Goal: Task Accomplishment & Management: Use online tool/utility

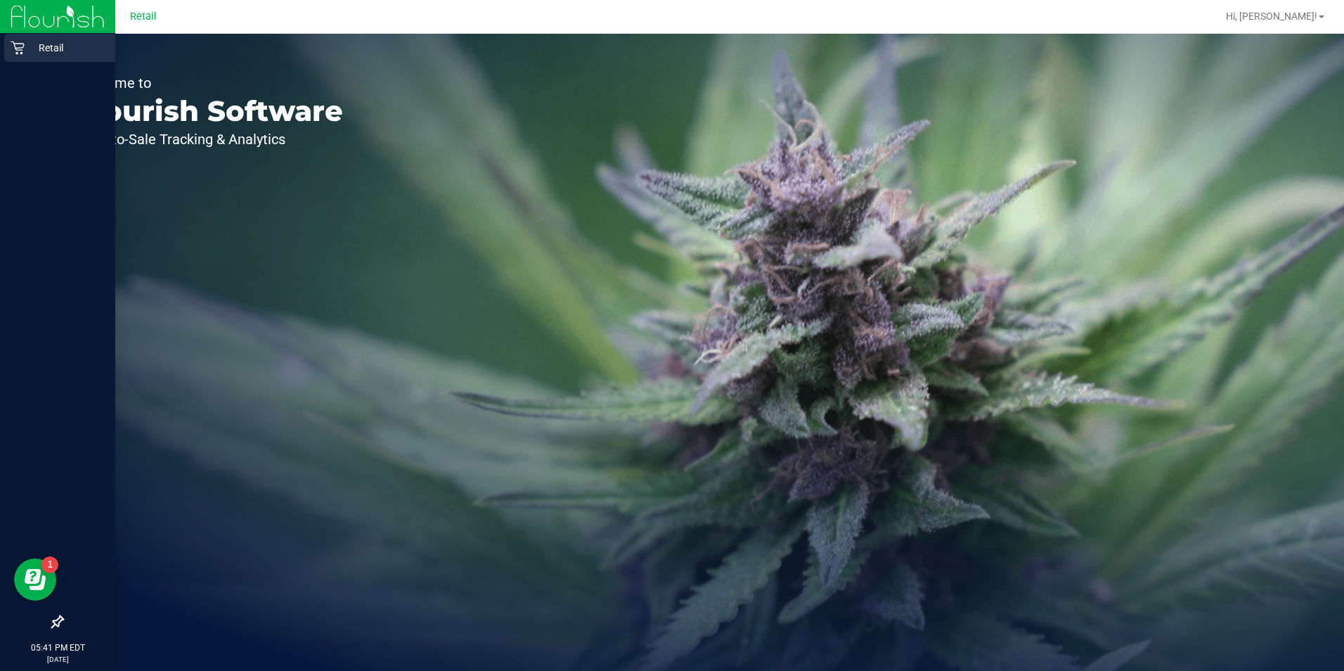
click at [18, 49] on icon at bounding box center [17, 47] width 13 height 13
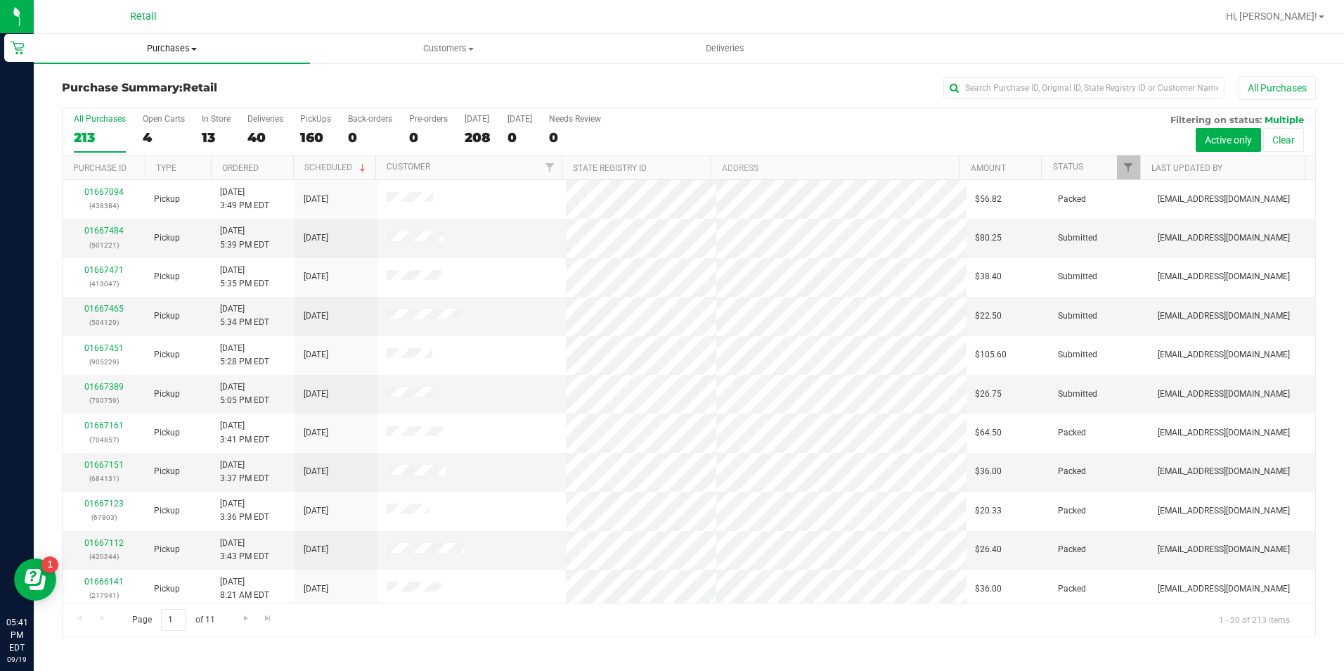
click at [178, 44] on span "Purchases" at bounding box center [172, 48] width 276 height 13
click at [168, 82] on span "Summary of purchases" at bounding box center [106, 85] width 144 height 12
click at [1029, 89] on input "text" at bounding box center [1084, 87] width 281 height 21
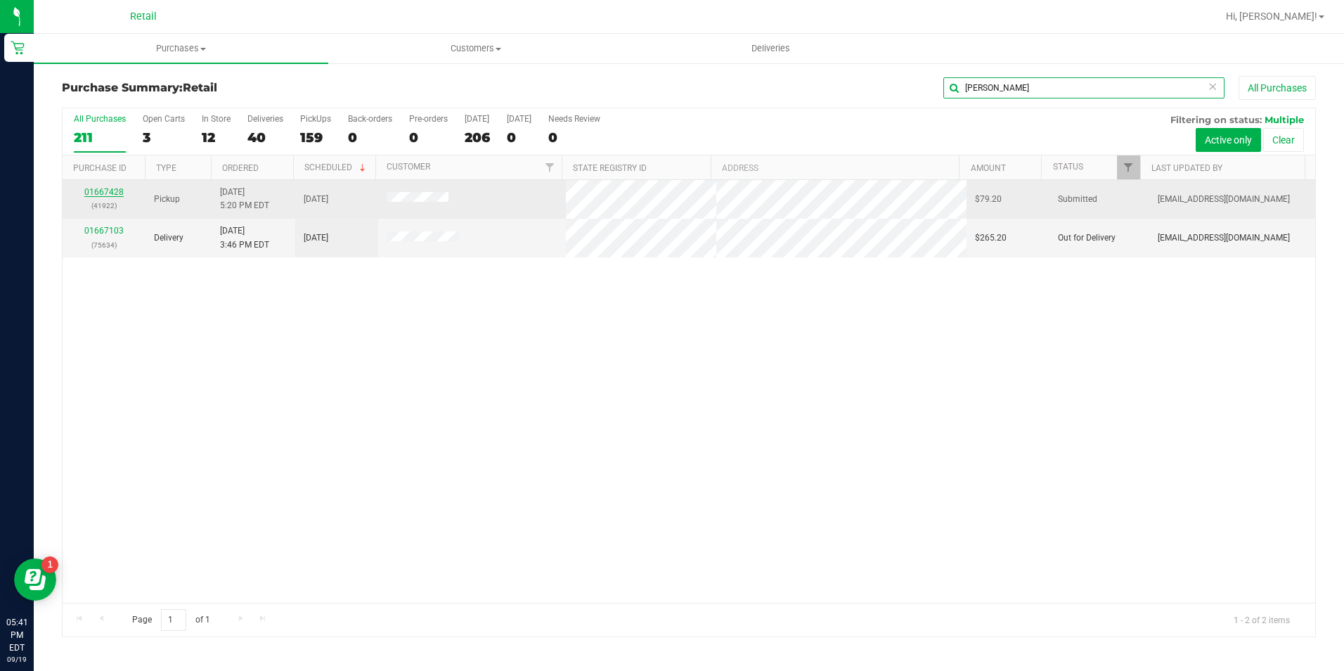
type input "robinson"
click at [112, 188] on link "01667428" at bounding box center [103, 192] width 39 height 10
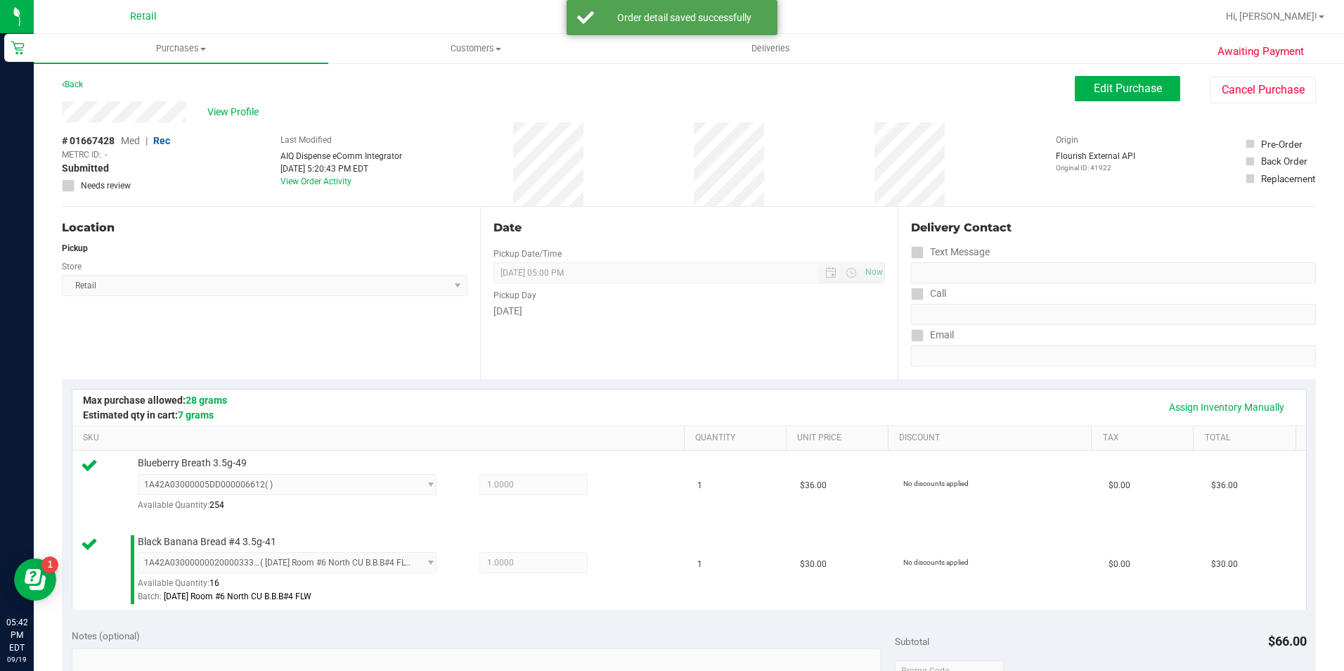
scroll to position [352, 0]
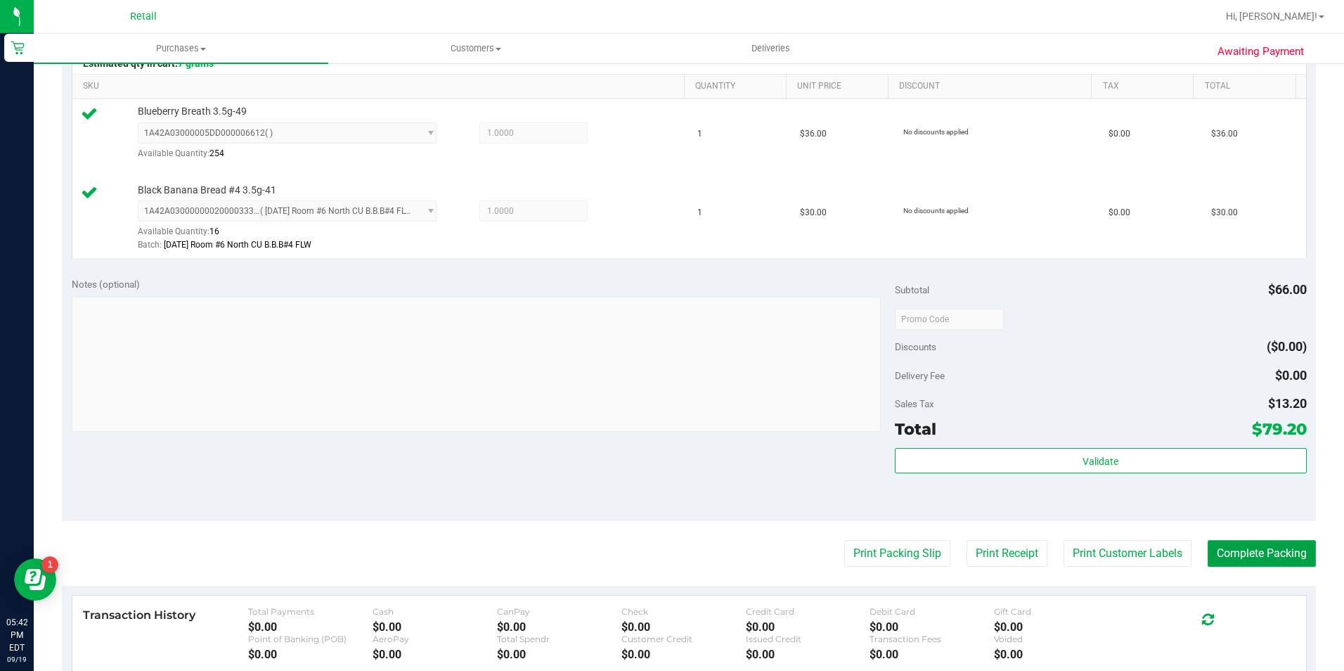
click at [1249, 548] on button "Complete Packing" at bounding box center [1262, 553] width 108 height 27
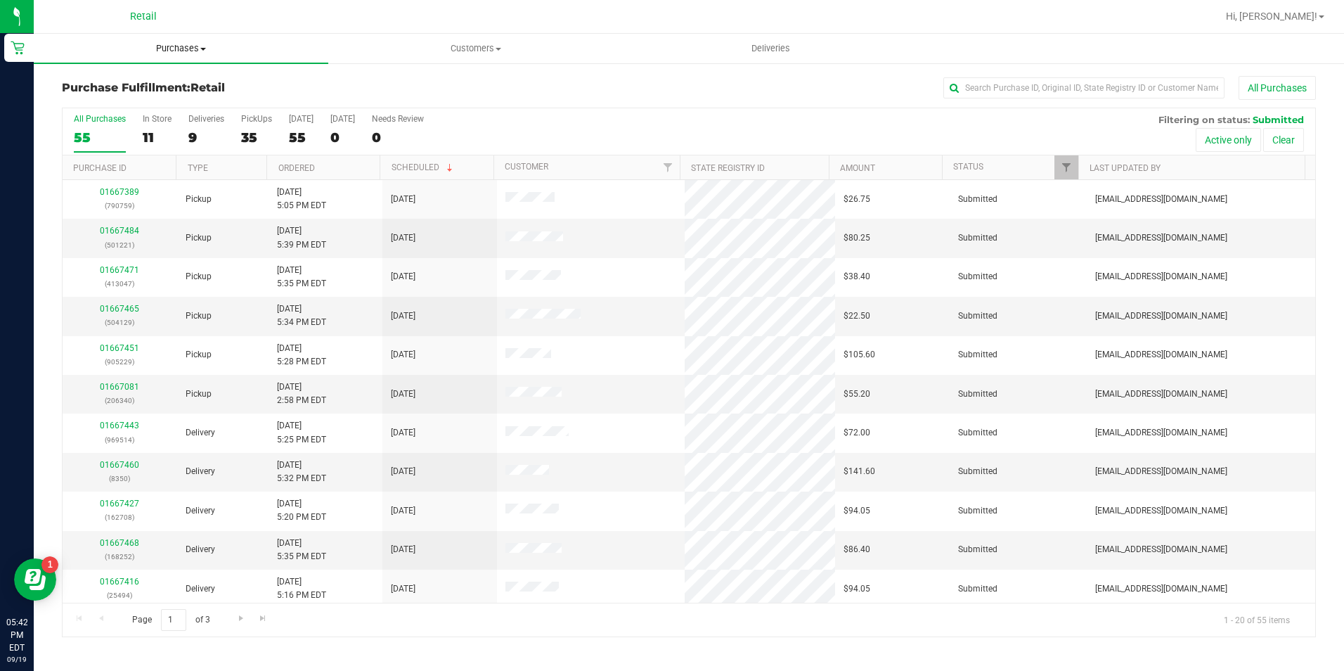
click at [192, 55] on uib-tab-heading "Purchases Summary of purchases Fulfillment All purchases" at bounding box center [181, 49] width 295 height 30
click at [178, 80] on li "Summary of purchases" at bounding box center [181, 85] width 295 height 17
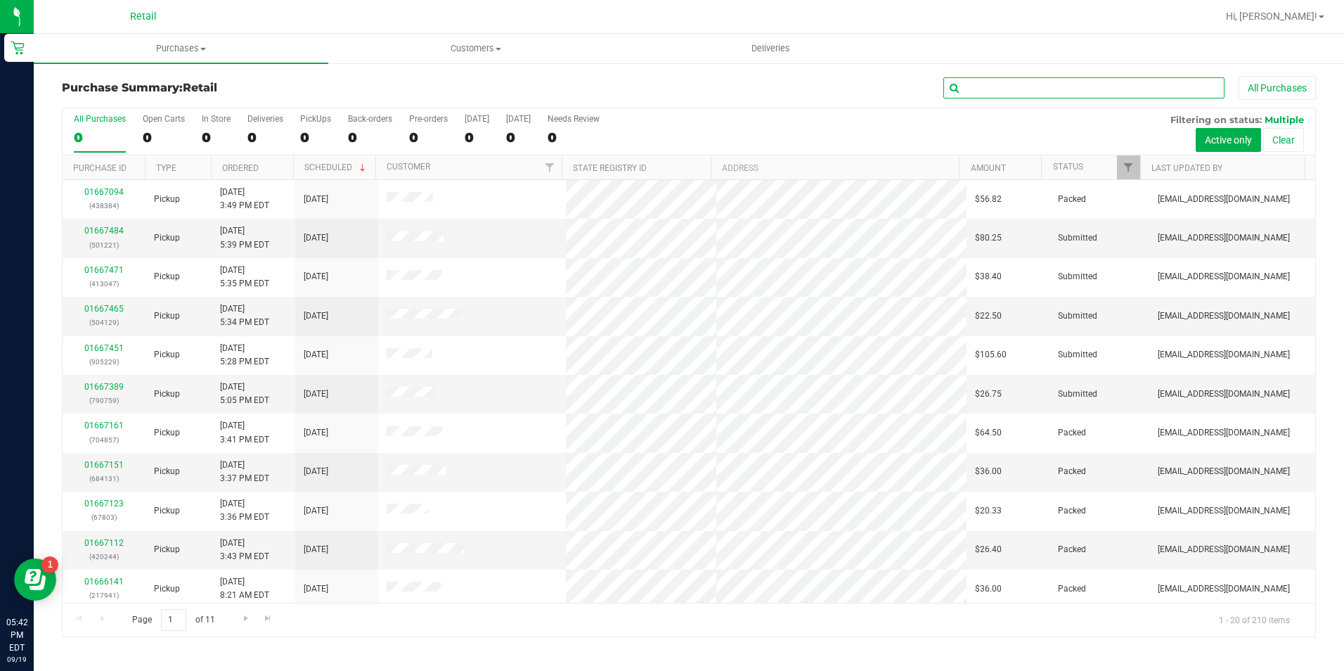
click at [1019, 80] on input "text" at bounding box center [1084, 87] width 281 height 21
click at [1020, 88] on input "text" at bounding box center [1084, 87] width 281 height 21
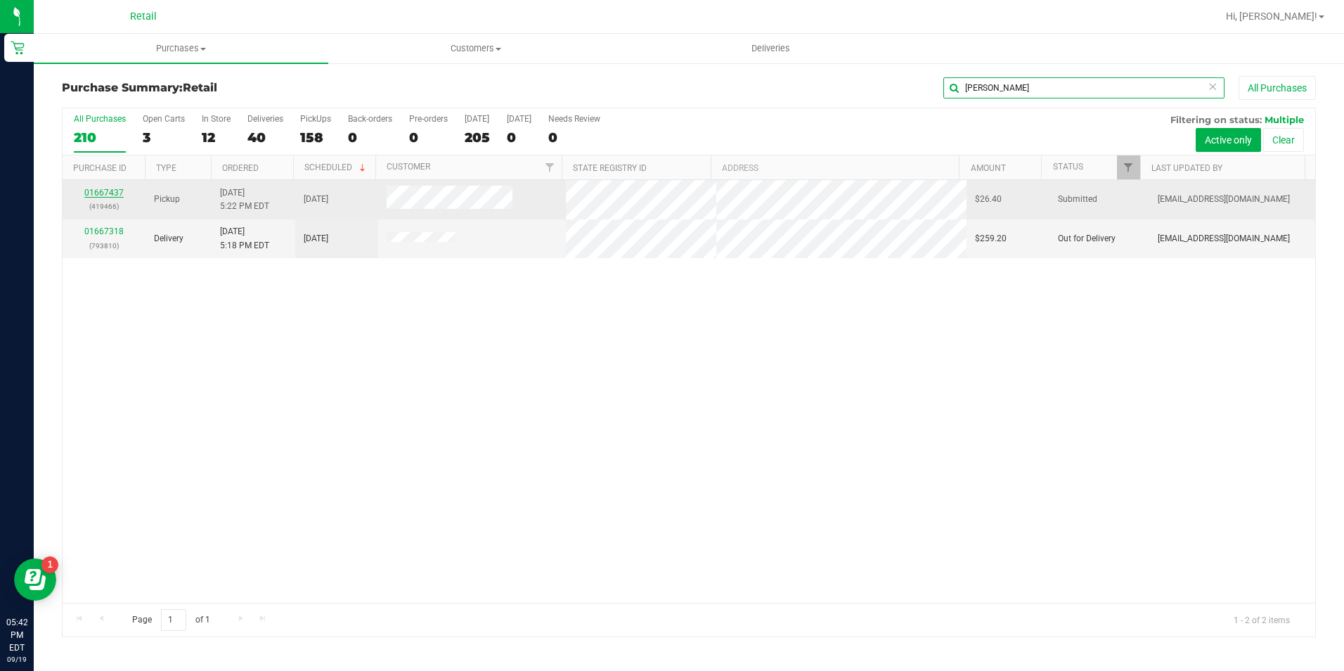
type input "cunningham"
click at [93, 193] on link "01667437" at bounding box center [103, 193] width 39 height 10
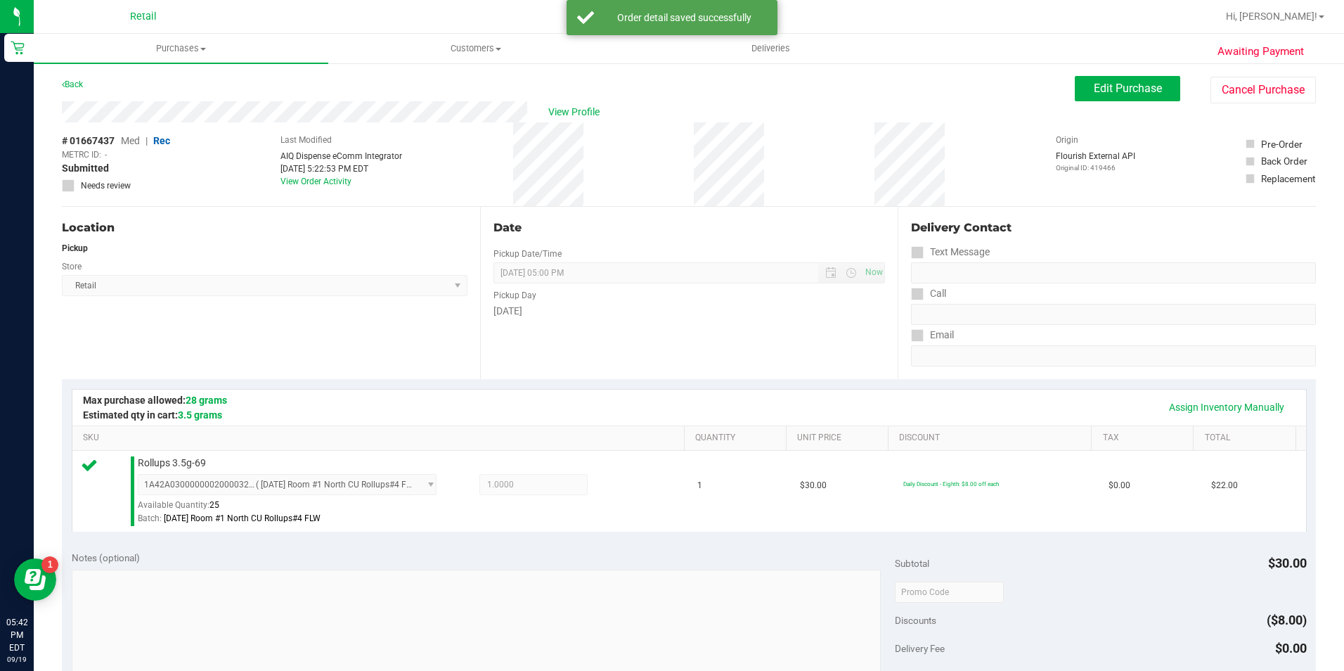
scroll to position [352, 0]
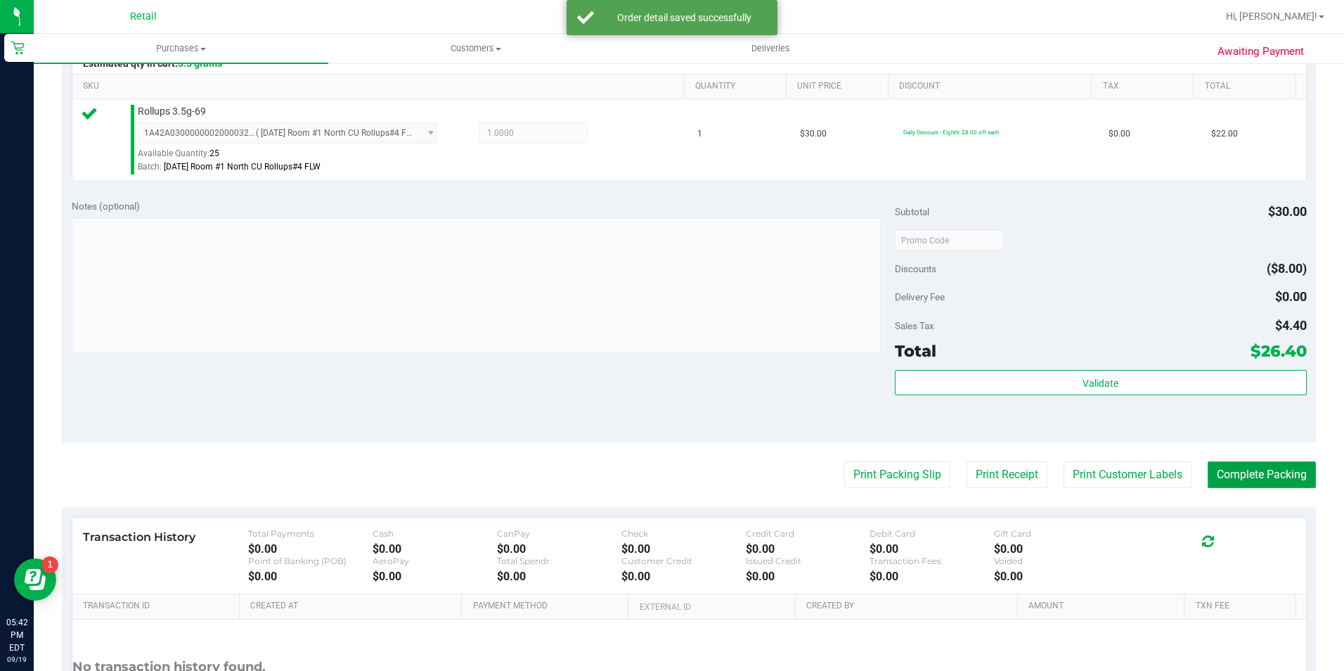
click at [1259, 480] on button "Complete Packing" at bounding box center [1262, 474] width 108 height 27
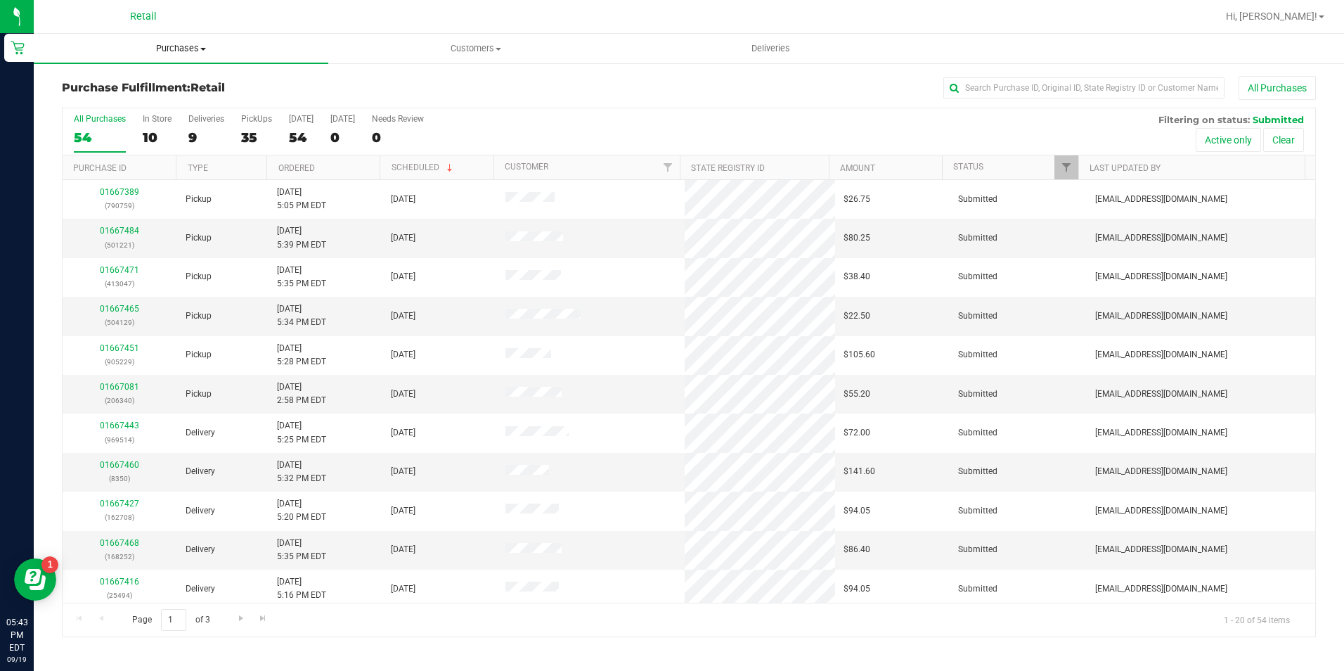
click at [195, 56] on uib-tab-heading "Purchases Summary of purchases Fulfillment All purchases" at bounding box center [181, 49] width 295 height 30
click at [196, 86] on li "Summary of purchases" at bounding box center [181, 85] width 295 height 17
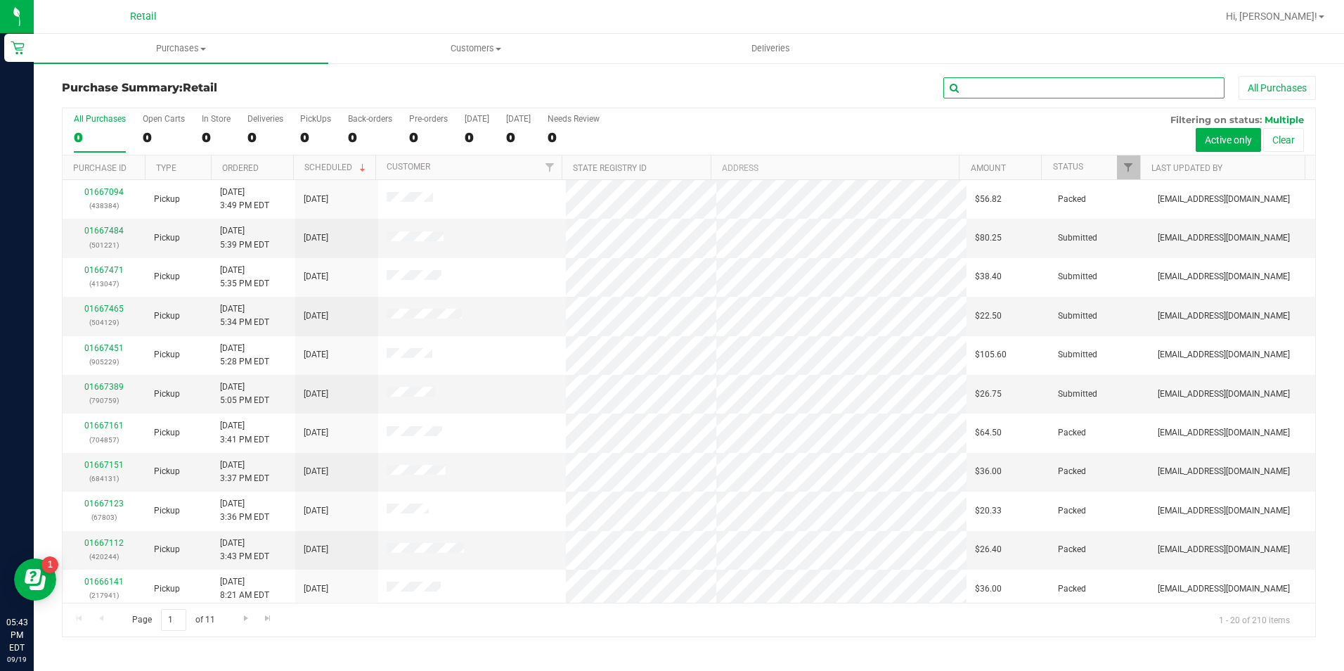
click at [1022, 84] on input "text" at bounding box center [1084, 87] width 281 height 21
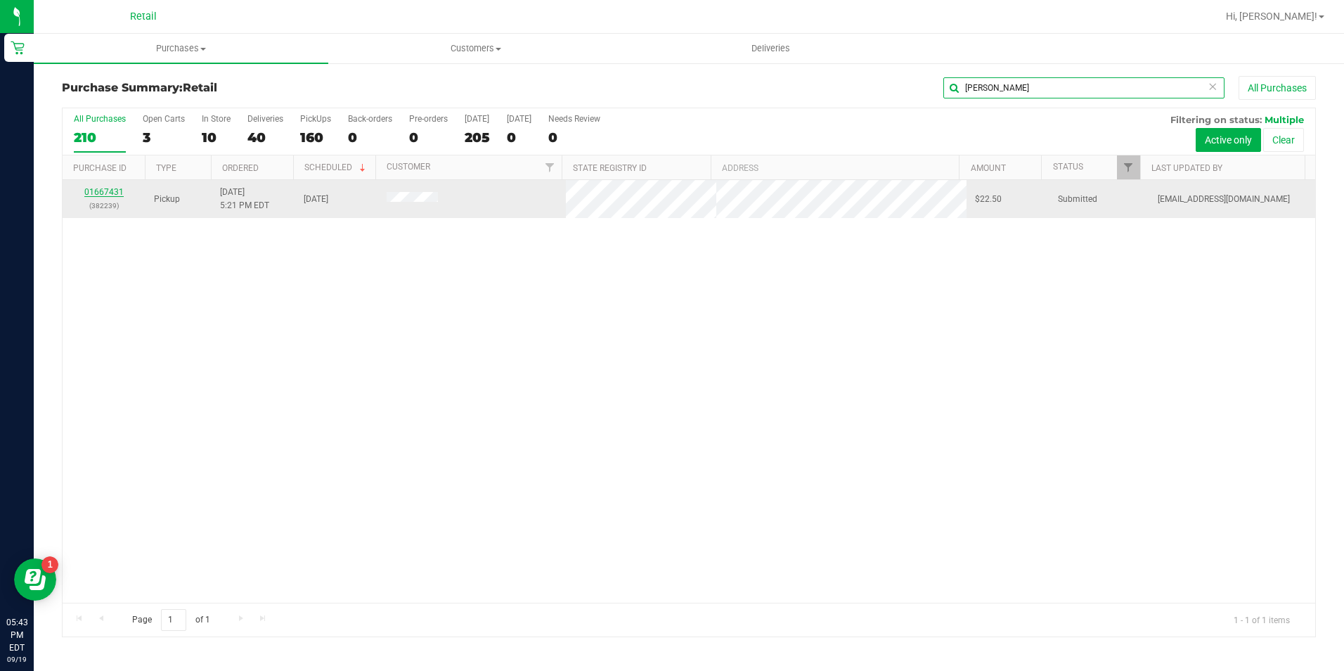
type input "dixon"
click at [106, 190] on link "01667431" at bounding box center [103, 192] width 39 height 10
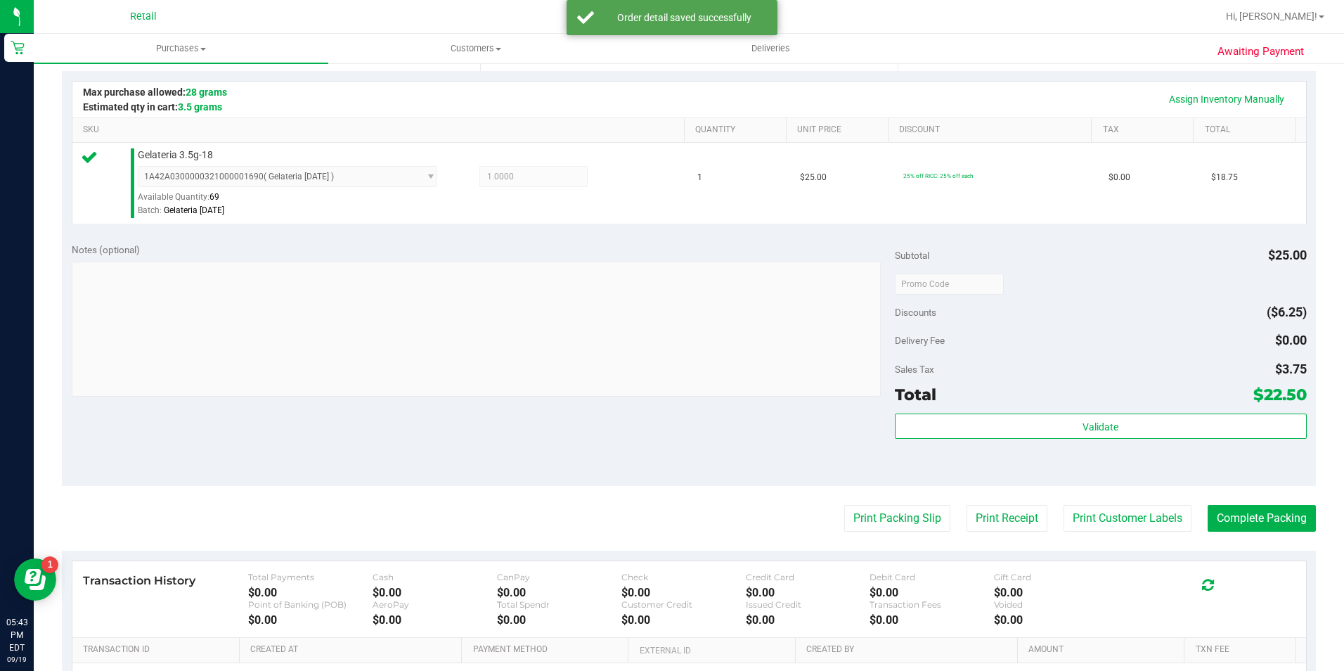
scroll to position [352, 0]
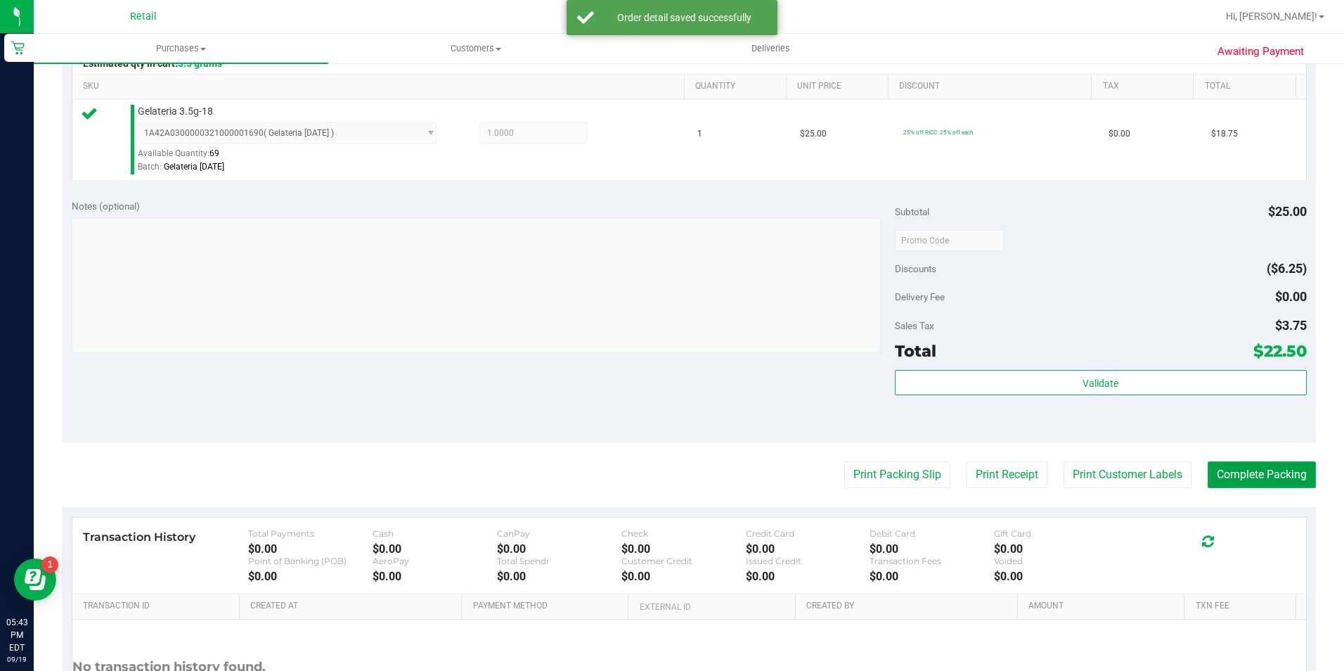
click at [1239, 463] on button "Complete Packing" at bounding box center [1262, 474] width 108 height 27
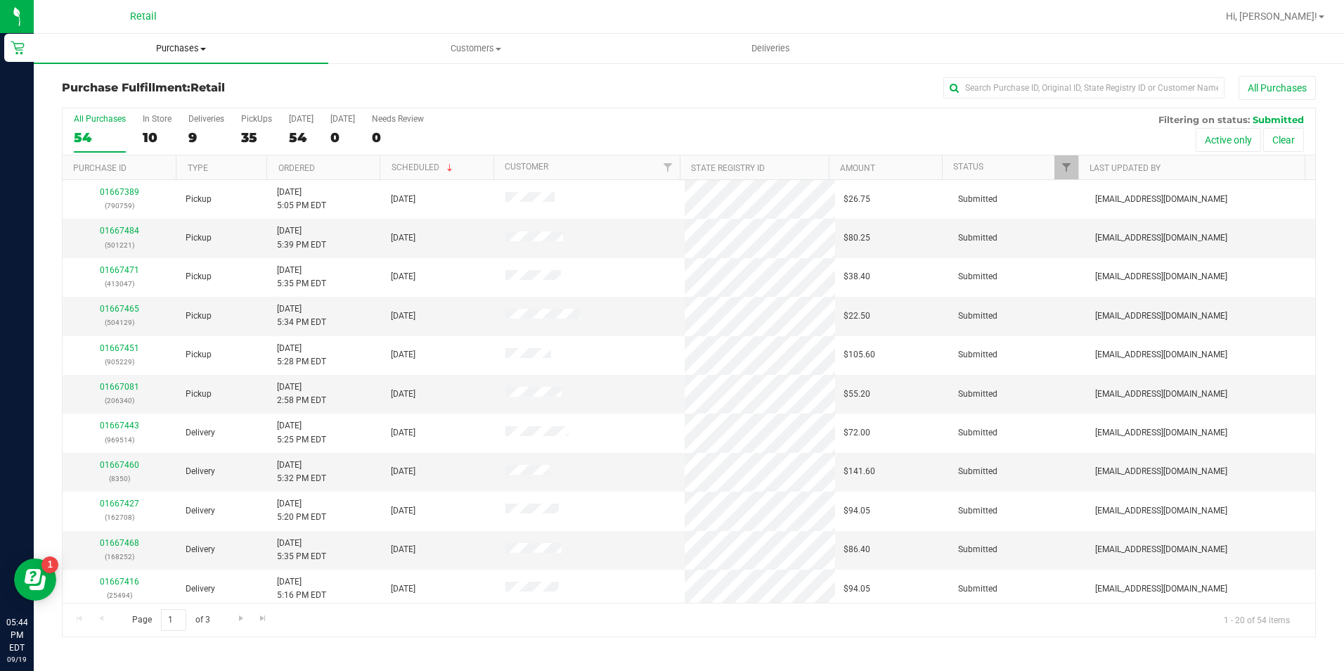
click at [193, 46] on span "Purchases" at bounding box center [181, 48] width 295 height 13
click at [194, 80] on li "Summary of purchases" at bounding box center [181, 85] width 295 height 17
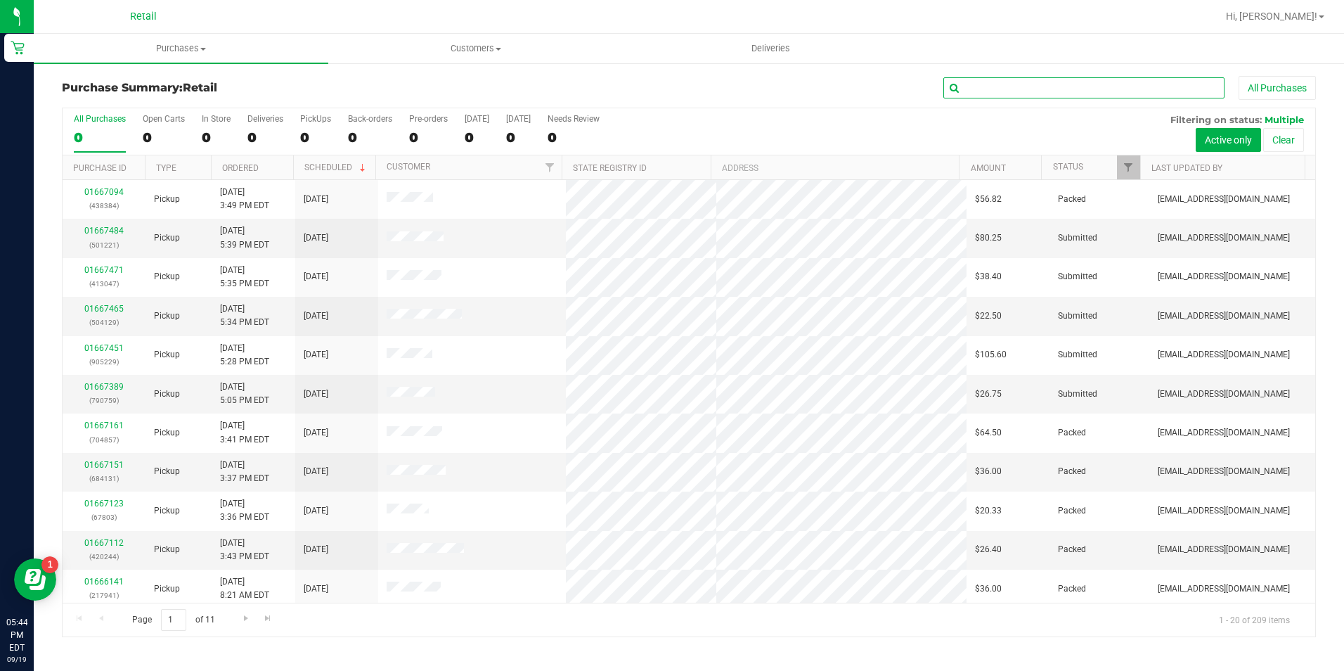
click at [1020, 89] on input "text" at bounding box center [1084, 87] width 281 height 21
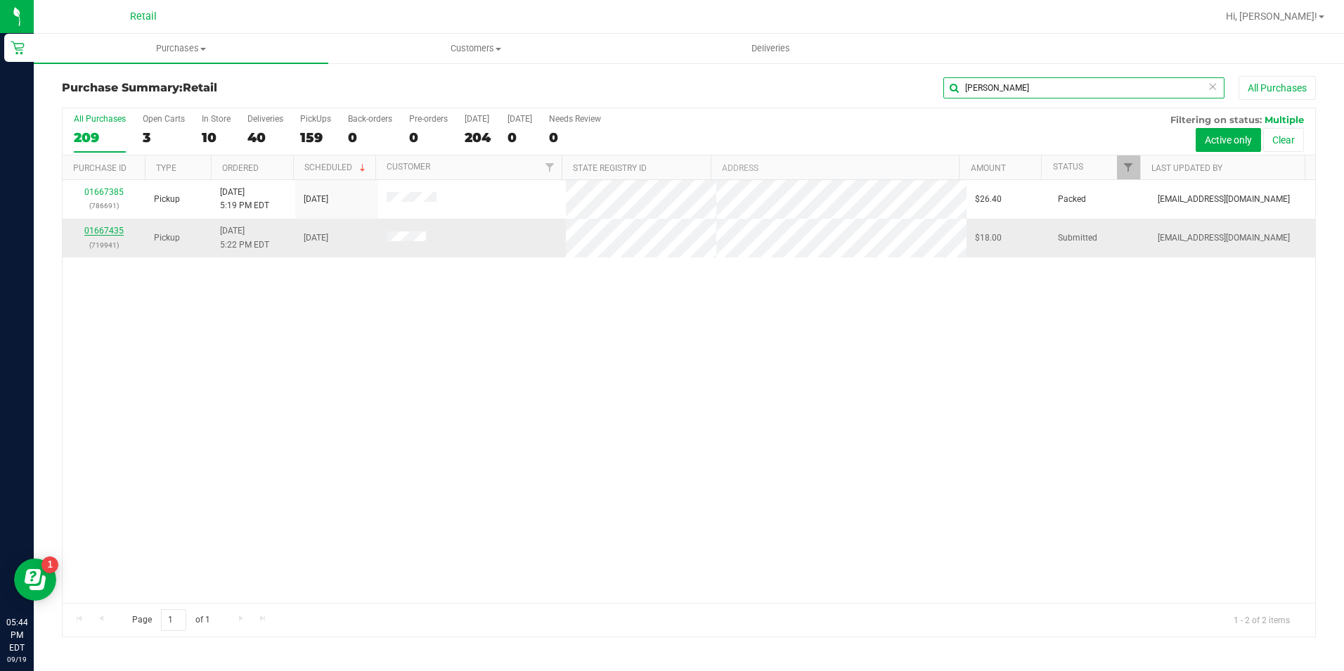
type input "soto"
click at [101, 231] on link "01667435" at bounding box center [103, 231] width 39 height 10
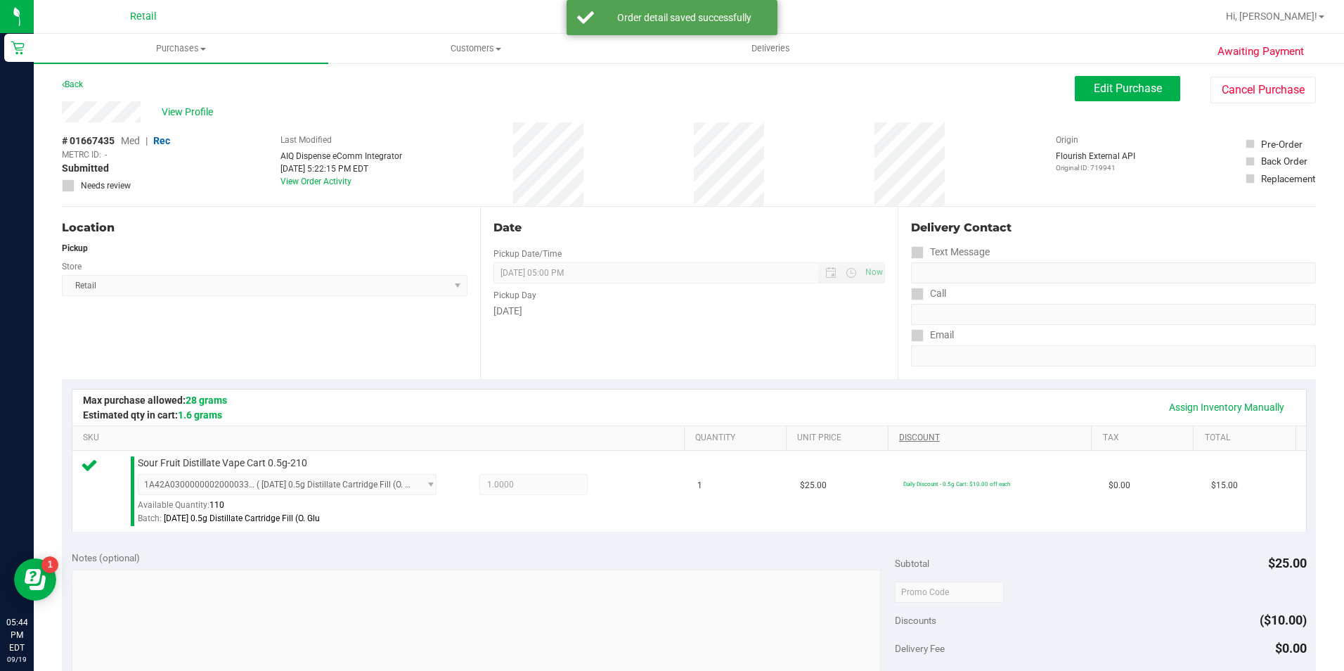
scroll to position [352, 0]
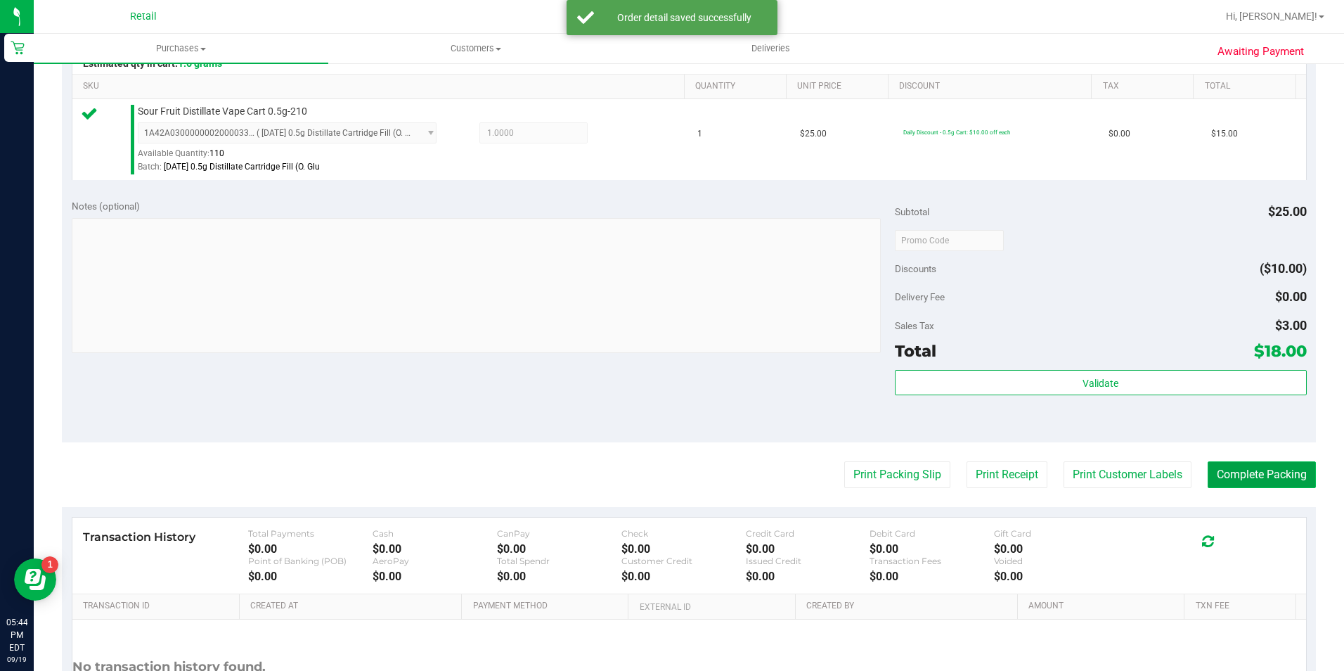
click at [1248, 477] on button "Complete Packing" at bounding box center [1262, 474] width 108 height 27
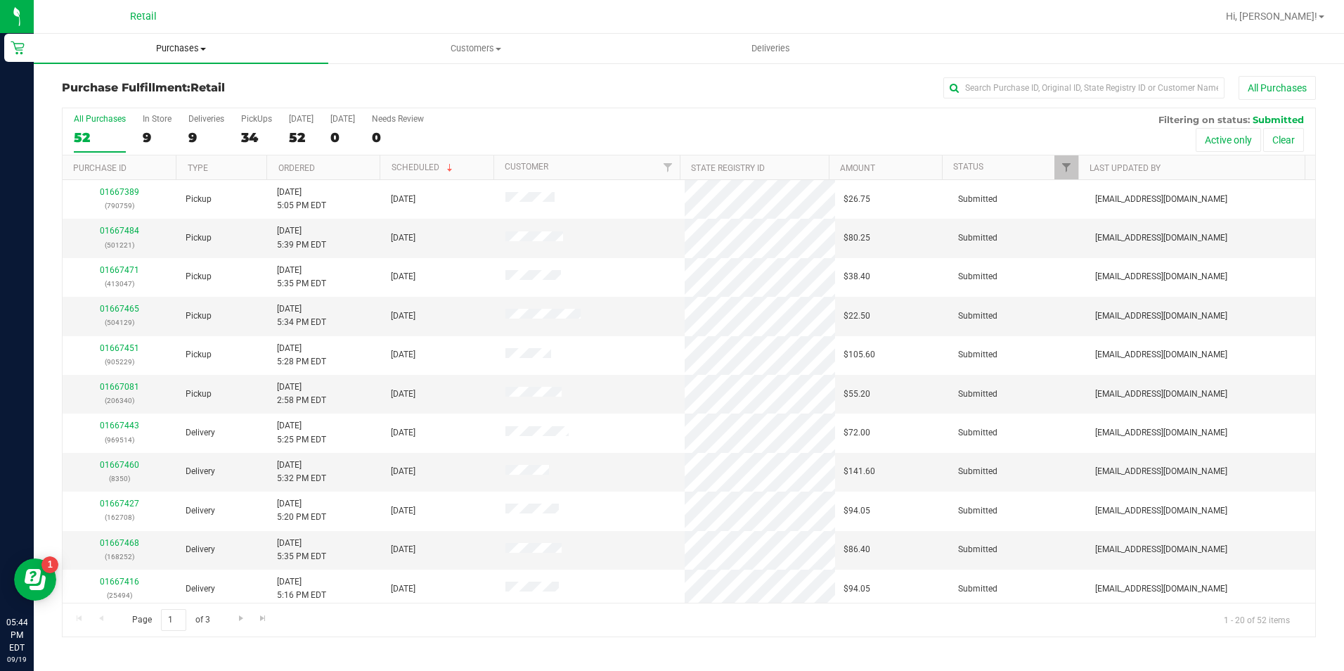
click at [172, 45] on span "Purchases" at bounding box center [181, 48] width 295 height 13
click at [170, 80] on span "Summary of purchases" at bounding box center [106, 85] width 144 height 12
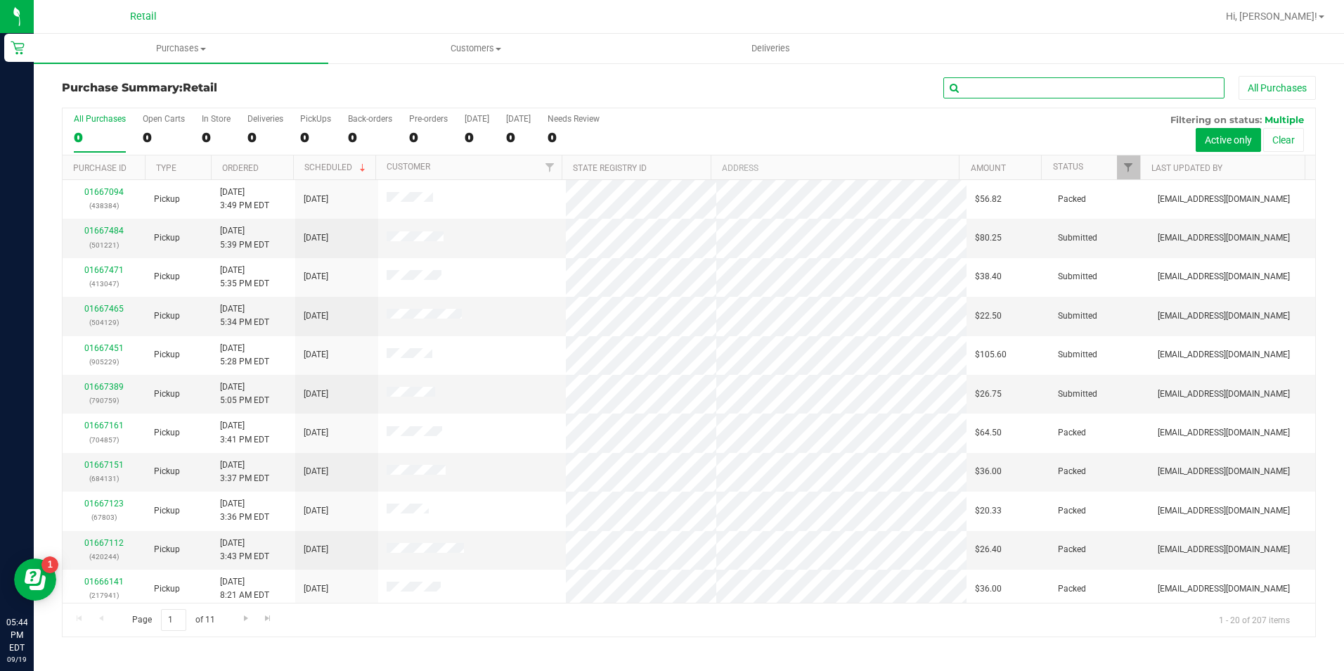
click at [1053, 90] on input "text" at bounding box center [1084, 87] width 281 height 21
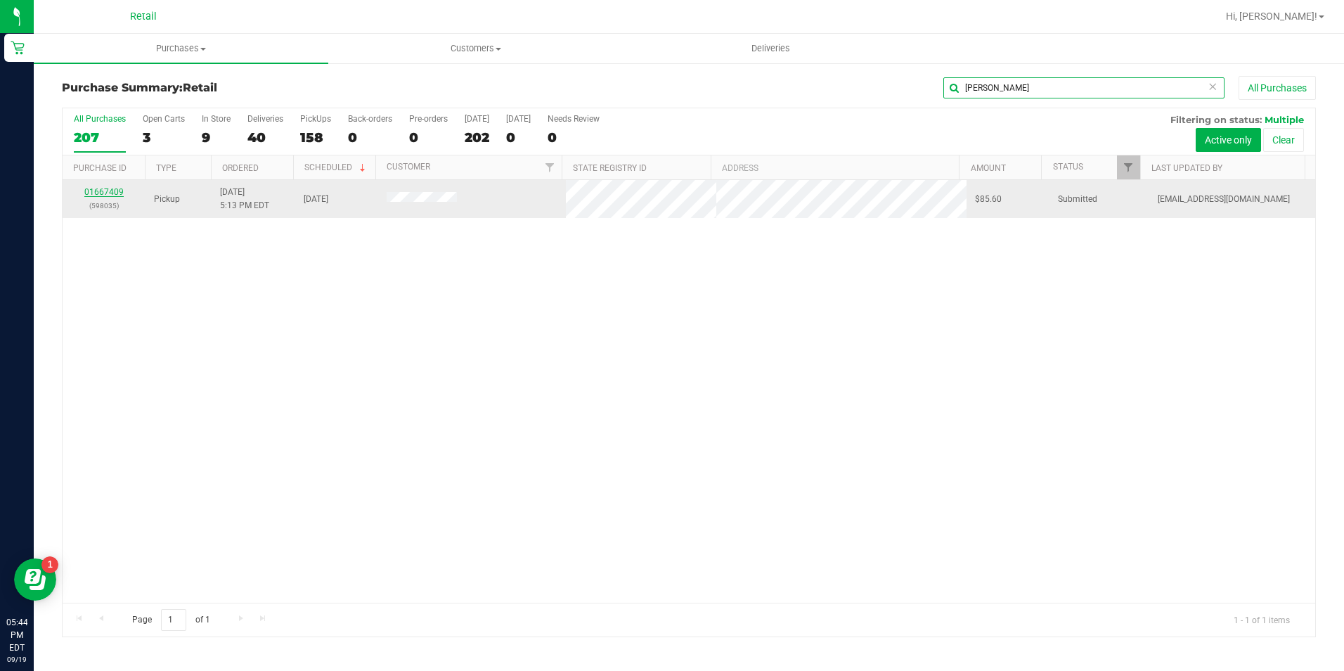
type input "mccaul"
click at [106, 188] on link "01667409" at bounding box center [103, 192] width 39 height 10
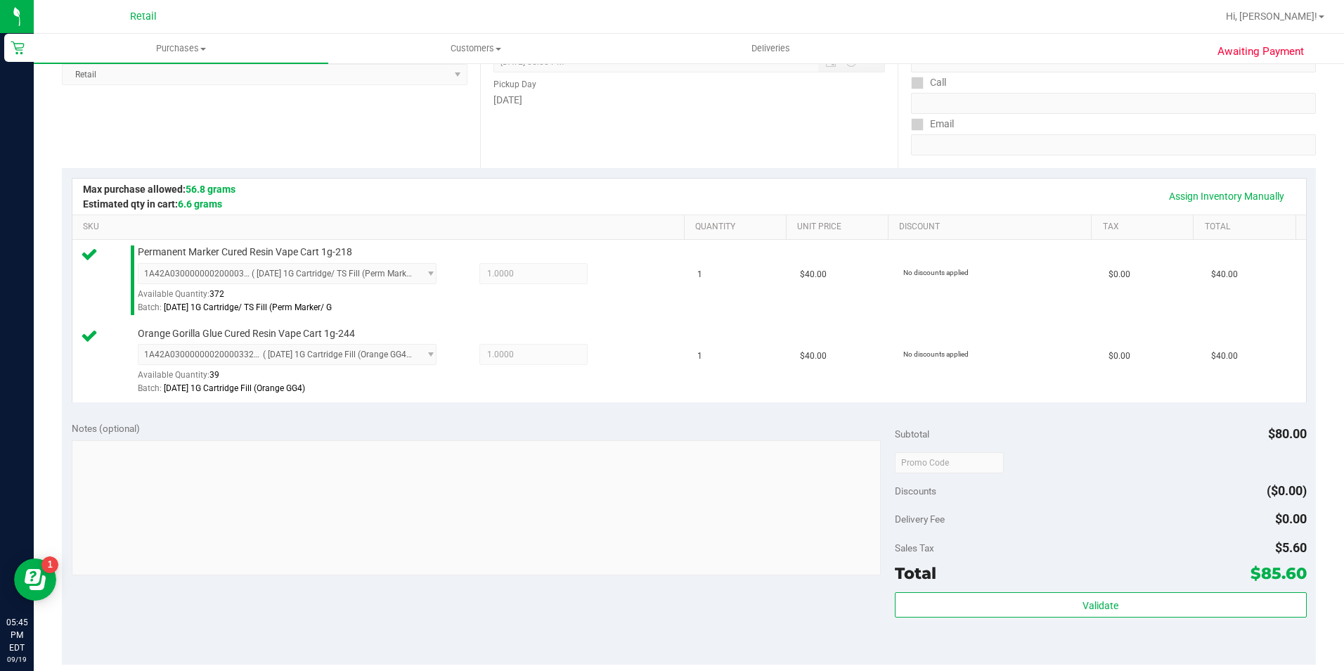
scroll to position [422, 0]
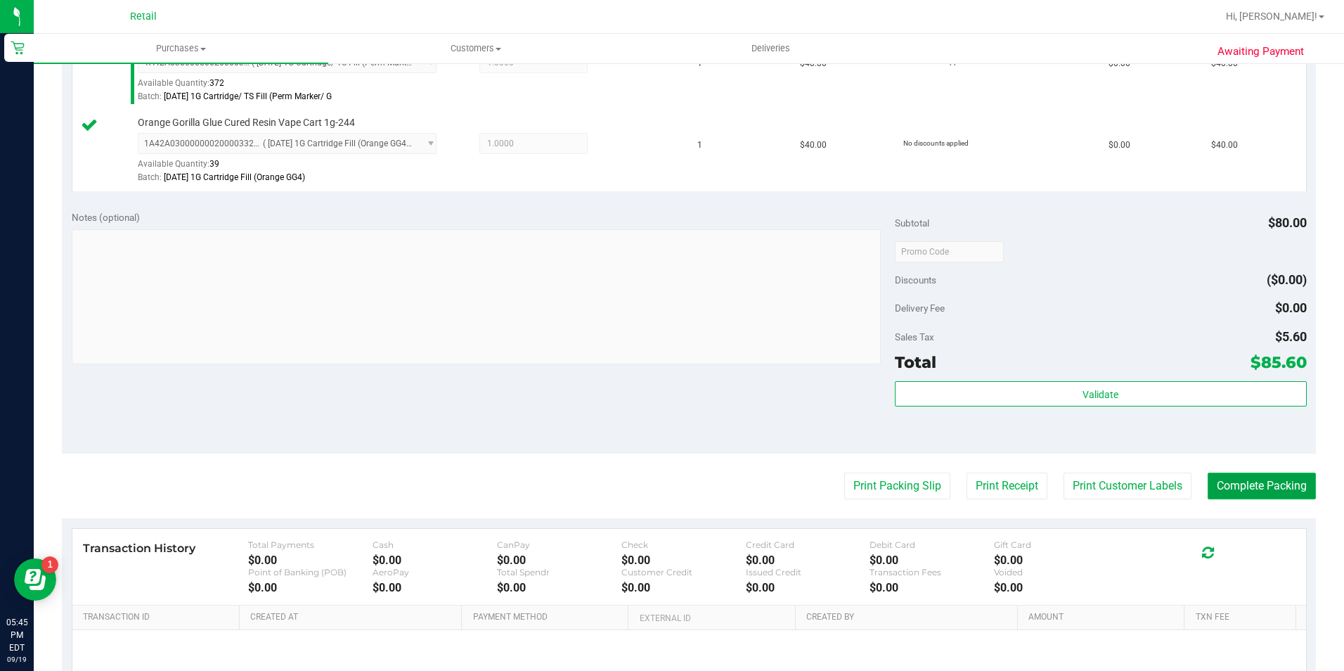
click at [1230, 485] on button "Complete Packing" at bounding box center [1262, 486] width 108 height 27
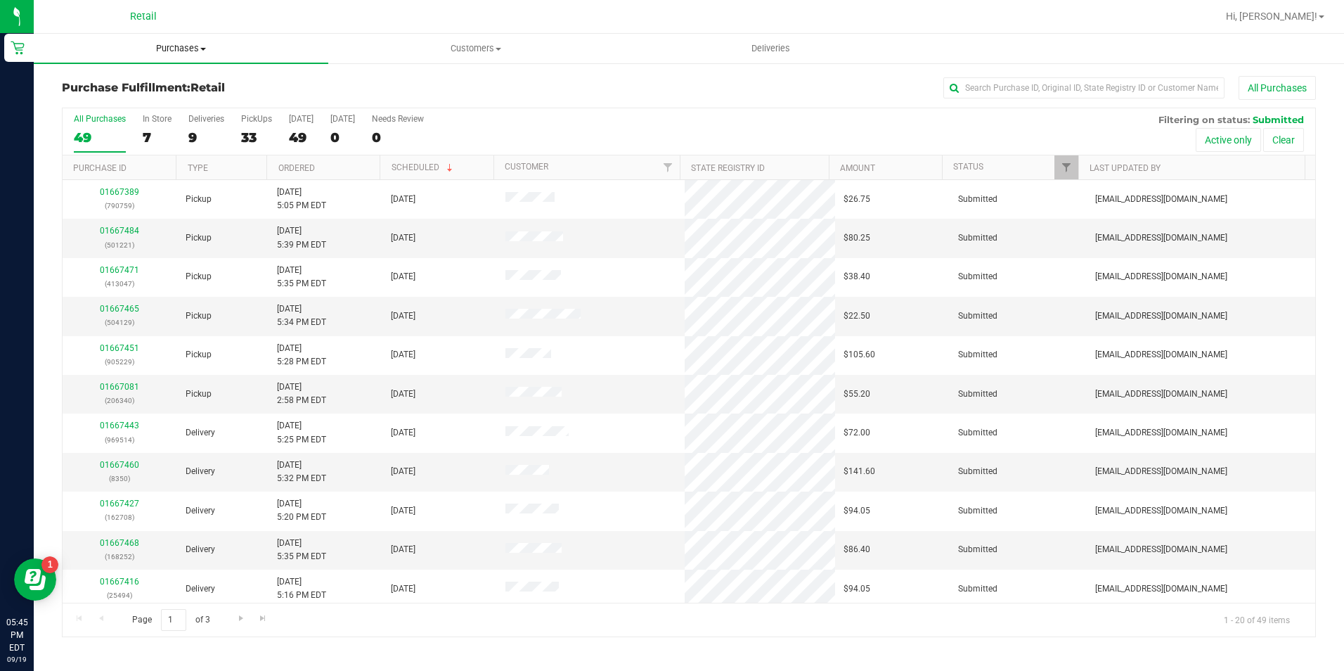
click at [186, 40] on uib-tab-heading "Purchases Summary of purchases Fulfillment All purchases" at bounding box center [181, 49] width 295 height 30
click at [184, 79] on li "Summary of purchases" at bounding box center [181, 85] width 295 height 17
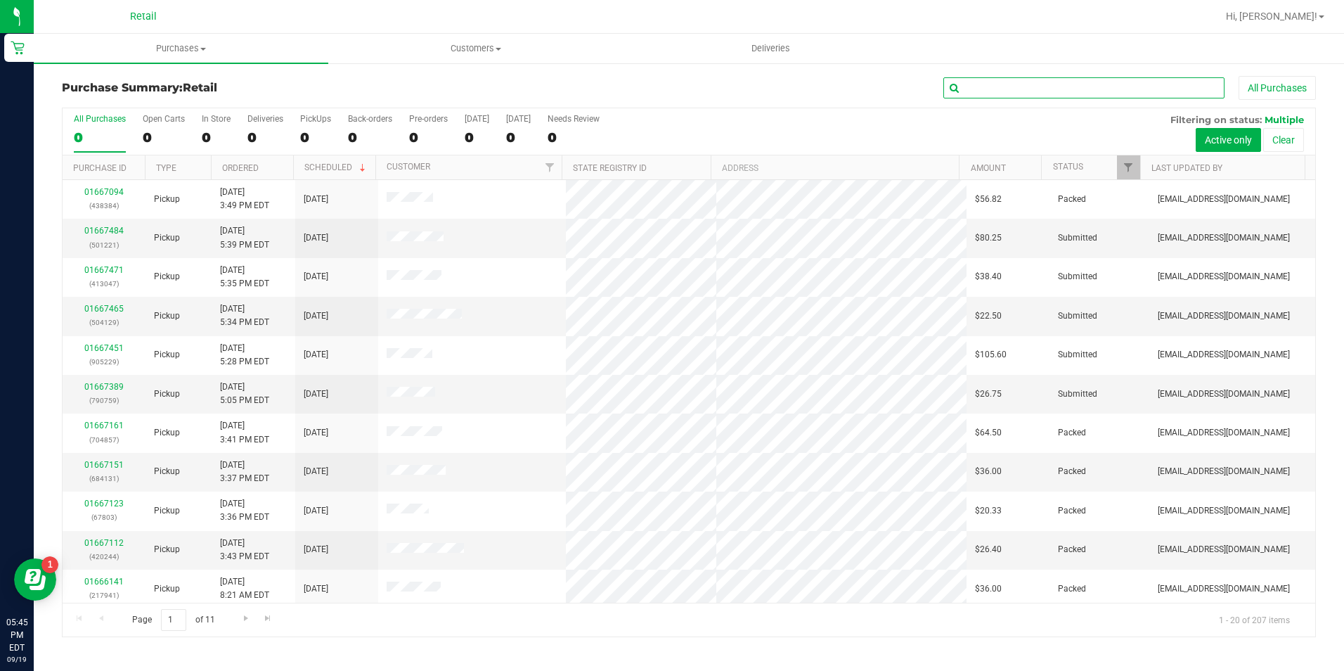
click at [973, 89] on input "text" at bounding box center [1084, 87] width 281 height 21
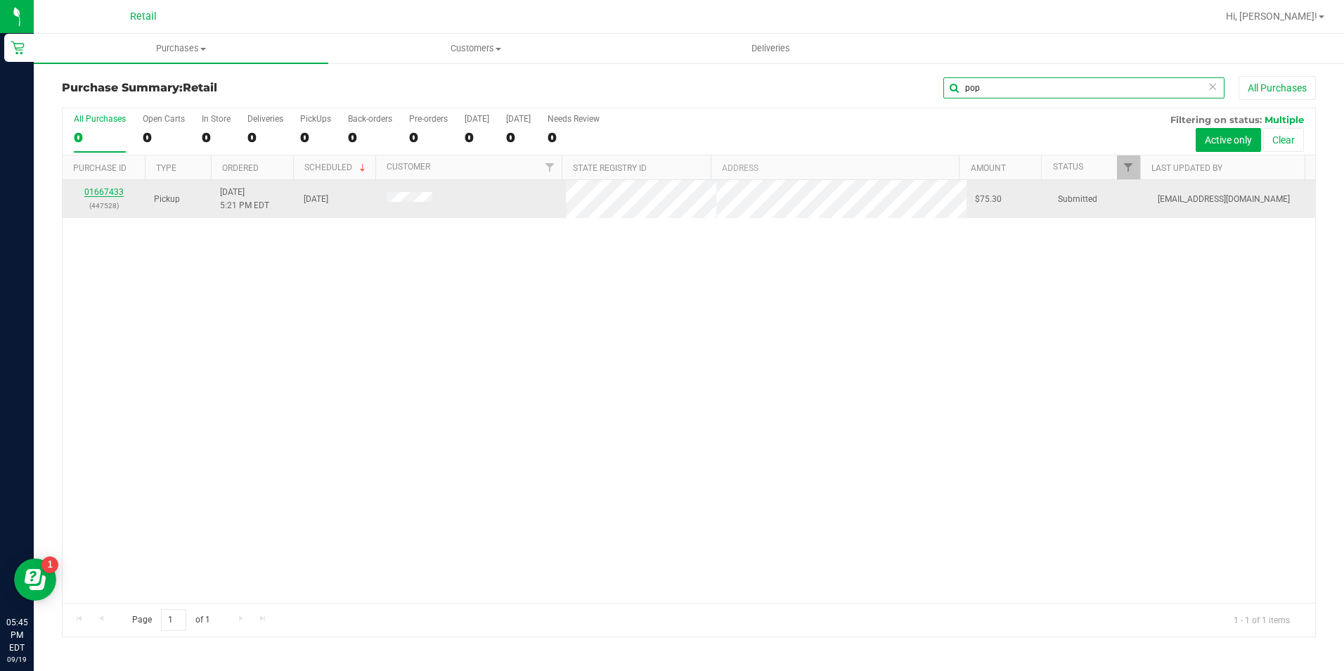
type input "pop"
click at [96, 193] on link "01667433" at bounding box center [103, 192] width 39 height 10
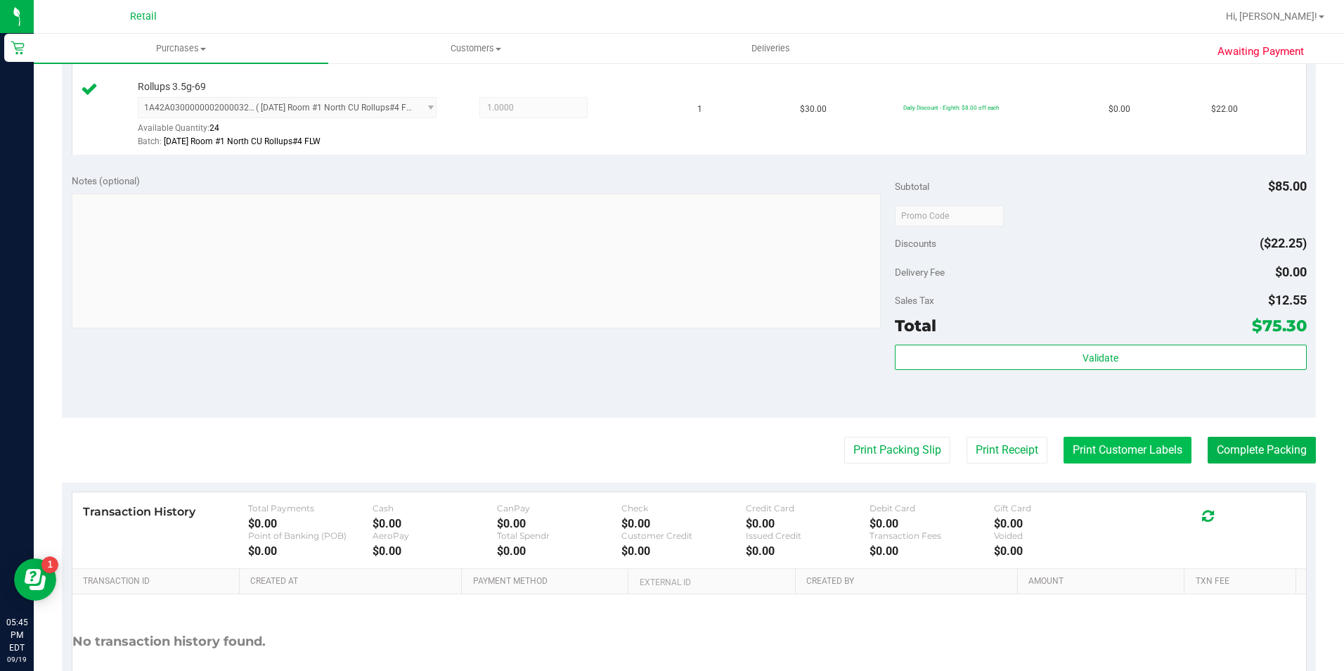
scroll to position [563, 0]
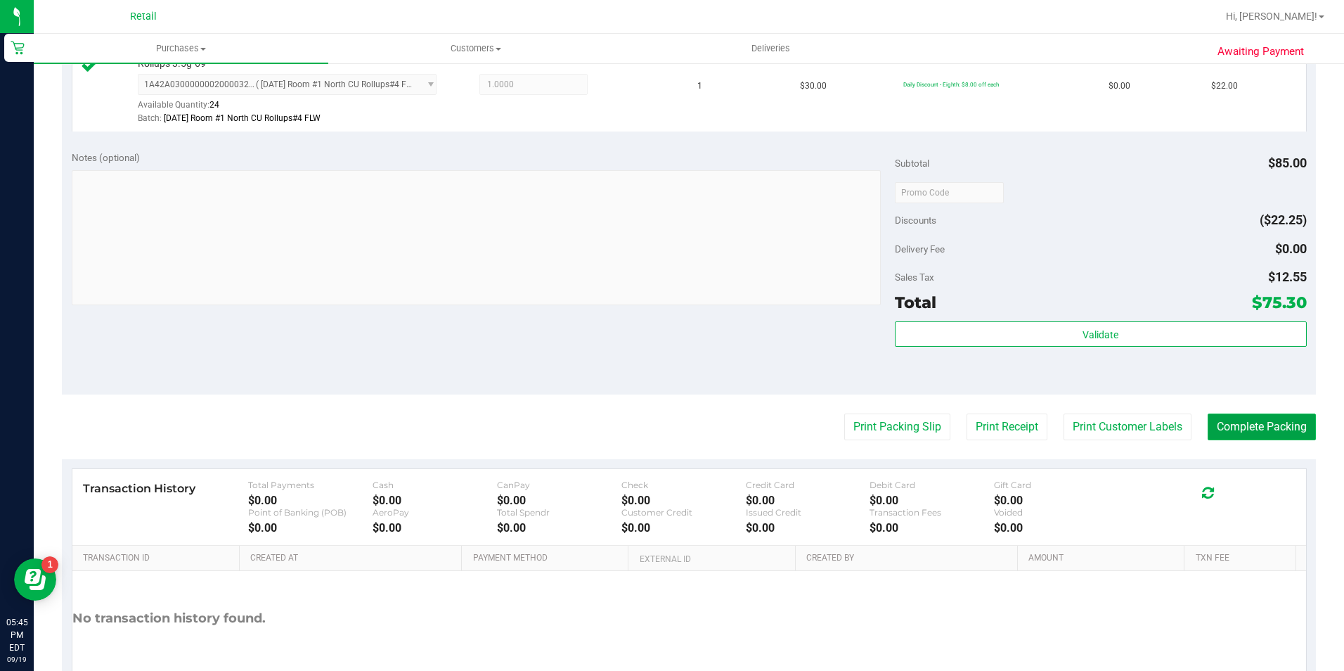
click at [1238, 426] on button "Complete Packing" at bounding box center [1262, 426] width 108 height 27
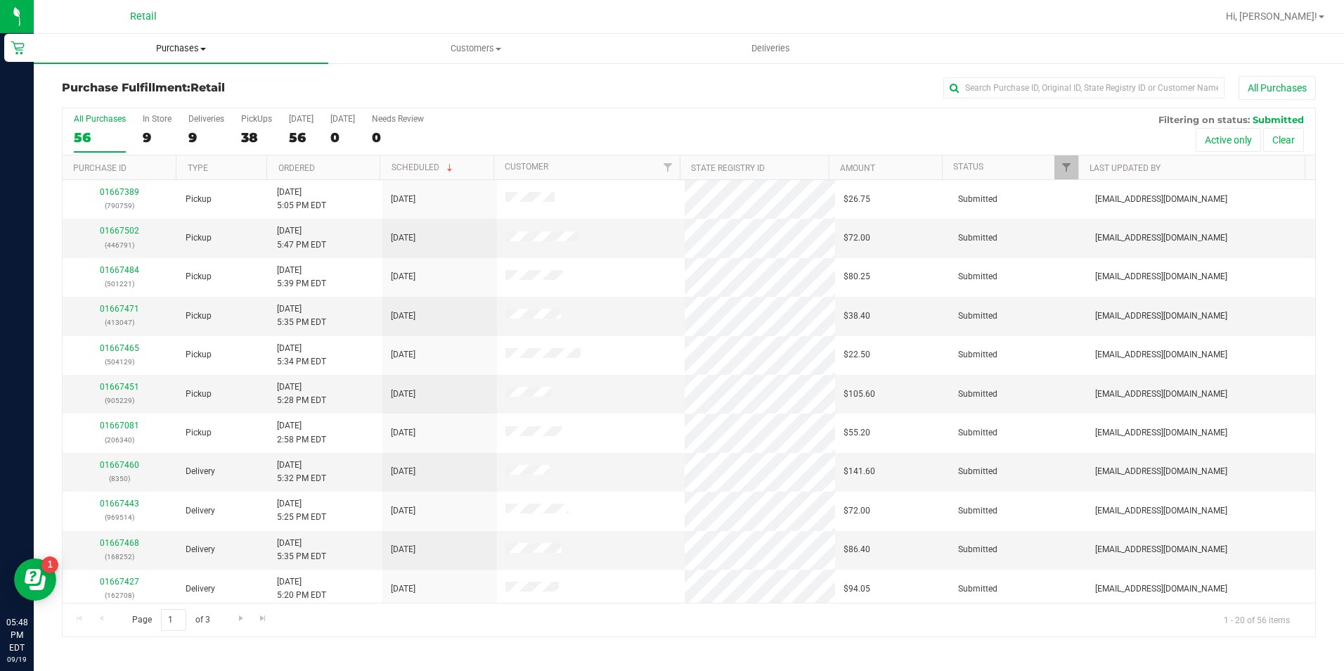
click at [195, 50] on span "Purchases" at bounding box center [181, 48] width 295 height 13
click at [188, 86] on li "Summary of purchases" at bounding box center [181, 85] width 295 height 17
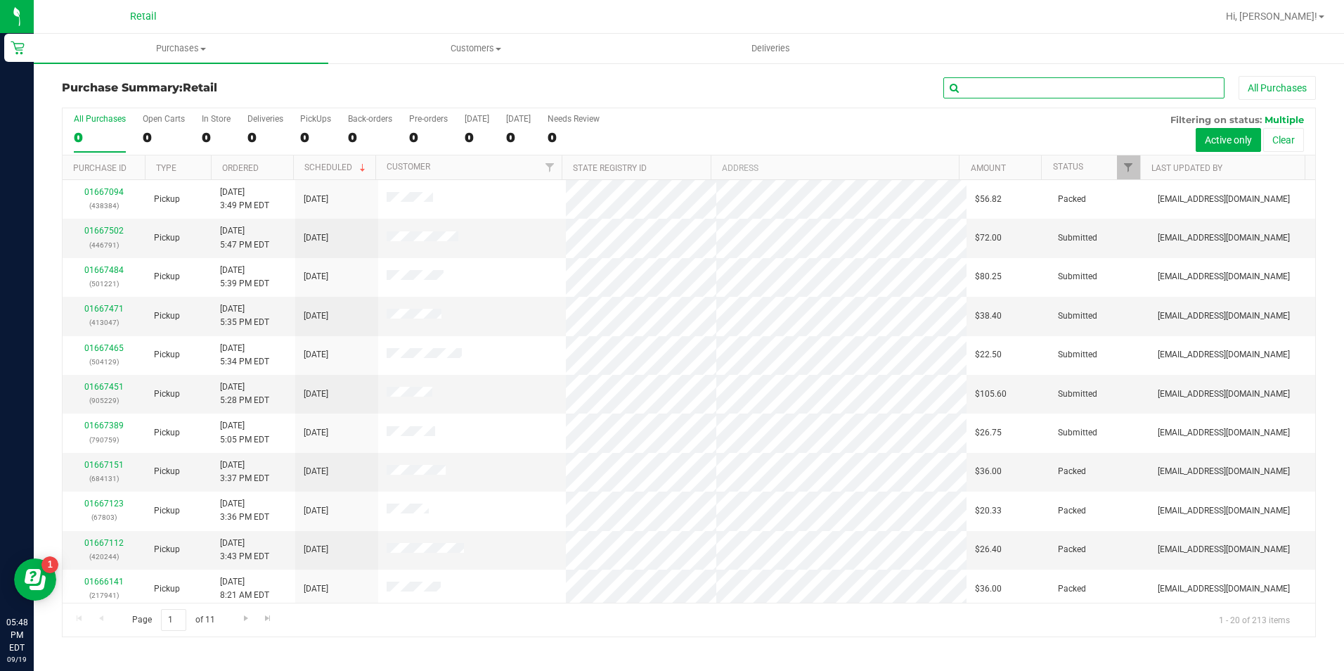
click at [1007, 86] on input "text" at bounding box center [1084, 87] width 281 height 21
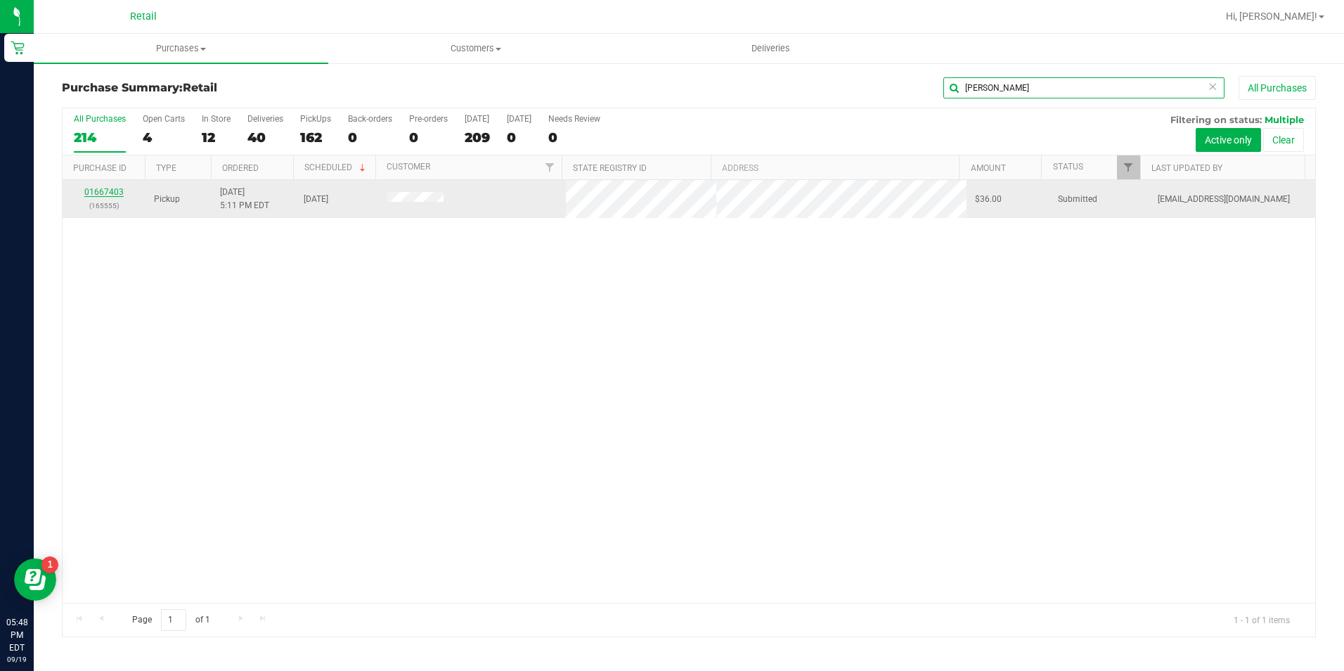
type input "woods"
click at [110, 194] on link "01667403" at bounding box center [103, 192] width 39 height 10
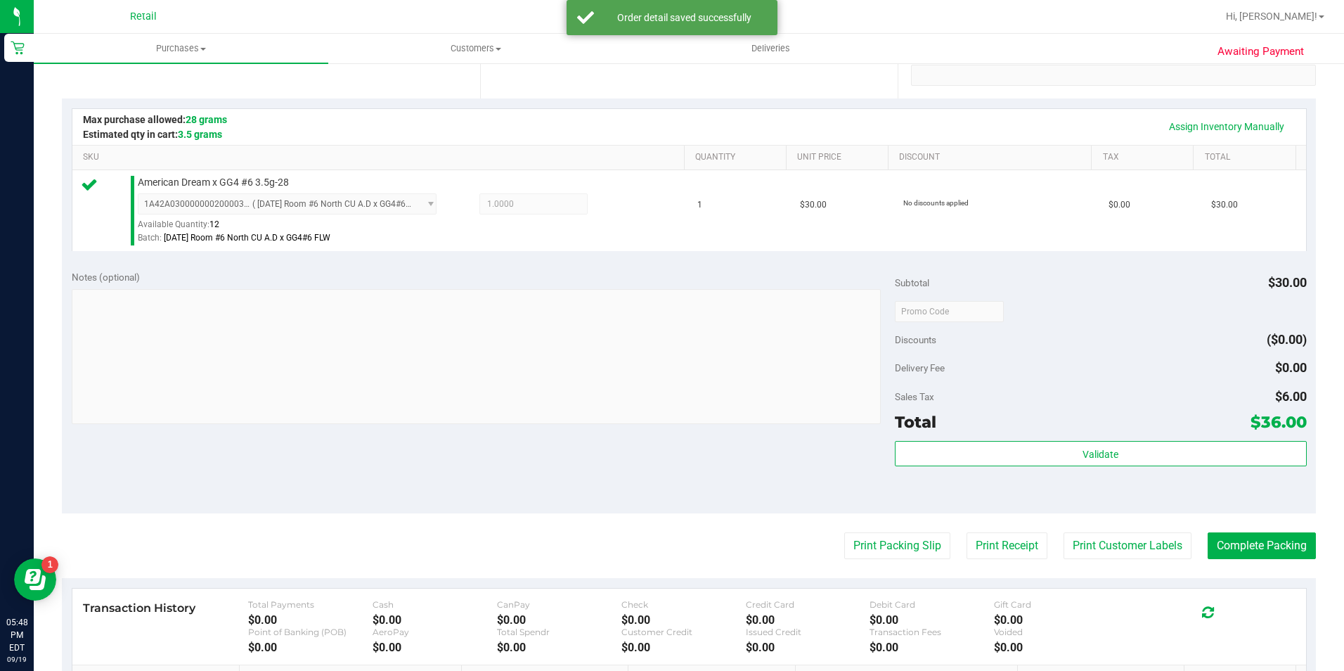
scroll to position [281, 0]
click at [1217, 542] on button "Complete Packing" at bounding box center [1262, 545] width 108 height 27
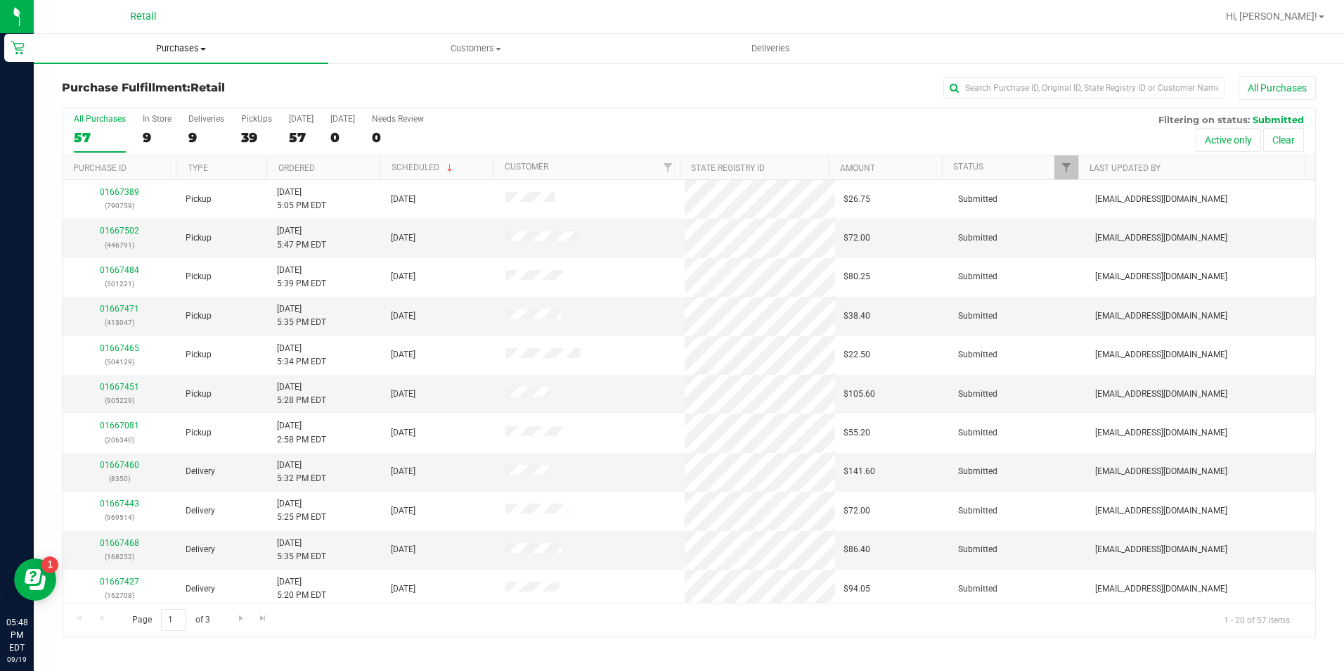
click at [189, 43] on span "Purchases" at bounding box center [181, 48] width 295 height 13
click at [186, 86] on li "Summary of purchases" at bounding box center [181, 85] width 295 height 17
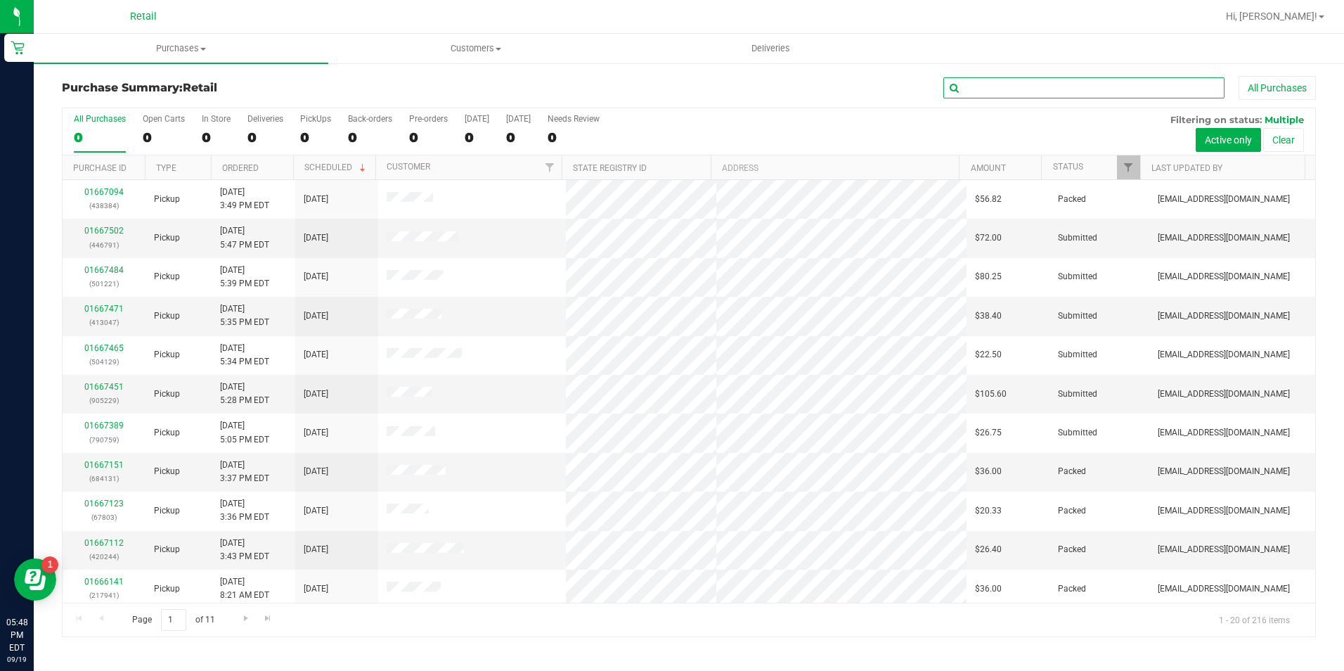
click at [972, 91] on input "text" at bounding box center [1084, 87] width 281 height 21
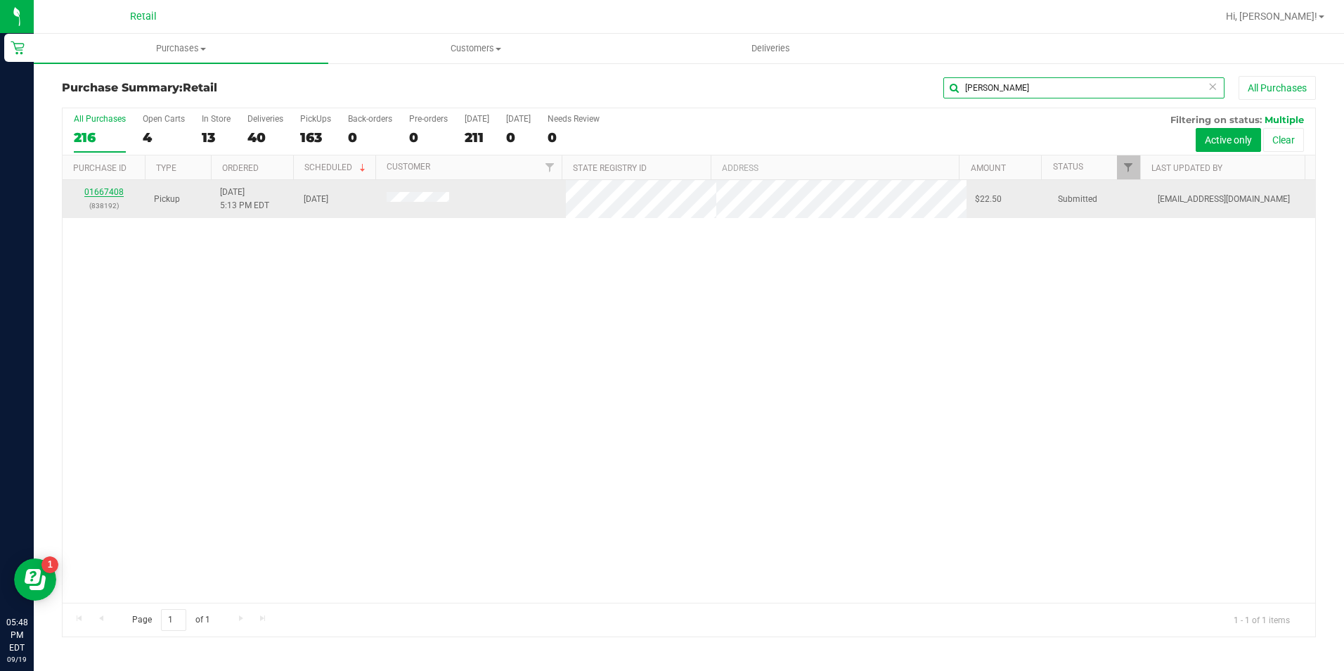
type input "harrington"
click at [102, 190] on link "01667408" at bounding box center [103, 192] width 39 height 10
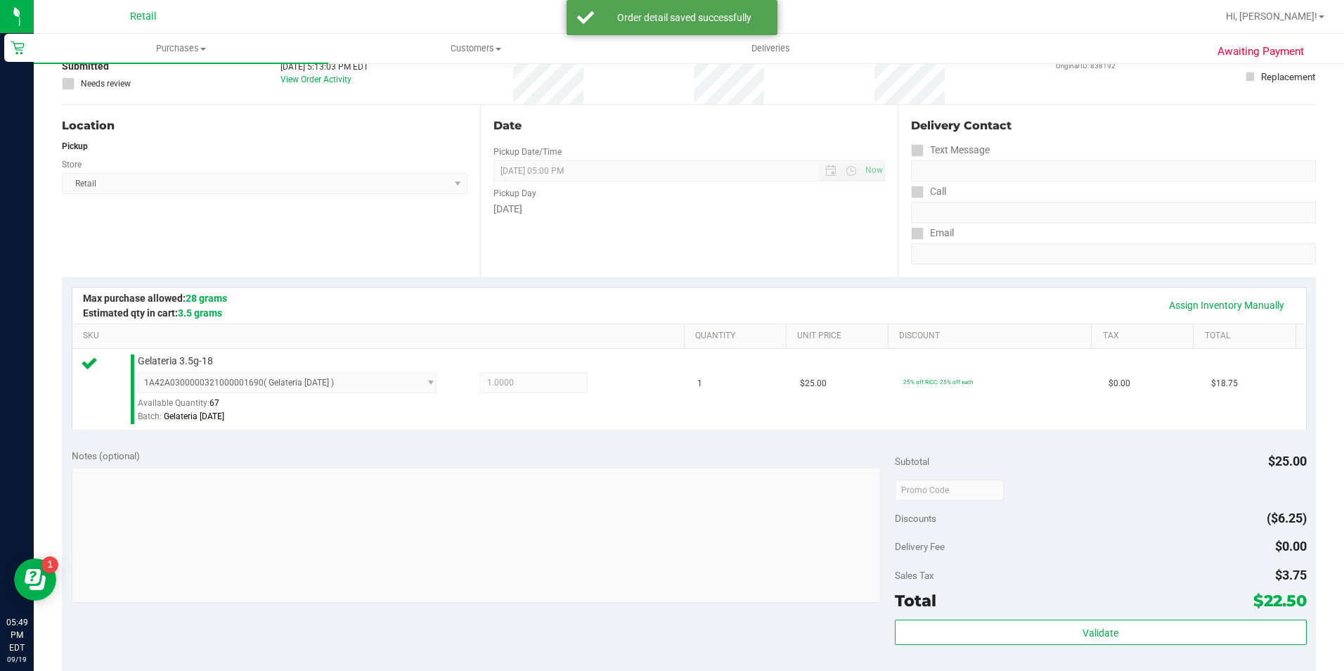
scroll to position [281, 0]
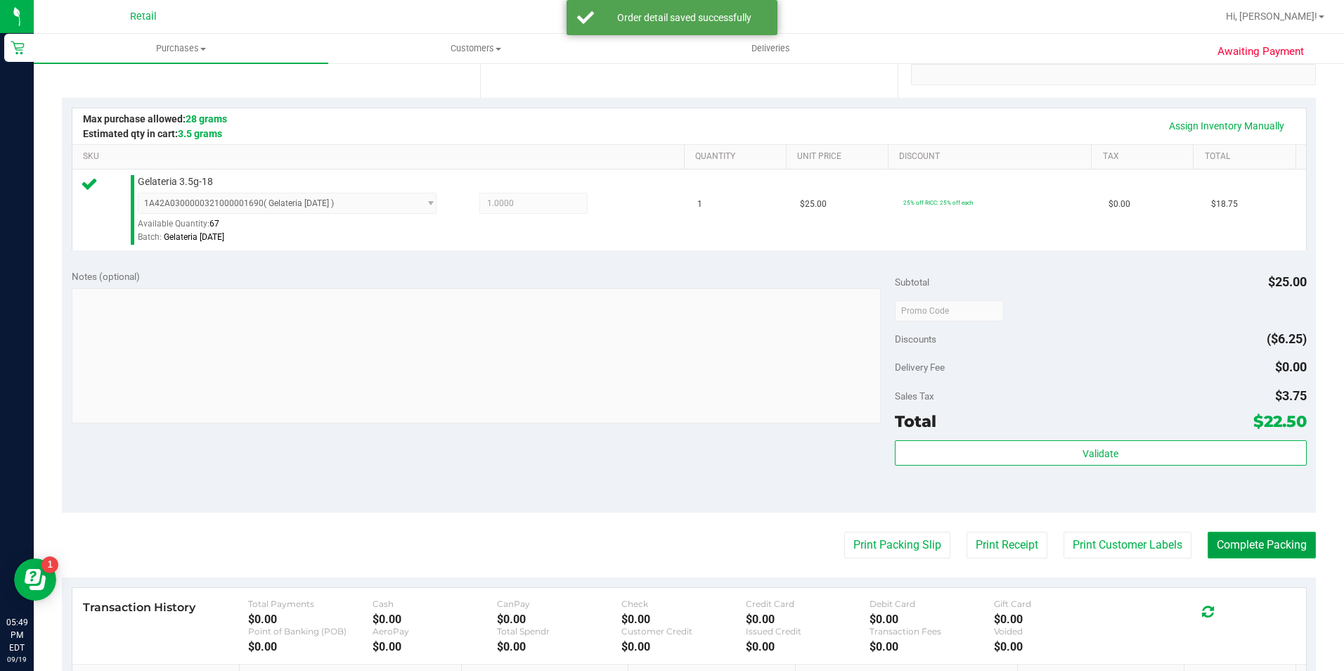
click at [1243, 548] on button "Complete Packing" at bounding box center [1262, 545] width 108 height 27
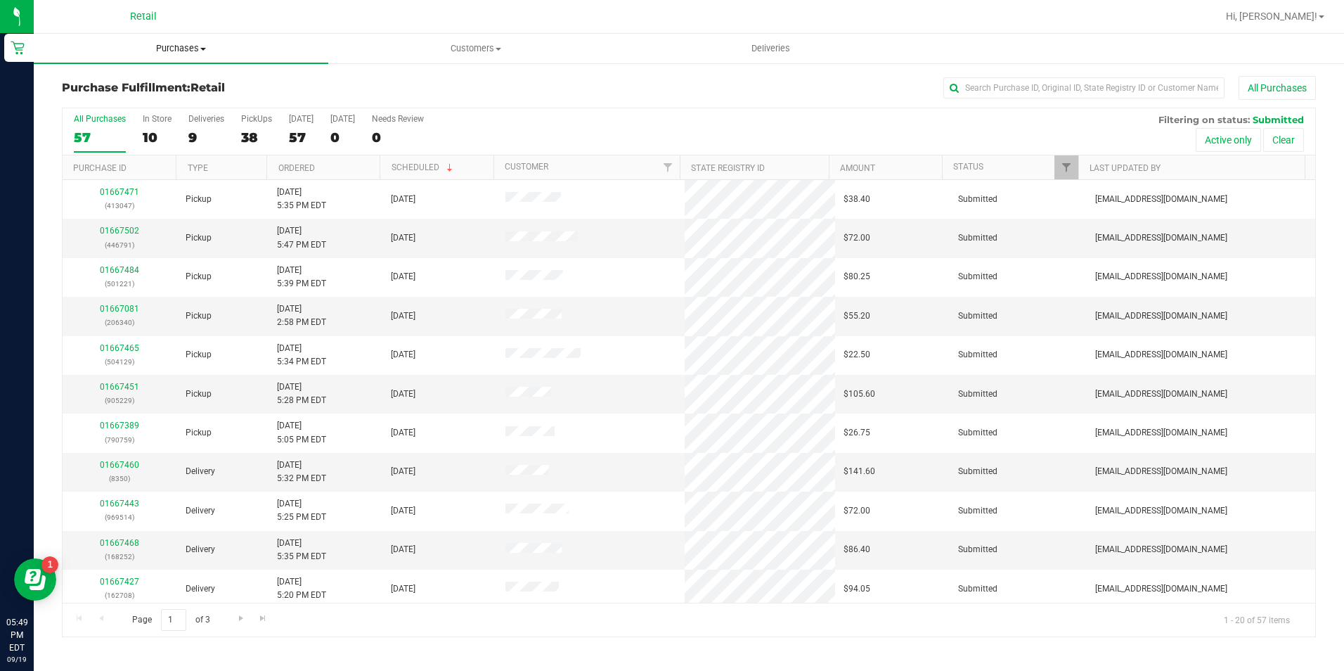
drag, startPoint x: 196, startPoint y: 42, endPoint x: 199, endPoint y: 53, distance: 10.9
click at [196, 42] on span "Purchases" at bounding box center [181, 48] width 295 height 13
click at [192, 85] on li "Summary of purchases" at bounding box center [181, 85] width 295 height 17
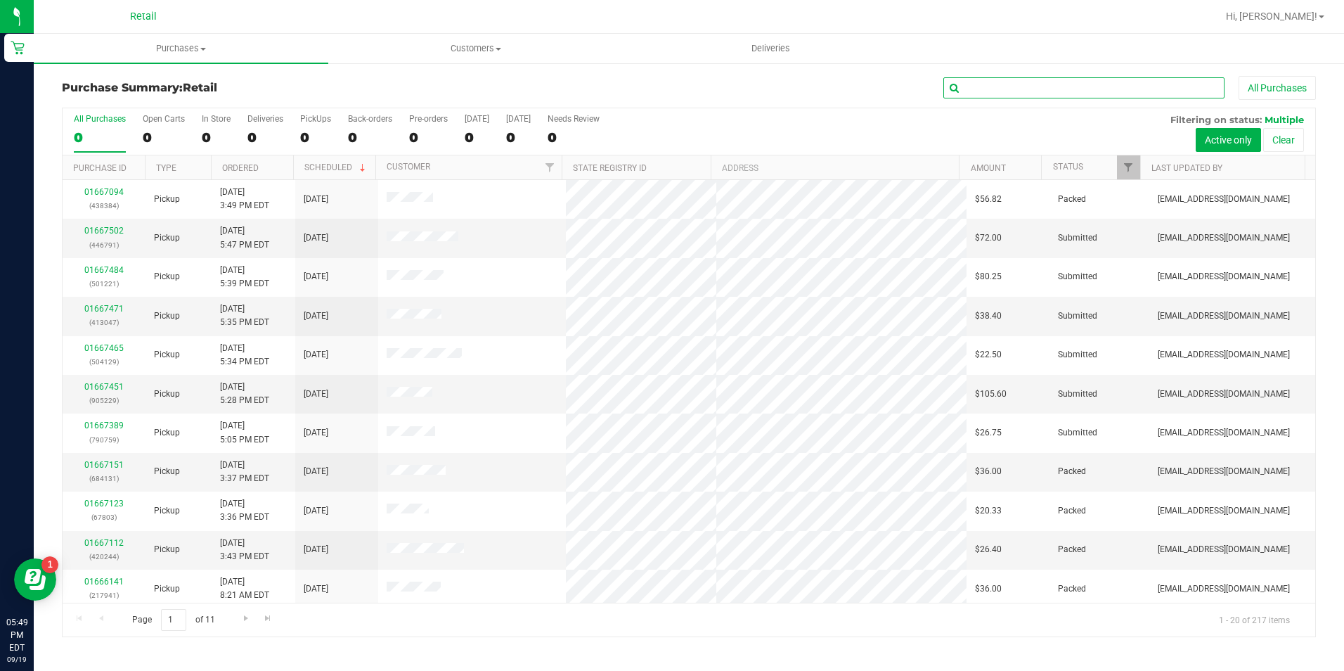
click at [1022, 91] on input "text" at bounding box center [1084, 87] width 281 height 21
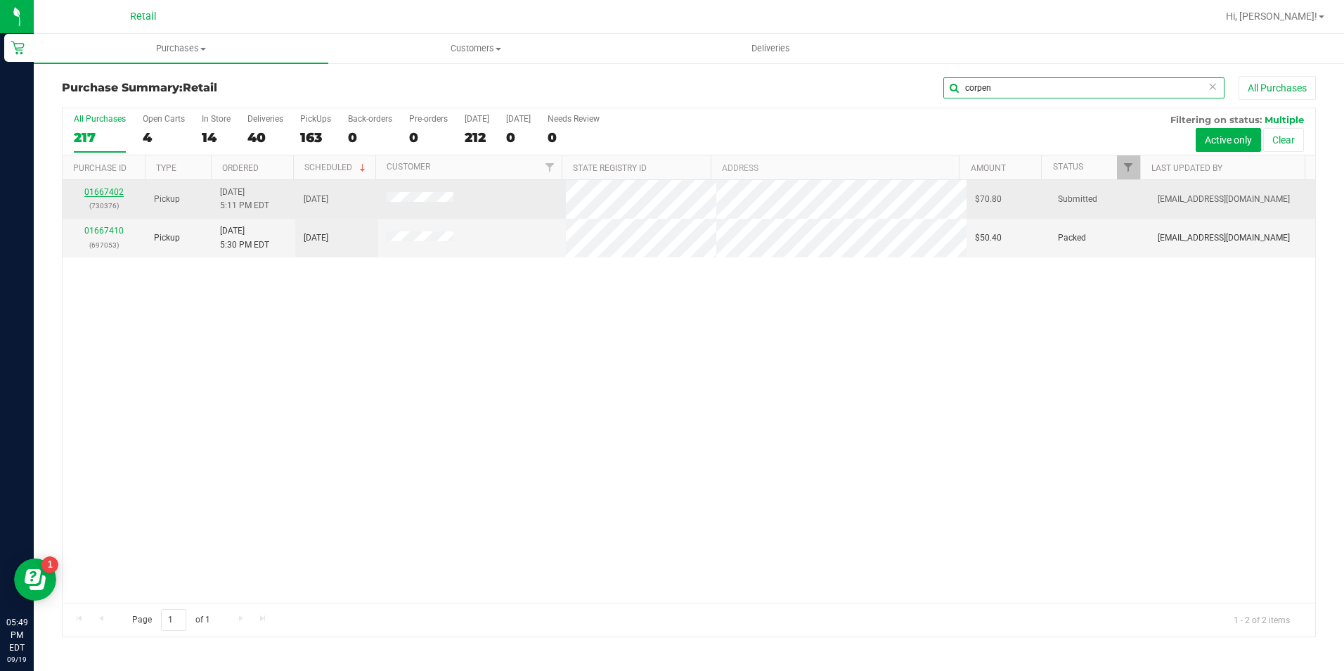
type input "corpen"
click at [110, 194] on link "01667402" at bounding box center [103, 192] width 39 height 10
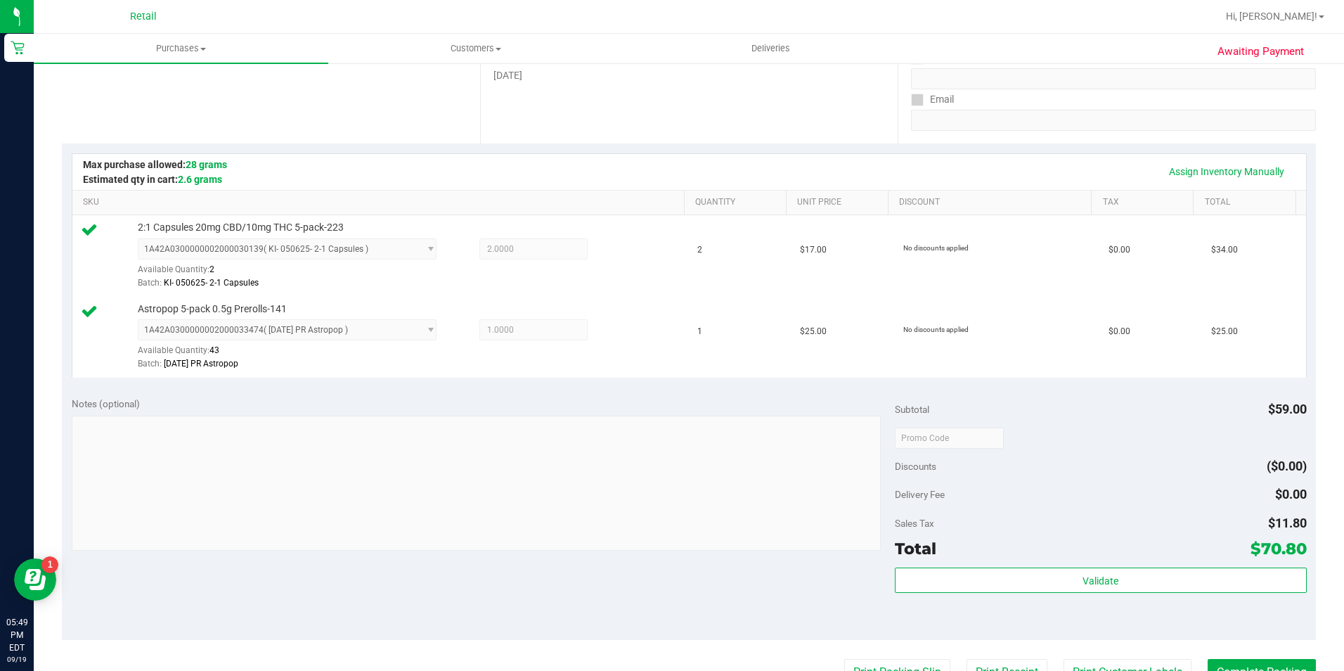
scroll to position [281, 0]
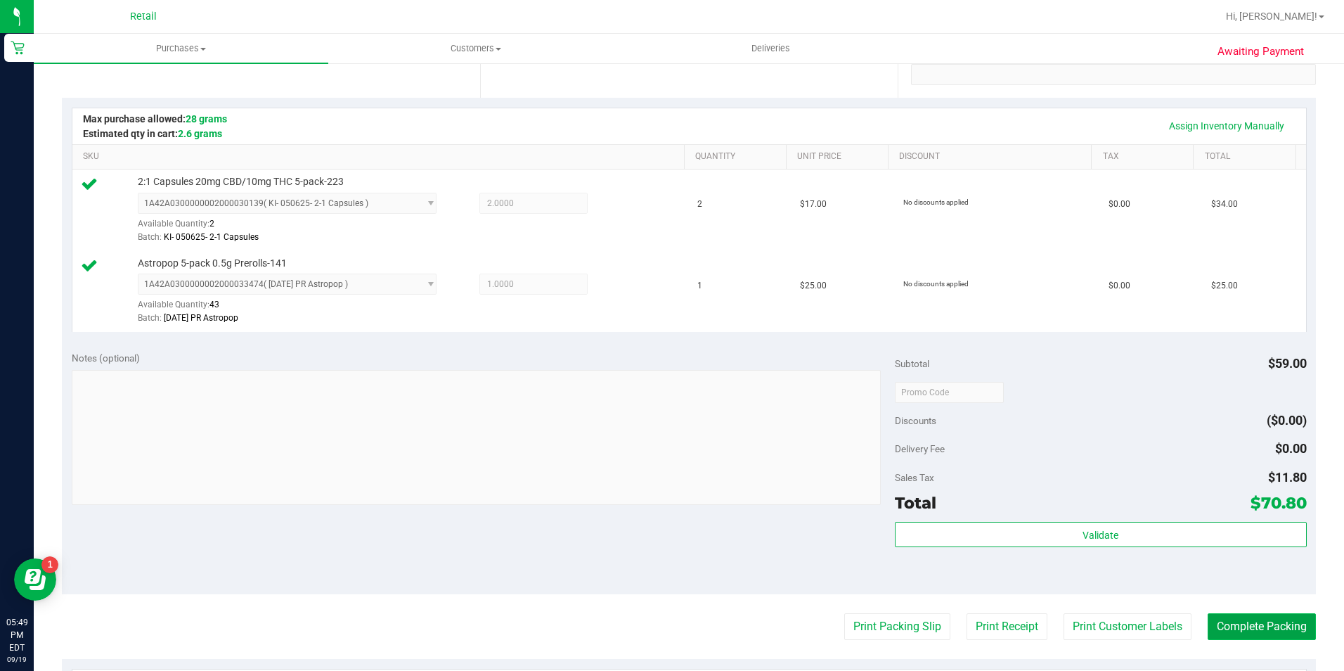
click at [1235, 627] on button "Complete Packing" at bounding box center [1262, 626] width 108 height 27
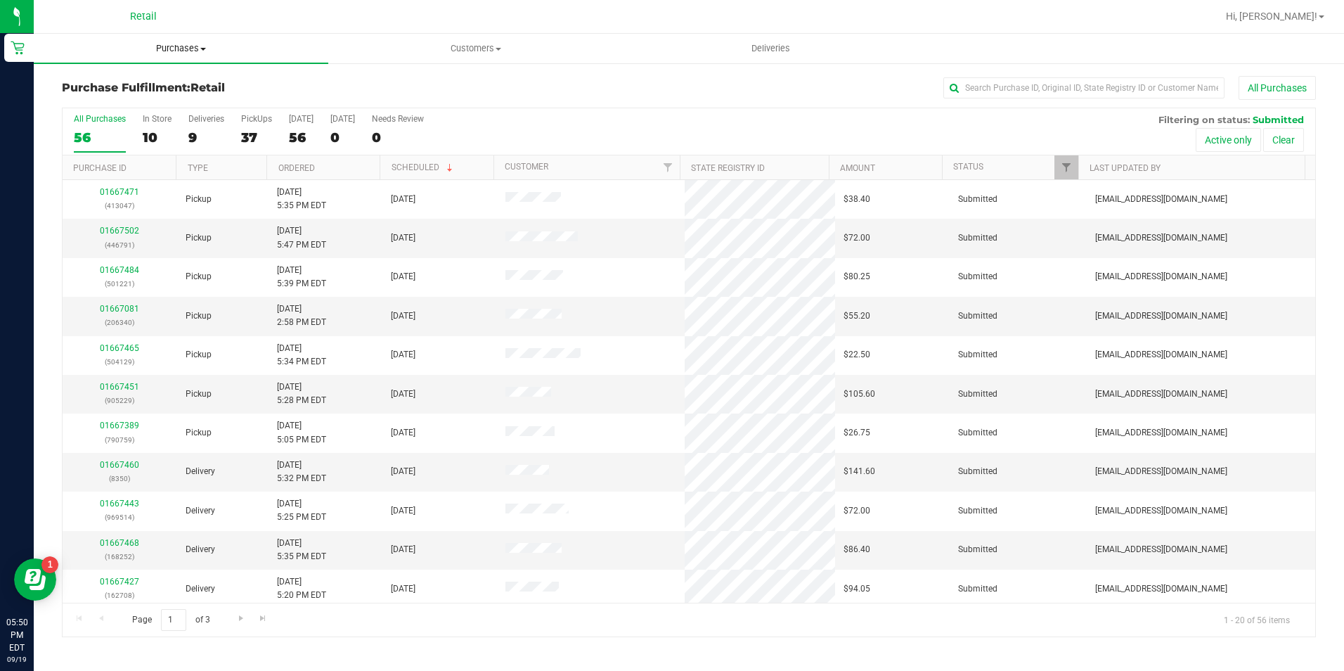
click at [178, 46] on span "Purchases" at bounding box center [181, 48] width 295 height 13
click at [181, 81] on li "Summary of purchases" at bounding box center [181, 85] width 295 height 17
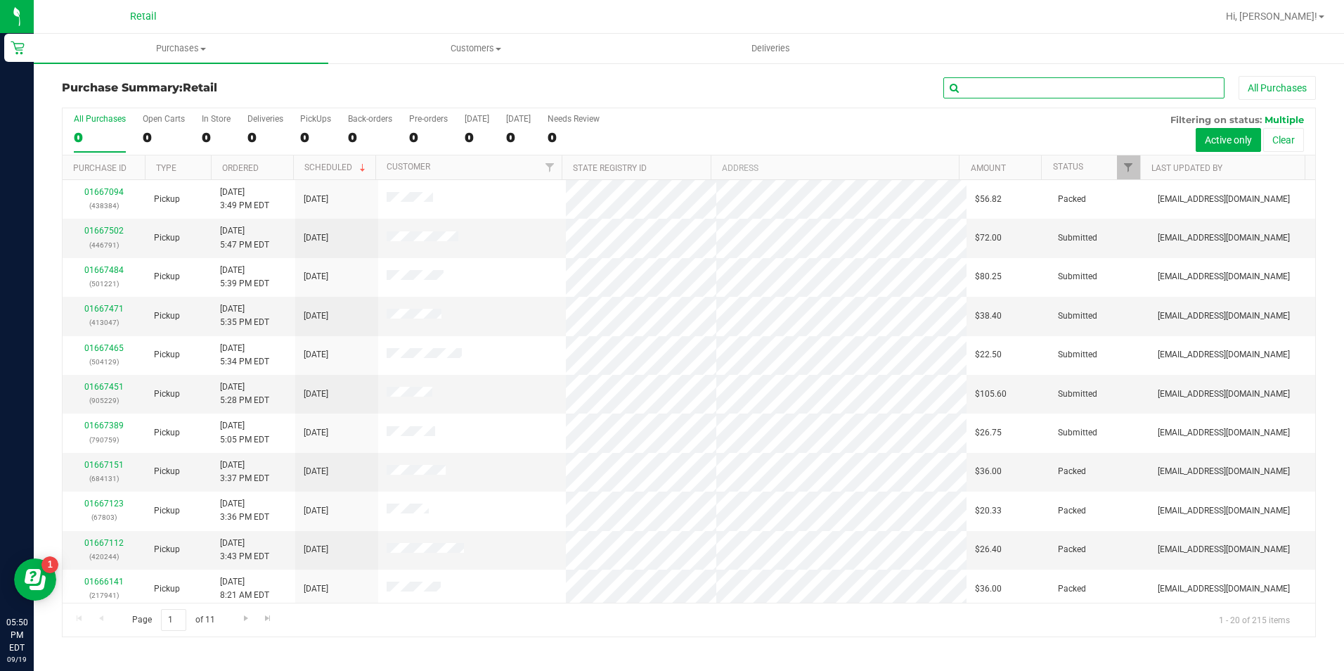
click at [1038, 86] on input "text" at bounding box center [1084, 87] width 281 height 21
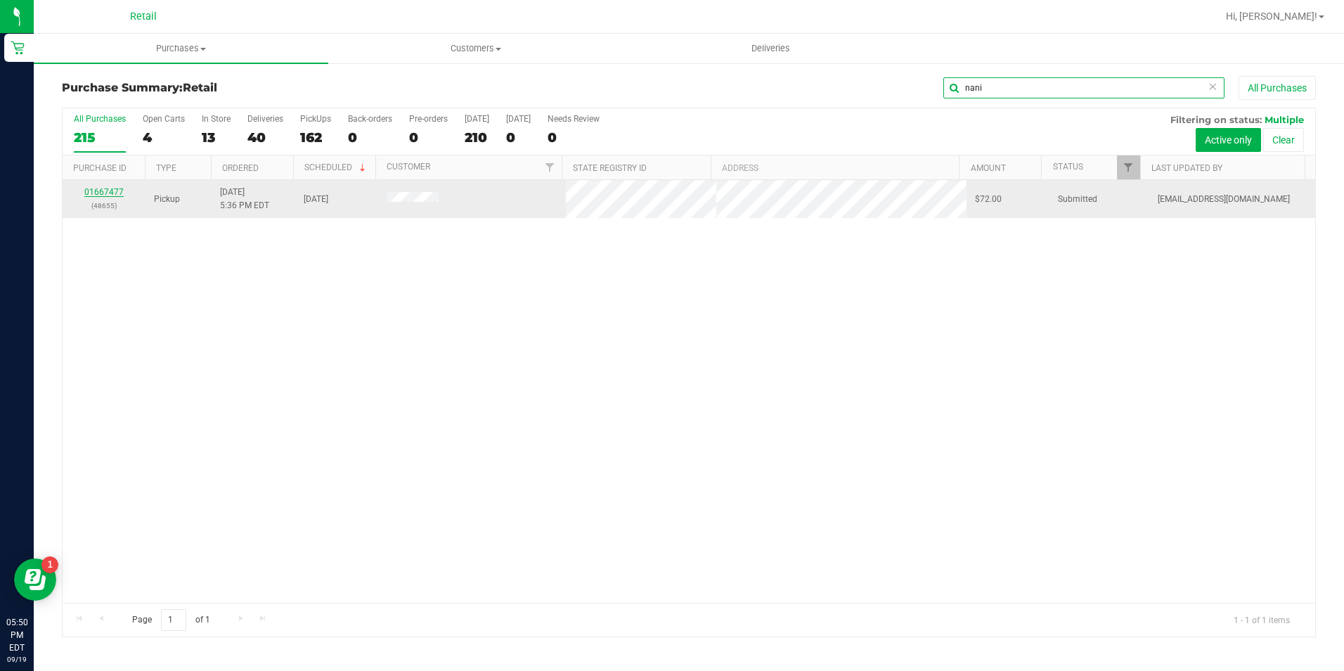
type input "nani"
click at [111, 191] on link "01667477" at bounding box center [103, 192] width 39 height 10
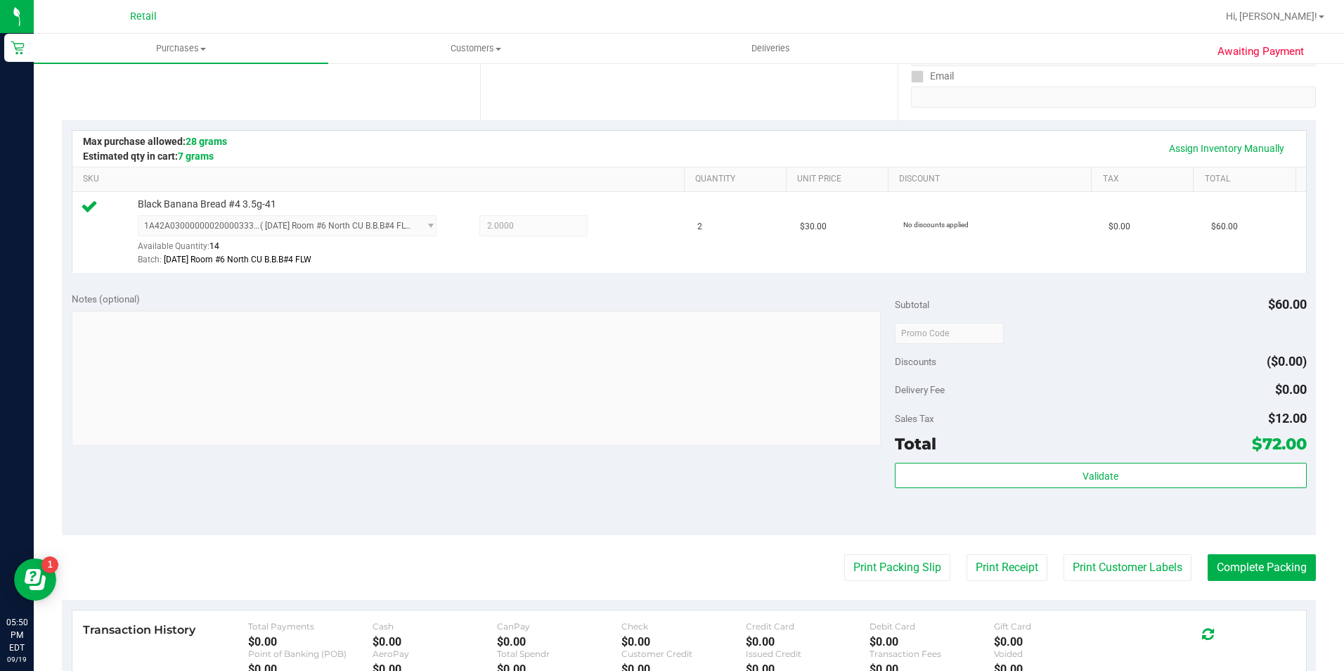
scroll to position [281, 0]
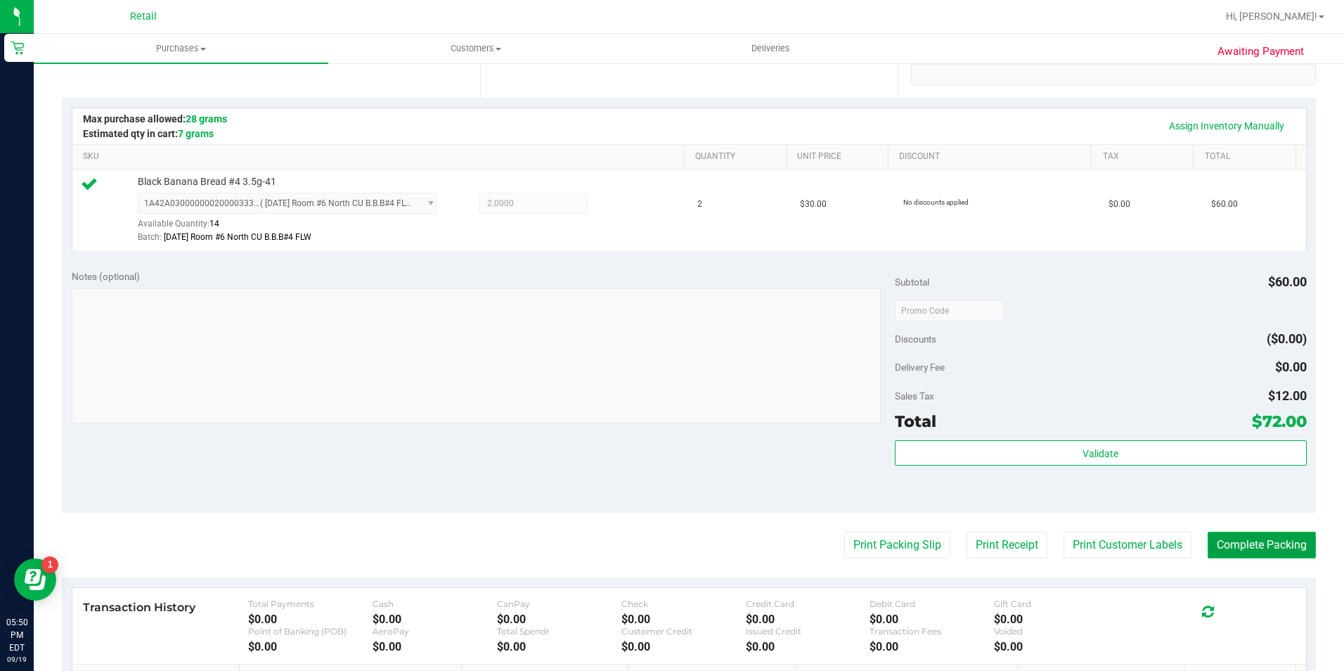
click at [1216, 540] on button "Complete Packing" at bounding box center [1262, 545] width 108 height 27
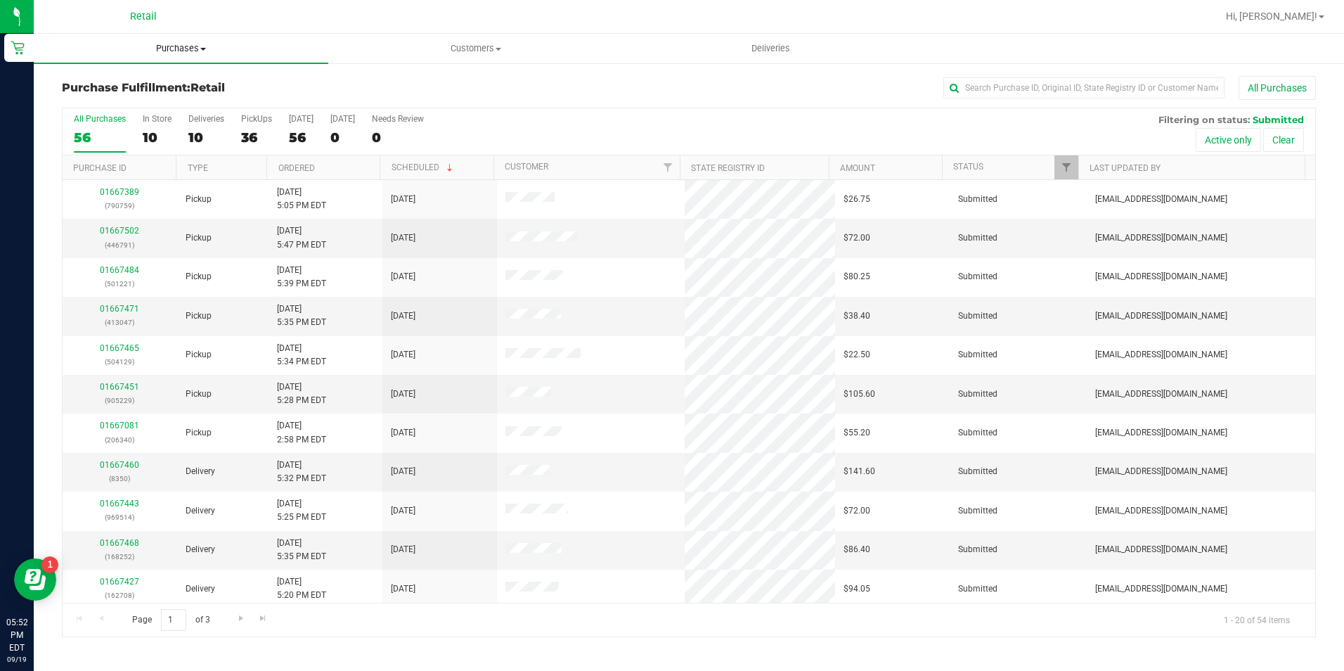
click at [192, 44] on span "Purchases" at bounding box center [181, 48] width 295 height 13
click at [217, 83] on li "Summary of purchases" at bounding box center [181, 85] width 295 height 17
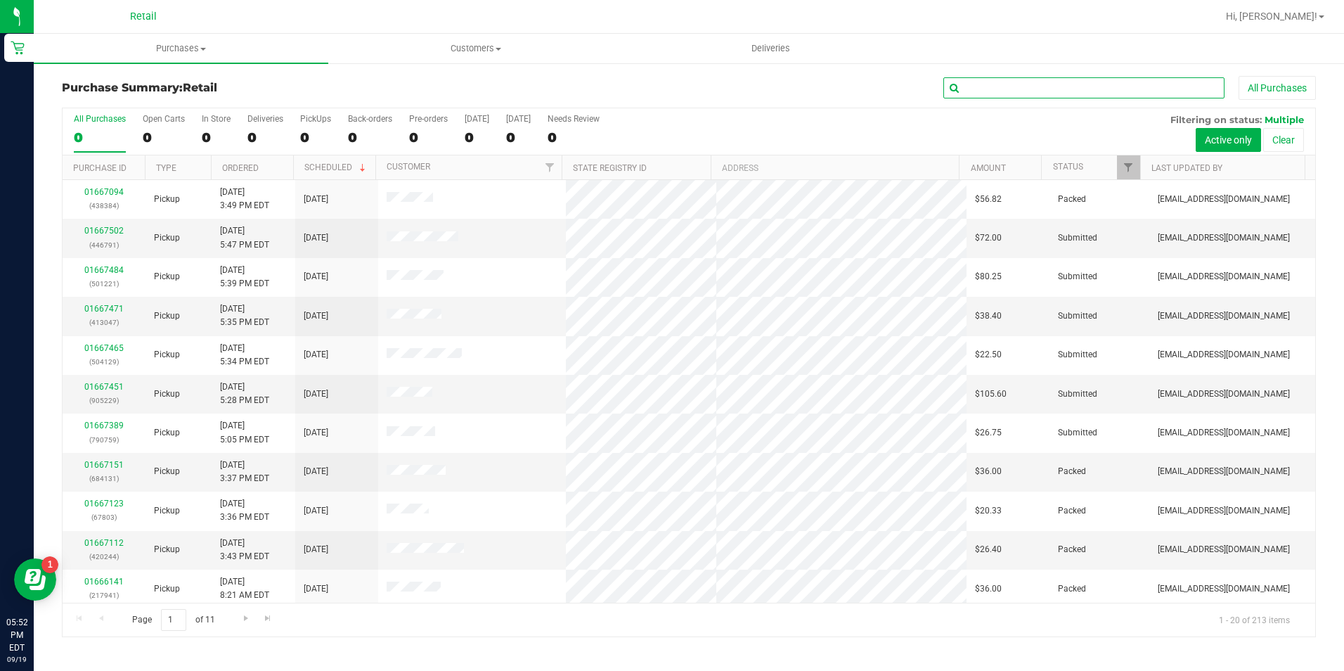
click at [1036, 84] on input "text" at bounding box center [1084, 87] width 281 height 21
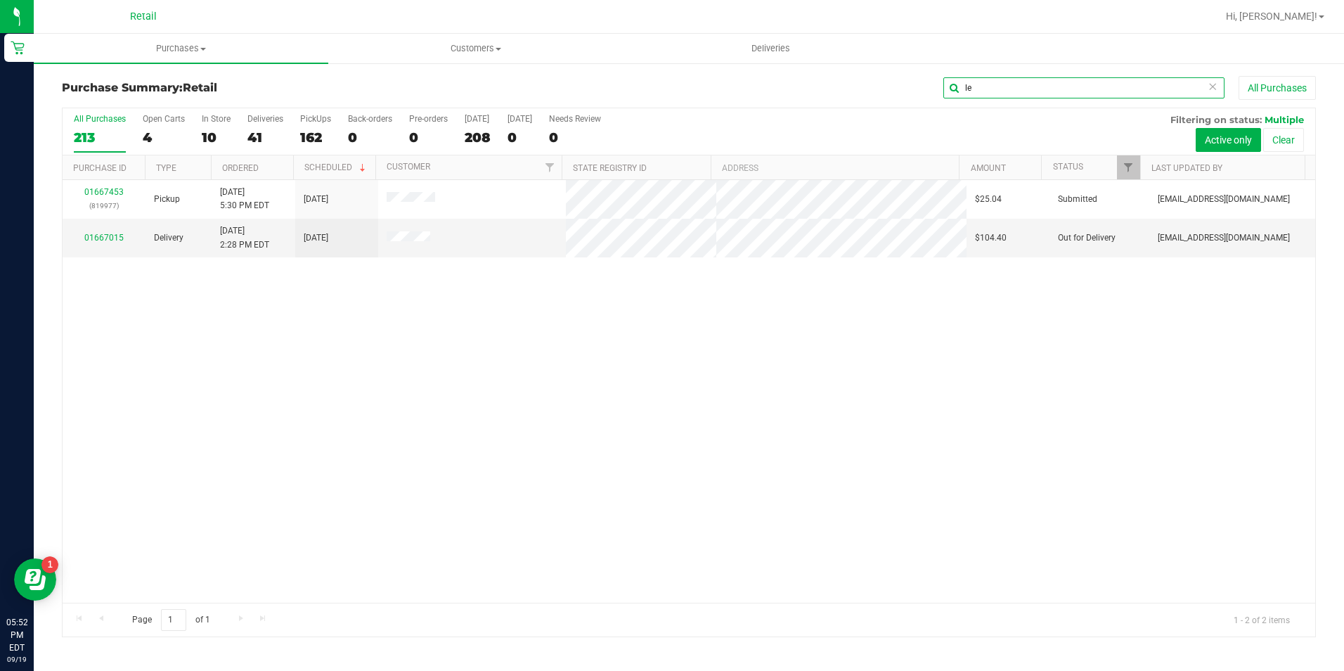
type input "l"
type input "kevin"
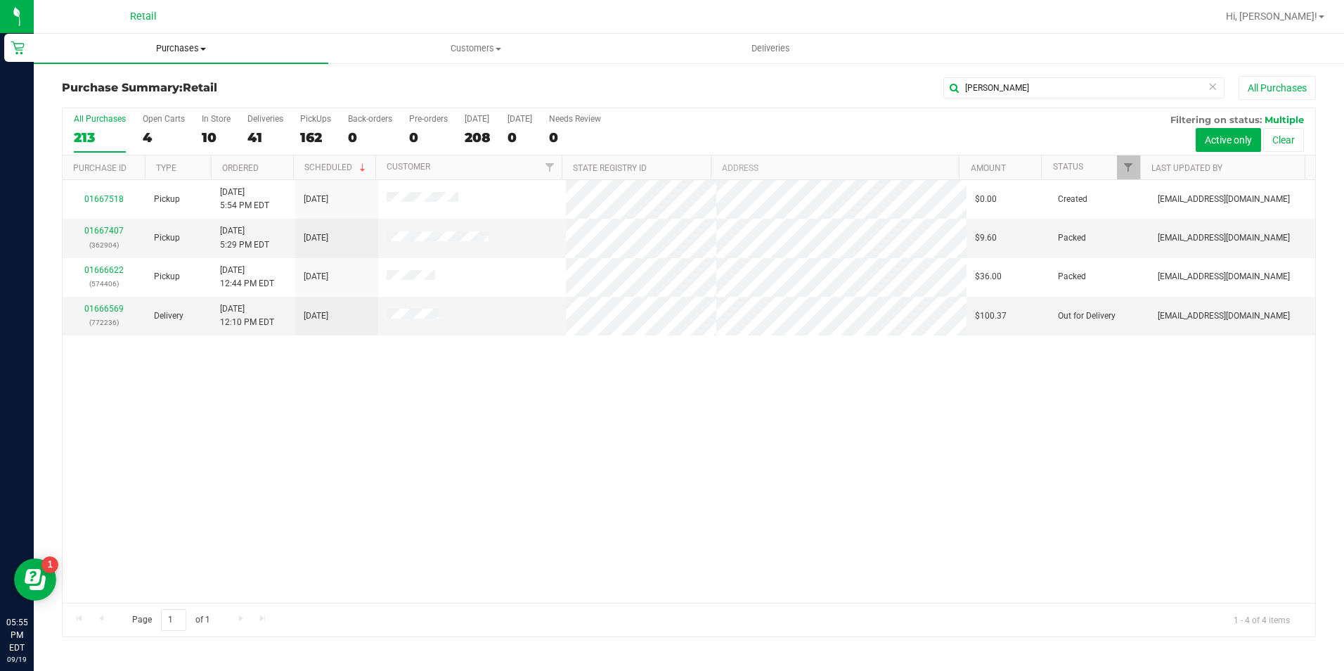
click at [195, 43] on span "Purchases" at bounding box center [181, 48] width 295 height 13
click at [192, 78] on li "Summary of purchases" at bounding box center [181, 85] width 295 height 17
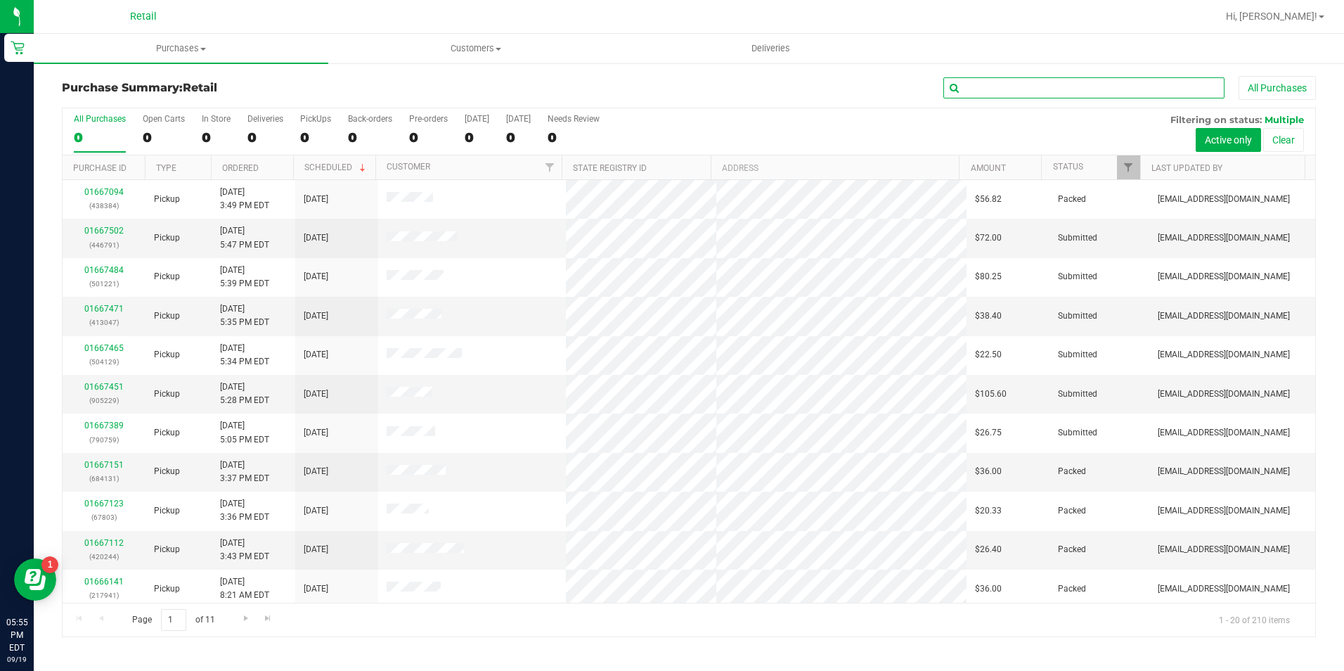
click at [1080, 89] on input "text" at bounding box center [1084, 87] width 281 height 21
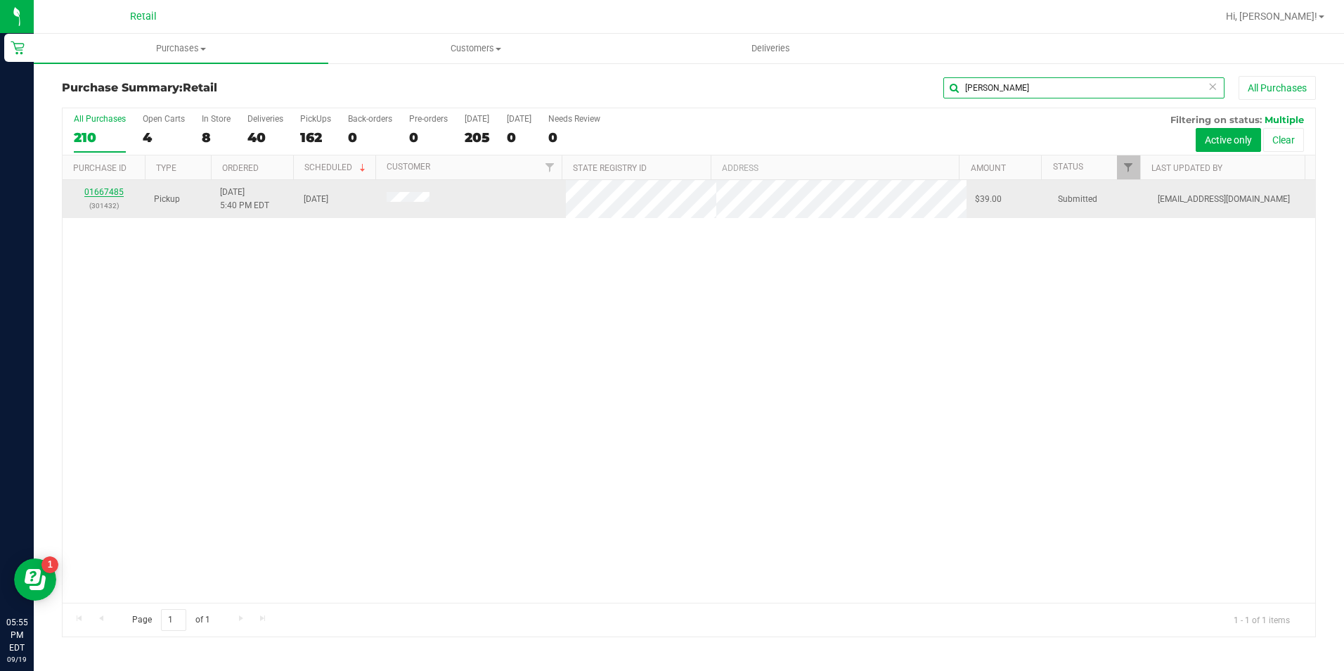
type input "[PERSON_NAME]"
click at [94, 194] on link "01667485" at bounding box center [103, 192] width 39 height 10
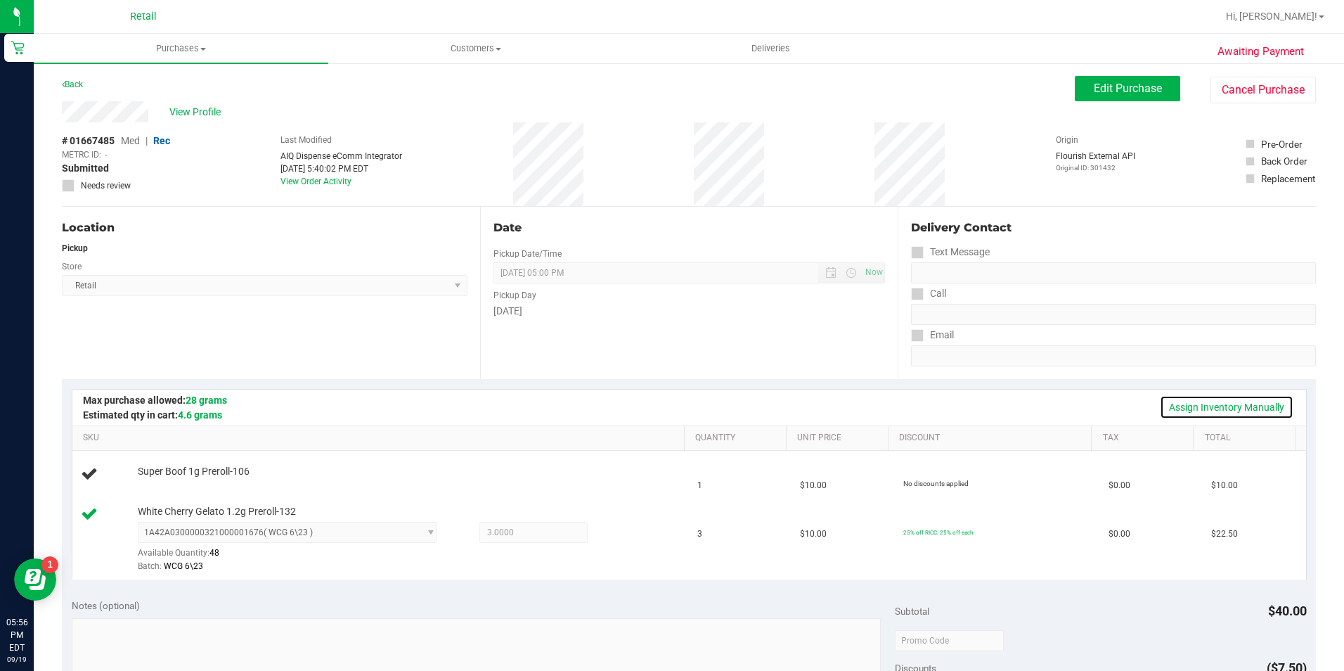
click at [1257, 405] on link "Assign Inventory Manually" at bounding box center [1227, 407] width 134 height 24
click at [173, 482] on link "Add Package" at bounding box center [163, 481] width 51 height 10
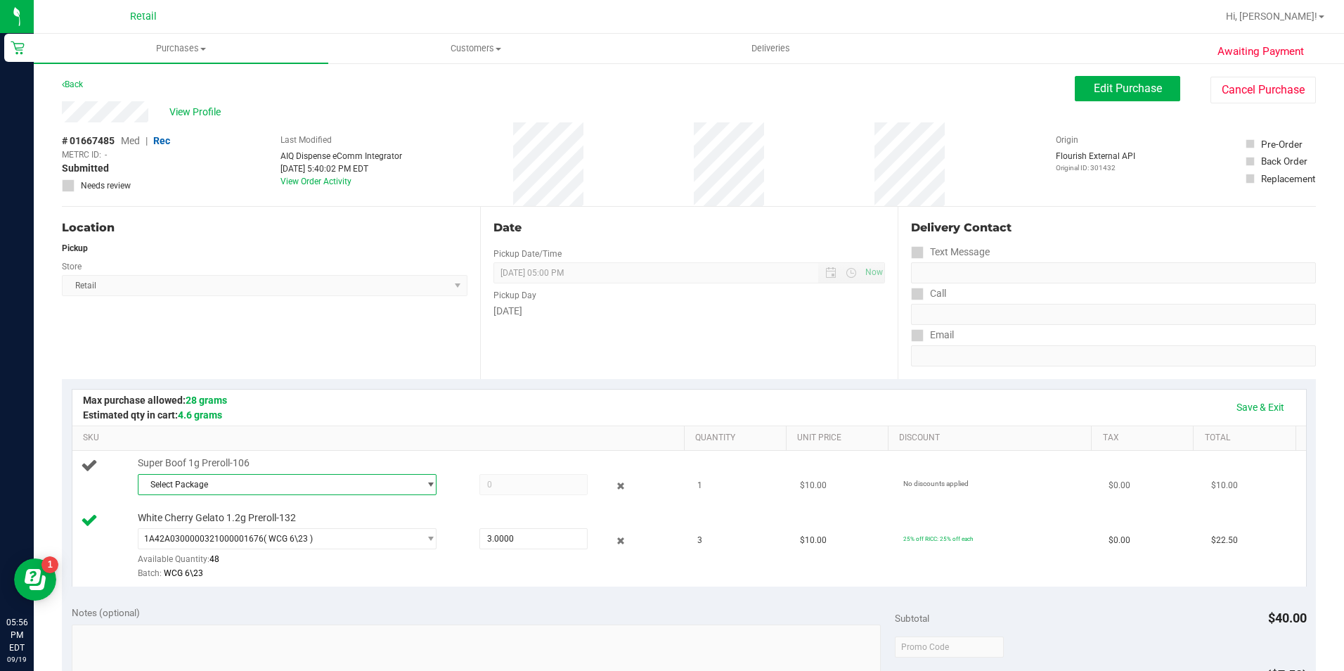
click at [248, 489] on span "Select Package" at bounding box center [279, 485] width 281 height 20
click at [418, 483] on span "select" at bounding box center [427, 485] width 18 height 20
click at [409, 484] on span "Select Package" at bounding box center [279, 485] width 281 height 20
click at [250, 539] on span "1A42A0300000002000033062" at bounding box center [206, 542] width 120 height 10
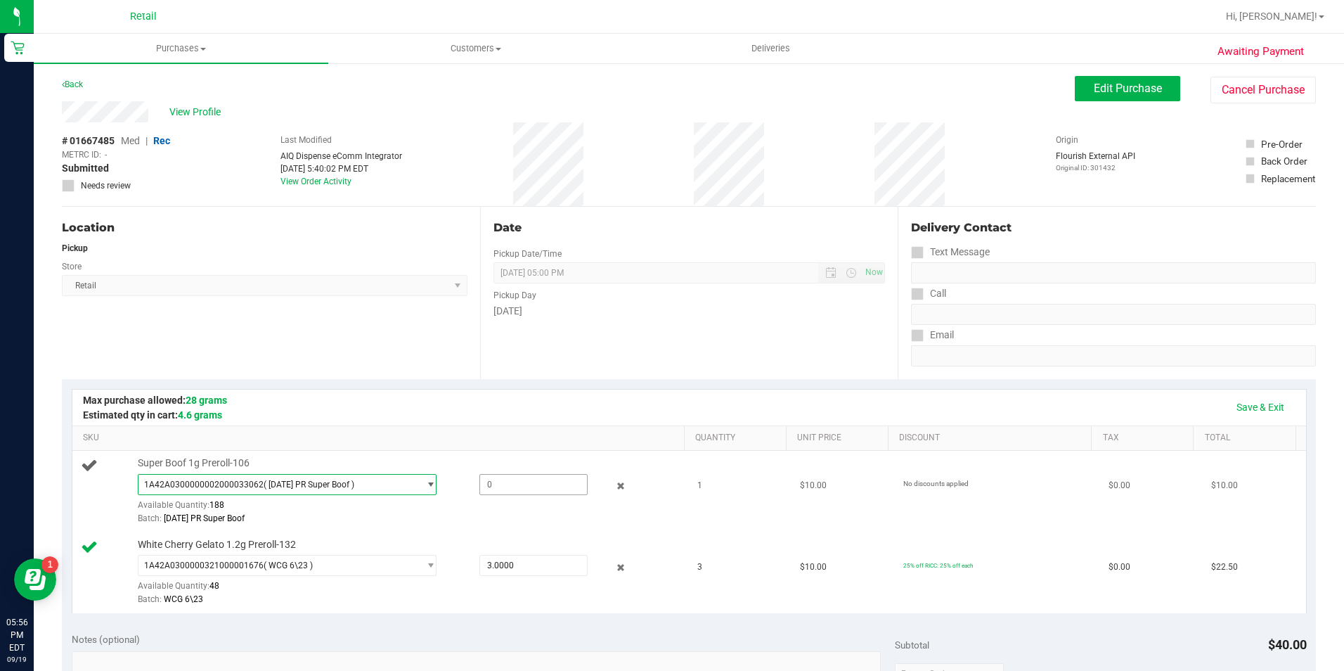
click at [495, 480] on span at bounding box center [534, 484] width 108 height 21
type input "1"
type input "1.0000"
click at [1228, 410] on link "Save & Exit" at bounding box center [1261, 407] width 66 height 24
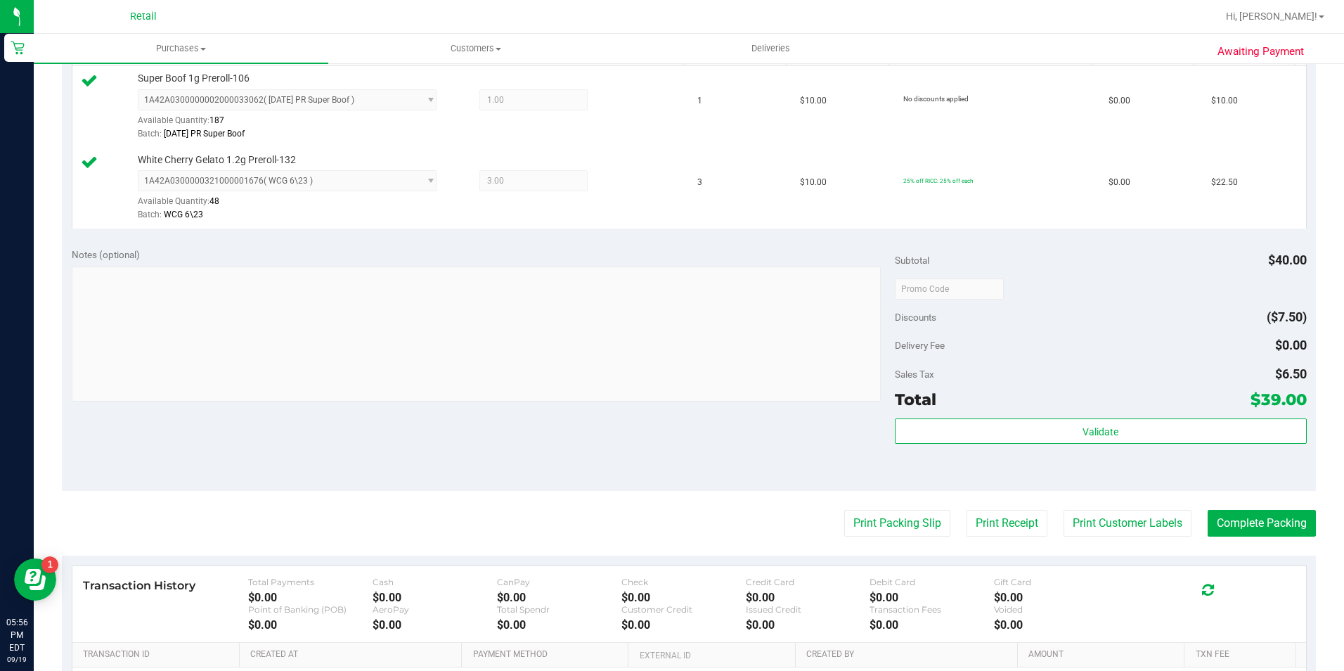
scroll to position [422, 0]
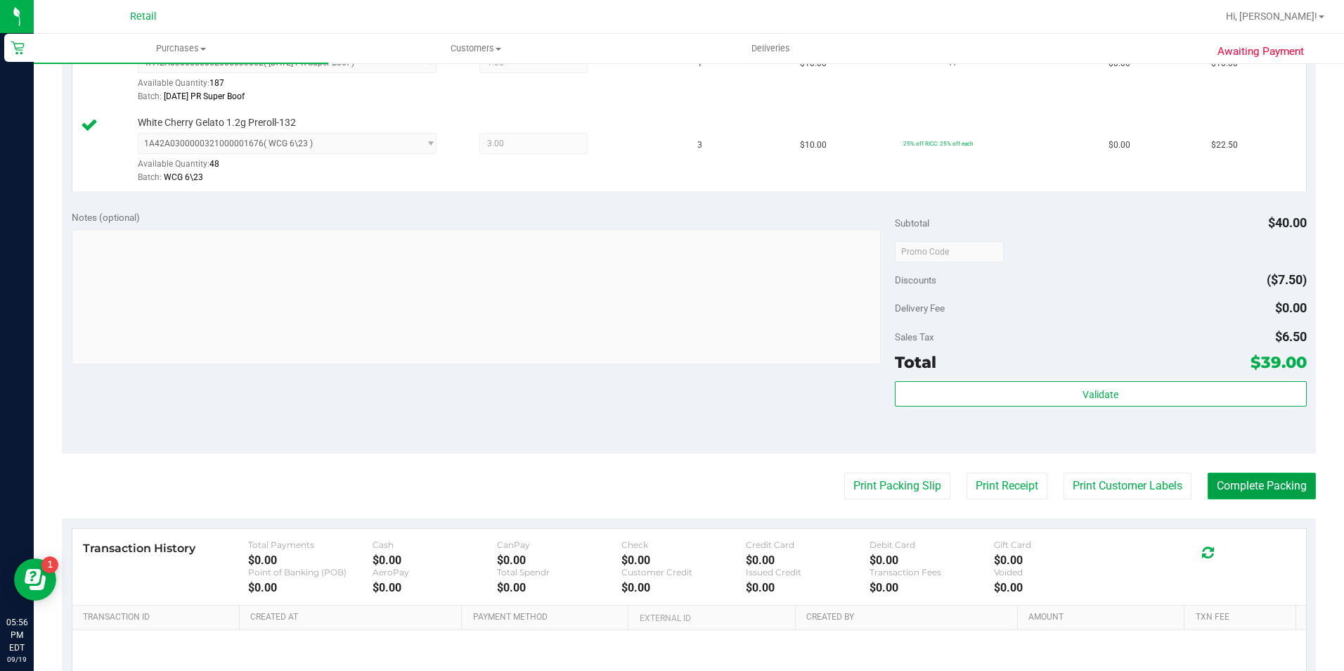
click at [1235, 474] on button "Complete Packing" at bounding box center [1262, 486] width 108 height 27
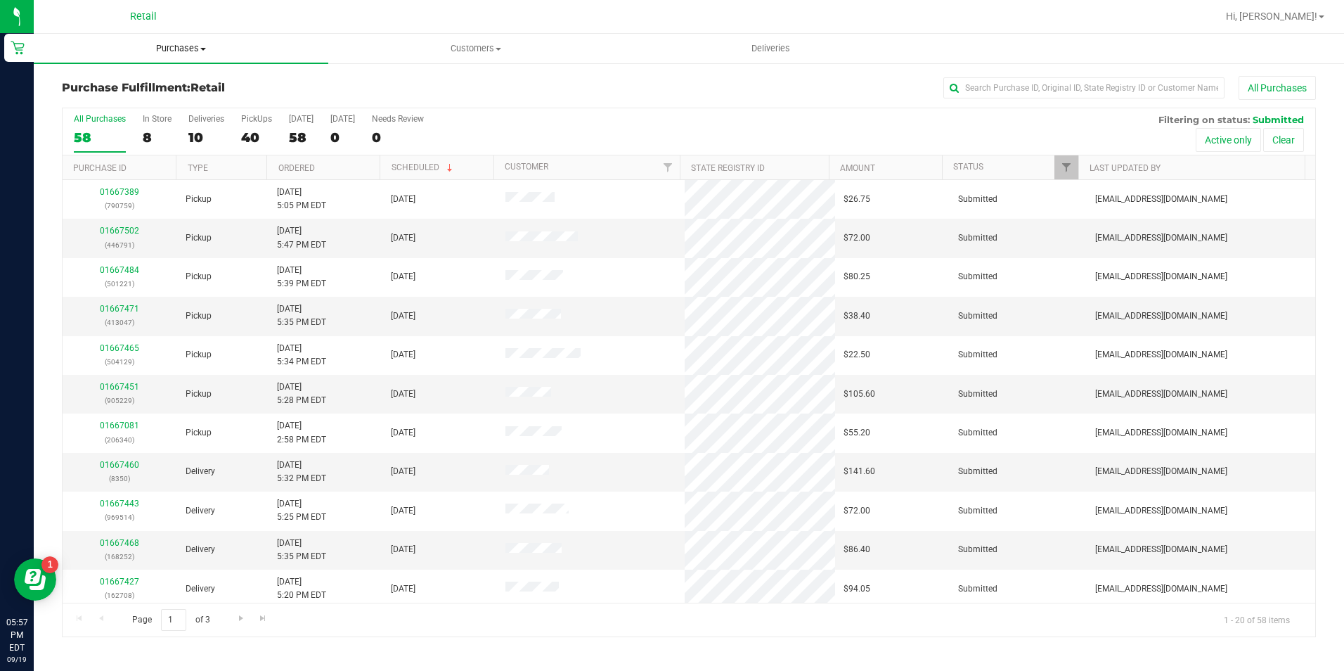
click at [181, 52] on span "Purchases" at bounding box center [181, 48] width 295 height 13
click at [151, 90] on span "Summary of purchases" at bounding box center [106, 85] width 144 height 12
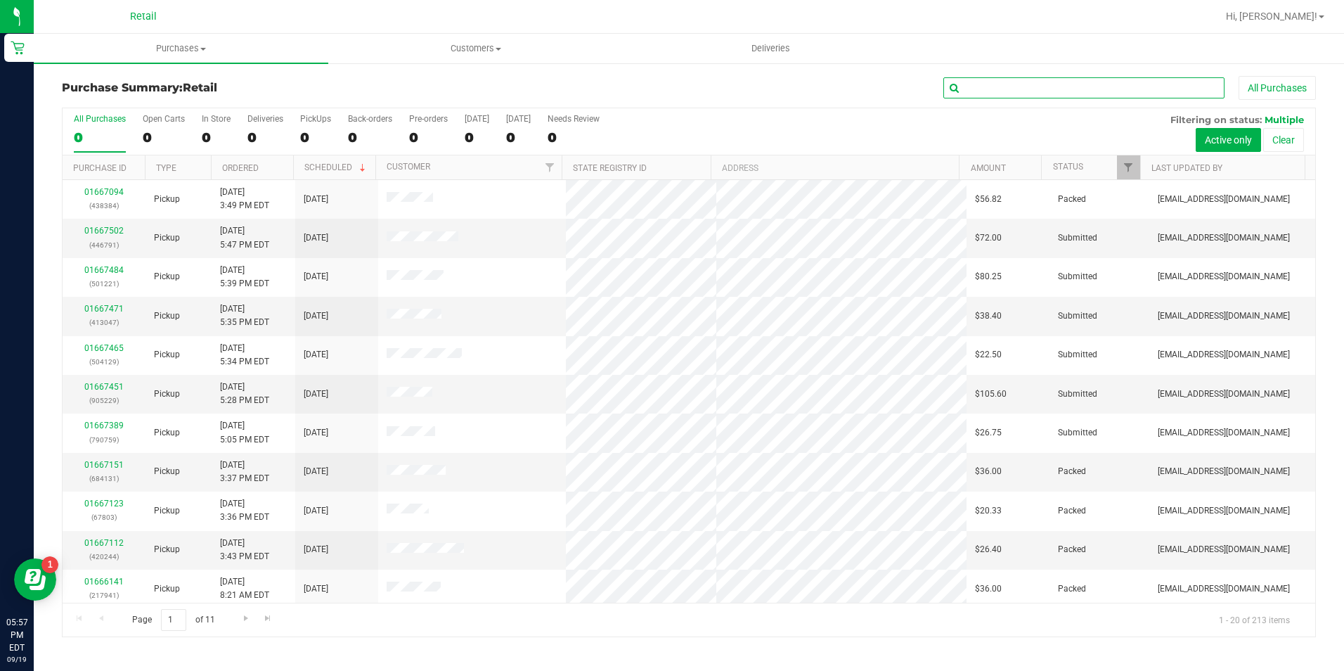
click at [1074, 90] on input "text" at bounding box center [1084, 87] width 281 height 21
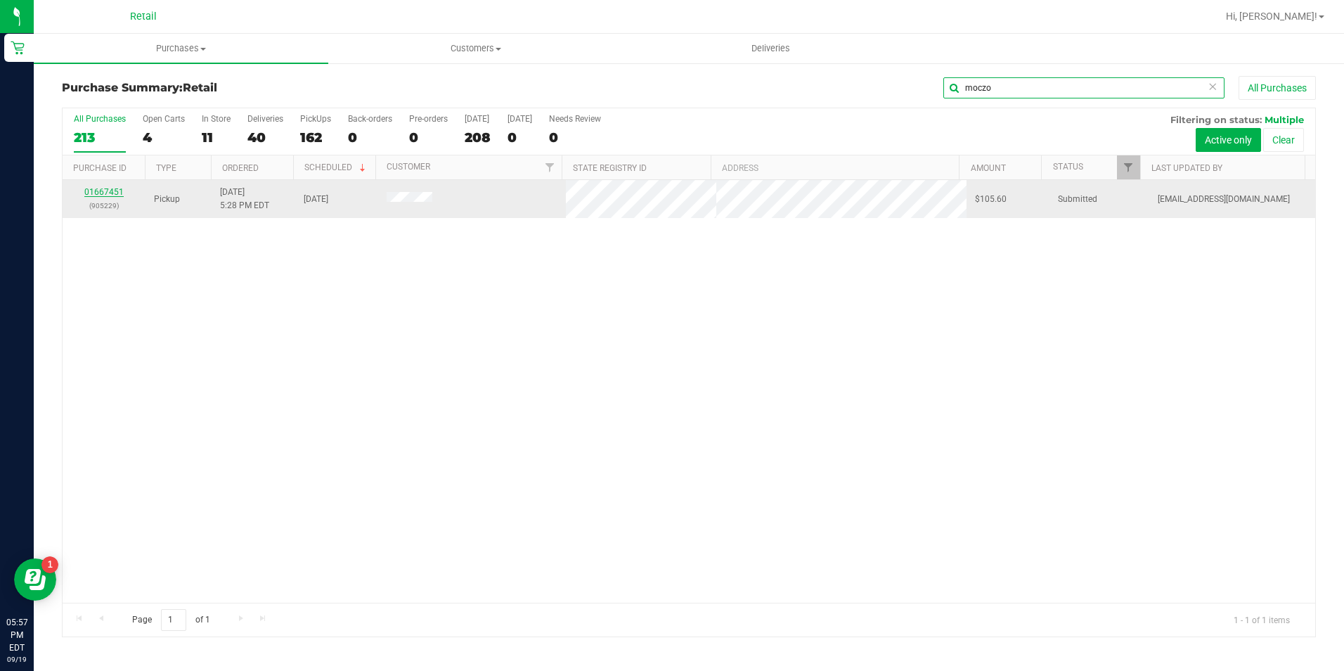
type input "moczo"
click at [103, 189] on link "01667451" at bounding box center [103, 192] width 39 height 10
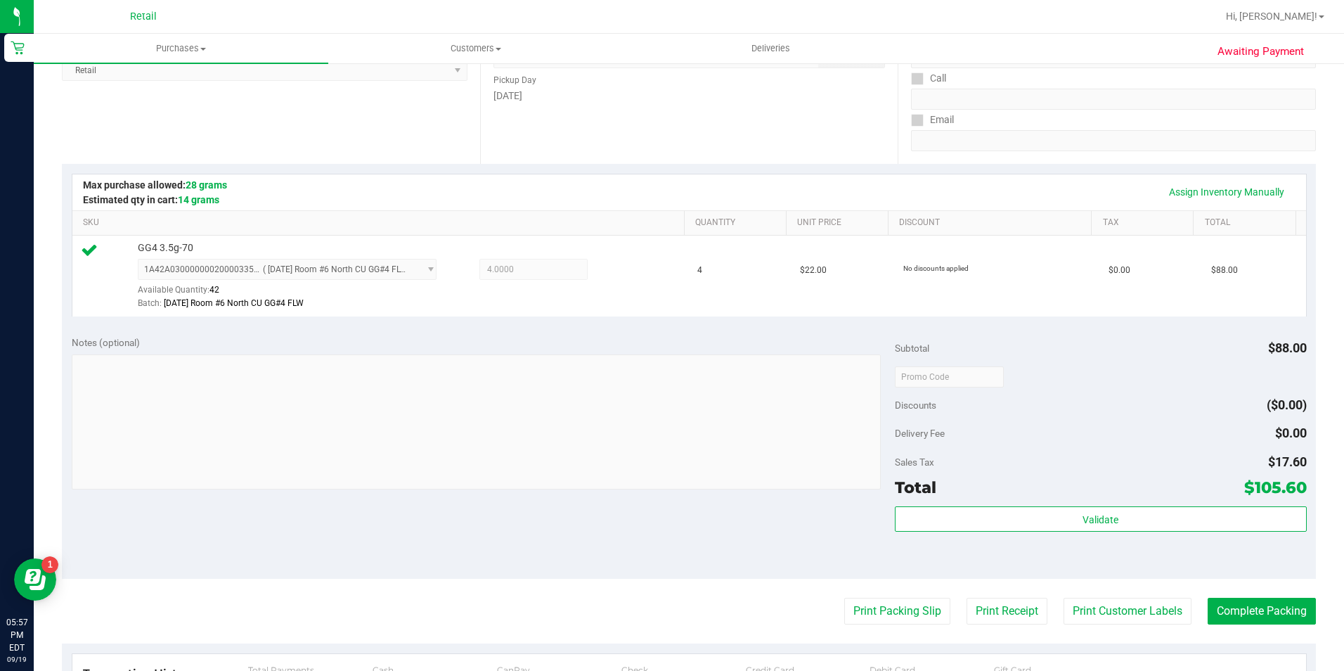
scroll to position [281, 0]
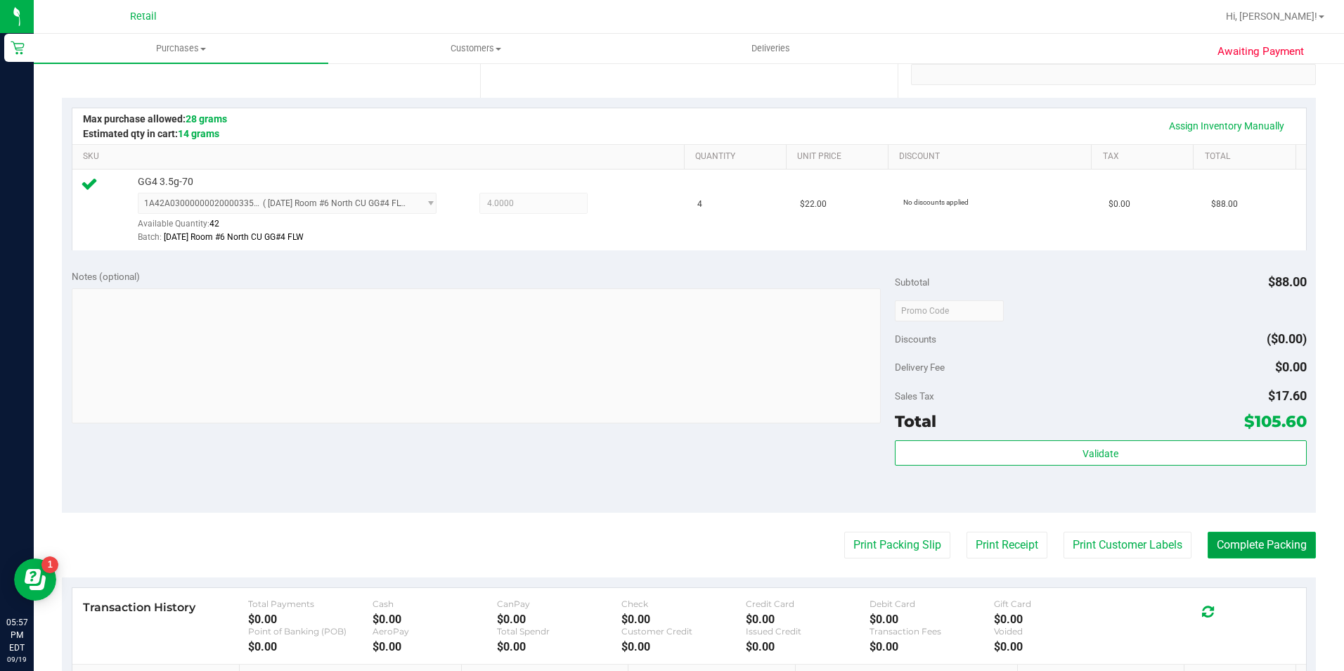
click at [1245, 548] on button "Complete Packing" at bounding box center [1262, 545] width 108 height 27
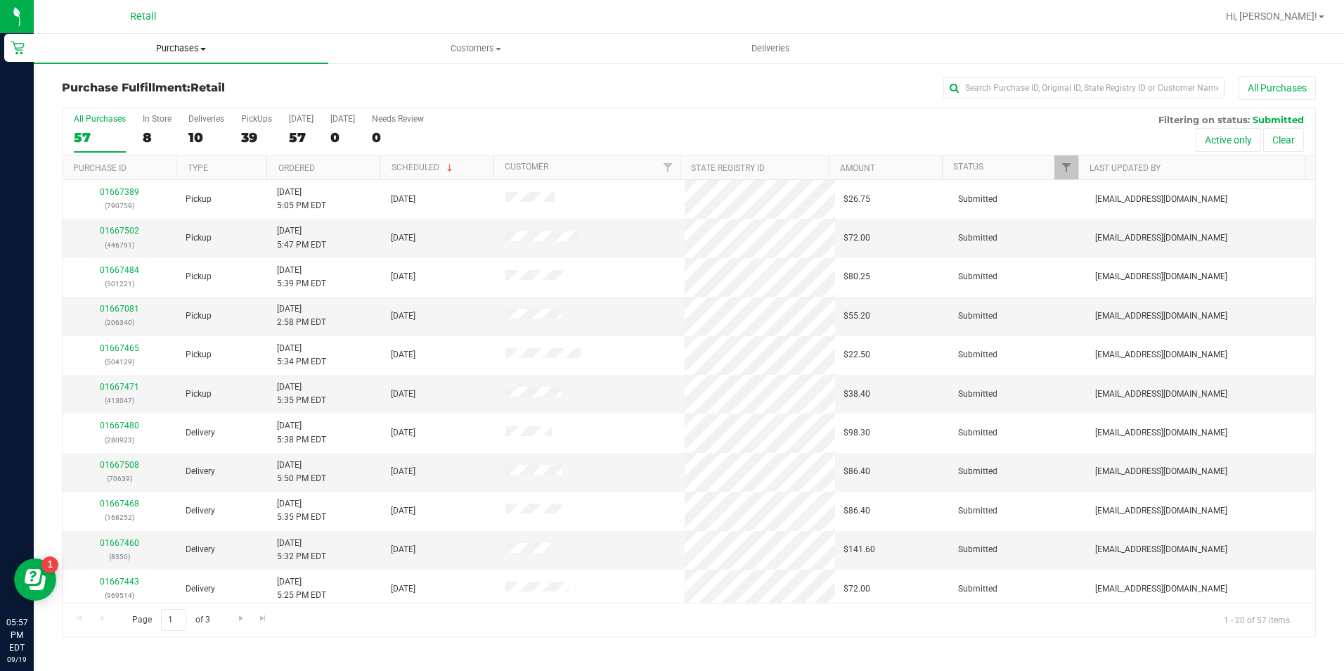
click at [169, 46] on span "Purchases" at bounding box center [181, 48] width 295 height 13
click at [182, 86] on li "Summary of purchases" at bounding box center [181, 85] width 295 height 17
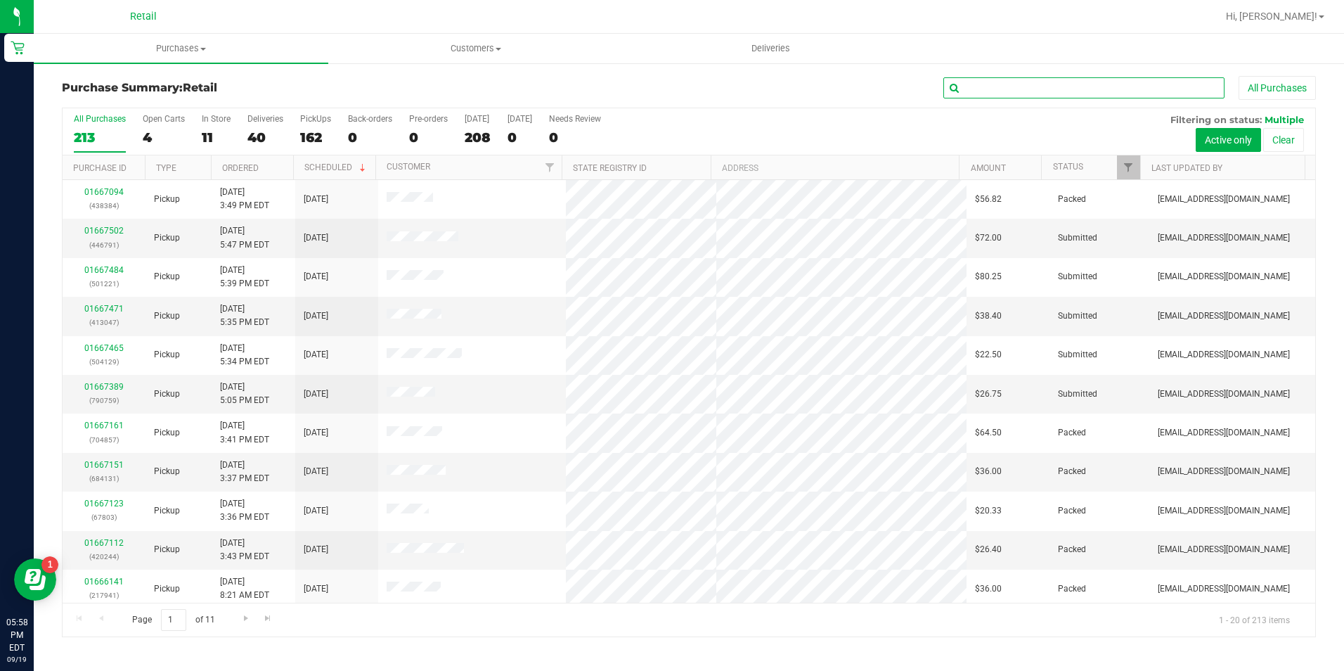
click at [1031, 91] on input "text" at bounding box center [1084, 87] width 281 height 21
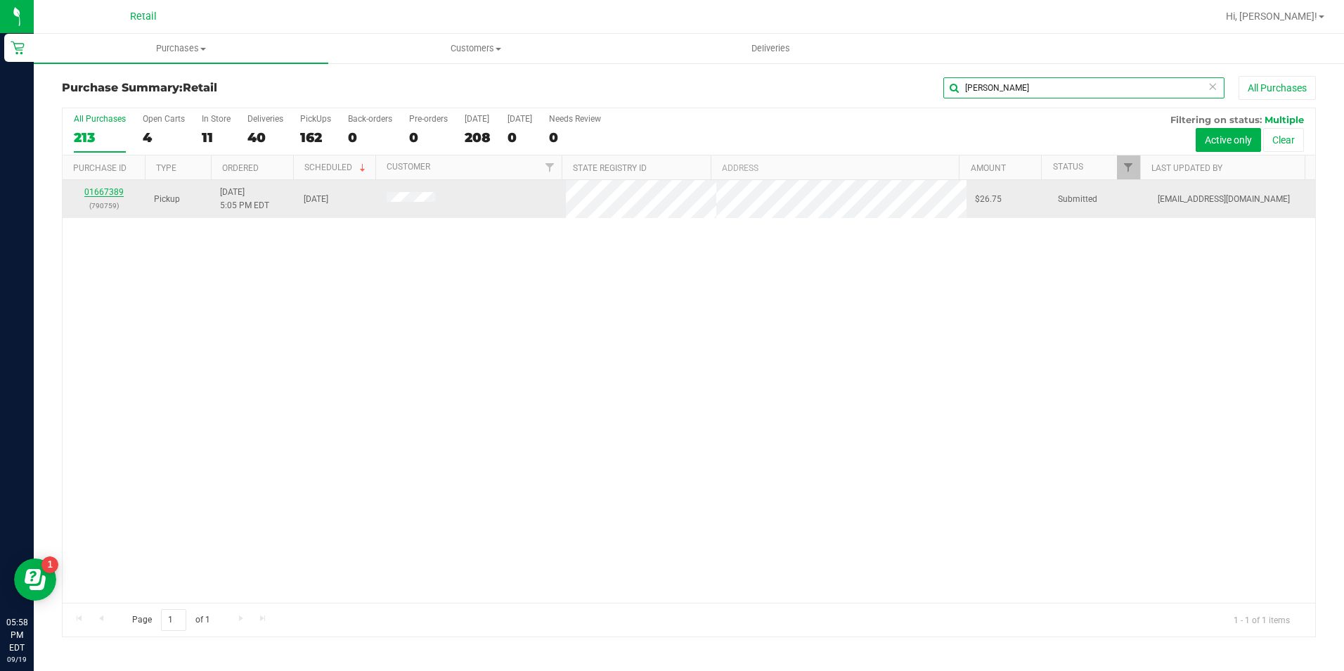
type input "frias"
click at [115, 192] on link "01667389" at bounding box center [103, 192] width 39 height 10
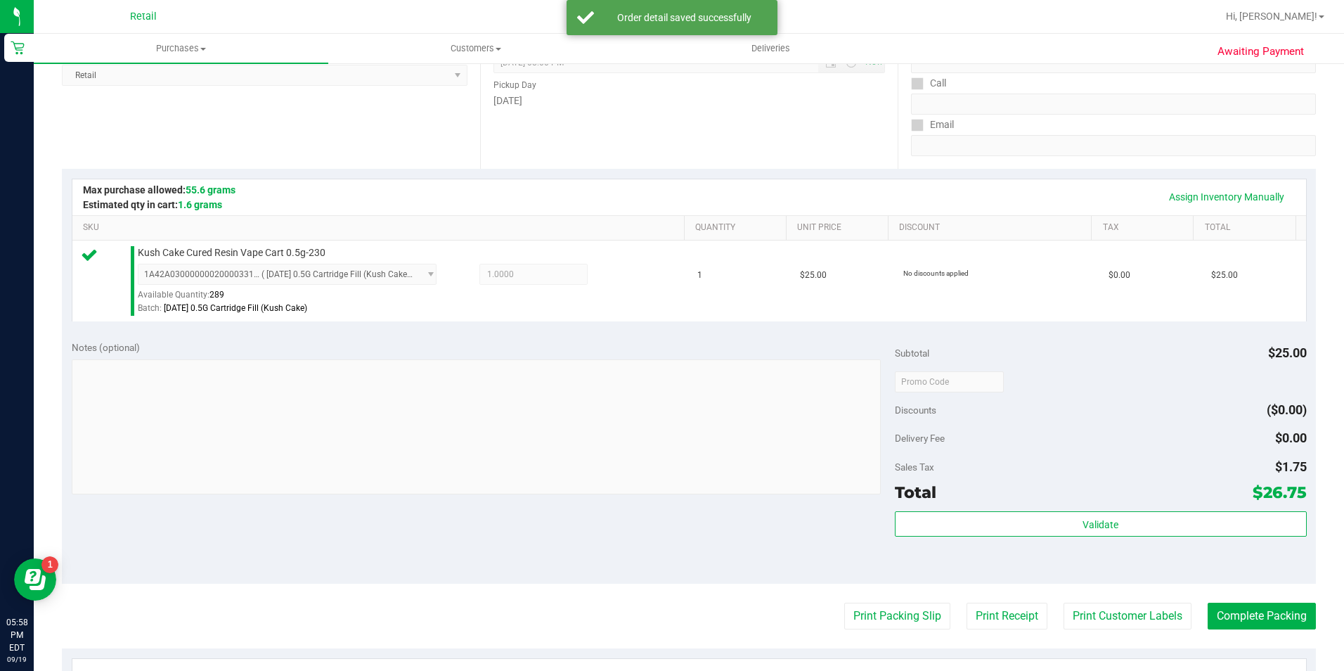
scroll to position [211, 0]
click at [1225, 608] on button "Complete Packing" at bounding box center [1262, 615] width 108 height 27
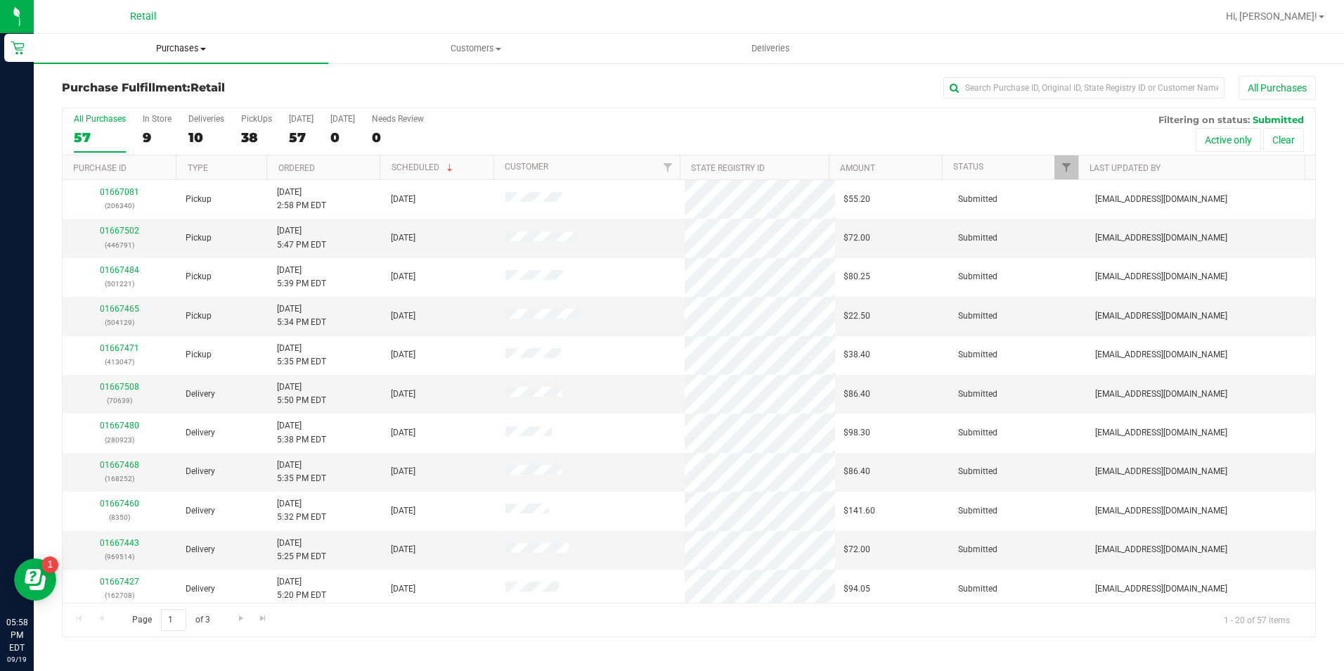
click at [205, 46] on span "Purchases" at bounding box center [181, 48] width 295 height 13
click at [186, 80] on li "Summary of purchases" at bounding box center [181, 85] width 295 height 17
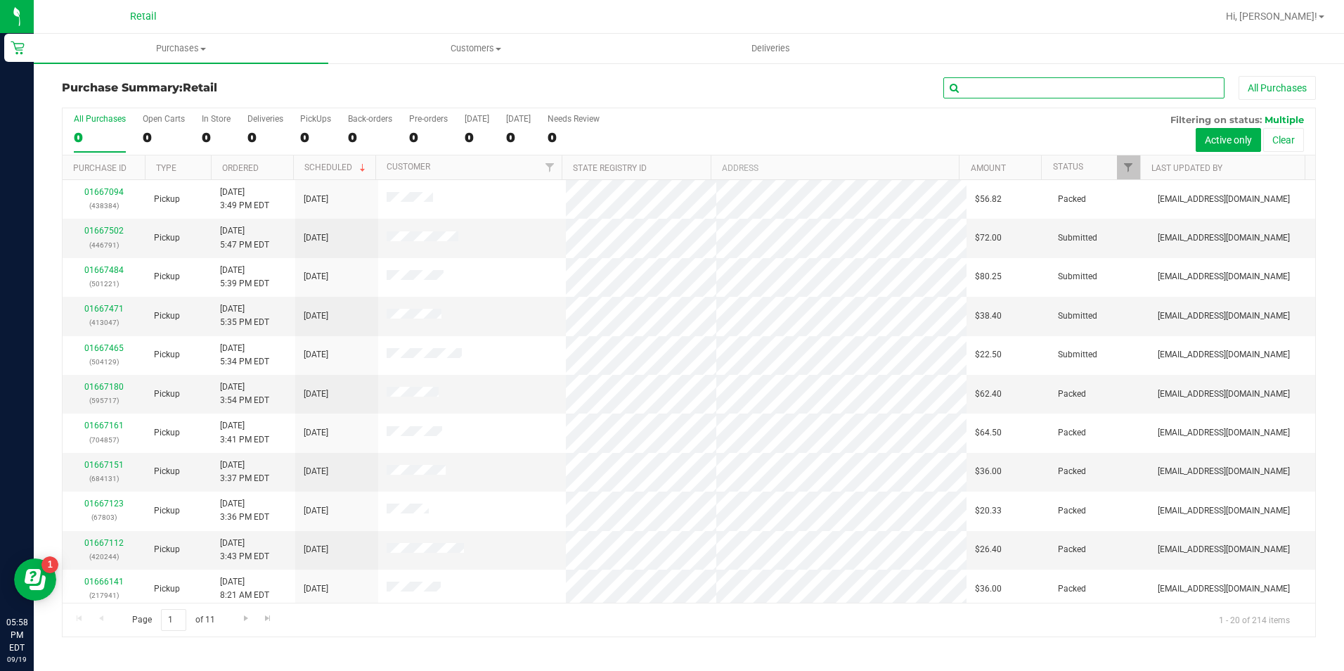
click at [1022, 85] on input "text" at bounding box center [1084, 87] width 281 height 21
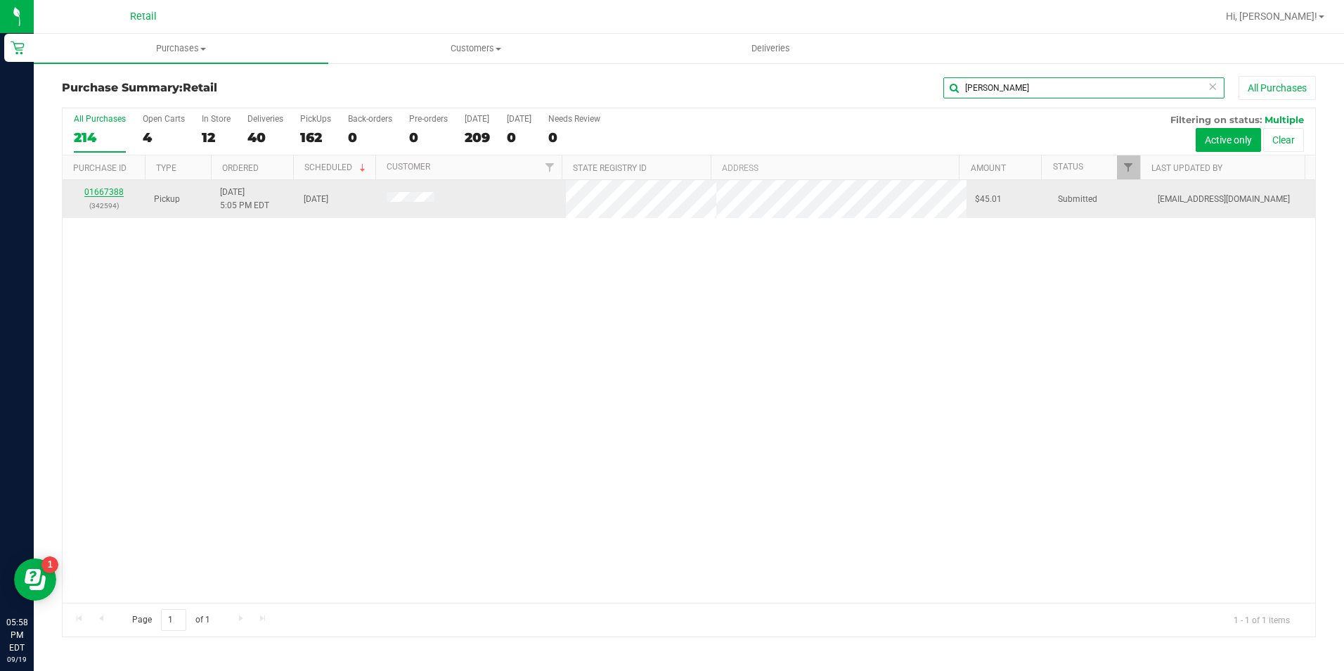
type input "boldt"
click at [101, 195] on link "01667388" at bounding box center [103, 192] width 39 height 10
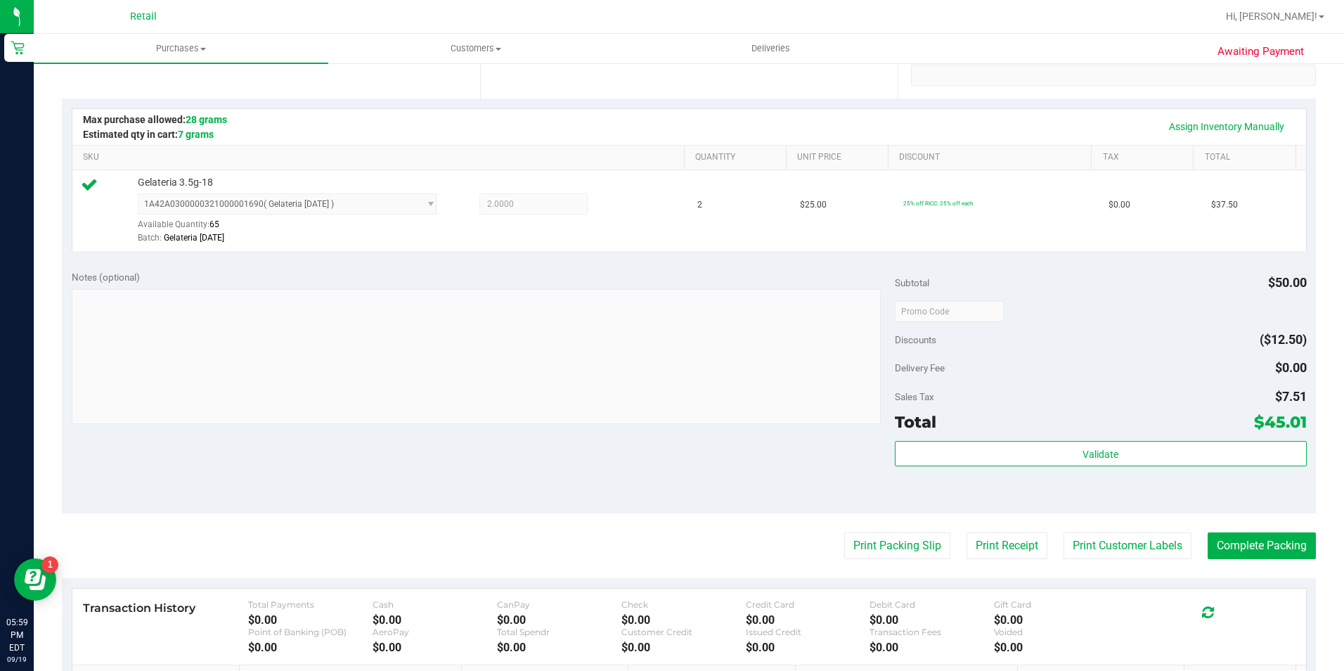
scroll to position [352, 0]
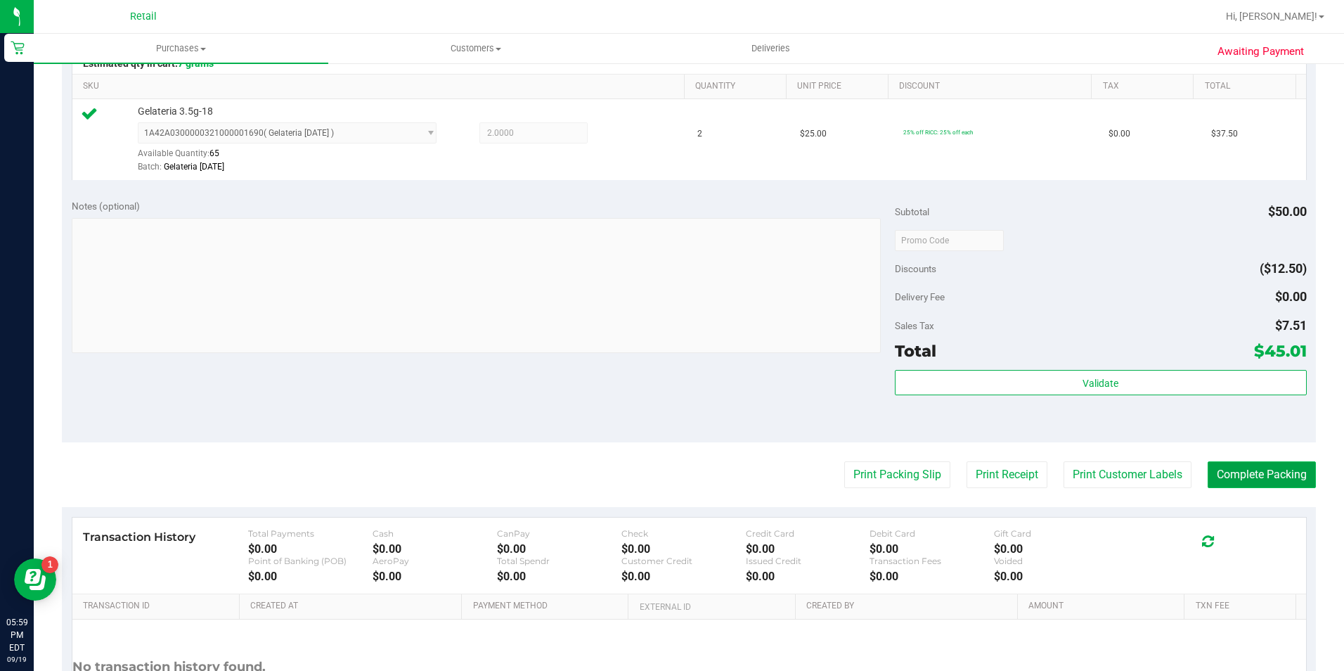
click at [1273, 473] on button "Complete Packing" at bounding box center [1262, 474] width 108 height 27
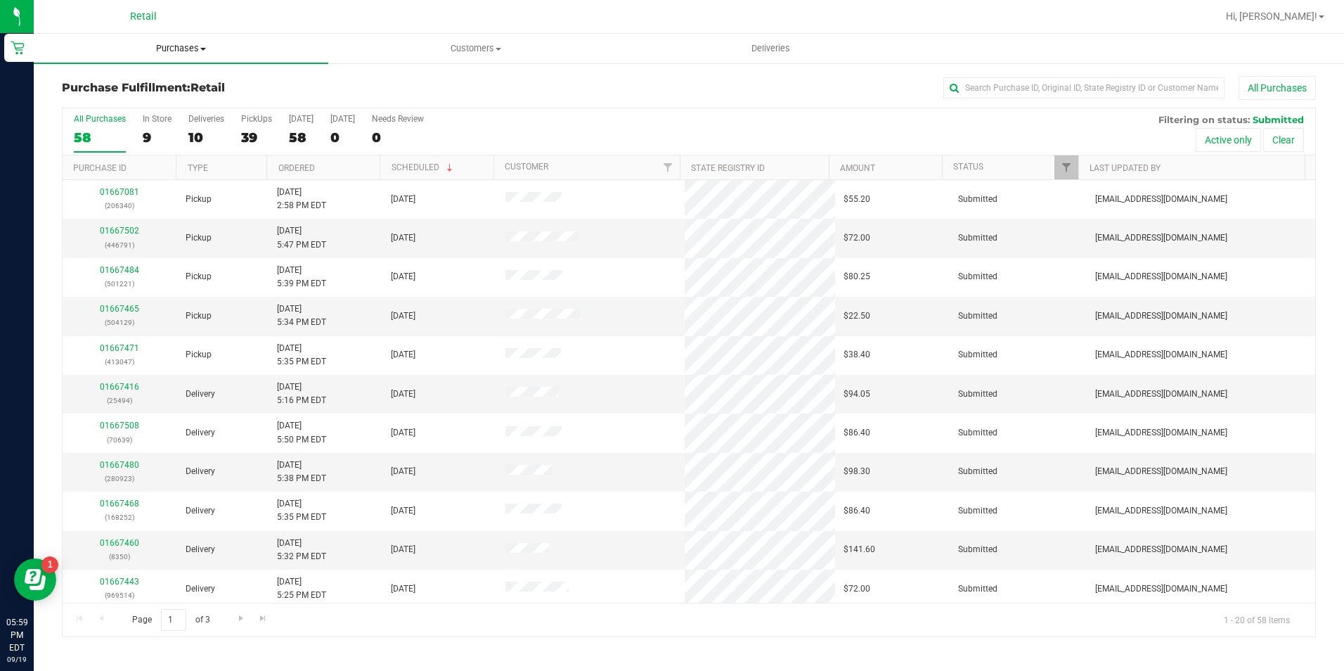
click at [176, 50] on span "Purchases" at bounding box center [181, 48] width 295 height 13
click at [158, 86] on span "Summary of purchases" at bounding box center [106, 85] width 144 height 12
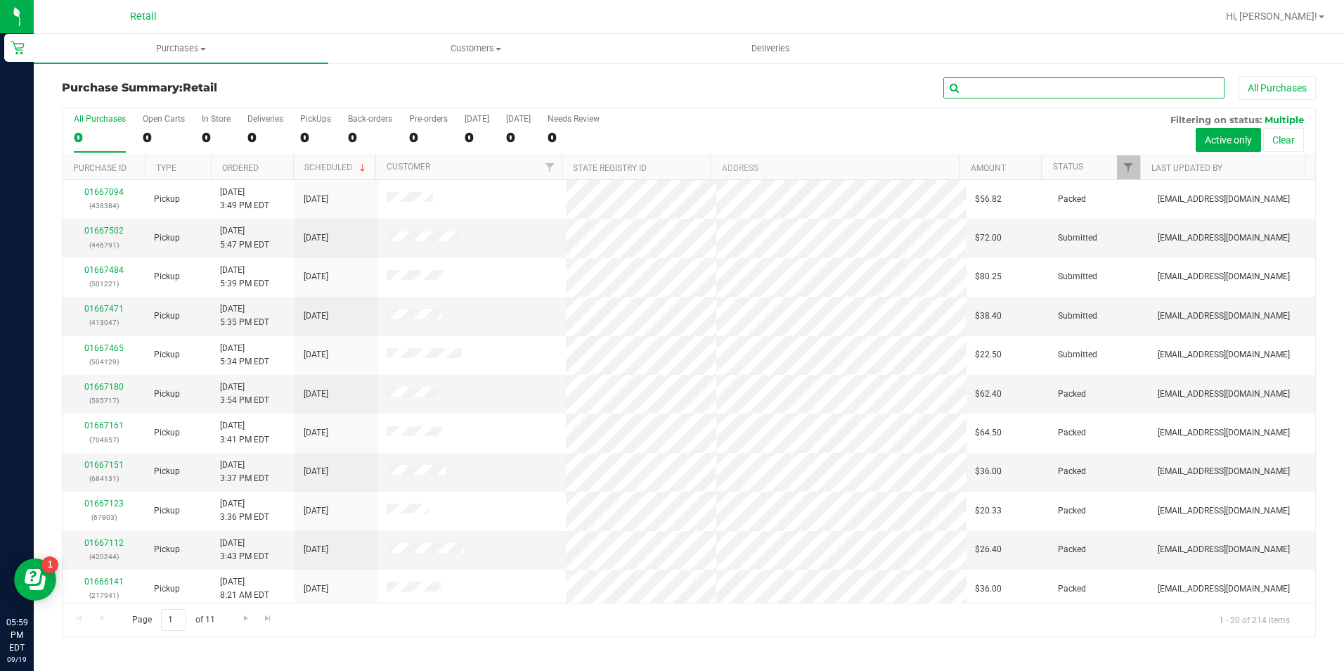
click at [975, 88] on input "text" at bounding box center [1084, 87] width 281 height 21
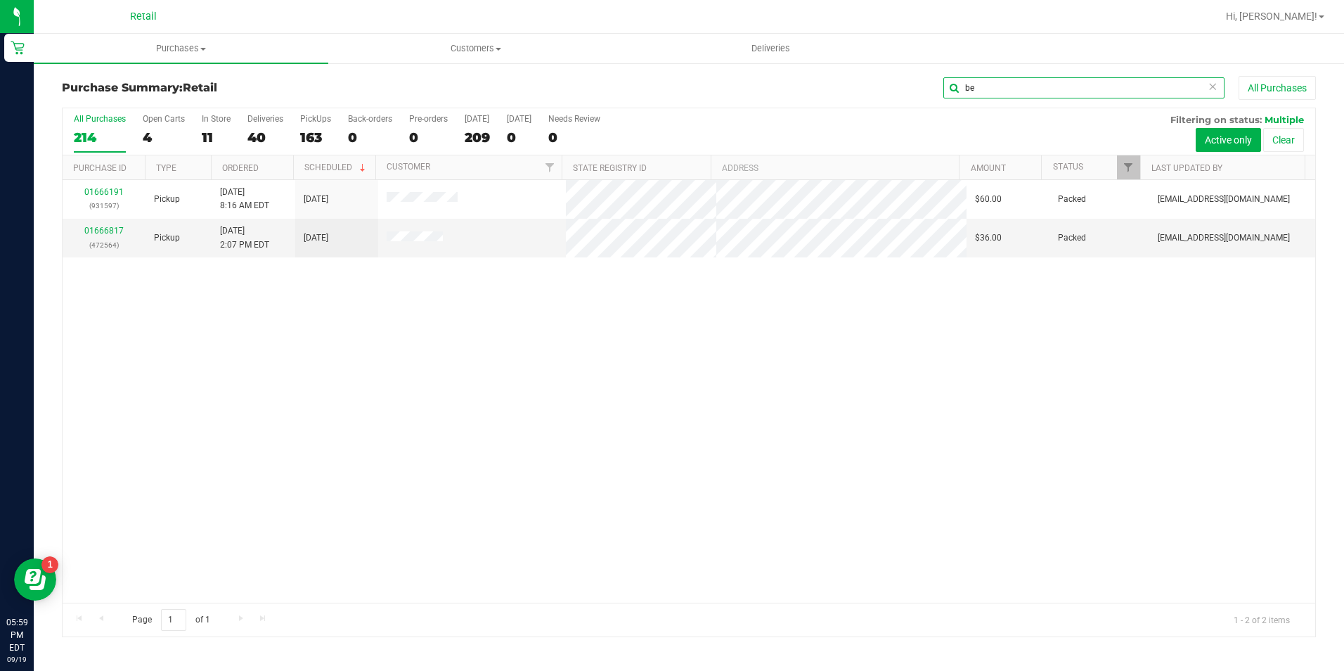
type input "b"
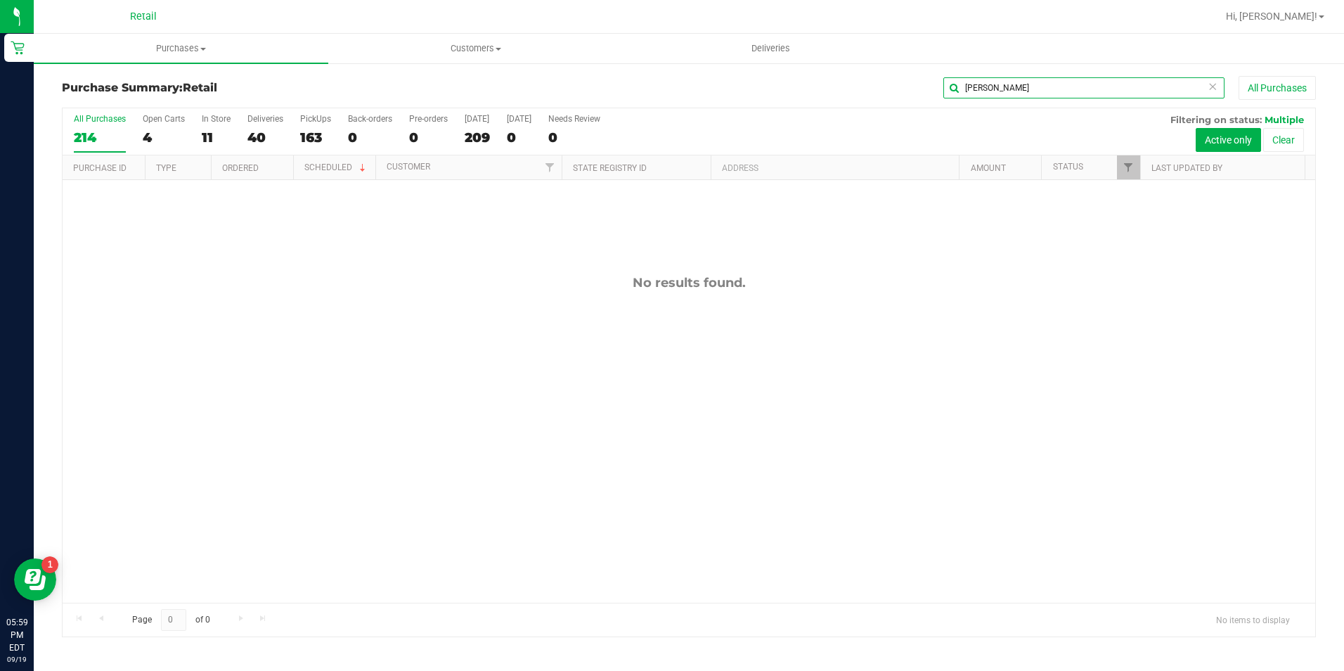
type input "dianne"
drag, startPoint x: 992, startPoint y: 83, endPoint x: 918, endPoint y: 85, distance: 74.6
click at [918, 85] on div "dianne All Purchases" at bounding box center [898, 88] width 836 height 24
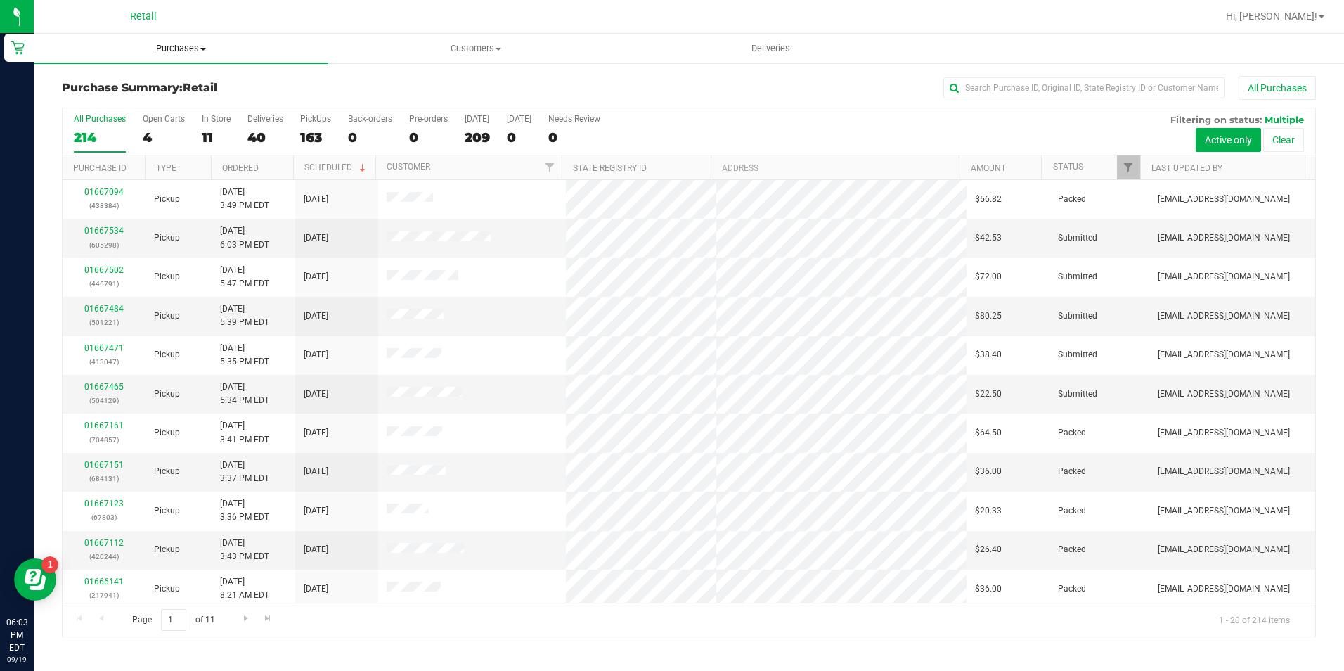
click at [202, 48] on span at bounding box center [203, 49] width 6 height 3
click at [189, 89] on li "Summary of purchases" at bounding box center [181, 85] width 295 height 17
click at [1017, 91] on input "text" at bounding box center [1084, 87] width 281 height 21
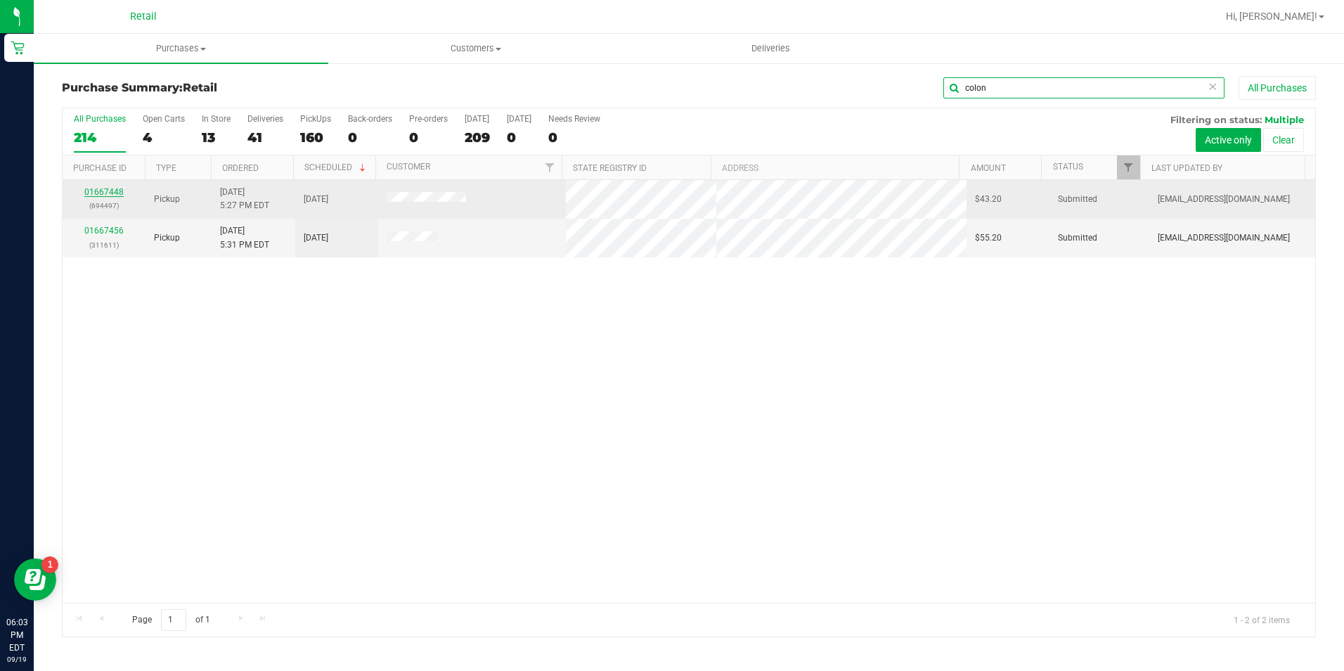
type input "colon"
click at [116, 193] on link "01667448" at bounding box center [103, 192] width 39 height 10
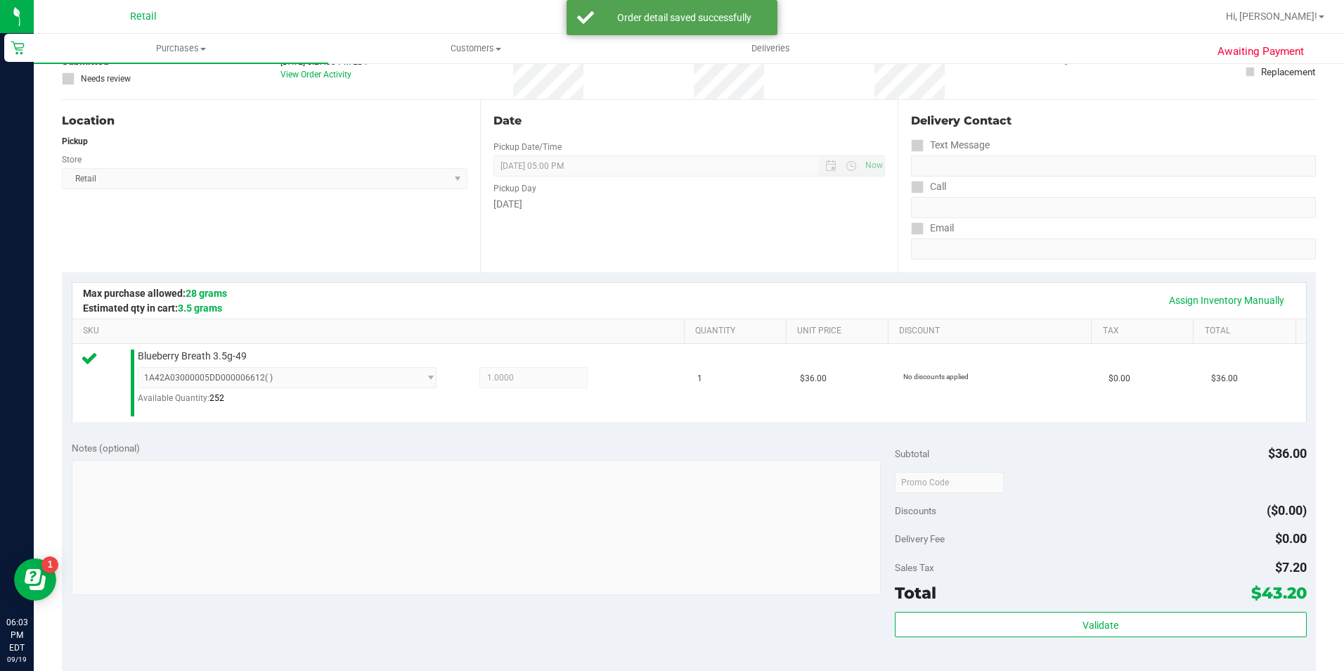
scroll to position [352, 0]
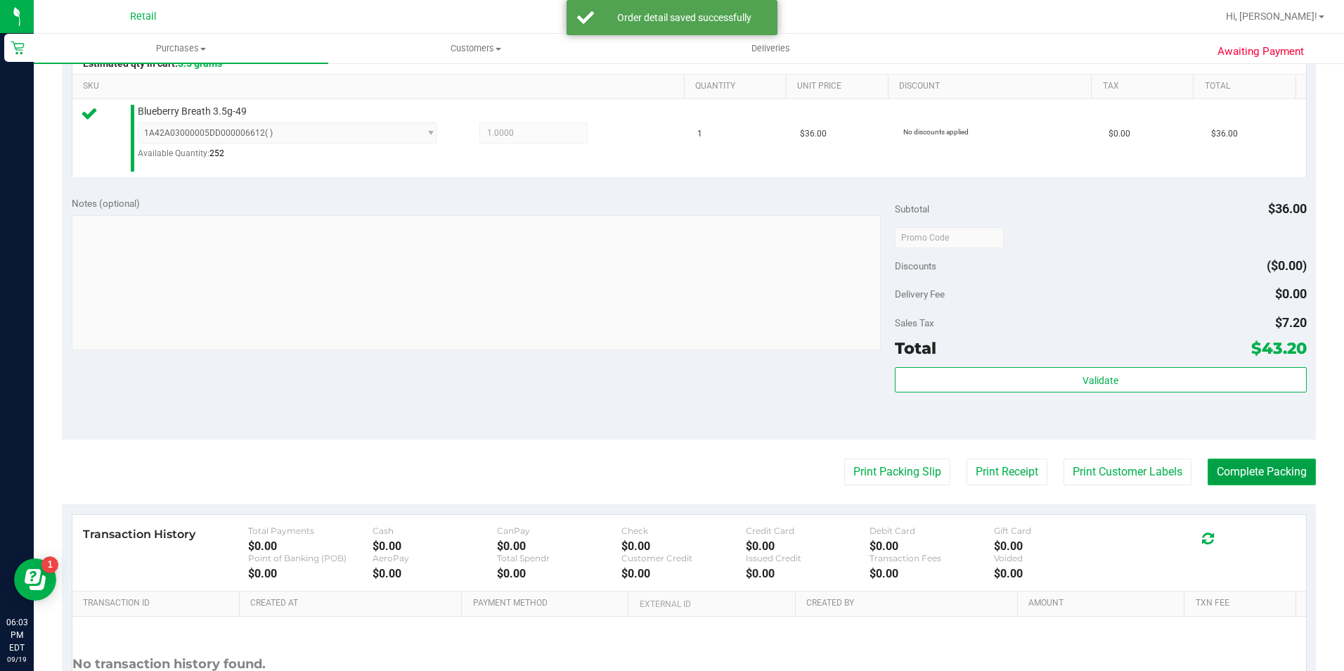
click at [1212, 470] on button "Complete Packing" at bounding box center [1262, 471] width 108 height 27
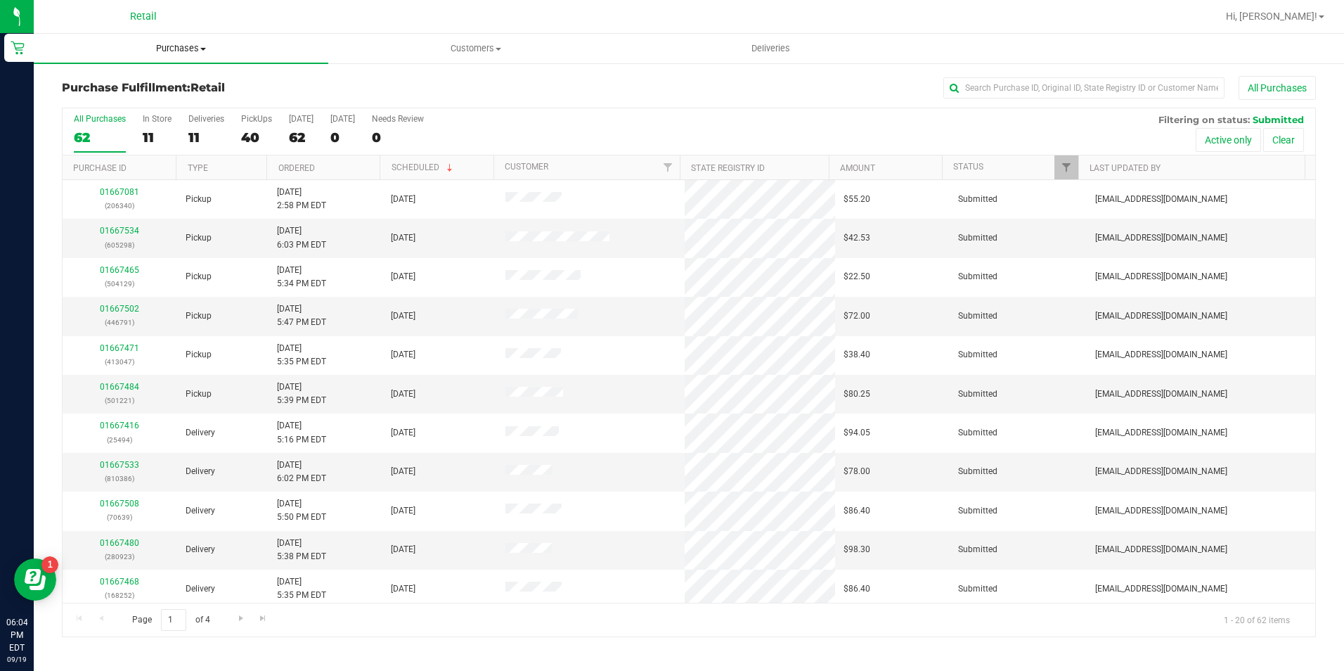
click at [203, 48] on span at bounding box center [203, 49] width 6 height 3
click at [194, 83] on li "Summary of purchases" at bounding box center [181, 85] width 295 height 17
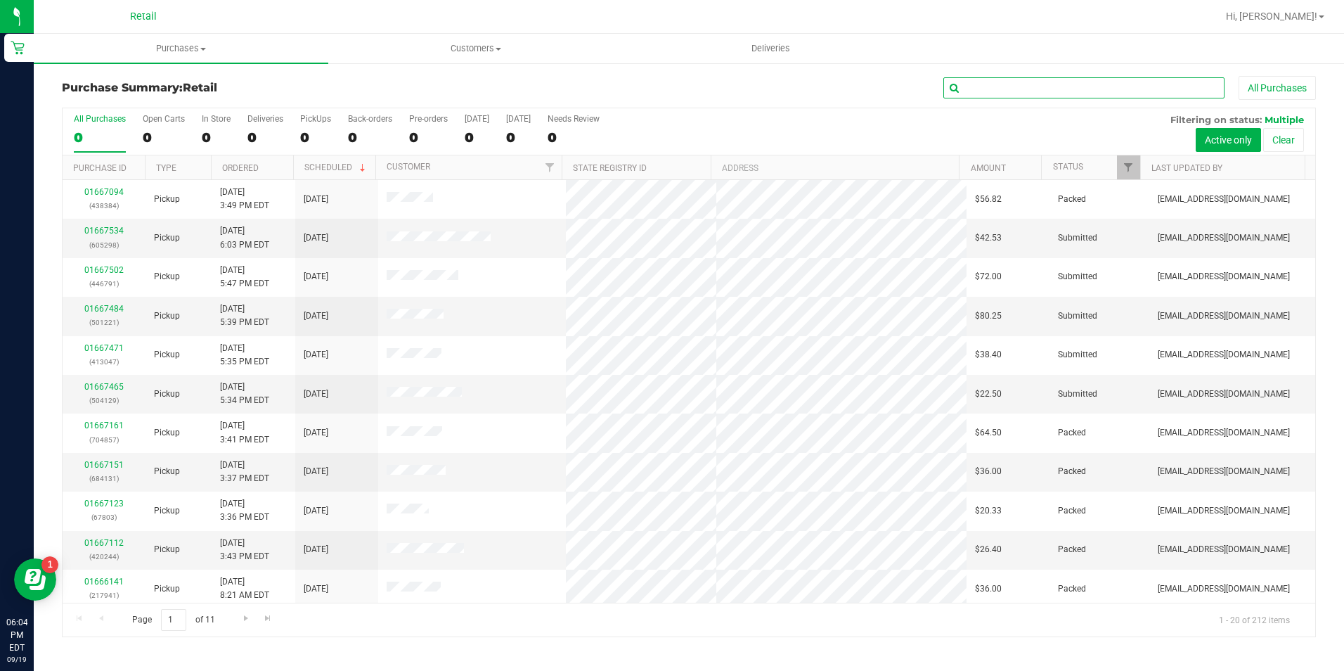
click at [1090, 90] on input "text" at bounding box center [1084, 87] width 281 height 21
type input "x"
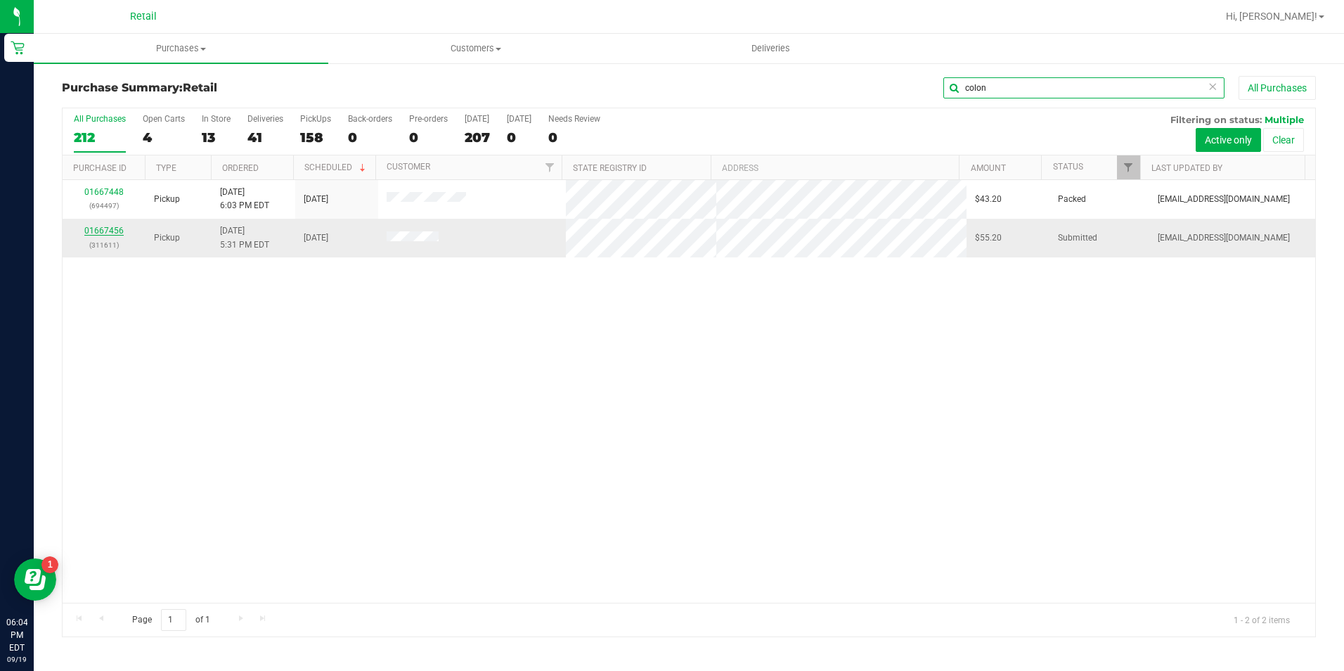
type input "colon"
click at [103, 229] on link "01667456" at bounding box center [103, 231] width 39 height 10
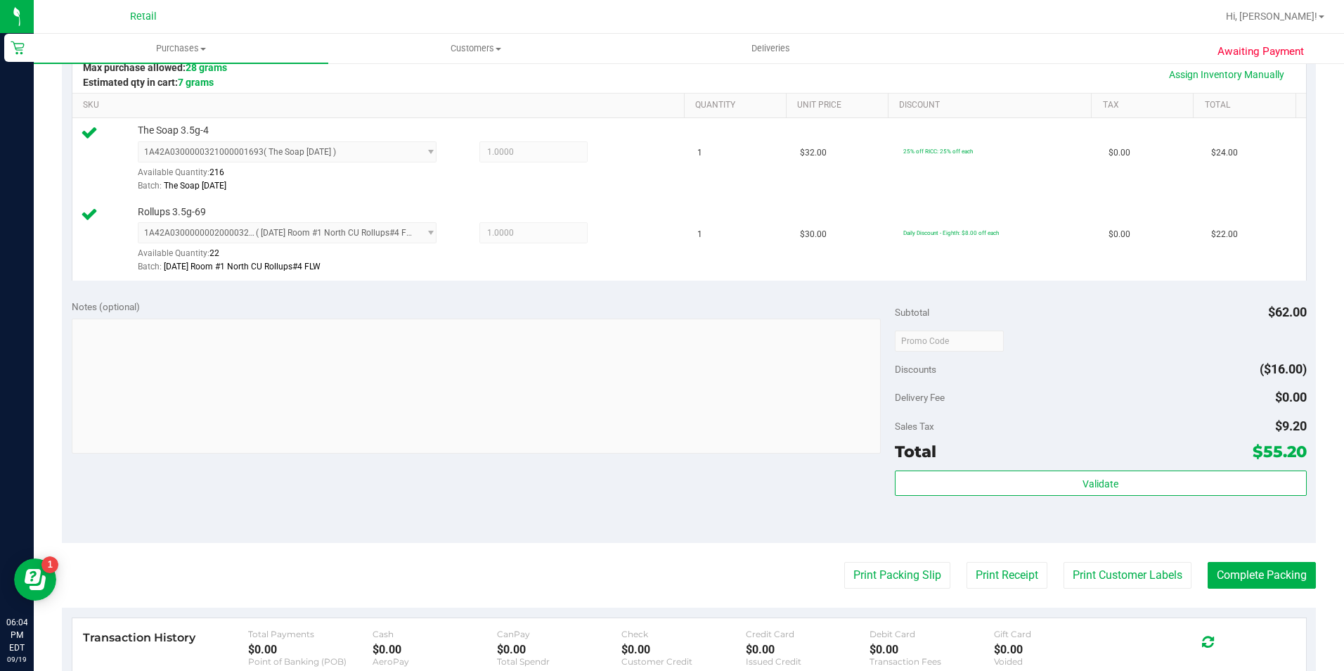
scroll to position [352, 0]
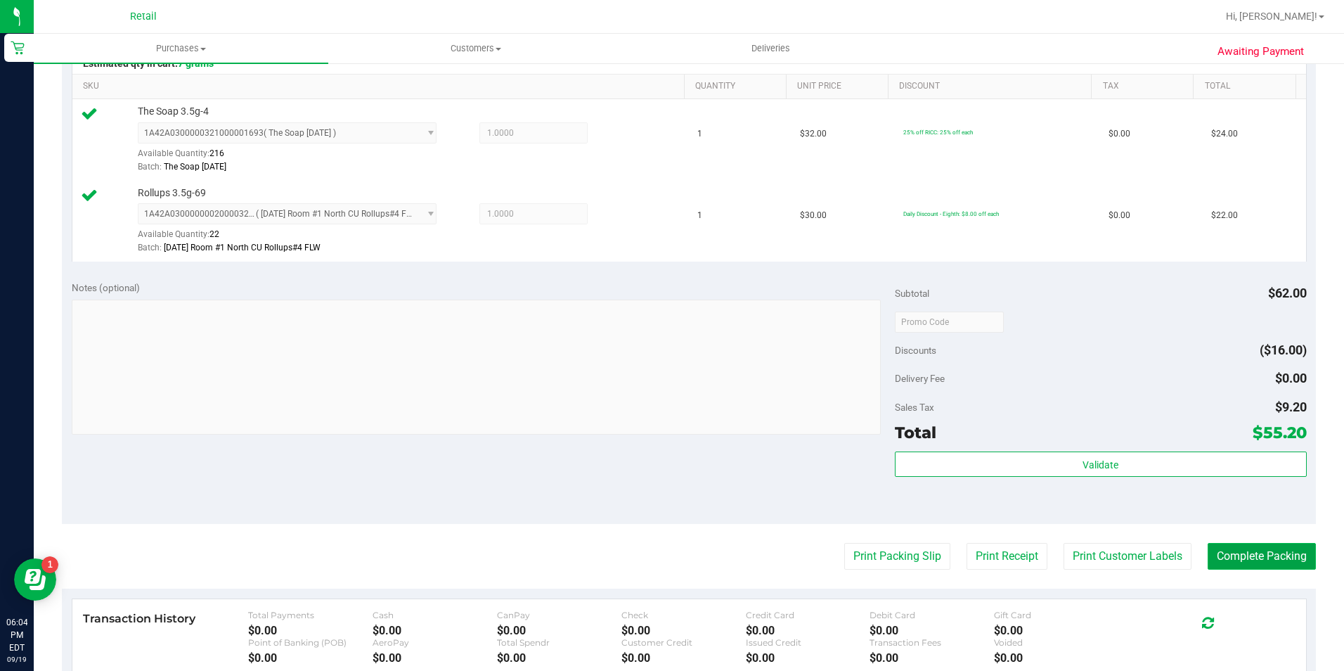
click at [1290, 559] on button "Complete Packing" at bounding box center [1262, 556] width 108 height 27
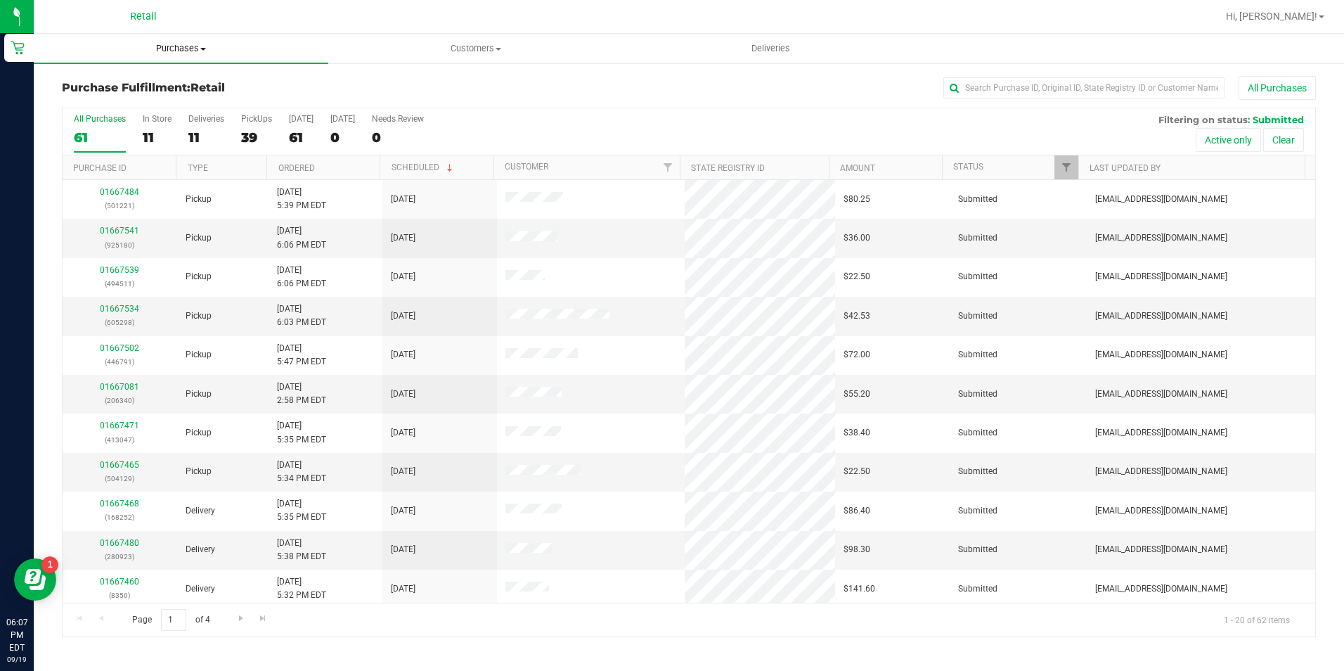
click at [192, 48] on span "Purchases" at bounding box center [181, 48] width 295 height 13
click at [179, 84] on li "Summary of purchases" at bounding box center [181, 85] width 295 height 17
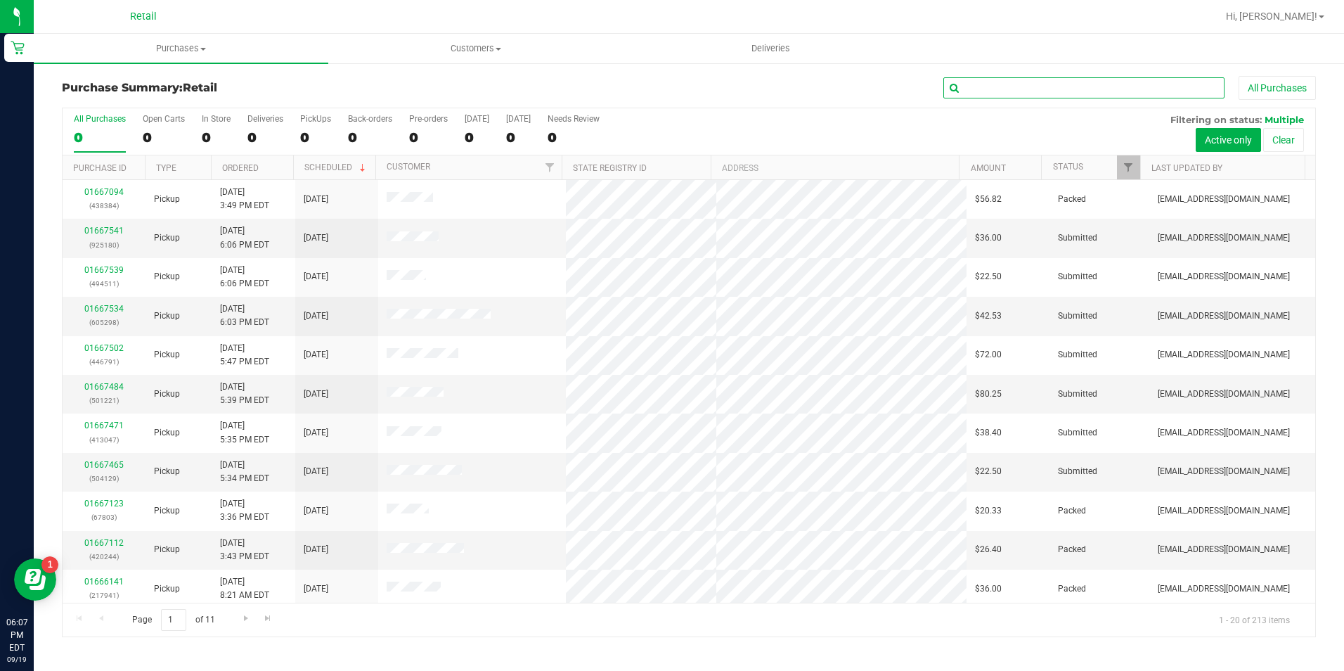
click at [997, 90] on input "text" at bounding box center [1084, 87] width 281 height 21
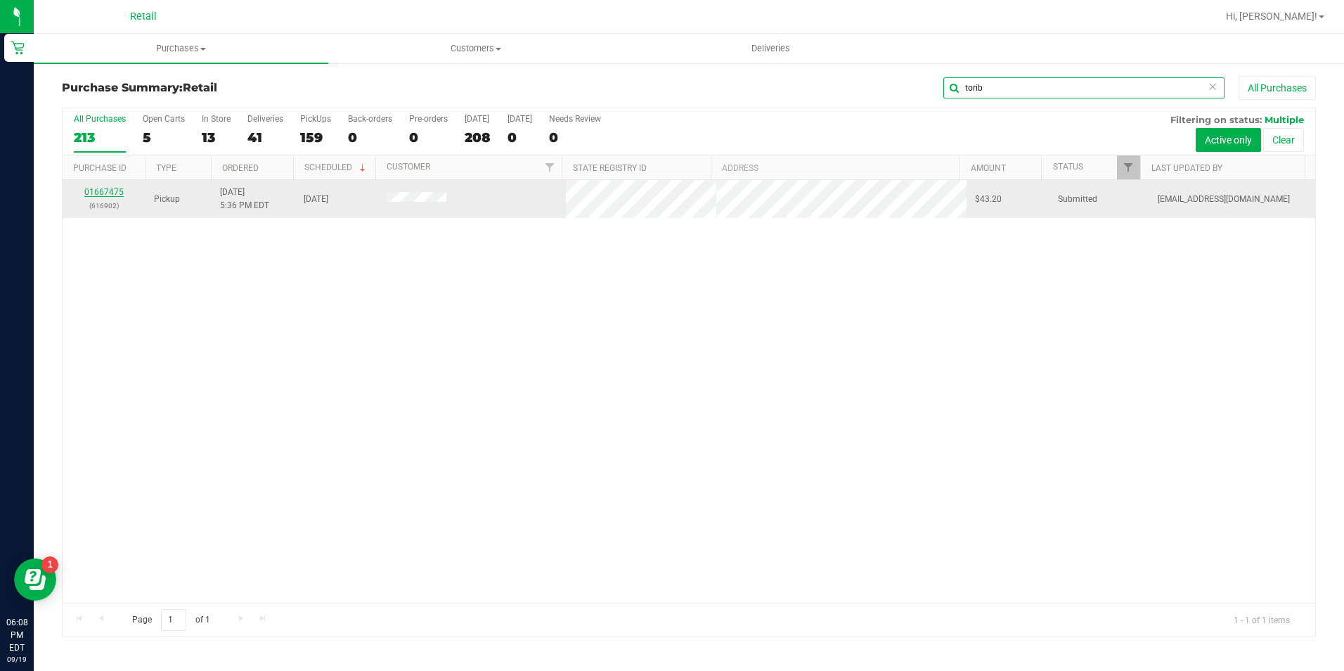
type input "torib"
click at [101, 187] on link "01667475" at bounding box center [103, 192] width 39 height 10
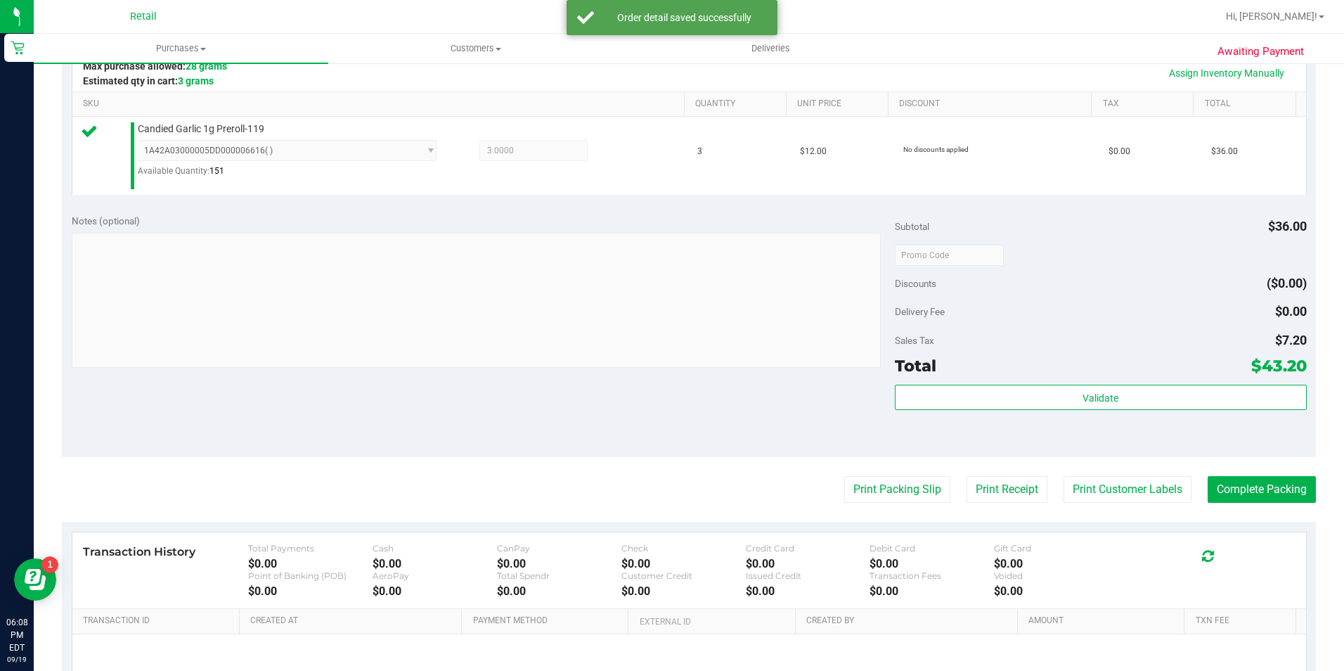
scroll to position [352, 0]
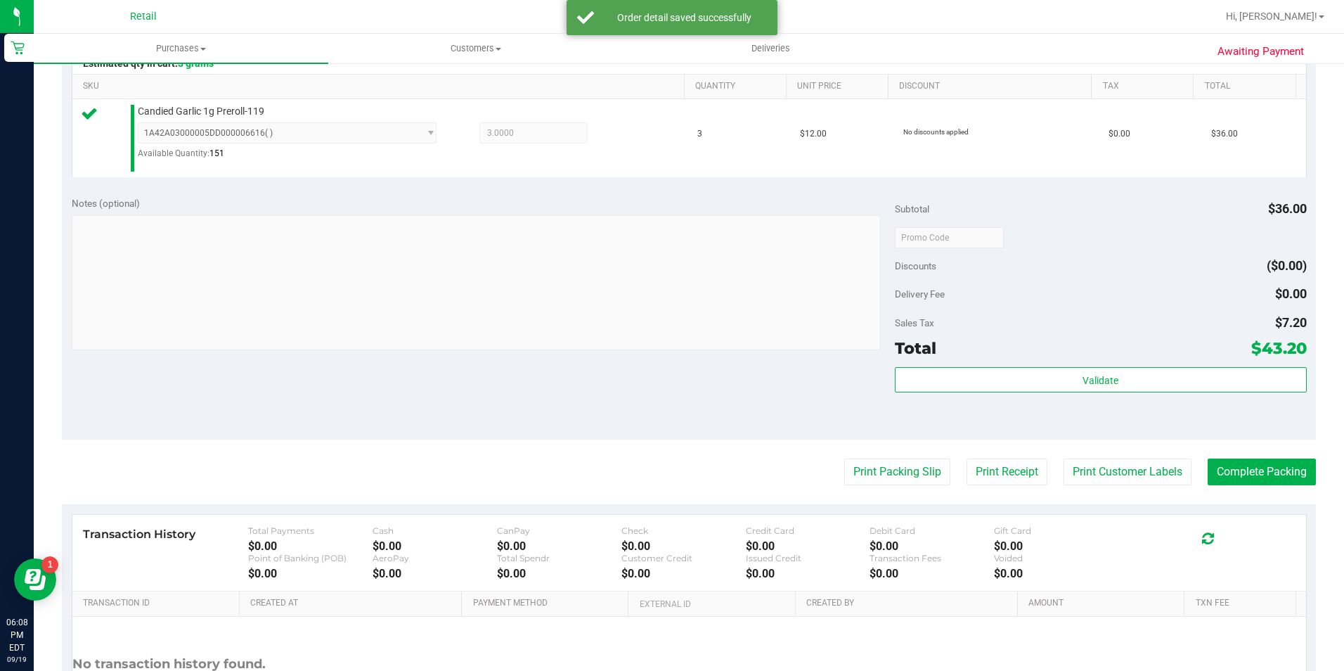
click at [1229, 611] on th "Txn Fee" at bounding box center [1239, 603] width 111 height 25
click at [1226, 467] on button "Complete Packing" at bounding box center [1262, 471] width 108 height 27
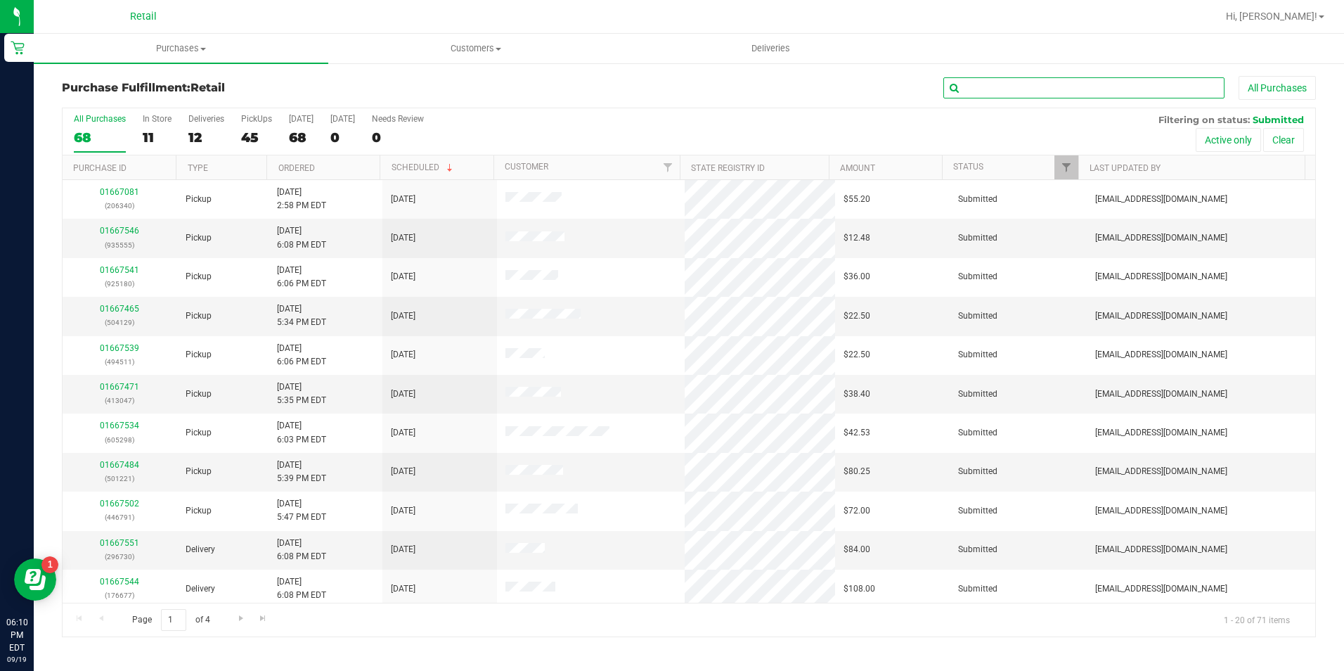
click at [1103, 92] on input "text" at bounding box center [1084, 87] width 281 height 21
type input "999760"
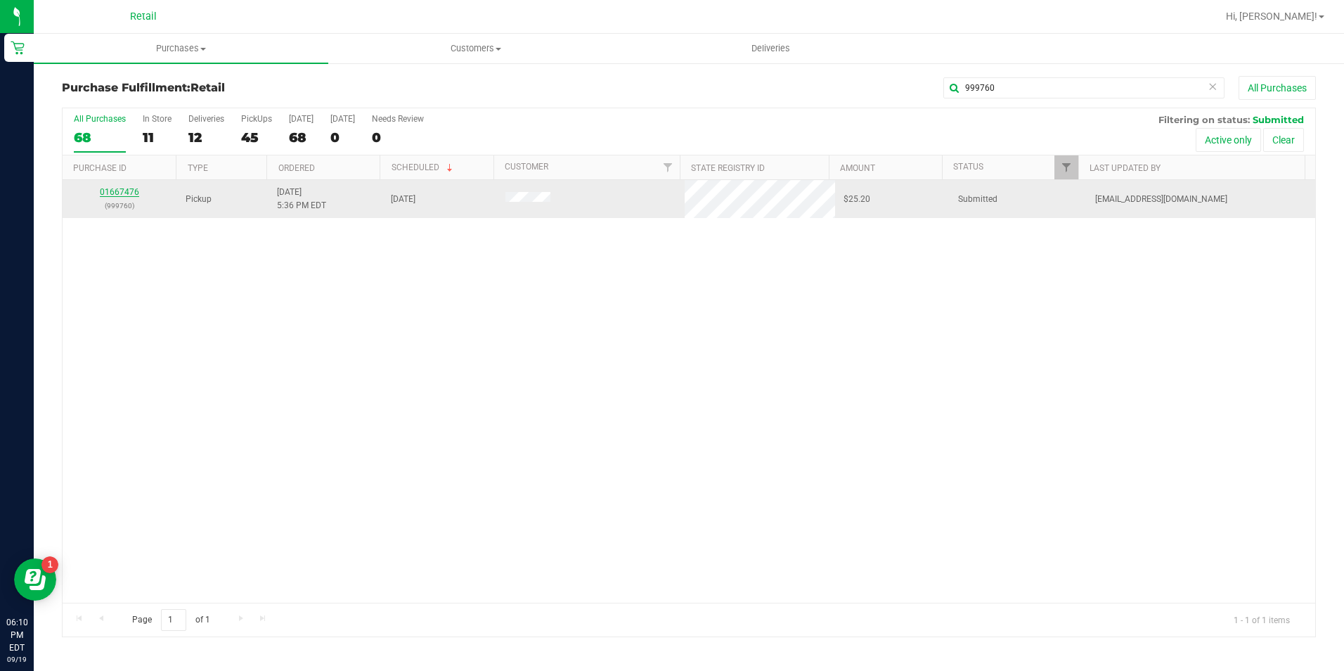
click at [119, 189] on link "01667476" at bounding box center [119, 192] width 39 height 10
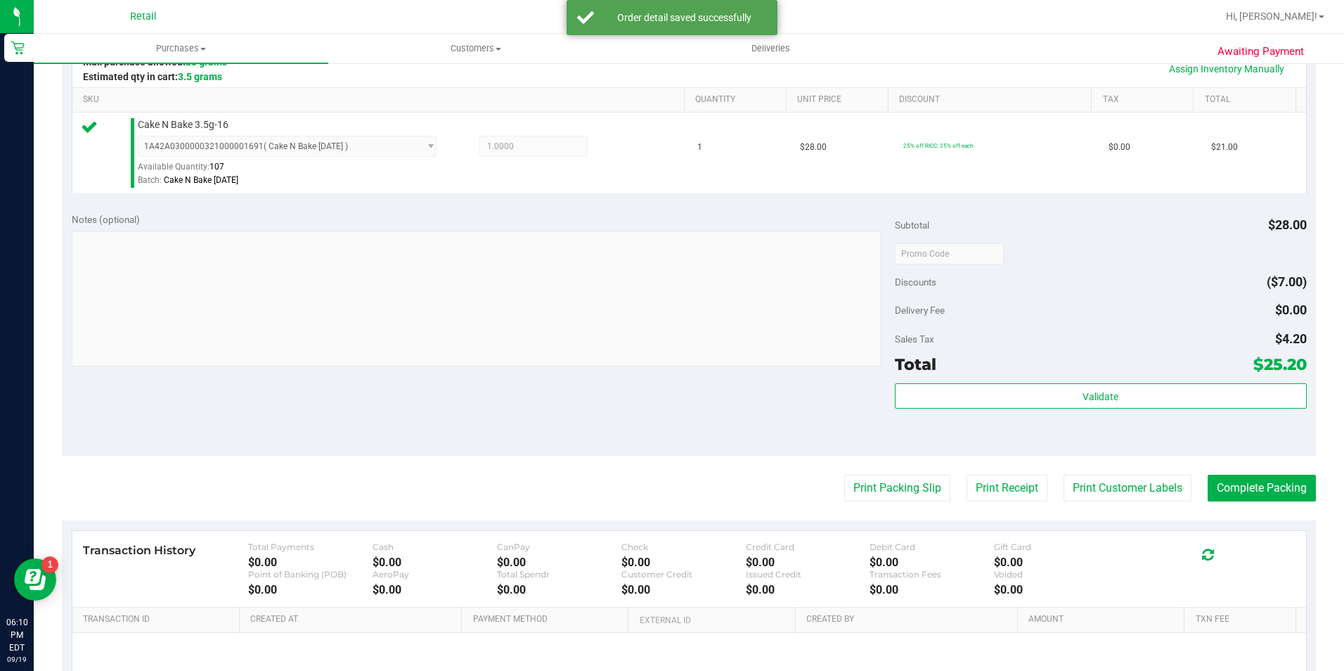
scroll to position [422, 0]
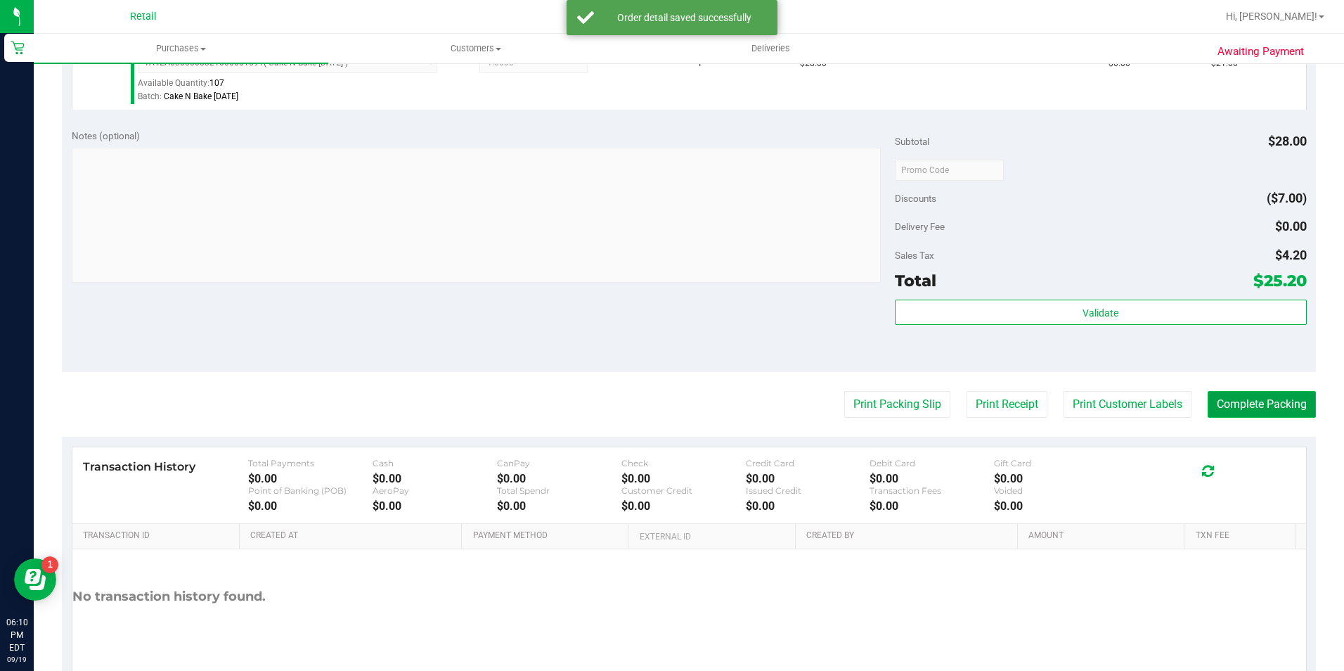
click at [1279, 409] on button "Complete Packing" at bounding box center [1262, 404] width 108 height 27
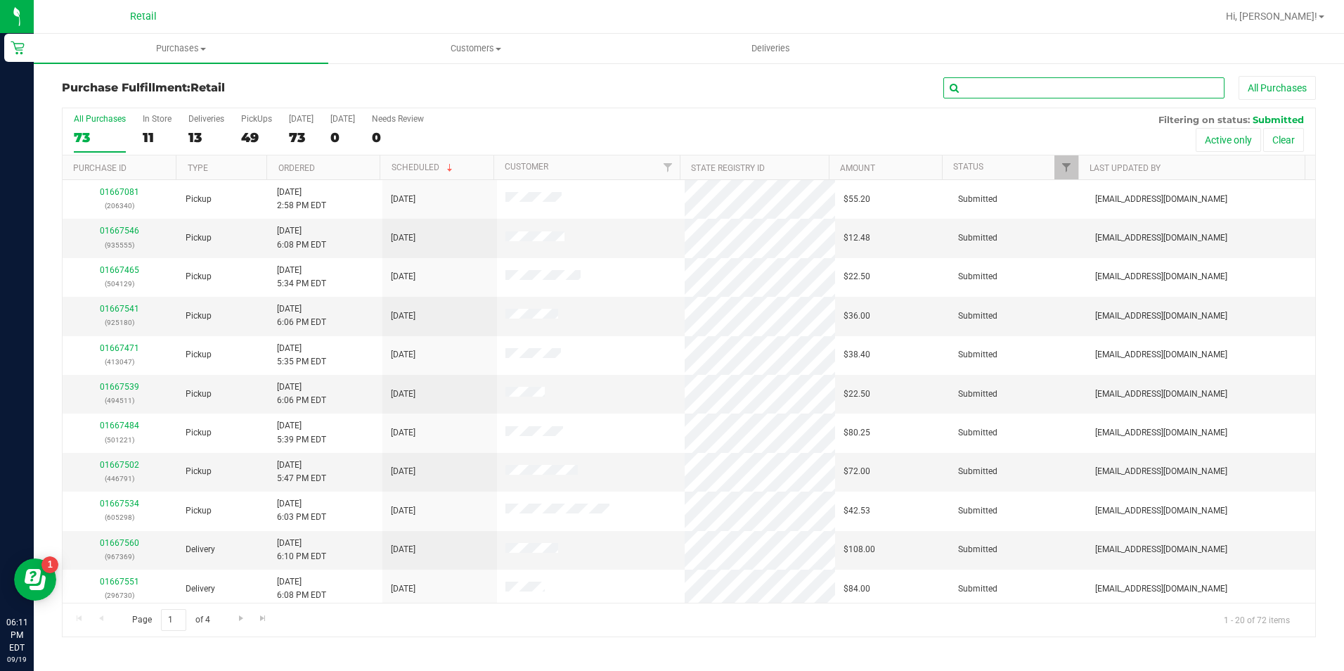
click at [1141, 91] on input "text" at bounding box center [1084, 87] width 281 height 21
click at [1130, 70] on div "Purchase Fulfillment: Retail All Purchases All Purchases 73 In Store 11 Deliver…" at bounding box center [689, 356] width 1311 height 589
click at [1112, 84] on input "text" at bounding box center [1084, 87] width 281 height 21
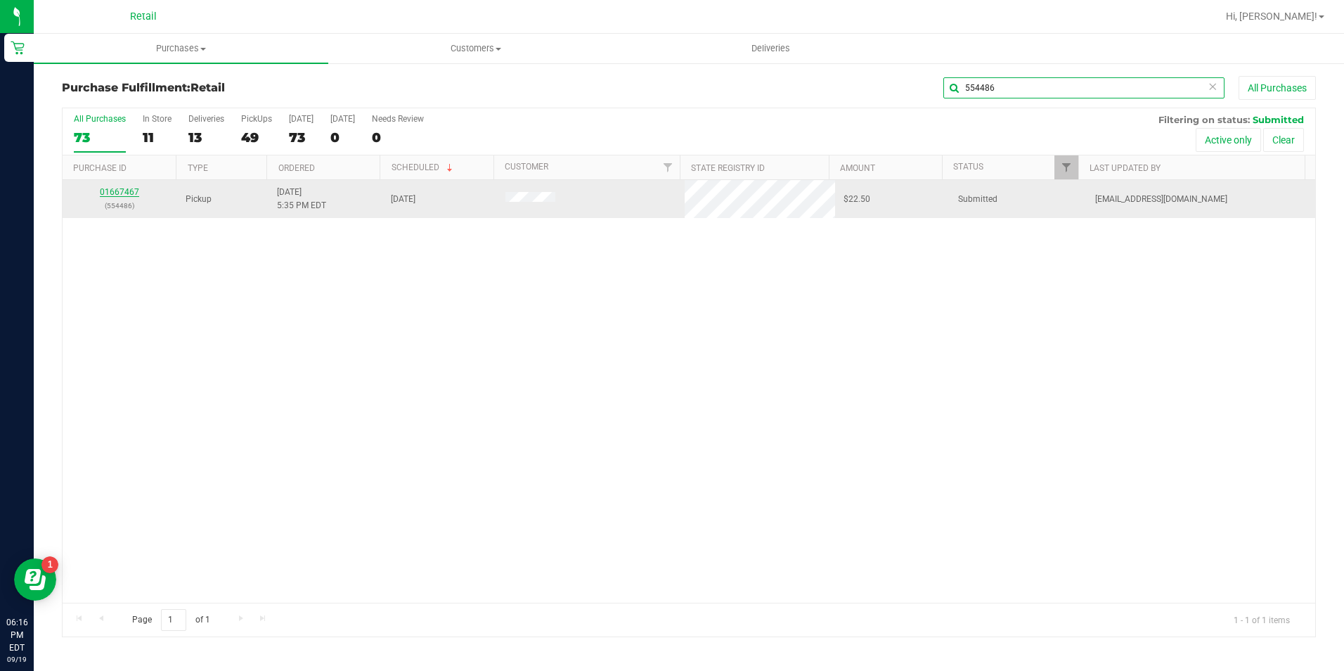
type input "554486"
click at [134, 187] on link "01667467" at bounding box center [119, 192] width 39 height 10
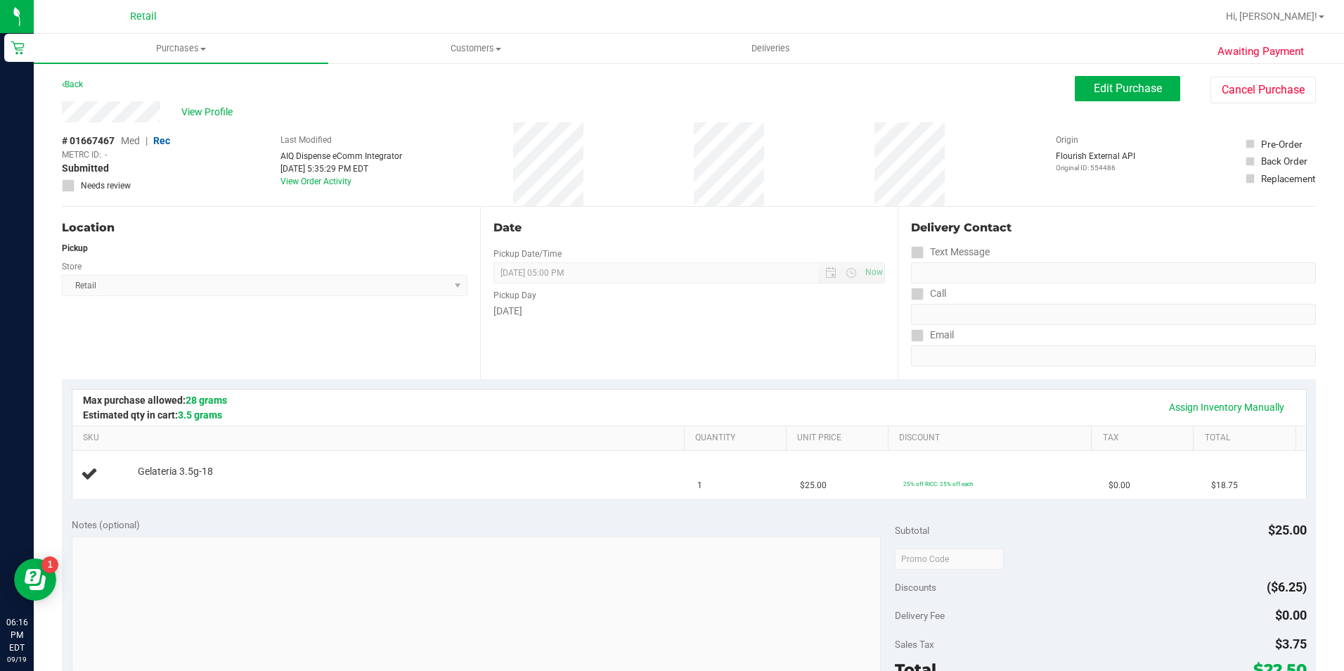
click at [594, 520] on div "Notes (optional)" at bounding box center [483, 525] width 823 height 14
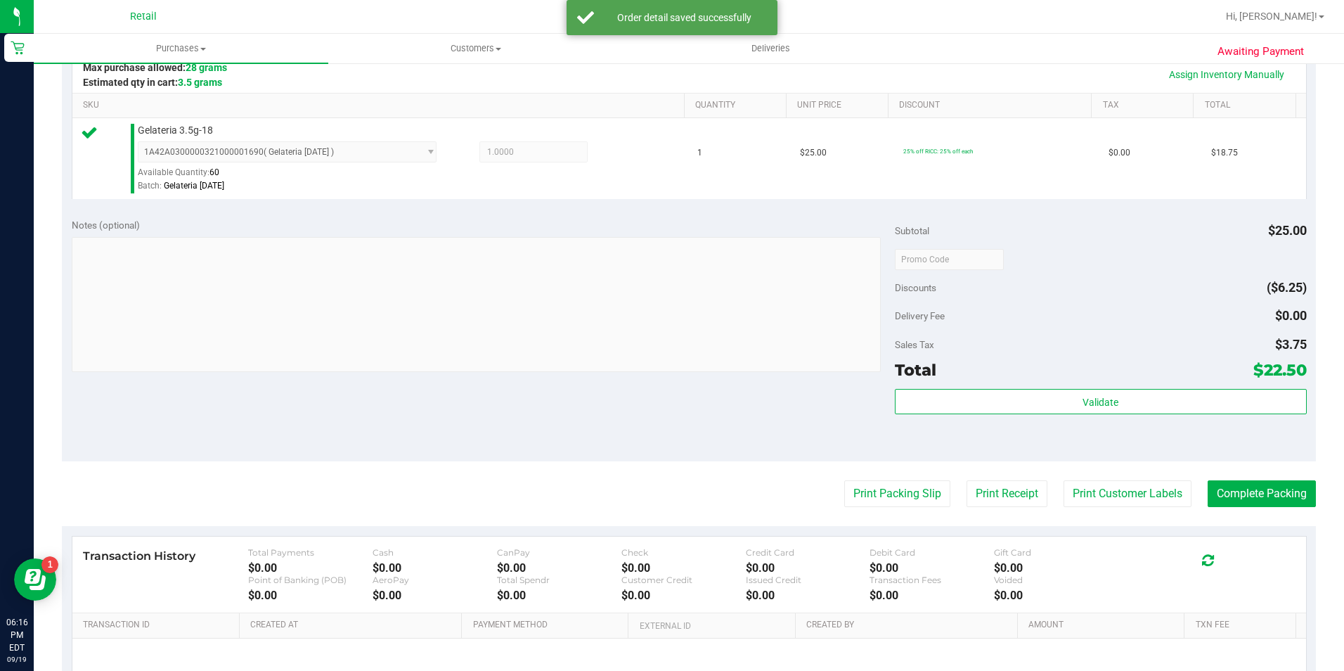
scroll to position [352, 0]
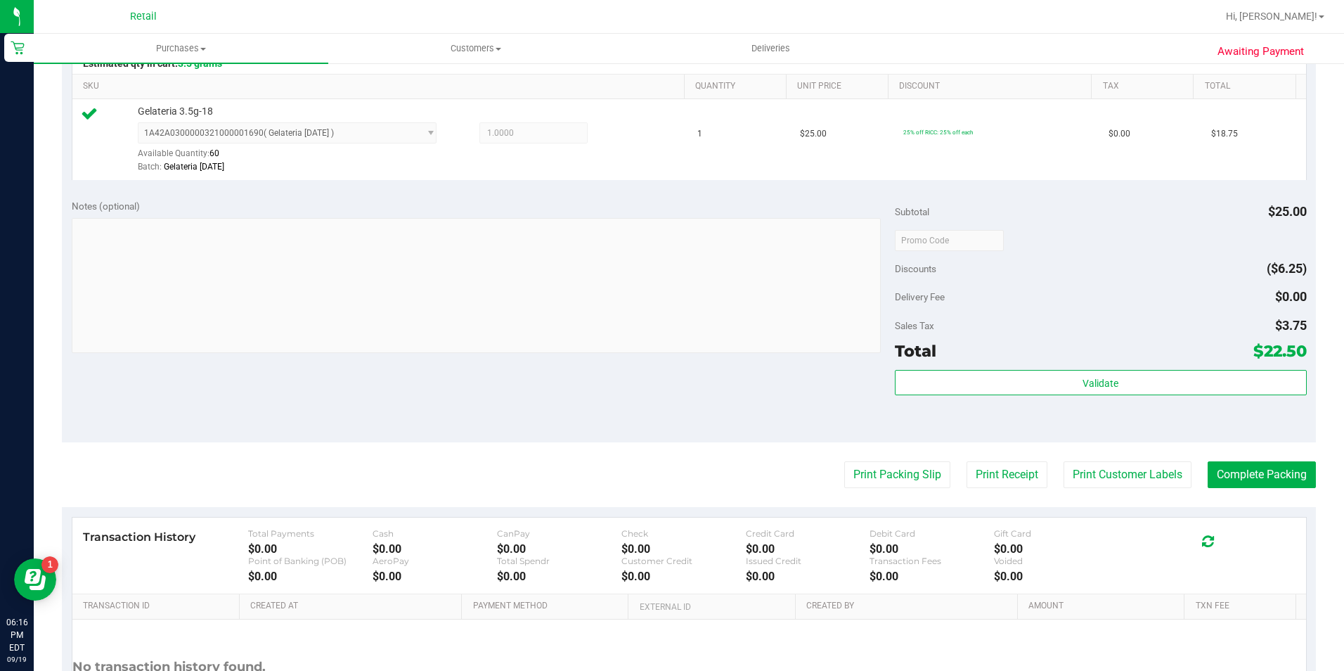
drag, startPoint x: 1161, startPoint y: 441, endPoint x: 1190, endPoint y: 454, distance: 32.1
click at [1169, 445] on purchase-details "Back Edit Purchase Cancel Purchase View Profile # 01667467 Med | Rec METRC ID: …" at bounding box center [689, 247] width 1254 height 1046
drag, startPoint x: 1190, startPoint y: 454, endPoint x: 1242, endPoint y: 477, distance: 56.3
click at [1242, 477] on button "Complete Packing" at bounding box center [1262, 474] width 108 height 27
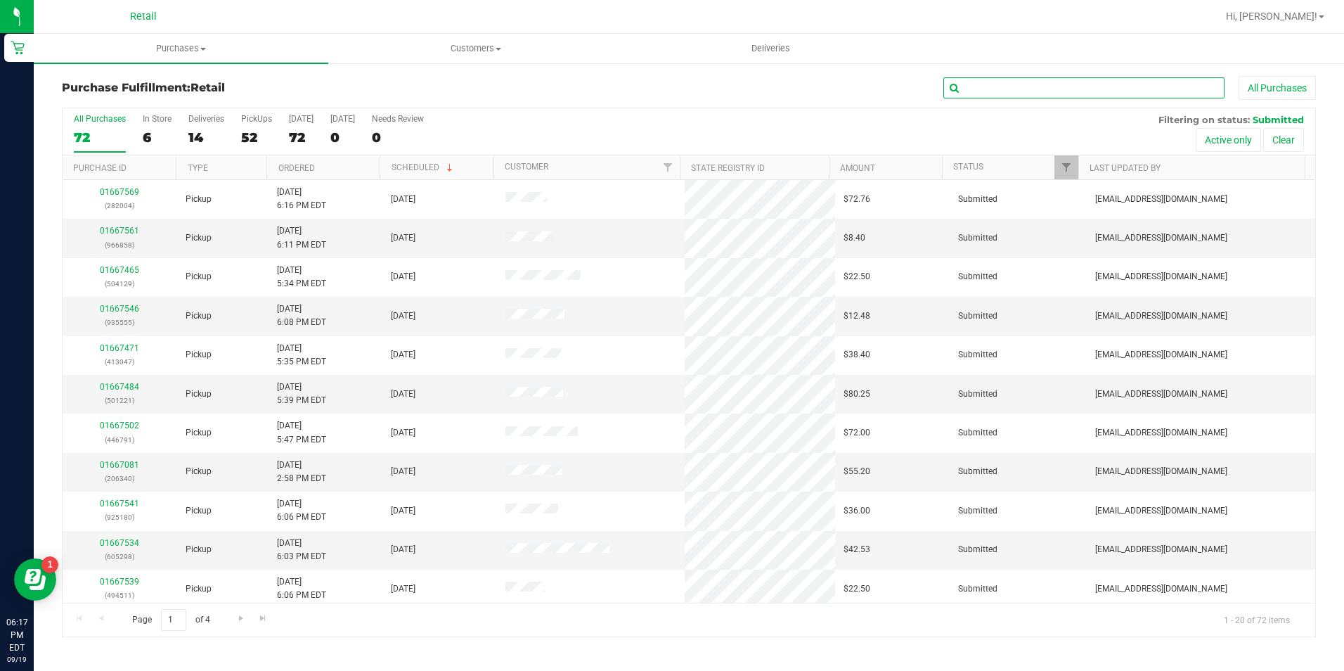
click at [1061, 93] on input "text" at bounding box center [1084, 87] width 281 height 21
type input "740614"
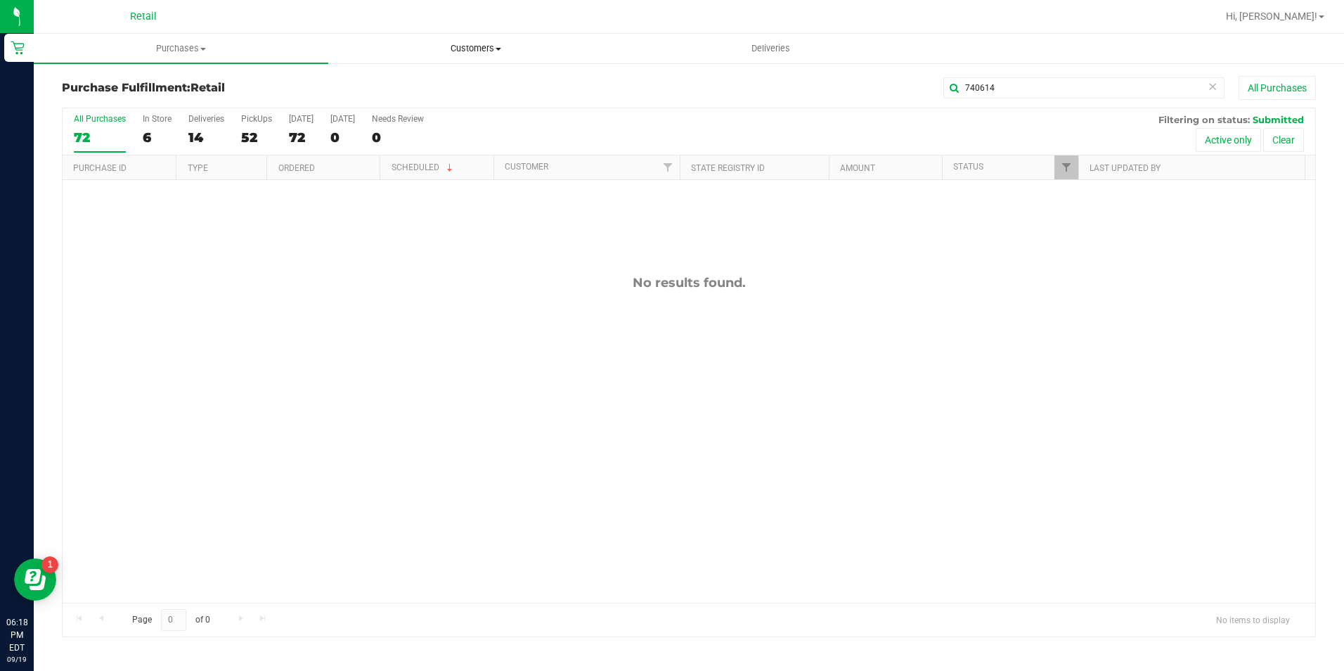
click at [503, 53] on span "Customers" at bounding box center [475, 48] width 293 height 13
click at [460, 79] on li "All customers" at bounding box center [475, 85] width 295 height 17
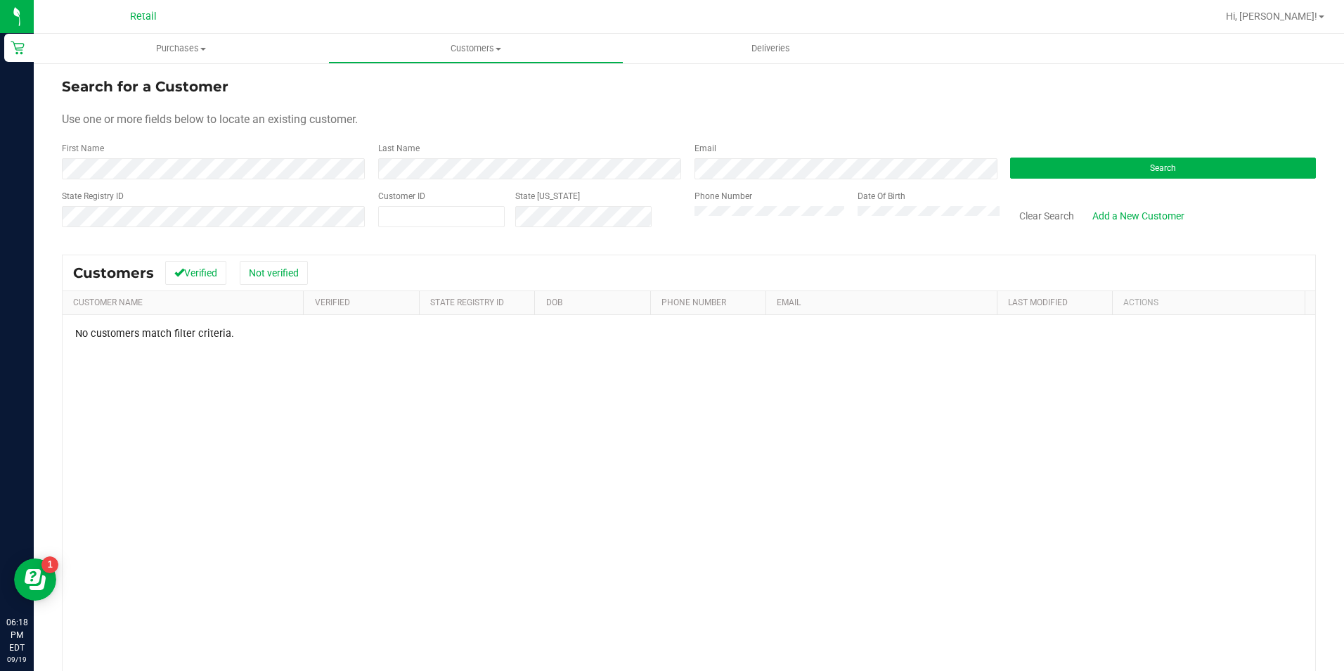
click at [778, 229] on div "Phone Number" at bounding box center [771, 215] width 153 height 50
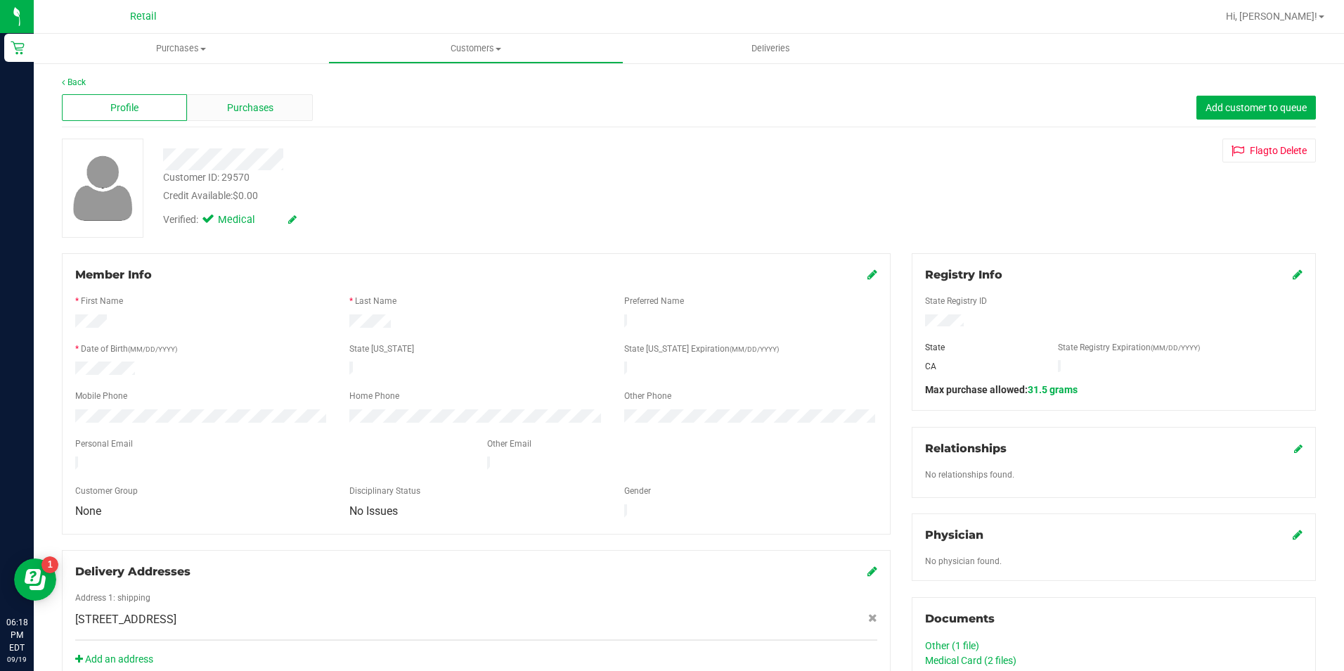
click at [232, 101] on span "Purchases" at bounding box center [250, 108] width 46 height 15
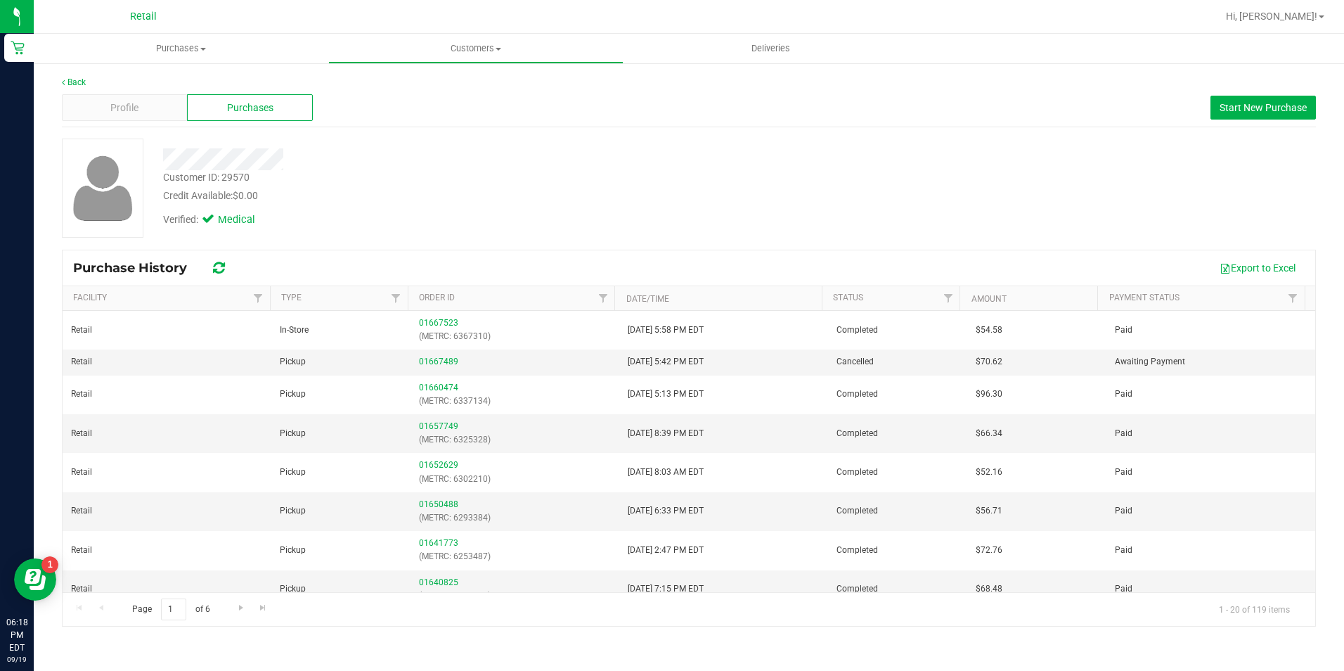
click at [232, 101] on span "Purchases" at bounding box center [250, 108] width 46 height 15
click at [223, 60] on uib-tab-heading "Purchases Summary of purchases Fulfillment All purchases" at bounding box center [181, 49] width 295 height 30
click at [124, 103] on li "Fulfillment" at bounding box center [181, 102] width 295 height 17
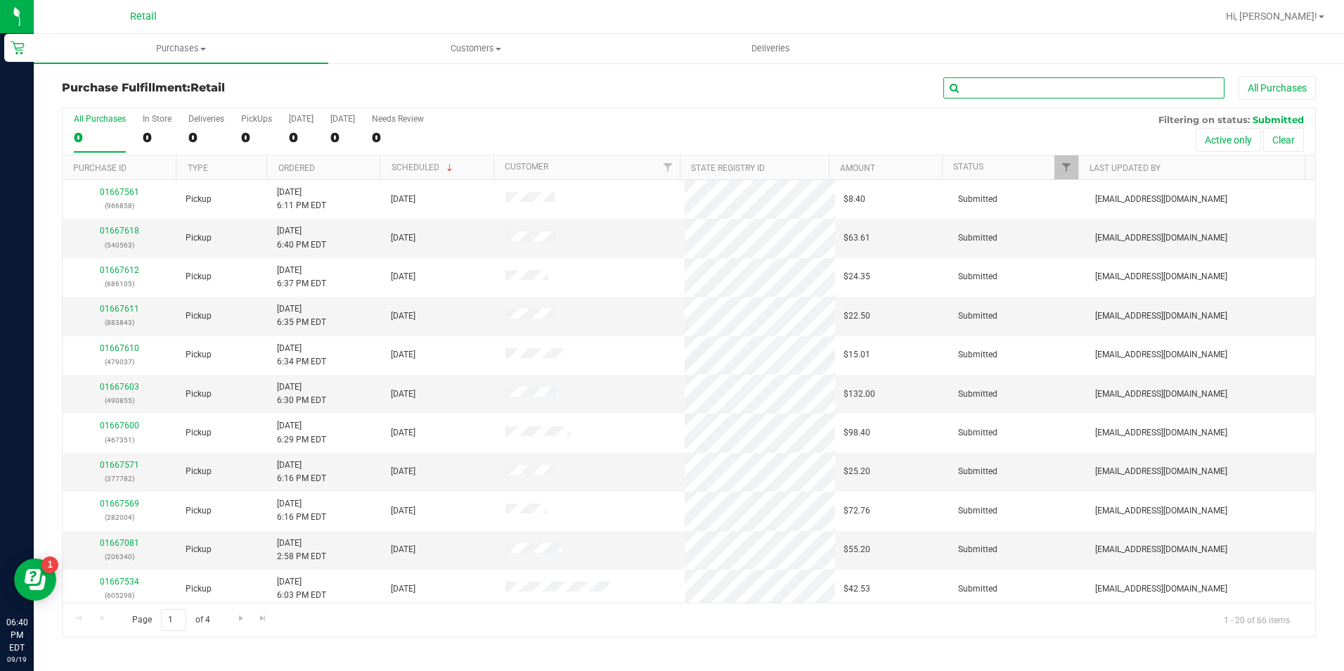
click at [997, 94] on input "text" at bounding box center [1084, 87] width 281 height 21
type input "204118"
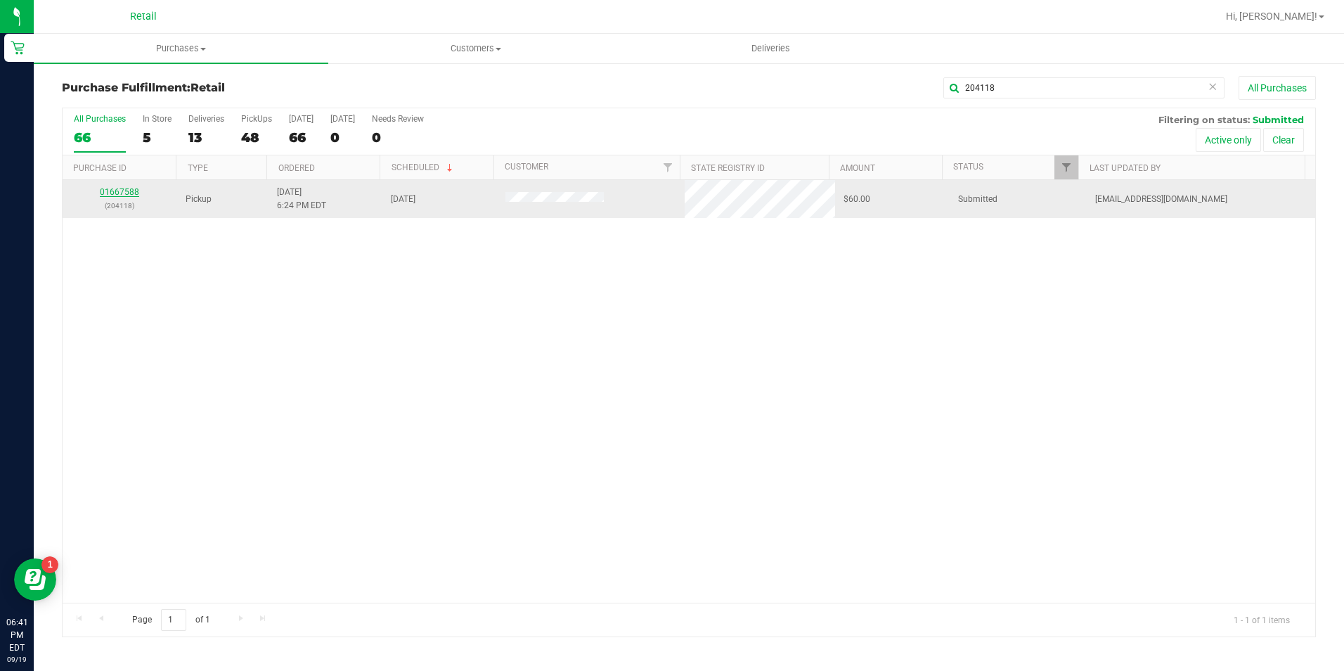
click at [108, 192] on link "01667588" at bounding box center [119, 192] width 39 height 10
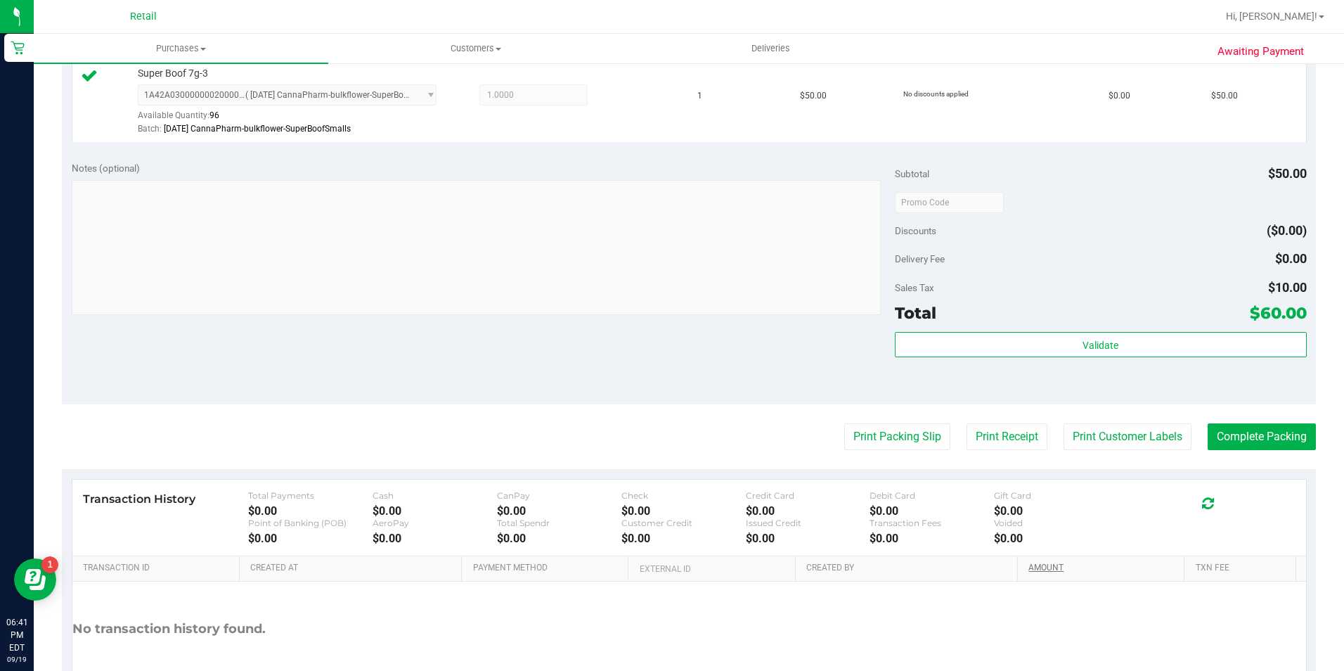
scroll to position [422, 0]
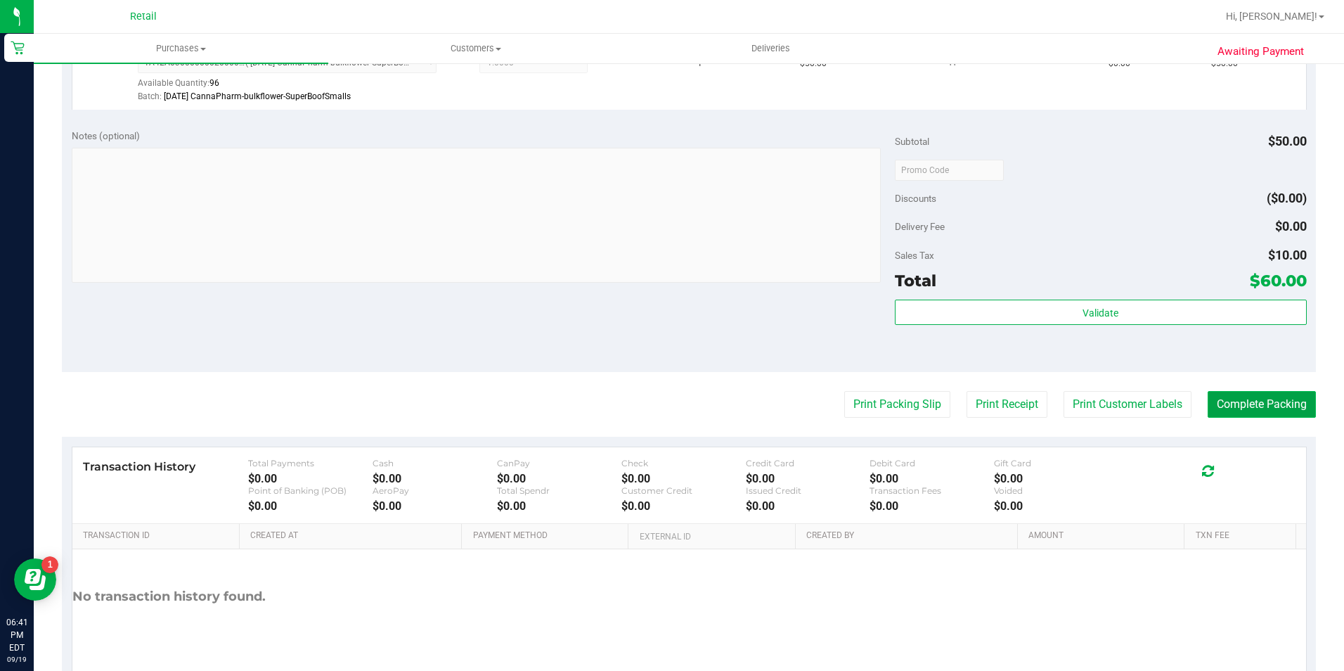
click at [1223, 399] on button "Complete Packing" at bounding box center [1262, 404] width 108 height 27
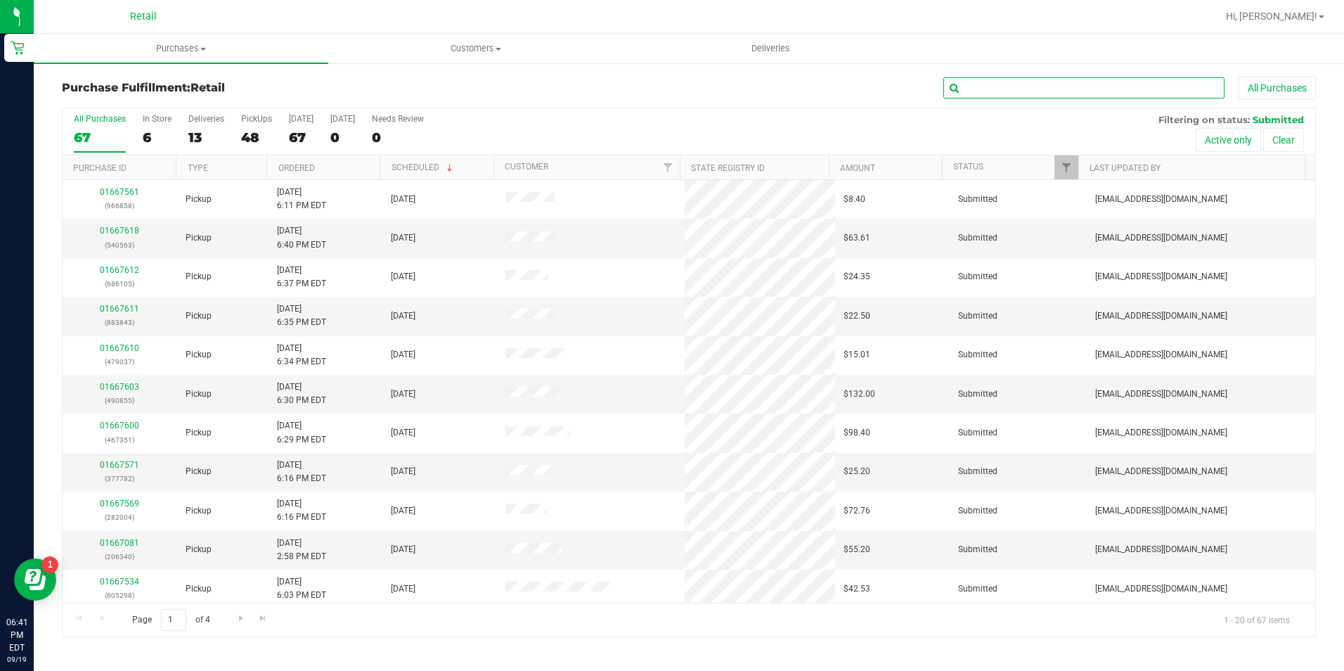
click at [1153, 79] on input "text" at bounding box center [1084, 87] width 281 height 21
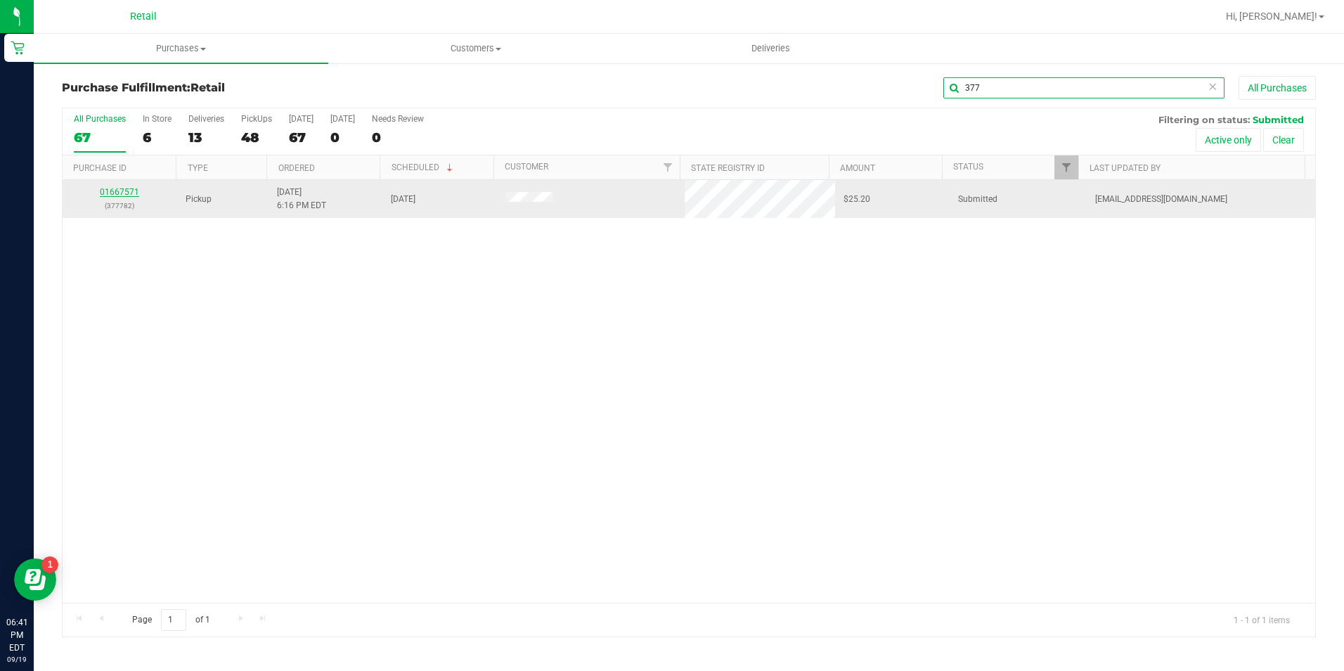
type input "377"
click at [130, 190] on link "01667571" at bounding box center [119, 192] width 39 height 10
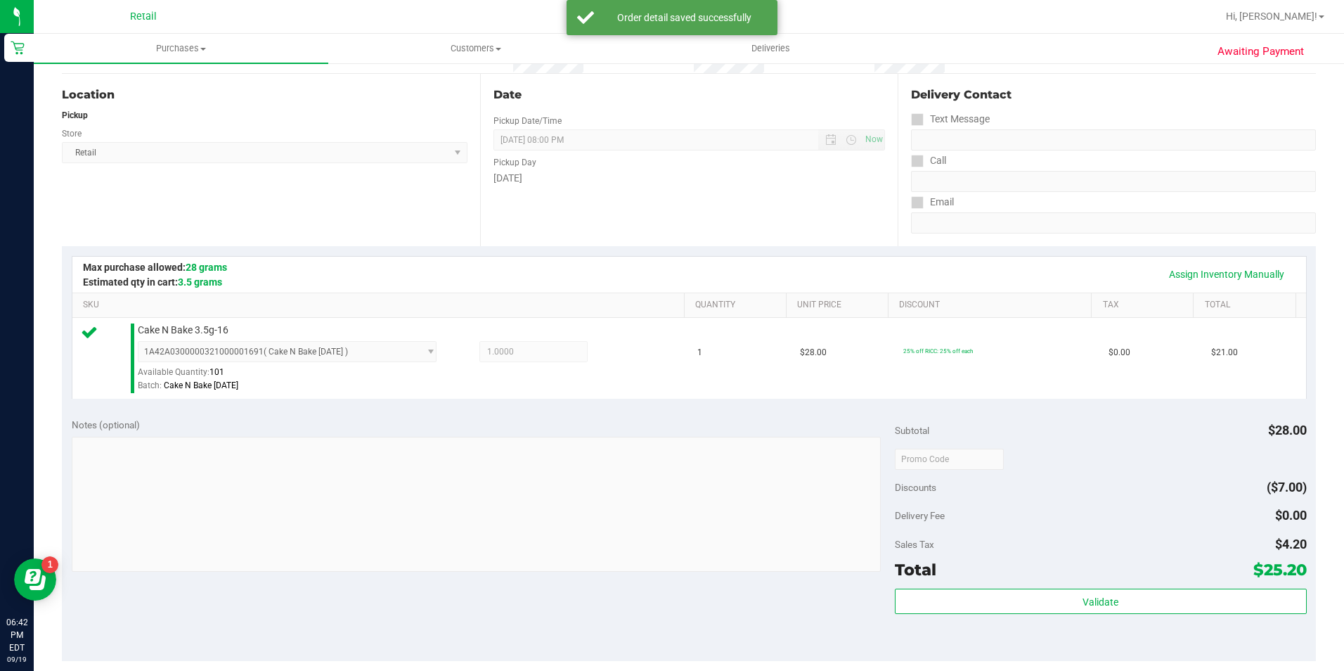
scroll to position [352, 0]
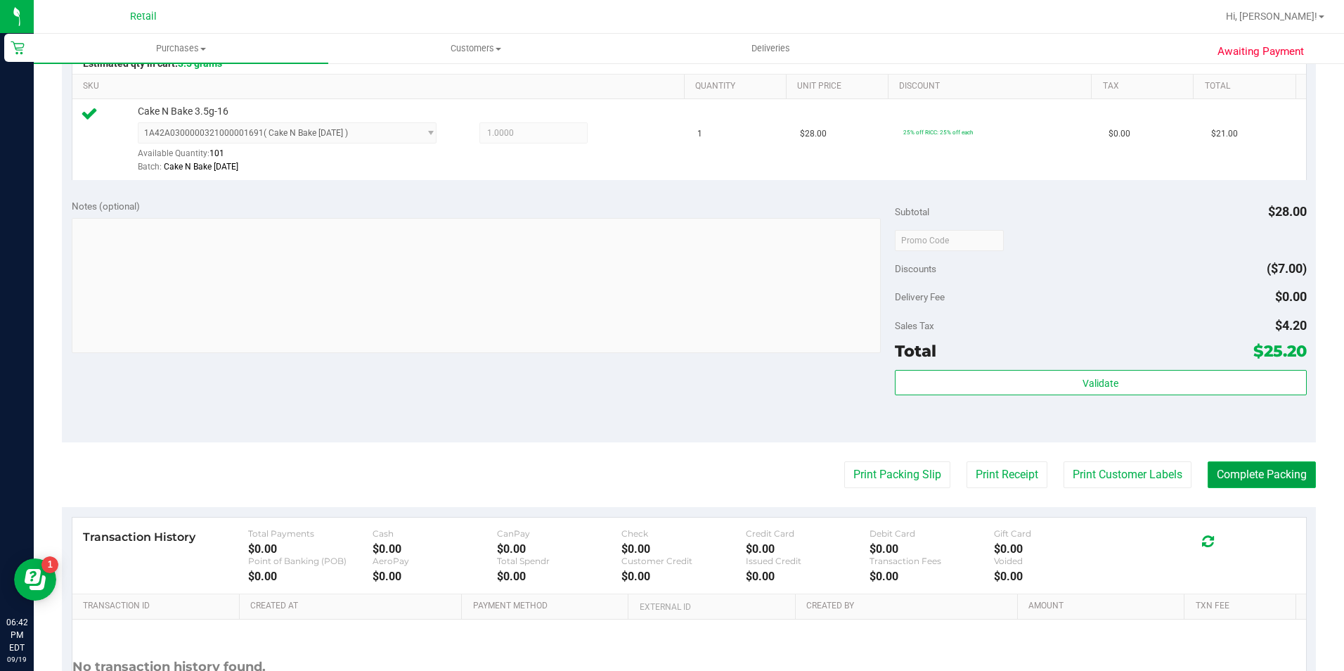
click at [1258, 477] on button "Complete Packing" at bounding box center [1262, 474] width 108 height 27
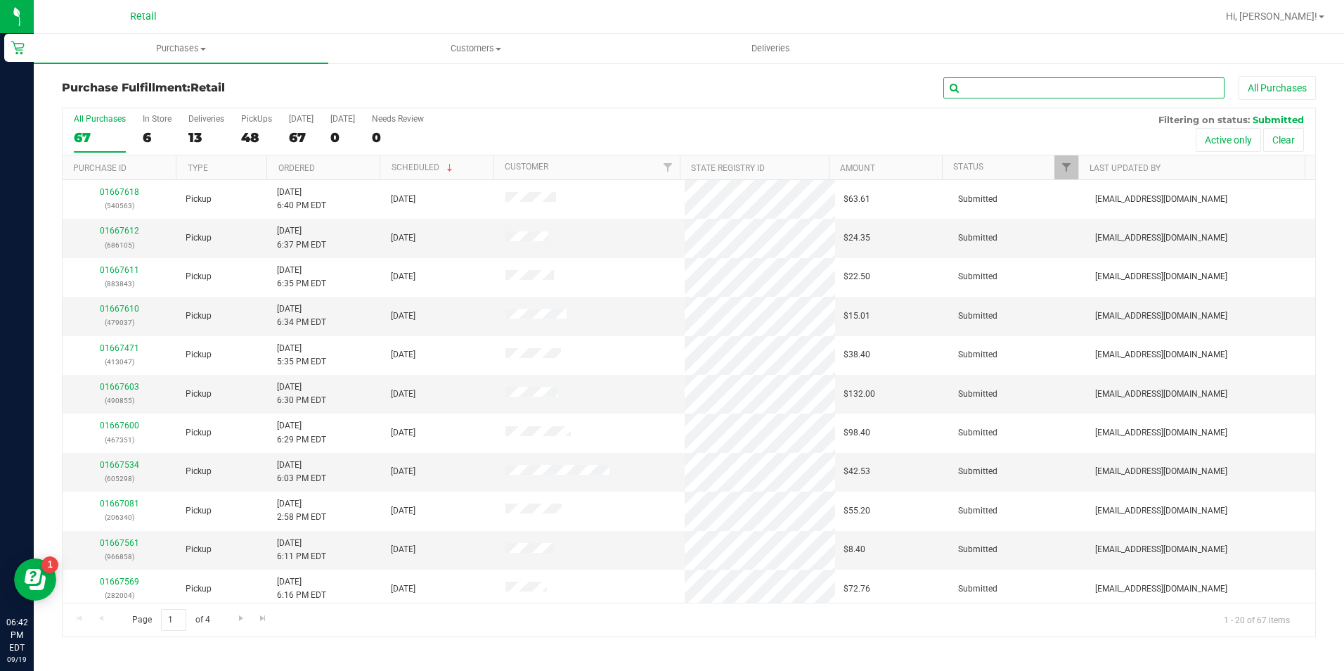
click at [1043, 96] on input "text" at bounding box center [1084, 87] width 281 height 21
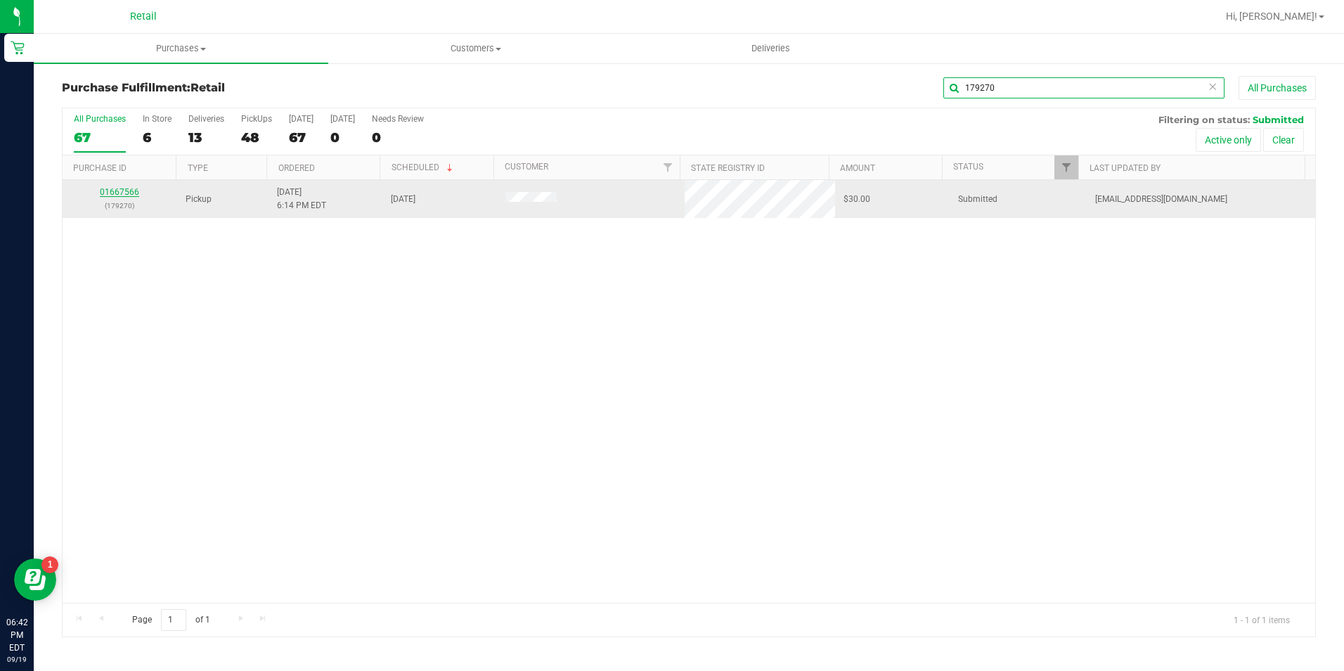
type input "179270"
click at [115, 192] on link "01667566" at bounding box center [119, 192] width 39 height 10
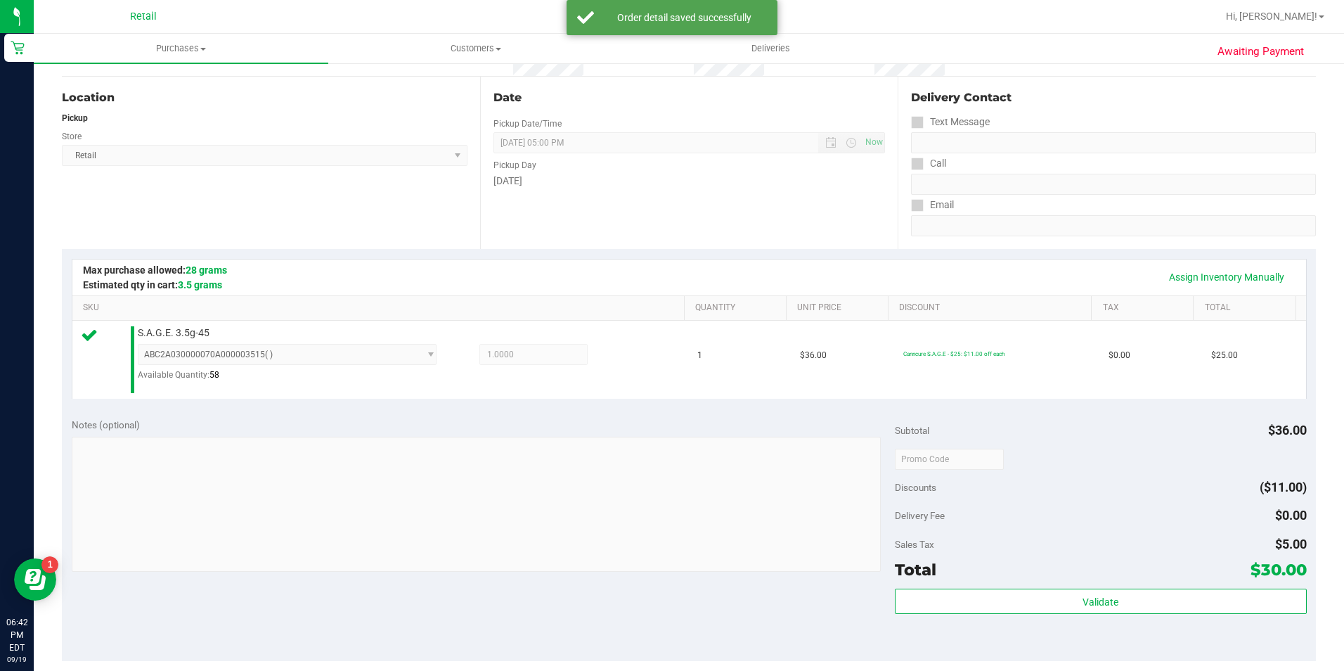
scroll to position [352, 0]
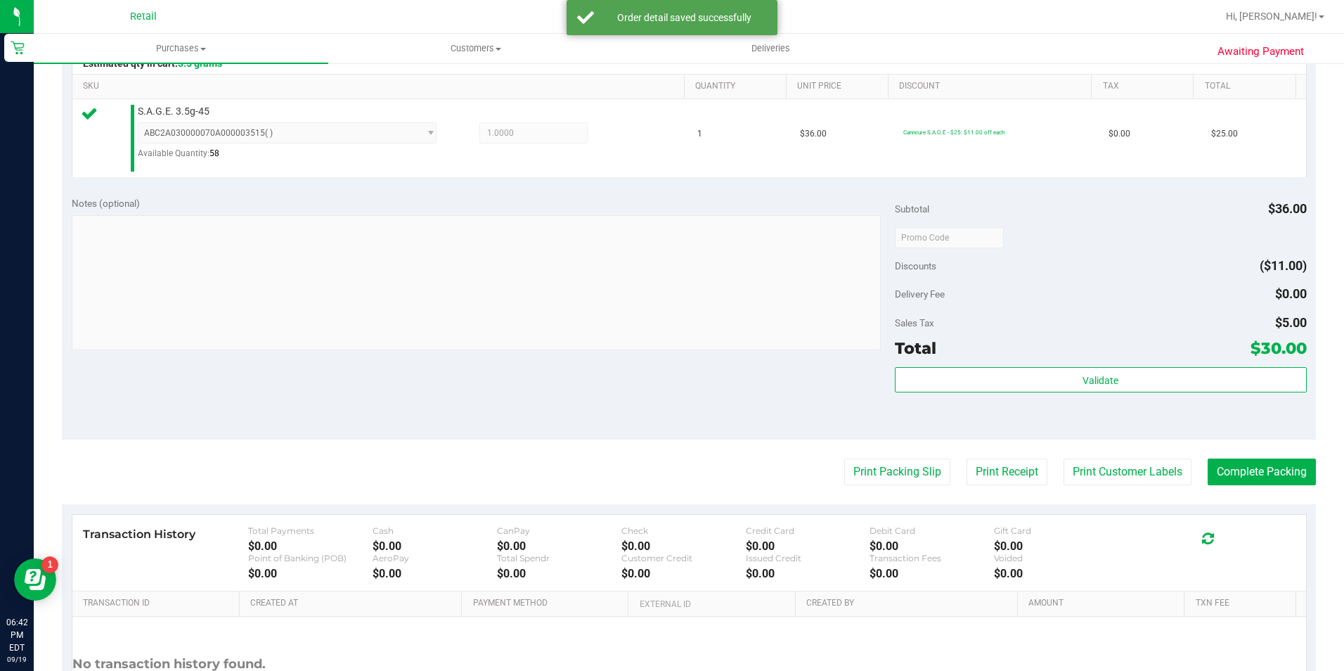
click at [1294, 436] on div "Notes (optional) Subtotal $36.00 Discounts ($11.00) Delivery Fee $0.00 Sales Ta…" at bounding box center [689, 312] width 1254 height 253
click at [1278, 454] on purchase-details "Back Edit Purchase Cancel Purchase View Profile # 01667566 Med | Rec METRC ID: …" at bounding box center [689, 245] width 1254 height 1043
click at [1262, 474] on button "Complete Packing" at bounding box center [1262, 471] width 108 height 27
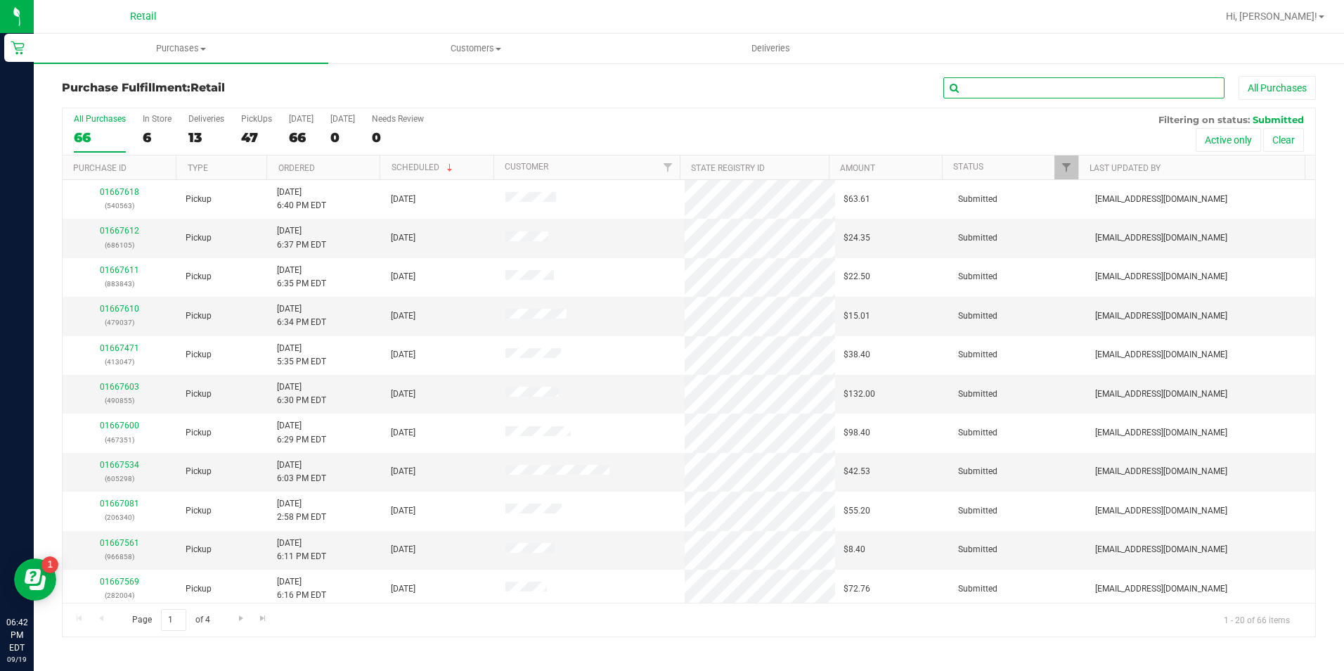
click at [1065, 92] on input "text" at bounding box center [1084, 87] width 281 height 21
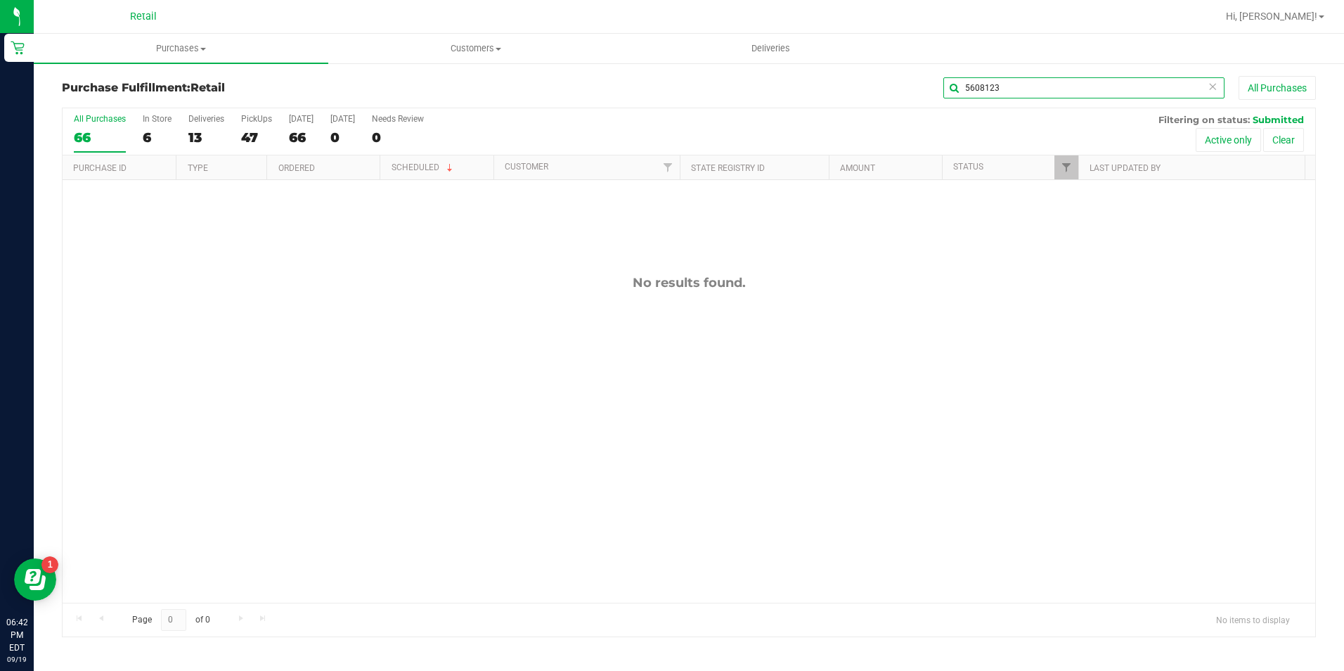
click at [986, 79] on input "5608123" at bounding box center [1084, 87] width 281 height 21
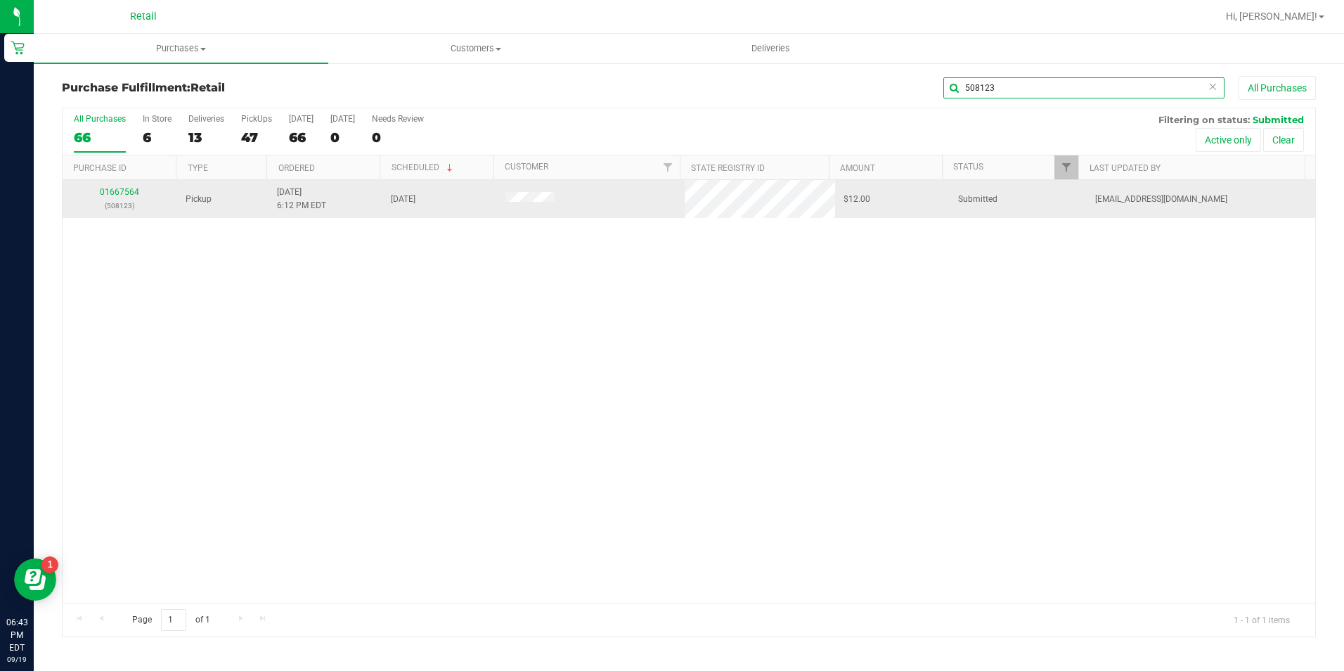
type input "508123"
click at [119, 186] on div "01667564 (508123)" at bounding box center [120, 199] width 98 height 27
click at [106, 199] on p "(508123)" at bounding box center [120, 205] width 98 height 13
click at [98, 188] on div "01667564 (508123)" at bounding box center [120, 199] width 98 height 27
click at [136, 197] on div "01667564 (508123)" at bounding box center [120, 199] width 98 height 27
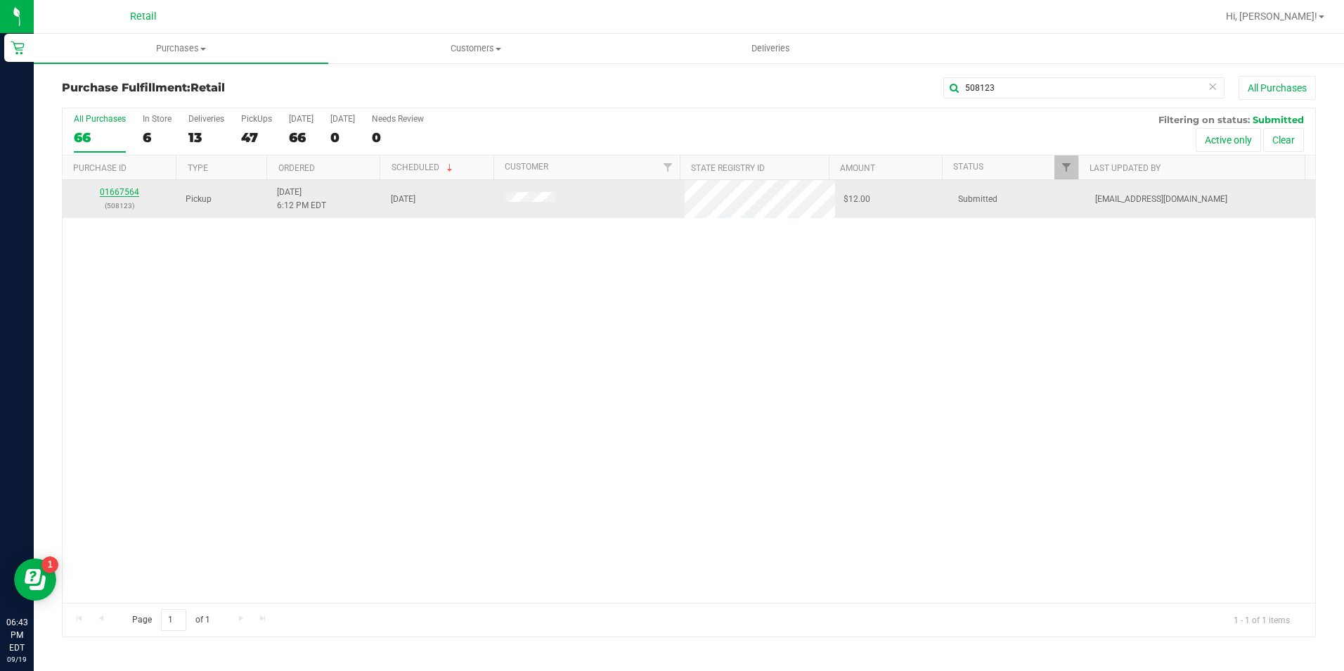
click at [117, 190] on link "01667564" at bounding box center [119, 192] width 39 height 10
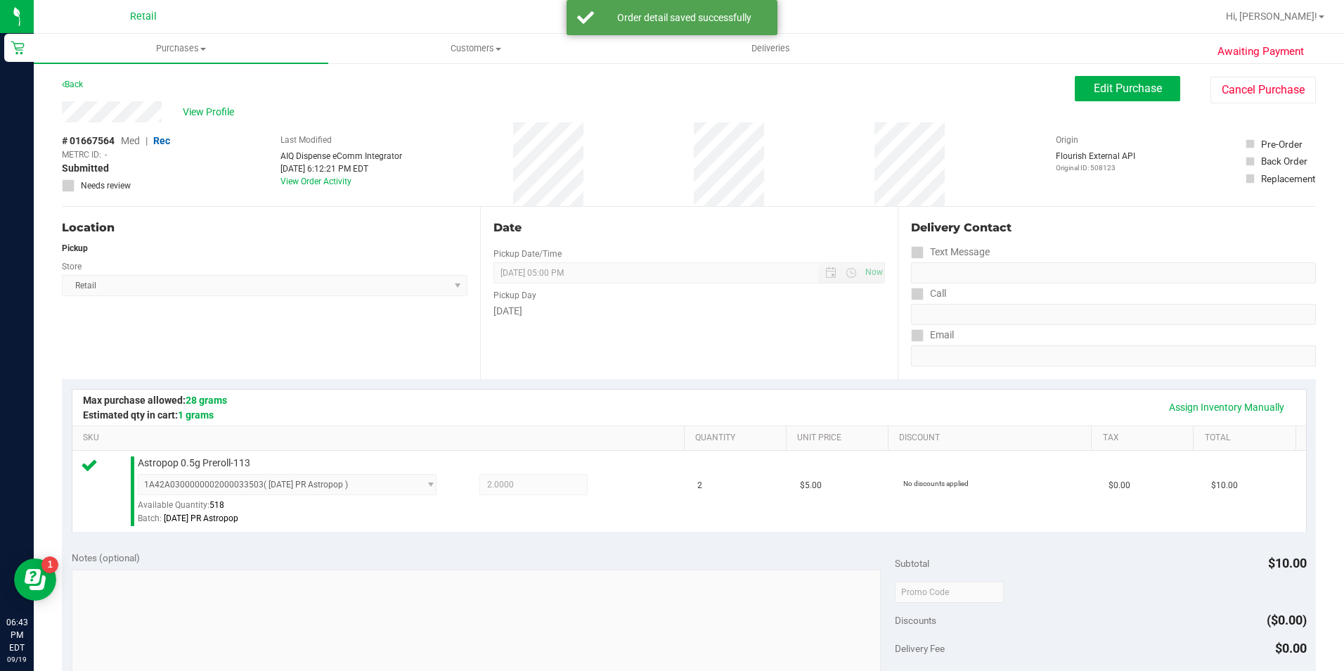
scroll to position [352, 0]
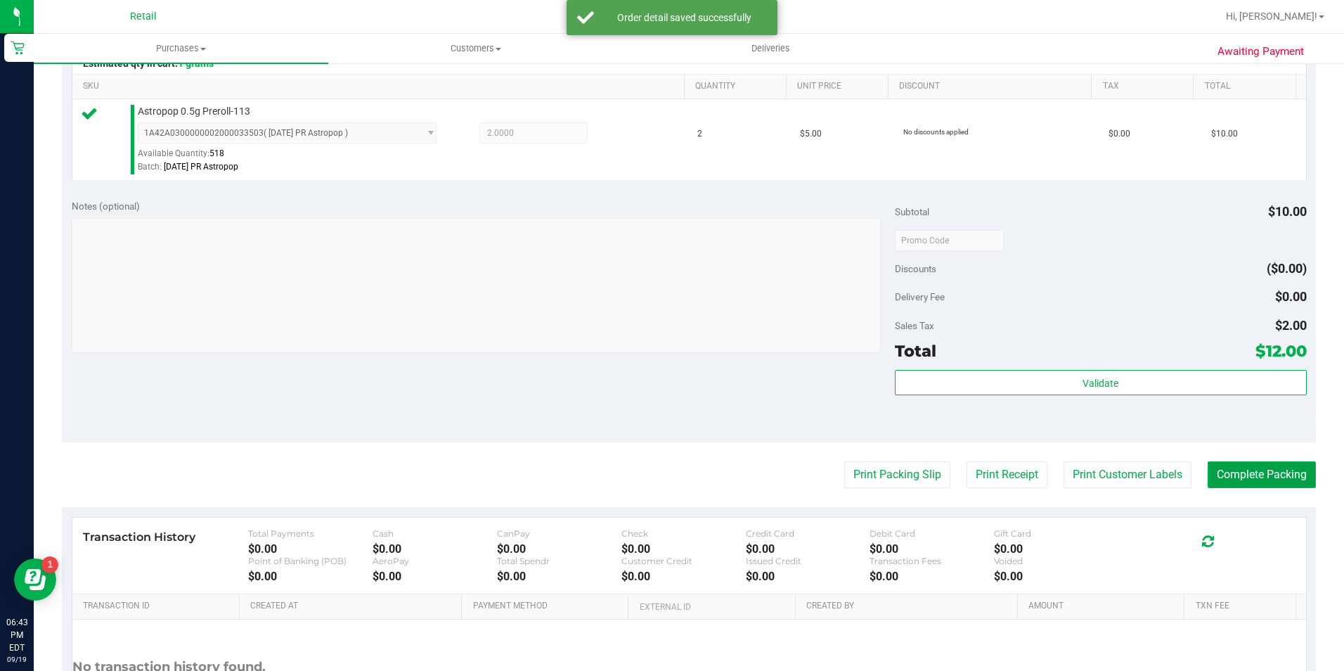
click at [1248, 475] on button "Complete Packing" at bounding box center [1262, 474] width 108 height 27
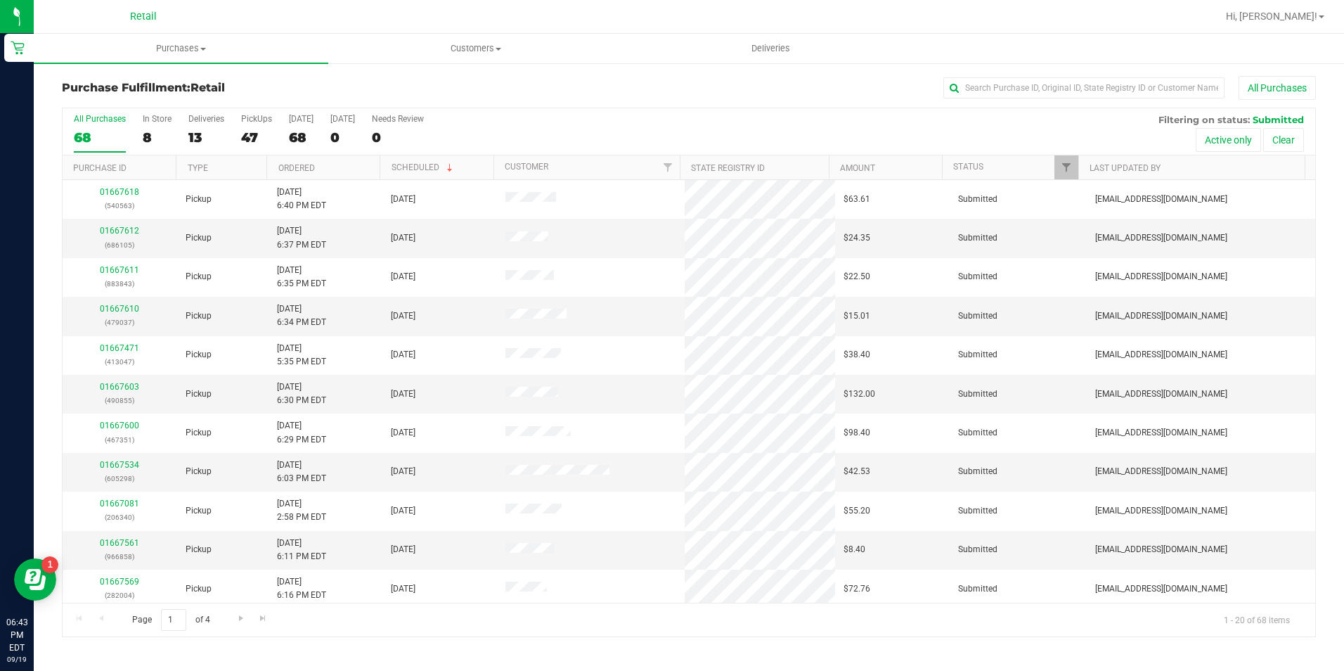
click at [1029, 73] on div "Purchase Fulfillment: Retail All Purchases All Purchases 68 In Store 8 Deliveri…" at bounding box center [689, 356] width 1311 height 589
click at [1021, 88] on input "text" at bounding box center [1084, 87] width 281 height 21
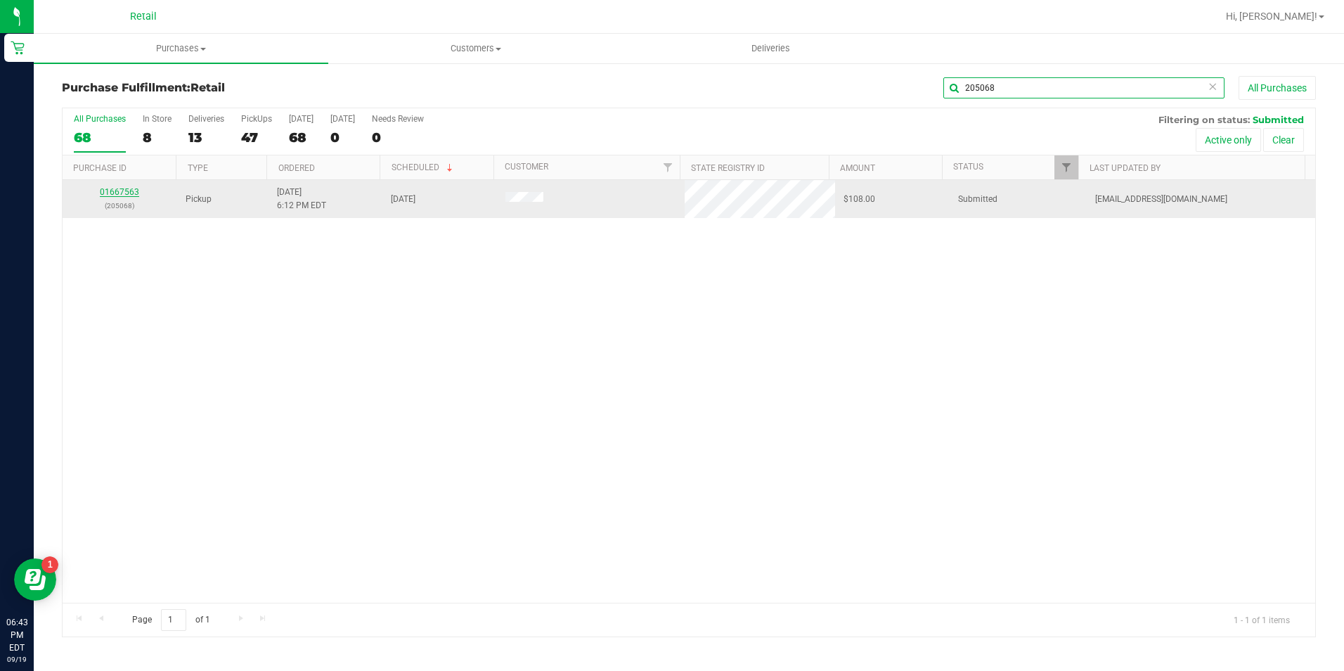
type input "205068"
click at [123, 192] on link "01667563" at bounding box center [119, 192] width 39 height 10
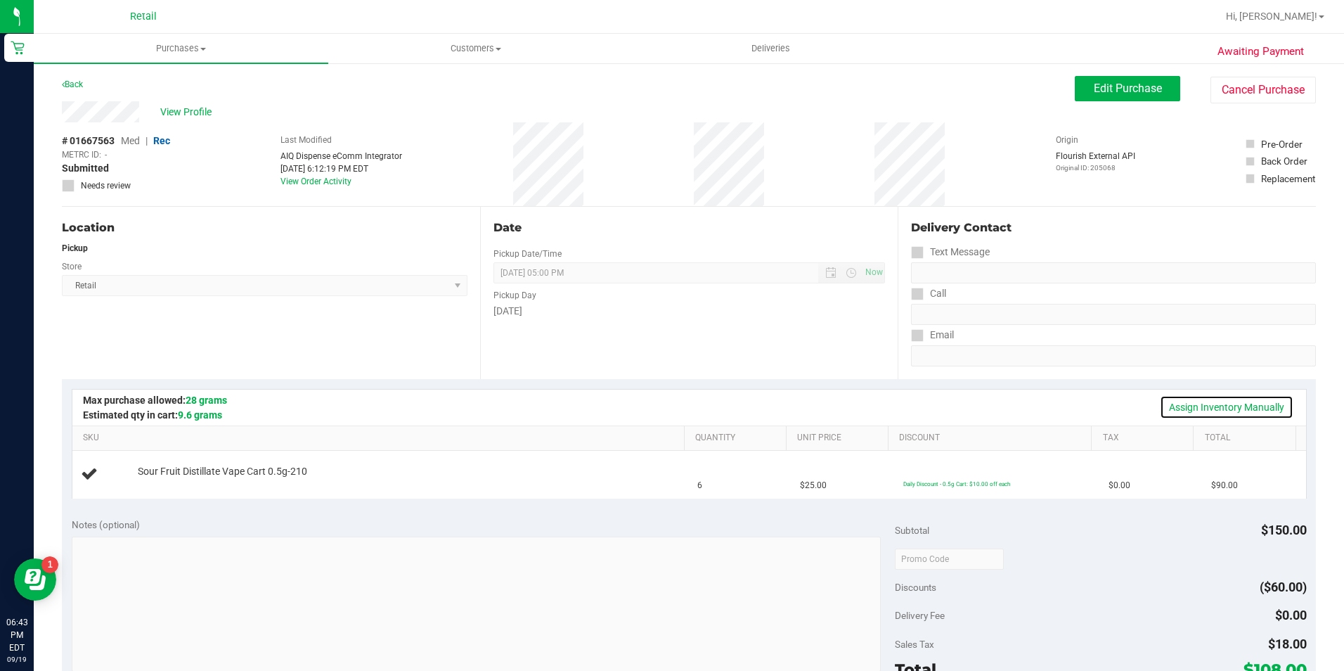
click at [1186, 399] on link "Assign Inventory Manually" at bounding box center [1227, 407] width 134 height 24
click at [161, 483] on link "Add Package" at bounding box center [163, 481] width 51 height 10
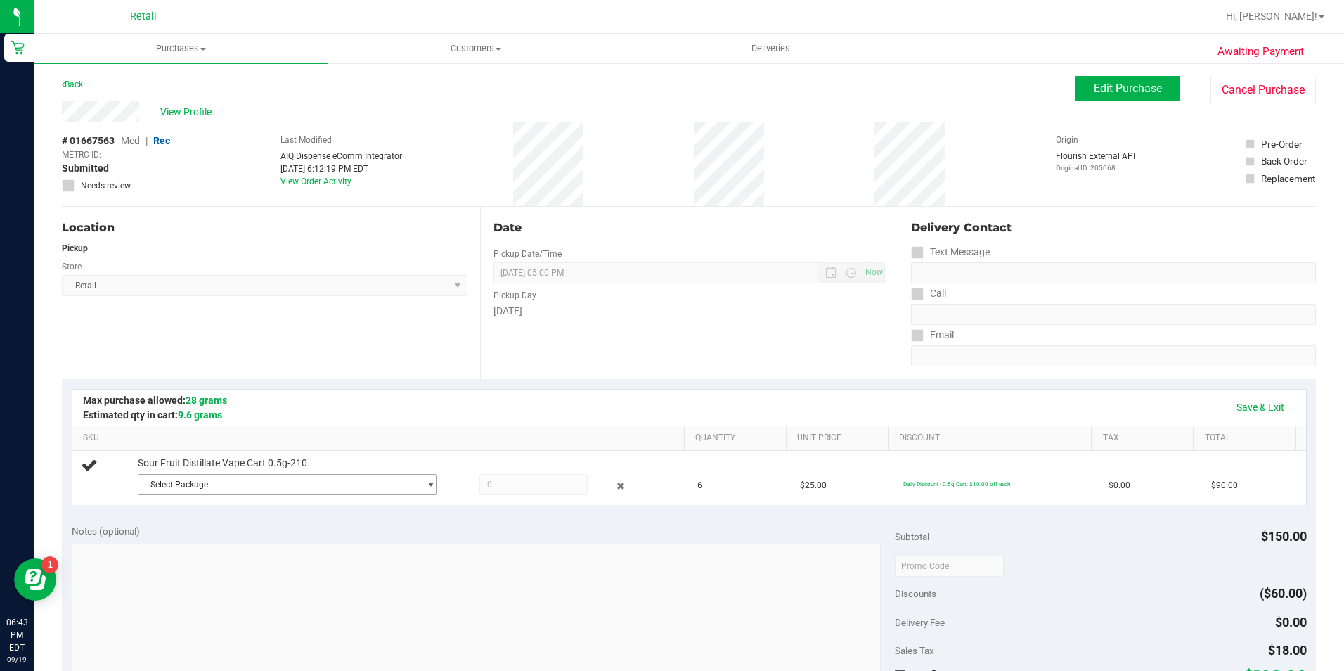
click at [161, 483] on span "Select Package" at bounding box center [279, 485] width 281 height 20
click at [328, 538] on span "( [DATE] 0.5g Distillate Cartridge Fill (O. Glu )" at bounding box center [350, 542] width 166 height 10
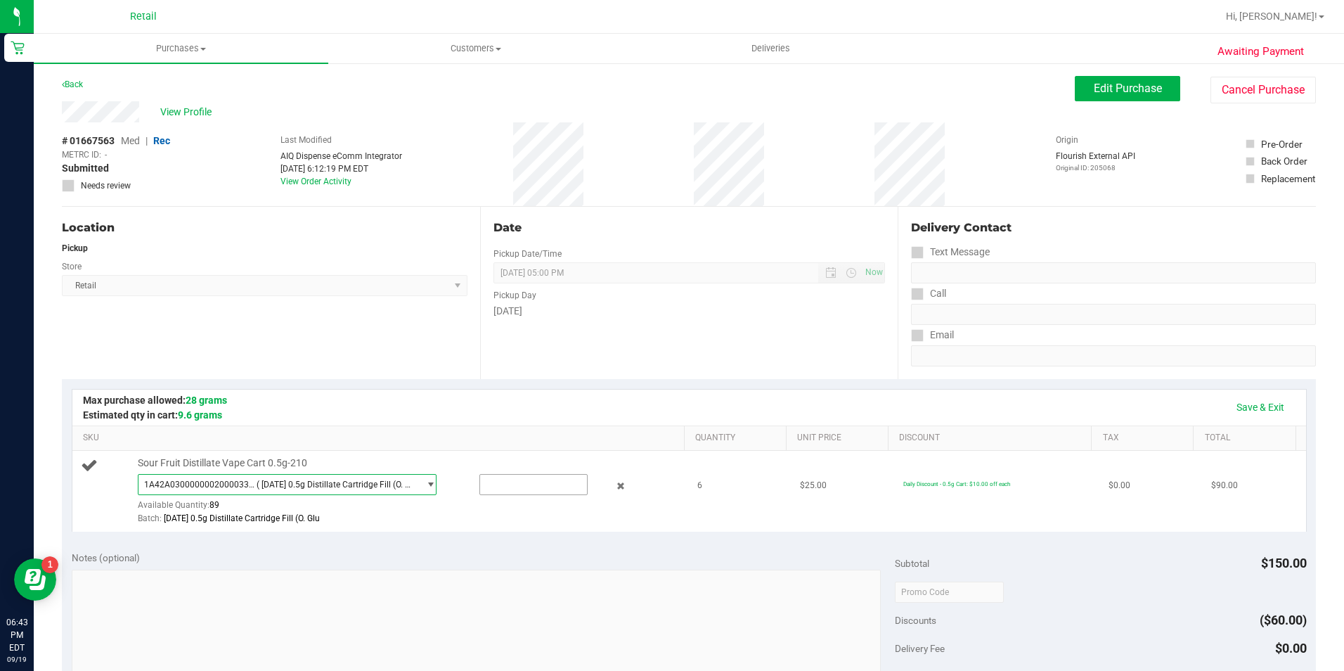
click at [501, 494] on input "text" at bounding box center [533, 485] width 107 height 20
click at [505, 487] on span at bounding box center [534, 484] width 108 height 21
type input "6"
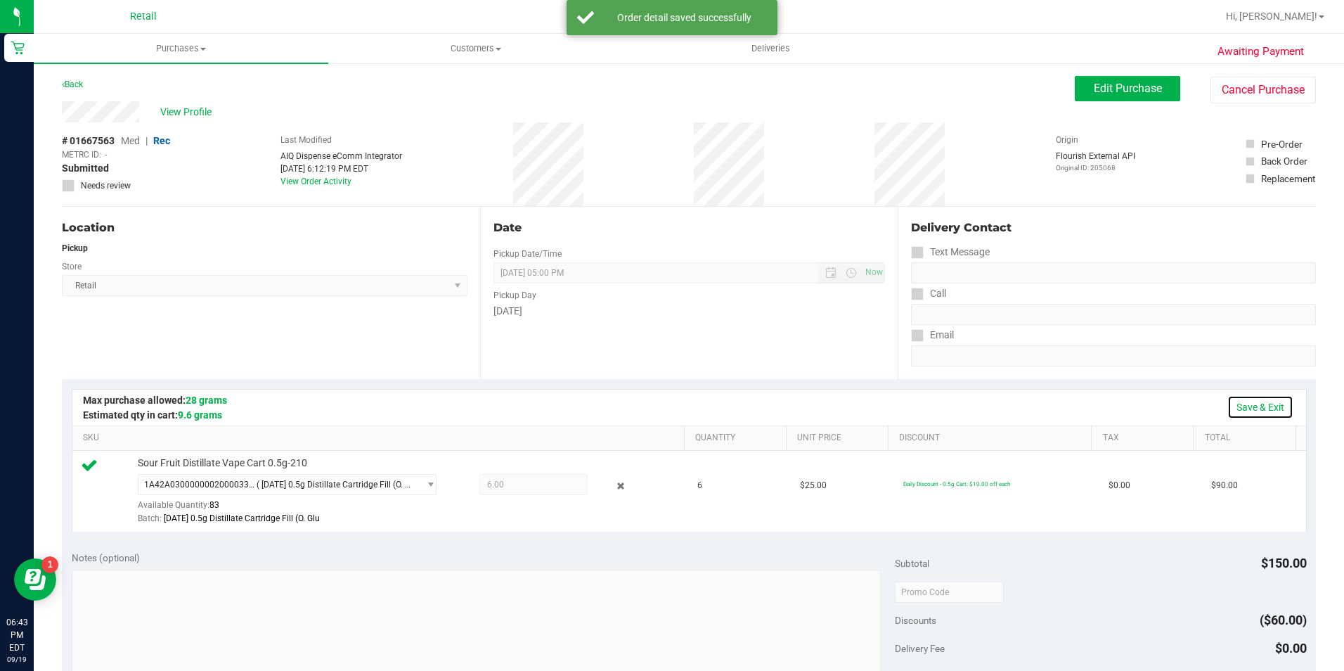
click at [1235, 406] on link "Save & Exit" at bounding box center [1261, 407] width 66 height 24
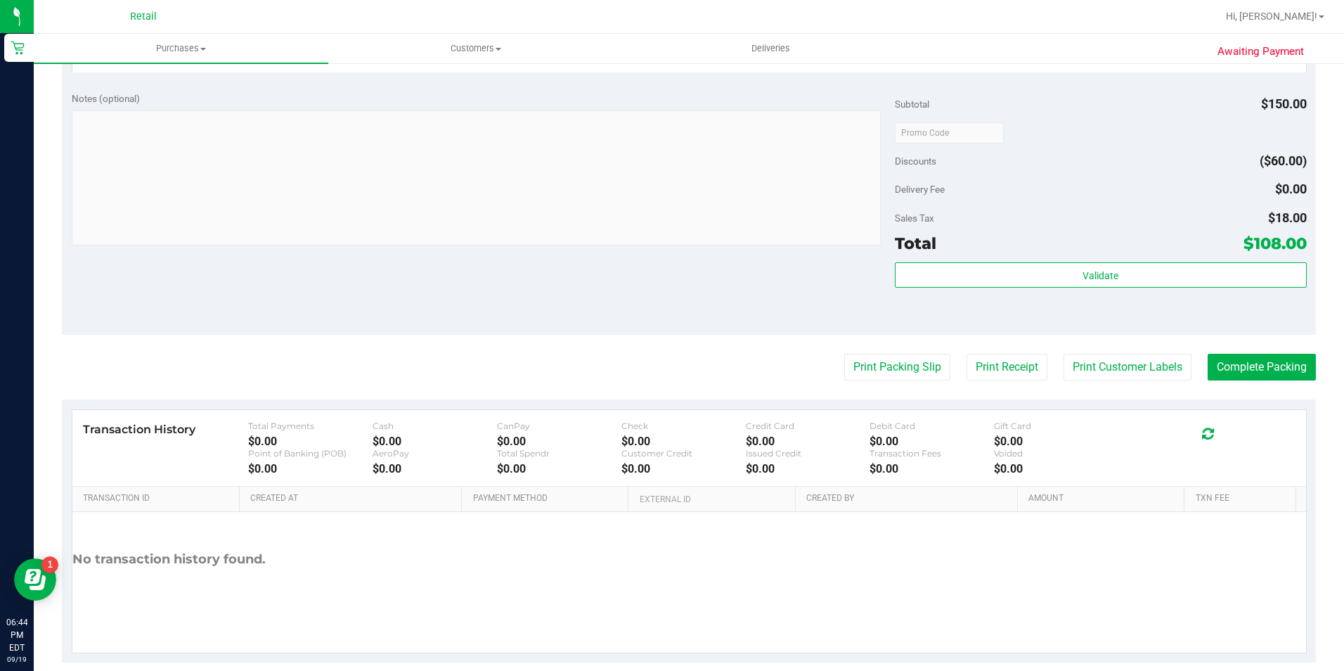
scroll to position [479, 0]
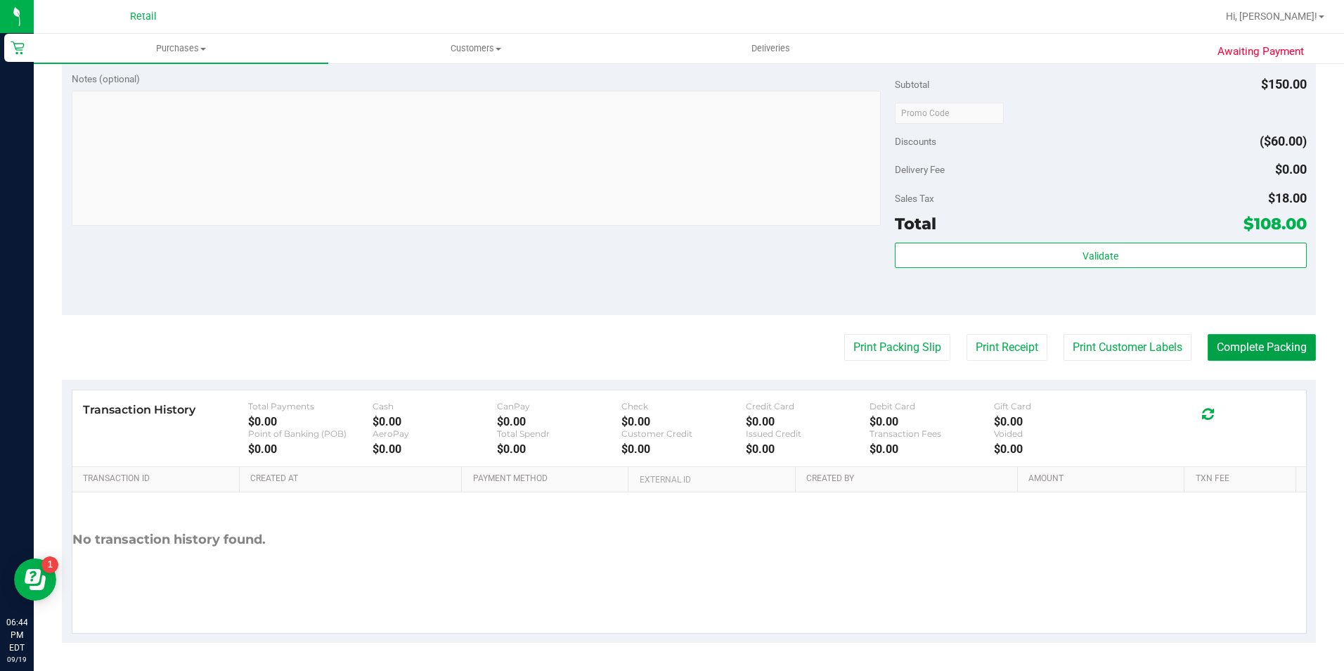
click at [1231, 343] on button "Complete Packing" at bounding box center [1262, 347] width 108 height 27
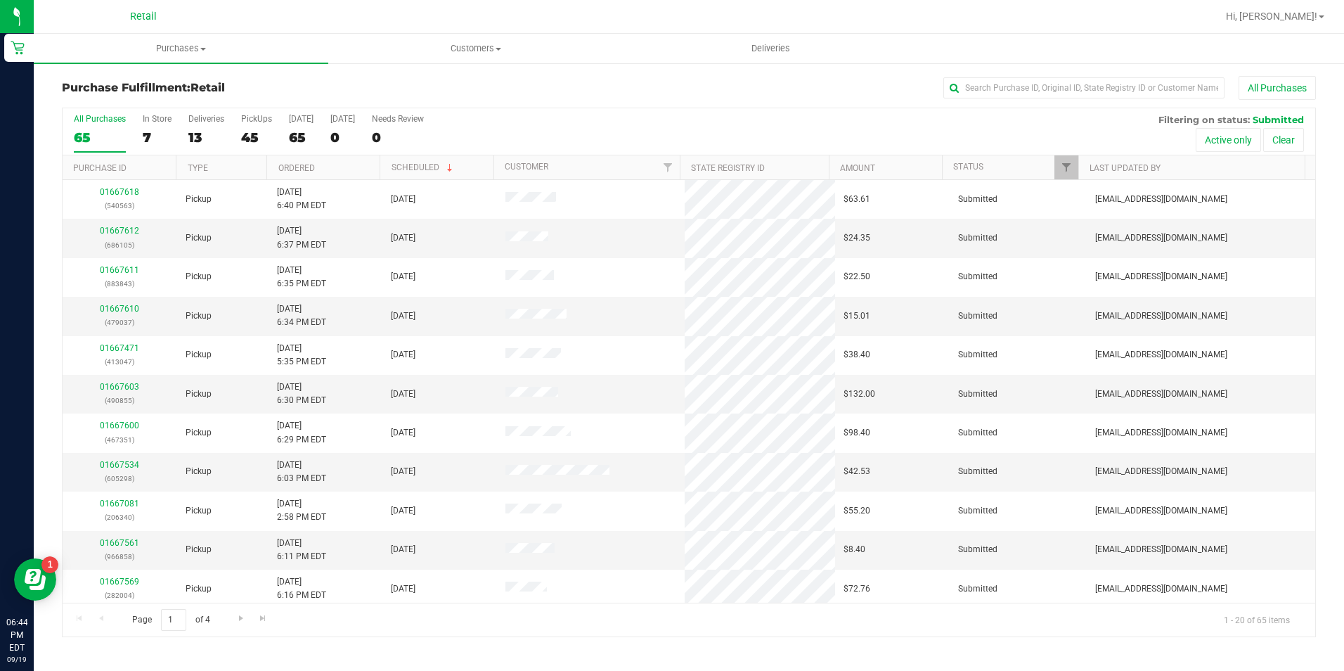
click at [1132, 99] on div "All Purchases" at bounding box center [898, 88] width 836 height 24
click at [1124, 94] on input "text" at bounding box center [1084, 87] width 281 height 21
type input "645029"
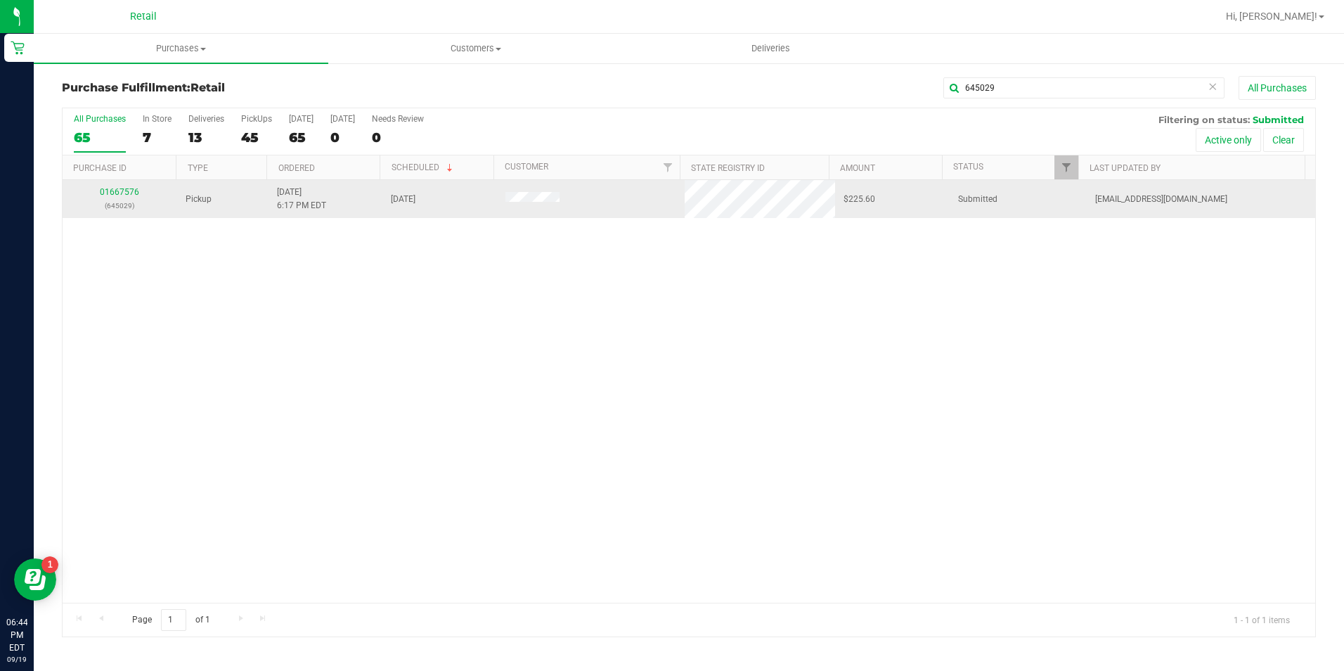
click at [111, 197] on div "01667576 (645029)" at bounding box center [120, 199] width 98 height 27
click at [110, 191] on link "01667576" at bounding box center [119, 192] width 39 height 10
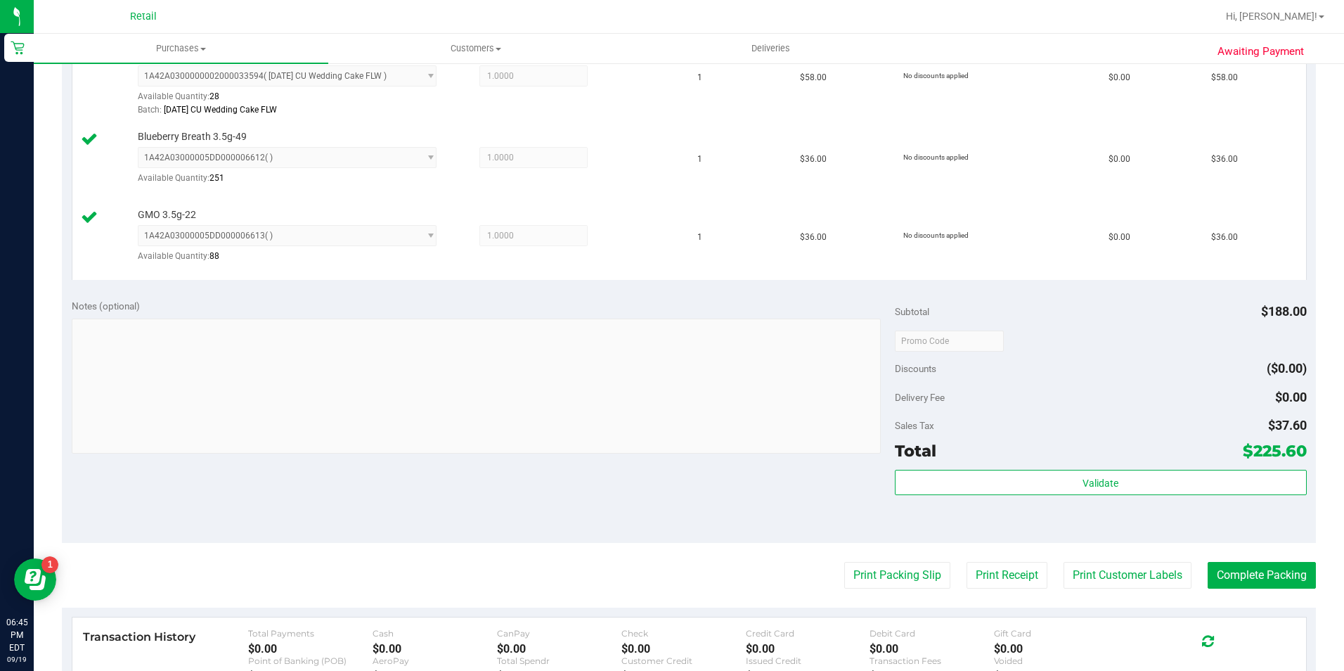
scroll to position [492, 0]
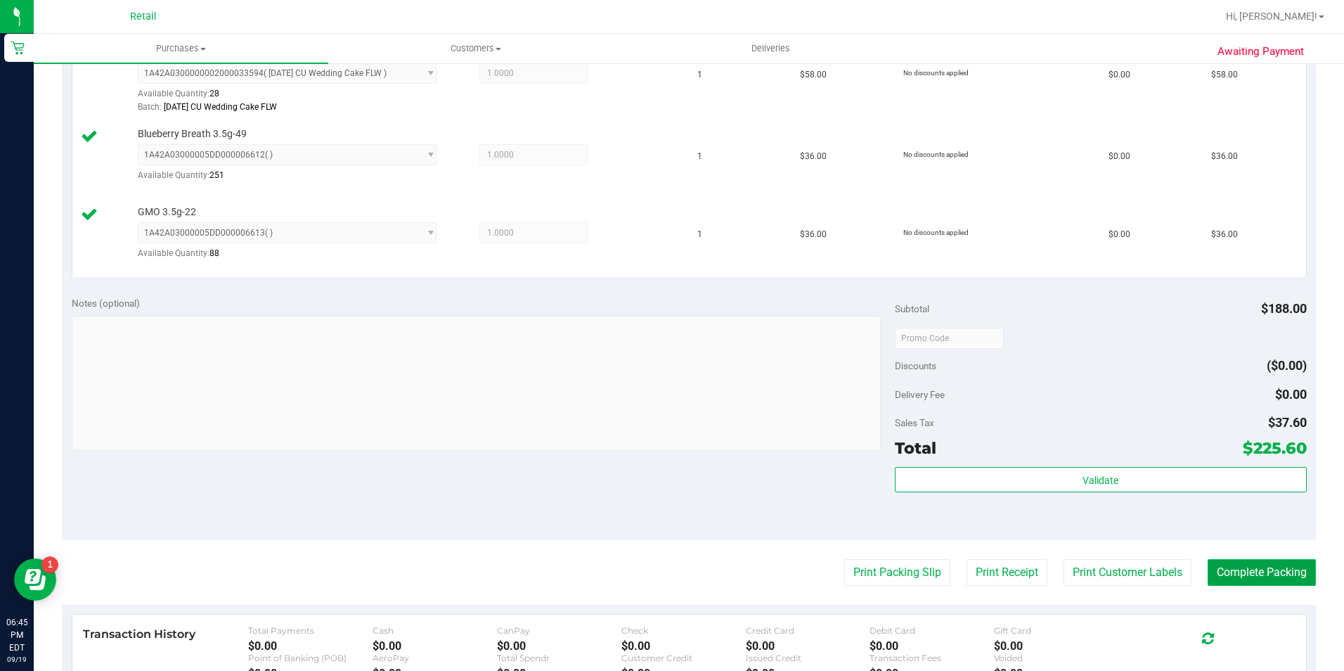
click at [1259, 569] on button "Complete Packing" at bounding box center [1262, 572] width 108 height 27
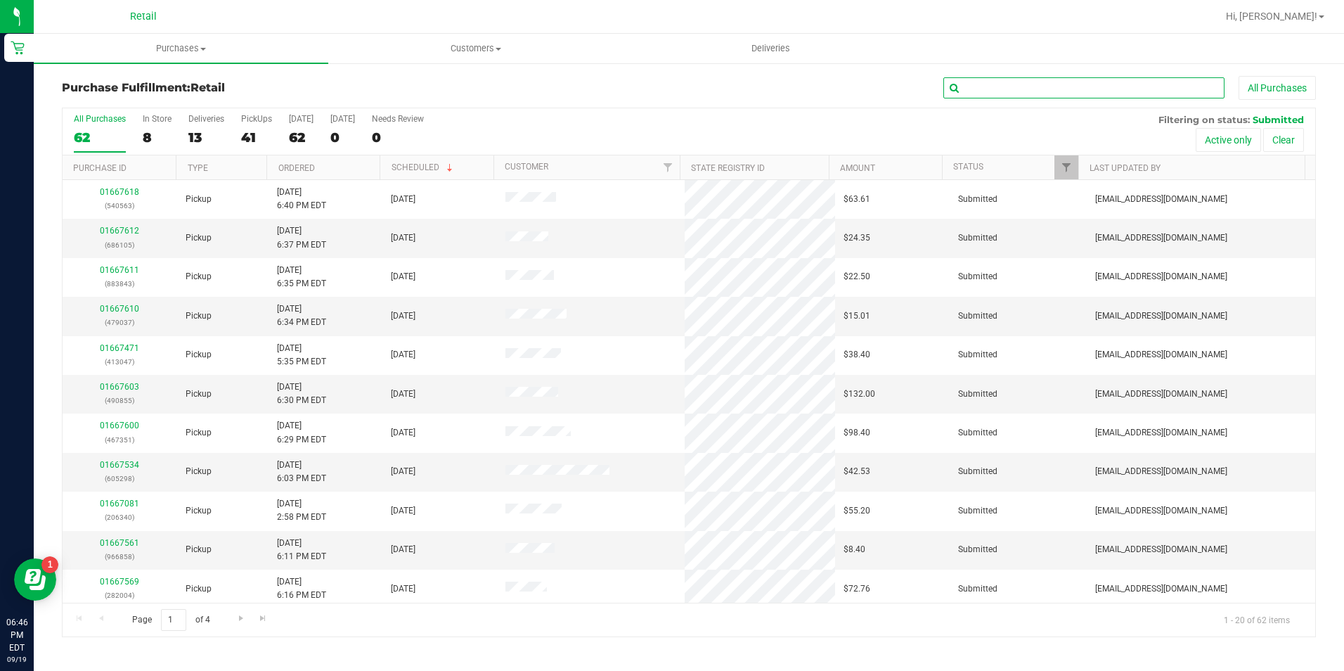
click at [996, 79] on input "text" at bounding box center [1084, 87] width 281 height 21
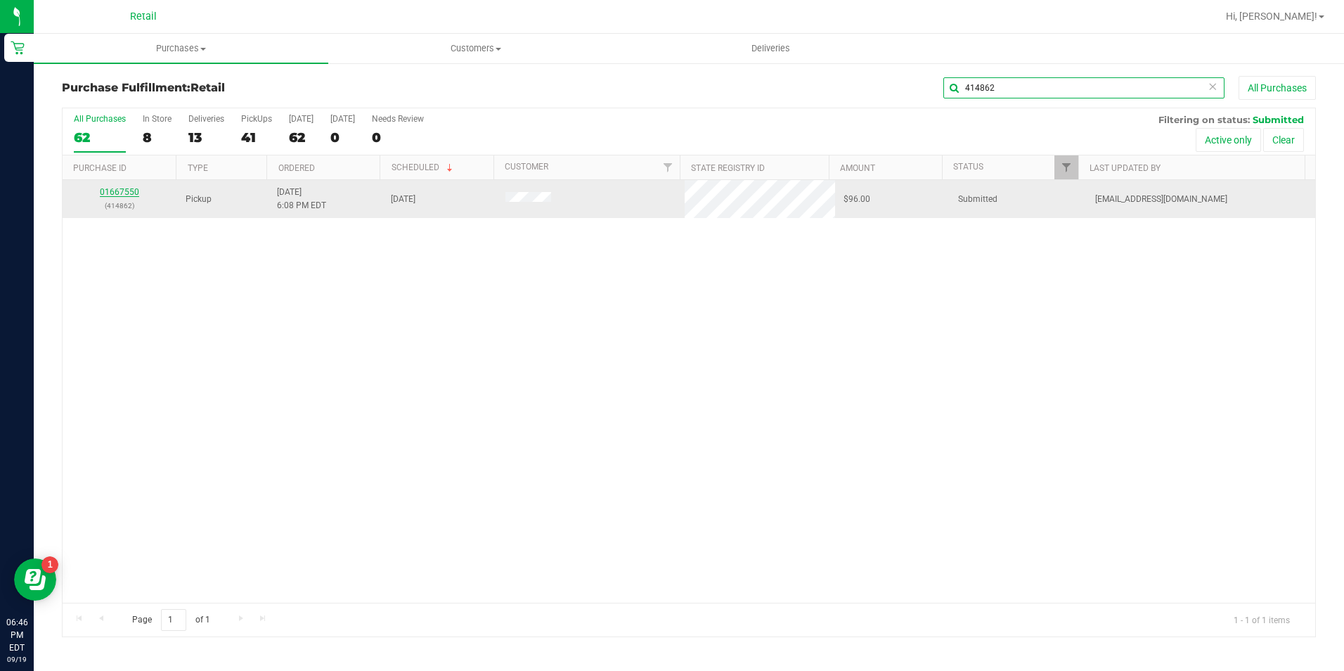
type input "414862"
click at [107, 192] on link "01667550" at bounding box center [119, 192] width 39 height 10
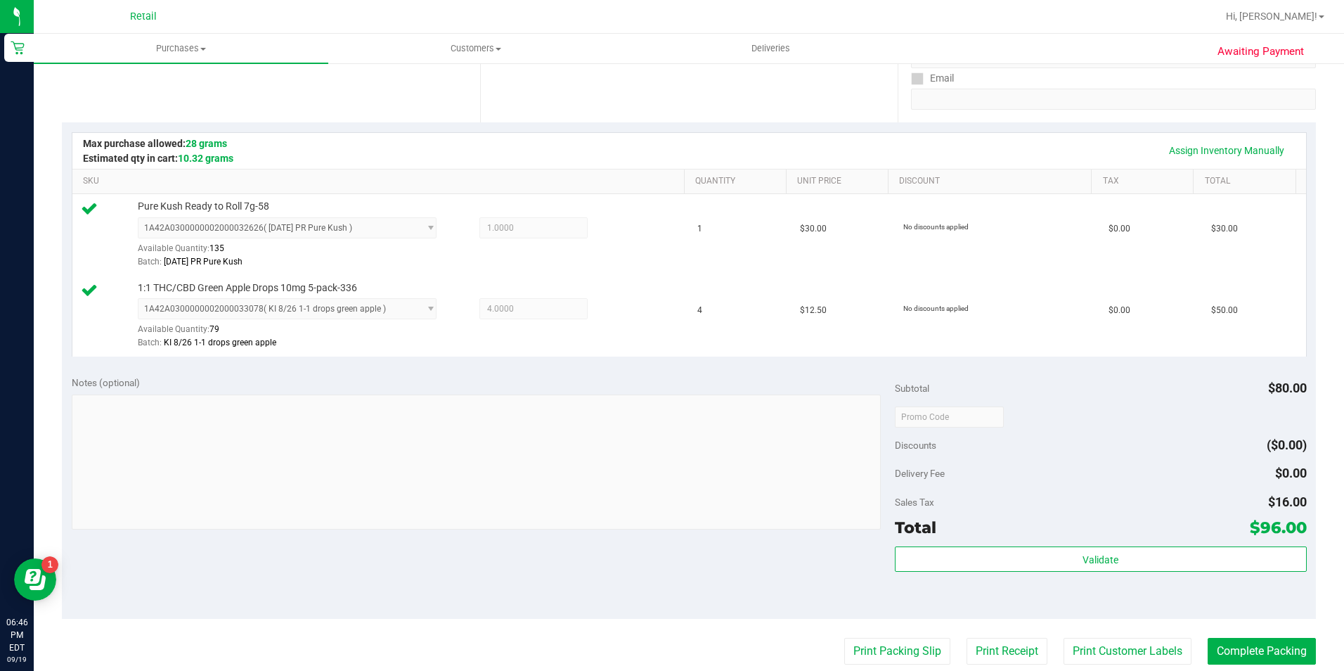
scroll to position [281, 0]
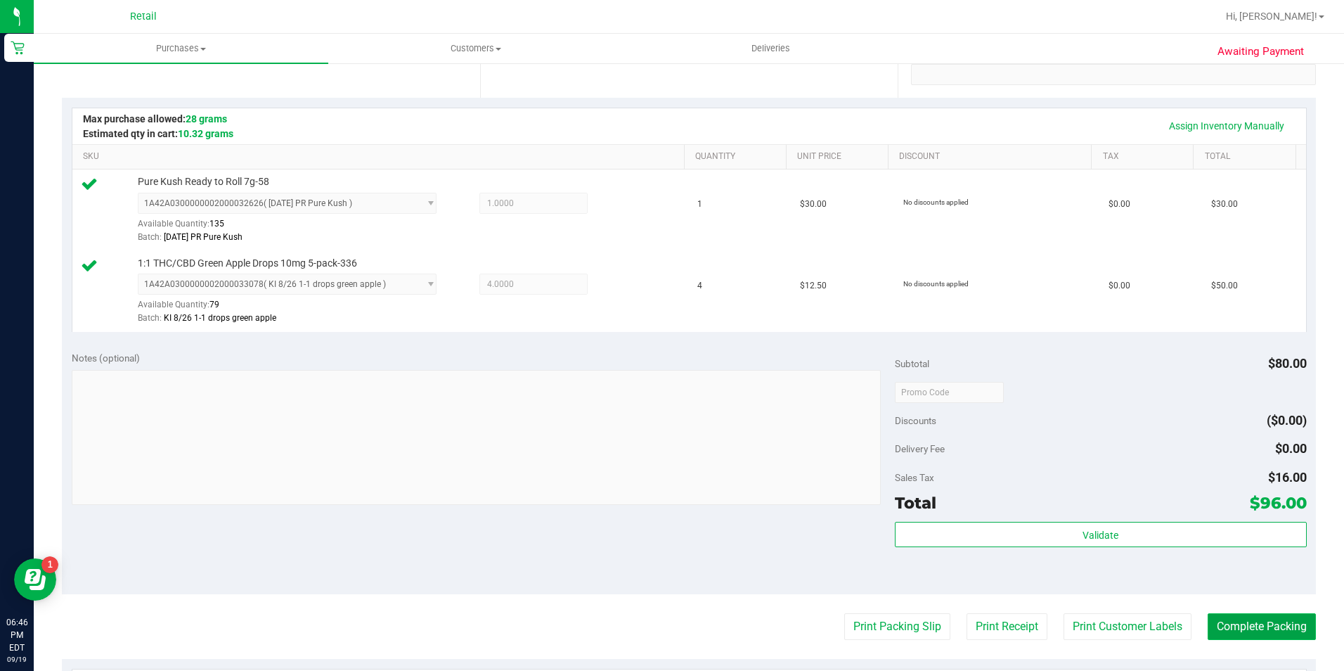
click at [1269, 631] on button "Complete Packing" at bounding box center [1262, 626] width 108 height 27
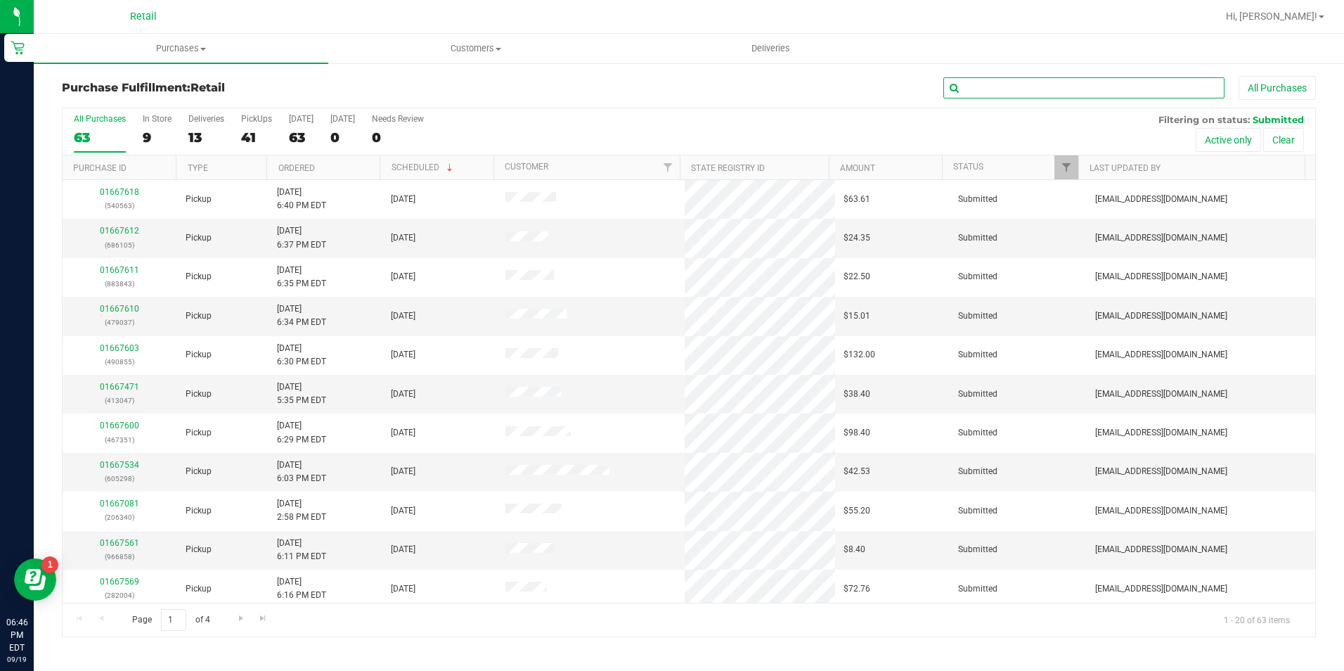
click at [1025, 94] on input "text" at bounding box center [1084, 87] width 281 height 21
type input "699122"
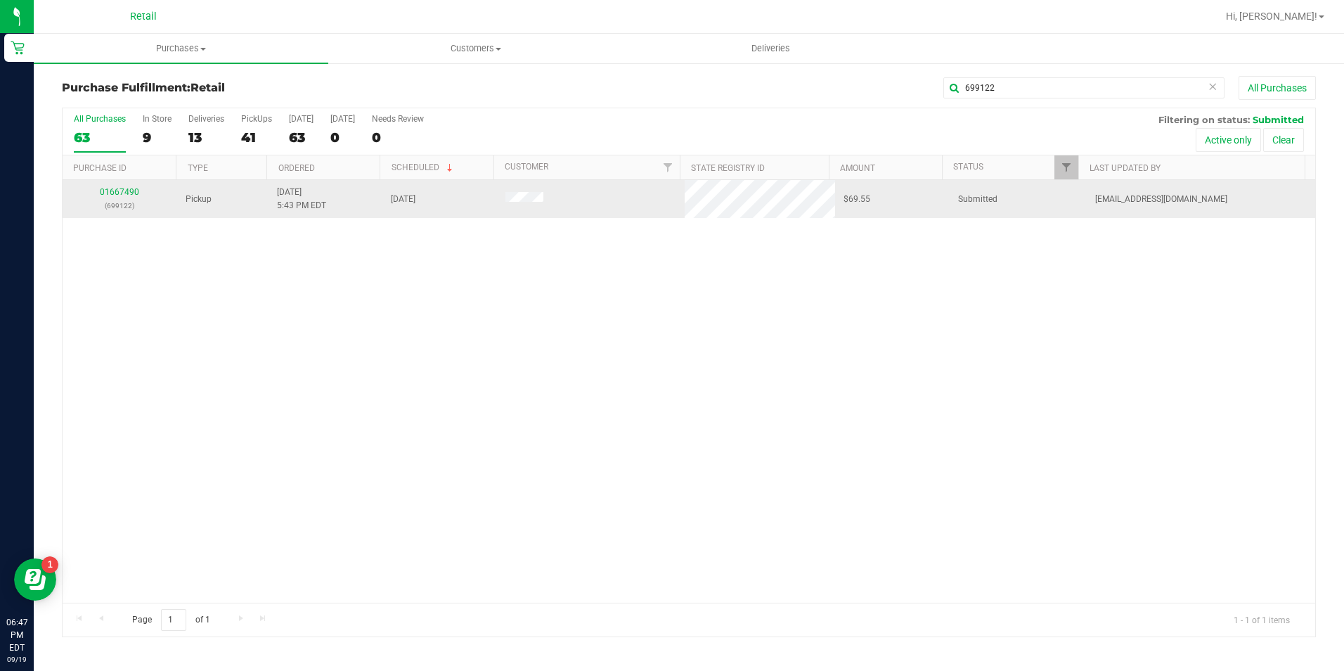
click at [117, 186] on div "01667490 (699122)" at bounding box center [120, 199] width 98 height 27
click at [117, 190] on link "01667490" at bounding box center [119, 192] width 39 height 10
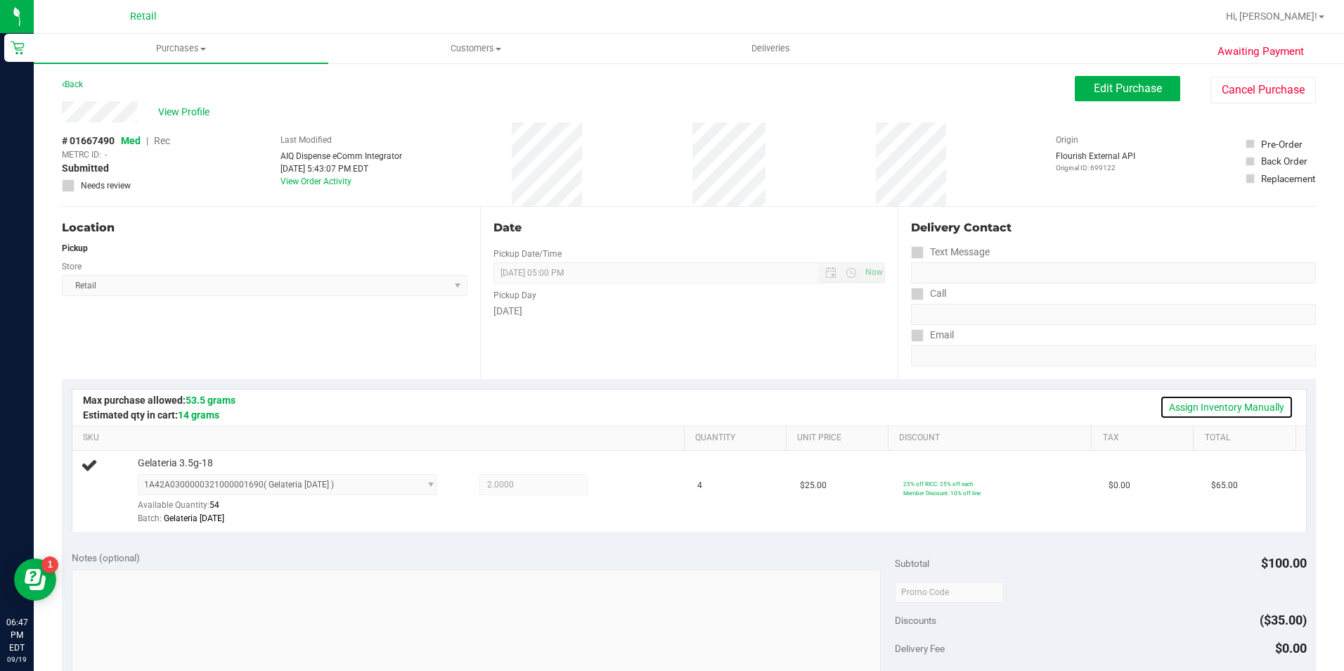
click at [1172, 399] on link "Assign Inventory Manually" at bounding box center [1227, 407] width 134 height 24
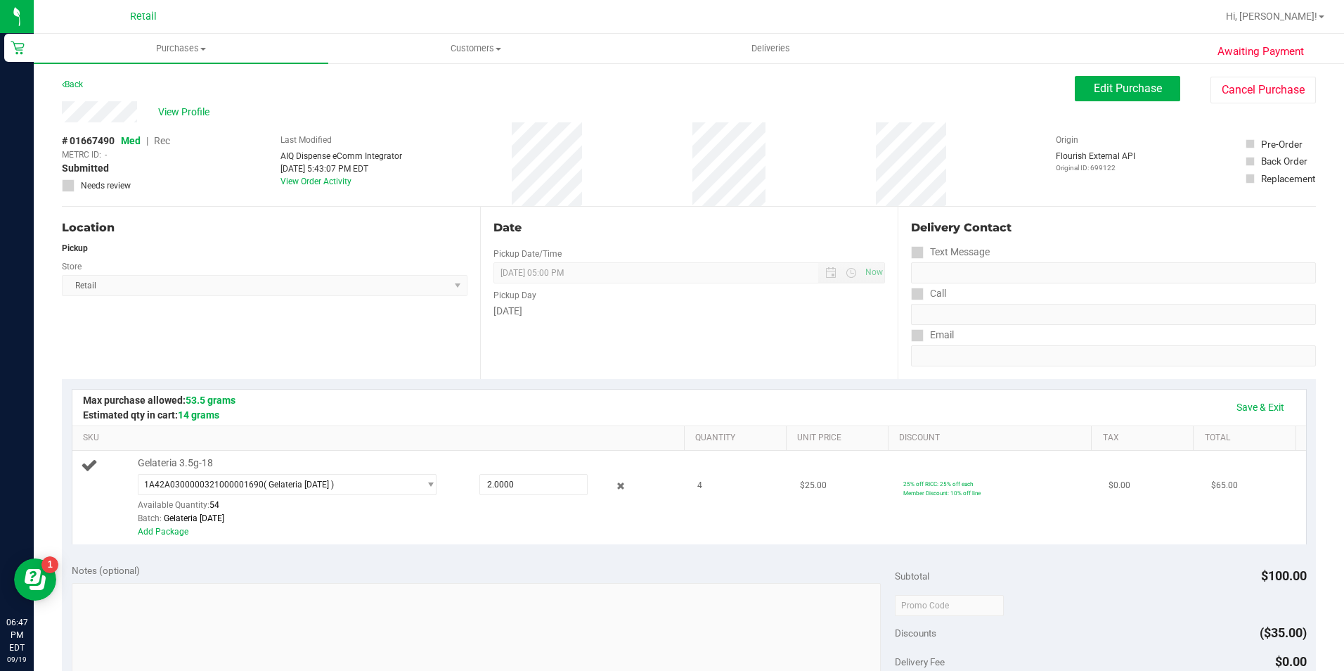
click at [508, 496] on div "1A42A0300000321000001690 ( Gelateria 08/04/2025 ) 1A42A0300000321000001690 Avai…" at bounding box center [408, 499] width 540 height 51
click at [518, 481] on span "2.0000 2" at bounding box center [534, 484] width 108 height 21
click at [518, 481] on input "2" at bounding box center [533, 485] width 107 height 20
type input "4"
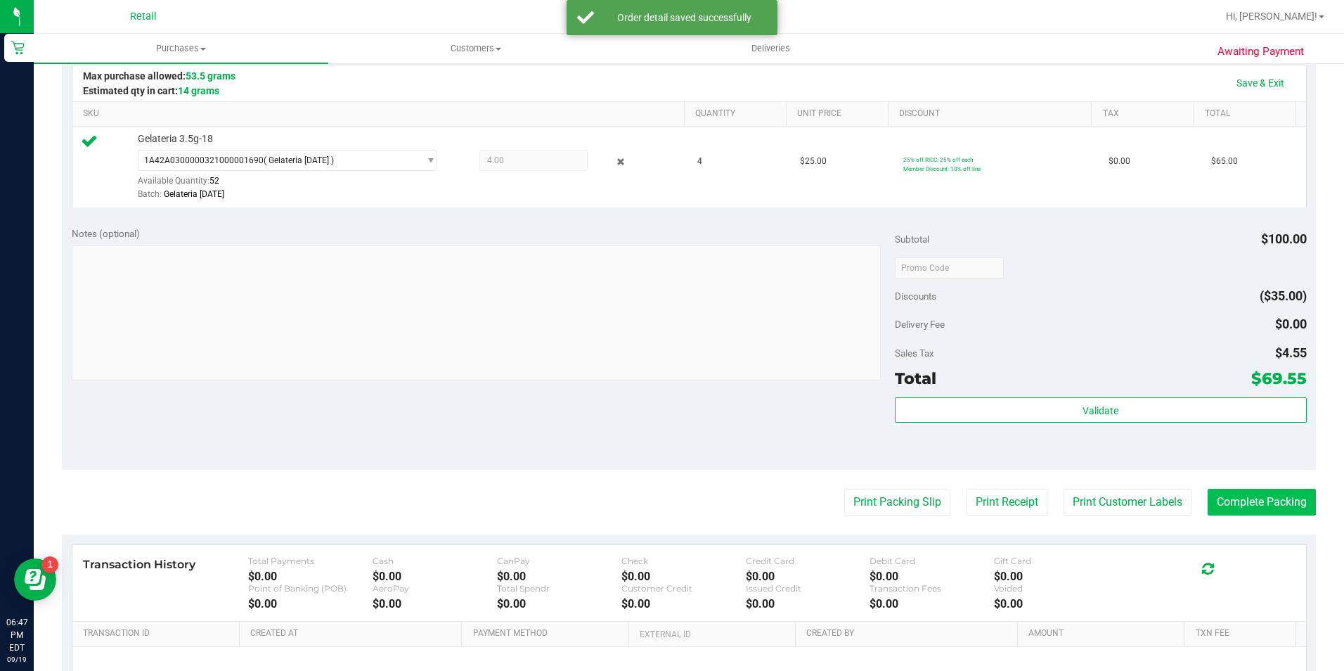
scroll to position [352, 0]
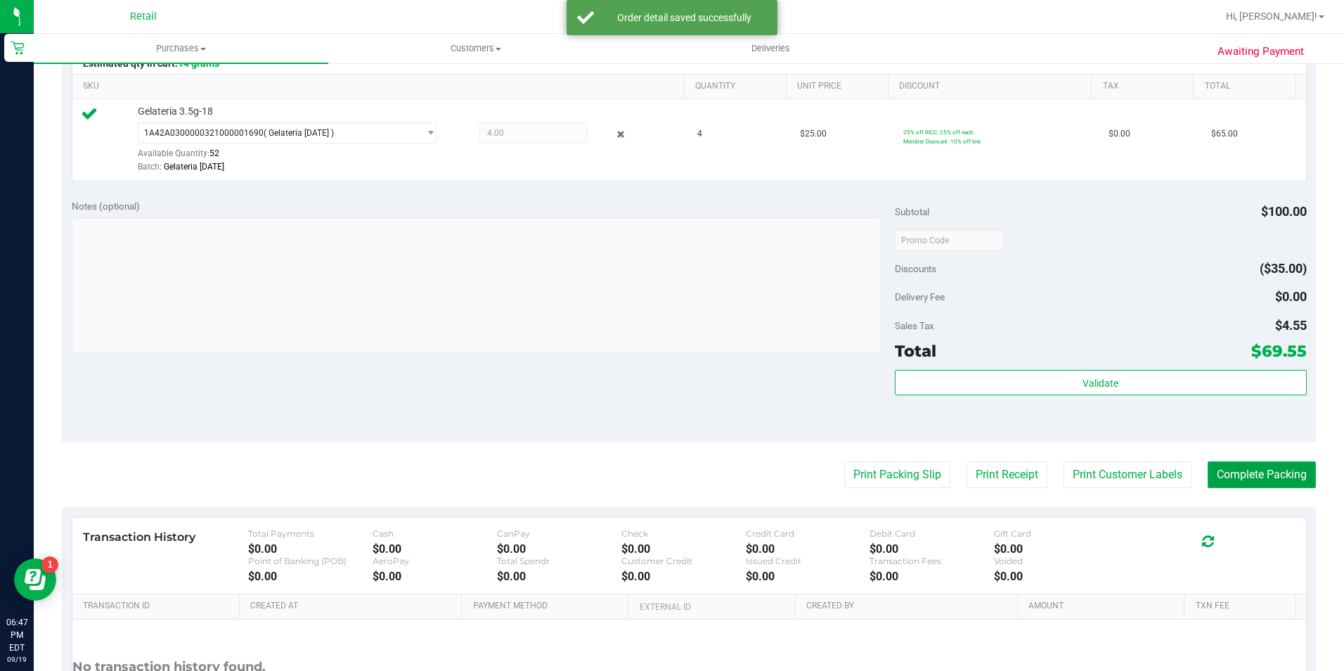
click at [1275, 466] on button "Complete Packing" at bounding box center [1262, 474] width 108 height 27
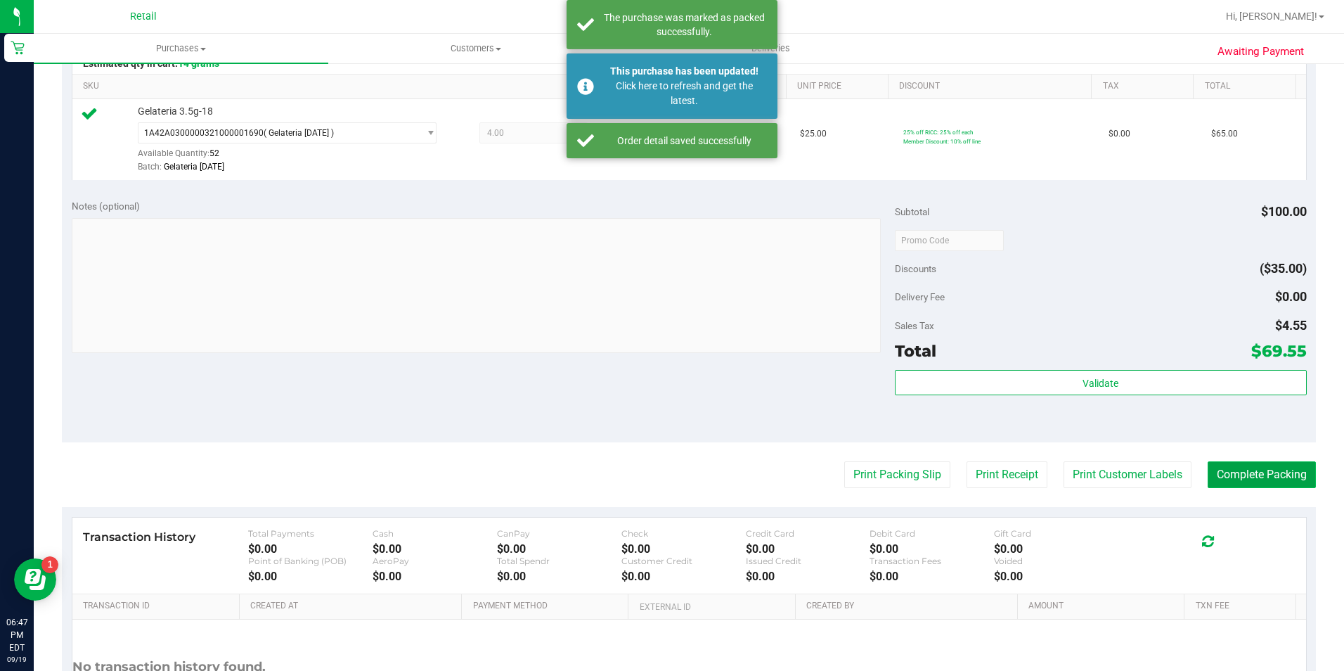
click at [1276, 464] on button "Complete Packing" at bounding box center [1262, 474] width 108 height 27
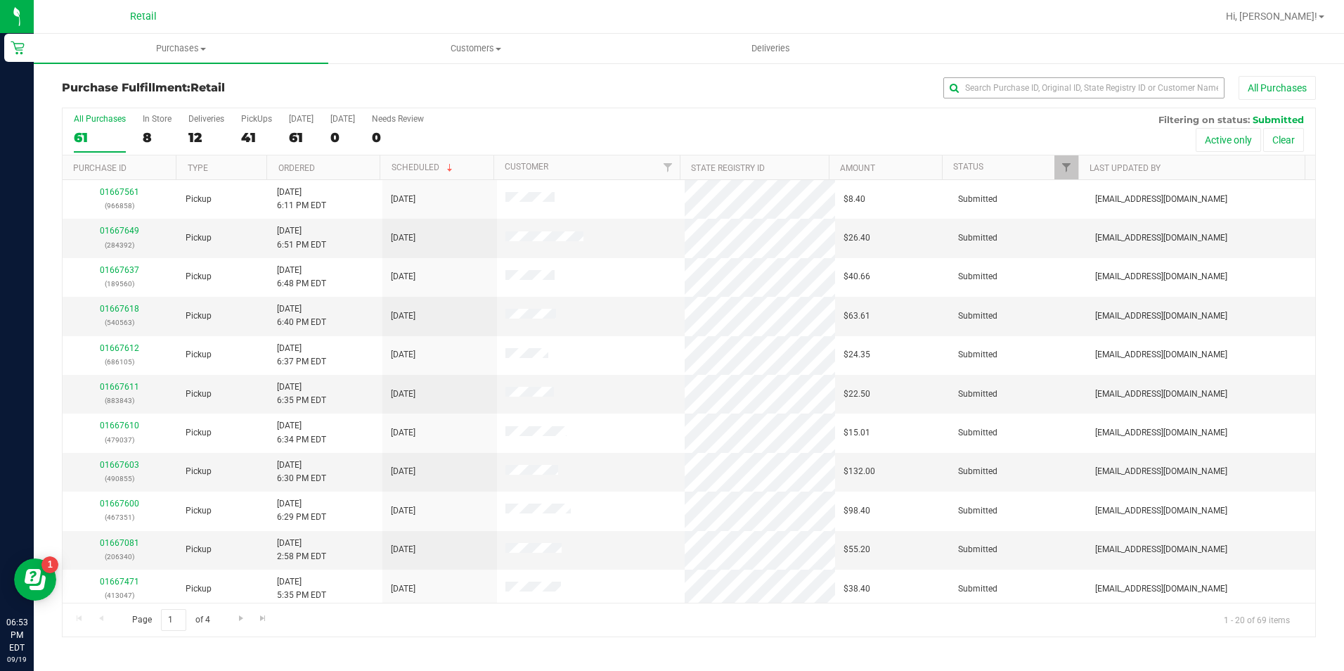
drag, startPoint x: 1053, startPoint y: 108, endPoint x: 1039, endPoint y: 83, distance: 28.3
click at [1053, 108] on div "All Purchases 61 In Store 8 Deliveries 12 PickUps 41 Today 61 Tomorrow 0 Needs …" at bounding box center [689, 113] width 1253 height 11
click at [1038, 79] on input "text" at bounding box center [1084, 87] width 281 height 21
type input "490855"
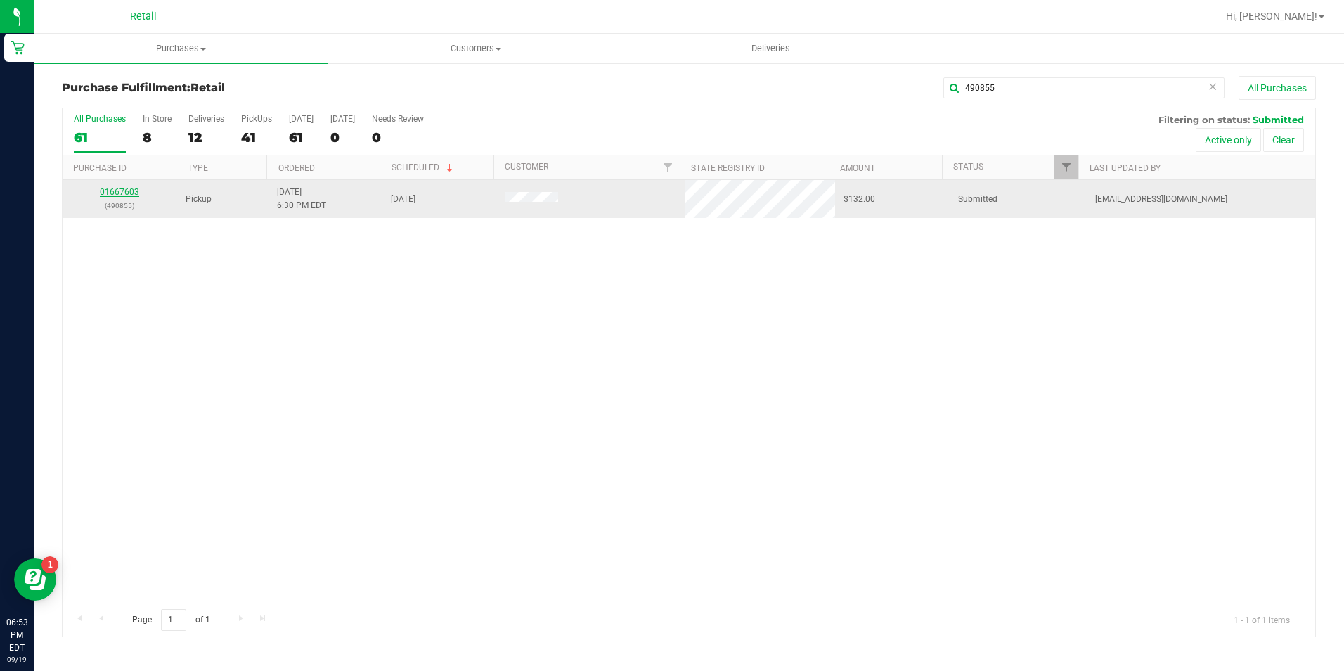
click at [108, 194] on link "01667603" at bounding box center [119, 192] width 39 height 10
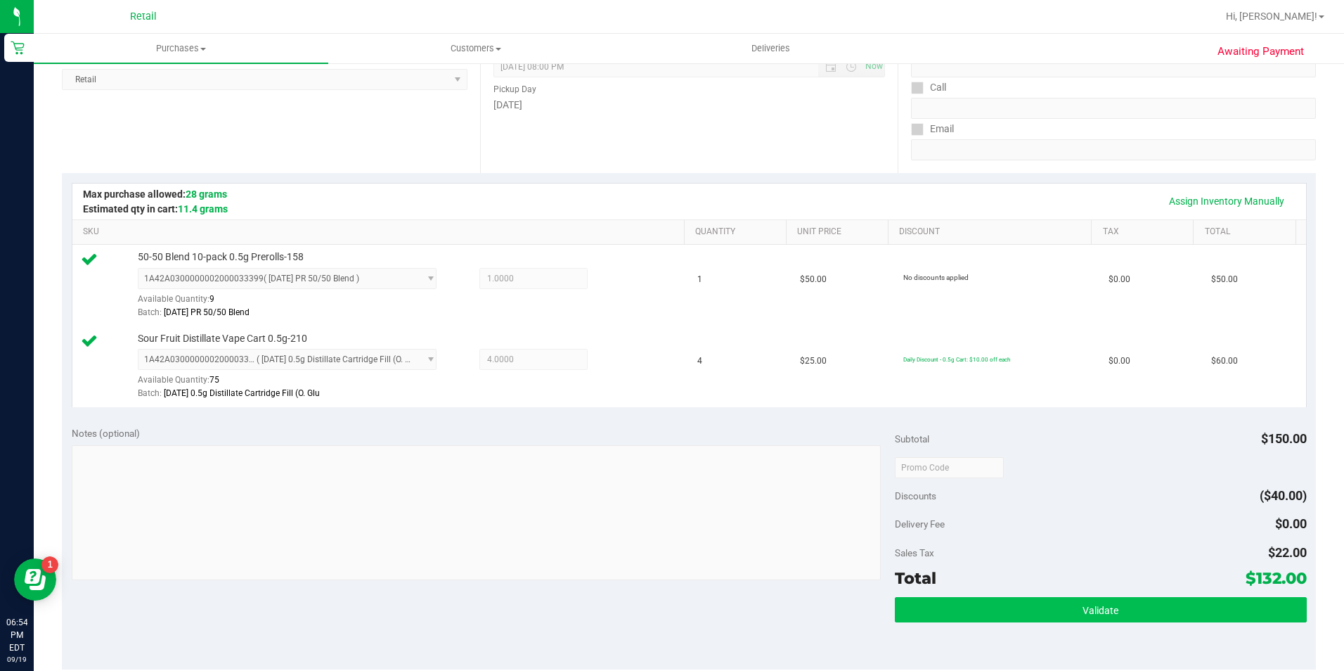
scroll to position [309, 0]
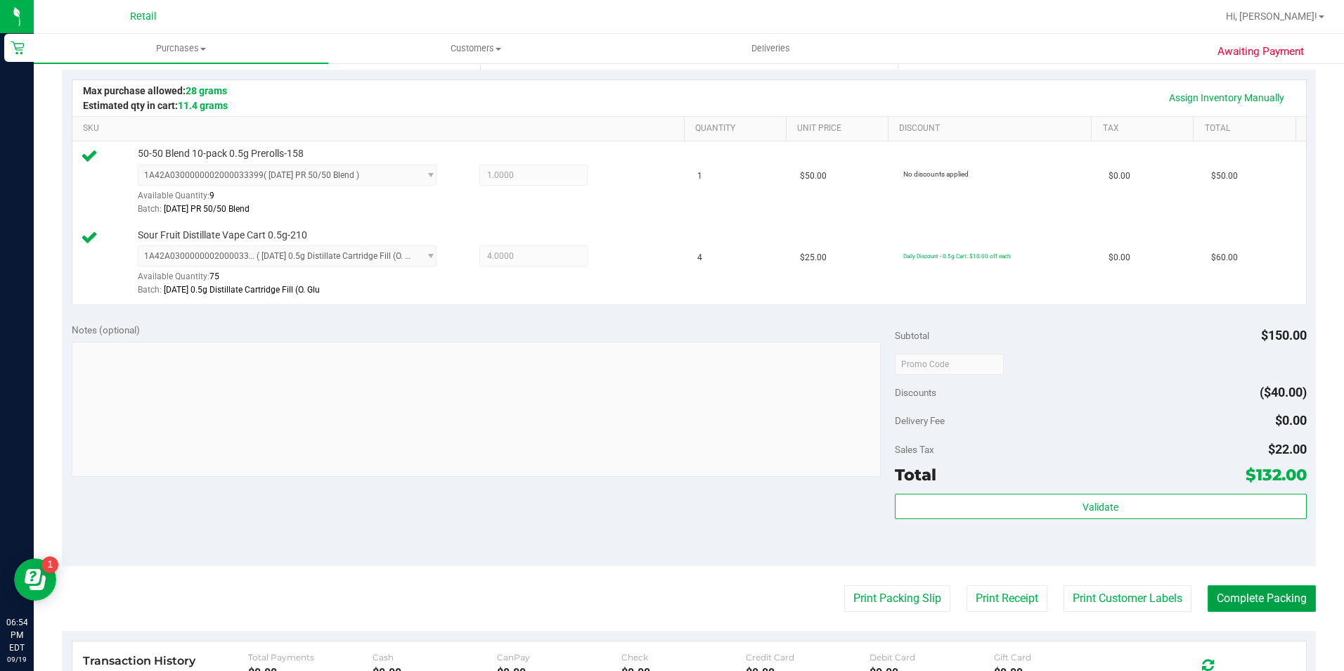
click at [1214, 592] on button "Complete Packing" at bounding box center [1262, 598] width 108 height 27
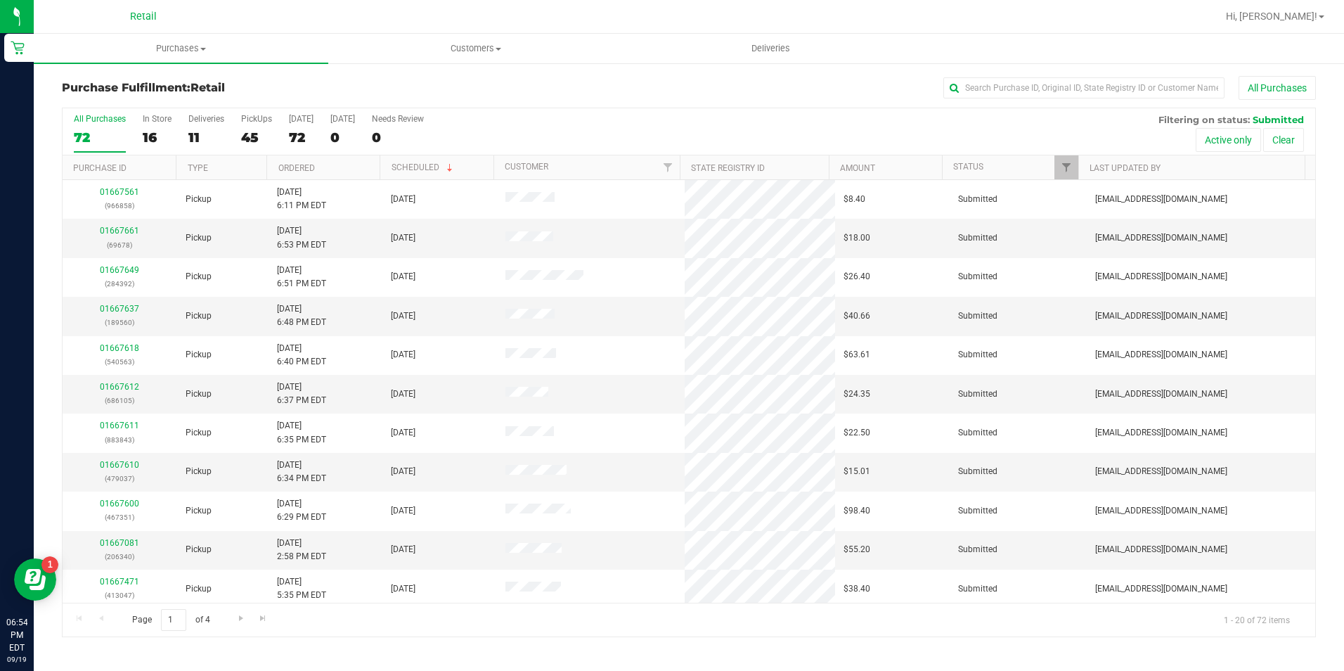
click at [1041, 68] on div "Purchase Fulfillment: Retail All Purchases All Purchases 72 In Store 16 Deliver…" at bounding box center [689, 356] width 1311 height 589
click at [1022, 92] on input "text" at bounding box center [1084, 87] width 281 height 21
type input "966858"
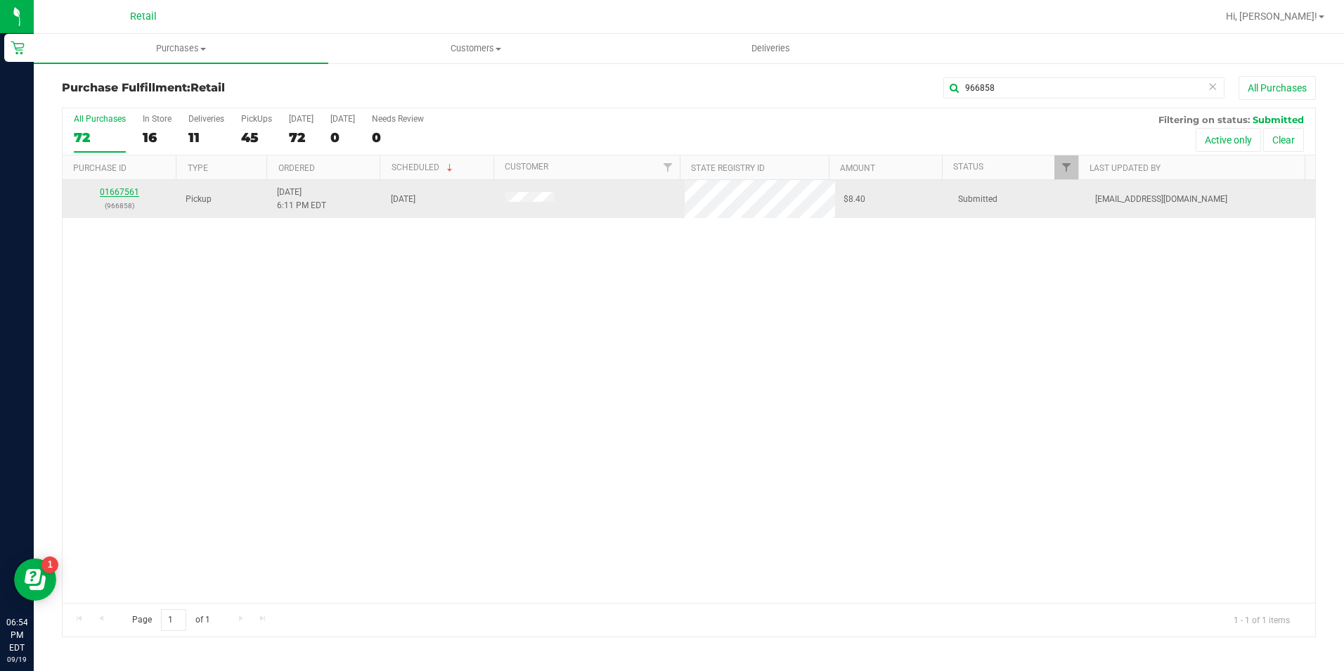
click at [120, 194] on link "01667561" at bounding box center [119, 192] width 39 height 10
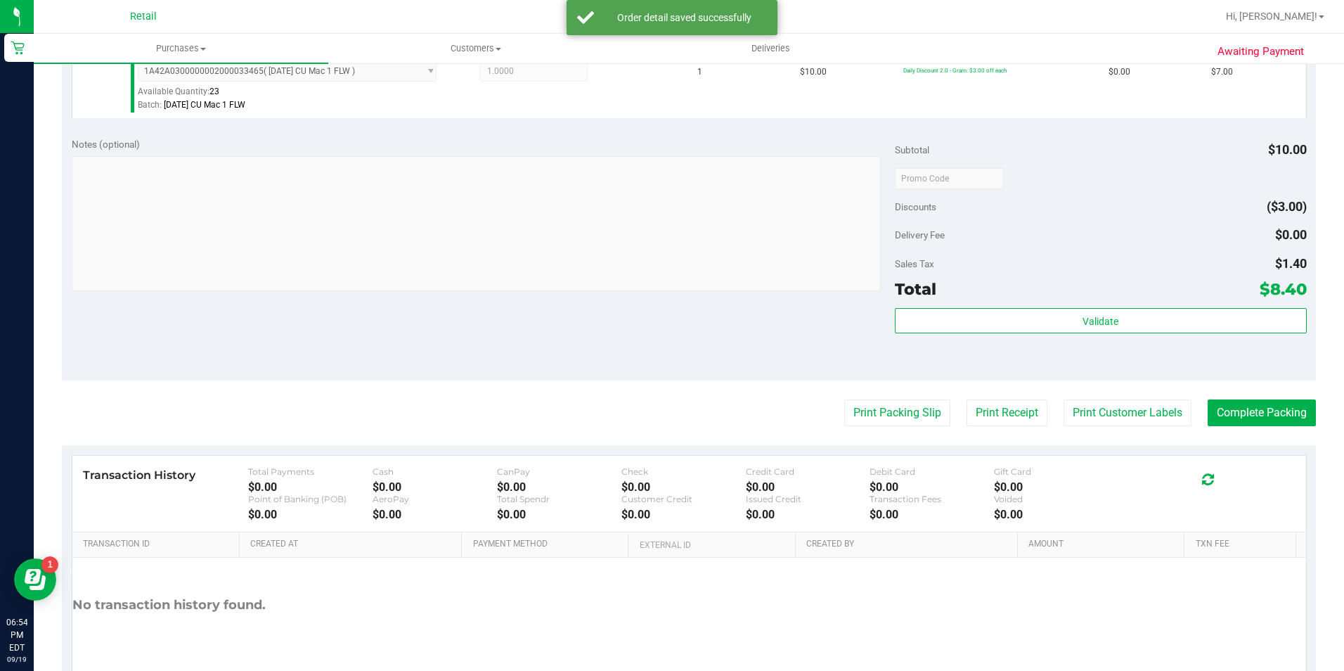
scroll to position [479, 0]
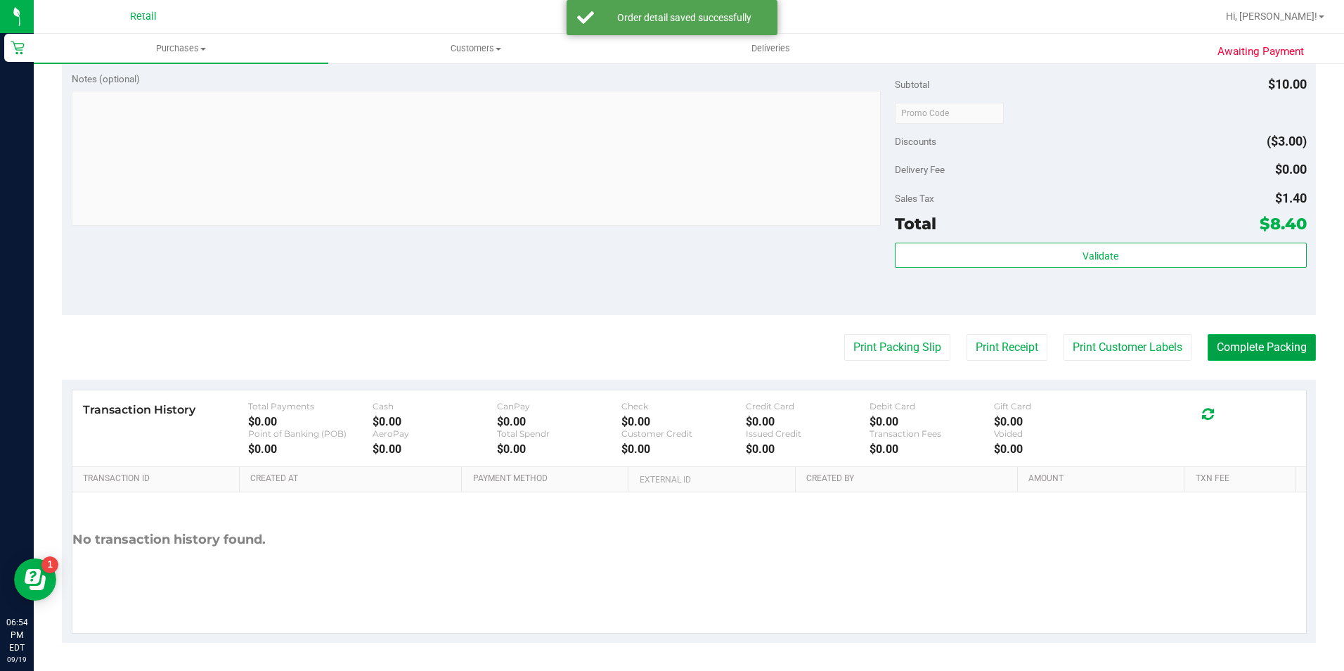
click at [1270, 359] on button "Complete Packing" at bounding box center [1262, 347] width 108 height 27
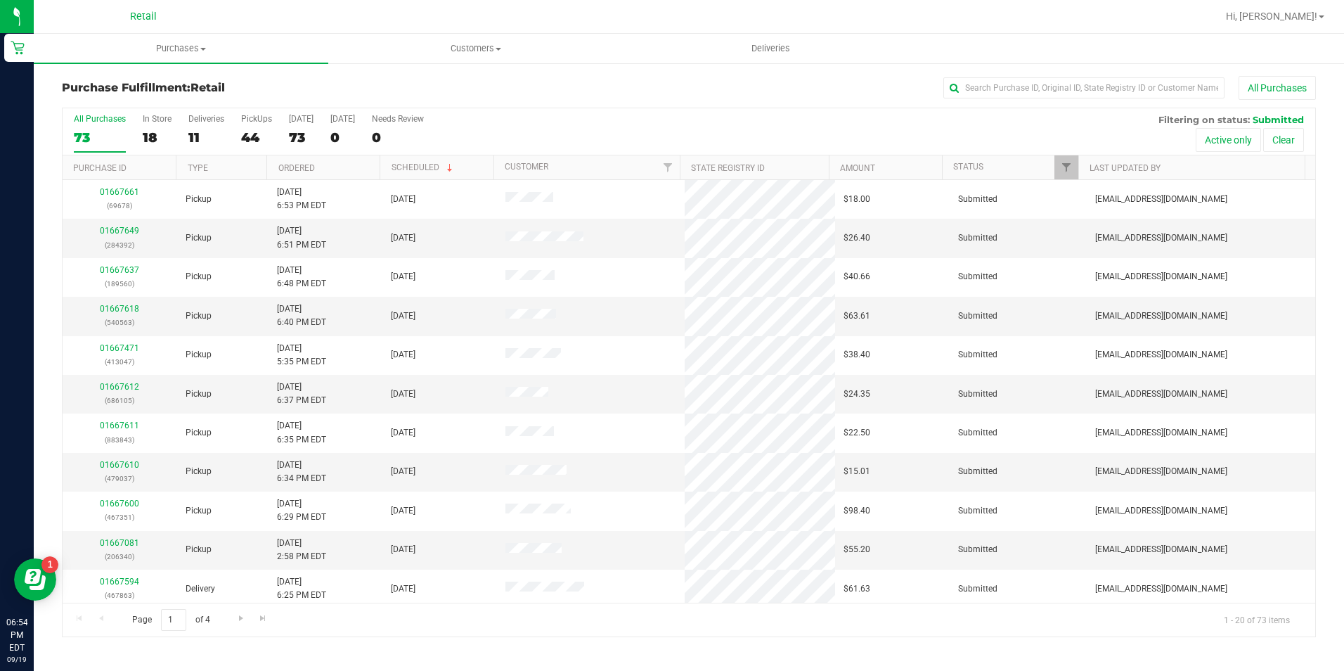
click at [968, 98] on div "All Purchases" at bounding box center [898, 88] width 836 height 24
click at [978, 91] on input "text" at bounding box center [1084, 87] width 281 height 21
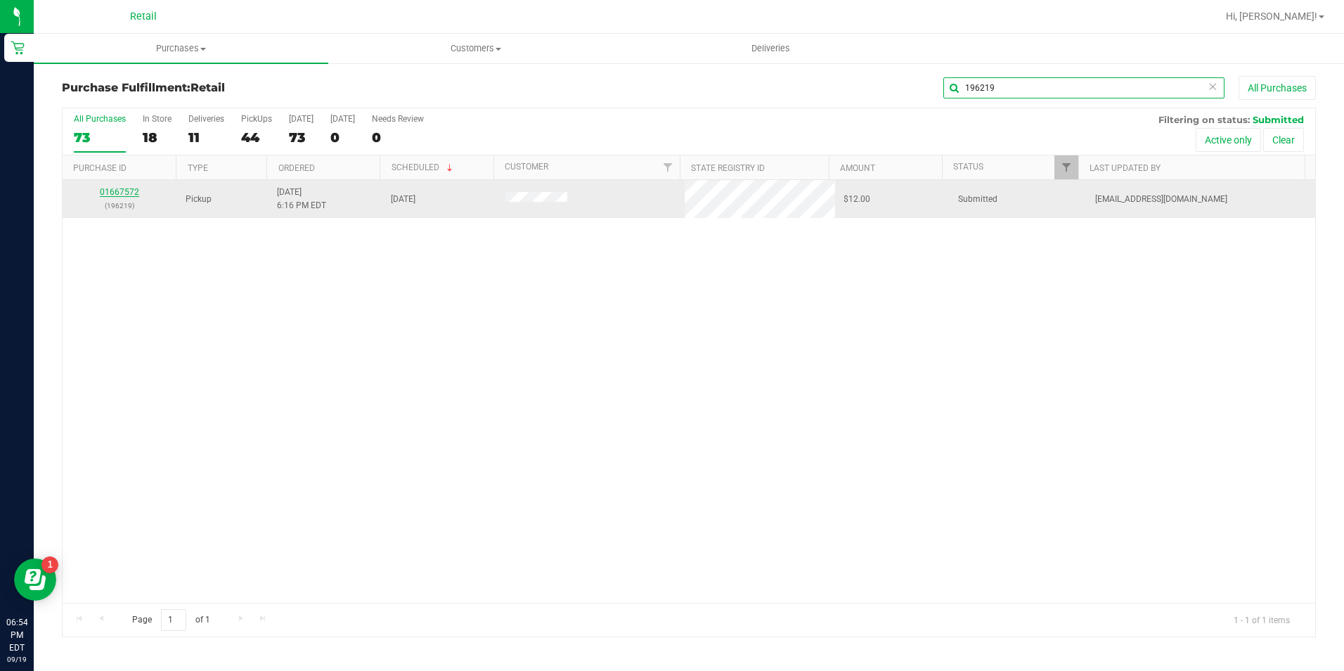
type input "196219"
click at [119, 195] on link "01667572" at bounding box center [119, 192] width 39 height 10
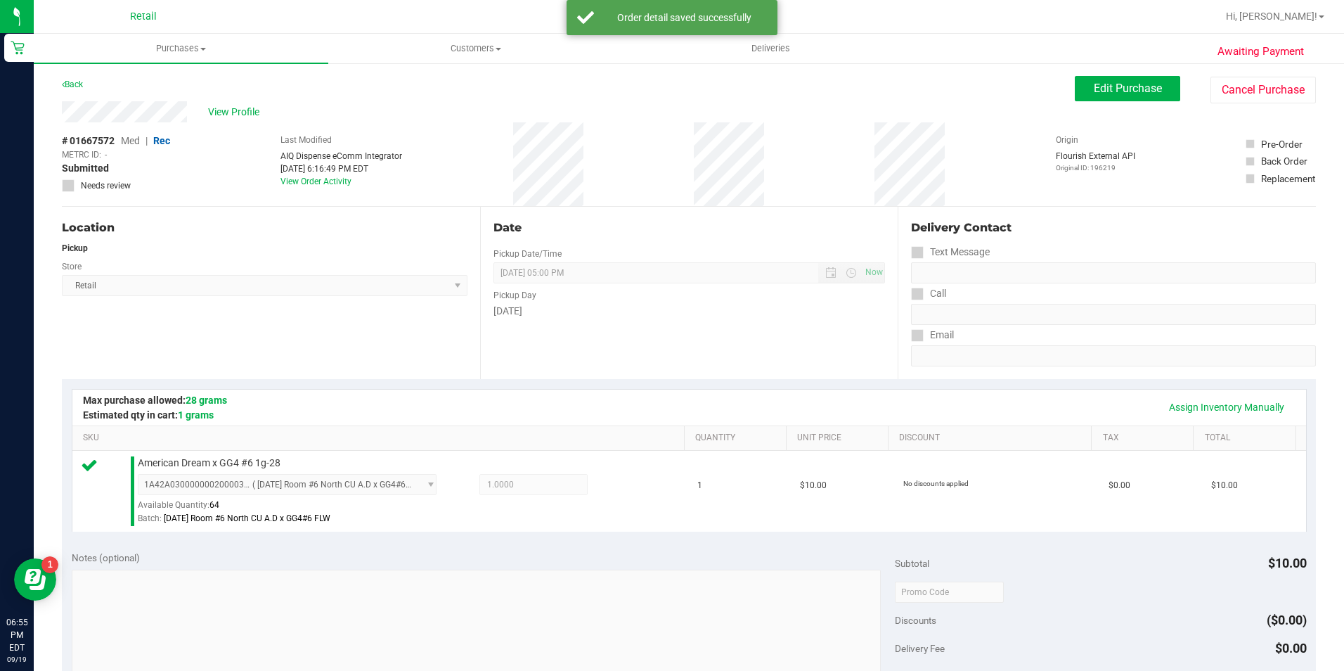
scroll to position [352, 0]
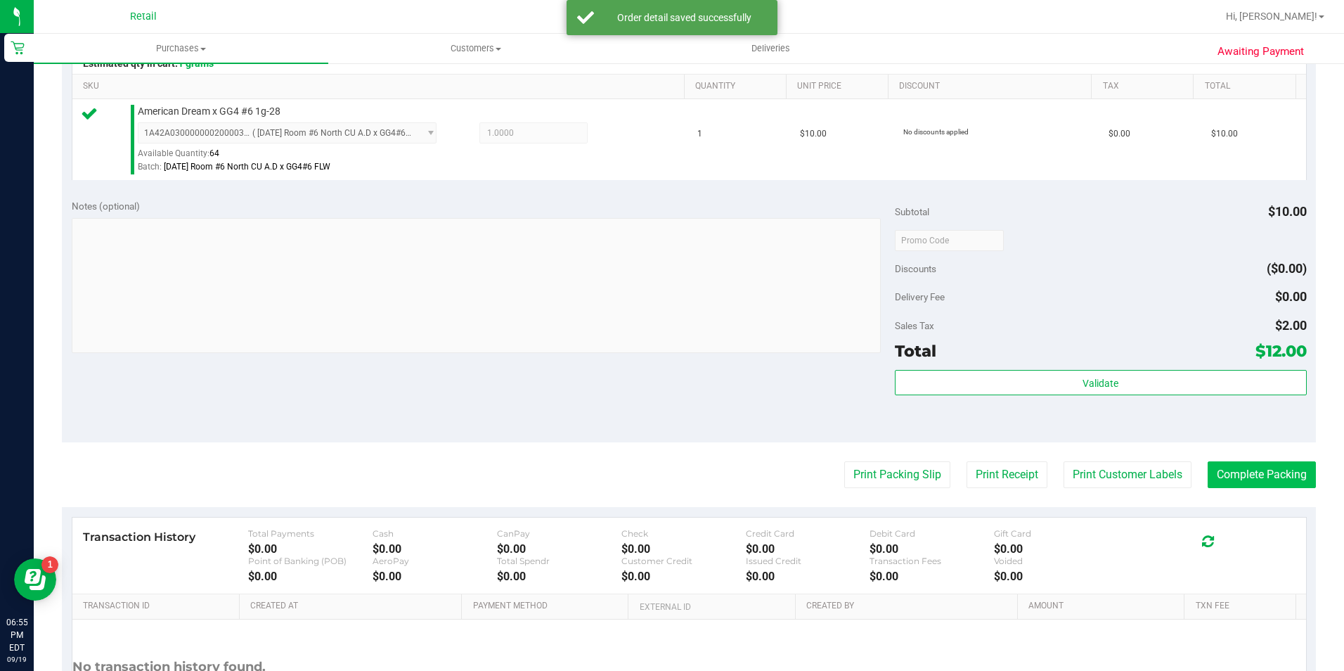
click at [1218, 460] on purchase-details "Back Edit Purchase Cancel Purchase View Profile # 01667572 Med | Rec METRC ID: …" at bounding box center [689, 247] width 1254 height 1046
click at [1225, 484] on button "Complete Packing" at bounding box center [1262, 474] width 108 height 27
click at [1219, 436] on div "Notes (optional) Subtotal $10.00 Discounts ($0.00) Delivery Fee $0.00 Sales Tax…" at bounding box center [689, 315] width 1254 height 253
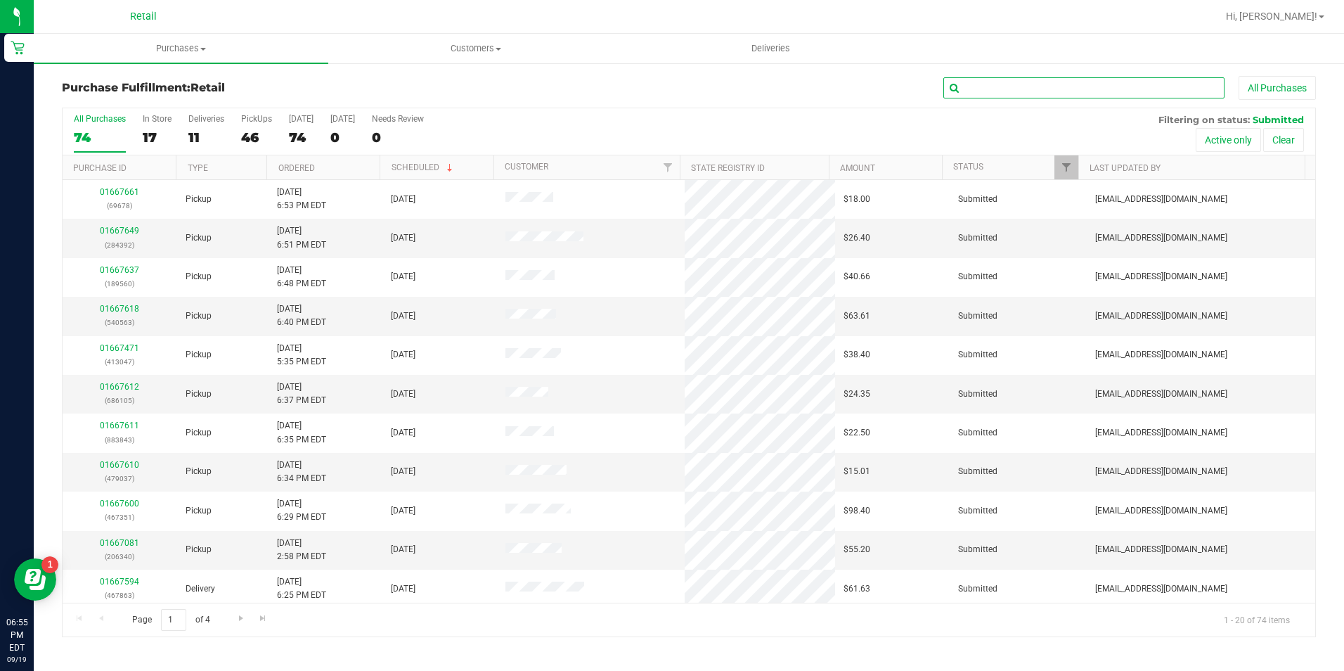
click at [1073, 84] on input "text" at bounding box center [1084, 87] width 281 height 21
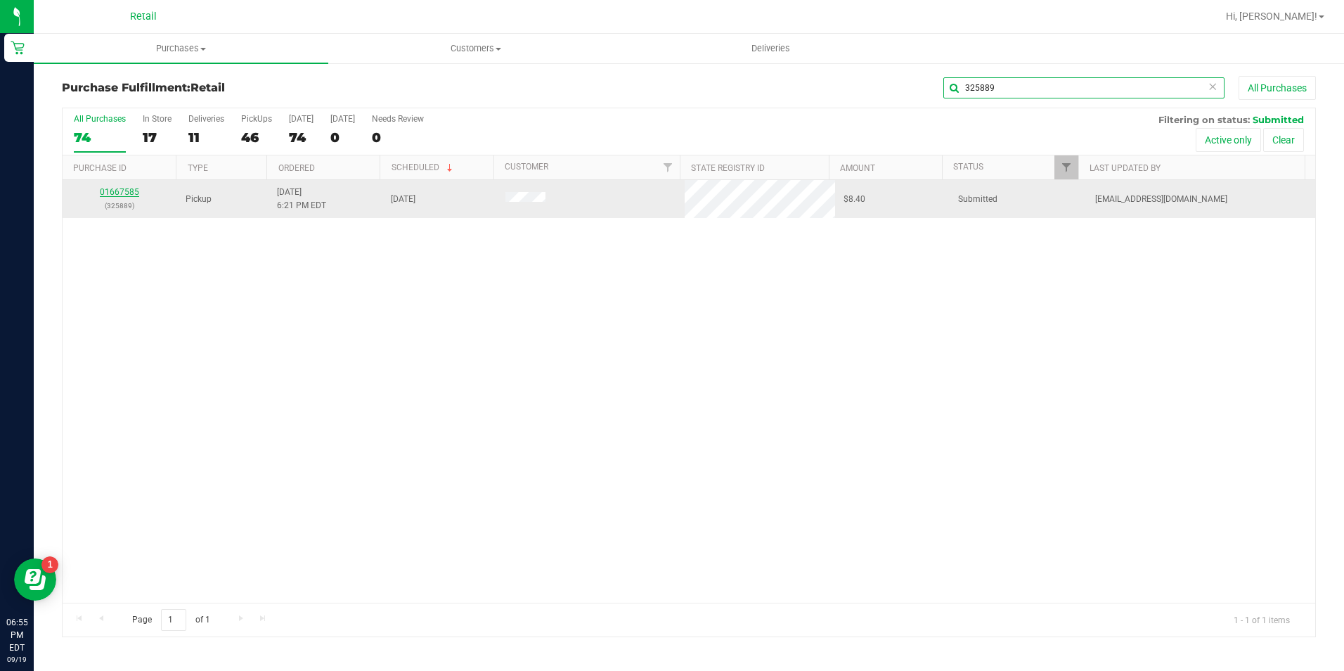
type input "325889"
click at [117, 196] on link "01667585" at bounding box center [119, 192] width 39 height 10
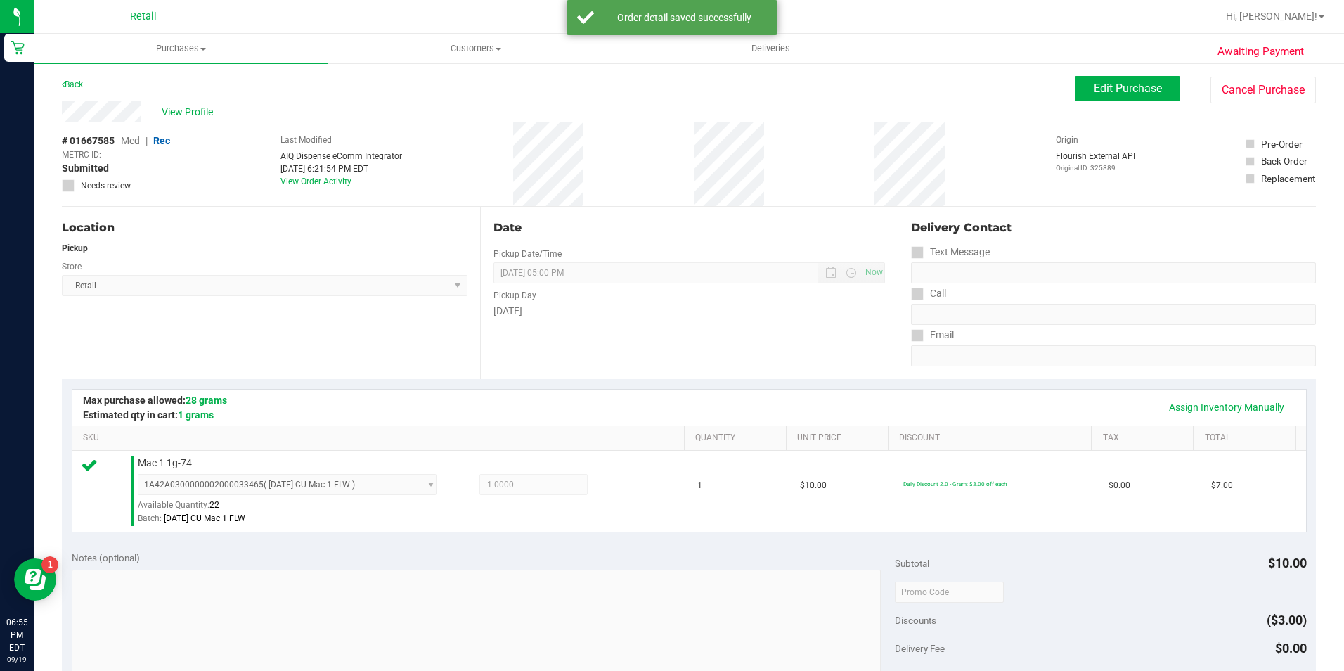
scroll to position [422, 0]
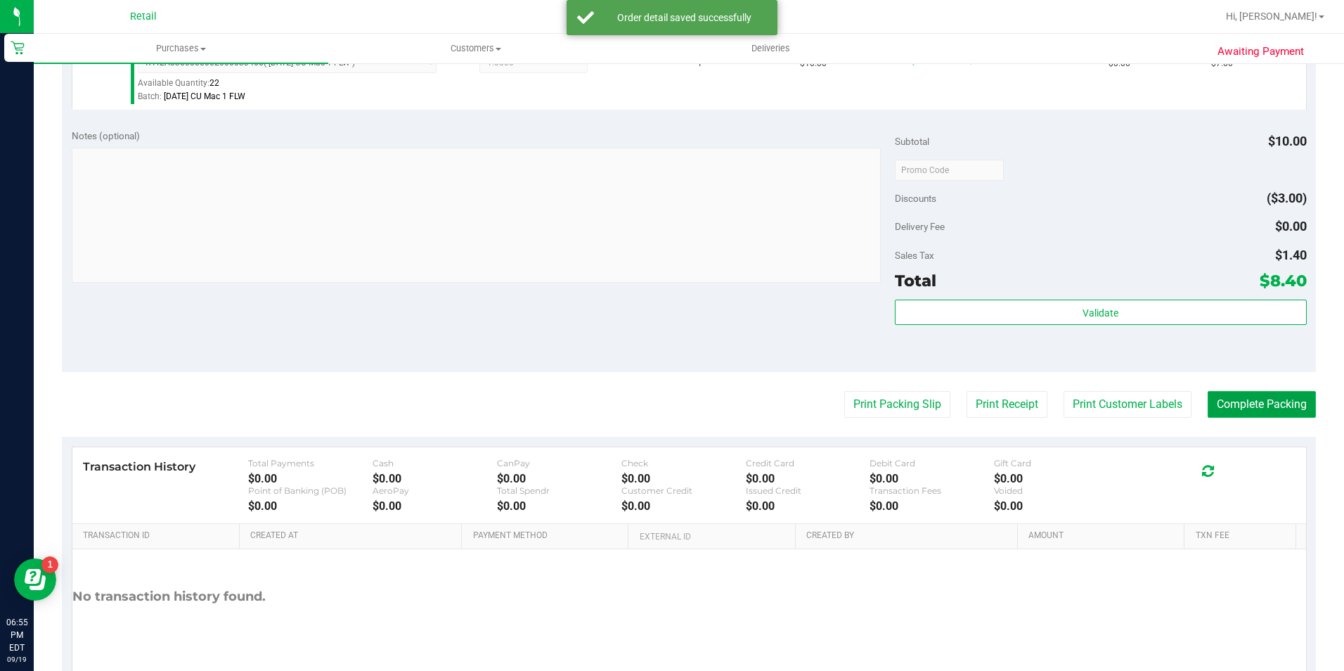
click at [1230, 402] on button "Complete Packing" at bounding box center [1262, 404] width 108 height 27
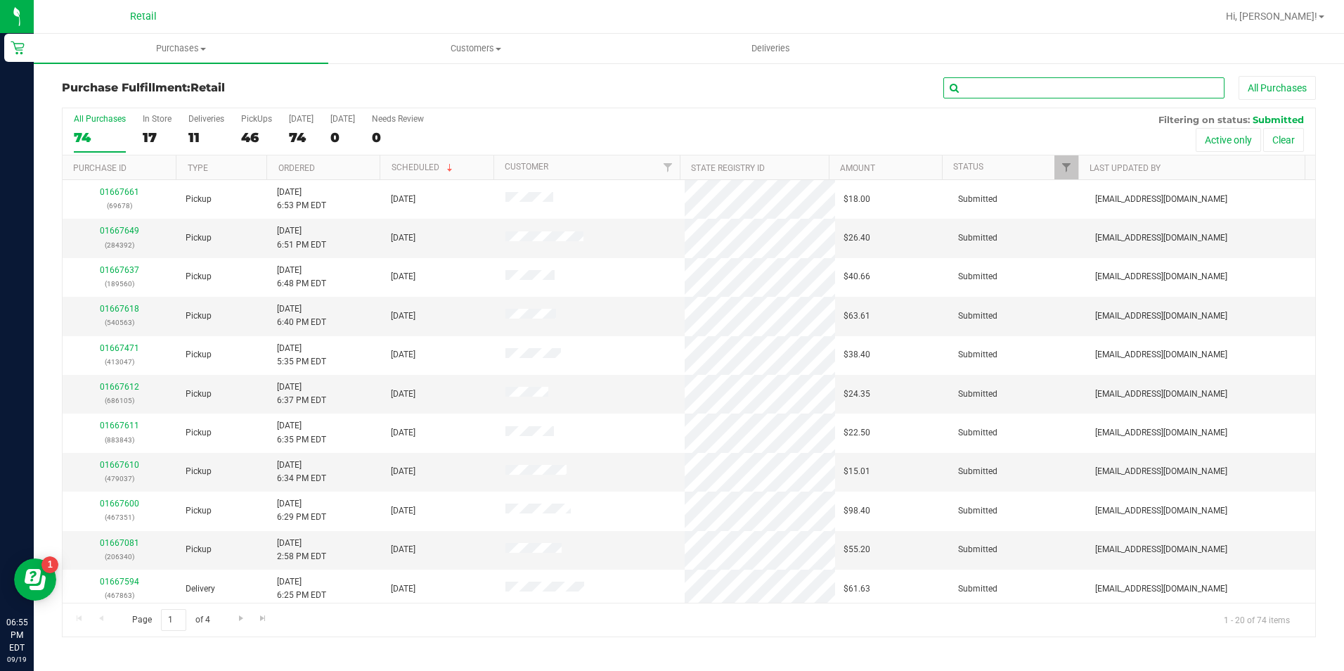
click at [1010, 96] on input "text" at bounding box center [1084, 87] width 281 height 21
type input "467351"
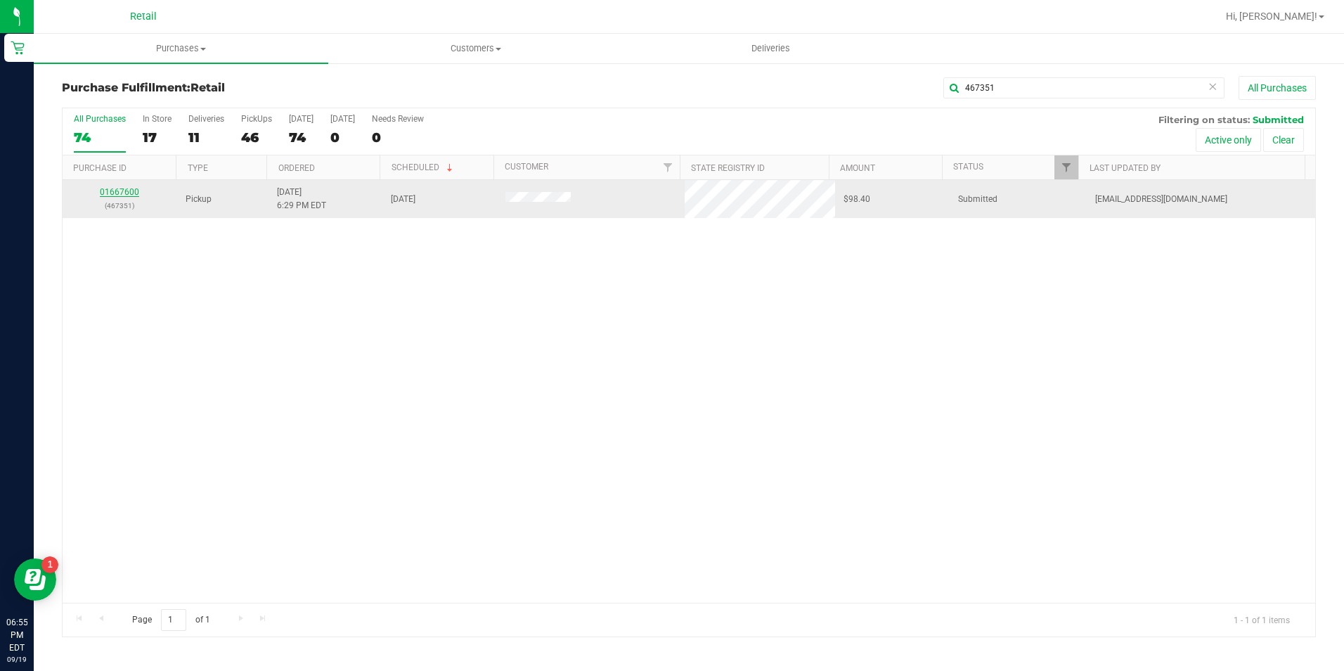
click at [115, 193] on link "01667600" at bounding box center [119, 192] width 39 height 10
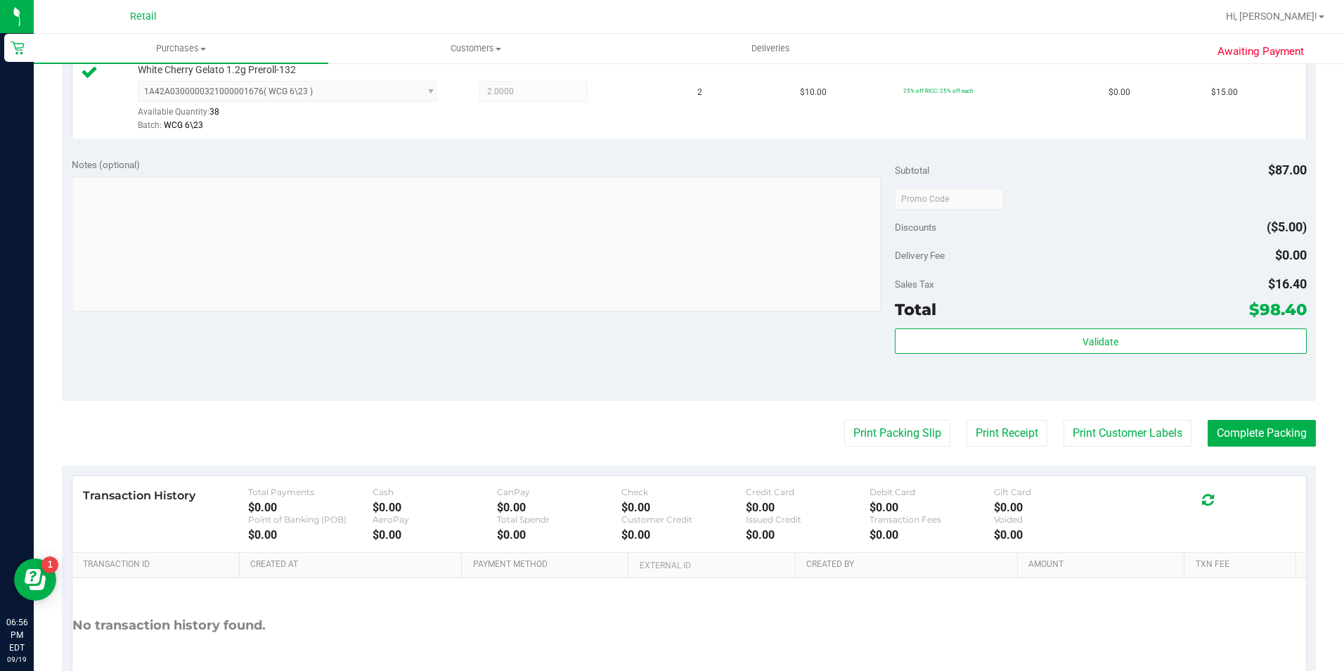
scroll to position [563, 0]
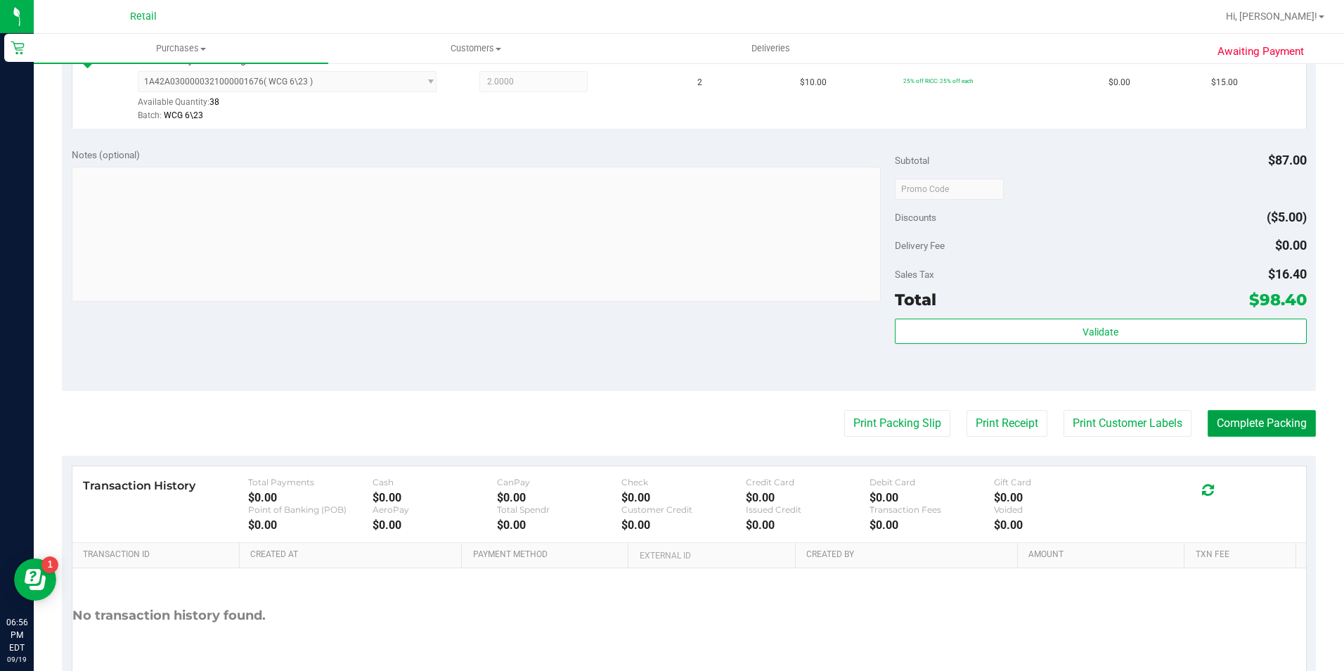
click at [1254, 427] on button "Complete Packing" at bounding box center [1262, 423] width 108 height 27
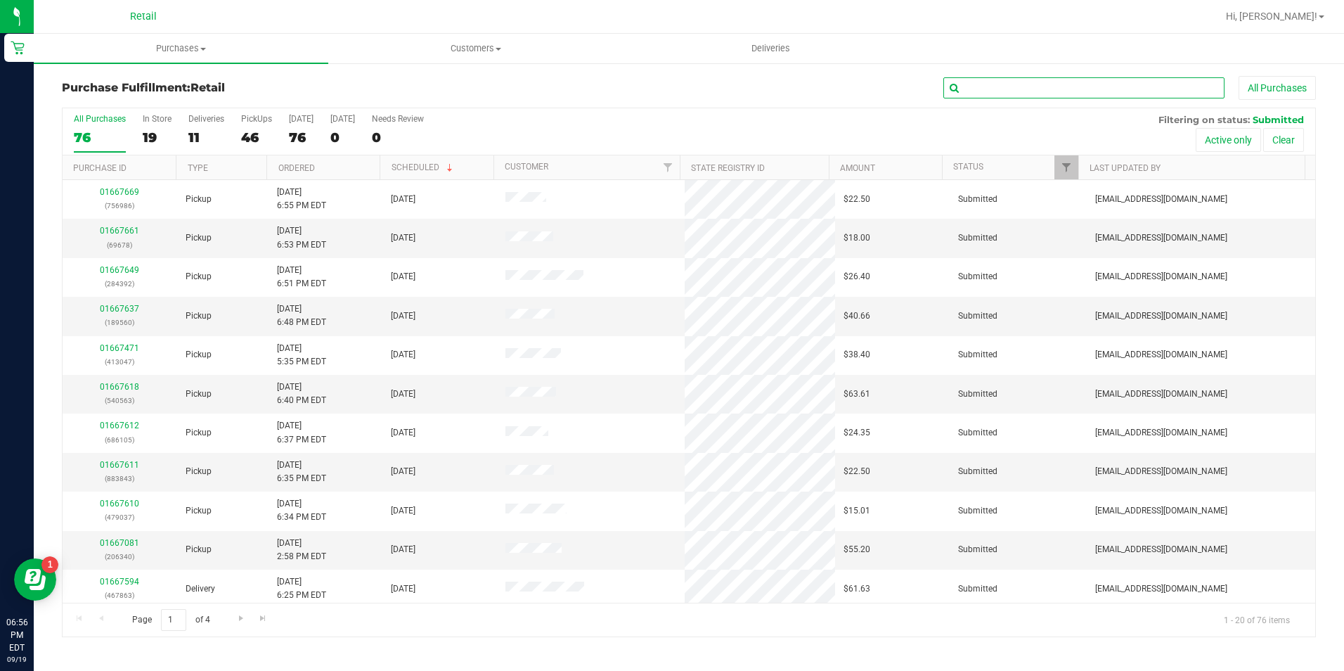
click at [1209, 97] on input "text" at bounding box center [1084, 87] width 281 height 21
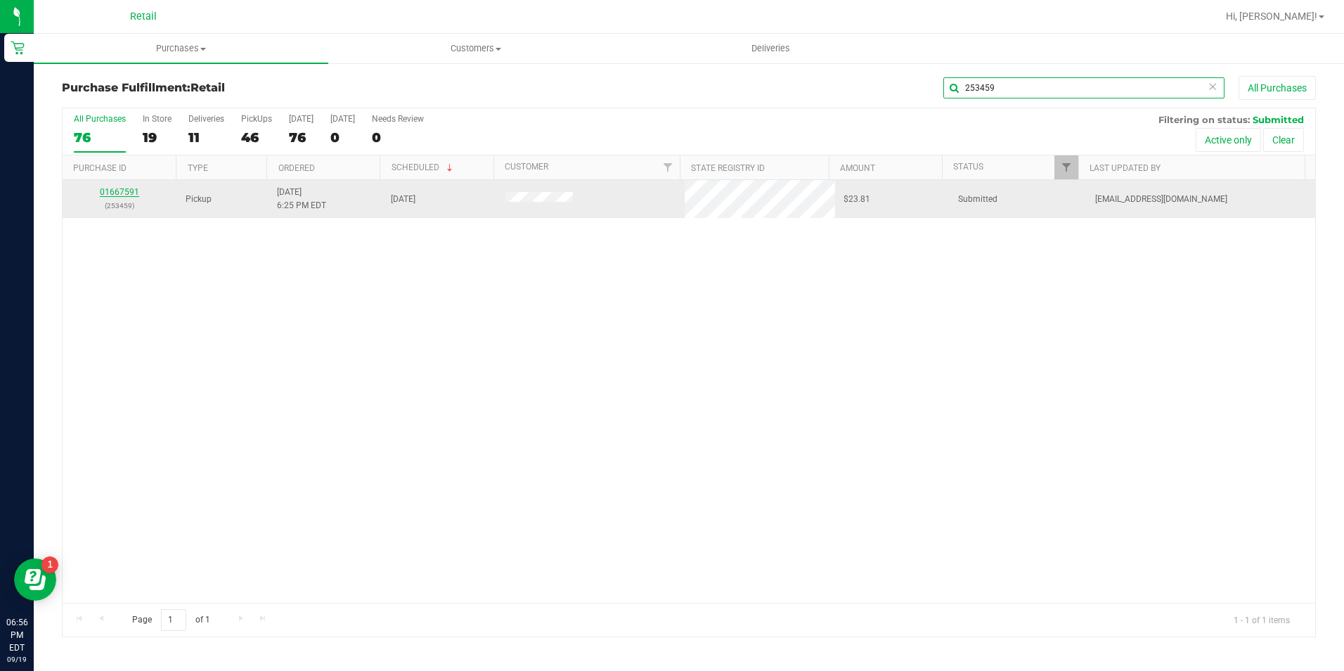
type input "253459"
click at [120, 188] on link "01667591" at bounding box center [119, 192] width 39 height 10
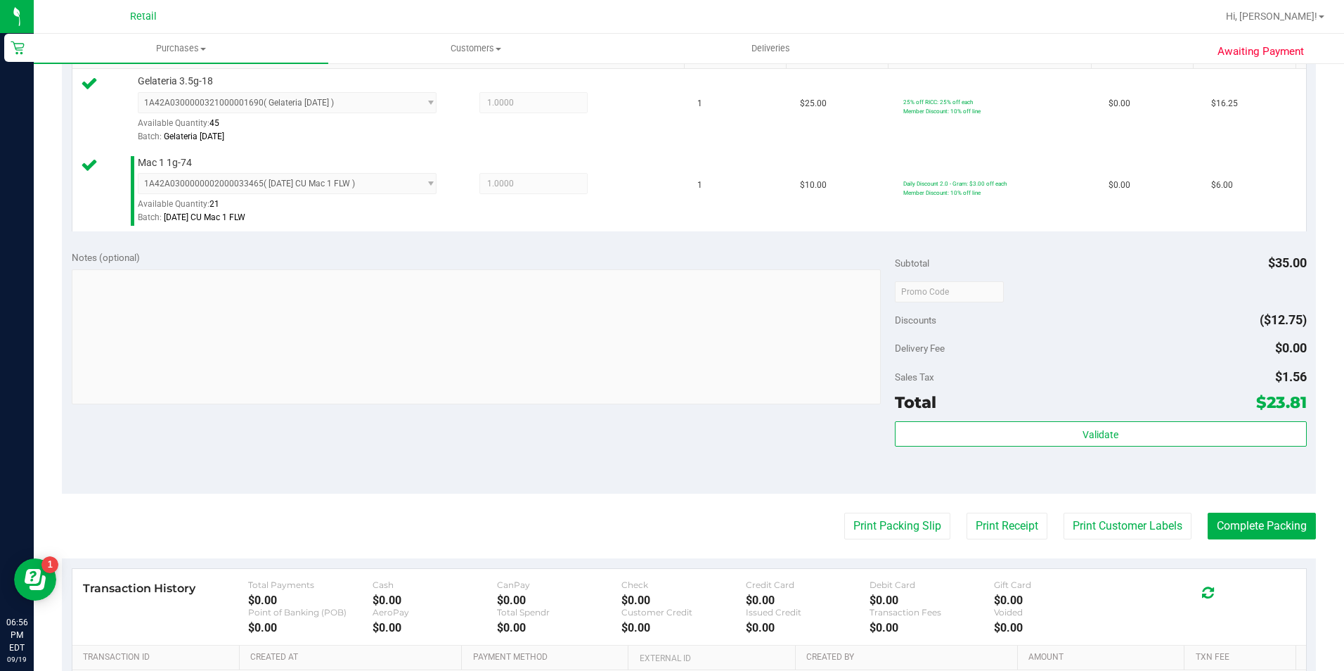
scroll to position [422, 0]
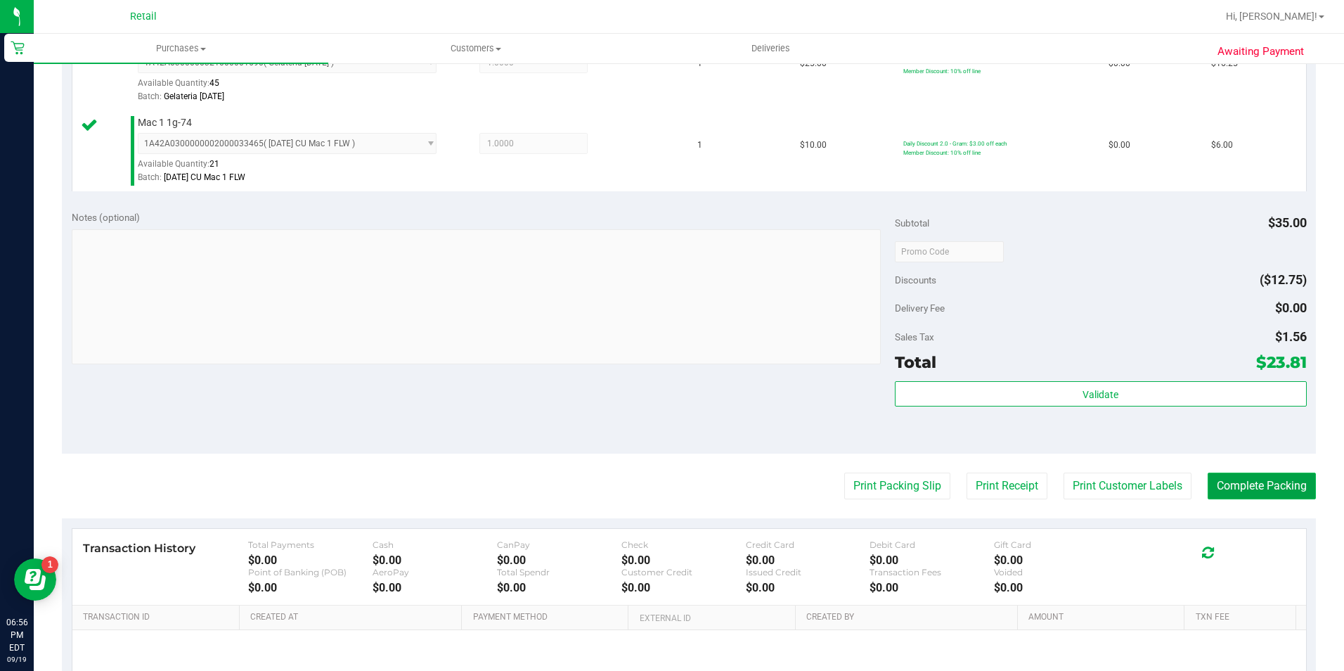
click at [1271, 474] on button "Complete Packing" at bounding box center [1262, 486] width 108 height 27
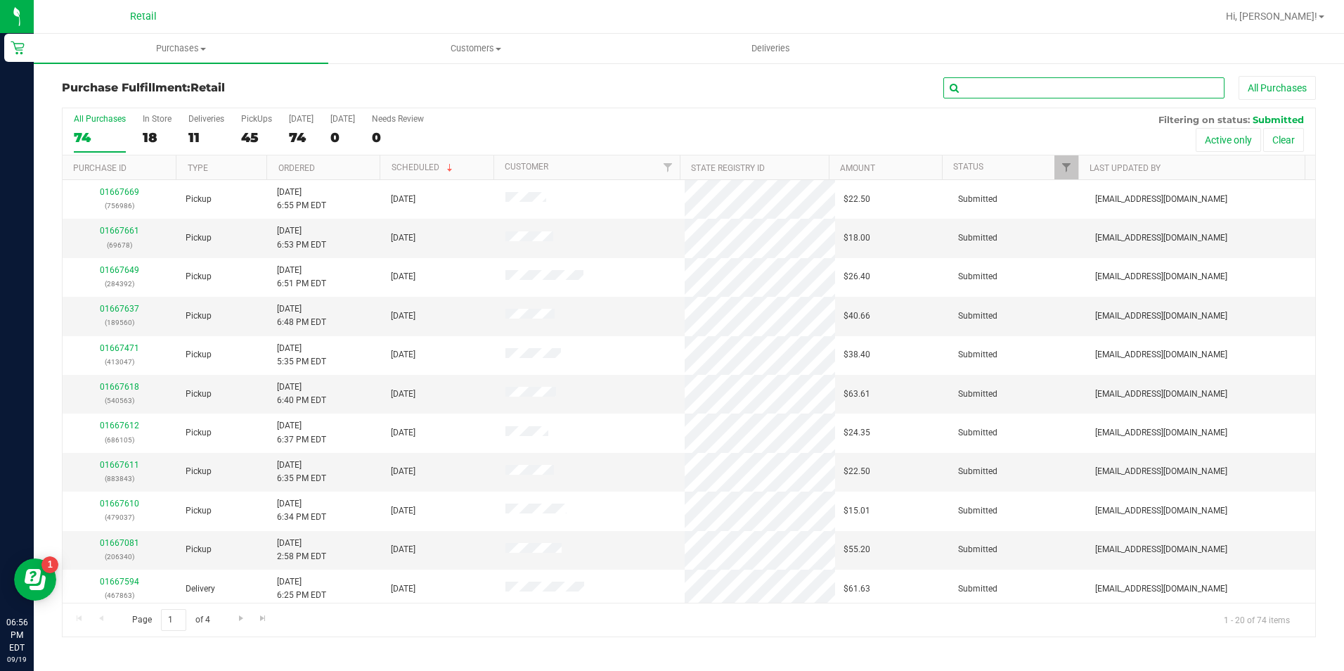
click at [1098, 87] on input "text" at bounding box center [1084, 87] width 281 height 21
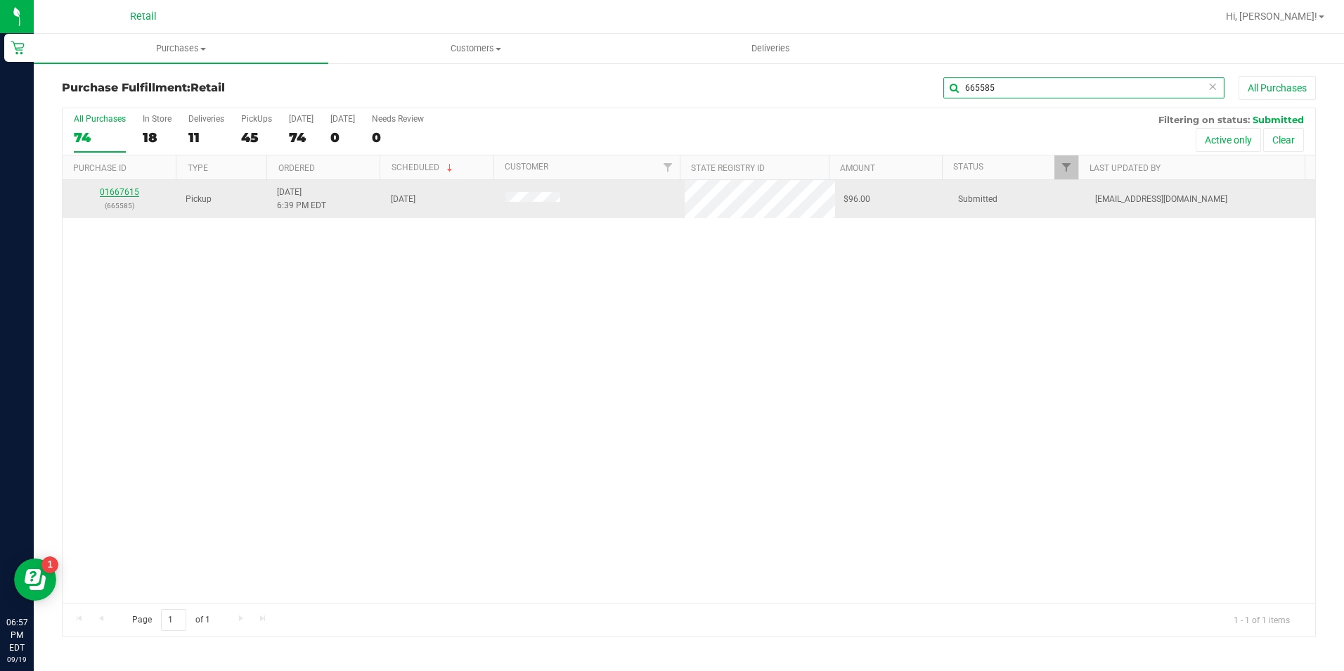
type input "665585"
click at [127, 188] on link "01667615" at bounding box center [119, 192] width 39 height 10
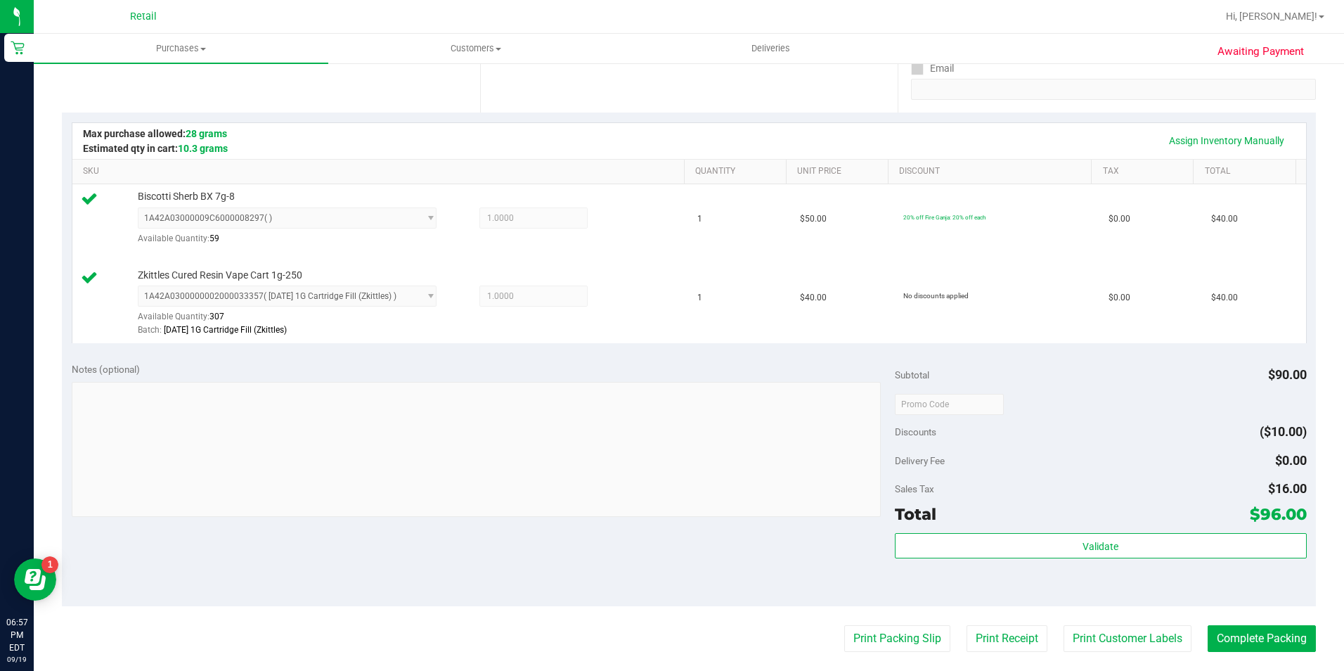
scroll to position [422, 0]
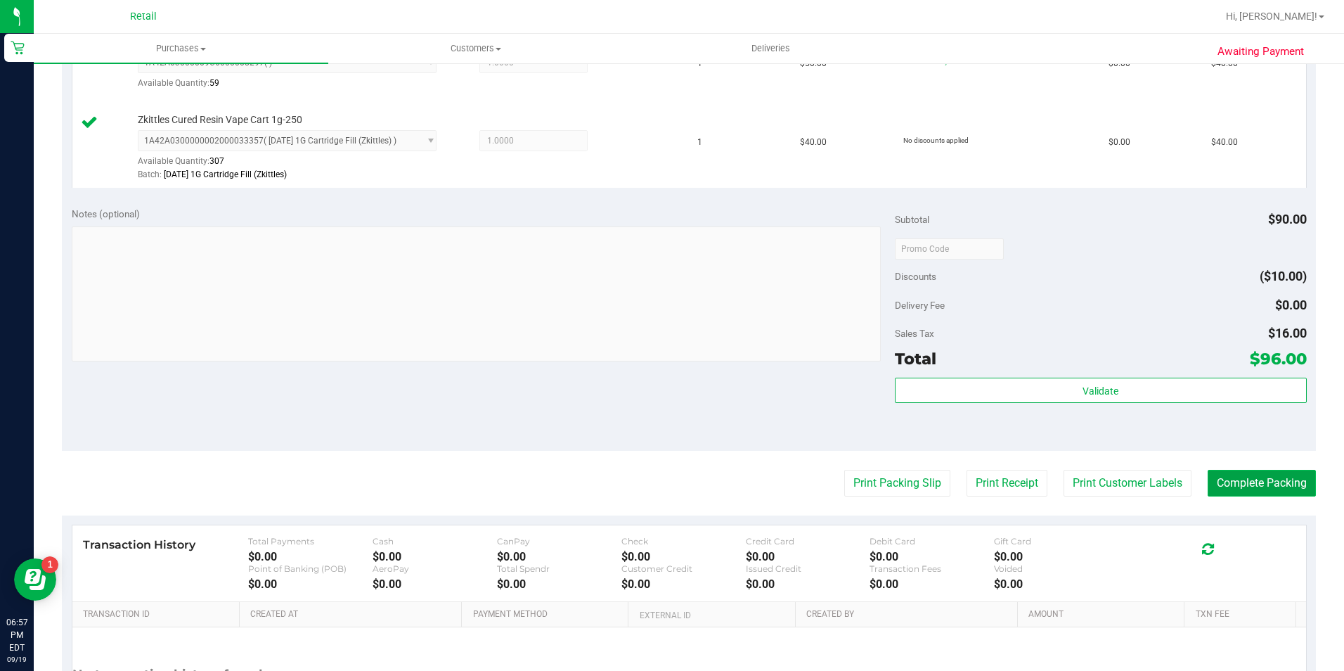
click at [1290, 489] on button "Complete Packing" at bounding box center [1262, 483] width 108 height 27
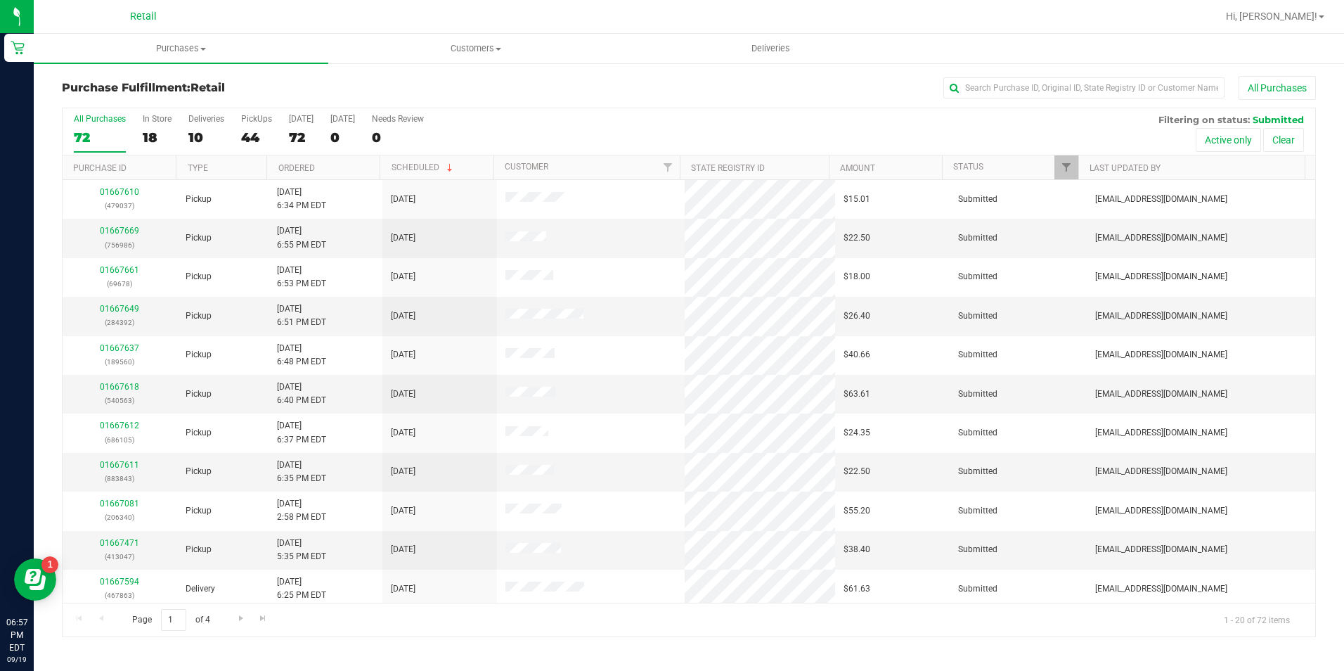
click at [1003, 105] on div "Purchase Fulfillment: Retail All Purchases All Purchases 72 In Store 18 Deliver…" at bounding box center [689, 356] width 1254 height 561
drag, startPoint x: 1003, startPoint y: 103, endPoint x: 1011, endPoint y: 94, distance: 12.0
click at [1011, 94] on input "text" at bounding box center [1084, 87] width 281 height 21
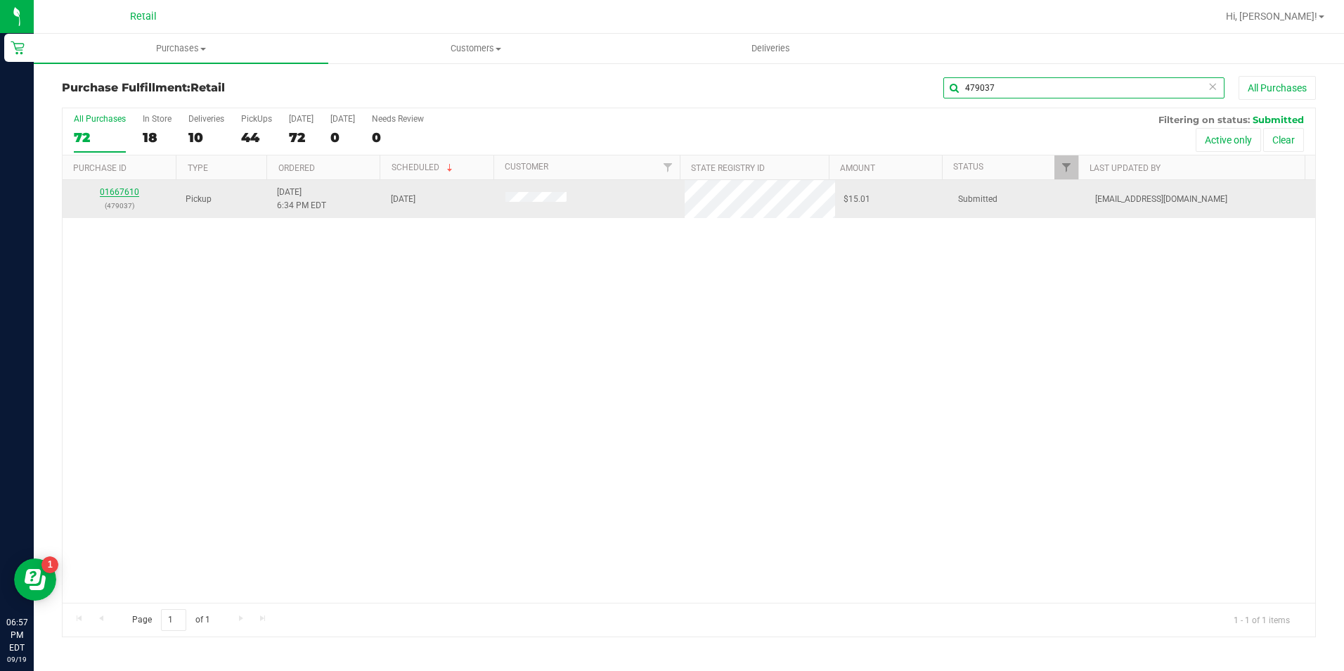
type input "479037"
click at [118, 196] on link "01667610" at bounding box center [119, 192] width 39 height 10
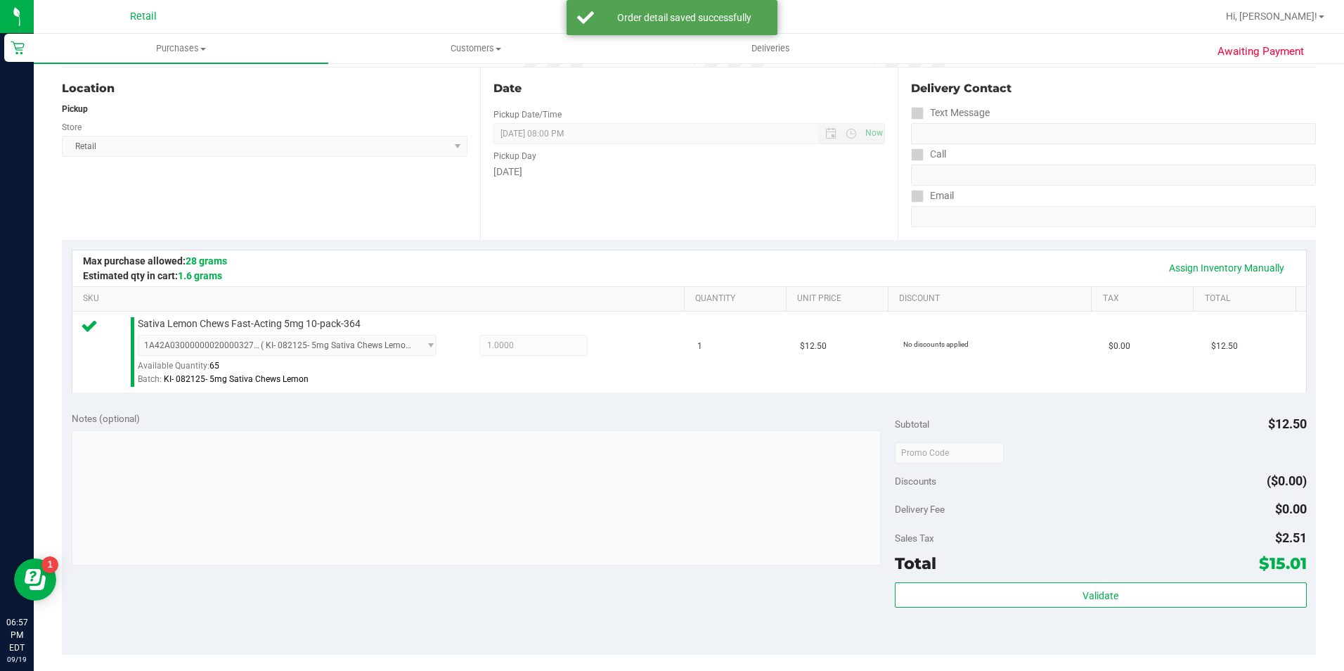
scroll to position [352, 0]
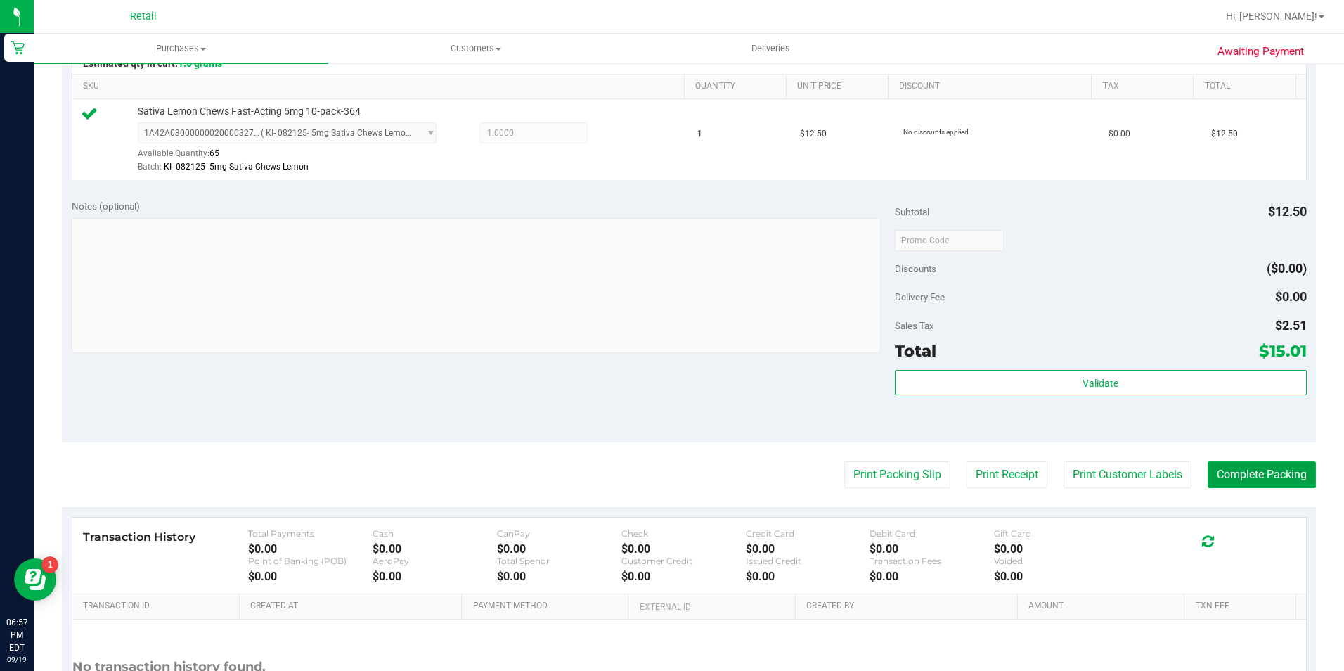
click at [1250, 475] on button "Complete Packing" at bounding box center [1262, 474] width 108 height 27
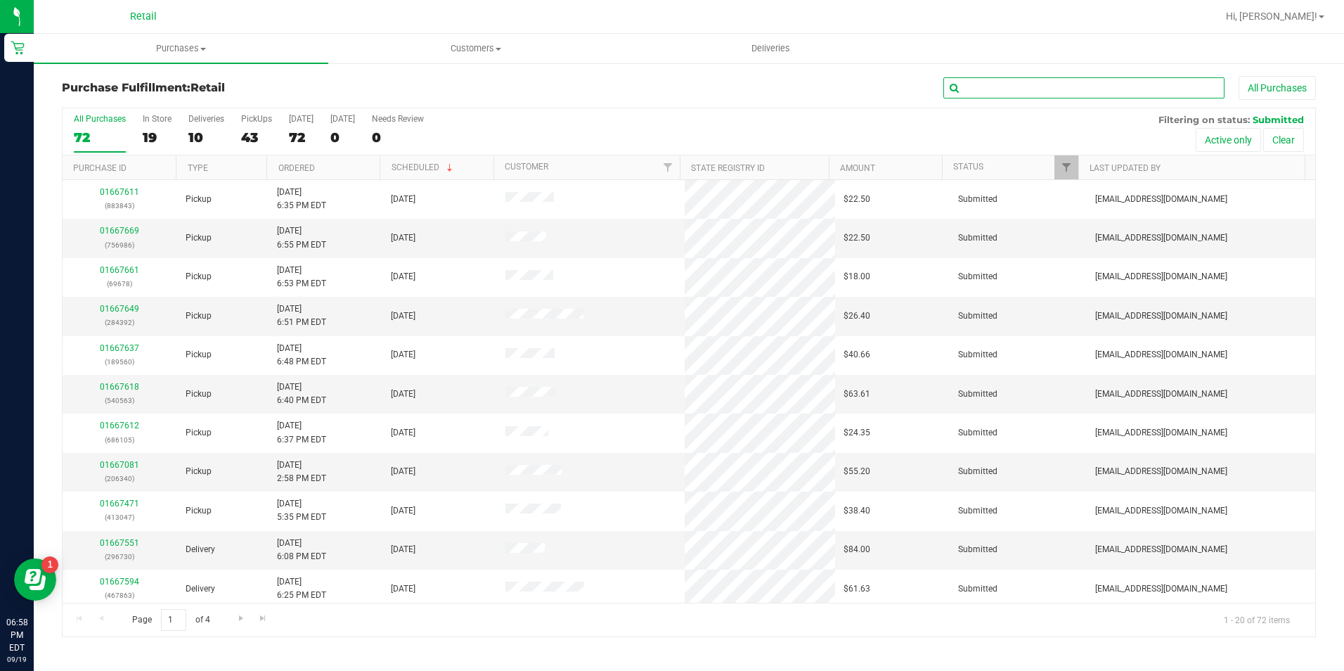
click at [1068, 89] on input "text" at bounding box center [1084, 87] width 281 height 21
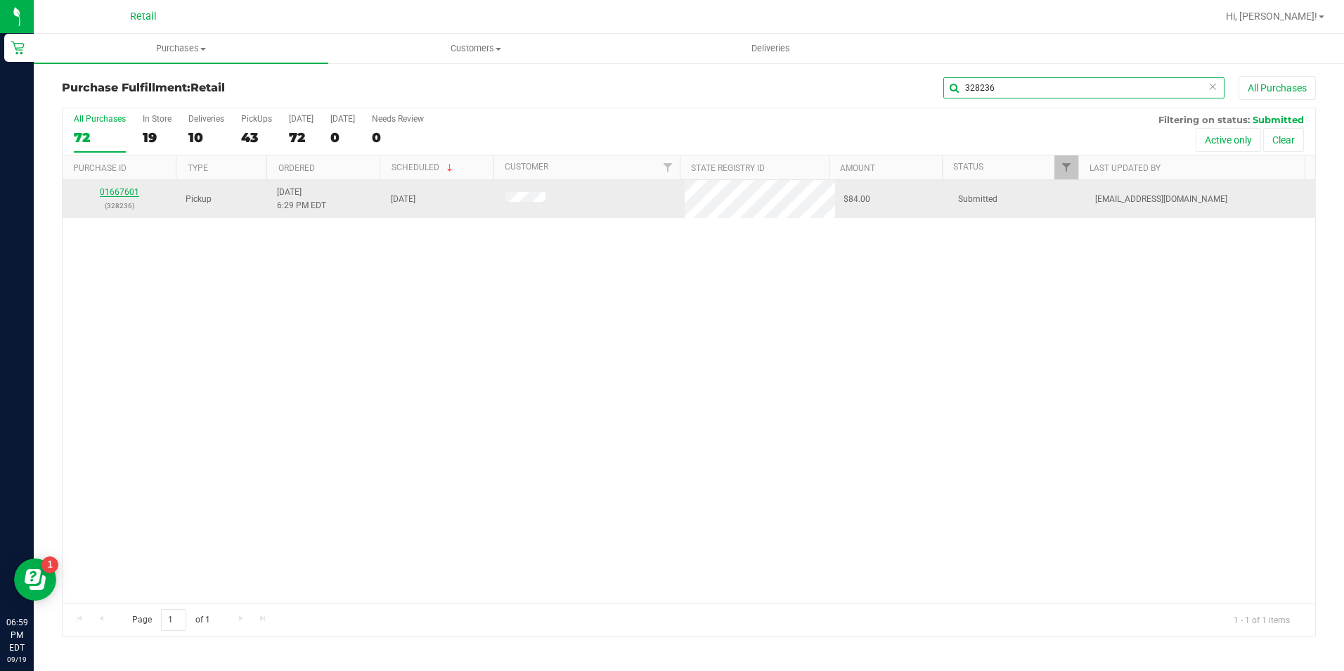
type input "328236"
click at [126, 195] on link "01667601" at bounding box center [119, 192] width 39 height 10
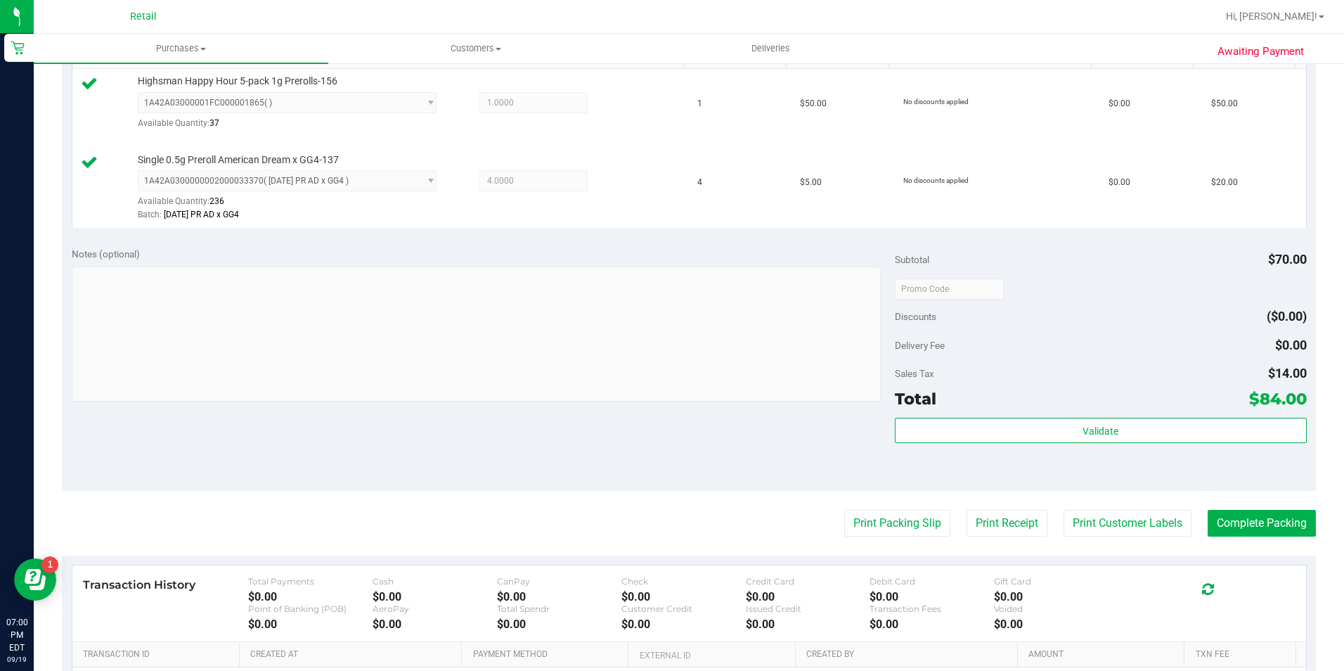
scroll to position [558, 0]
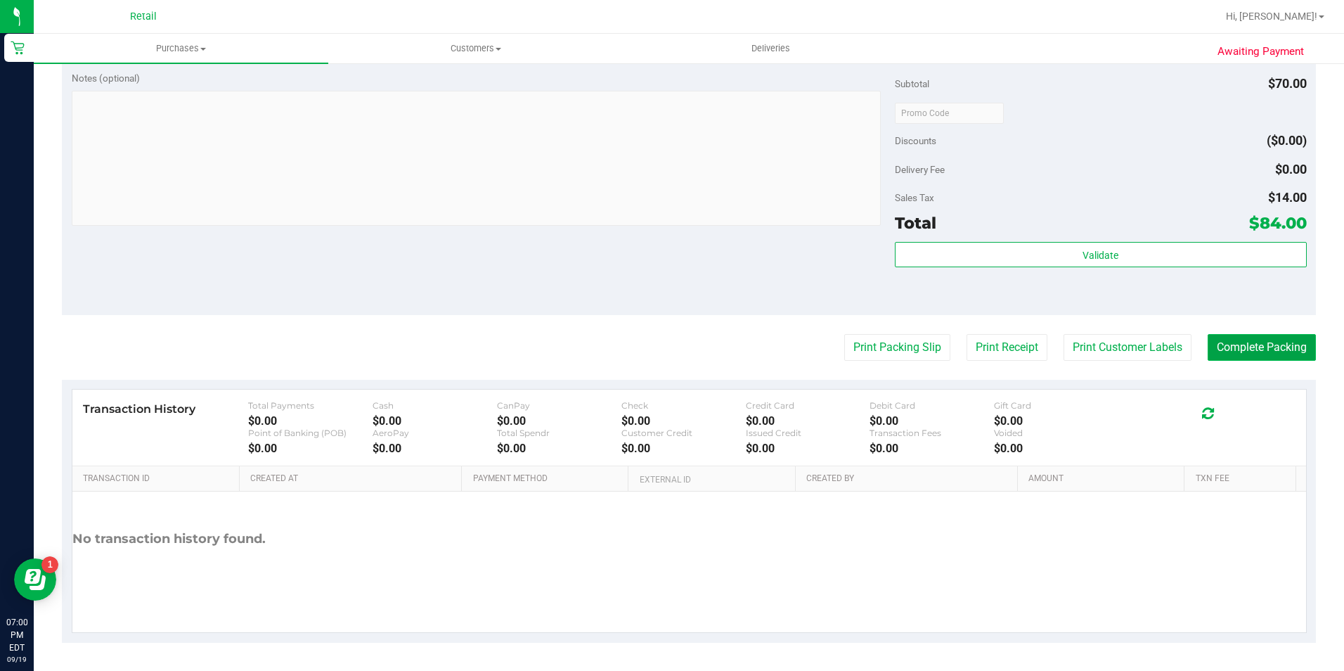
click at [1234, 352] on button "Complete Packing" at bounding box center [1262, 347] width 108 height 27
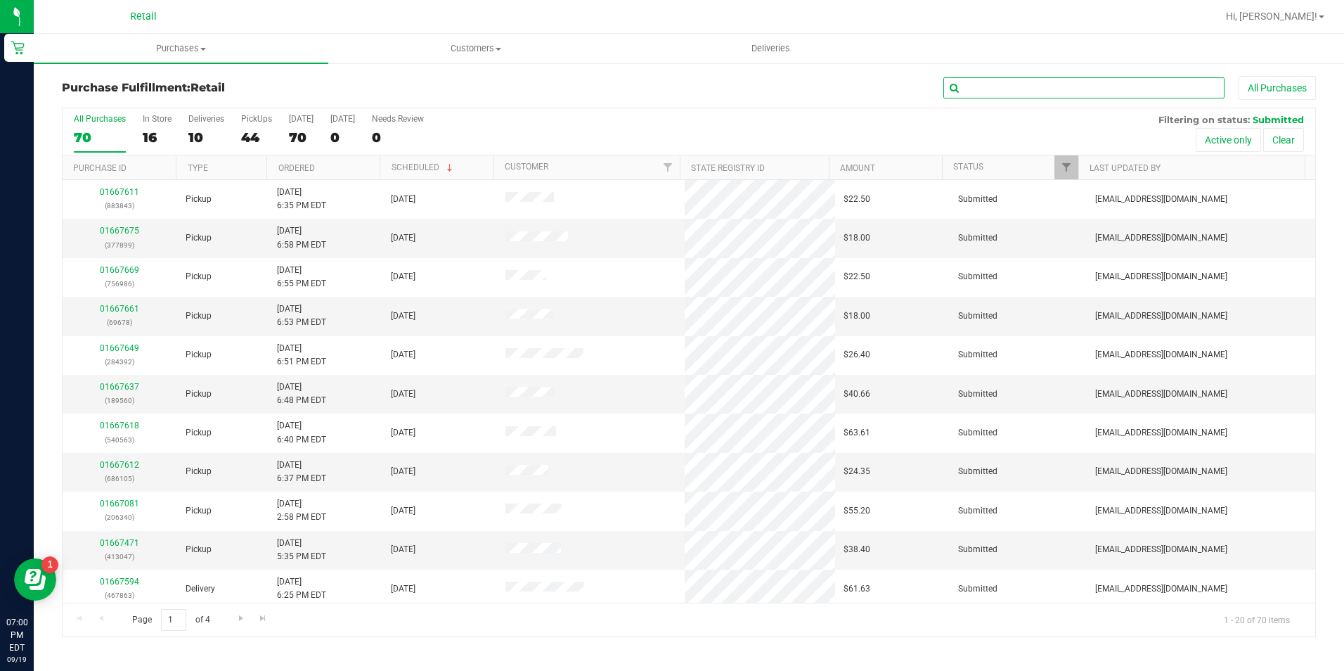
click at [1122, 94] on input "text" at bounding box center [1084, 87] width 281 height 21
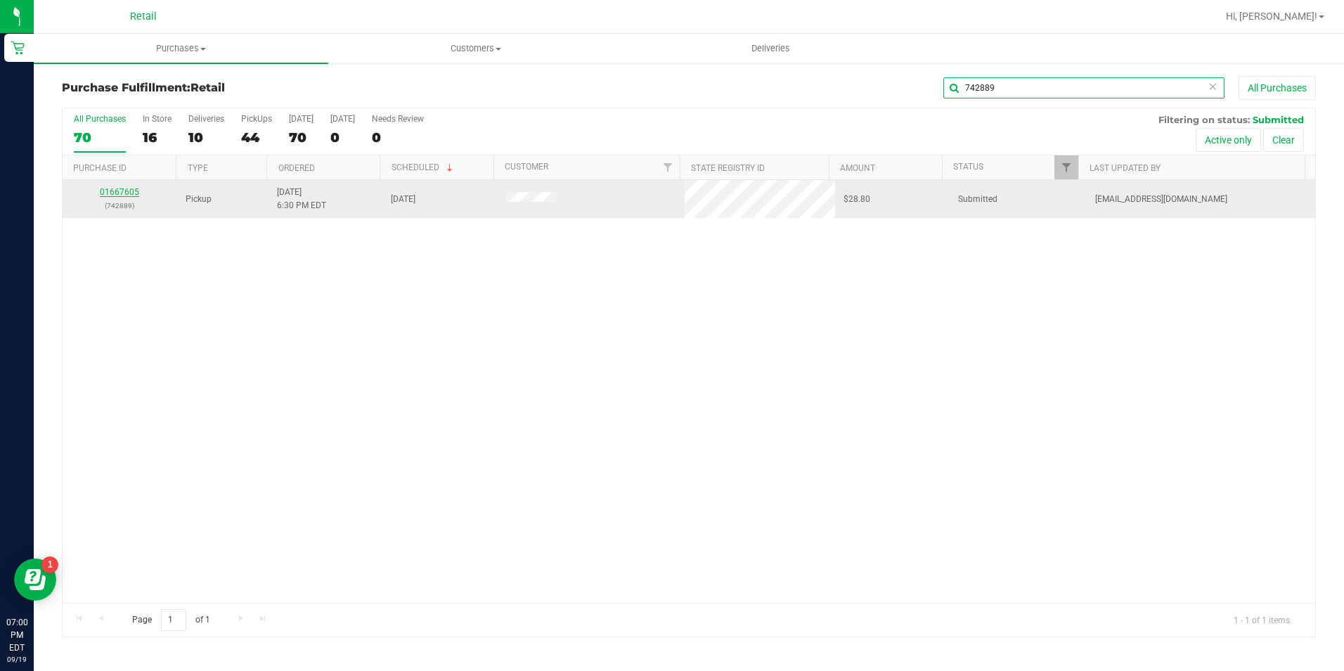
type input "742889"
click at [122, 193] on link "01667605" at bounding box center [119, 192] width 39 height 10
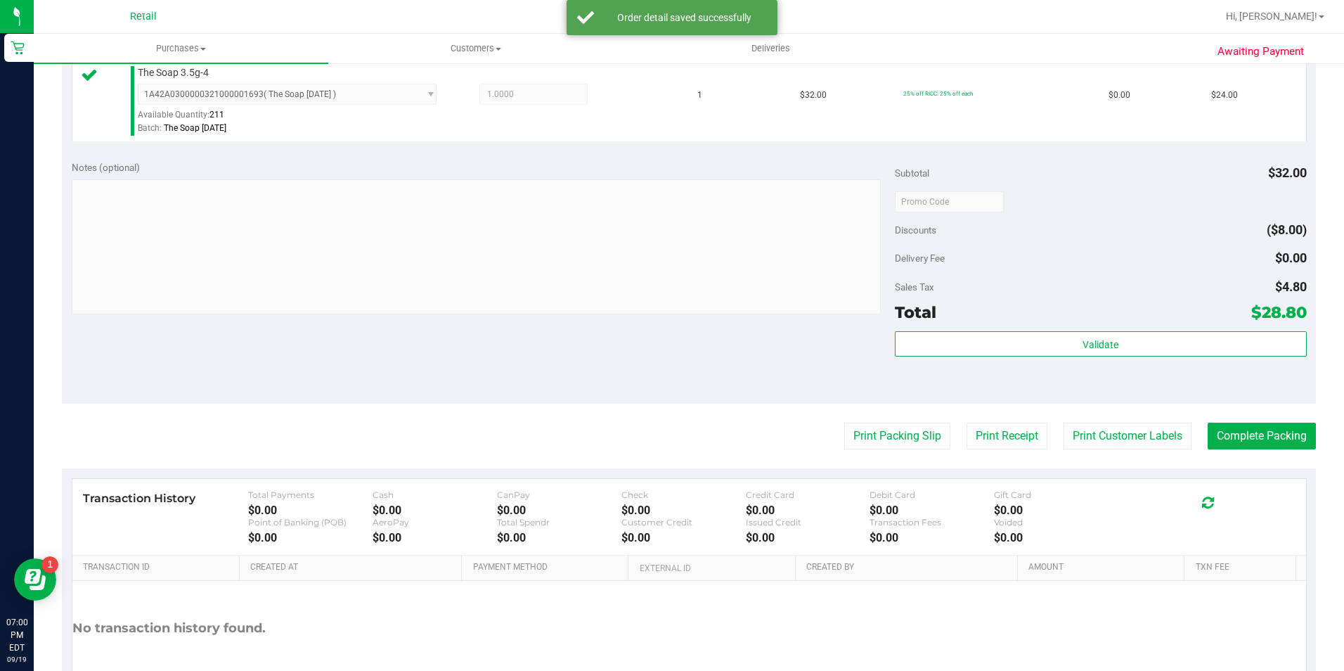
scroll to position [422, 0]
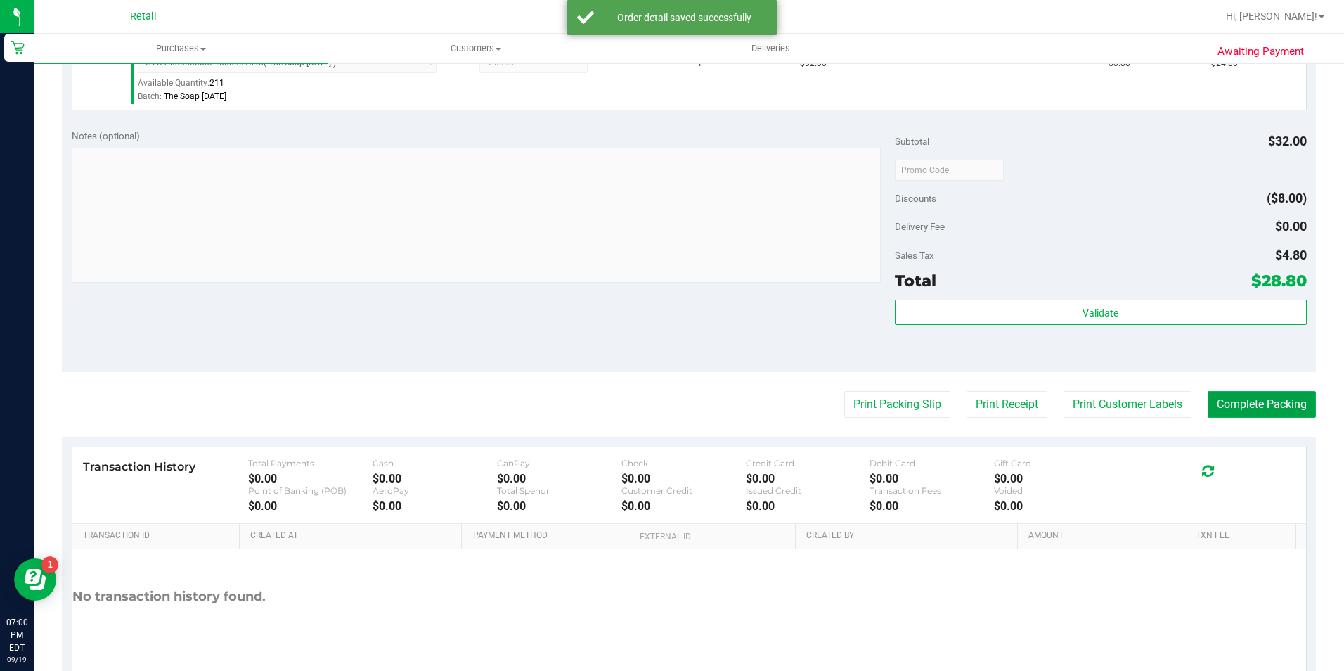
click at [1255, 391] on button "Complete Packing" at bounding box center [1262, 404] width 108 height 27
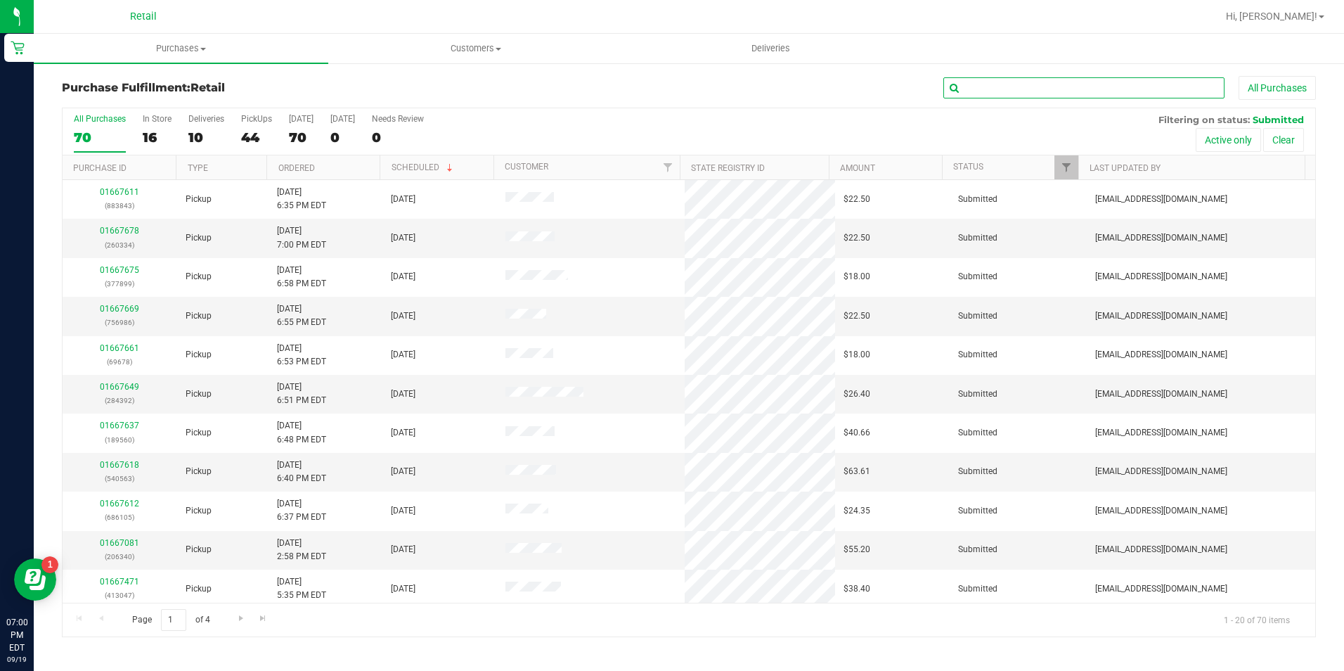
click at [1092, 89] on input "text" at bounding box center [1084, 87] width 281 height 21
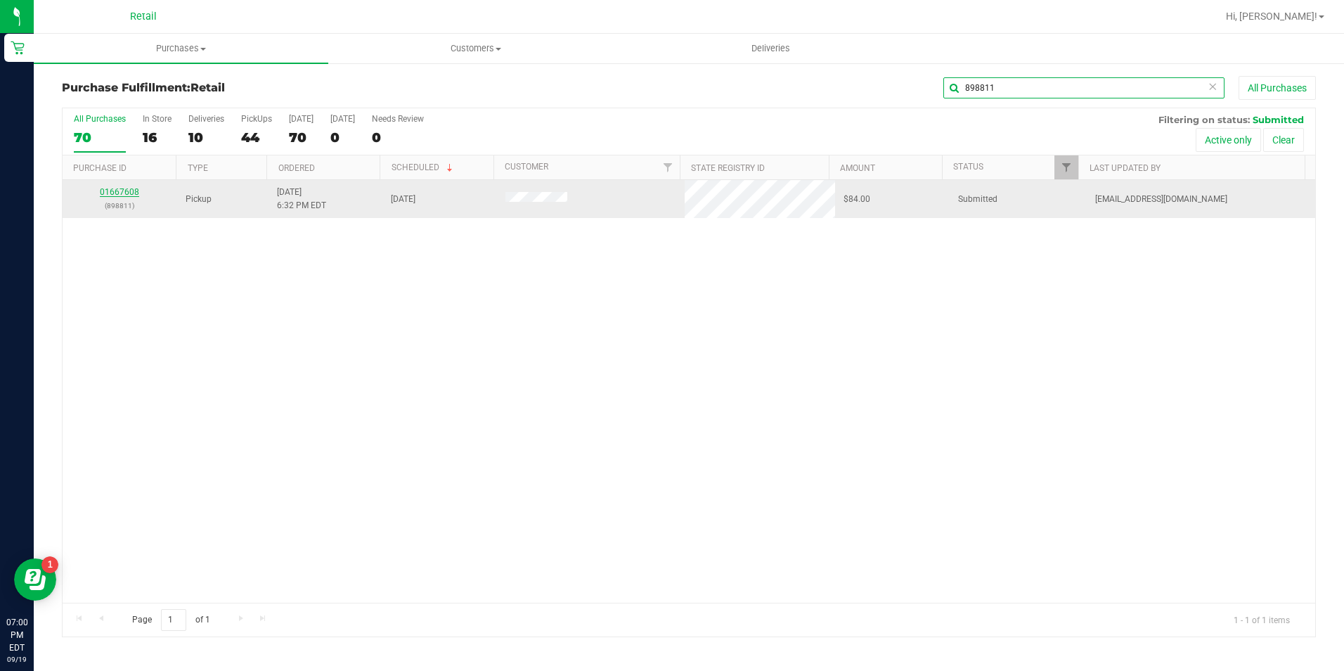
type input "898811"
click at [120, 191] on link "01667608" at bounding box center [119, 192] width 39 height 10
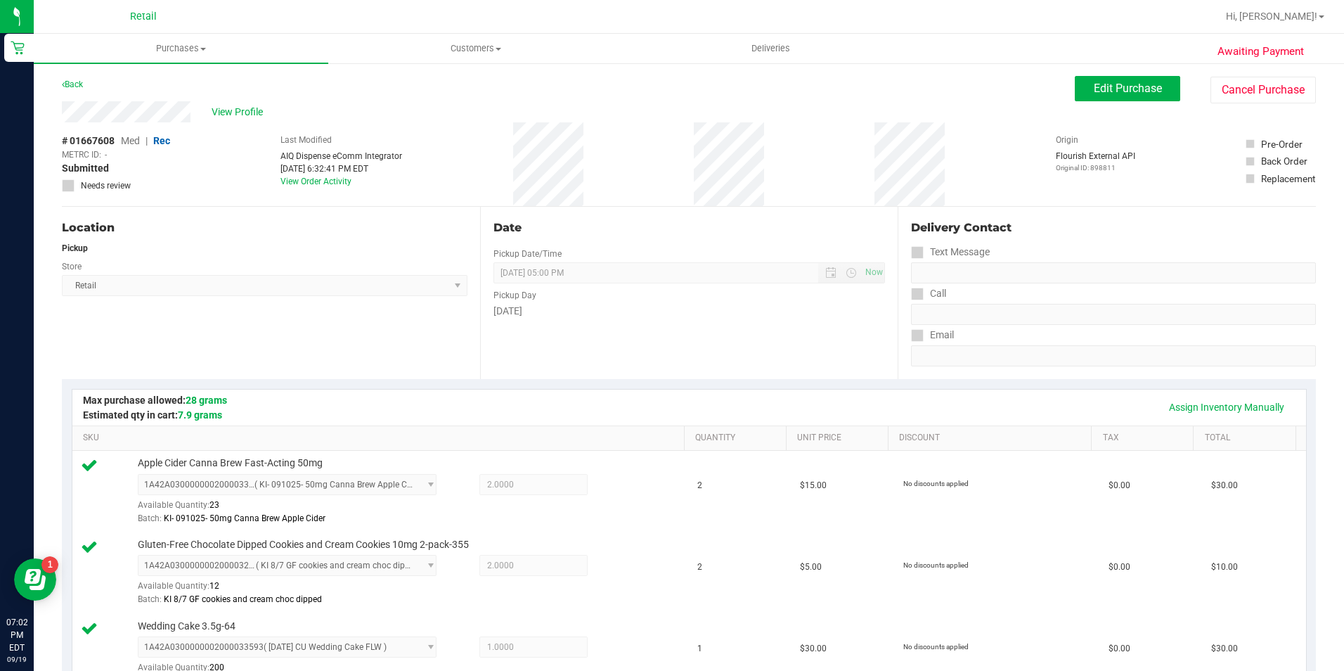
scroll to position [422, 0]
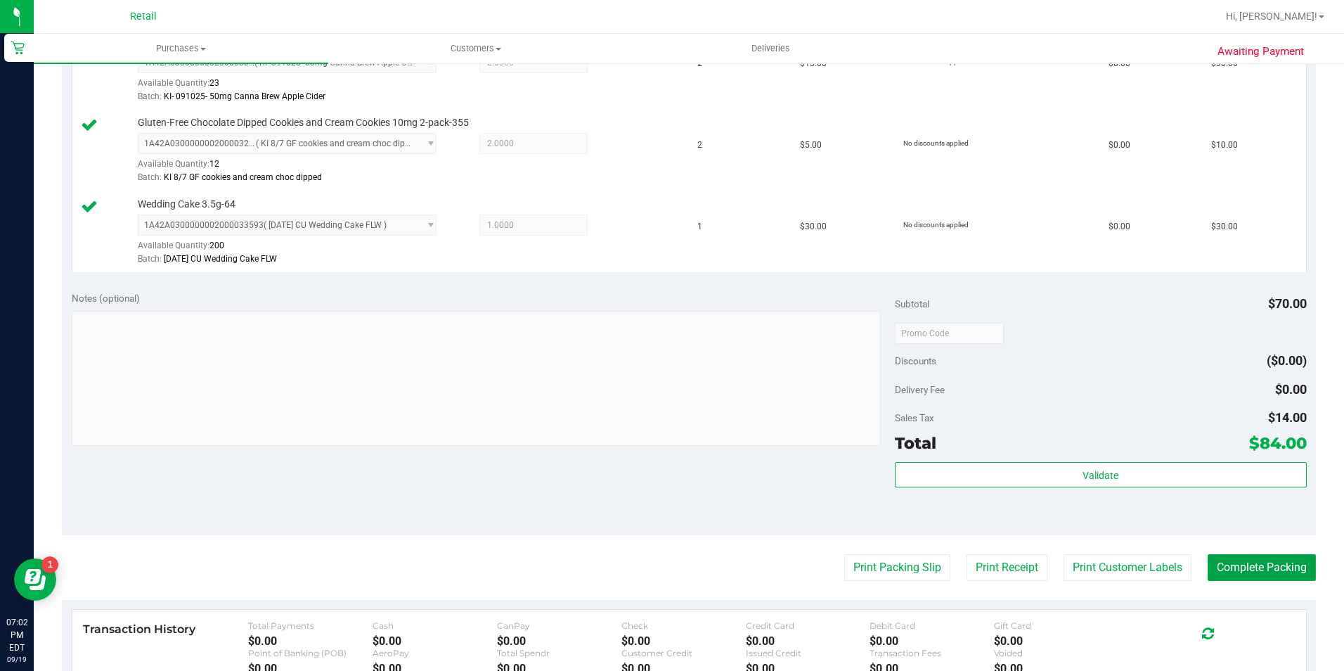
click at [1229, 570] on button "Complete Packing" at bounding box center [1262, 567] width 108 height 27
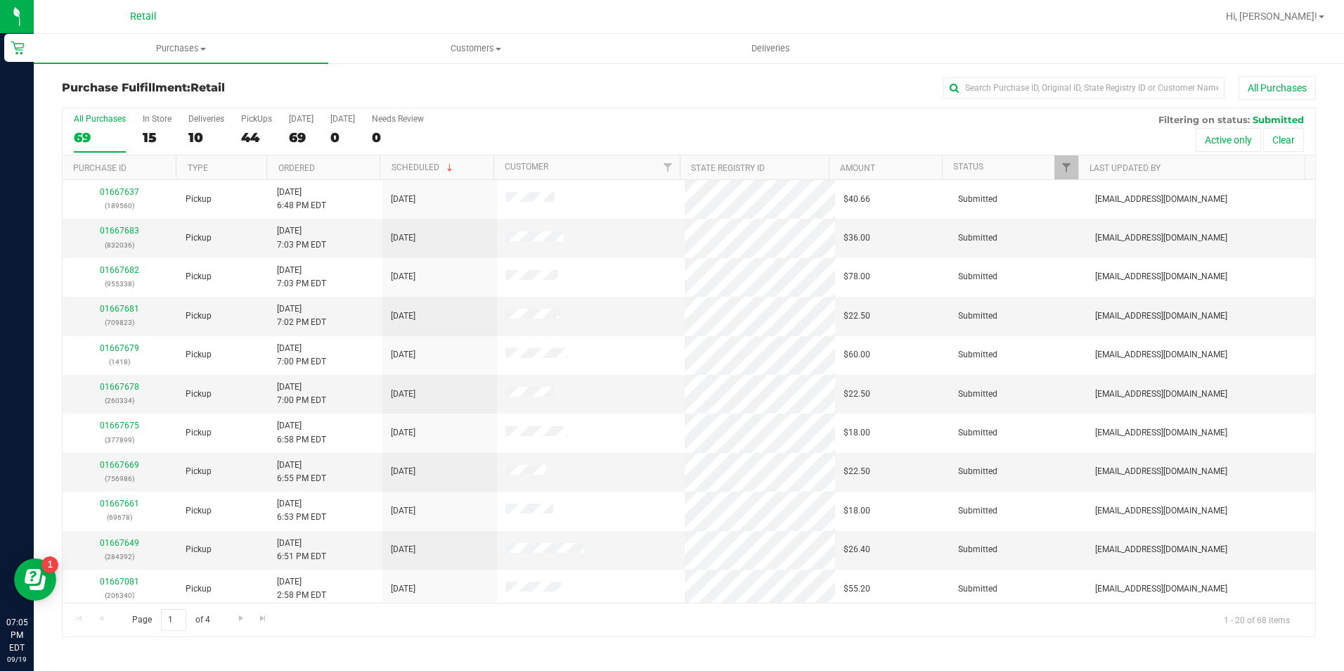
click at [1003, 70] on div "Purchase Fulfillment: Retail All Purchases All Purchases 69 In Store 15 Deliver…" at bounding box center [689, 356] width 1311 height 589
click at [976, 82] on input "text" at bounding box center [1084, 87] width 281 height 21
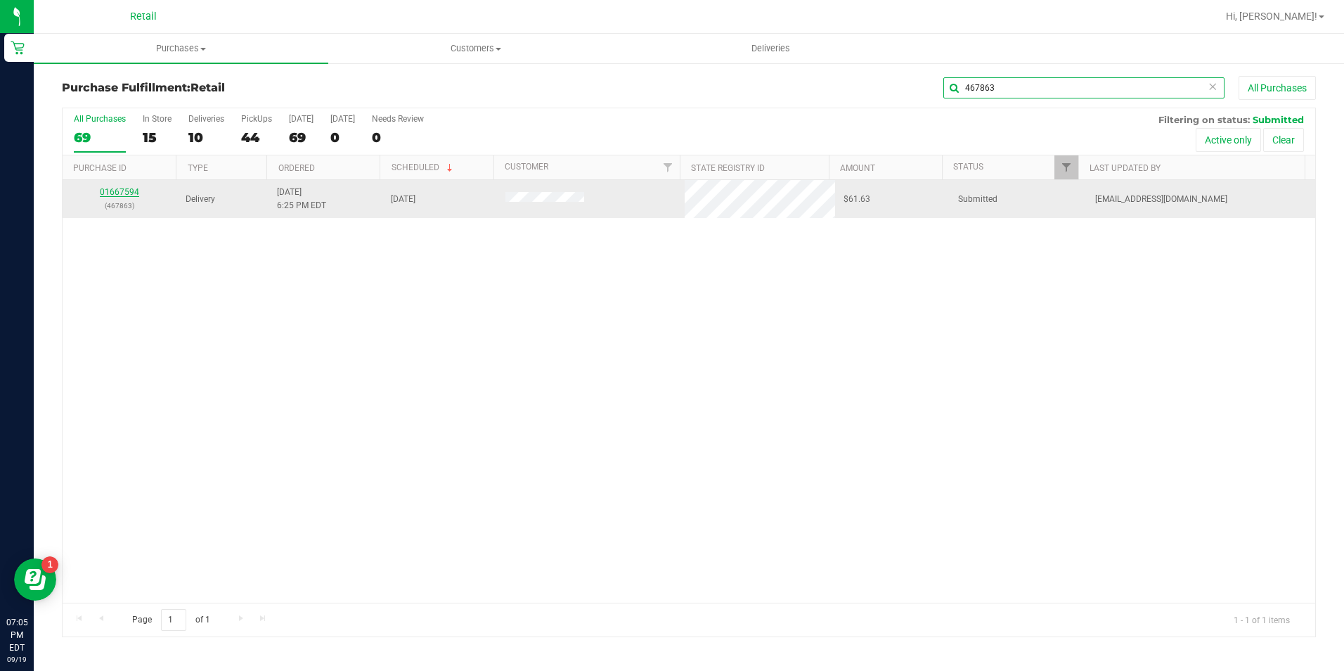
type input "467863"
click at [107, 193] on link "01667594" at bounding box center [119, 192] width 39 height 10
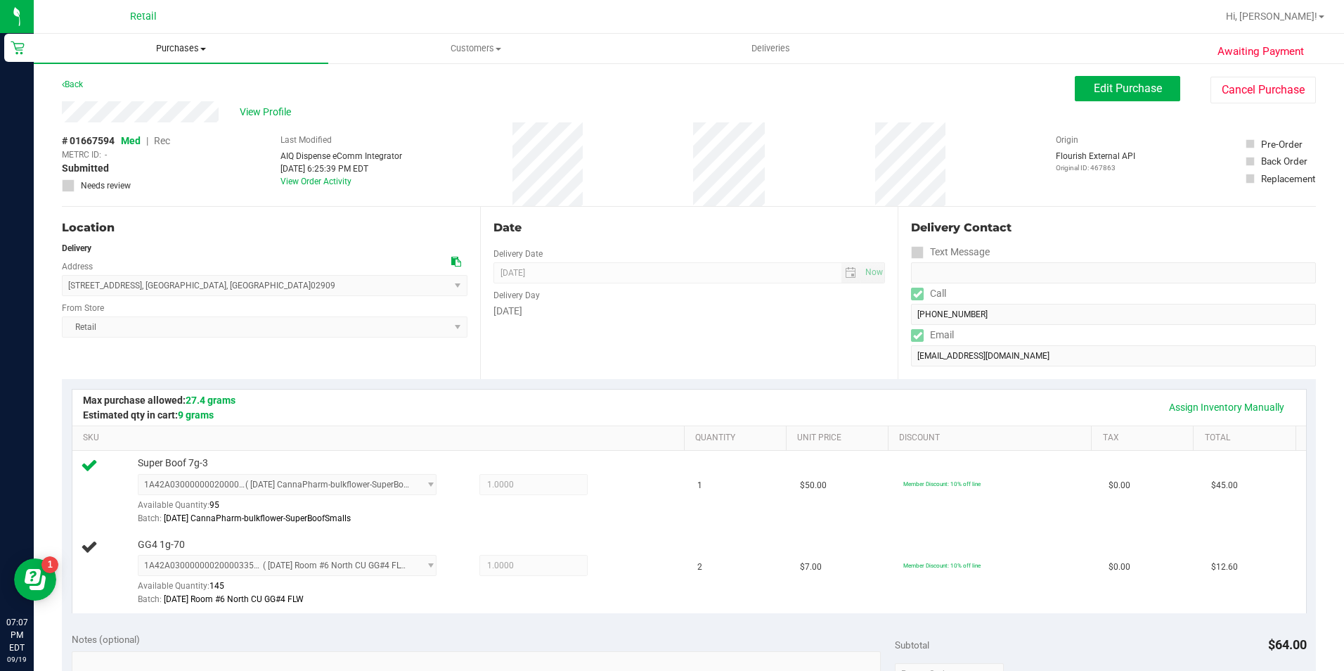
click at [200, 55] on uib-tab-heading "Purchases Summary of purchases Fulfillment All purchases" at bounding box center [181, 49] width 295 height 30
click at [155, 106] on li "Fulfillment" at bounding box center [181, 102] width 295 height 17
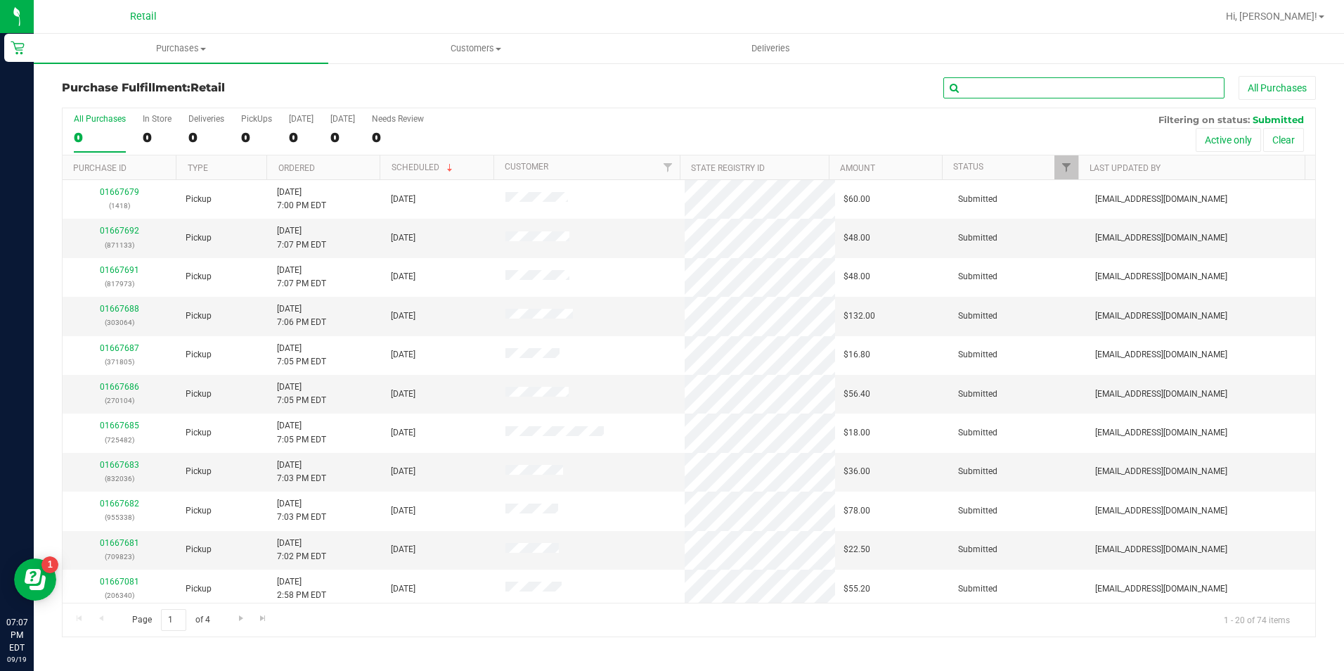
click at [1130, 84] on input "text" at bounding box center [1084, 87] width 281 height 21
type input "269255"
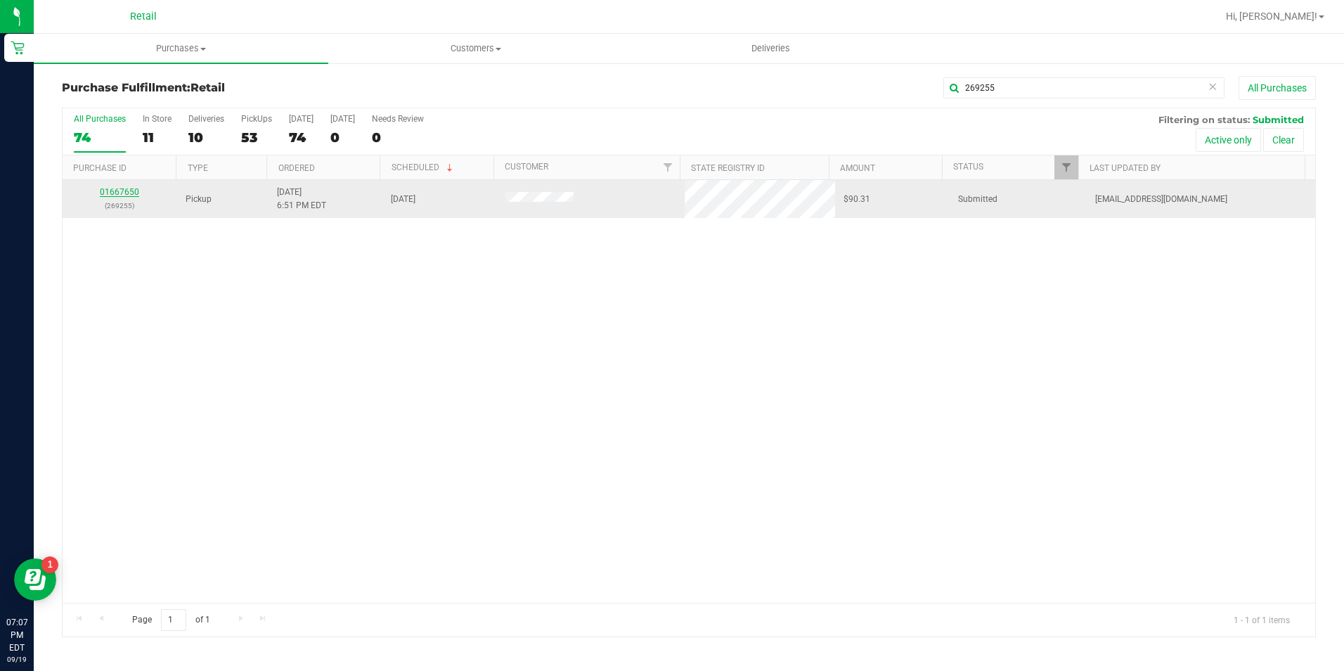
click at [124, 188] on link "01667650" at bounding box center [119, 192] width 39 height 10
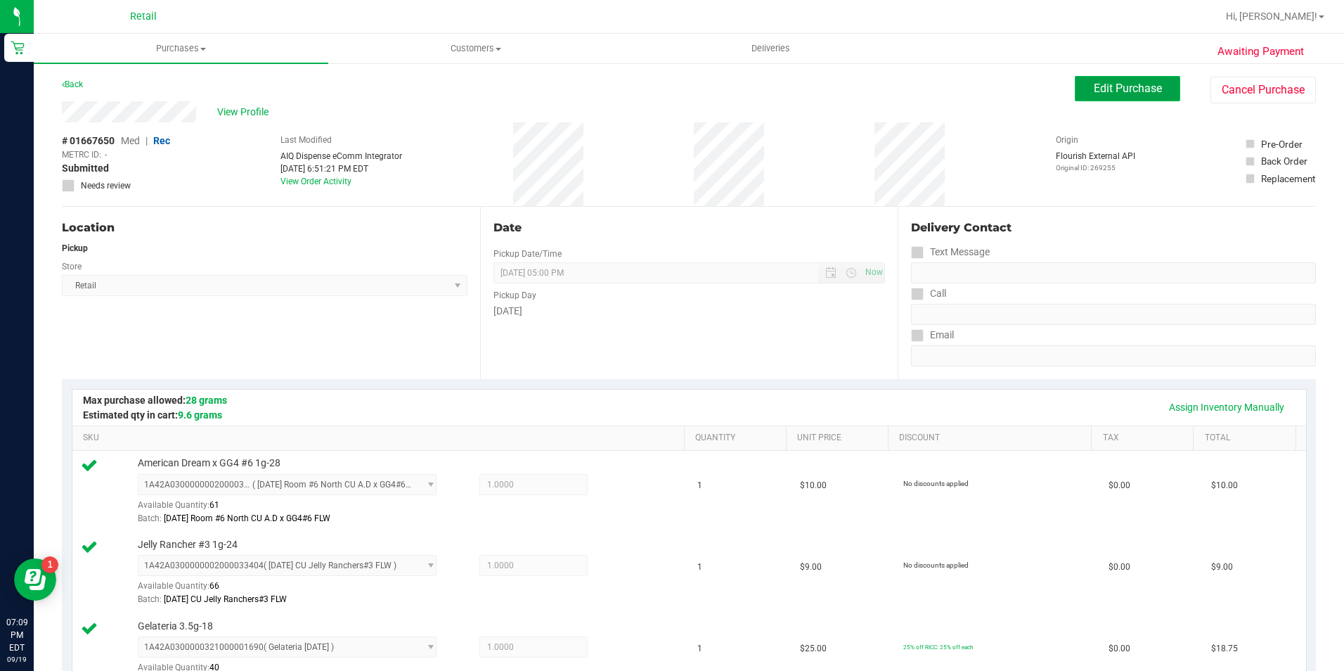
click at [1097, 89] on span "Edit Purchase" at bounding box center [1128, 88] width 68 height 13
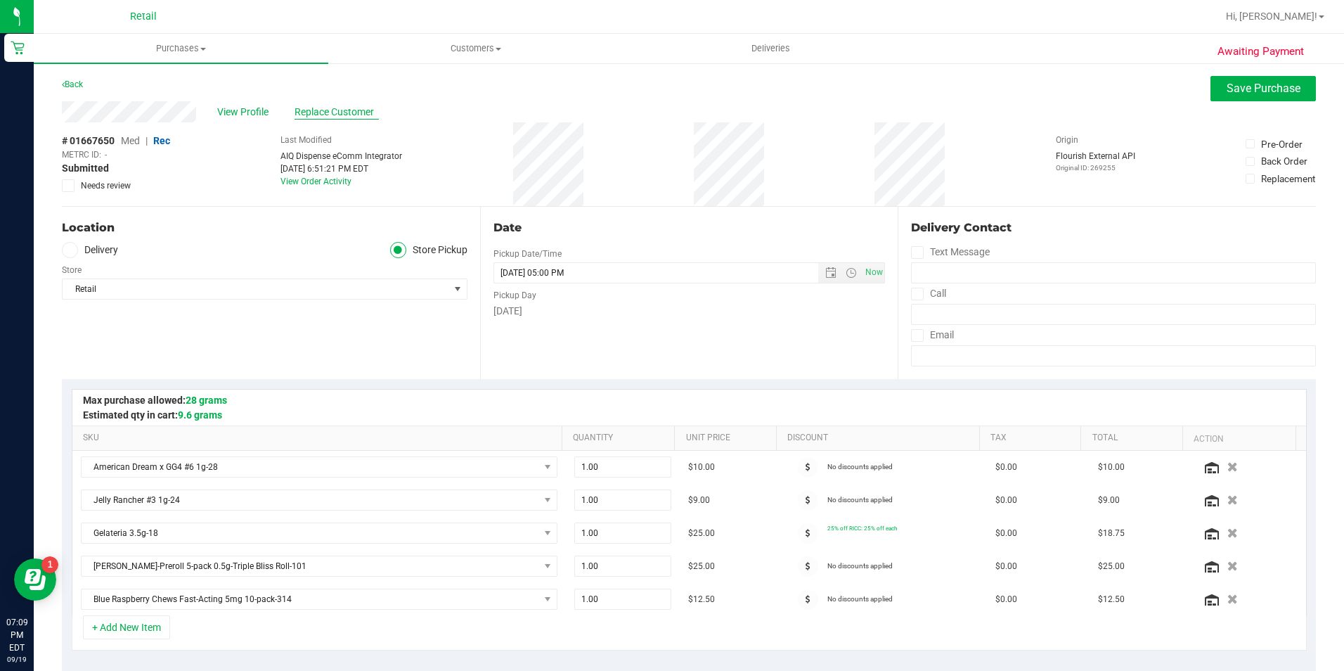
click at [361, 109] on span "Replace Customer" at bounding box center [337, 112] width 84 height 15
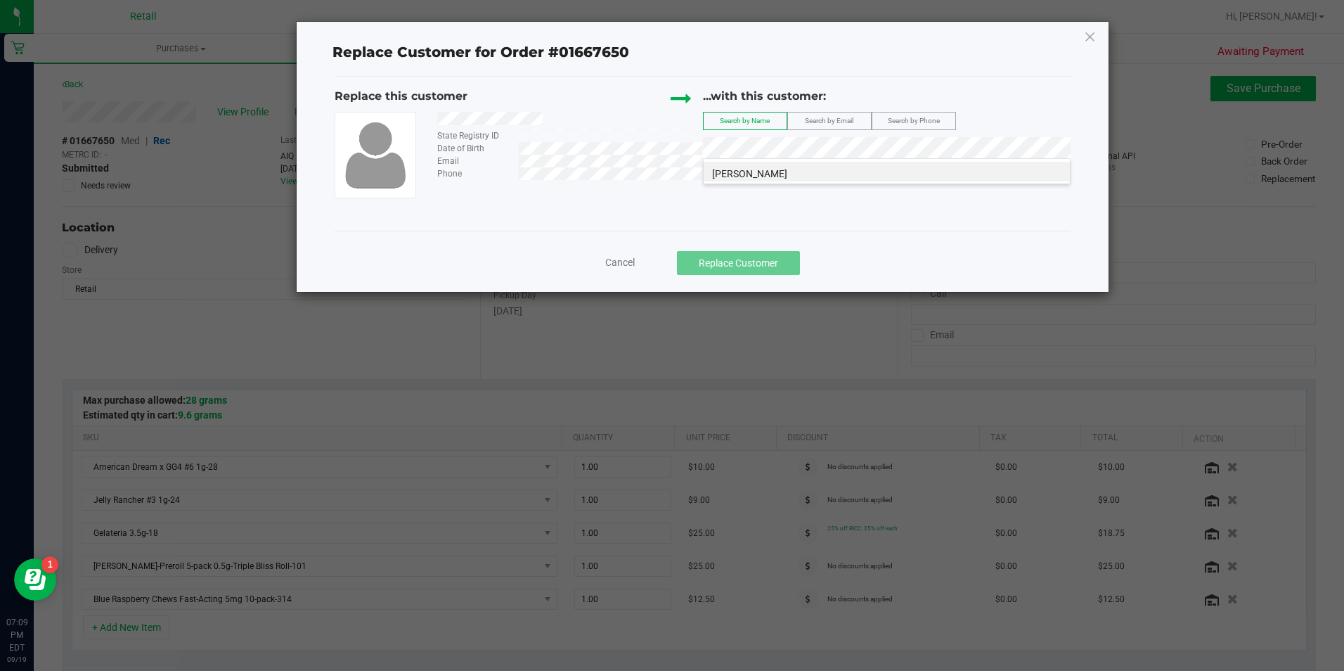
click at [733, 181] on div "Emma Lawson" at bounding box center [887, 171] width 368 height 26
click at [731, 175] on span "Emma Lawson" at bounding box center [749, 173] width 75 height 11
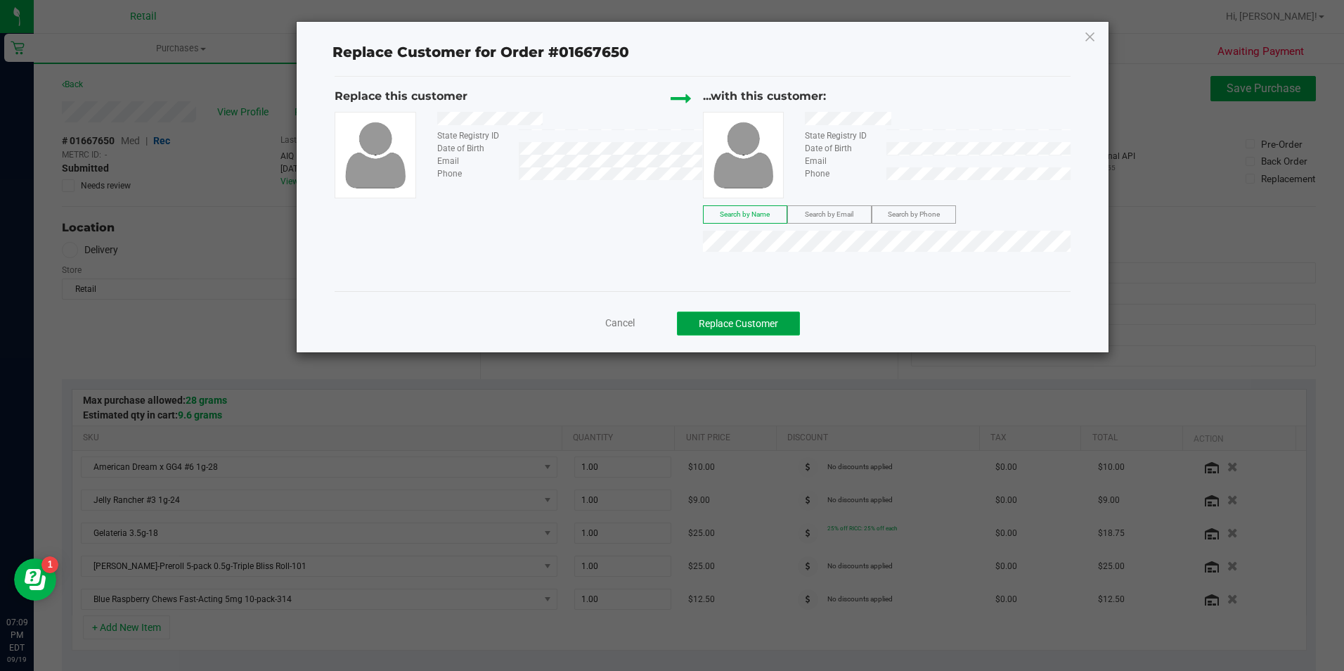
click at [770, 330] on button "Replace Customer" at bounding box center [738, 324] width 123 height 24
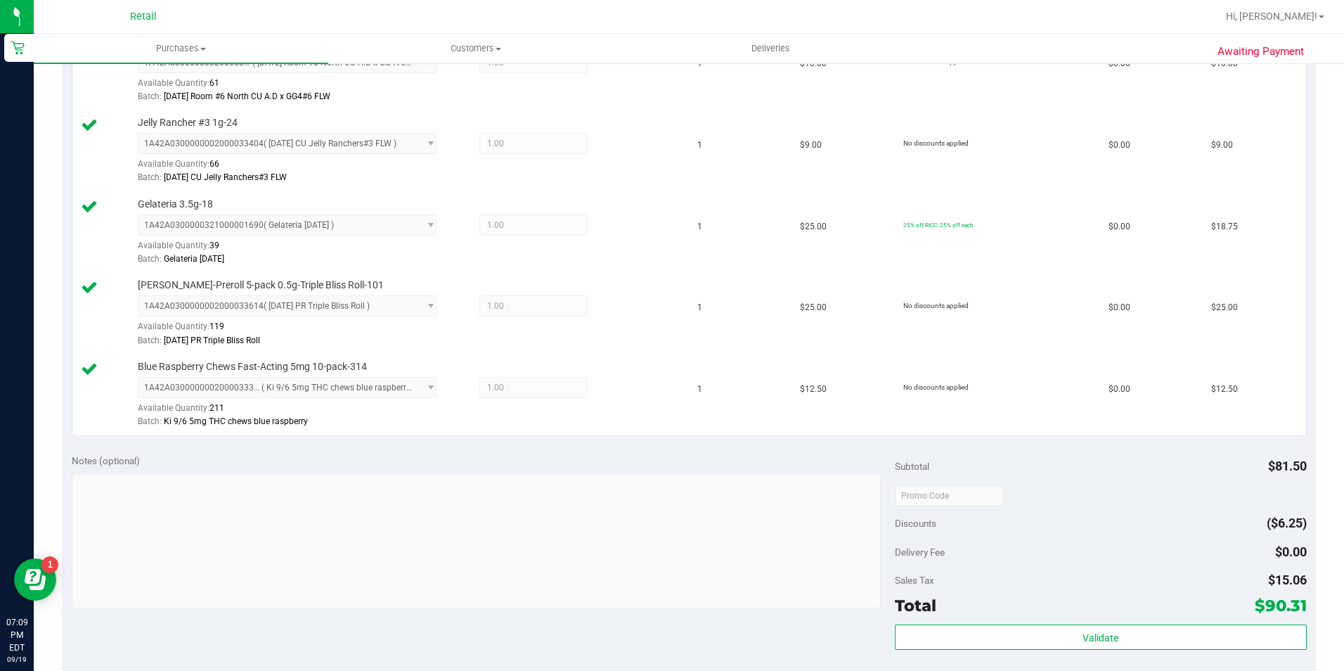
scroll to position [804, 0]
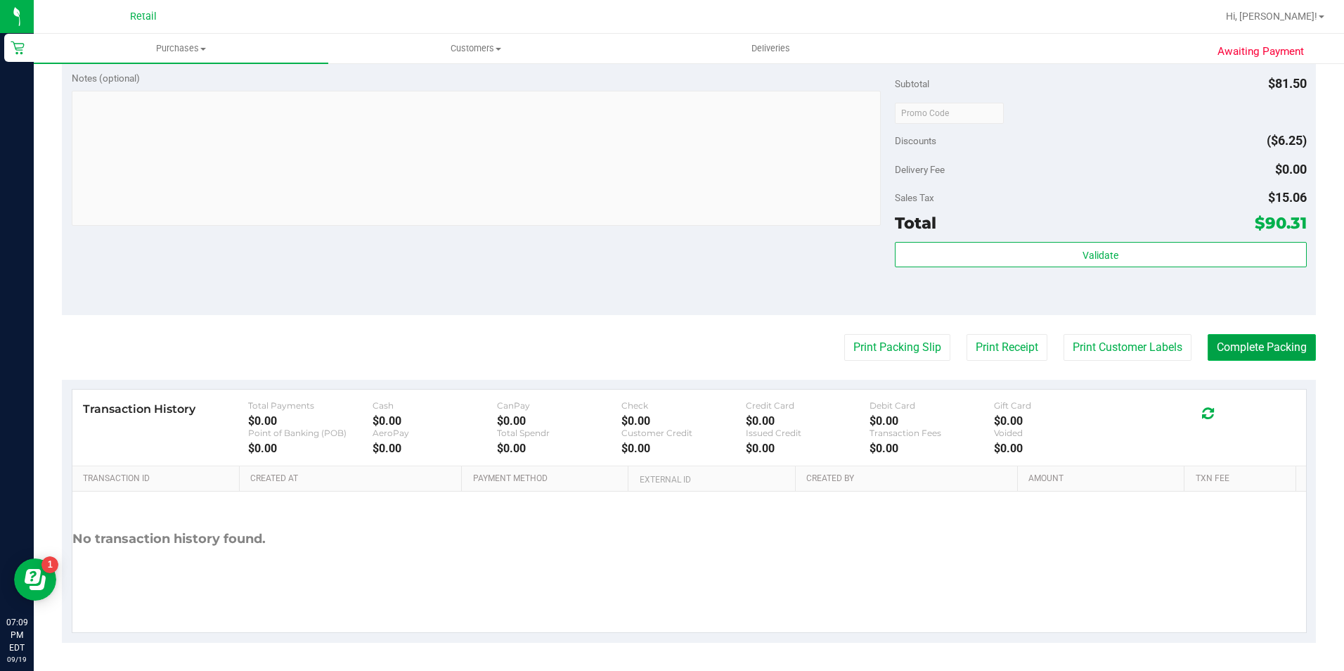
click at [1225, 354] on button "Complete Packing" at bounding box center [1262, 347] width 108 height 27
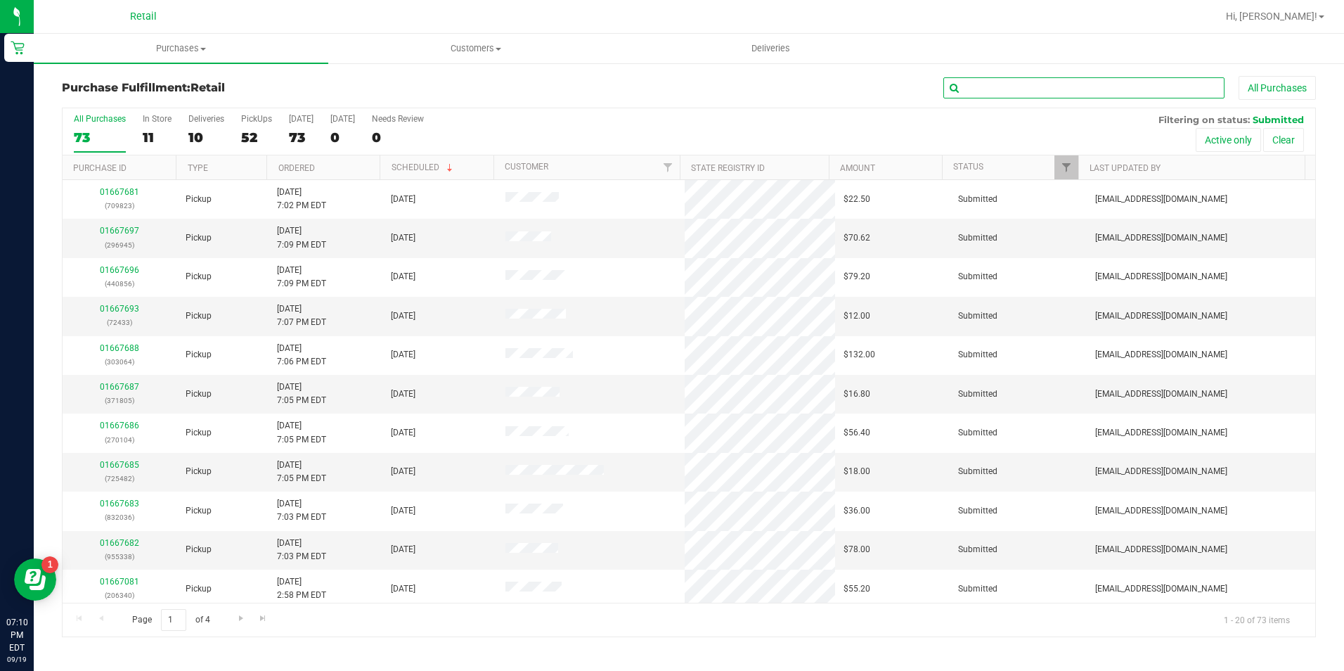
click at [1058, 93] on input "text" at bounding box center [1084, 87] width 281 height 21
click at [980, 98] on input "text" at bounding box center [1084, 87] width 281 height 21
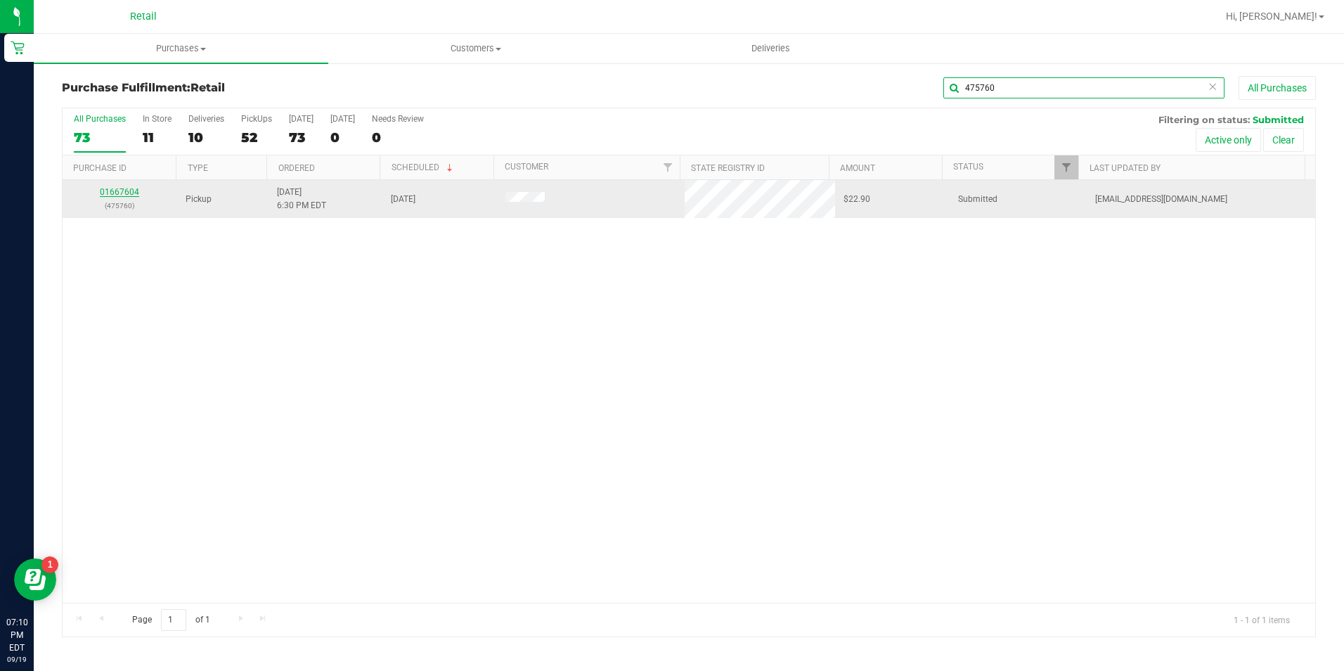
type input "475760"
click at [117, 192] on link "01667604" at bounding box center [119, 192] width 39 height 10
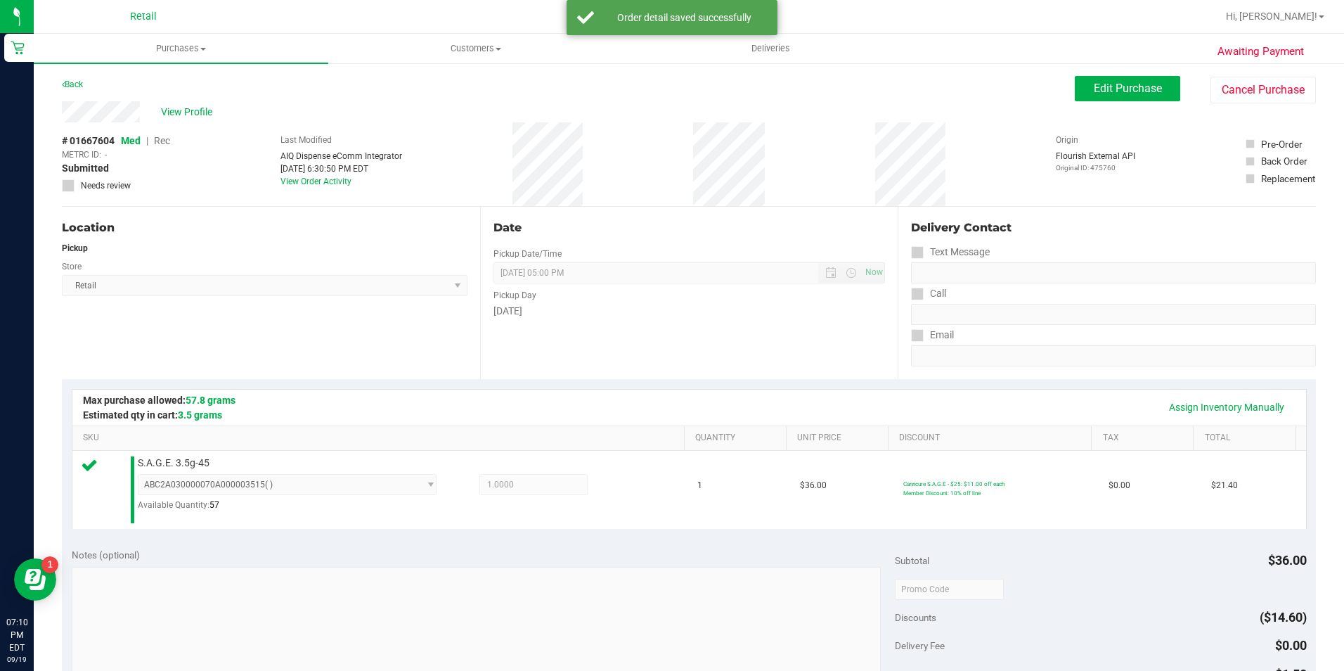
scroll to position [352, 0]
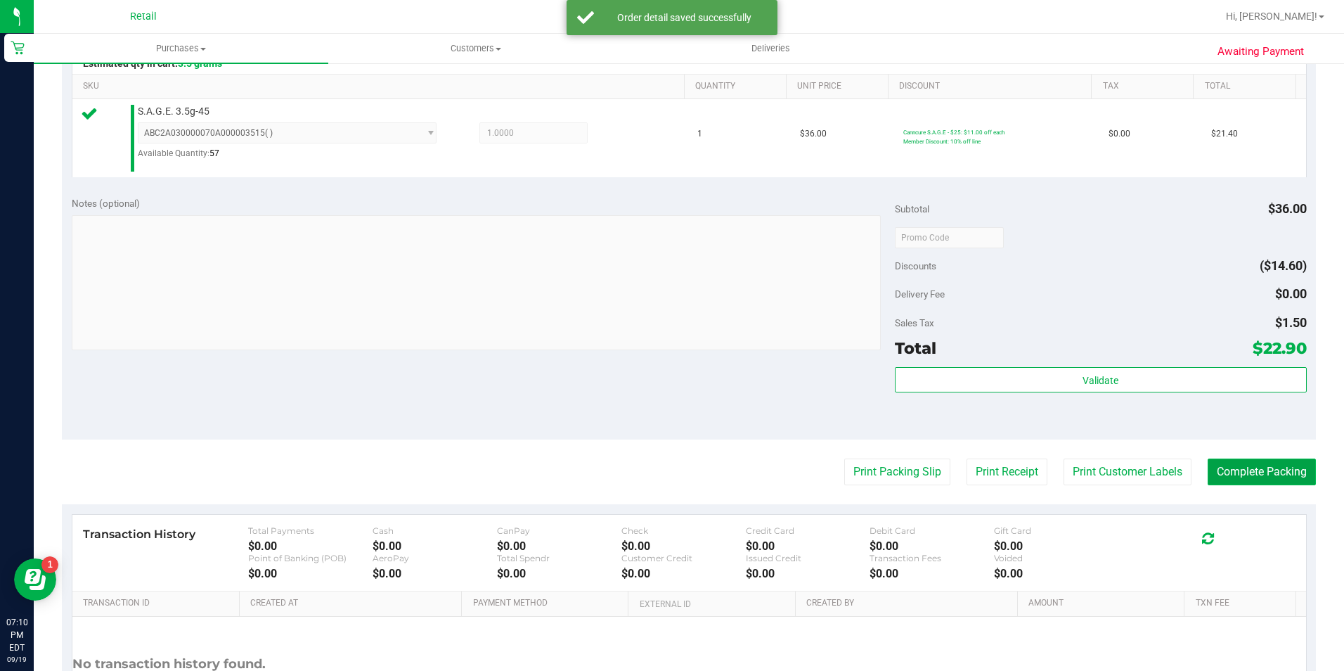
click at [1231, 466] on button "Complete Packing" at bounding box center [1262, 471] width 108 height 27
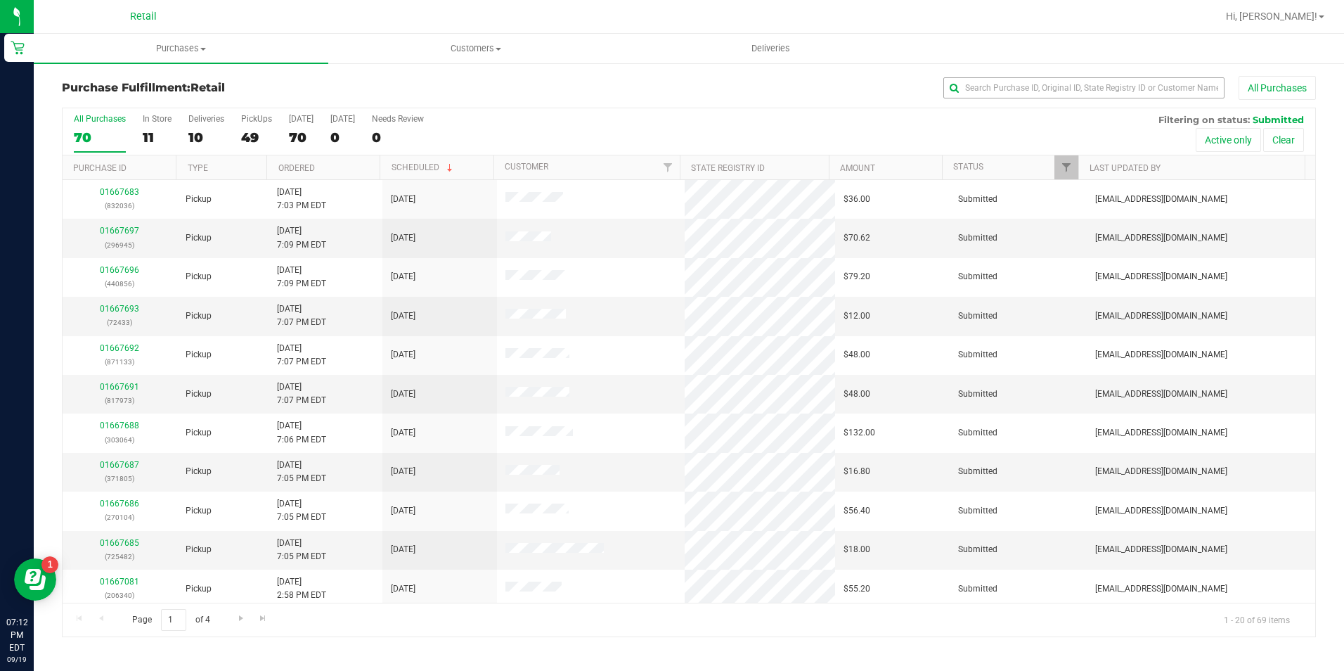
click at [1039, 77] on div "All Purchases" at bounding box center [898, 88] width 836 height 24
click at [1039, 79] on input "text" at bounding box center [1084, 87] width 281 height 21
type input "688695"
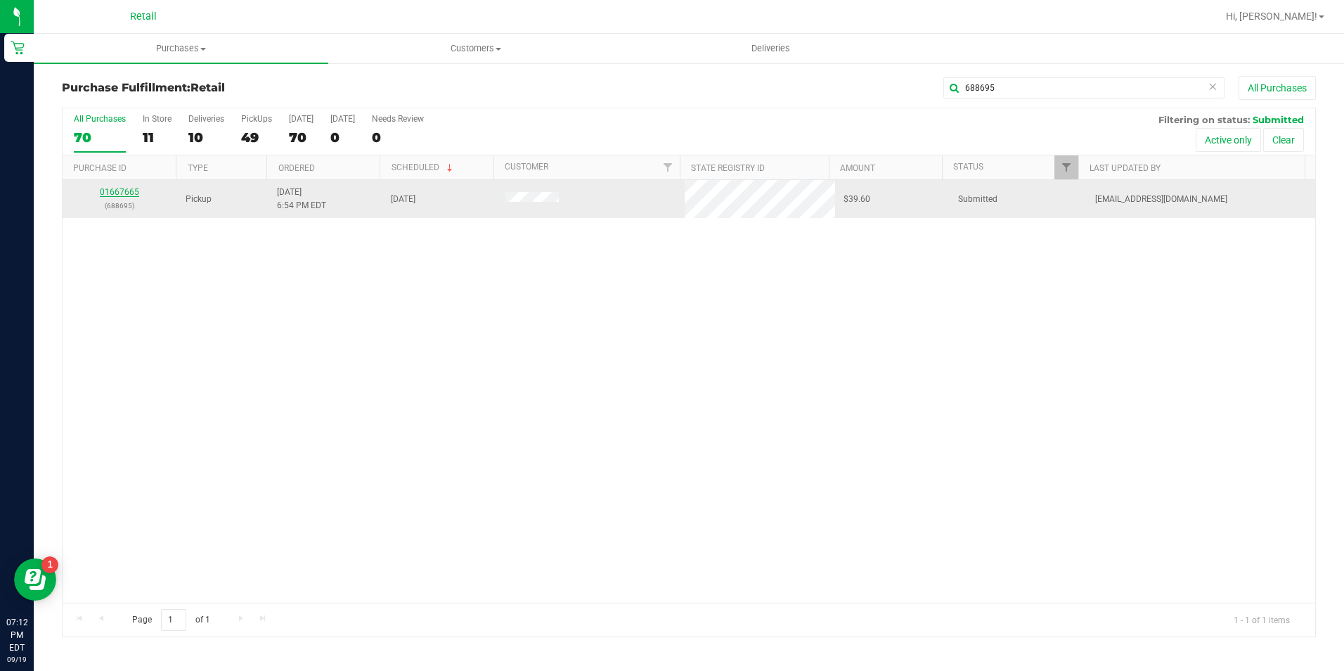
click at [136, 194] on link "01667665" at bounding box center [119, 192] width 39 height 10
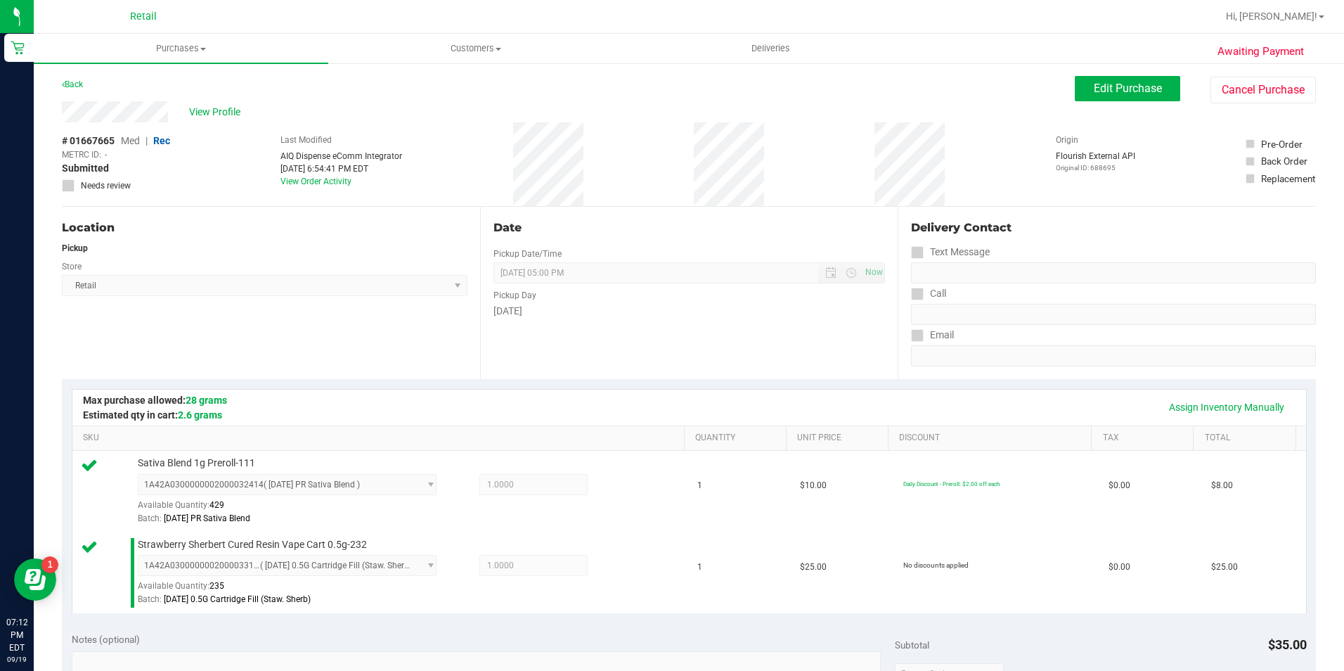
scroll to position [560, 0]
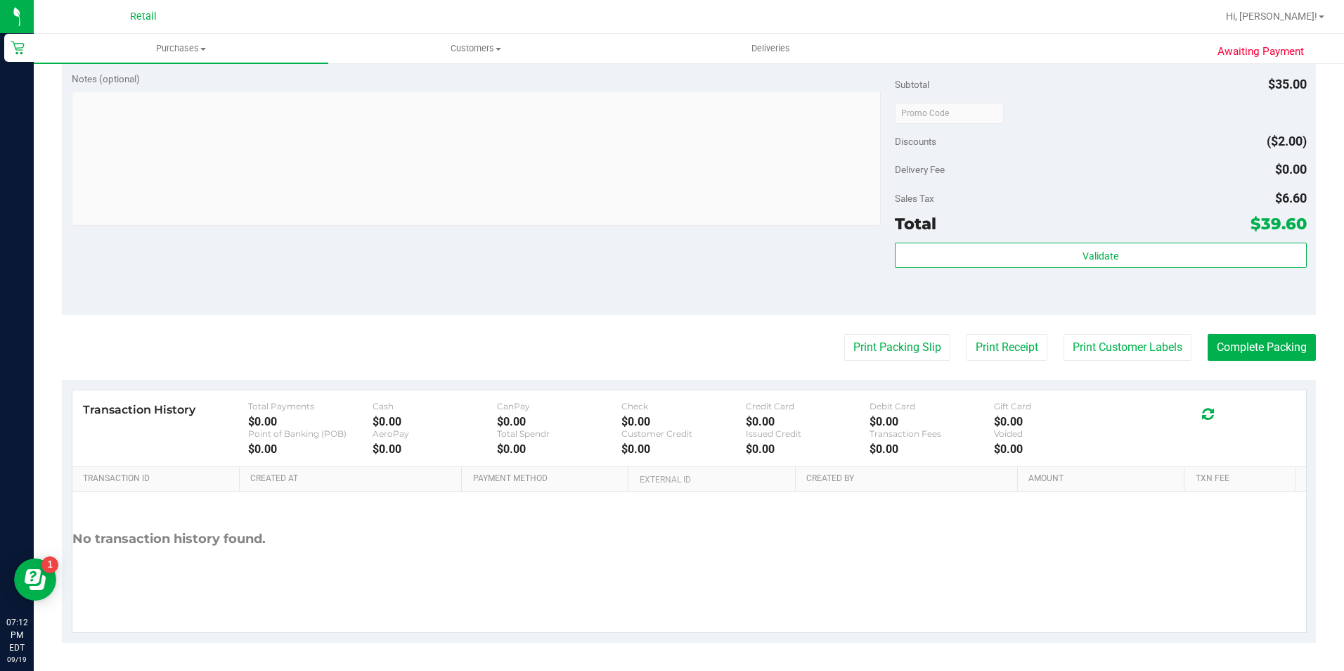
click at [1289, 333] on purchase-details "Back Edit Purchase Cancel Purchase View Profile # 01667665 Med | Rec METRC ID: …" at bounding box center [689, 79] width 1254 height 1127
click at [1278, 342] on button "Complete Packing" at bounding box center [1262, 347] width 108 height 27
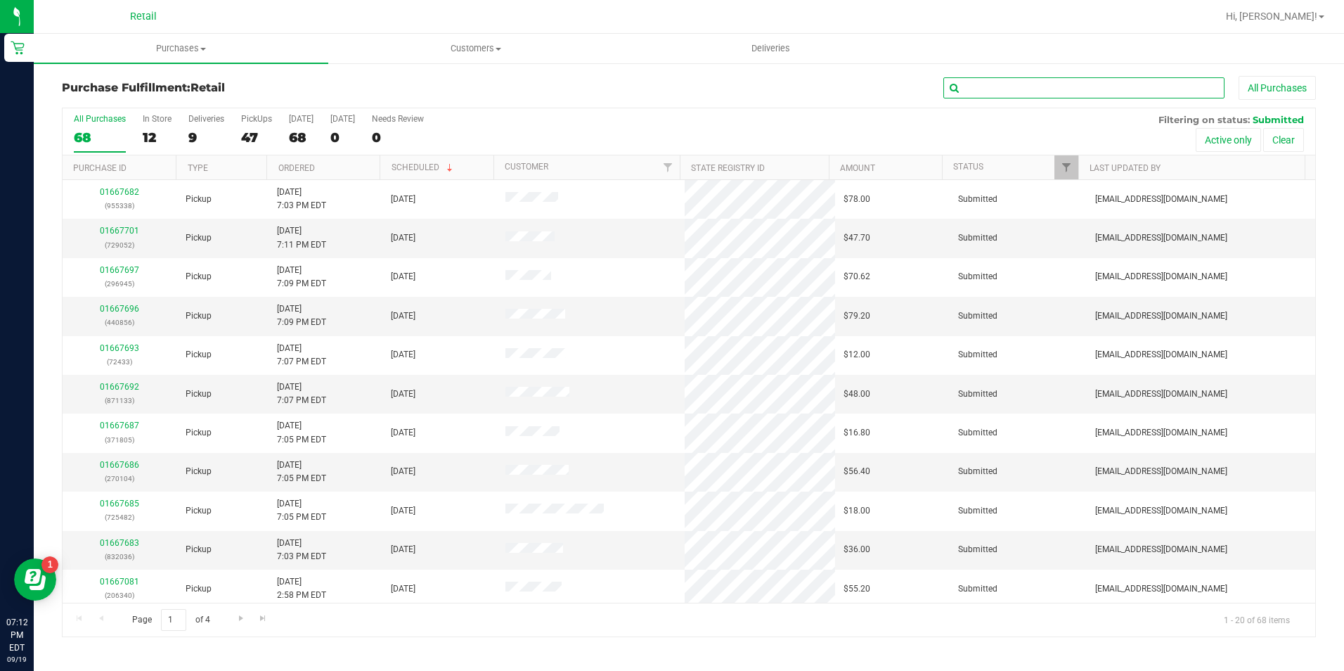
click at [1109, 90] on input "text" at bounding box center [1084, 87] width 281 height 21
type input "598107"
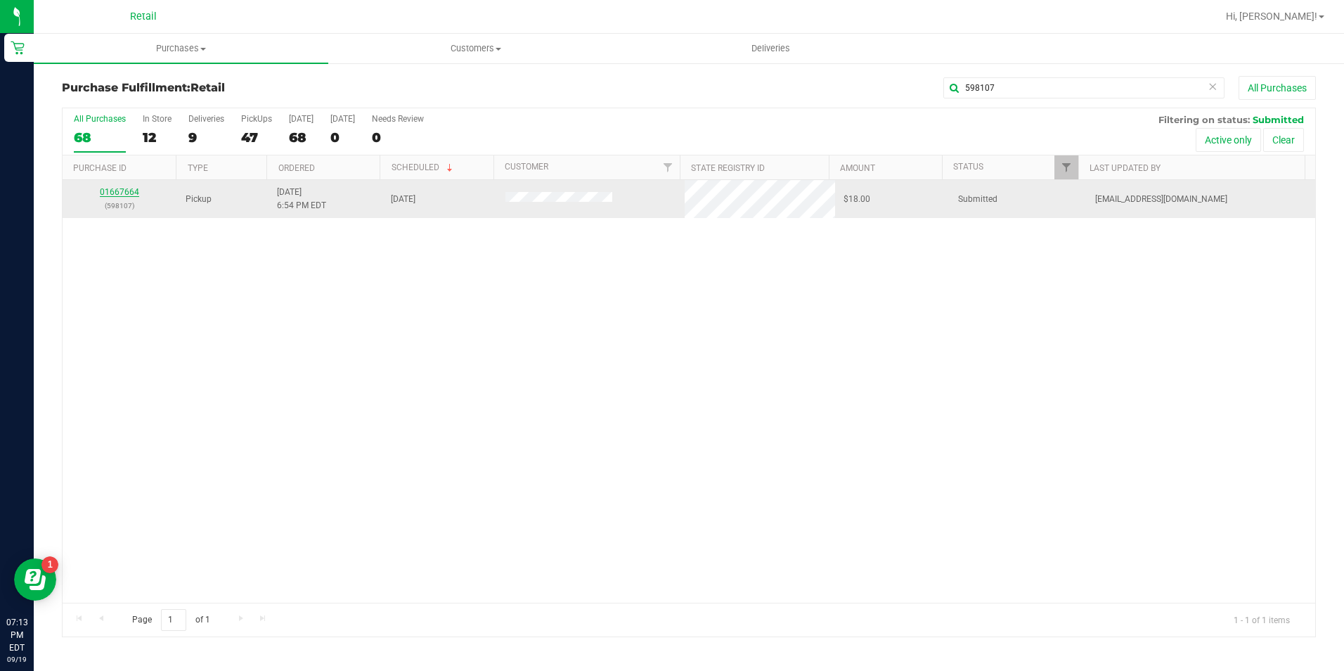
click at [136, 188] on link "01667664" at bounding box center [119, 192] width 39 height 10
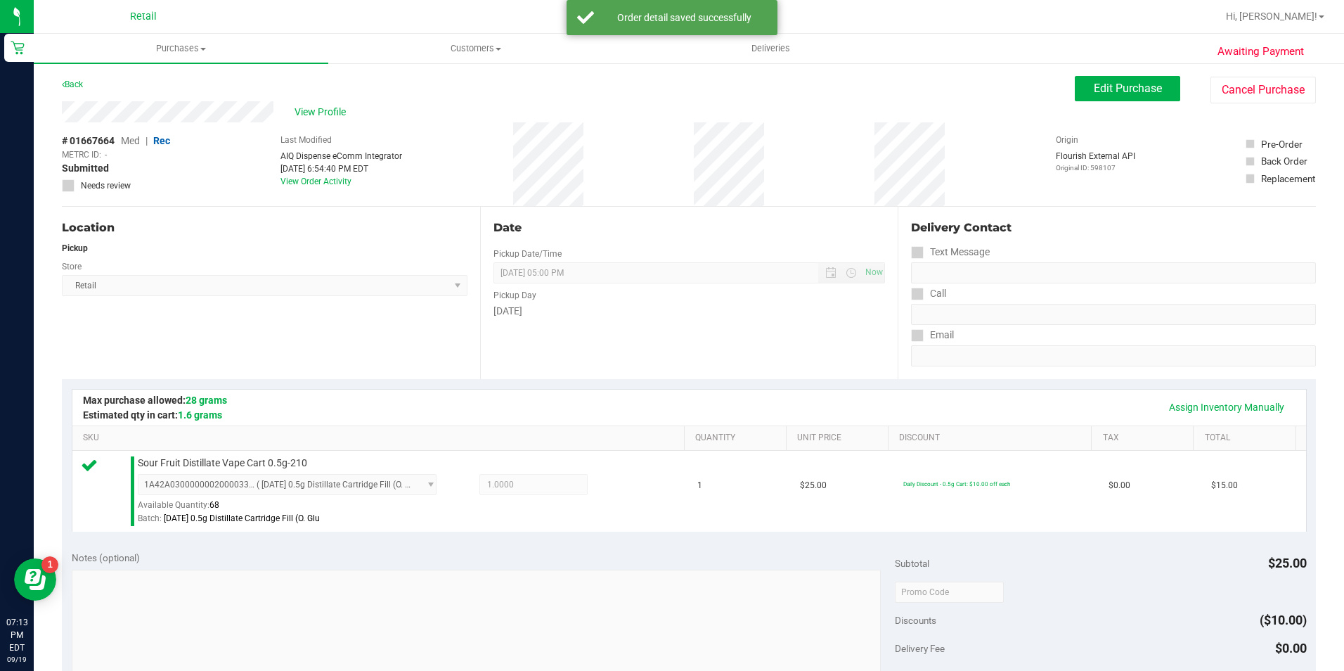
scroll to position [479, 0]
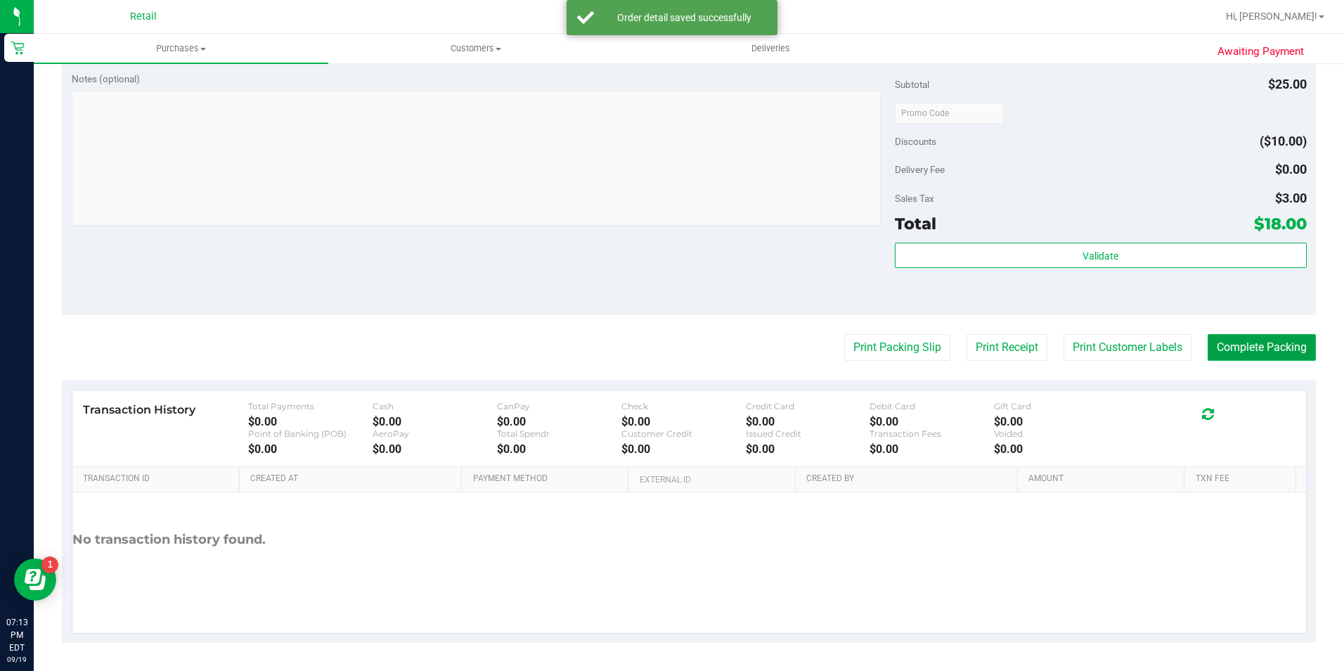
click at [1292, 338] on button "Complete Packing" at bounding box center [1262, 347] width 108 height 27
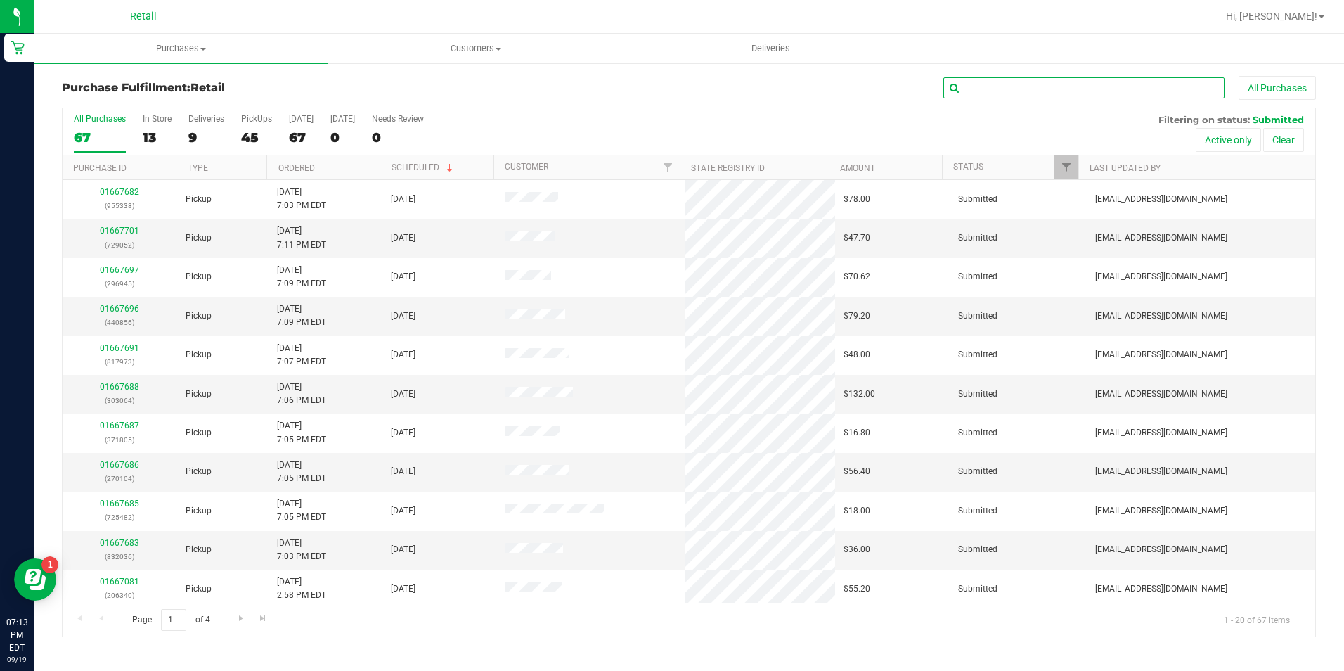
click at [1065, 97] on input "text" at bounding box center [1084, 87] width 281 height 21
type input "569766"
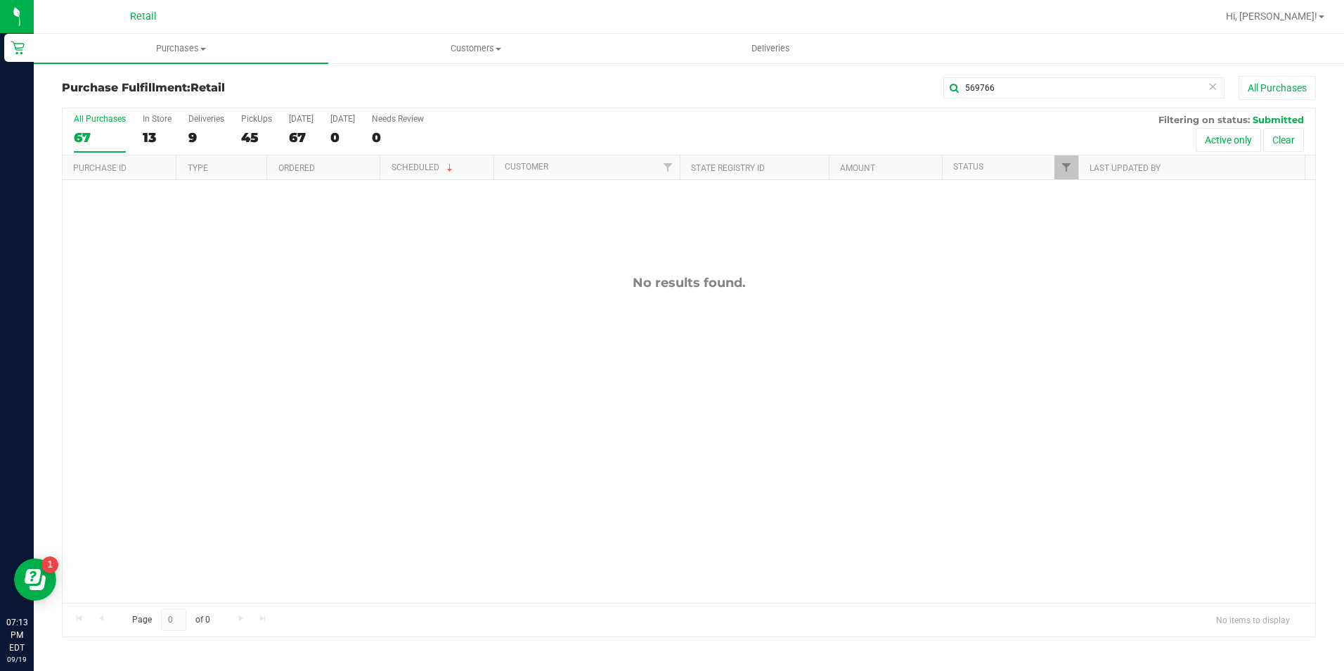
click at [460, 63] on link "Customers All customers Add a new customer All physicians" at bounding box center [475, 49] width 295 height 30
click at [453, 81] on li "All customers" at bounding box center [475, 85] width 295 height 17
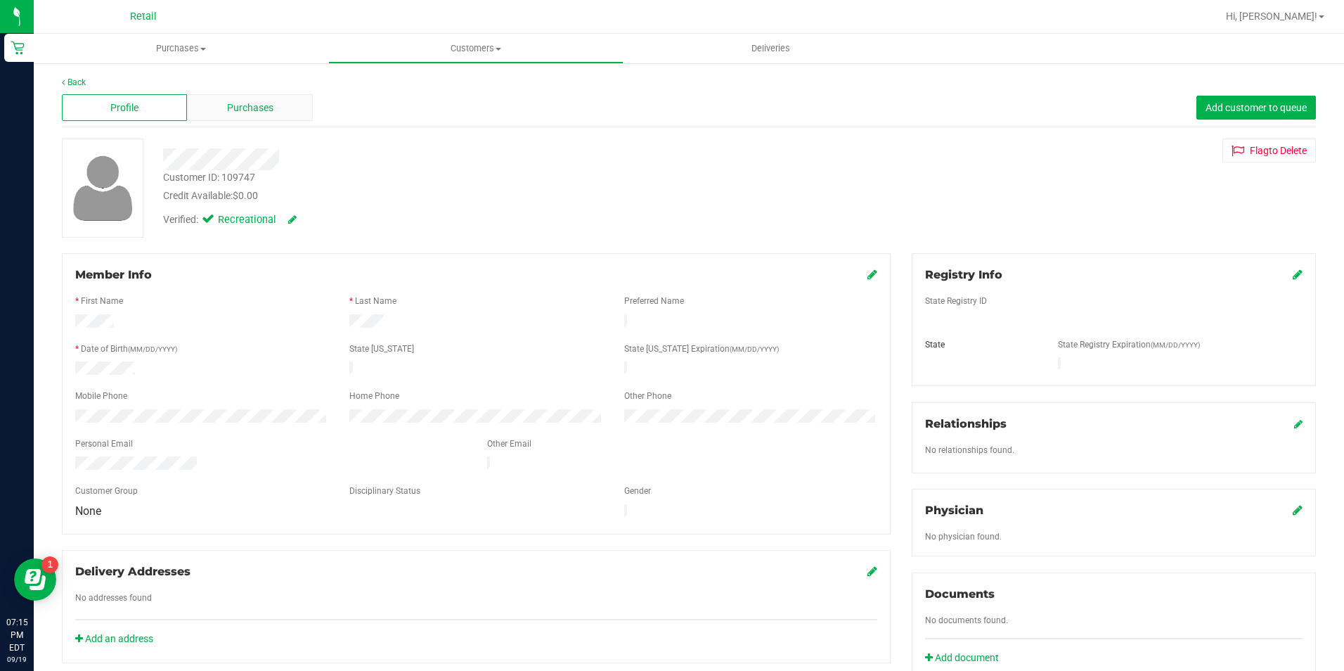
click at [230, 103] on span "Purchases" at bounding box center [250, 108] width 46 height 15
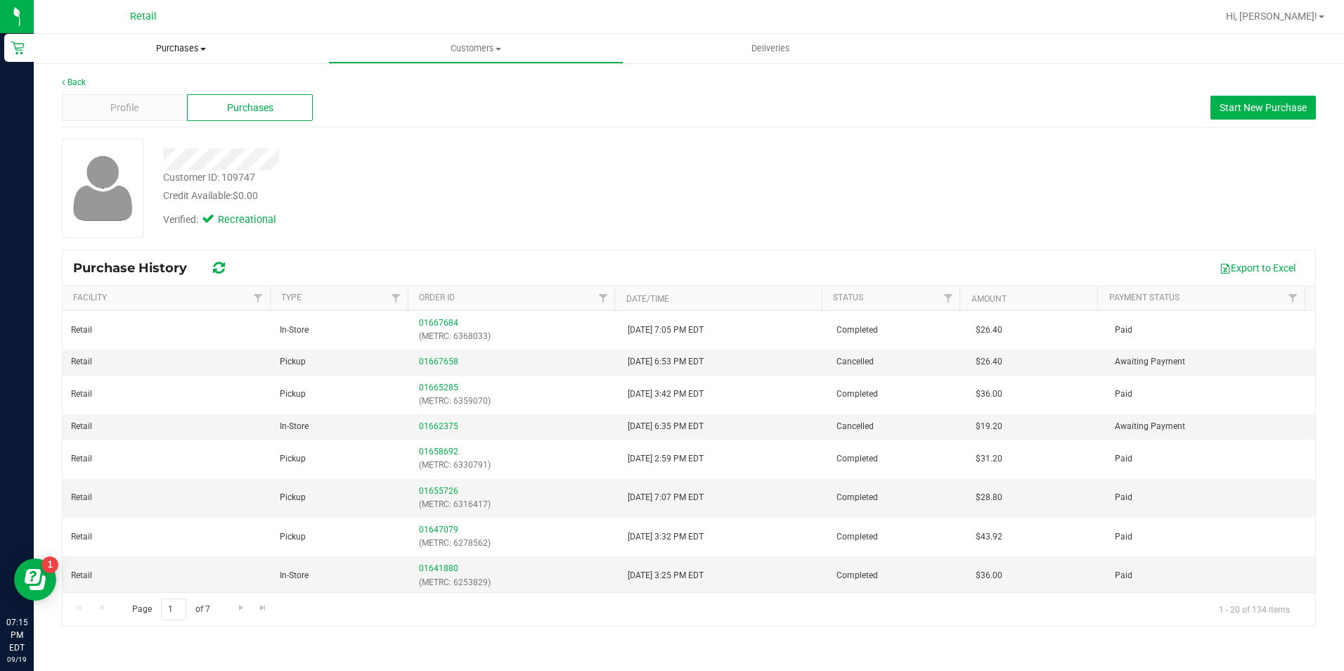
click at [169, 46] on span "Purchases" at bounding box center [181, 48] width 295 height 13
click at [92, 101] on span "Fulfillment" at bounding box center [77, 102] width 87 height 12
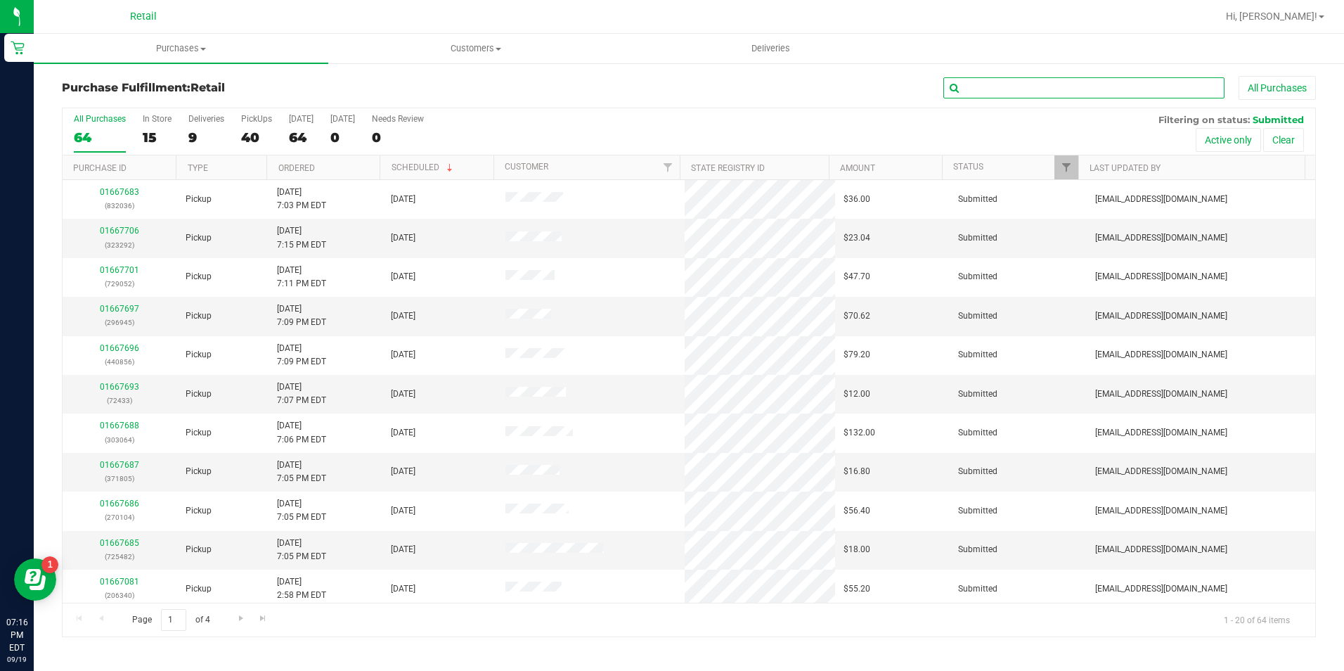
click at [1127, 81] on input "text" at bounding box center [1084, 87] width 281 height 21
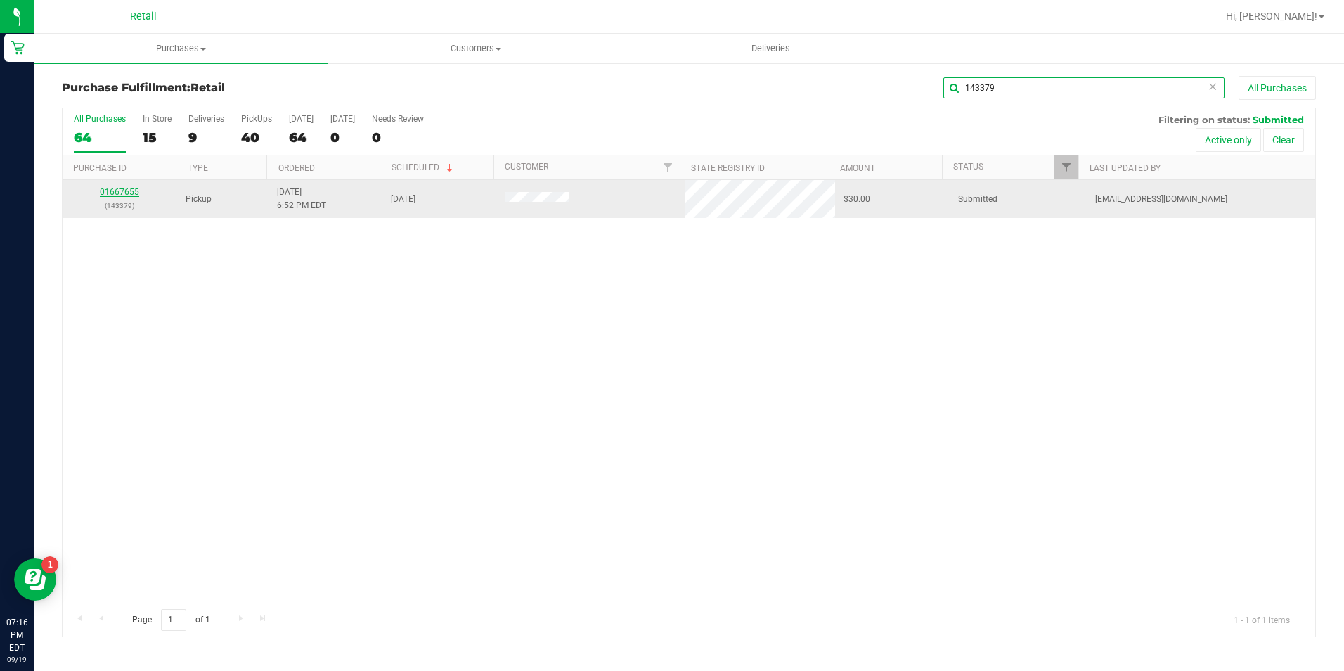
type input "143379"
click at [98, 190] on div "01667655 (143379)" at bounding box center [120, 199] width 98 height 27
click at [112, 193] on link "01667655" at bounding box center [119, 192] width 39 height 10
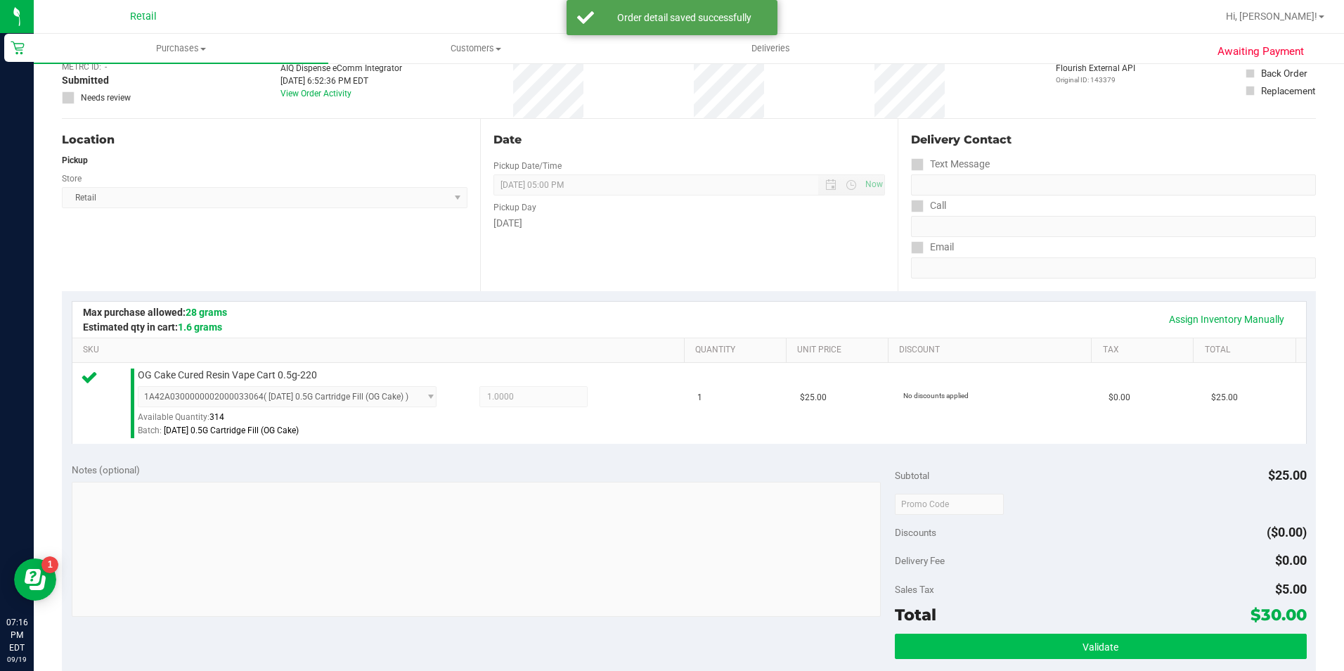
scroll to position [211, 0]
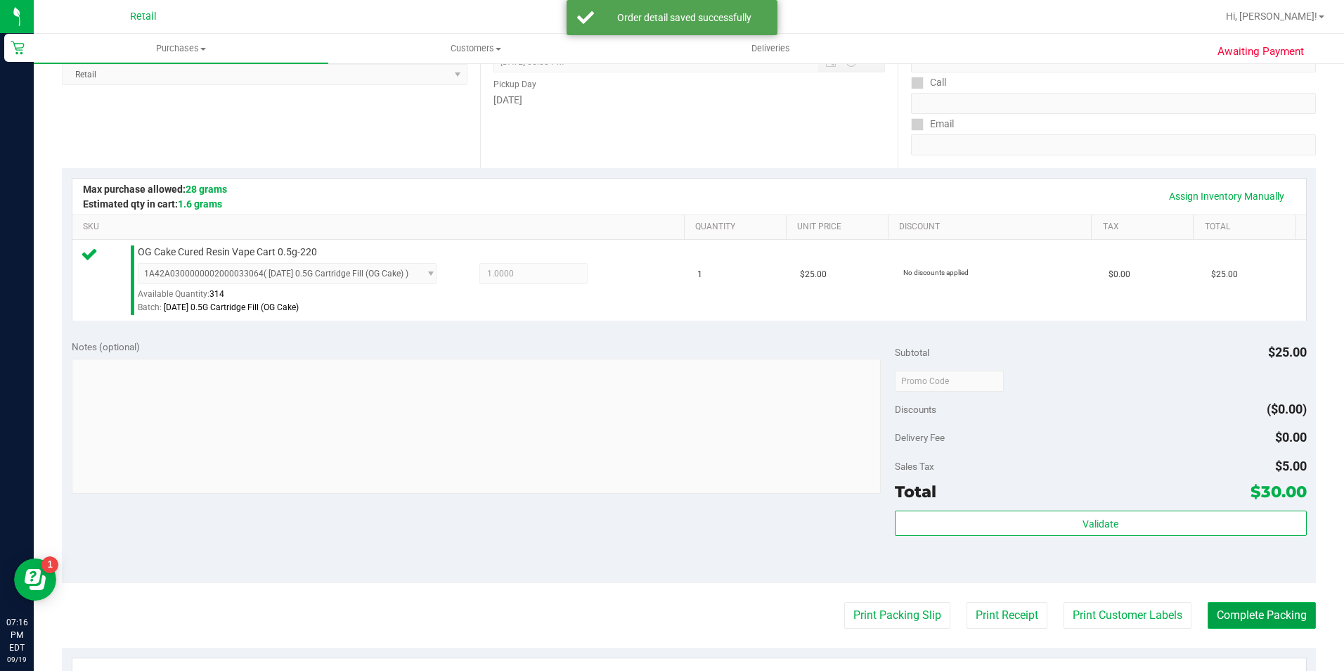
click at [1247, 612] on button "Complete Packing" at bounding box center [1262, 615] width 108 height 27
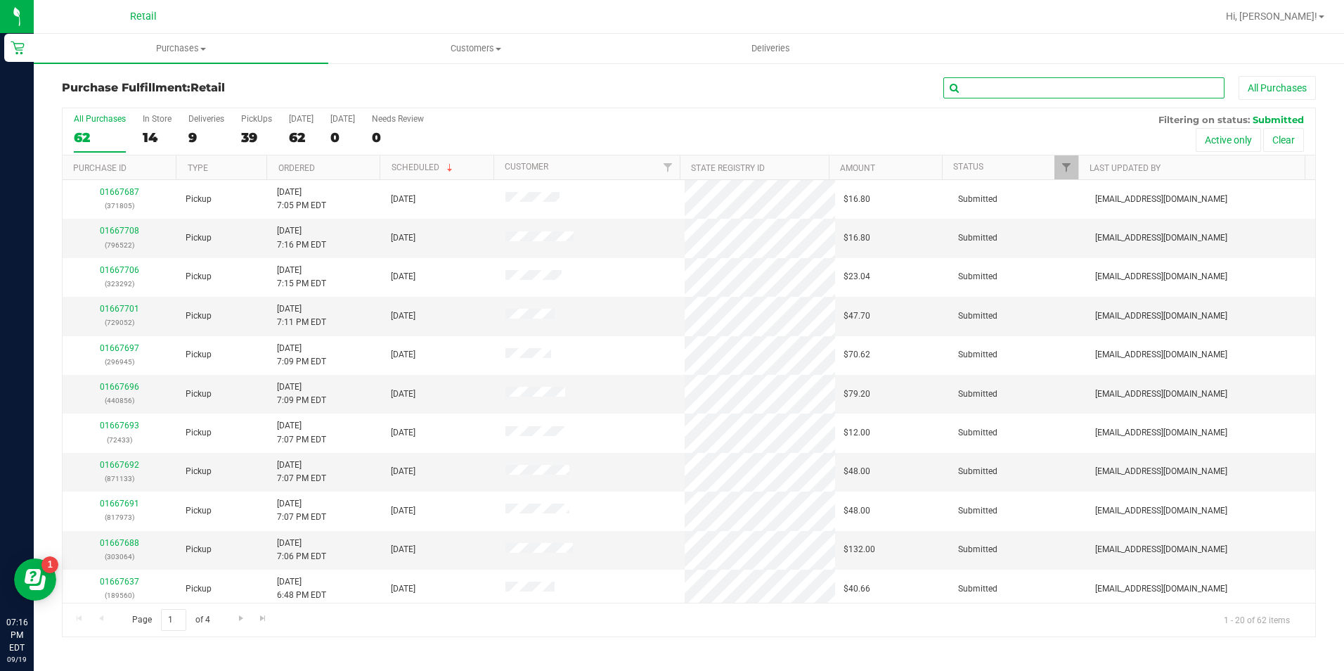
click at [1082, 92] on input "text" at bounding box center [1084, 87] width 281 height 21
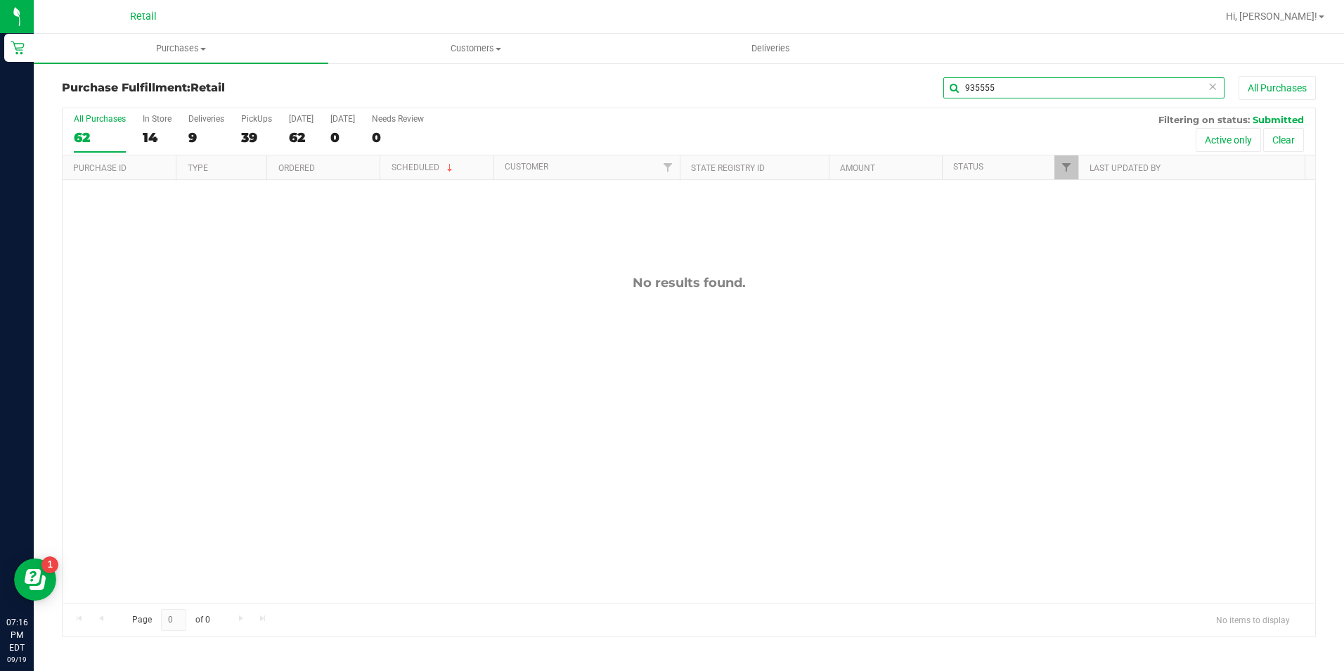
click at [1101, 90] on input "935555" at bounding box center [1084, 87] width 281 height 21
type input "935"
click at [460, 49] on span "Customers" at bounding box center [475, 48] width 293 height 13
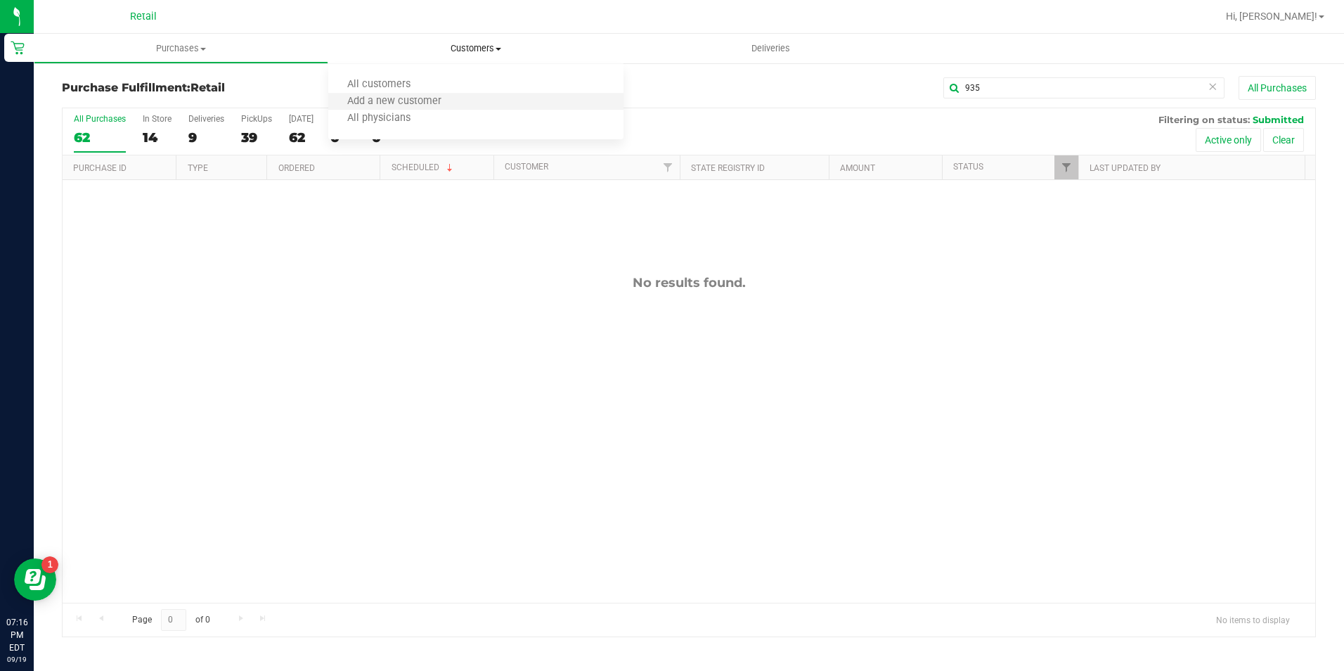
click at [419, 94] on li "Add a new customer" at bounding box center [475, 102] width 295 height 17
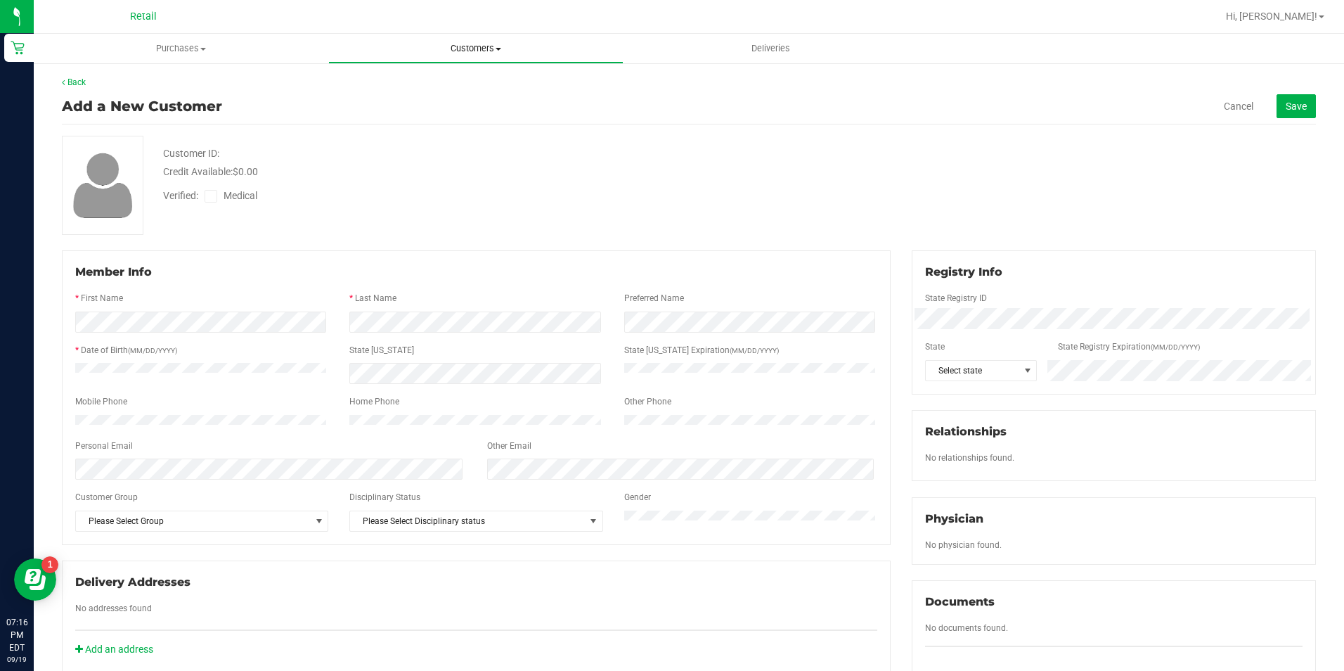
click at [477, 41] on uib-tab-heading "Customers All customers Add a new customer All physicians" at bounding box center [475, 48] width 293 height 28
click at [449, 52] on span "Customers" at bounding box center [475, 48] width 295 height 13
click at [399, 85] on span "All customers" at bounding box center [378, 85] width 101 height 12
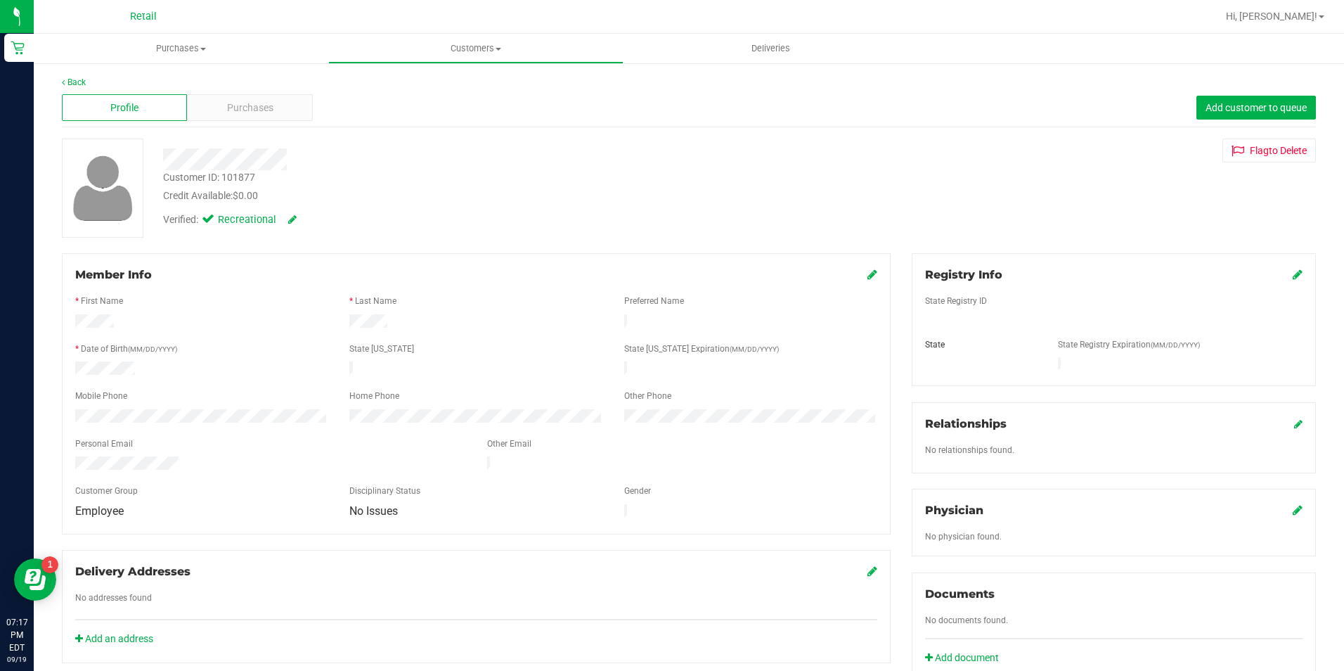
click at [262, 122] on div "Profile Purchases Add customer to queue" at bounding box center [689, 108] width 1254 height 39
click at [262, 112] on span "Purchases" at bounding box center [250, 108] width 46 height 15
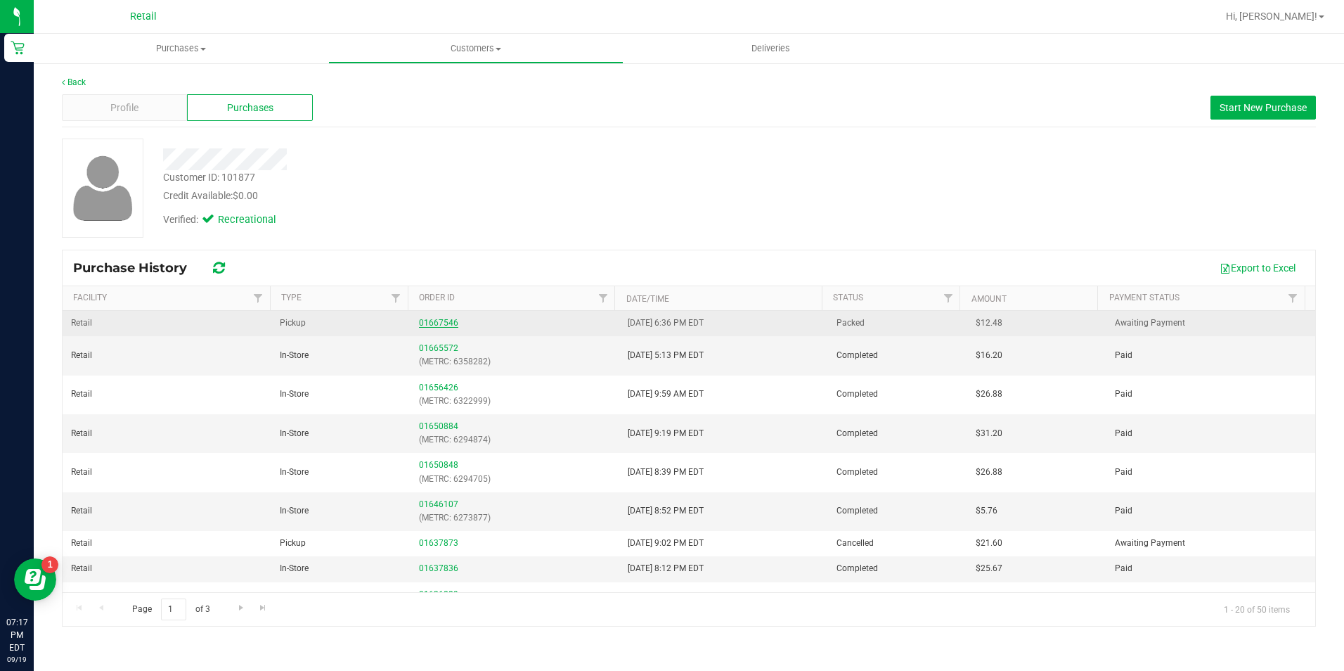
click at [425, 320] on link "01667546" at bounding box center [438, 323] width 39 height 10
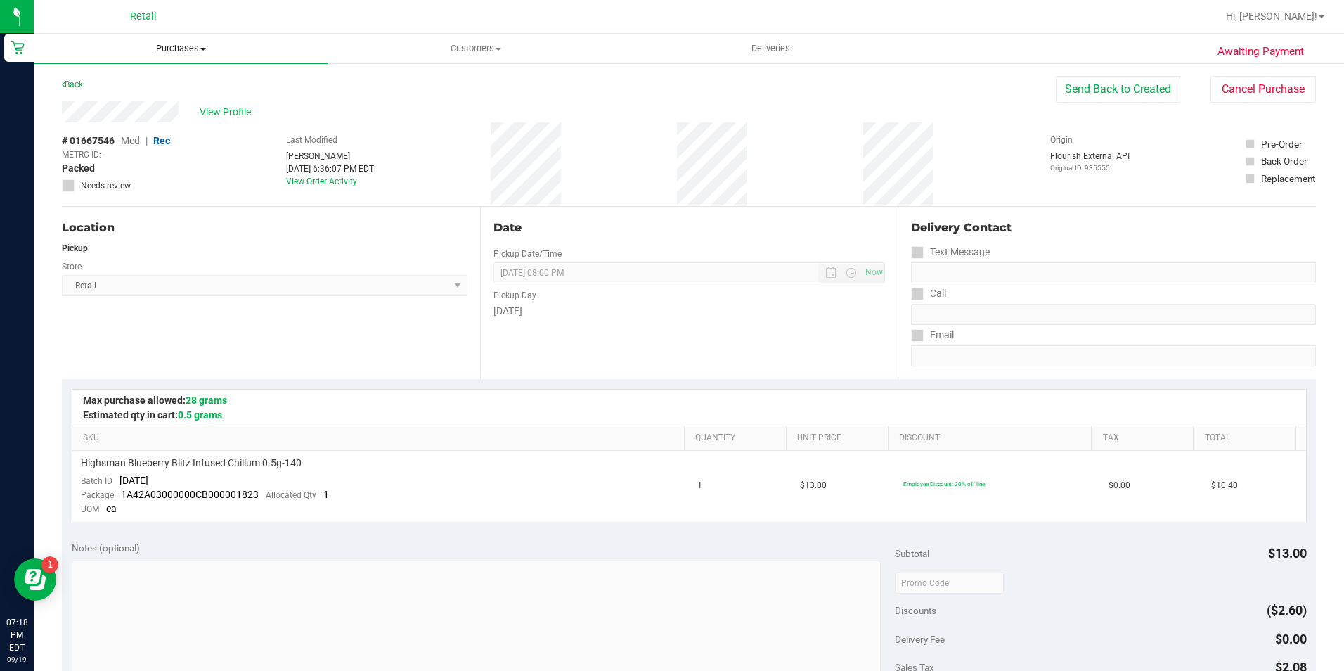
click at [174, 51] on span "Purchases" at bounding box center [181, 48] width 295 height 13
click at [150, 97] on li "Fulfillment" at bounding box center [181, 102] width 295 height 17
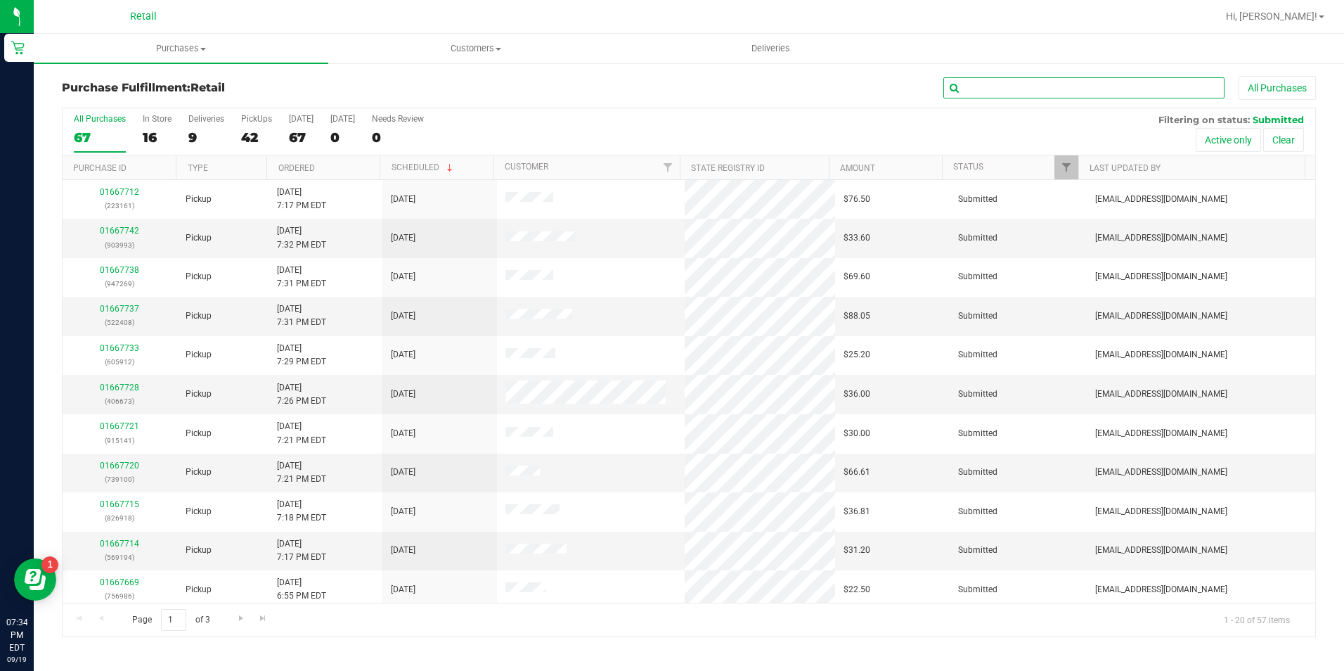
click at [1093, 92] on input "text" at bounding box center [1084, 87] width 281 height 21
type input "377899"
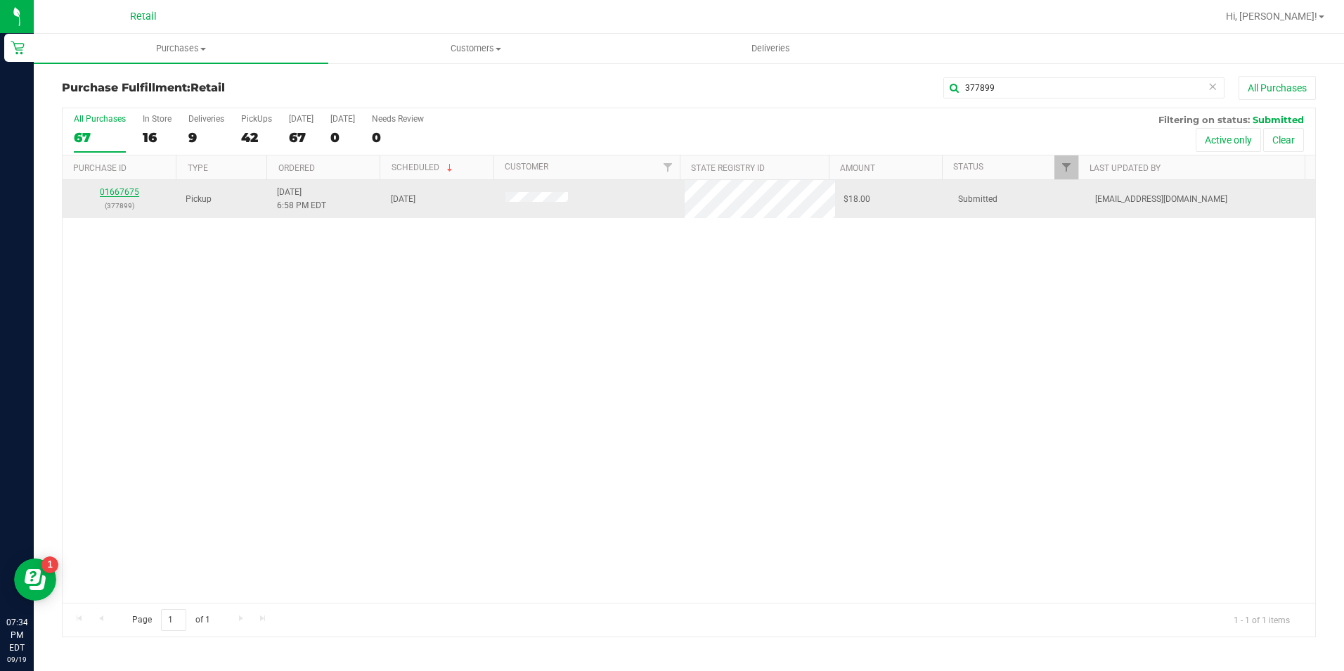
click at [115, 197] on link "01667675" at bounding box center [119, 192] width 39 height 10
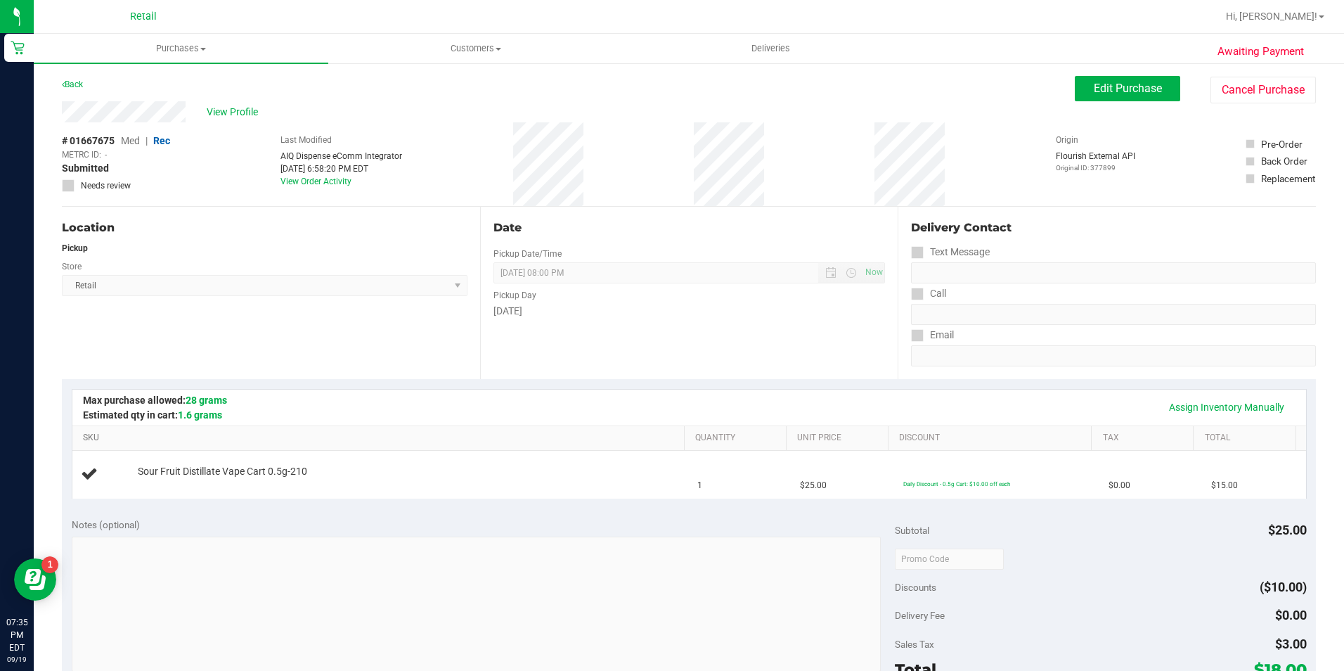
click at [508, 437] on link "SKU" at bounding box center [381, 437] width 596 height 11
click at [445, 352] on div "Location Pickup Store Retail Select Store Retail" at bounding box center [271, 293] width 418 height 172
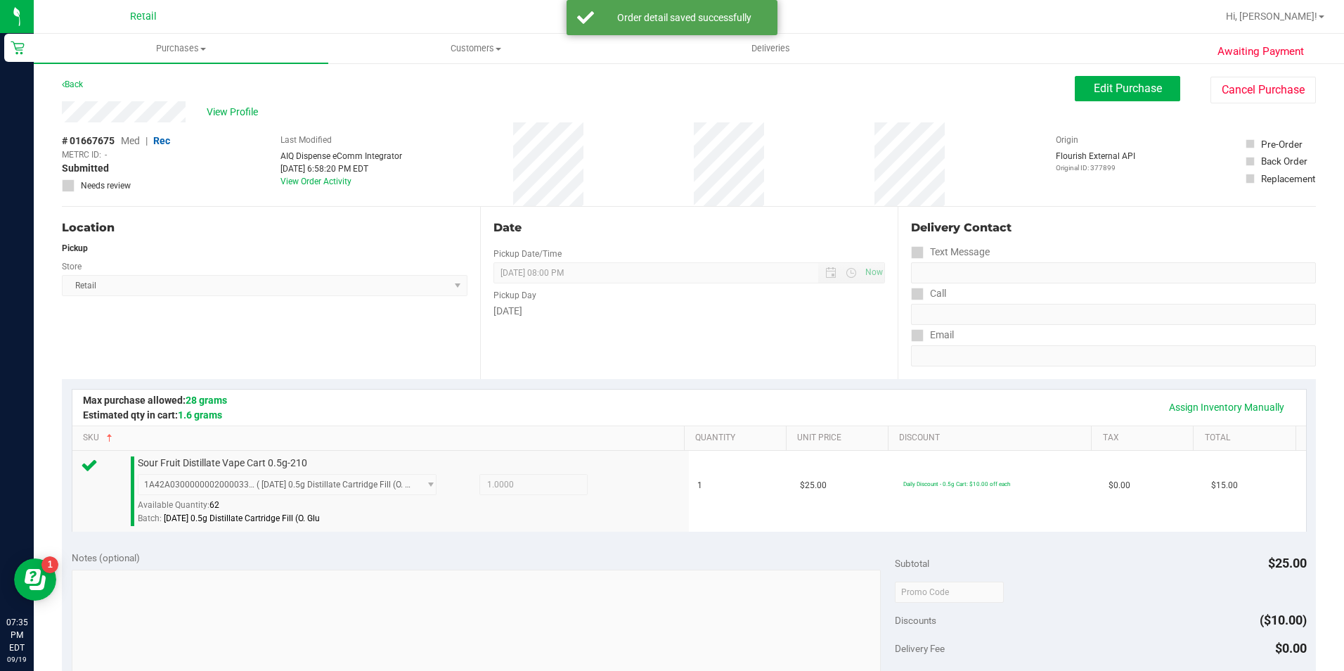
scroll to position [479, 0]
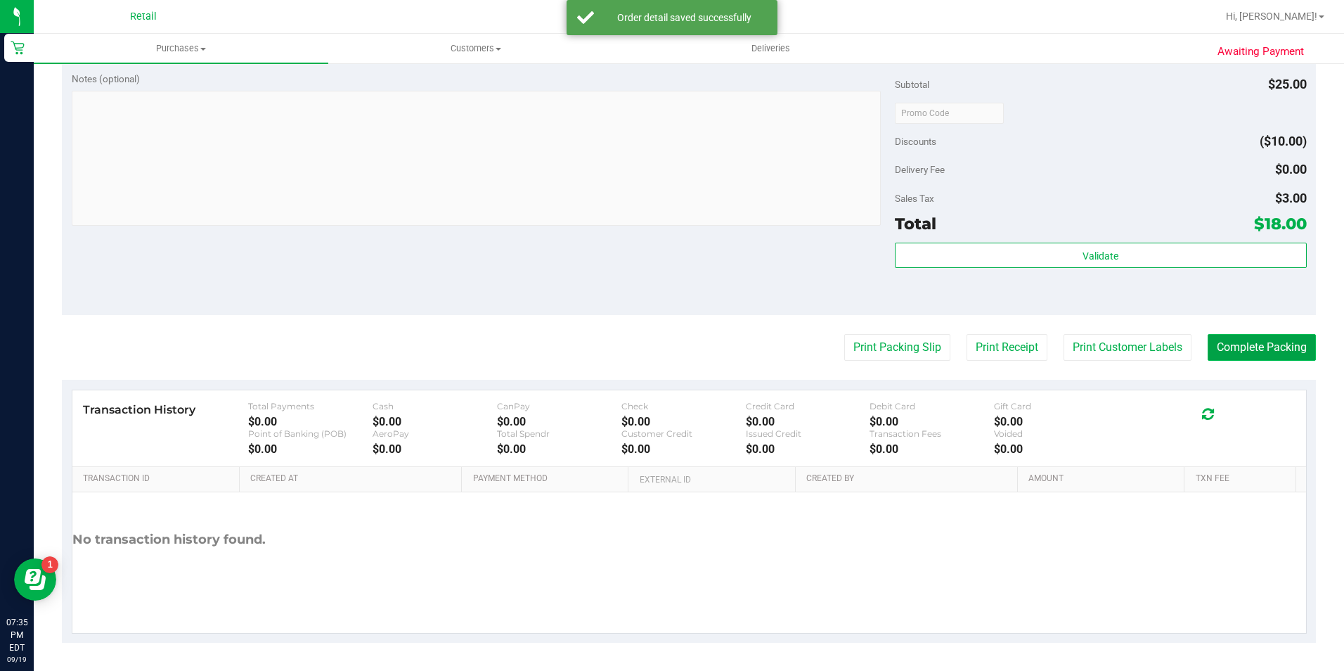
click at [1264, 342] on button "Complete Packing" at bounding box center [1262, 347] width 108 height 27
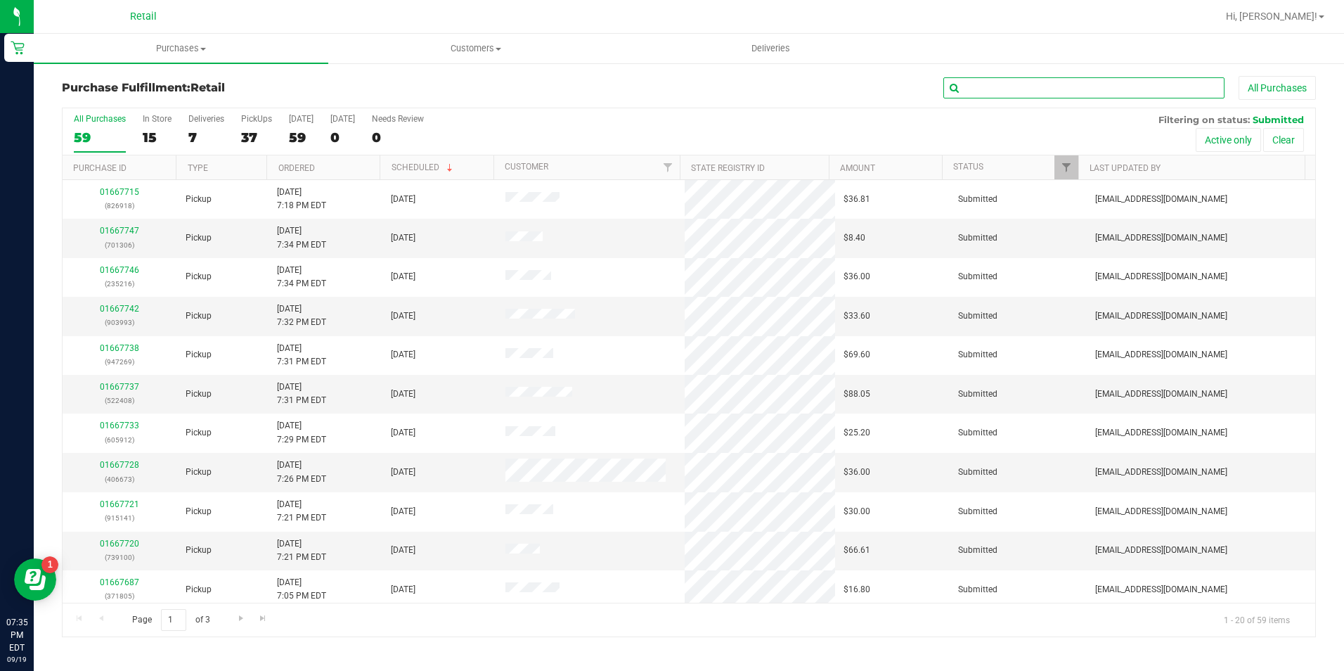
click at [1053, 98] on input "text" at bounding box center [1084, 87] width 281 height 21
type input "686105"
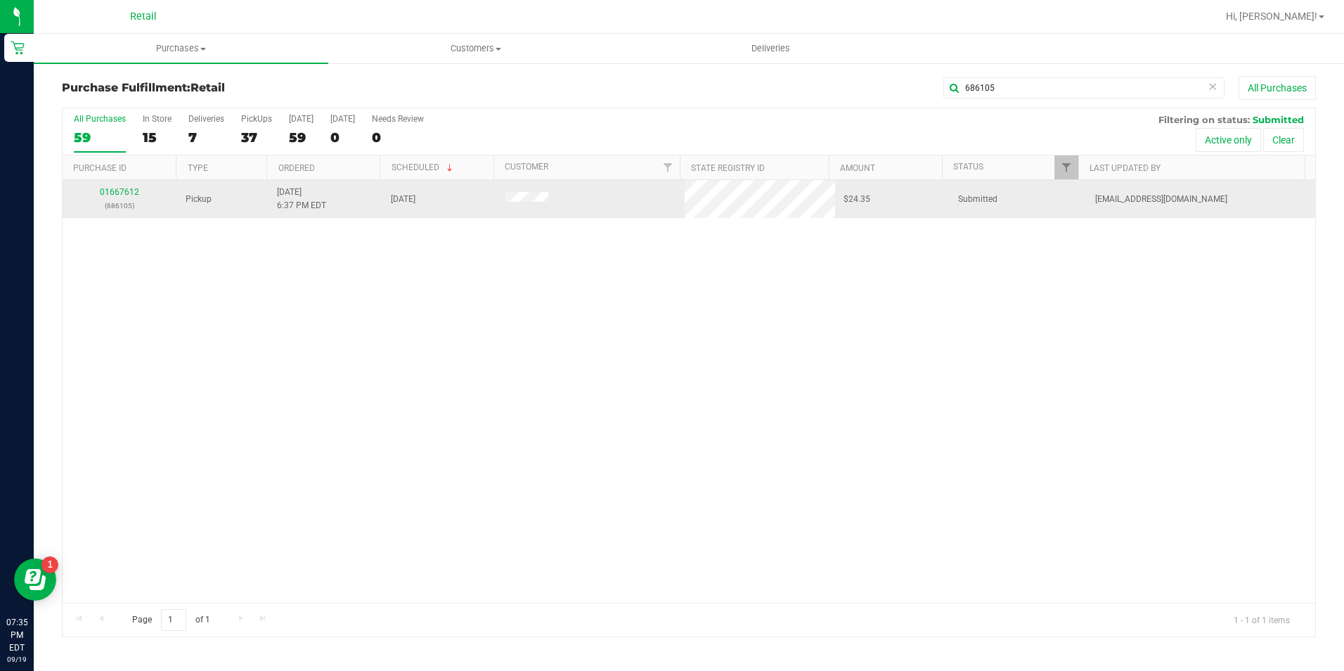
click at [117, 199] on p "(686105)" at bounding box center [120, 205] width 98 height 13
click at [109, 196] on link "01667612" at bounding box center [119, 192] width 39 height 10
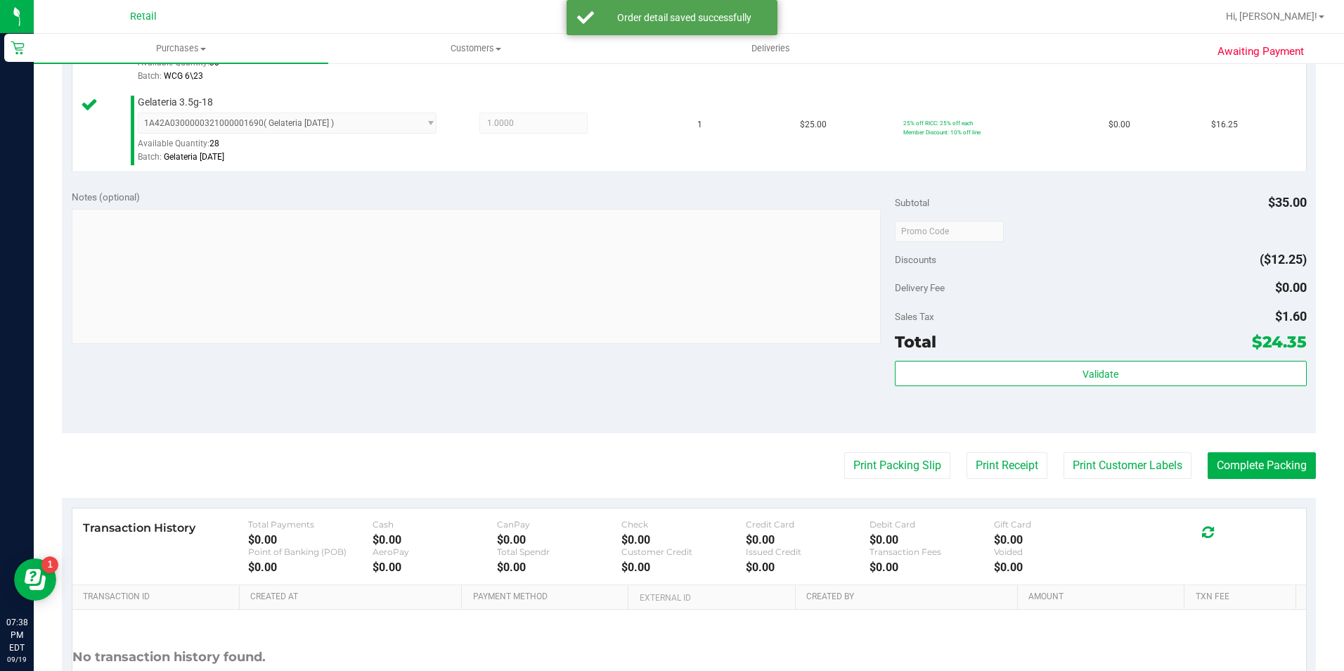
scroll to position [492, 0]
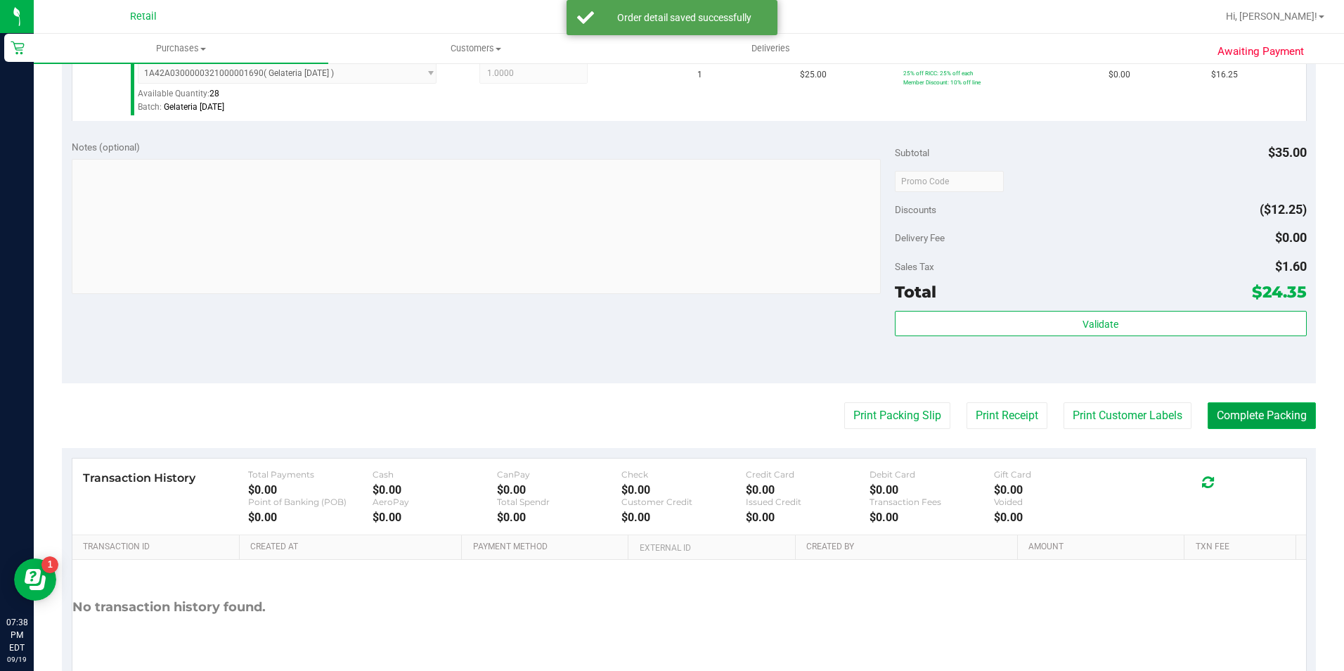
click at [1263, 406] on button "Complete Packing" at bounding box center [1262, 415] width 108 height 27
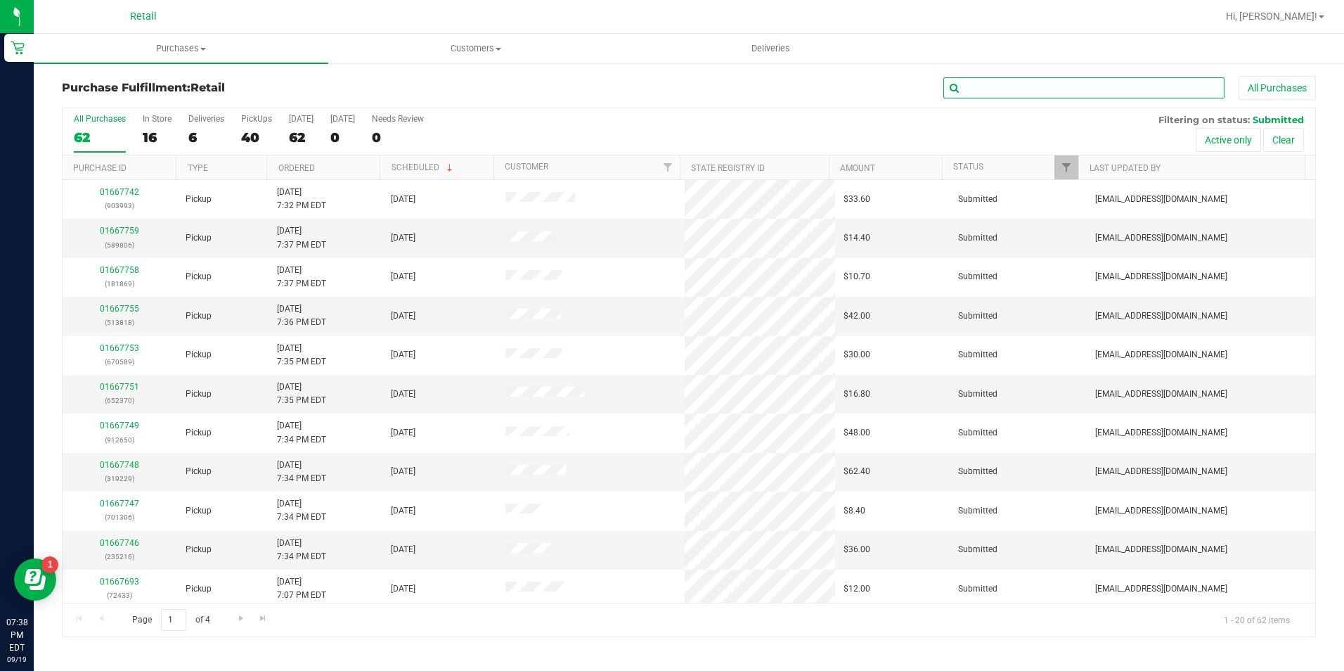
click at [1075, 86] on input "text" at bounding box center [1084, 87] width 281 height 21
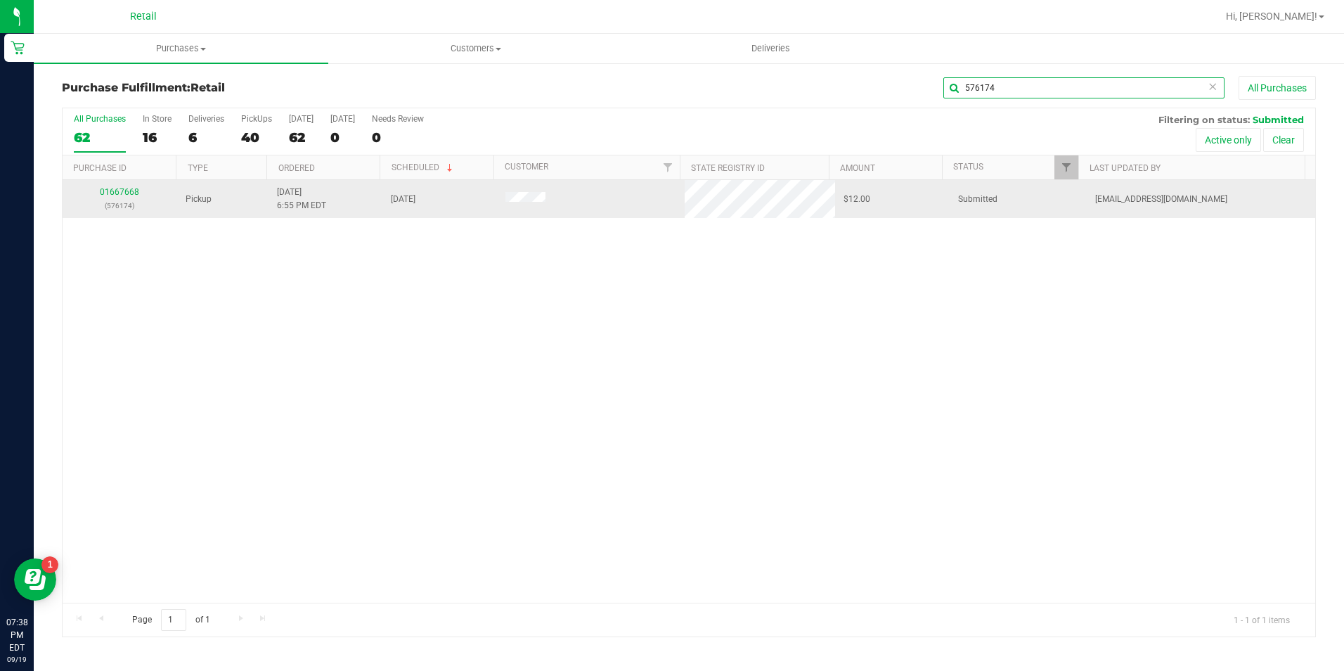
type input "576174"
click at [122, 185] on td "01667668 (576174)" at bounding box center [120, 199] width 115 height 38
click at [129, 195] on link "01667668" at bounding box center [119, 192] width 39 height 10
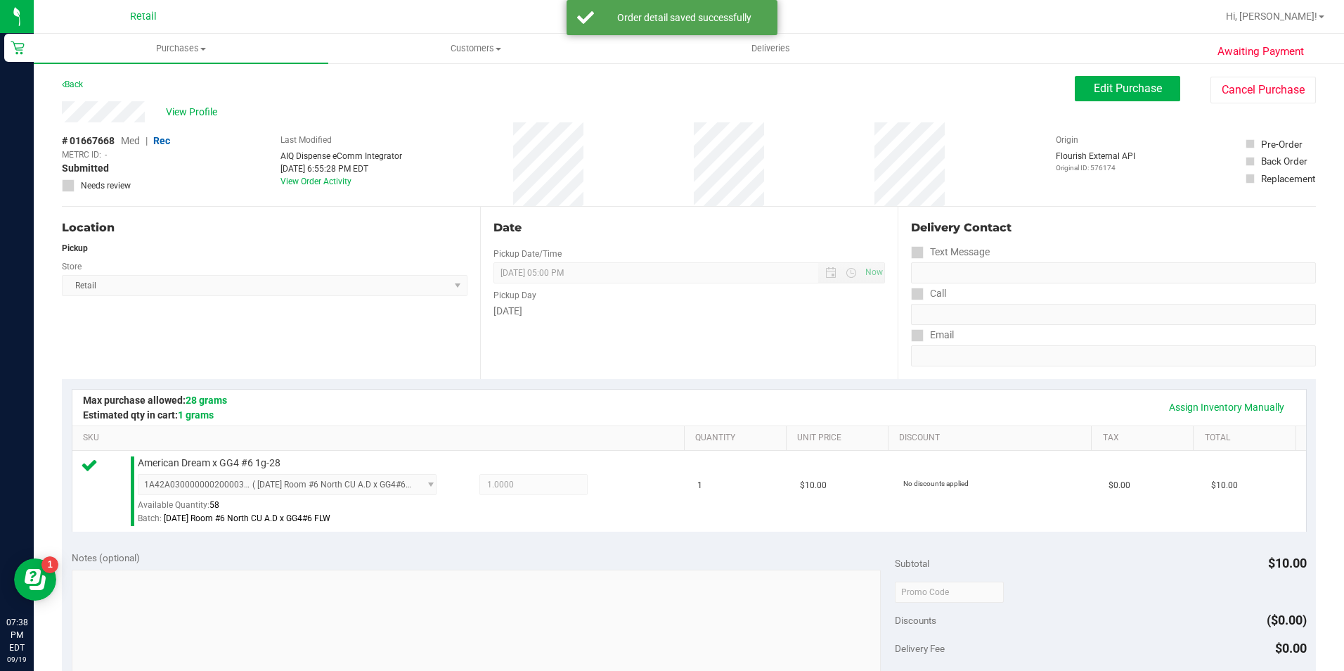
scroll to position [479, 0]
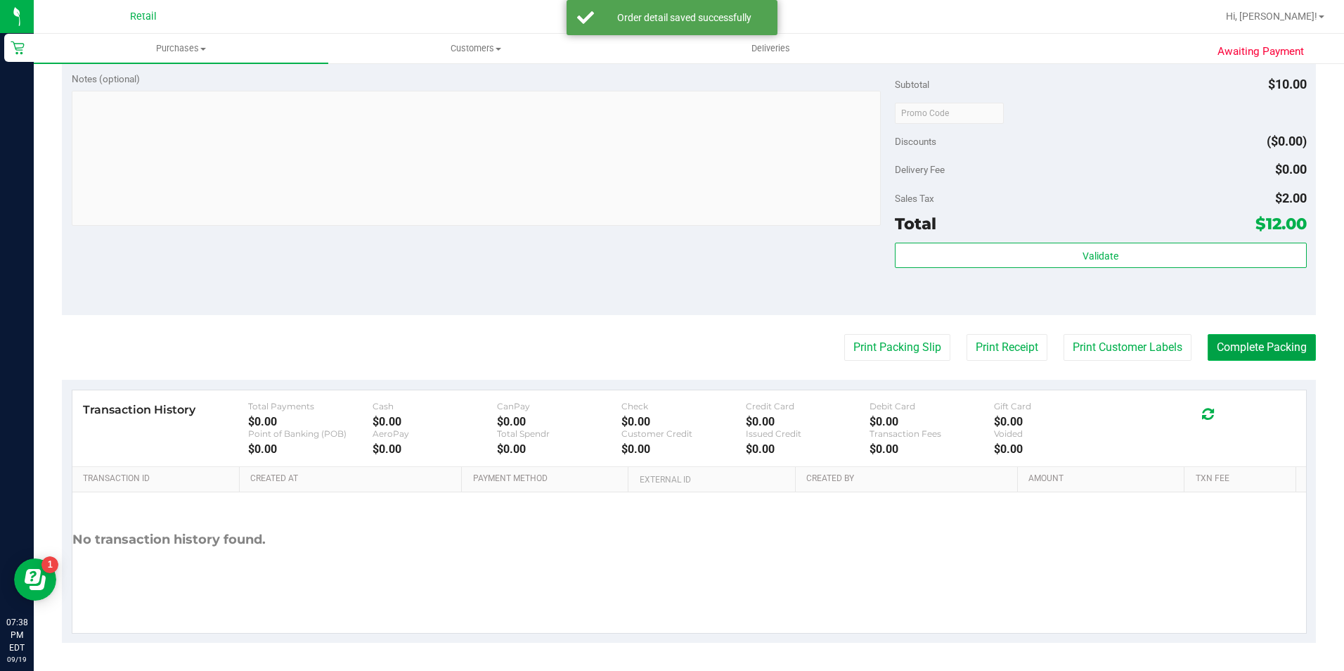
click at [1247, 353] on button "Complete Packing" at bounding box center [1262, 347] width 108 height 27
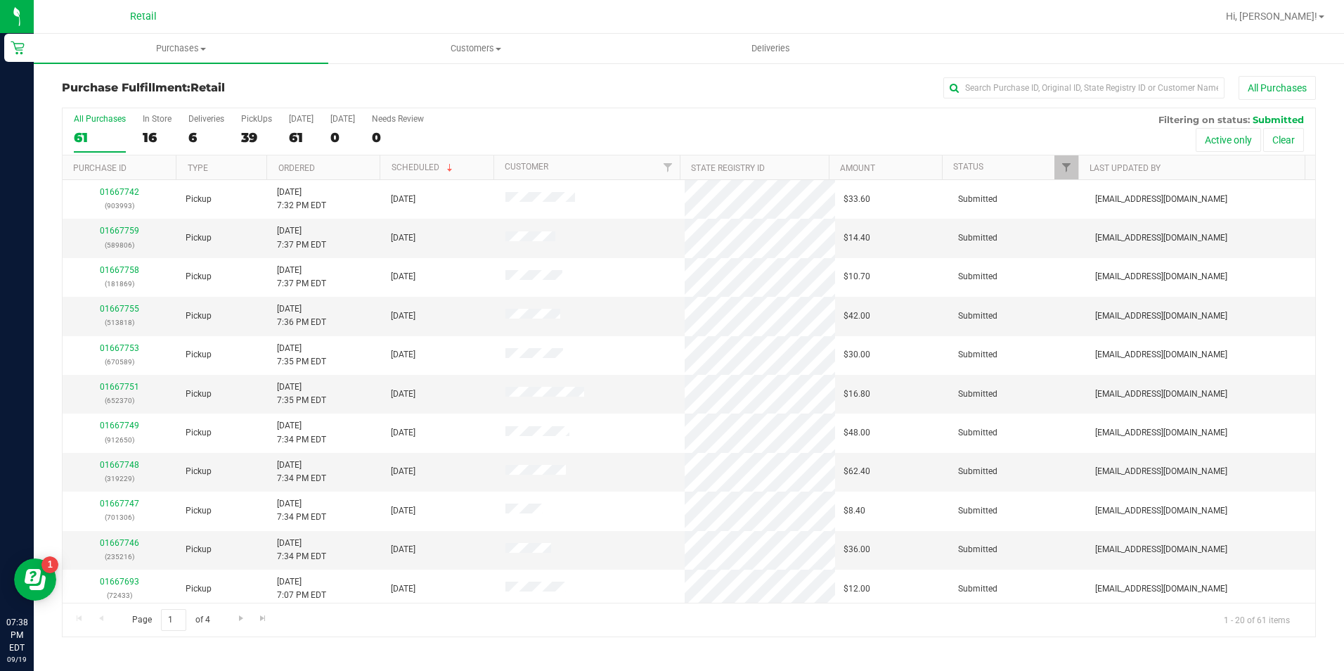
click at [1085, 58] on ul "Purchases Summary of purchases Fulfillment All purchases Customers All customer…" at bounding box center [706, 49] width 1344 height 30
click at [1069, 75] on div "Purchase Fulfillment: Retail All Purchases All Purchases 61 In Store 16 Deliver…" at bounding box center [689, 356] width 1311 height 589
click at [1053, 84] on input "text" at bounding box center [1084, 87] width 281 height 21
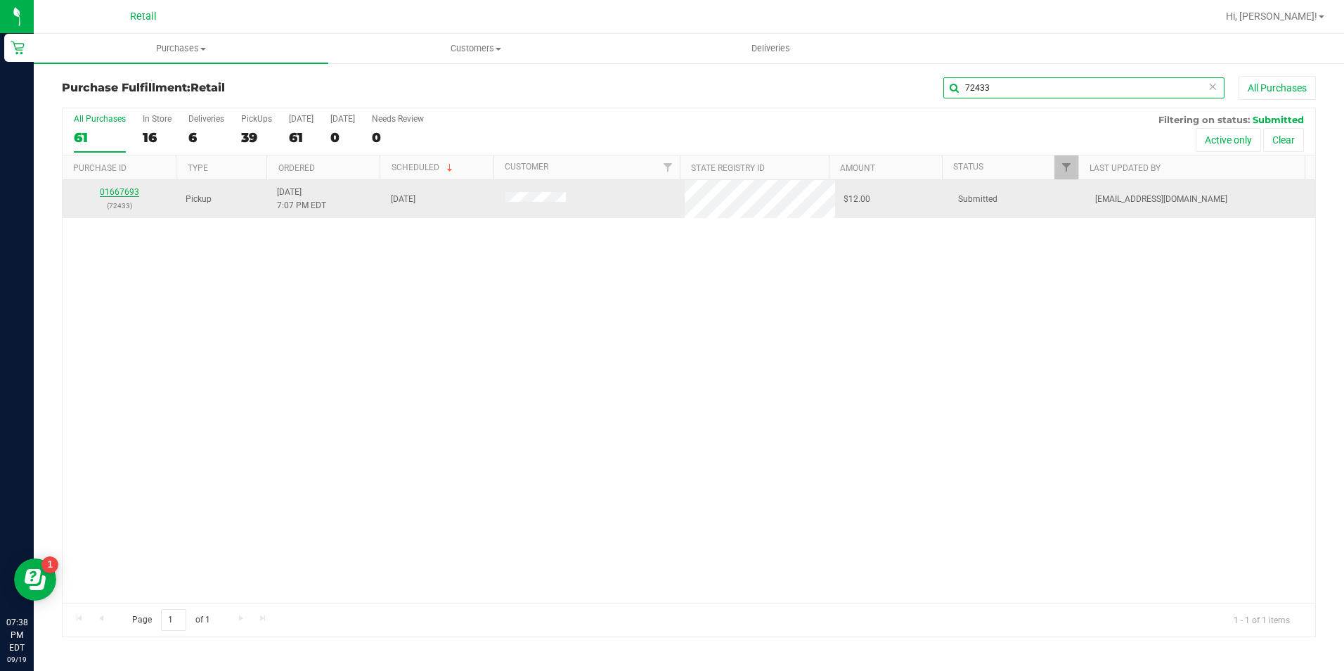
type input "72433"
click at [127, 195] on link "01667693" at bounding box center [119, 192] width 39 height 10
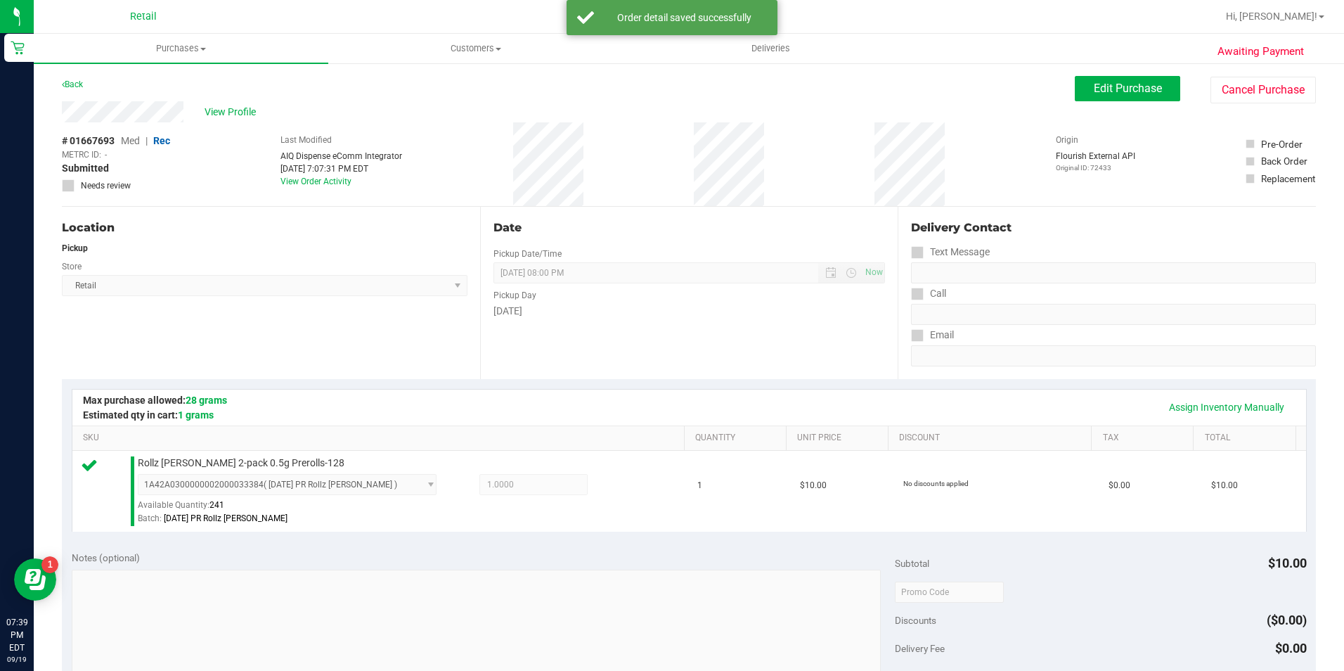
scroll to position [211, 0]
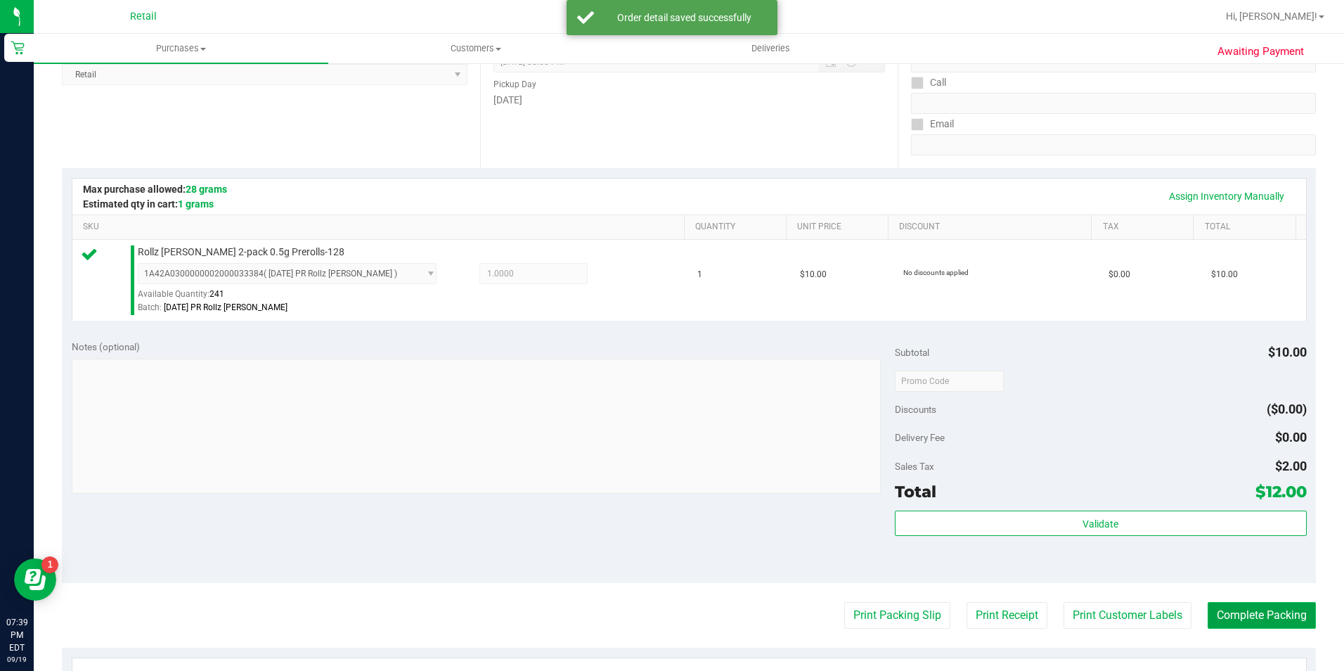
click at [1274, 608] on button "Complete Packing" at bounding box center [1262, 615] width 108 height 27
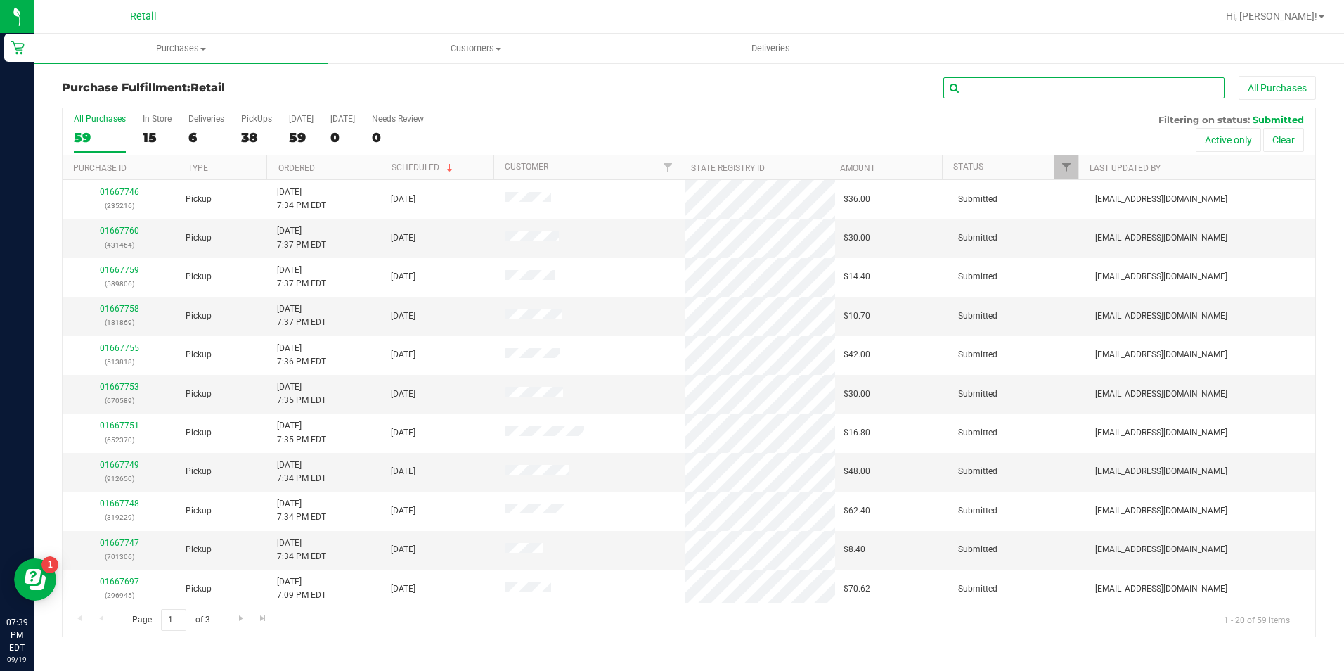
click at [1051, 89] on input "text" at bounding box center [1084, 87] width 281 height 21
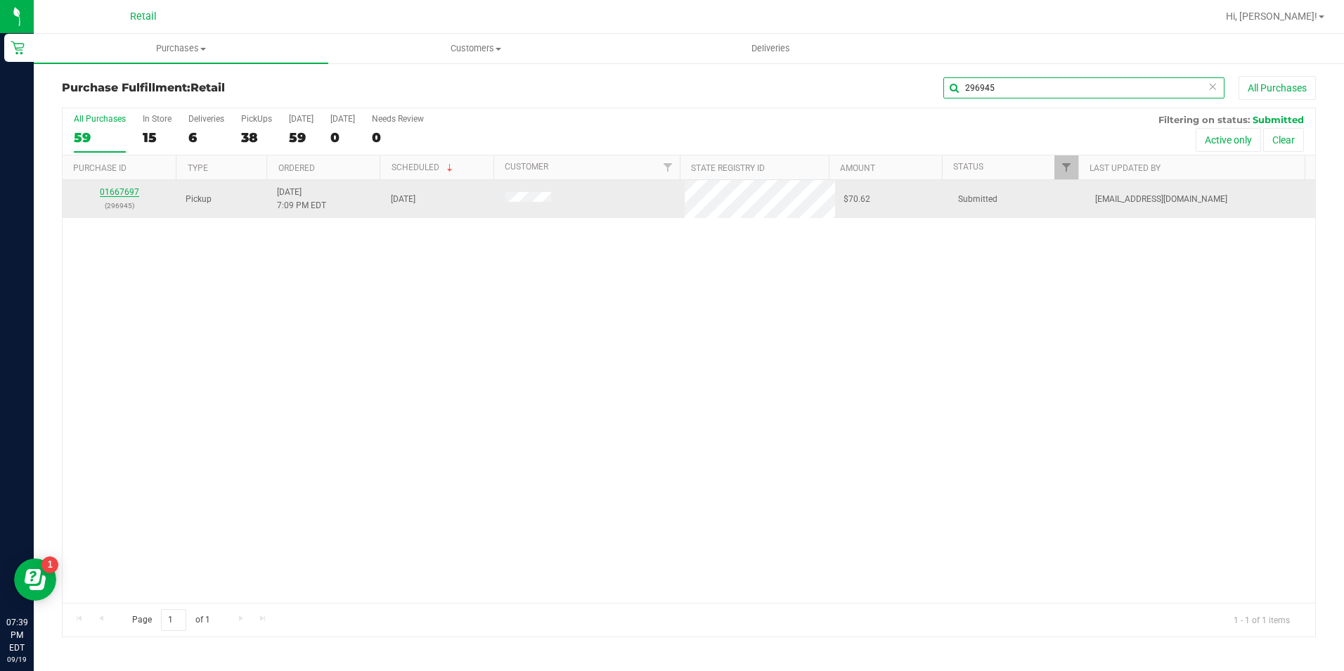
type input "296945"
click at [113, 189] on link "01667697" at bounding box center [119, 192] width 39 height 10
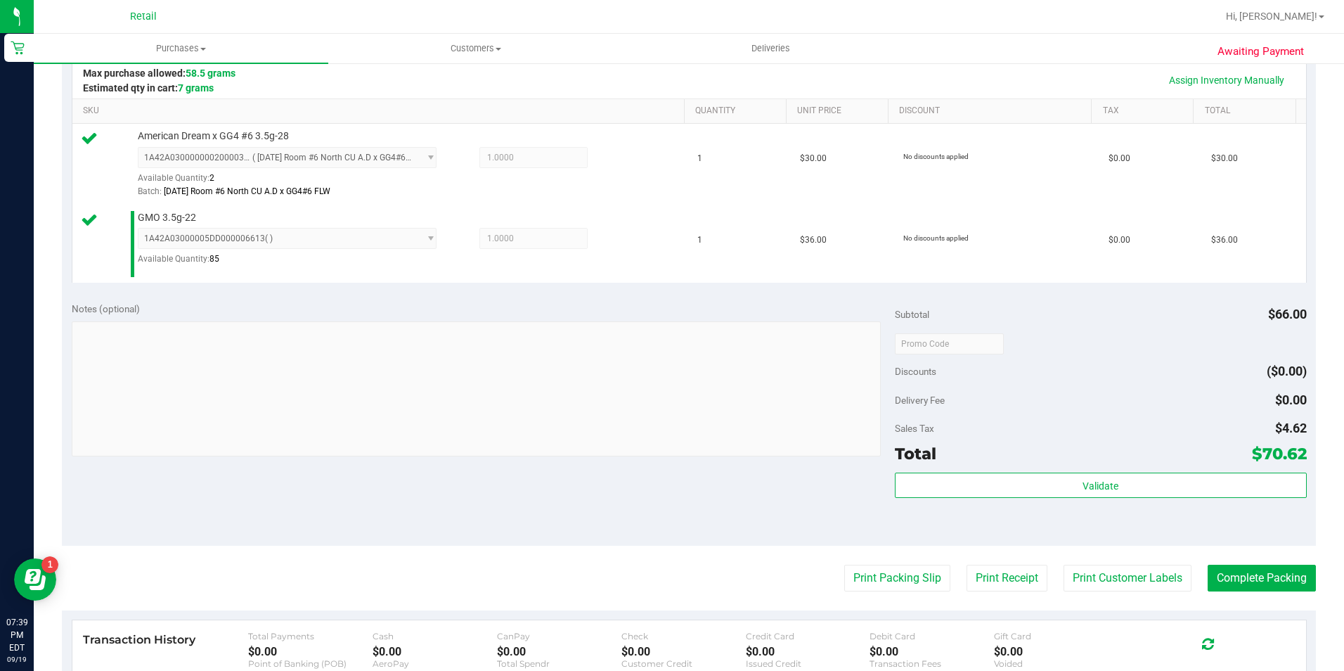
scroll to position [352, 0]
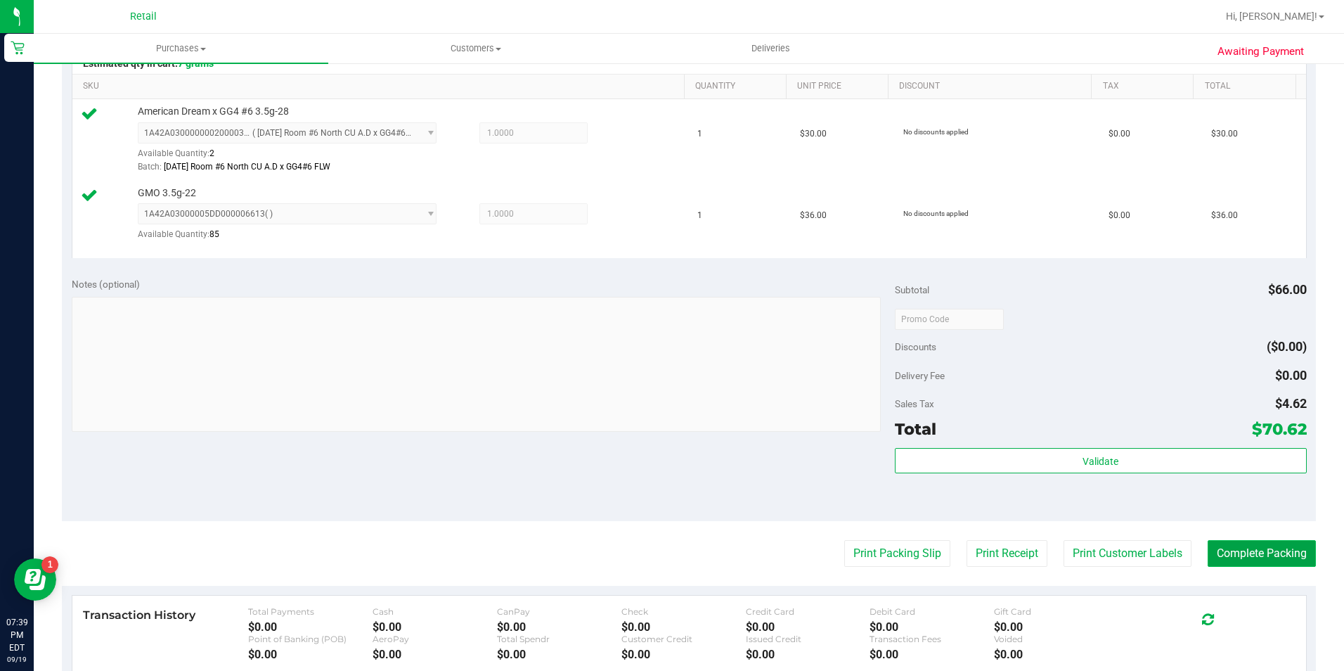
click at [1212, 565] on button "Complete Packing" at bounding box center [1262, 553] width 108 height 27
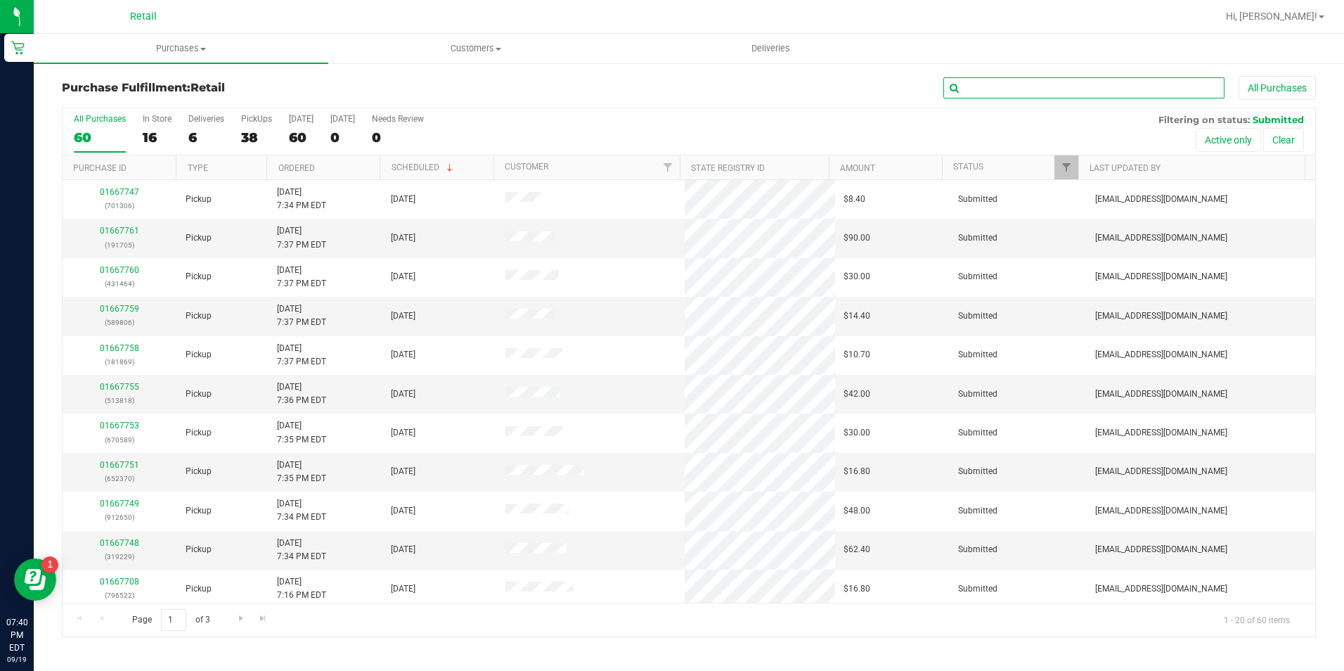
click at [971, 89] on input "text" at bounding box center [1084, 87] width 281 height 21
type input "371805"
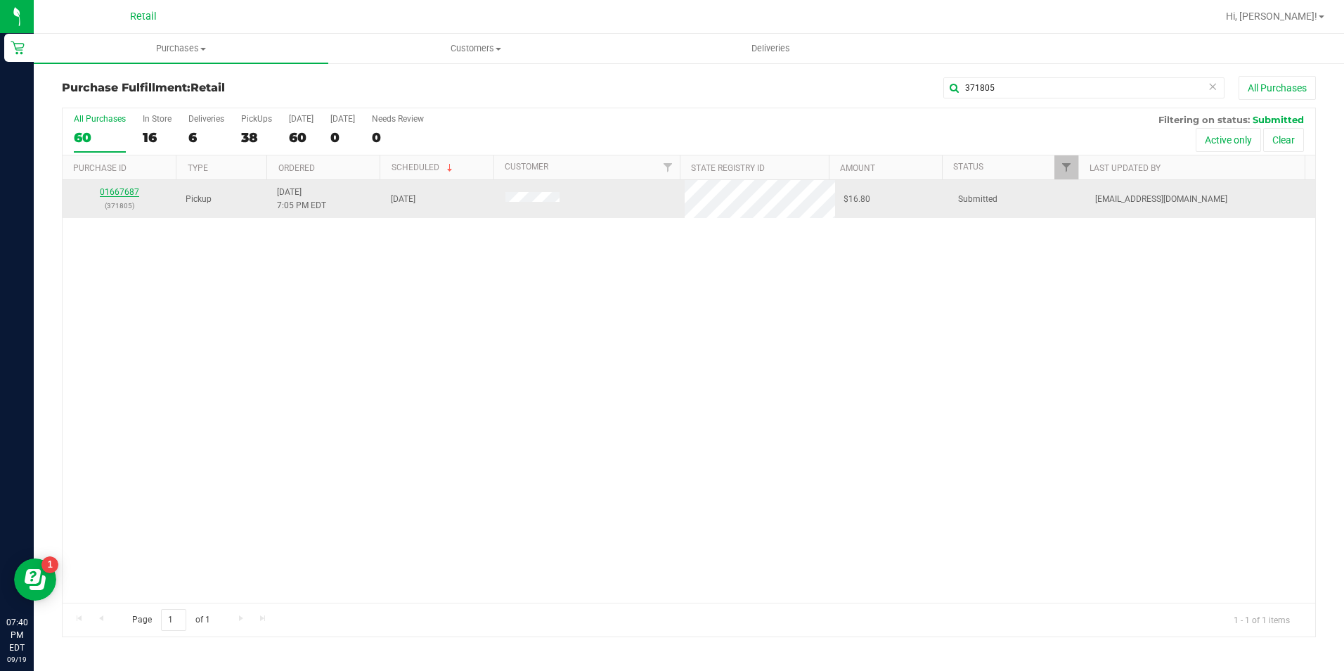
click at [126, 193] on link "01667687" at bounding box center [119, 192] width 39 height 10
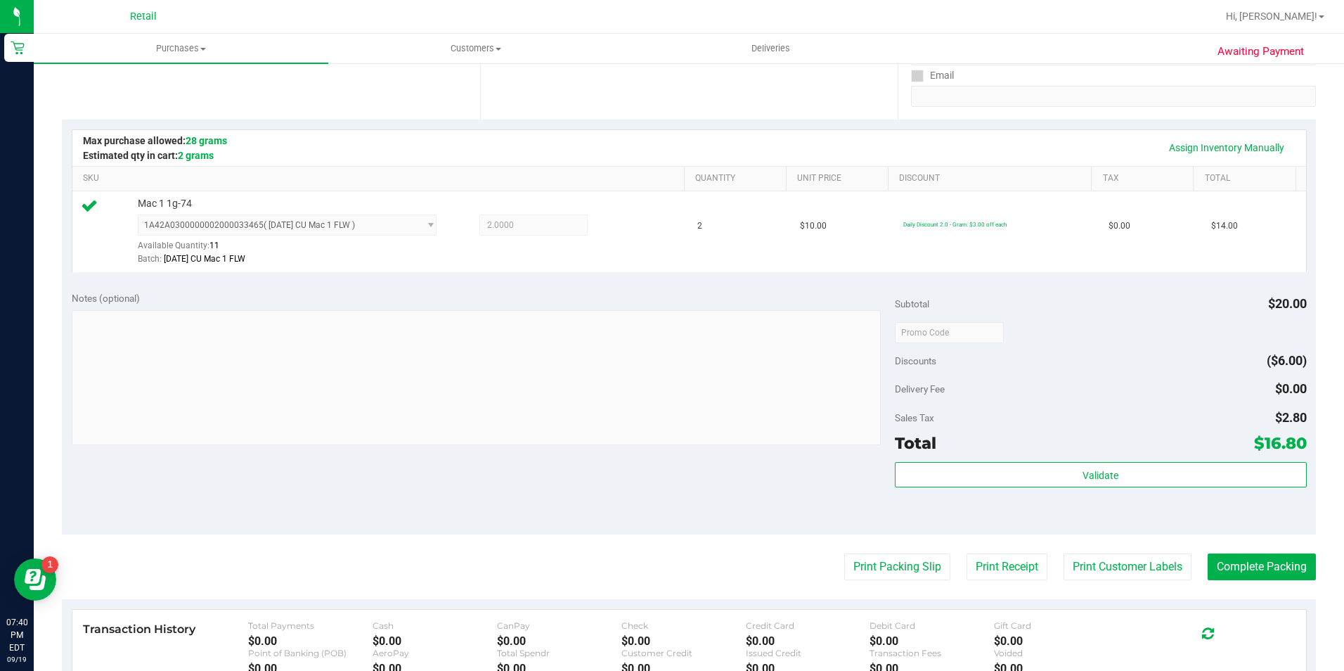
scroll to position [422, 0]
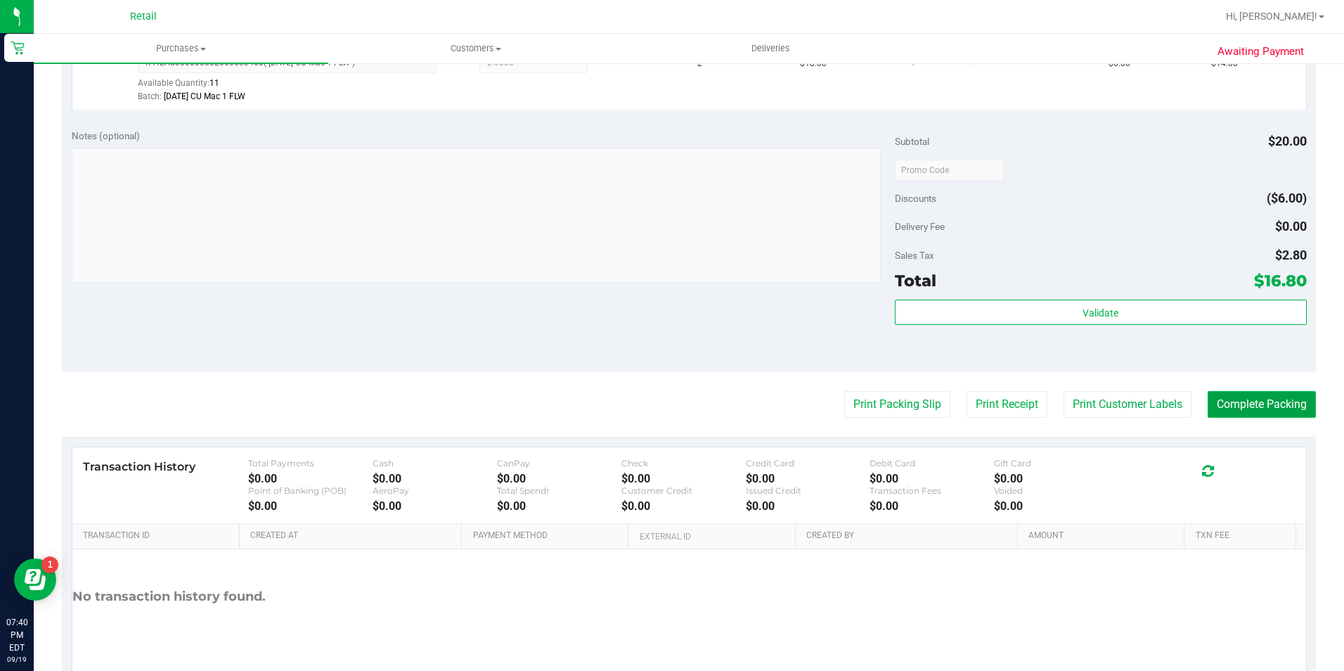
click at [1268, 408] on button "Complete Packing" at bounding box center [1262, 404] width 108 height 27
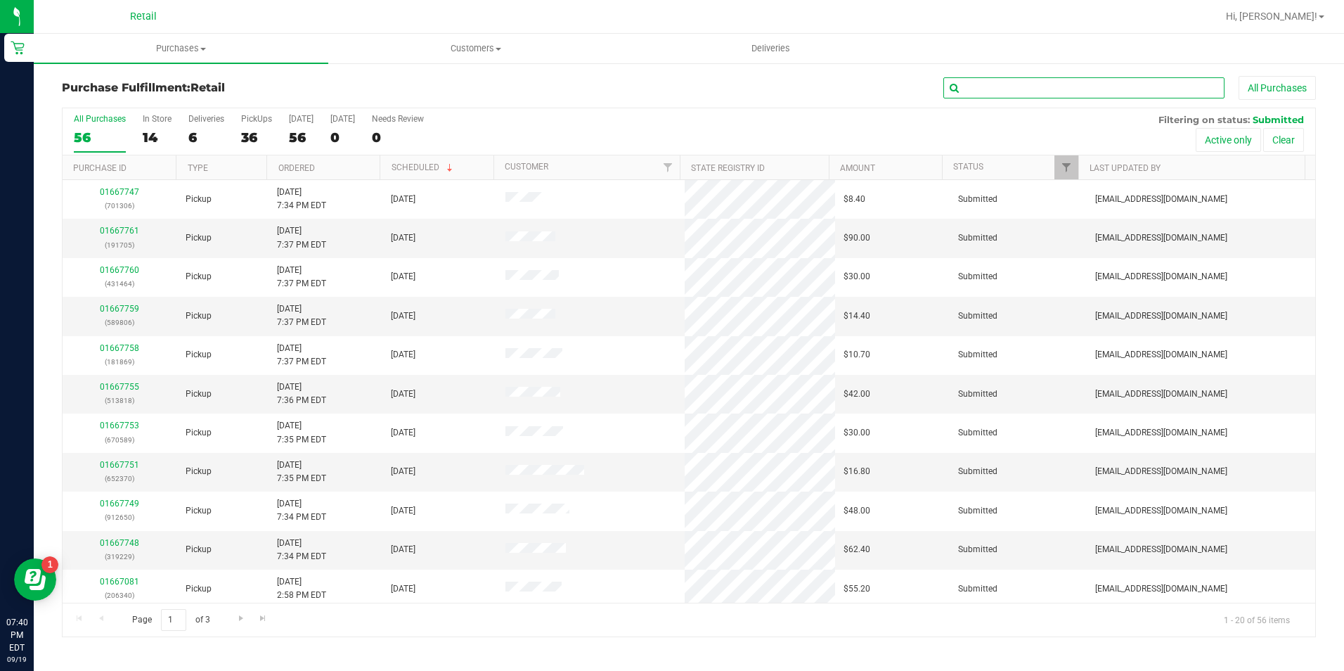
click at [1096, 86] on input "text" at bounding box center [1084, 87] width 281 height 21
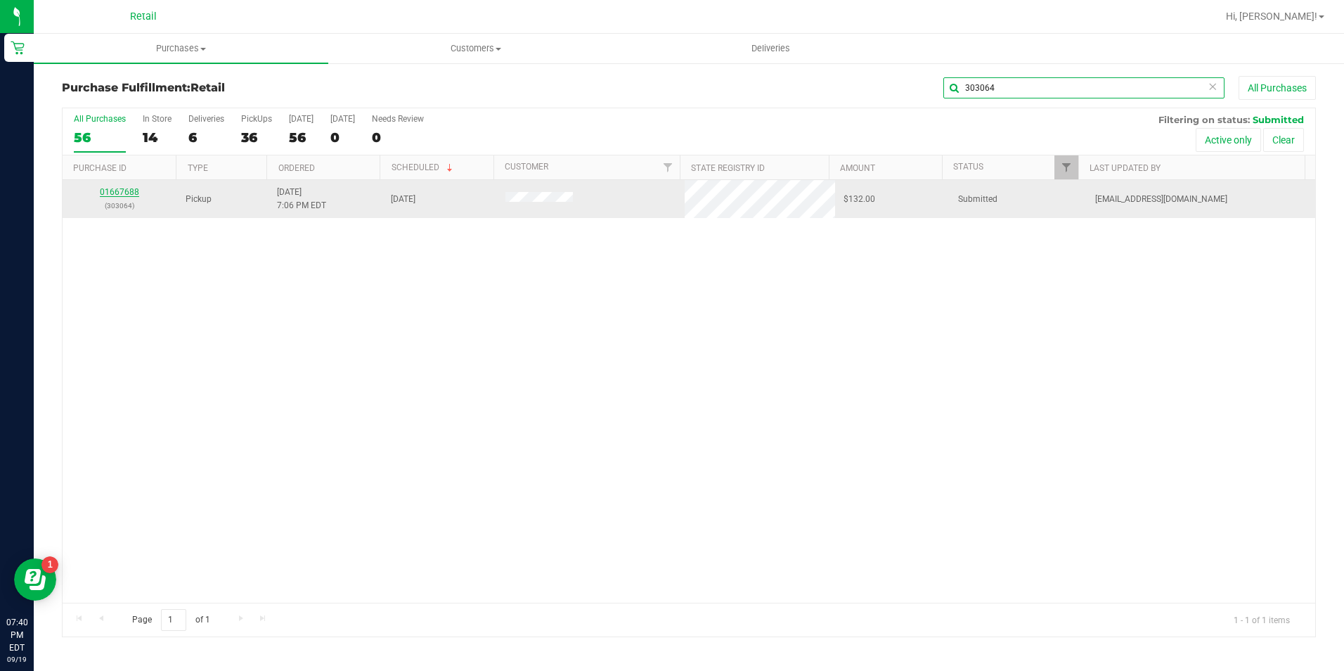
type input "303064"
click at [132, 188] on link "01667688" at bounding box center [119, 192] width 39 height 10
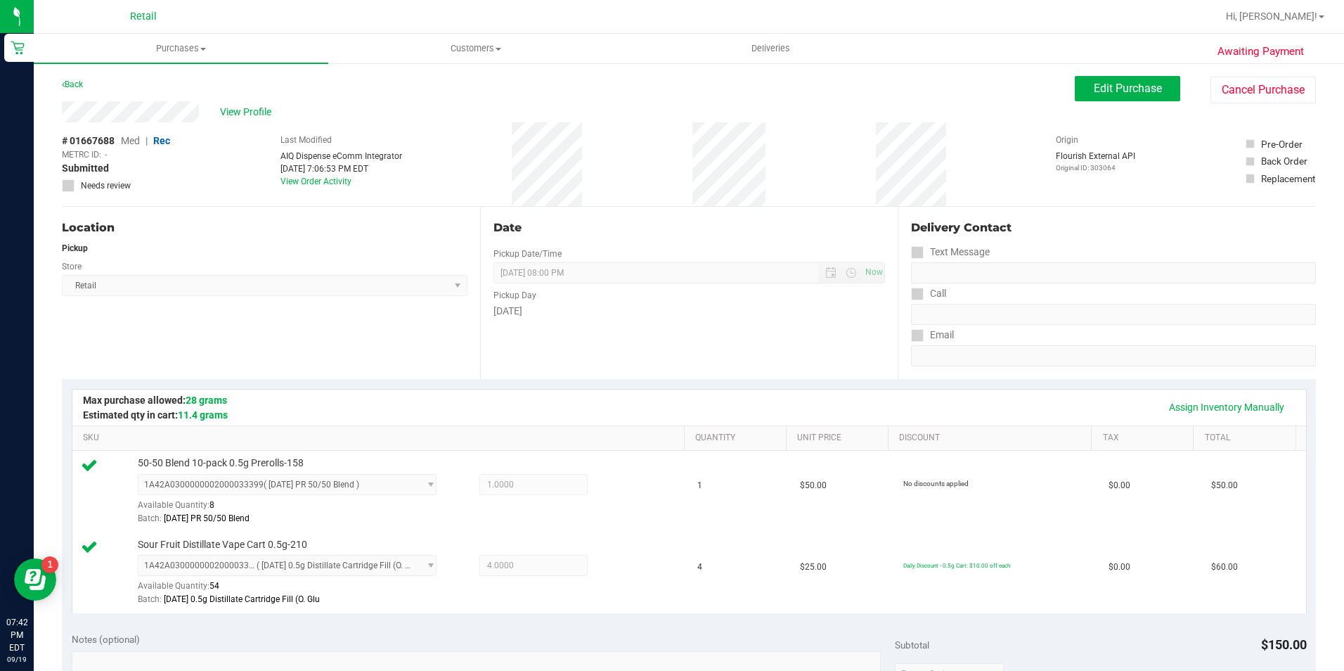
scroll to position [352, 0]
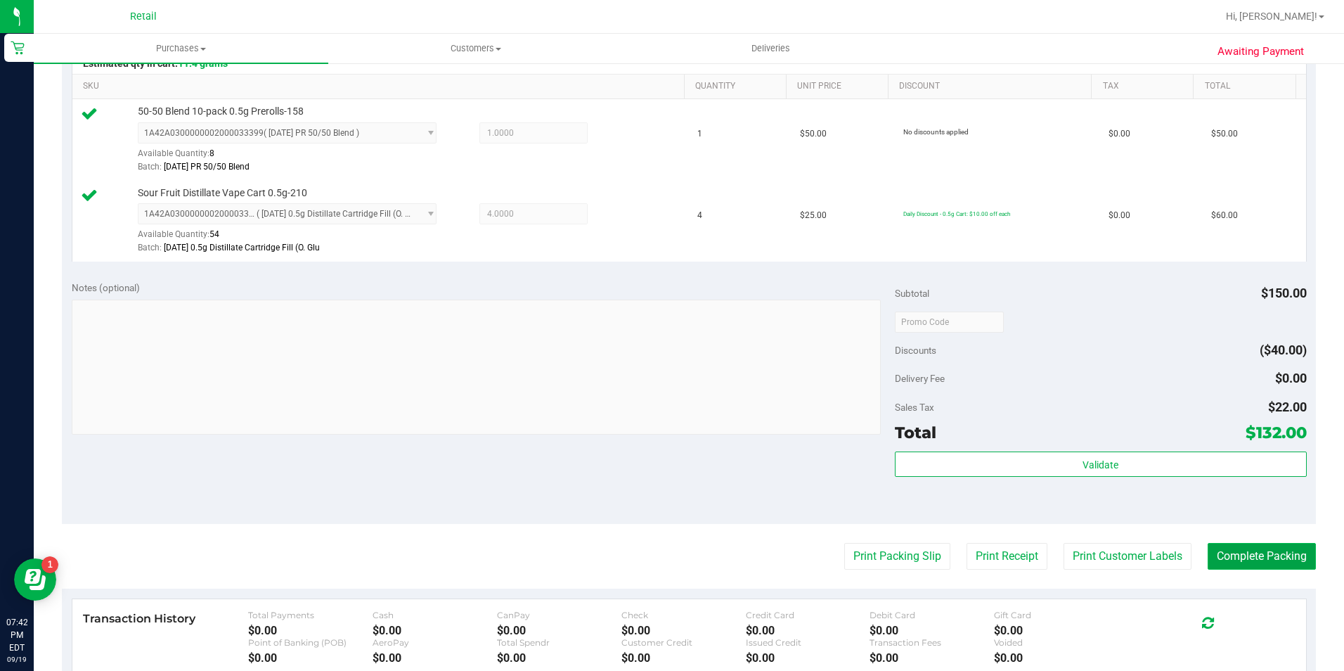
click at [1247, 545] on button "Complete Packing" at bounding box center [1262, 556] width 108 height 27
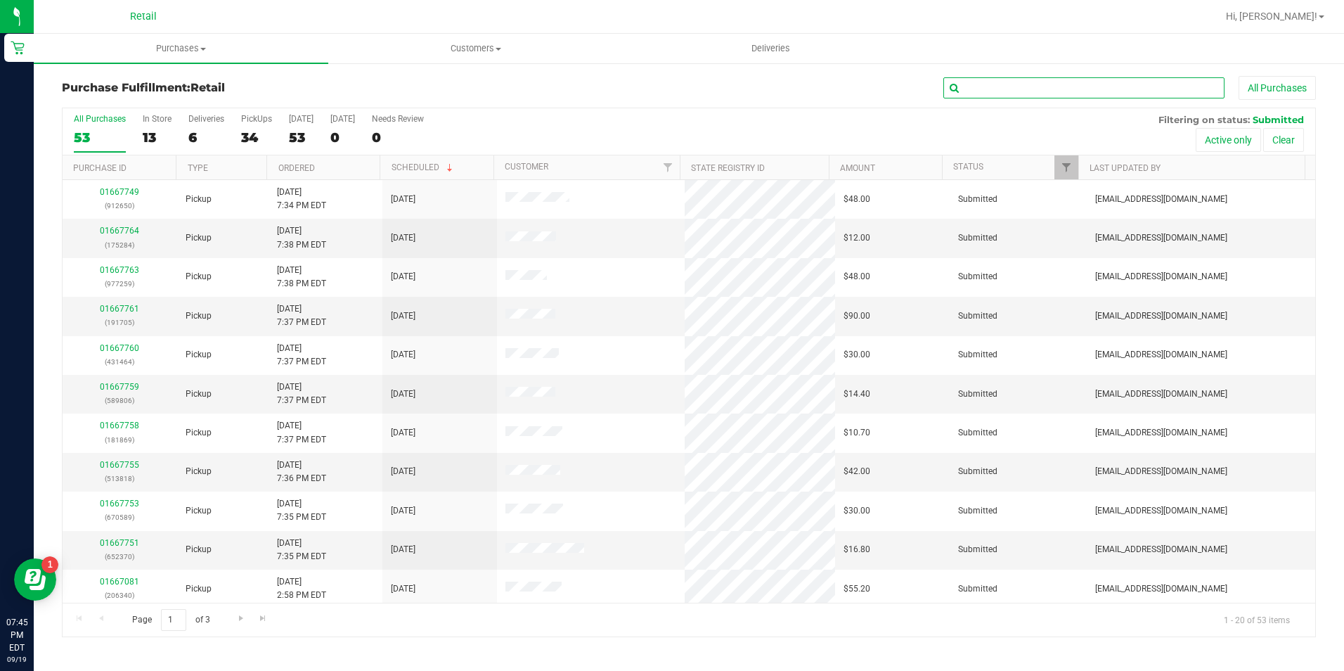
click at [1105, 81] on input "text" at bounding box center [1084, 87] width 281 height 21
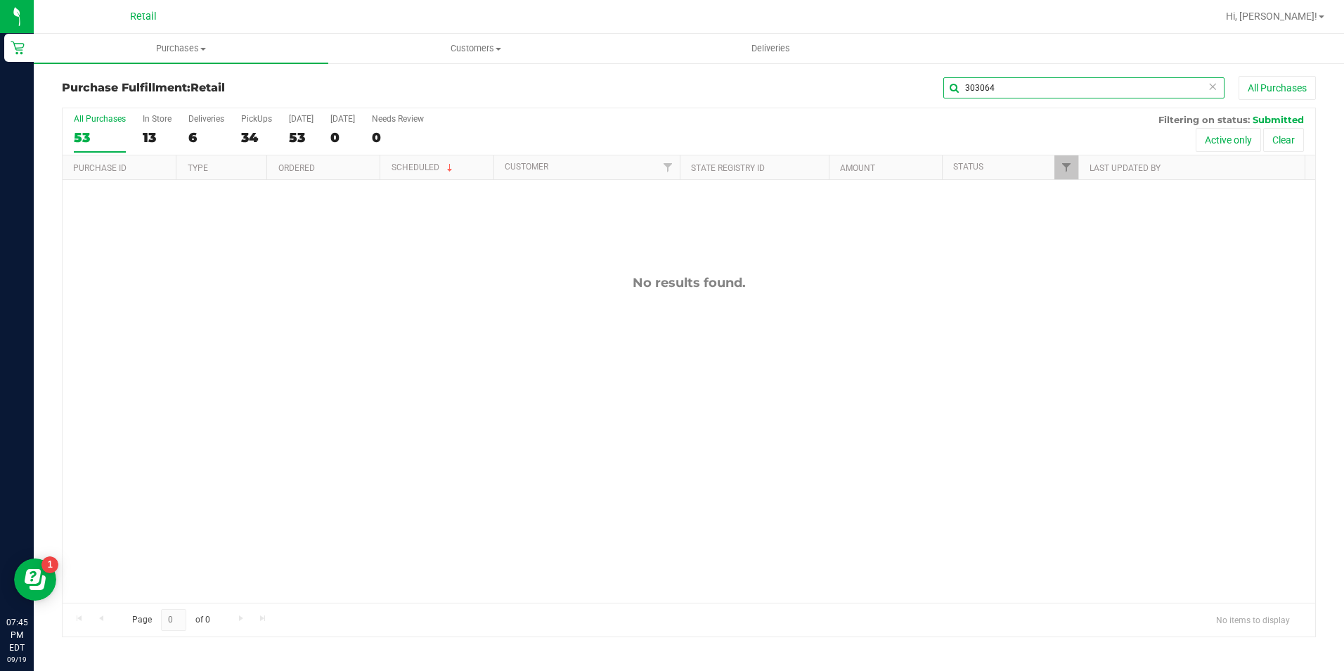
click at [1065, 82] on input "303064" at bounding box center [1084, 87] width 281 height 21
type input "235216"
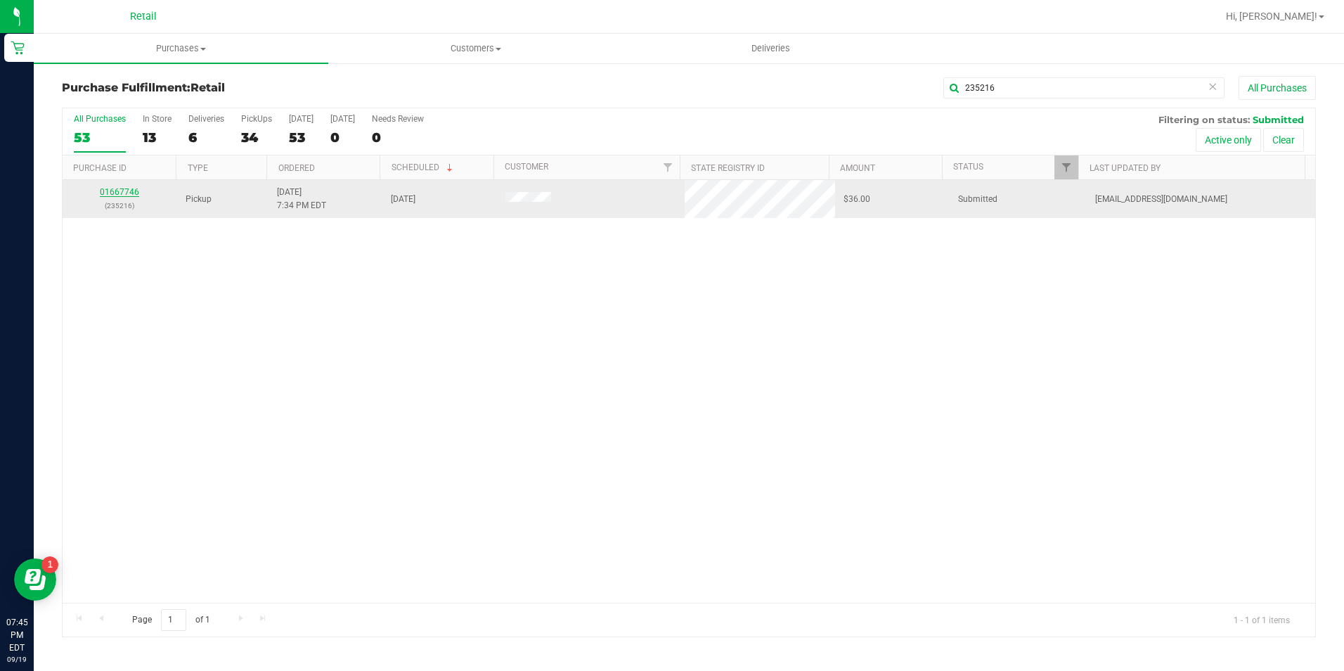
click at [130, 193] on link "01667746" at bounding box center [119, 192] width 39 height 10
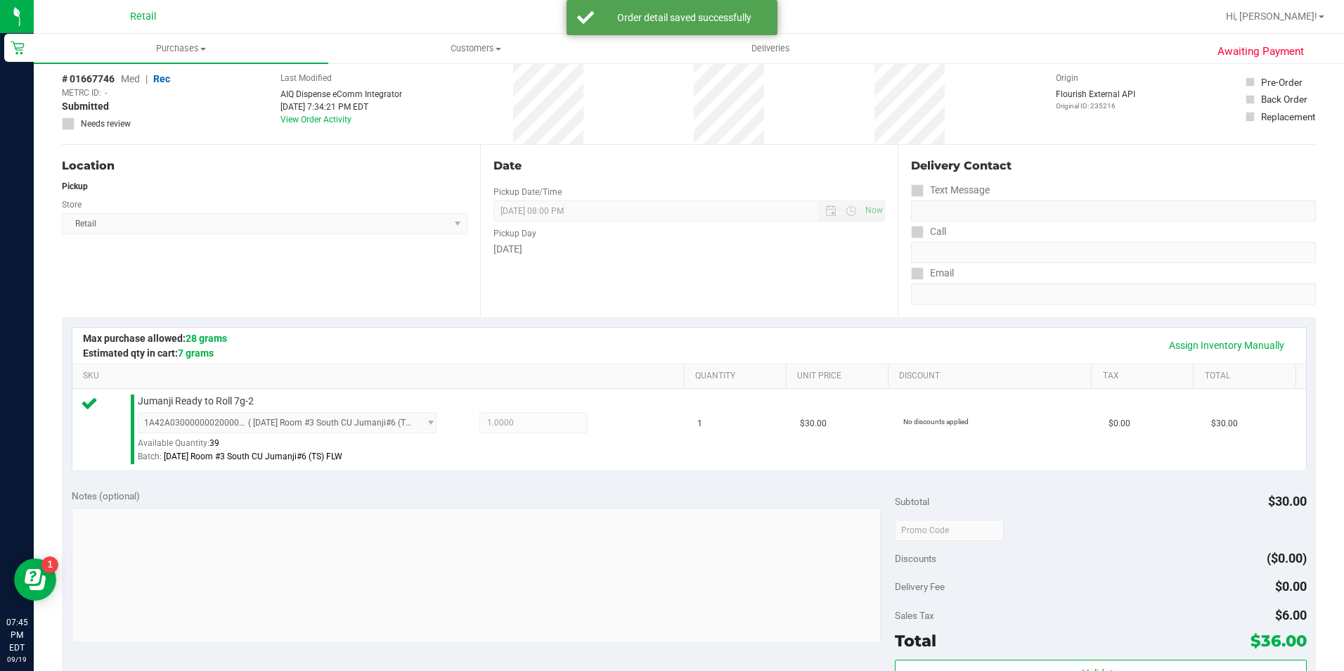
scroll to position [352, 0]
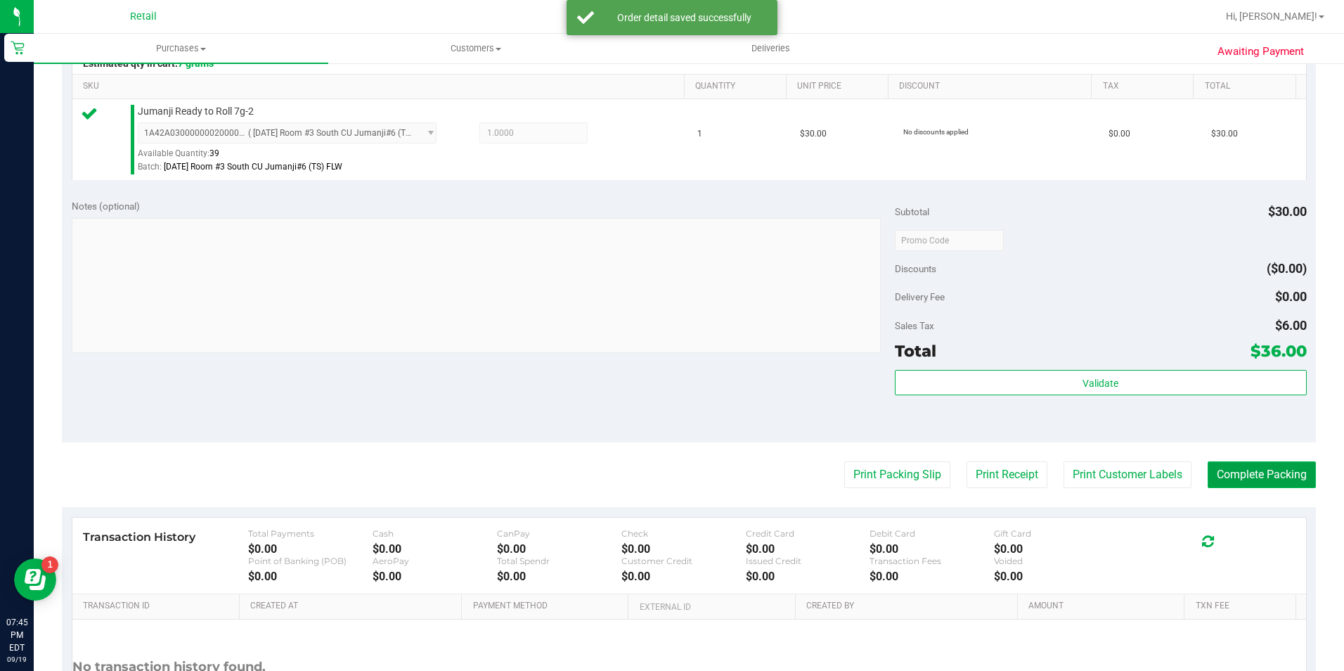
click at [1231, 482] on button "Complete Packing" at bounding box center [1262, 474] width 108 height 27
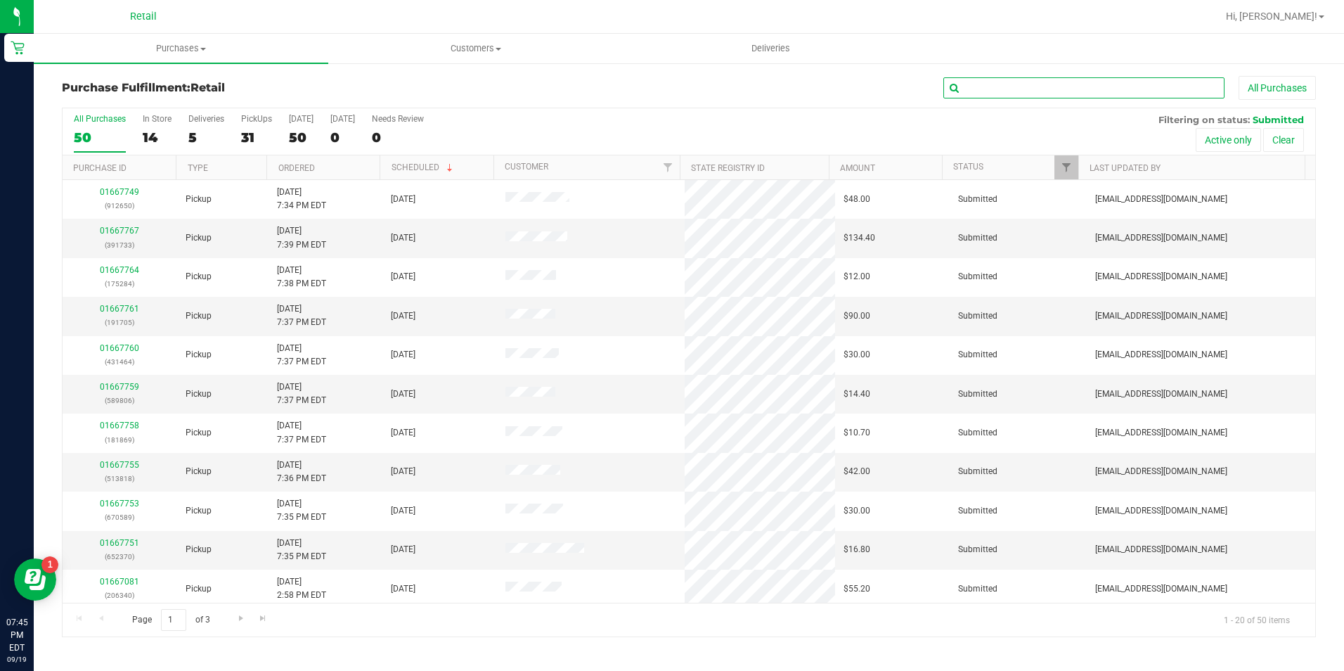
click at [1053, 78] on input "text" at bounding box center [1084, 87] width 281 height 21
type input "912650"
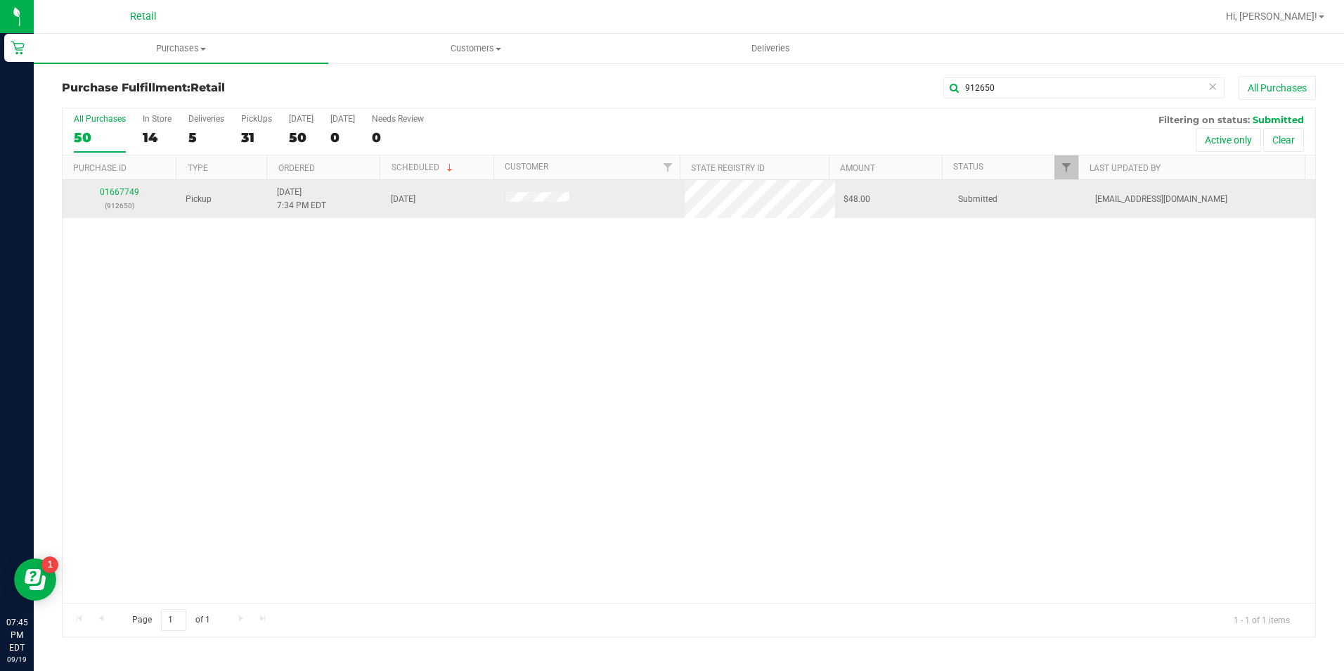
click at [117, 184] on td "01667749 (912650)" at bounding box center [120, 199] width 115 height 38
click at [117, 189] on link "01667749" at bounding box center [119, 192] width 39 height 10
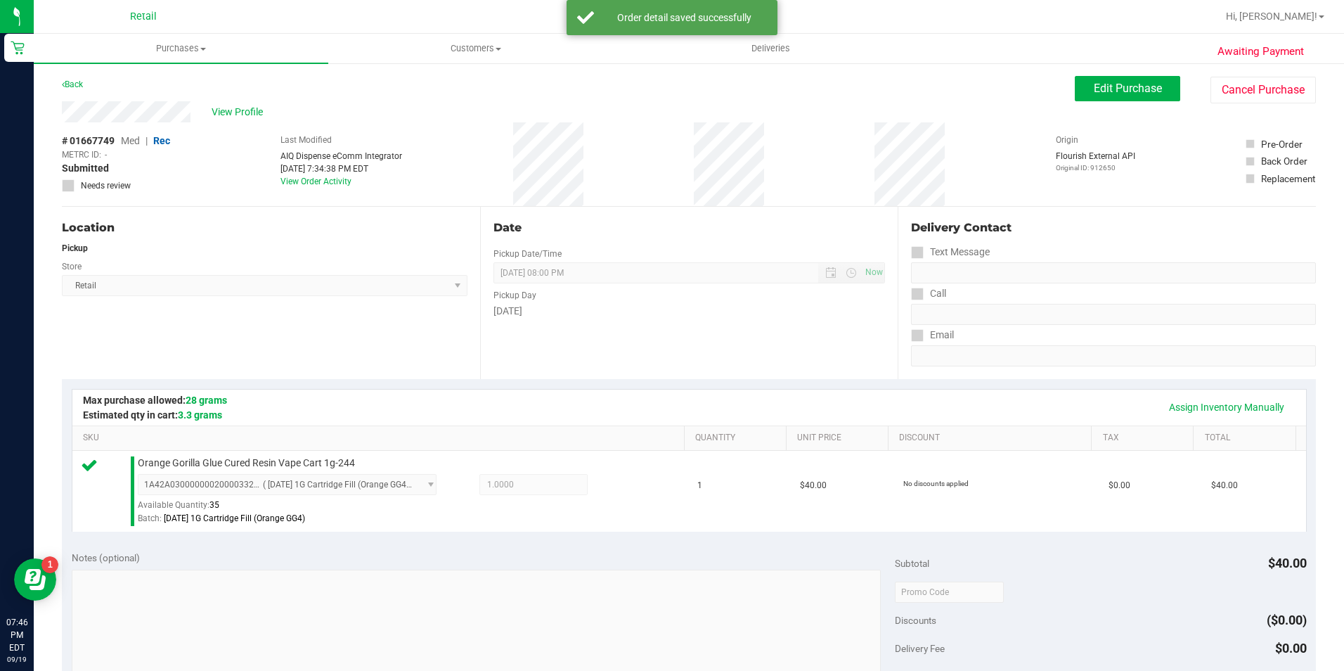
scroll to position [479, 0]
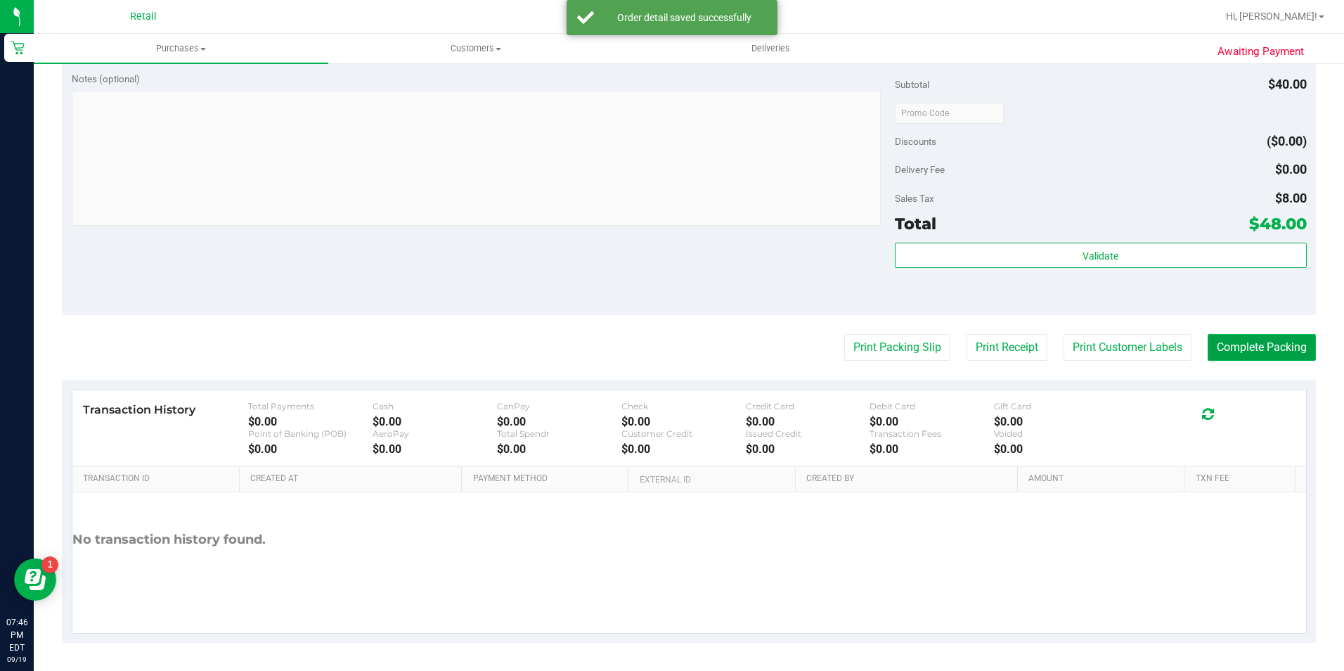
click at [1245, 342] on button "Complete Packing" at bounding box center [1262, 347] width 108 height 27
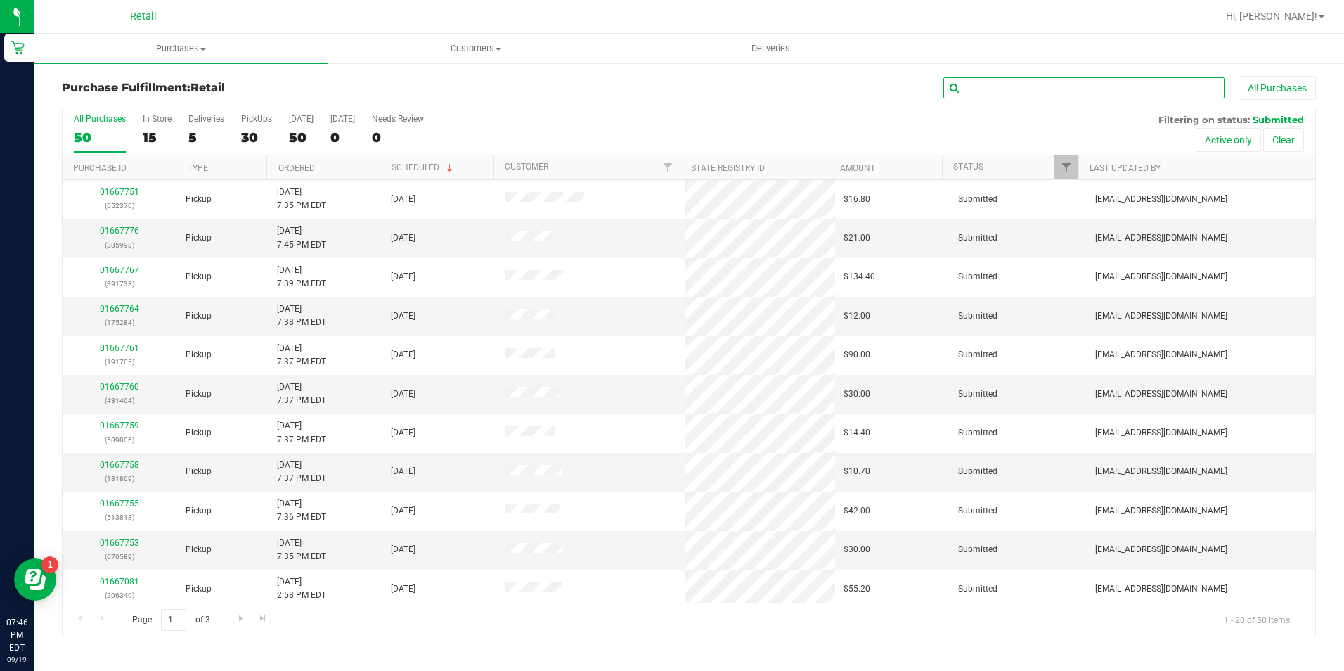
click at [1044, 89] on input "text" at bounding box center [1084, 87] width 281 height 21
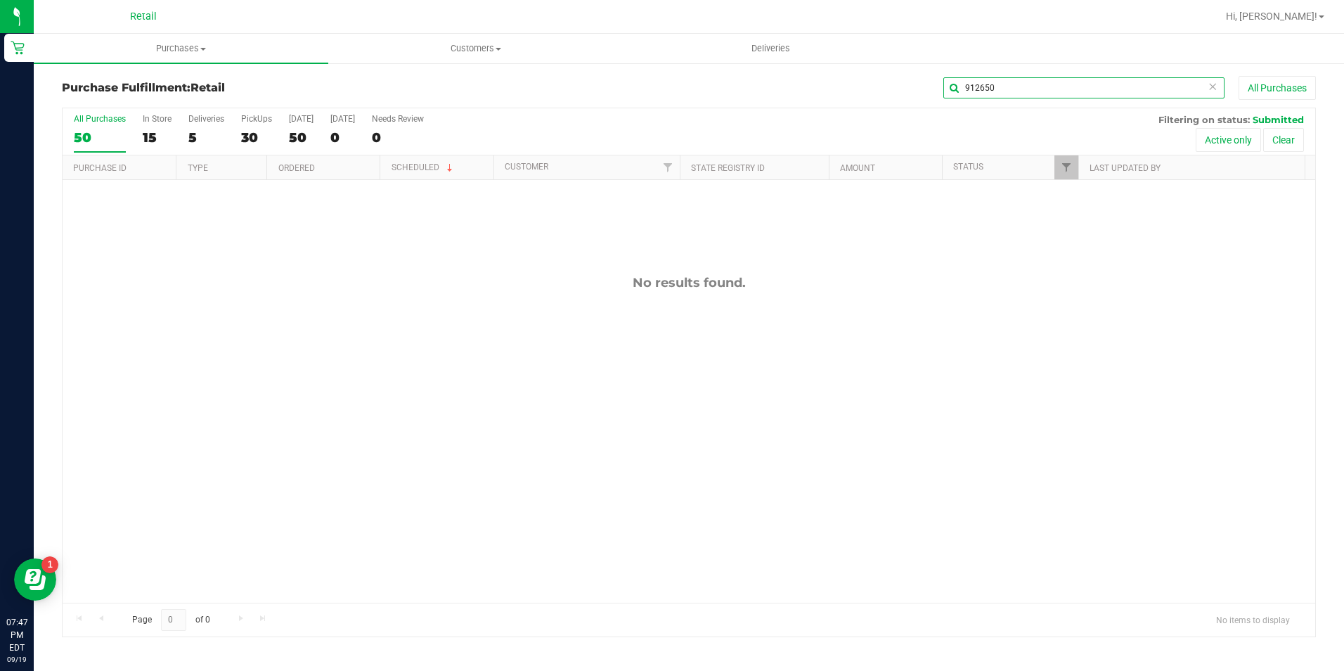
click at [1003, 89] on input "912650" at bounding box center [1084, 87] width 281 height 21
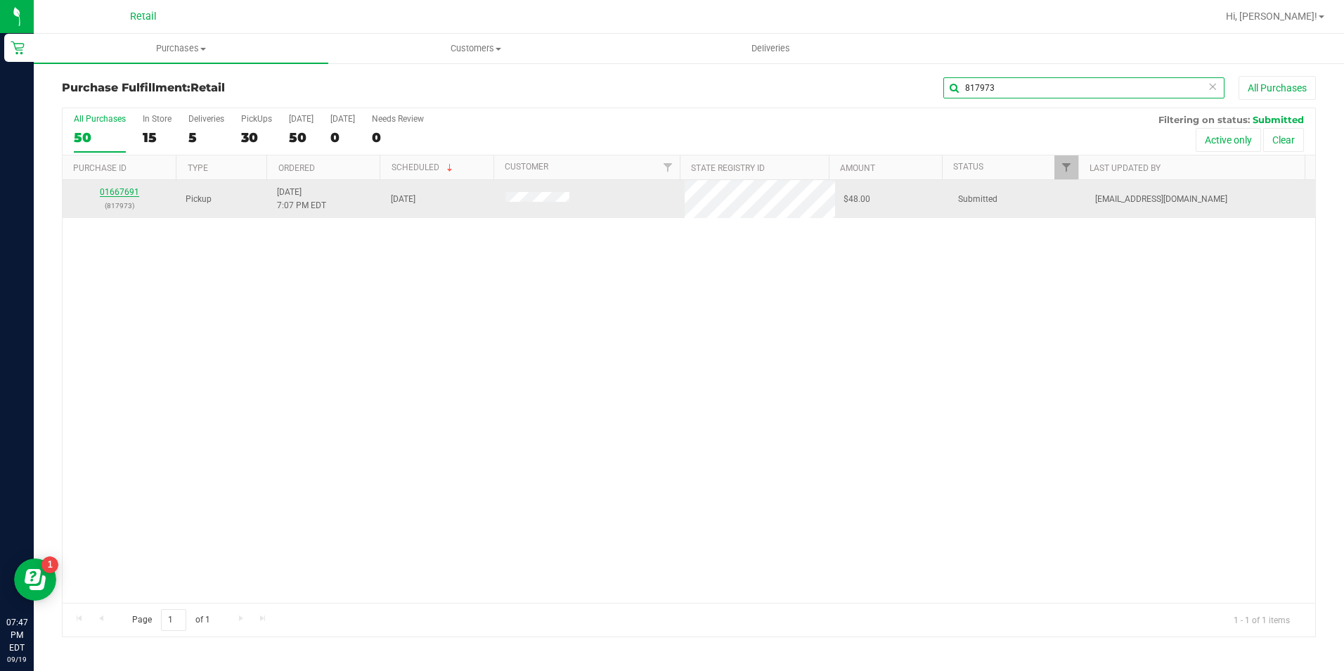
type input "817973"
click at [120, 184] on td "01667691 (817973)" at bounding box center [120, 199] width 115 height 38
click at [123, 188] on link "01667691" at bounding box center [119, 192] width 39 height 10
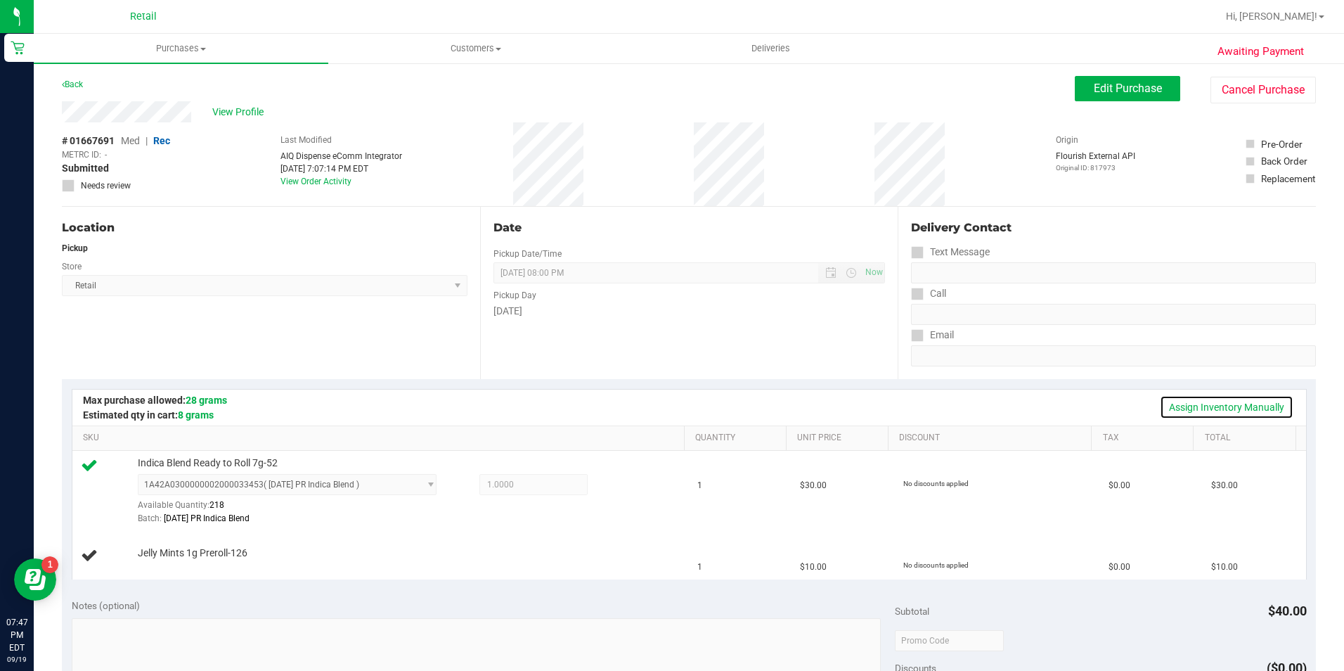
click at [1200, 410] on link "Assign Inventory Manually" at bounding box center [1227, 407] width 134 height 24
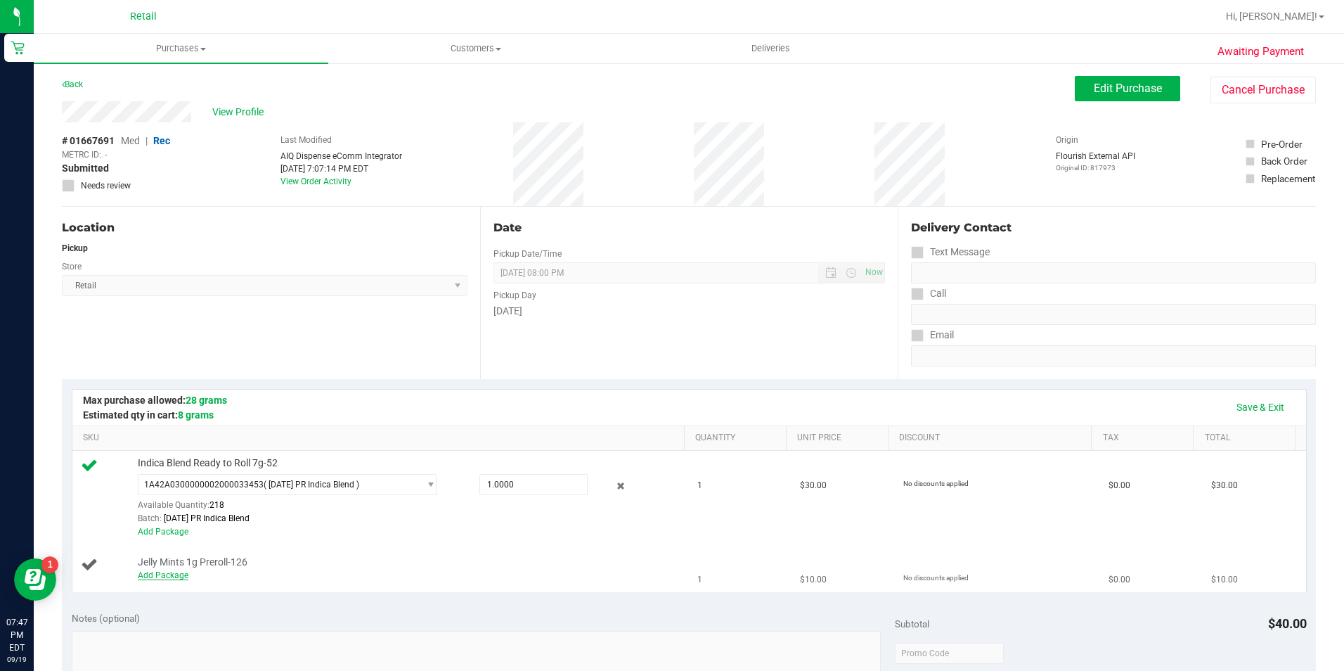
click at [161, 577] on link "Add Package" at bounding box center [163, 575] width 51 height 10
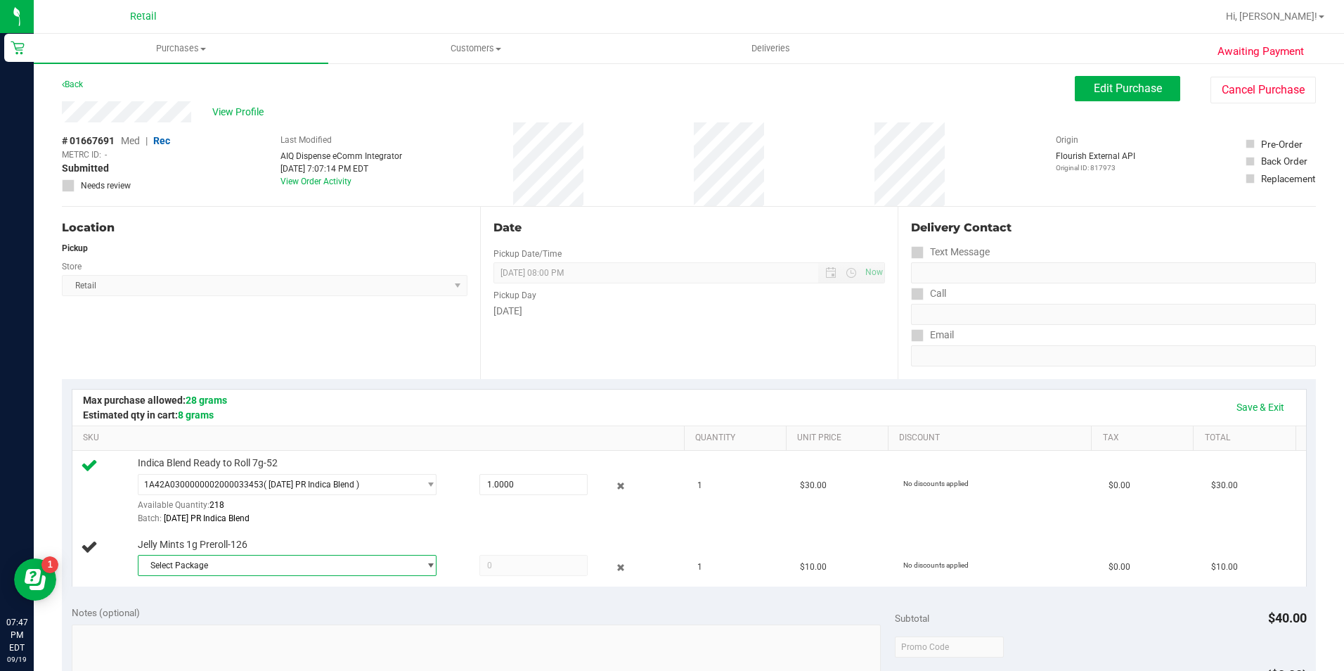
click at [188, 566] on span "Select Package" at bounding box center [279, 566] width 281 height 20
drag, startPoint x: 161, startPoint y: 577, endPoint x: 188, endPoint y: 566, distance: 28.7
click at [188, 566] on span "Select Package" at bounding box center [279, 566] width 281 height 20
click at [203, 570] on span "Select Package" at bounding box center [279, 566] width 281 height 20
click at [312, 630] on li "1A42A0300000002000033224 ( 8.16.25 PR Jelly Mints )" at bounding box center [283, 624] width 293 height 20
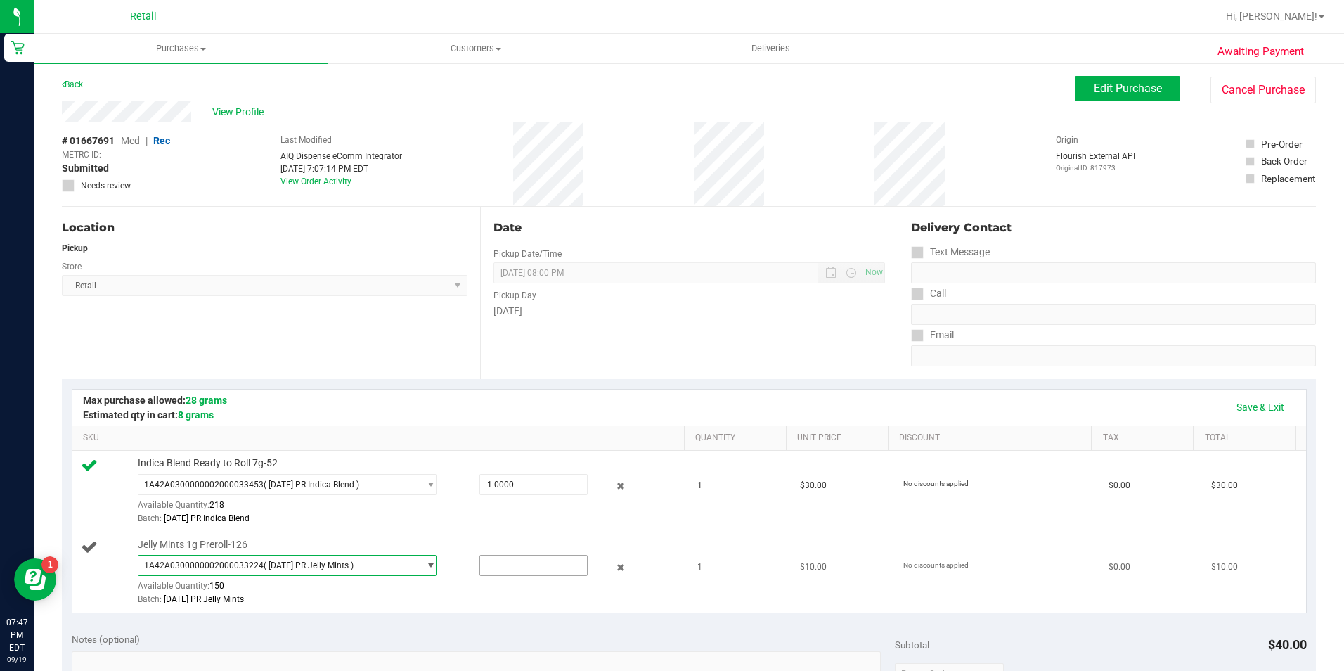
click at [505, 569] on input "text" at bounding box center [533, 566] width 107 height 20
type input "1"
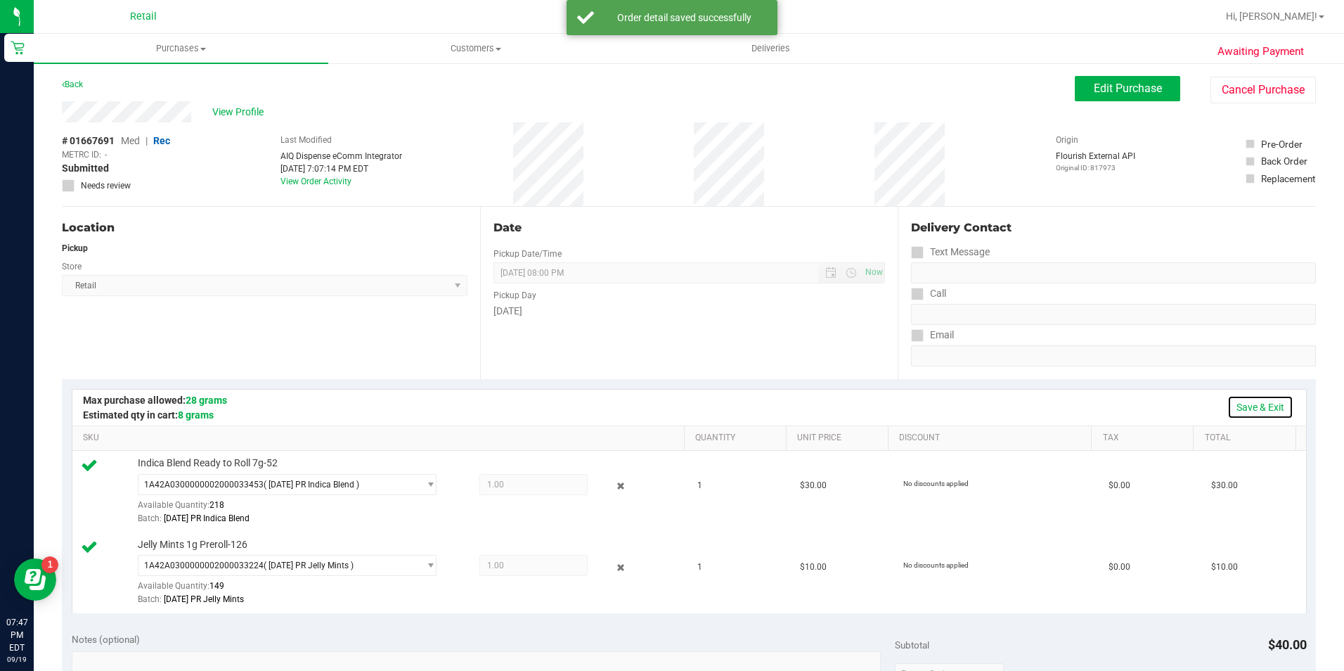
click at [1259, 403] on link "Save & Exit" at bounding box center [1261, 407] width 66 height 24
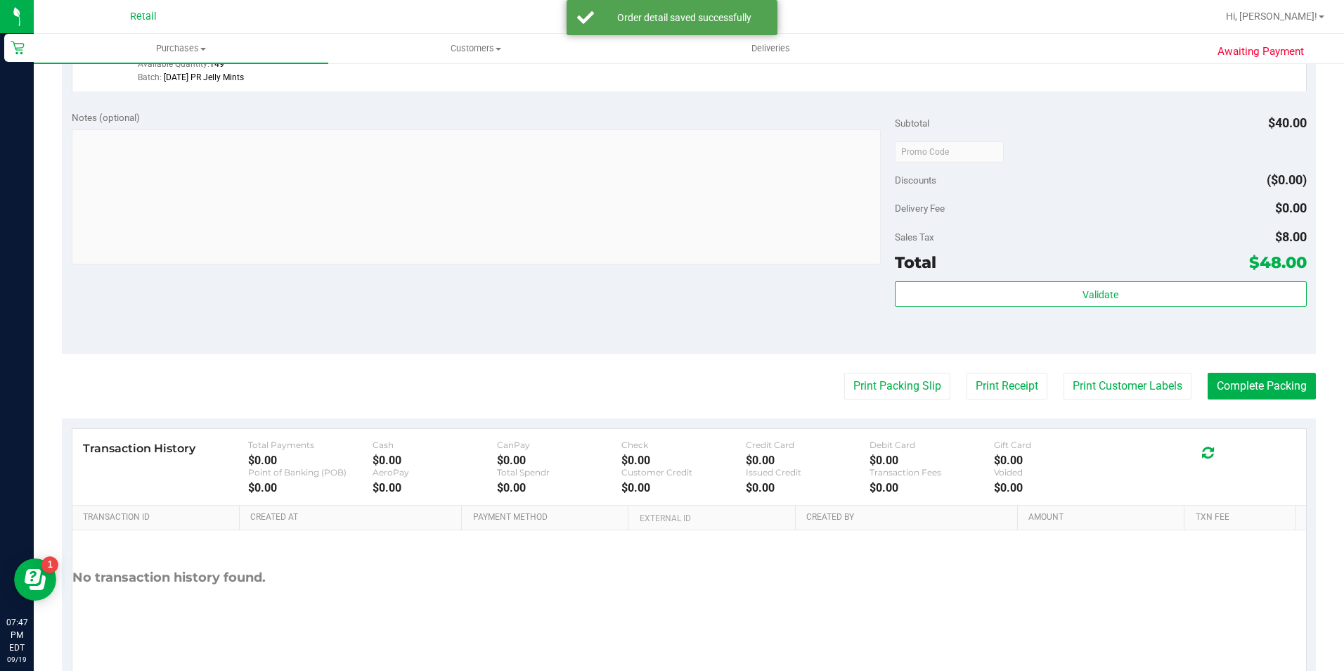
scroll to position [560, 0]
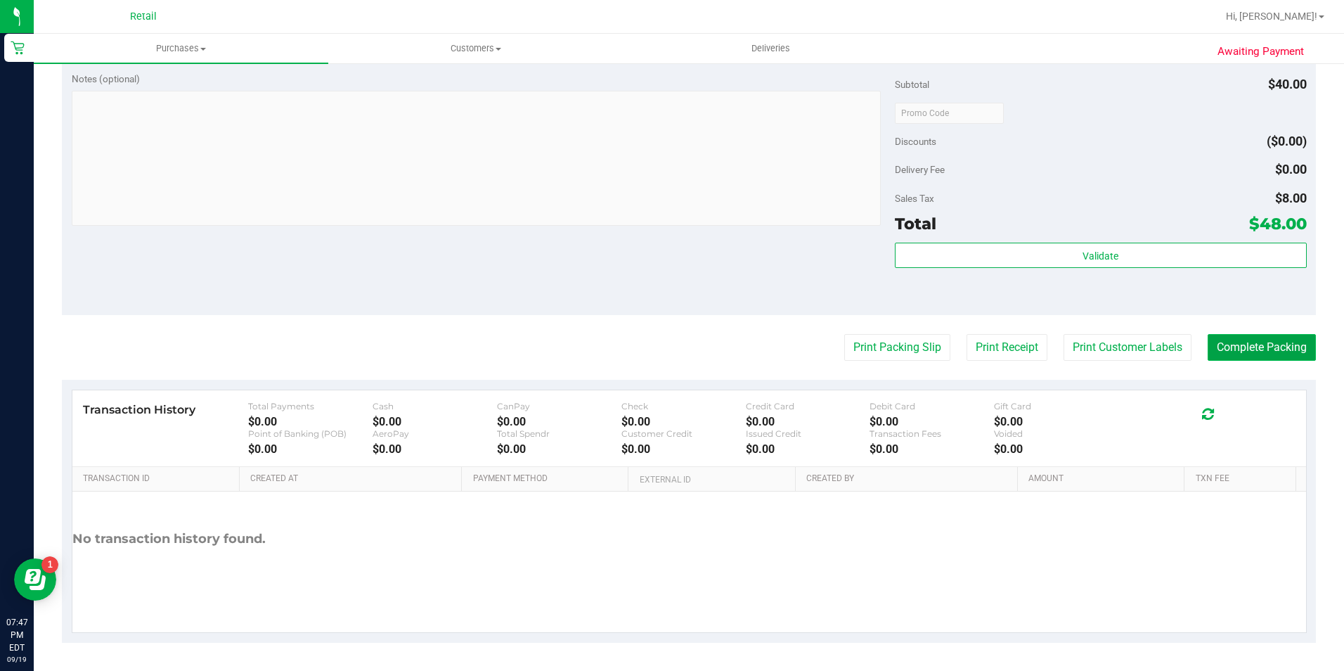
click at [1265, 338] on button "Complete Packing" at bounding box center [1262, 347] width 108 height 27
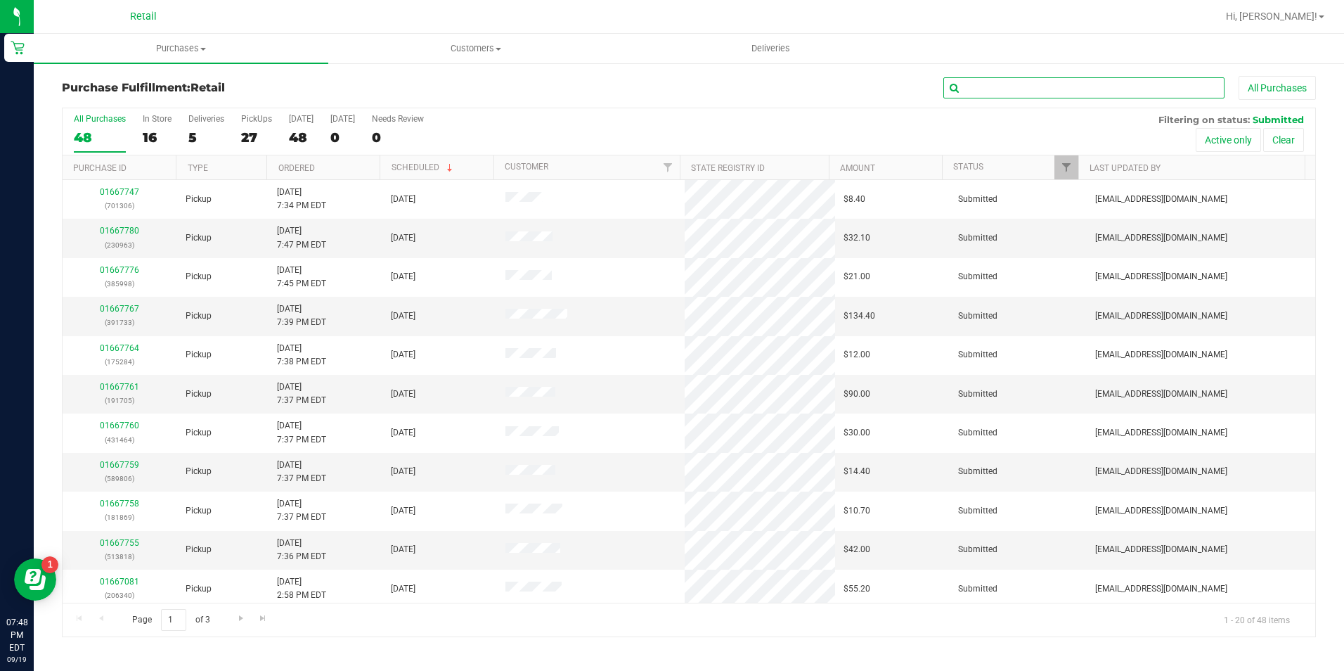
click at [1136, 79] on input "text" at bounding box center [1084, 87] width 281 height 21
type input "605912"
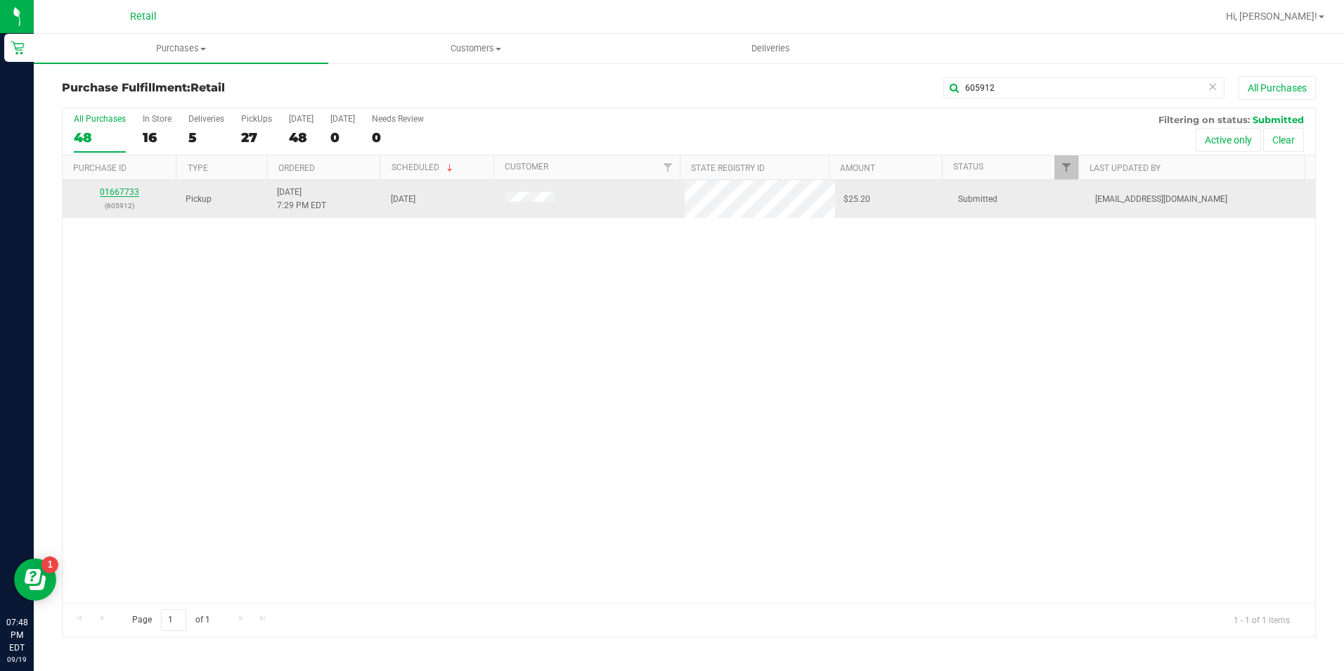
click at [121, 193] on link "01667733" at bounding box center [119, 192] width 39 height 10
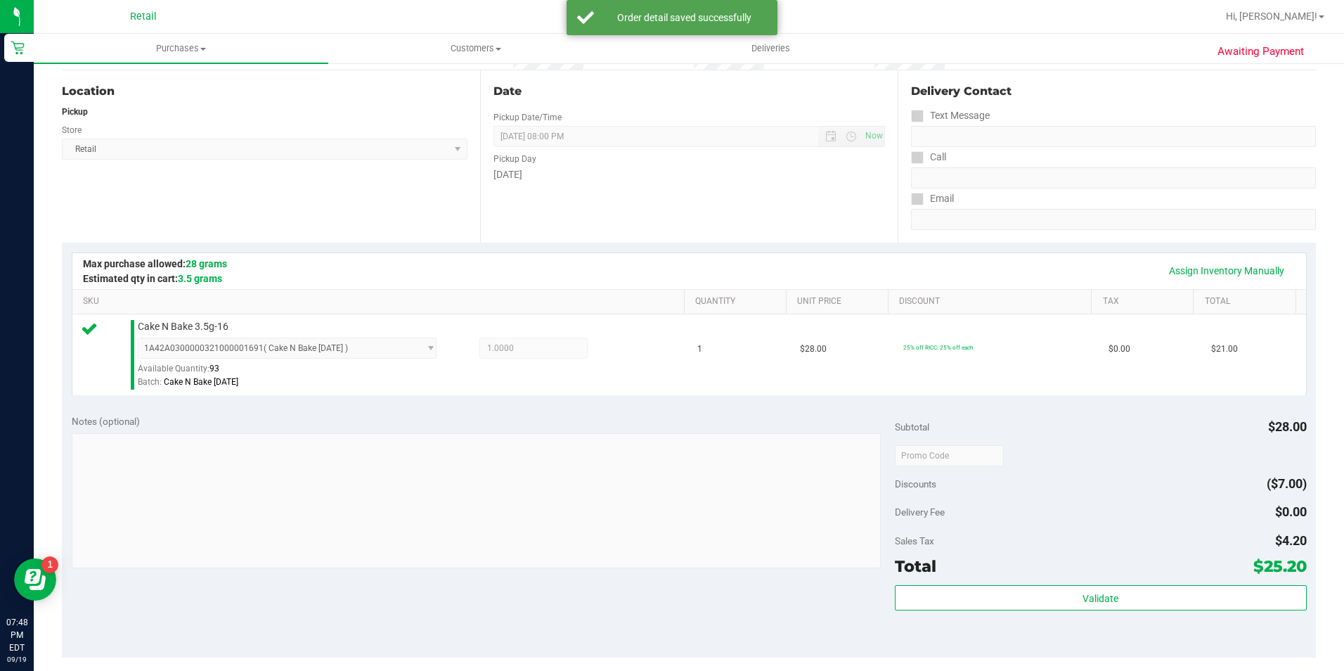
scroll to position [211, 0]
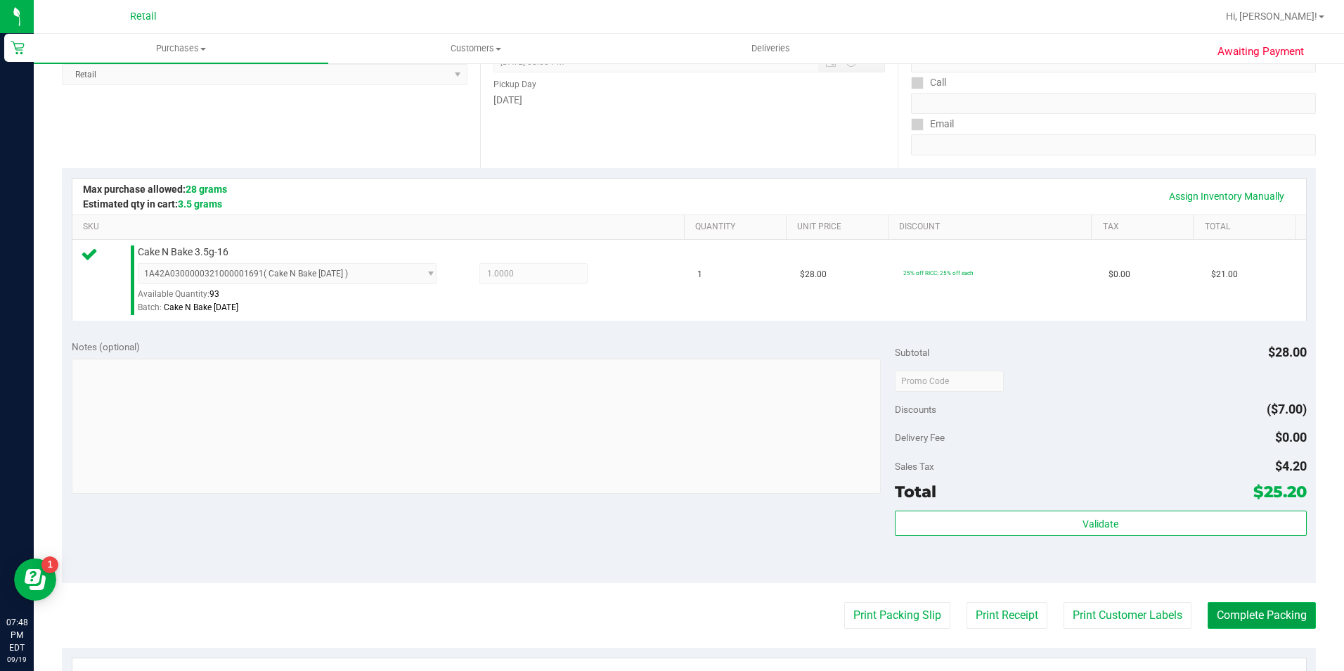
click at [1276, 605] on button "Complete Packing" at bounding box center [1262, 615] width 108 height 27
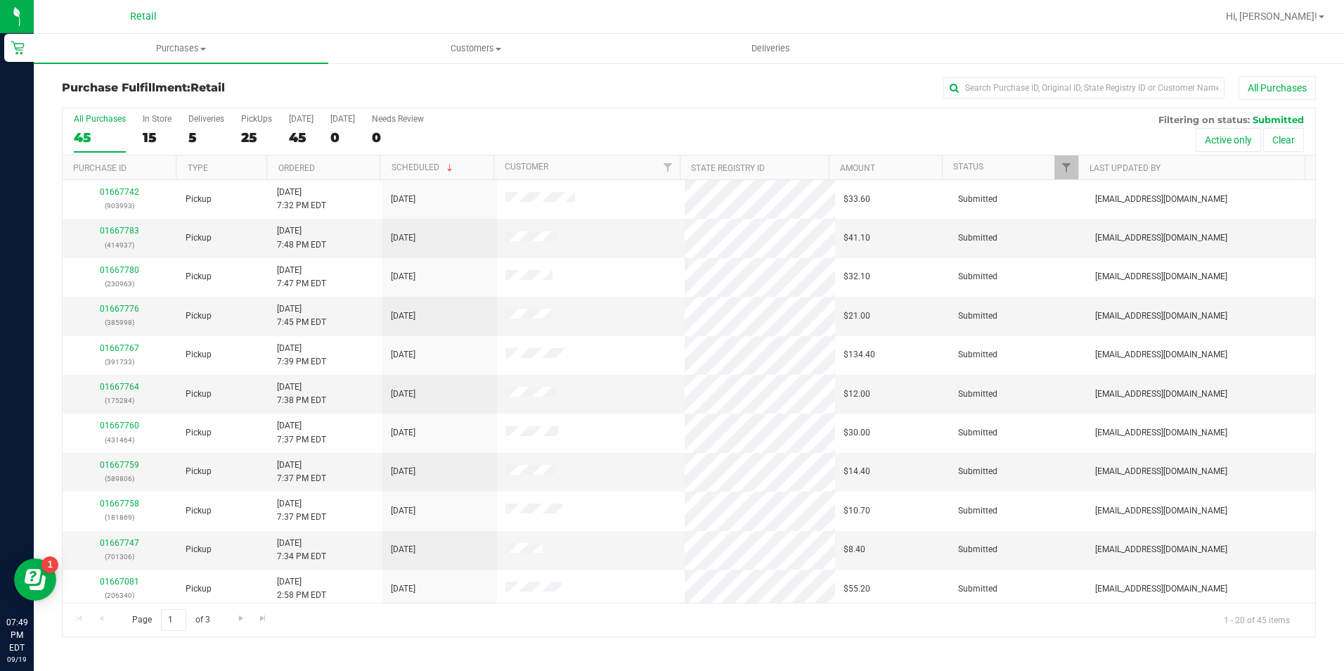
click at [1020, 76] on div "All Purchases" at bounding box center [898, 88] width 836 height 24
drag, startPoint x: 1020, startPoint y: 76, endPoint x: 1007, endPoint y: 93, distance: 21.5
click at [1007, 93] on input "text" at bounding box center [1084, 87] width 281 height 21
click at [999, 90] on input "text" at bounding box center [1084, 87] width 281 height 21
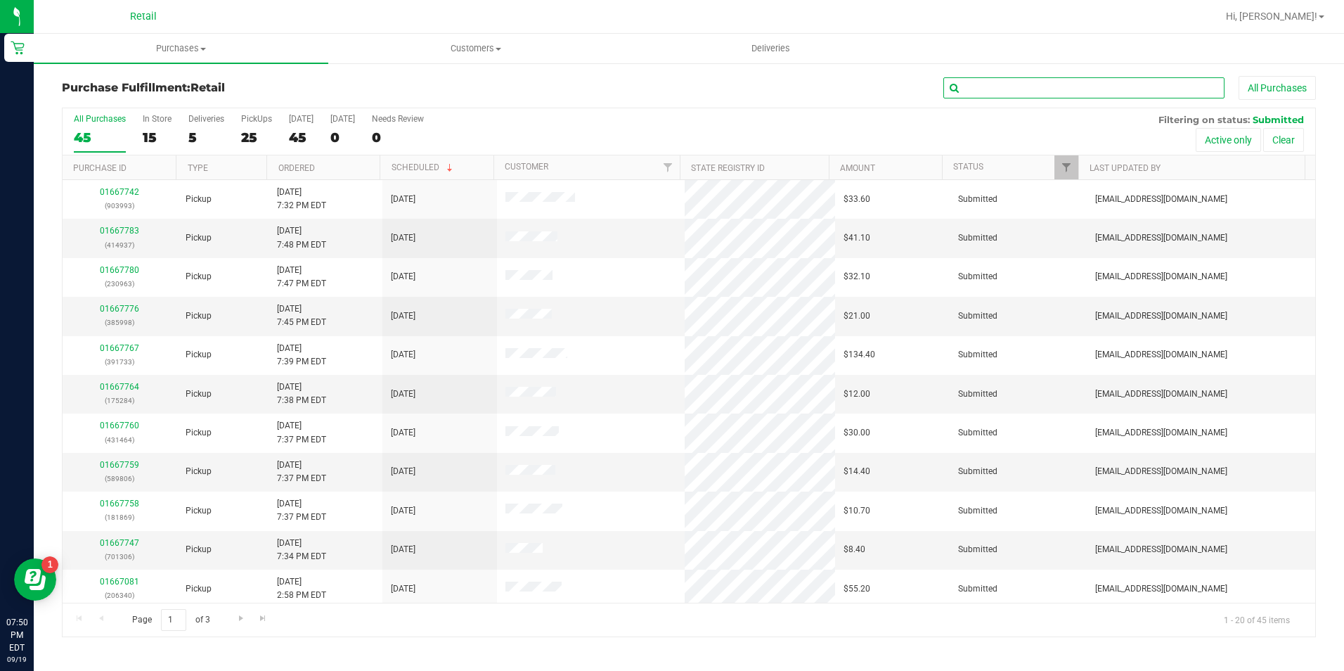
click at [1027, 93] on input "text" at bounding box center [1084, 87] width 281 height 21
click at [996, 69] on div "Purchase Fulfillment: Retail All Purchases All Purchases 45 In Store 15 Deliver…" at bounding box center [689, 356] width 1311 height 589
click at [996, 95] on input "text" at bounding box center [1084, 87] width 281 height 21
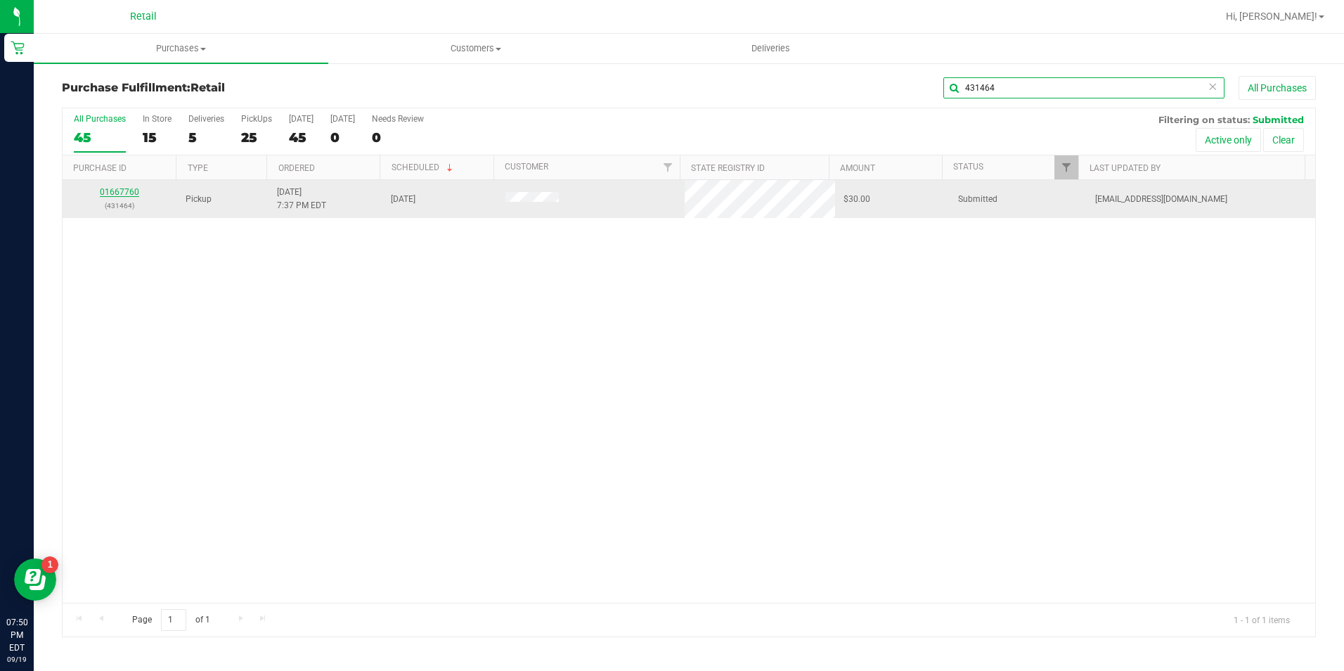
type input "431464"
click at [111, 191] on link "01667760" at bounding box center [119, 192] width 39 height 10
click at [112, 187] on link "01667760" at bounding box center [119, 192] width 39 height 10
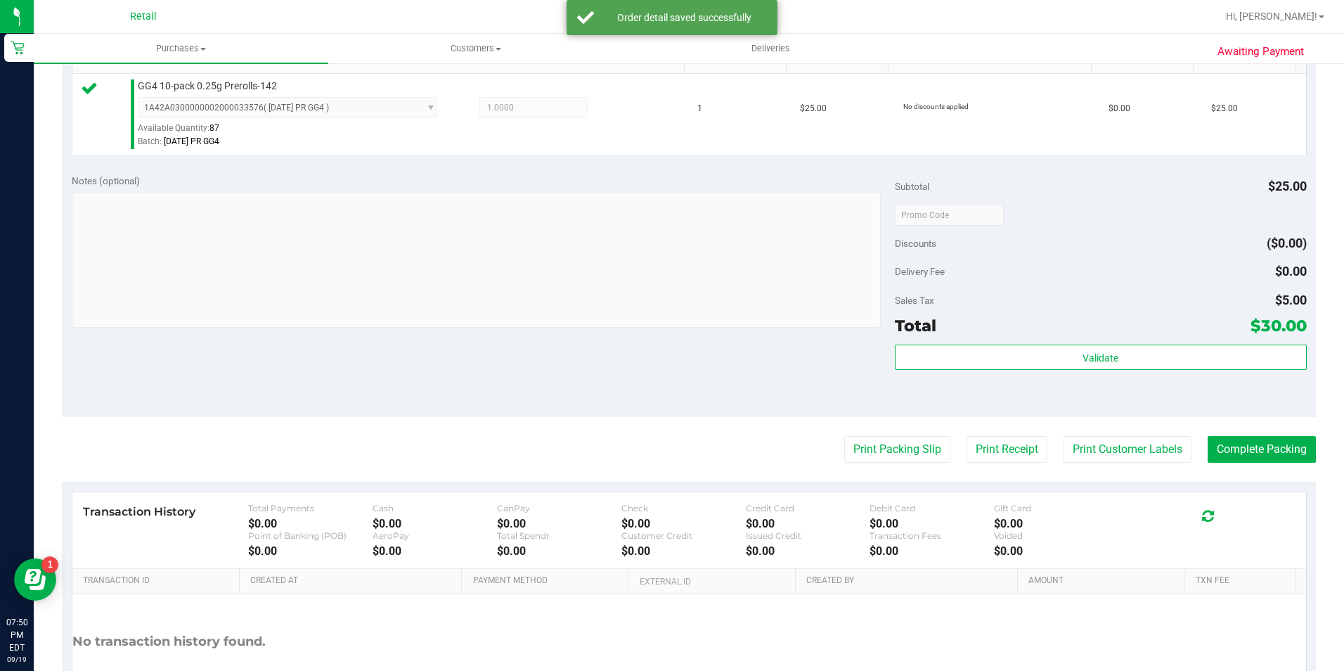
scroll to position [422, 0]
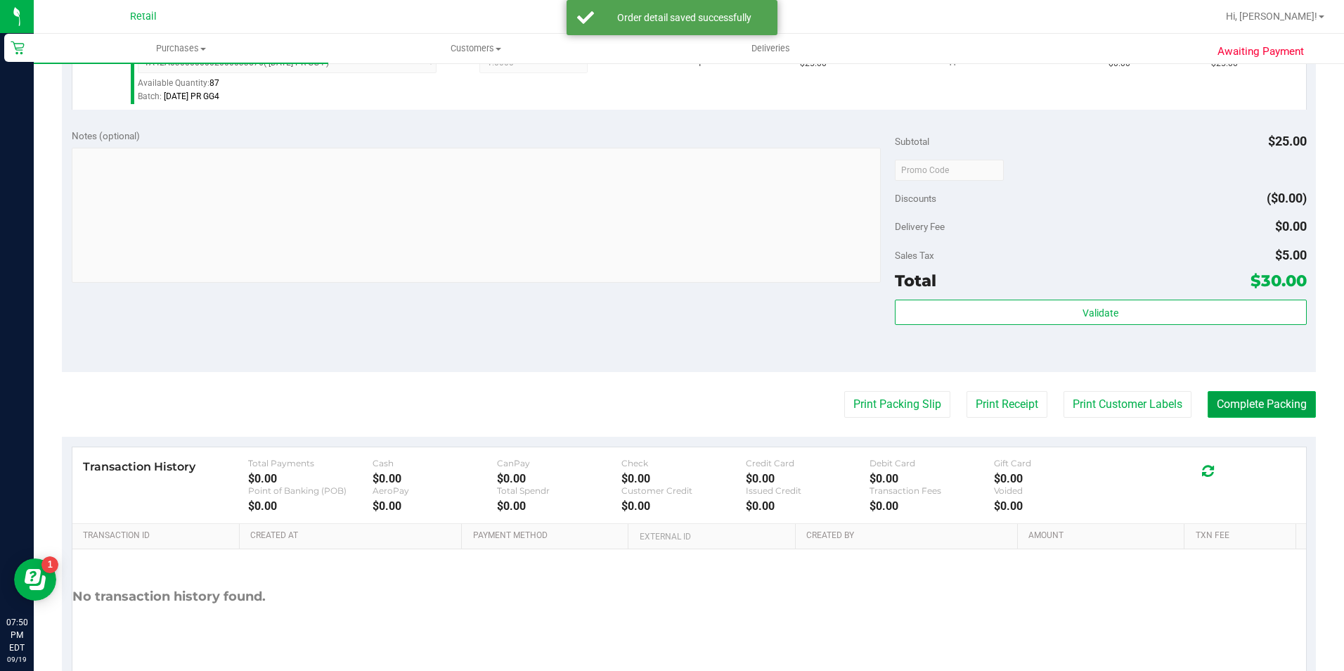
click at [1302, 413] on button "Complete Packing" at bounding box center [1262, 404] width 108 height 27
click at [1302, 411] on button "Complete Packing" at bounding box center [1257, 404] width 120 height 27
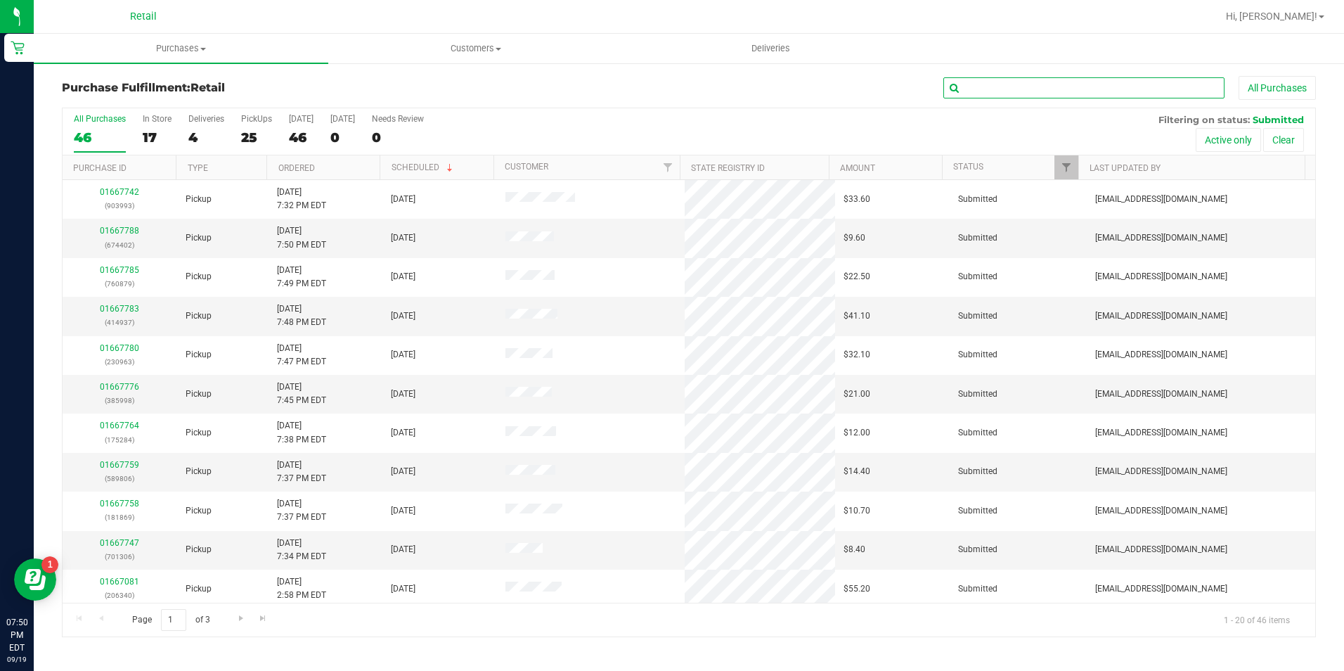
click at [1044, 89] on input "text" at bounding box center [1084, 87] width 281 height 21
type input "589806"
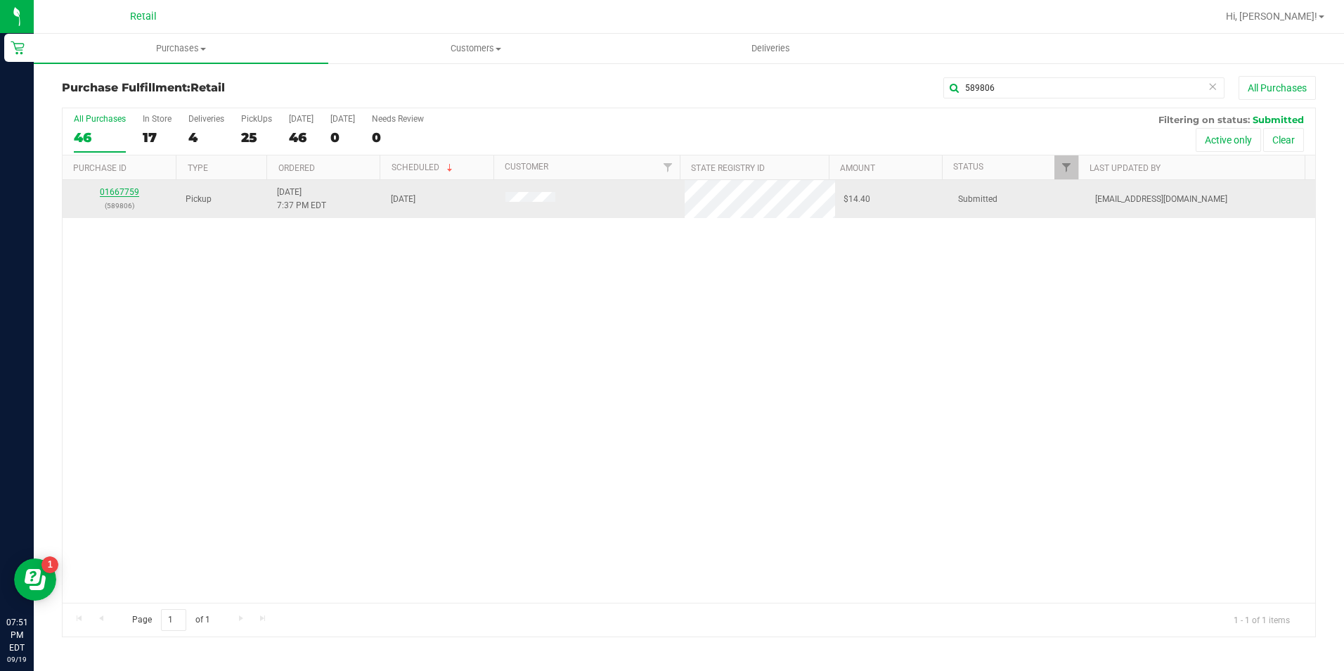
click at [123, 191] on link "01667759" at bounding box center [119, 192] width 39 height 10
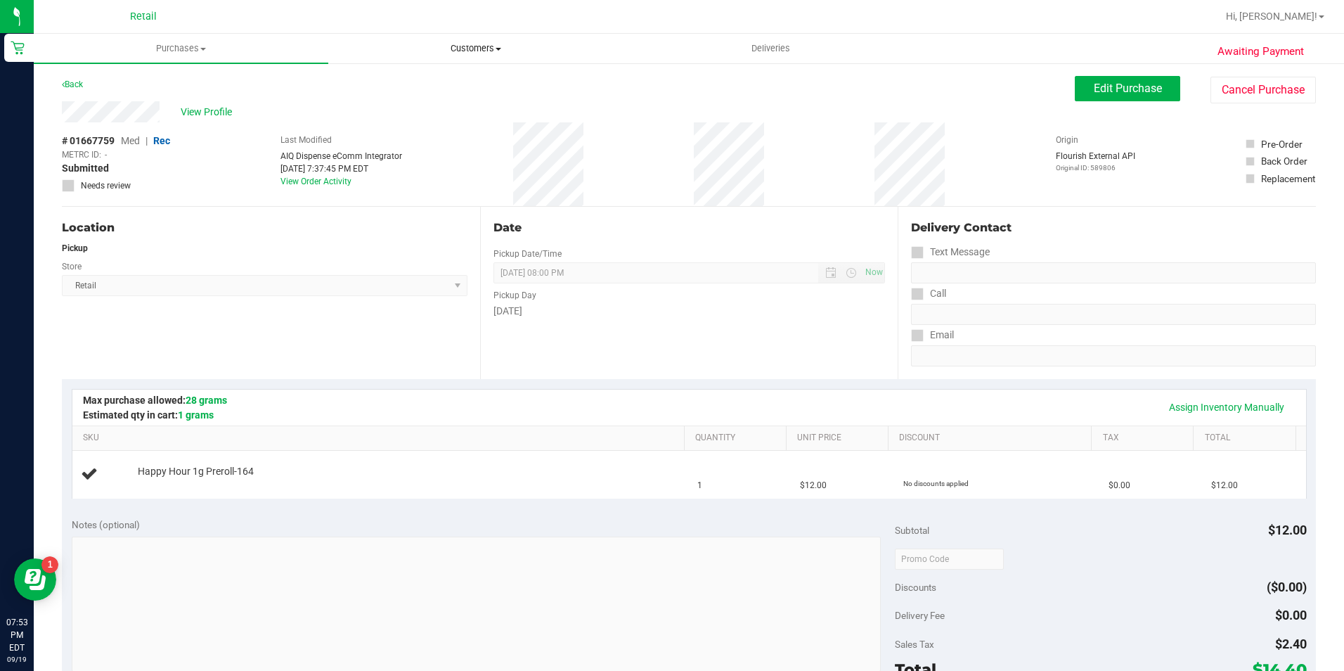
click at [503, 53] on span "Customers" at bounding box center [475, 48] width 293 height 13
click at [444, 82] on li "All customers" at bounding box center [475, 85] width 295 height 17
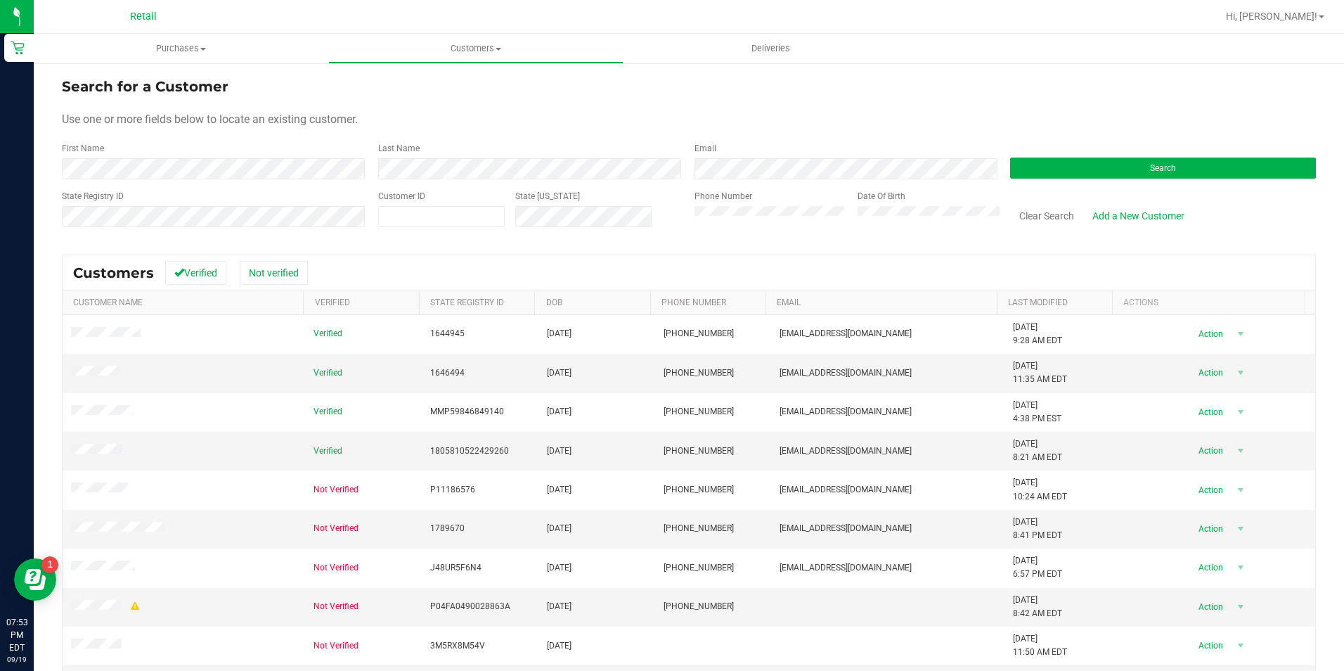
click at [226, 182] on form "Search for a Customer Use one or more fields below to locate an existing custom…" at bounding box center [689, 158] width 1254 height 164
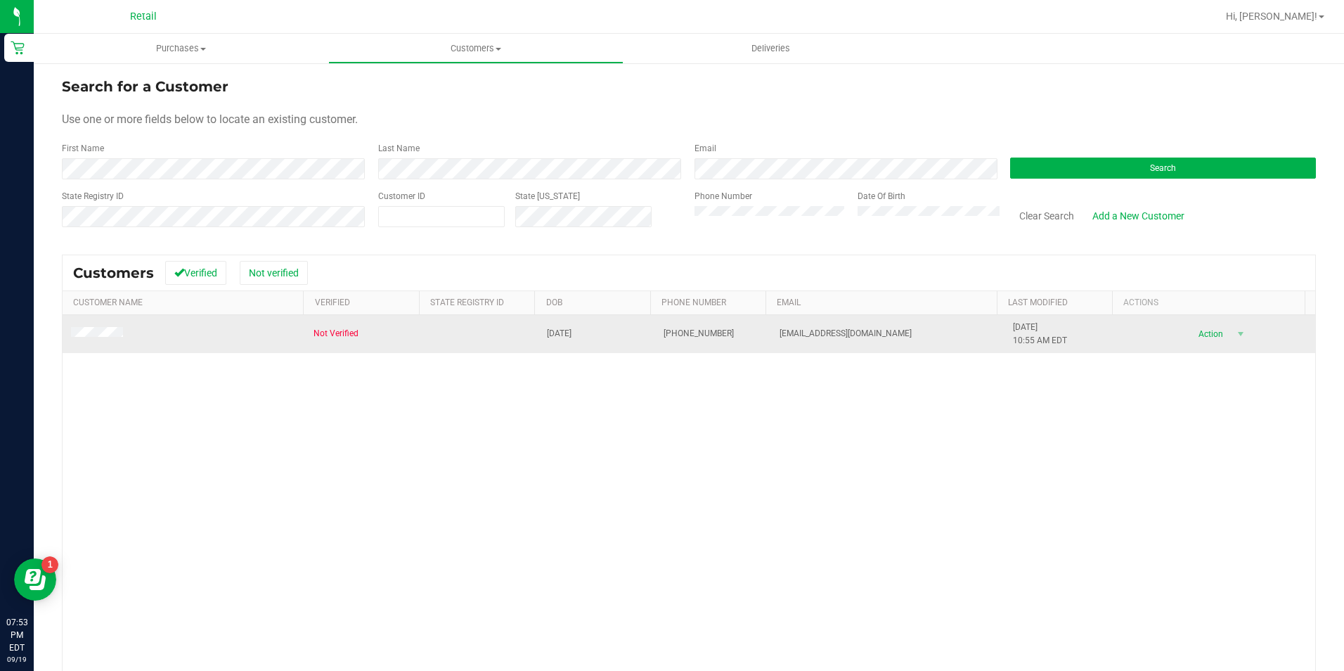
click at [101, 327] on span at bounding box center [99, 334] width 56 height 14
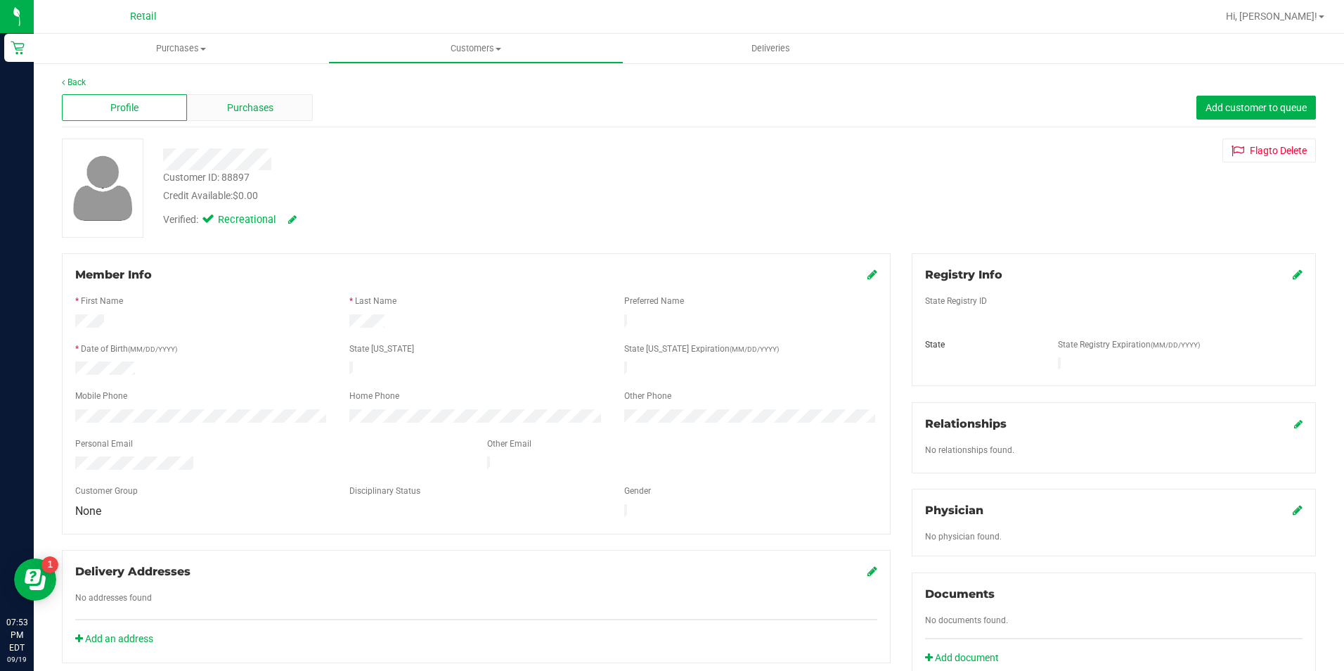
click at [255, 101] on span "Purchases" at bounding box center [250, 108] width 46 height 15
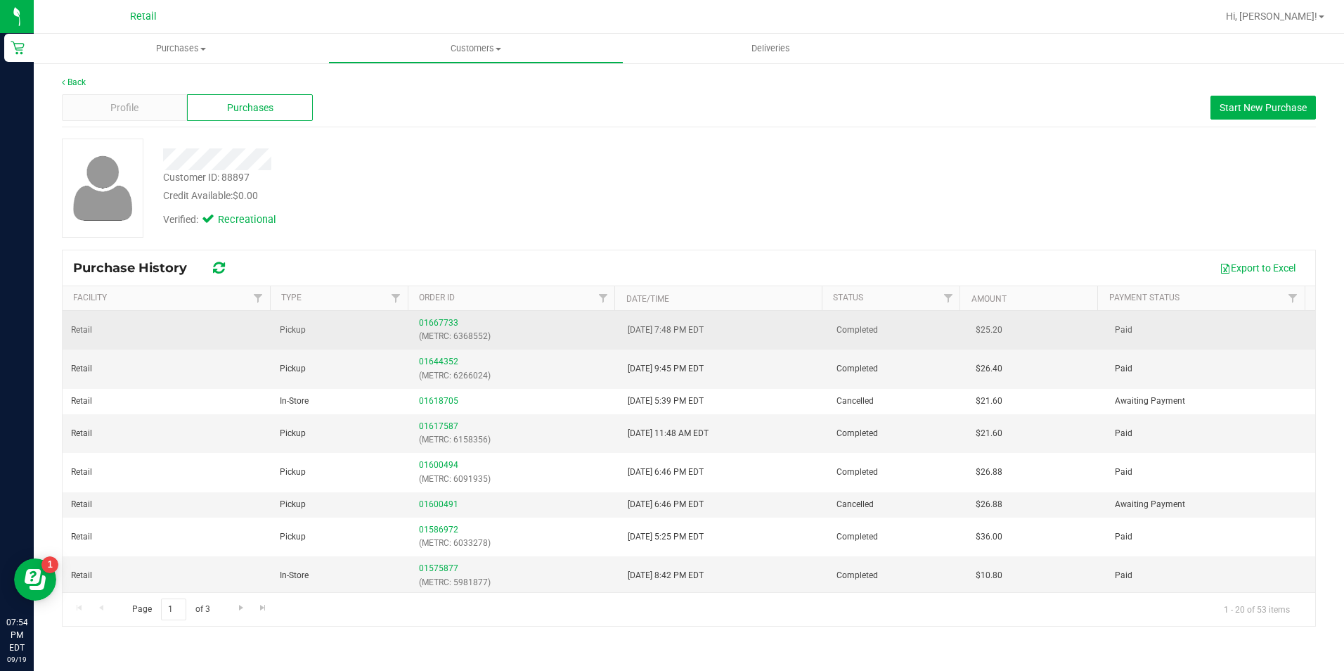
click at [429, 328] on div "01667733 (METRC: 6368552)" at bounding box center [515, 329] width 192 height 27
click at [429, 324] on link "01667733" at bounding box center [438, 323] width 39 height 10
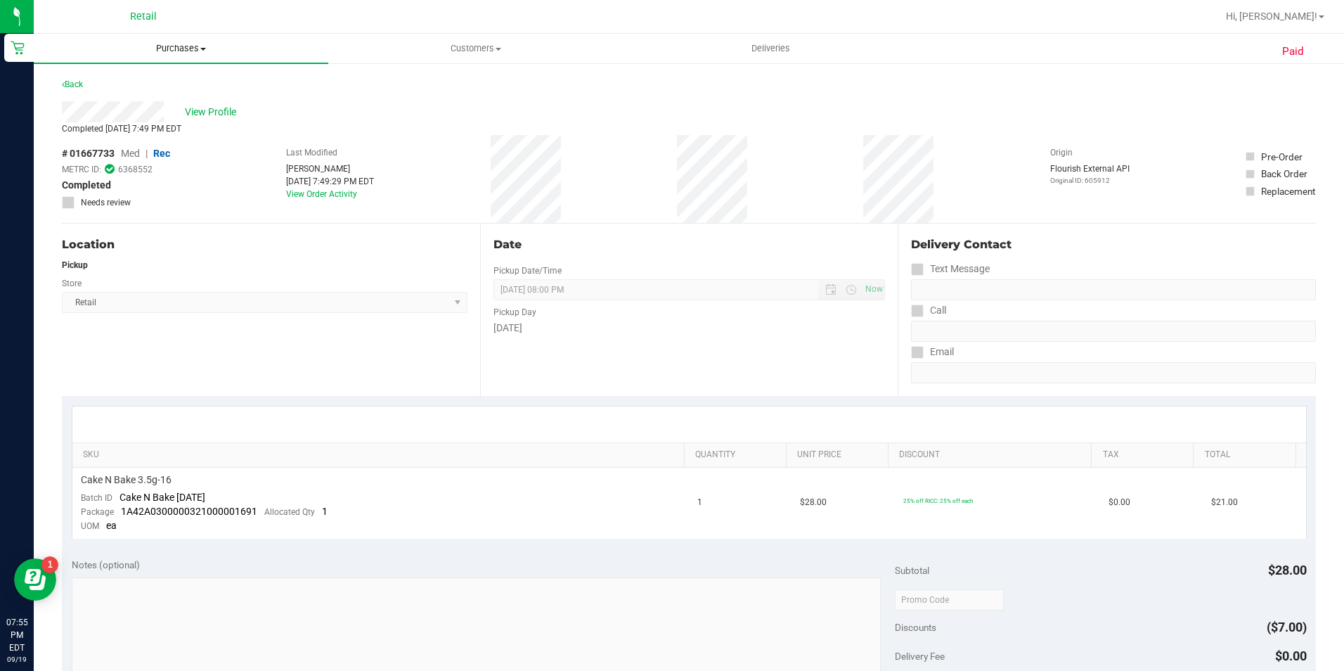
click at [146, 52] on span "Purchases" at bounding box center [181, 48] width 295 height 13
click at [173, 100] on li "Fulfillment" at bounding box center [181, 102] width 295 height 17
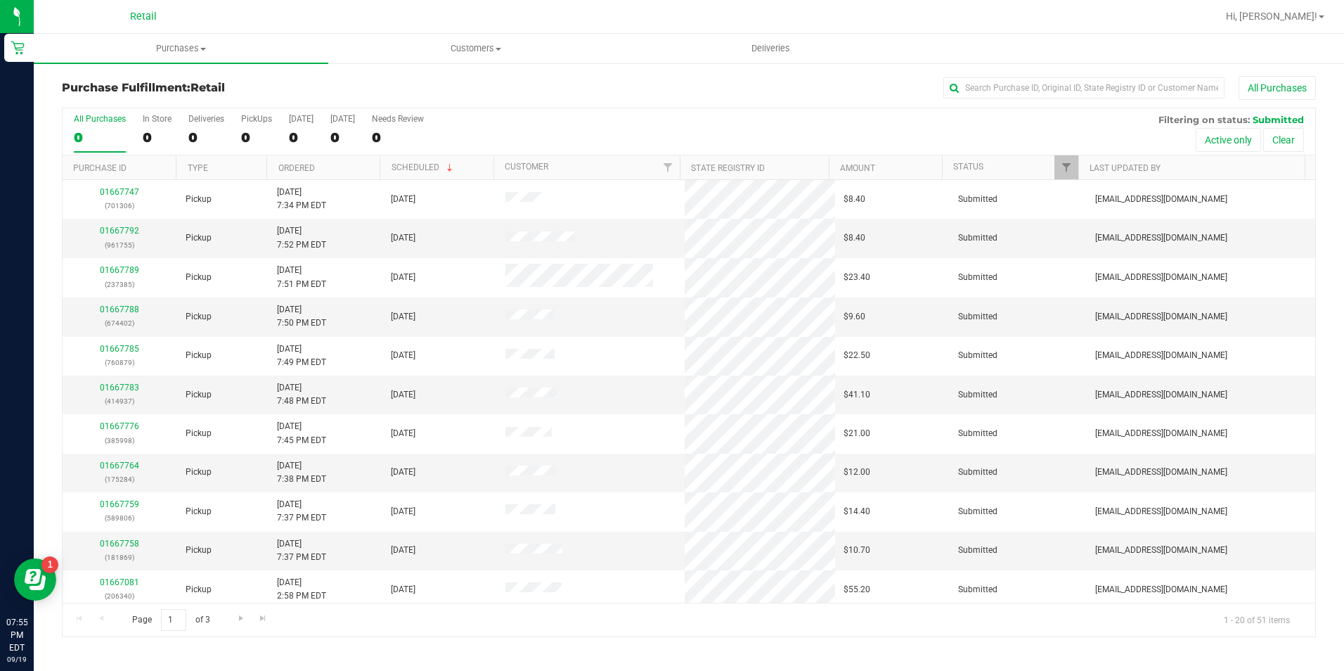
click at [1050, 77] on div "All Purchases" at bounding box center [898, 88] width 836 height 24
click at [1044, 82] on input "text" at bounding box center [1084, 87] width 281 height 21
click at [1053, 88] on input "text" at bounding box center [1084, 87] width 281 height 21
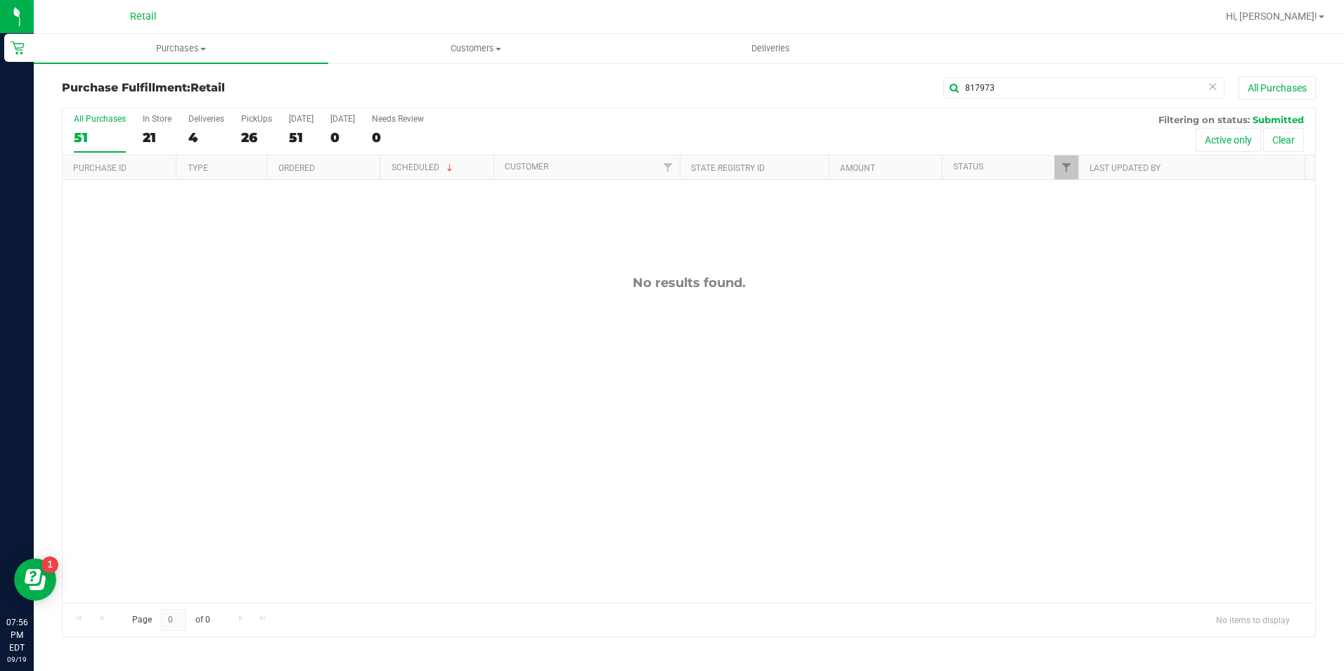
click at [993, 103] on div "Purchase Fulfillment: Retail 817973 All Purchases" at bounding box center [689, 91] width 1254 height 31
click at [1016, 84] on input "817973" at bounding box center [1084, 87] width 281 height 21
type input "589806"
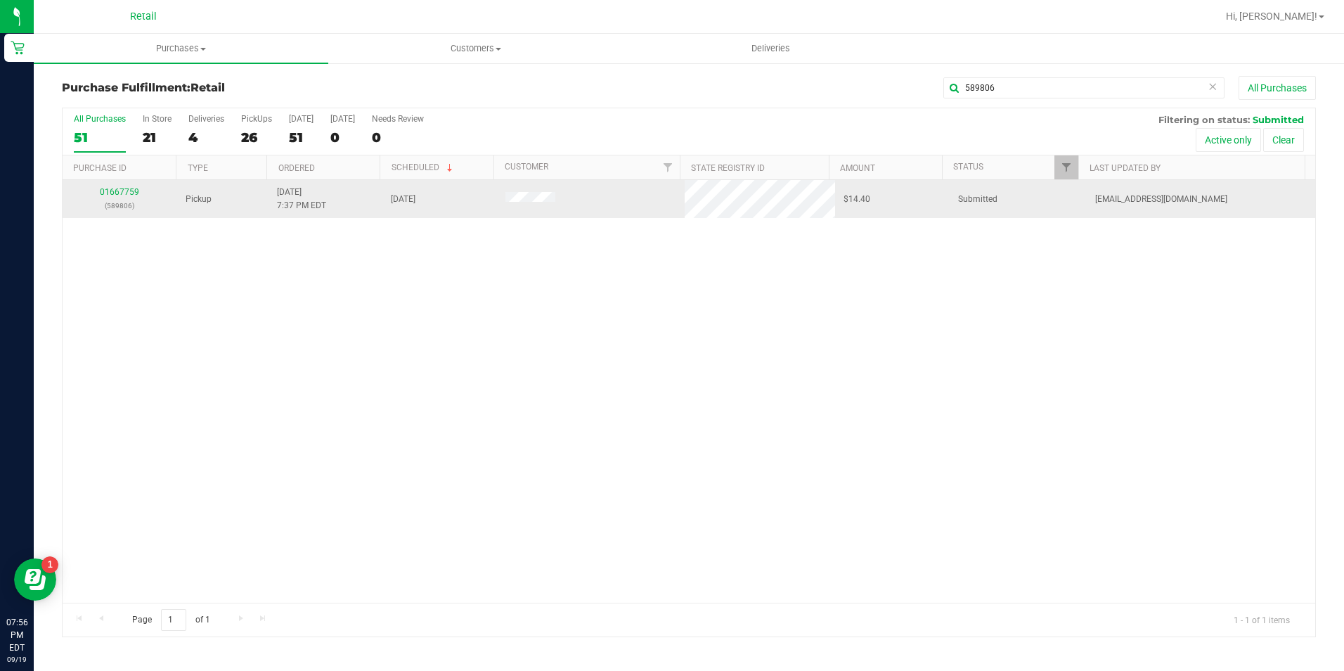
click at [120, 182] on td "01667759 (589806)" at bounding box center [120, 199] width 115 height 38
click at [123, 188] on link "01667759" at bounding box center [119, 192] width 39 height 10
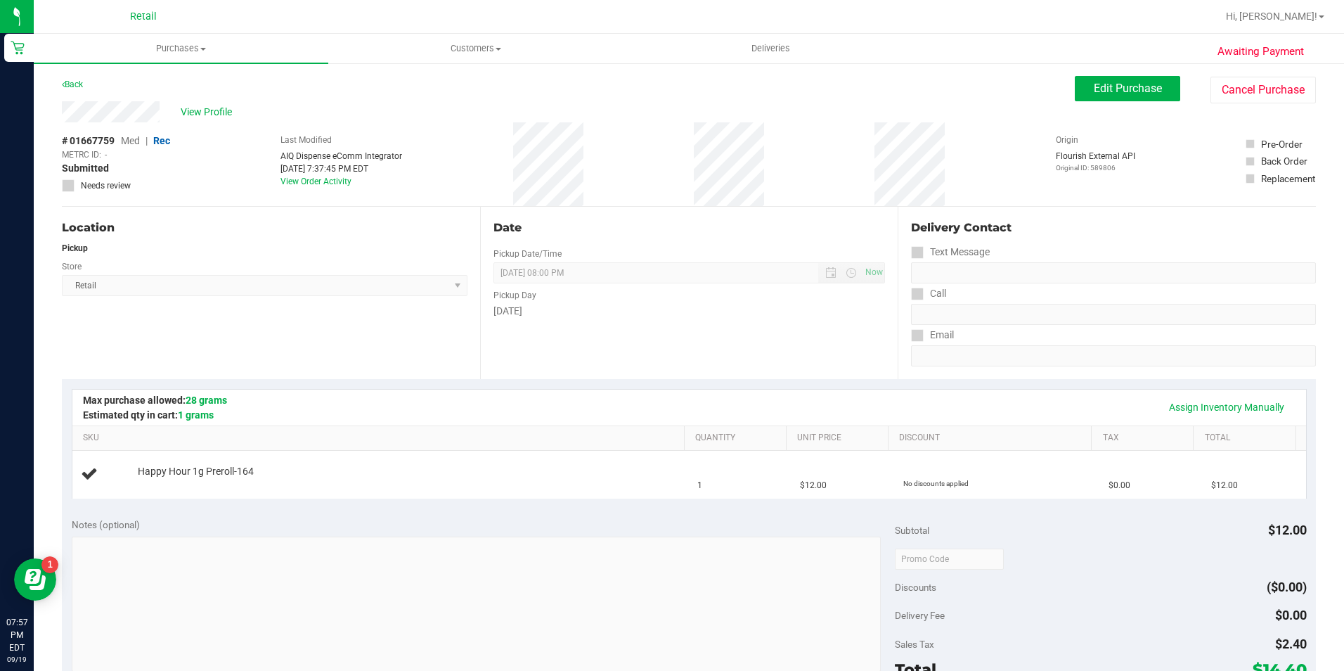
click at [318, 265] on div "Store" at bounding box center [265, 265] width 406 height 20
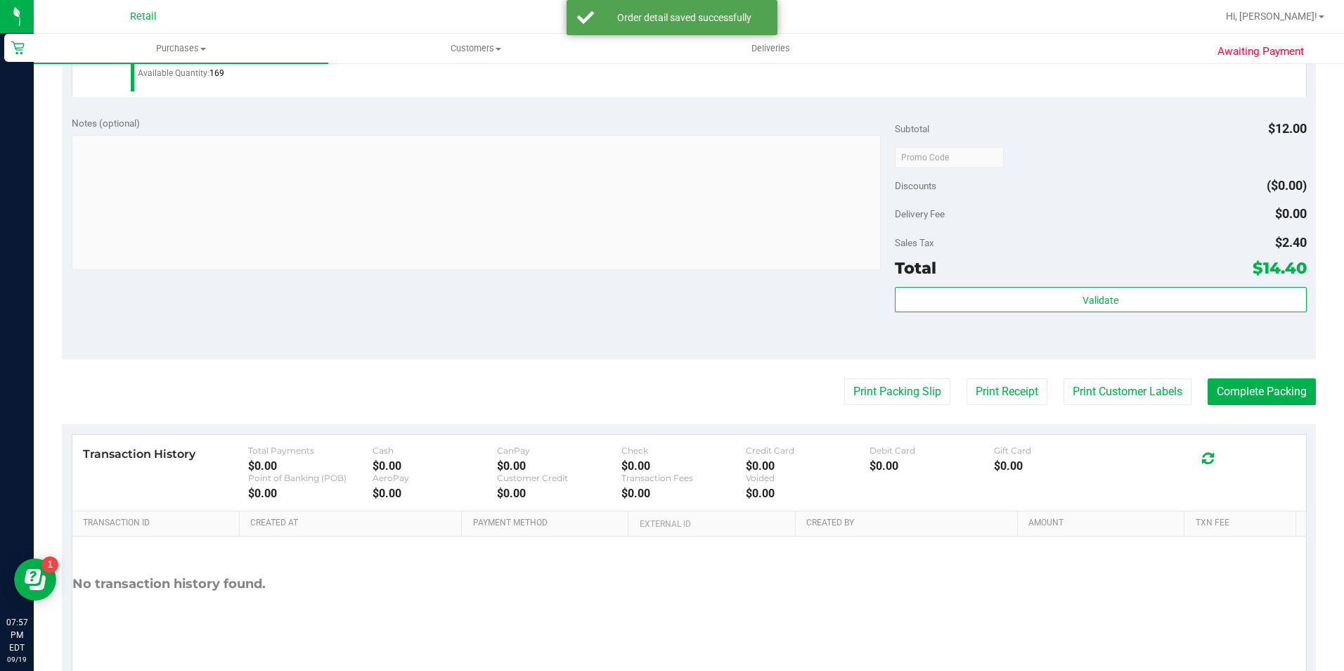
scroll to position [476, 0]
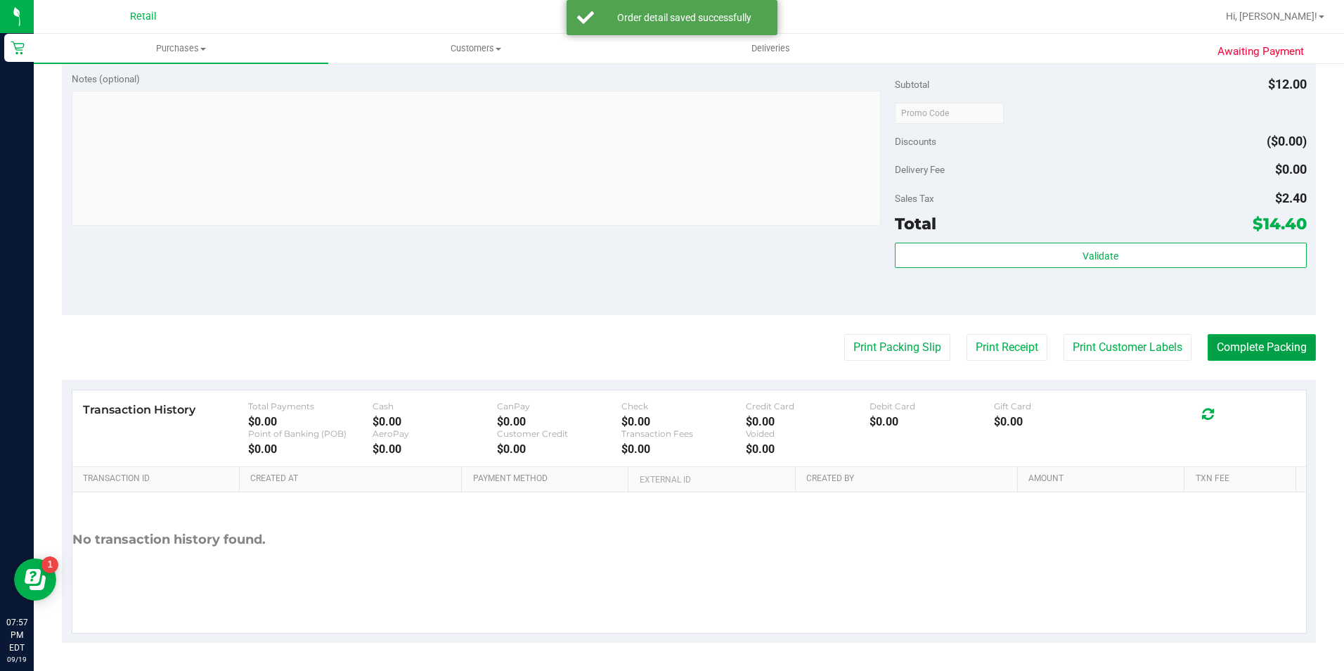
click at [1242, 349] on button "Complete Packing" at bounding box center [1262, 347] width 108 height 27
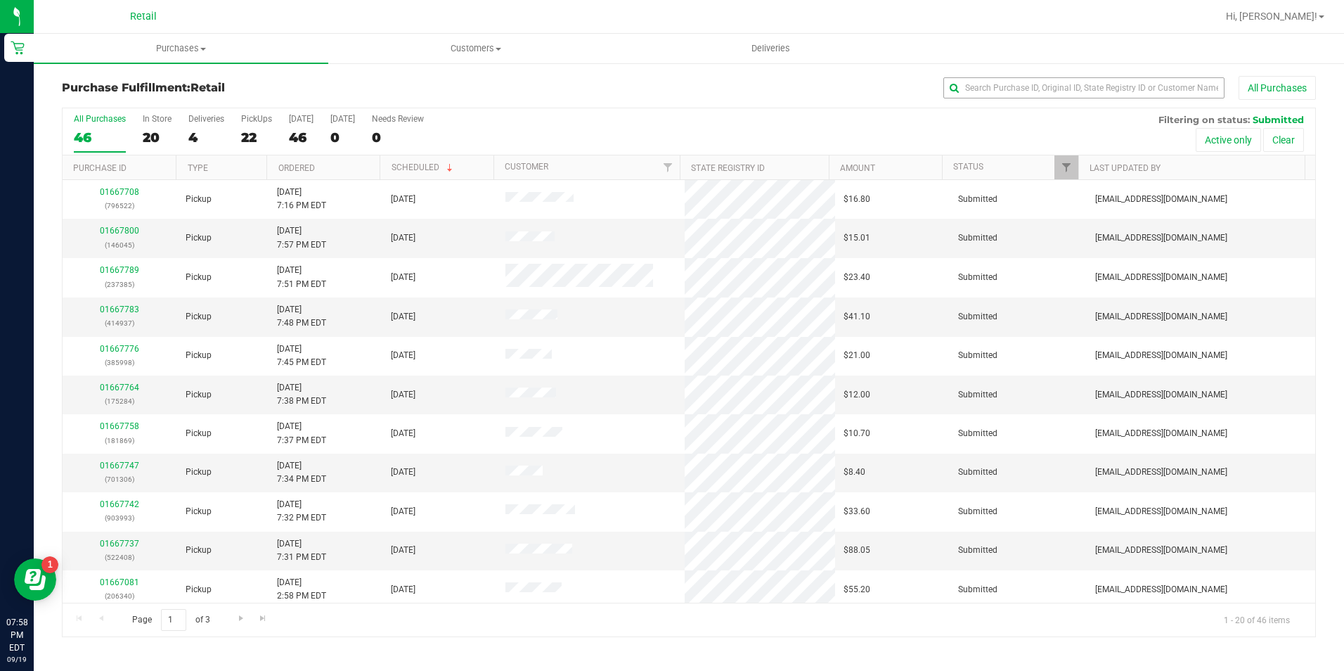
drag, startPoint x: 1161, startPoint y: 105, endPoint x: 1155, endPoint y: 91, distance: 15.4
click at [1161, 105] on div "Purchase Fulfillment: Retail All Purchases" at bounding box center [689, 91] width 1254 height 31
click at [1154, 90] on input "text" at bounding box center [1084, 87] width 281 height 21
type input "385998"
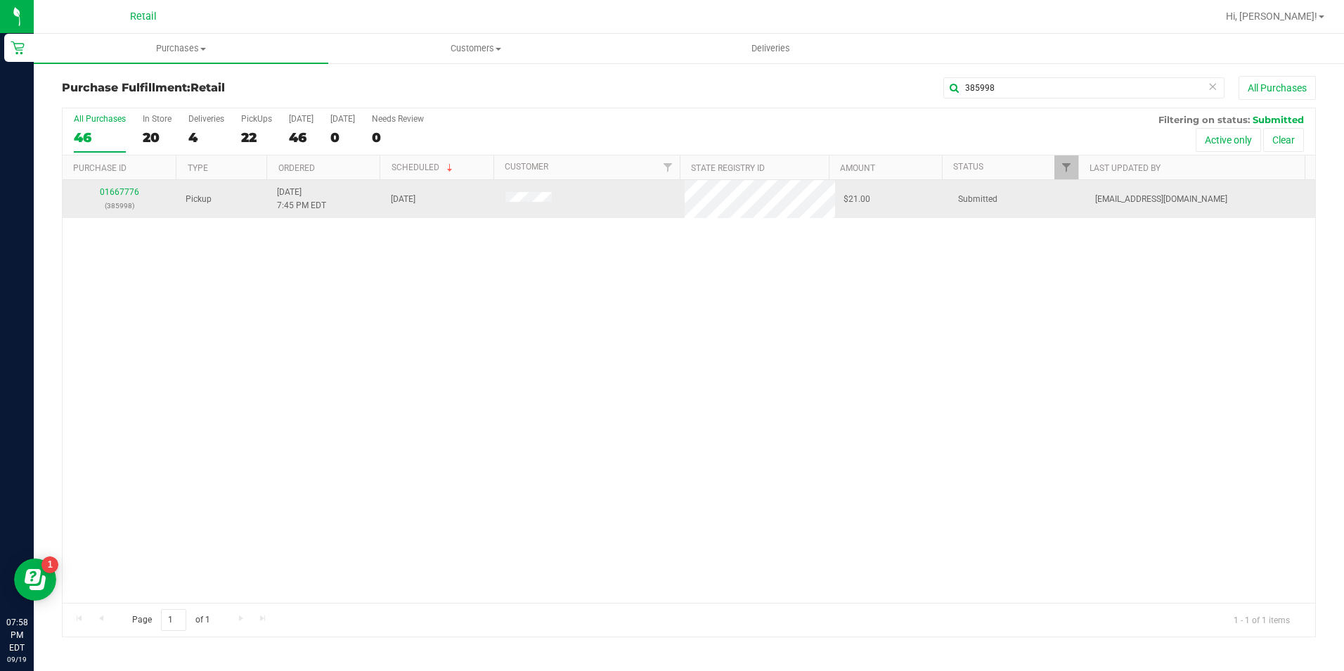
click at [126, 186] on div "01667776 (385998)" at bounding box center [120, 199] width 98 height 27
click at [125, 188] on link "01667776" at bounding box center [119, 192] width 39 height 10
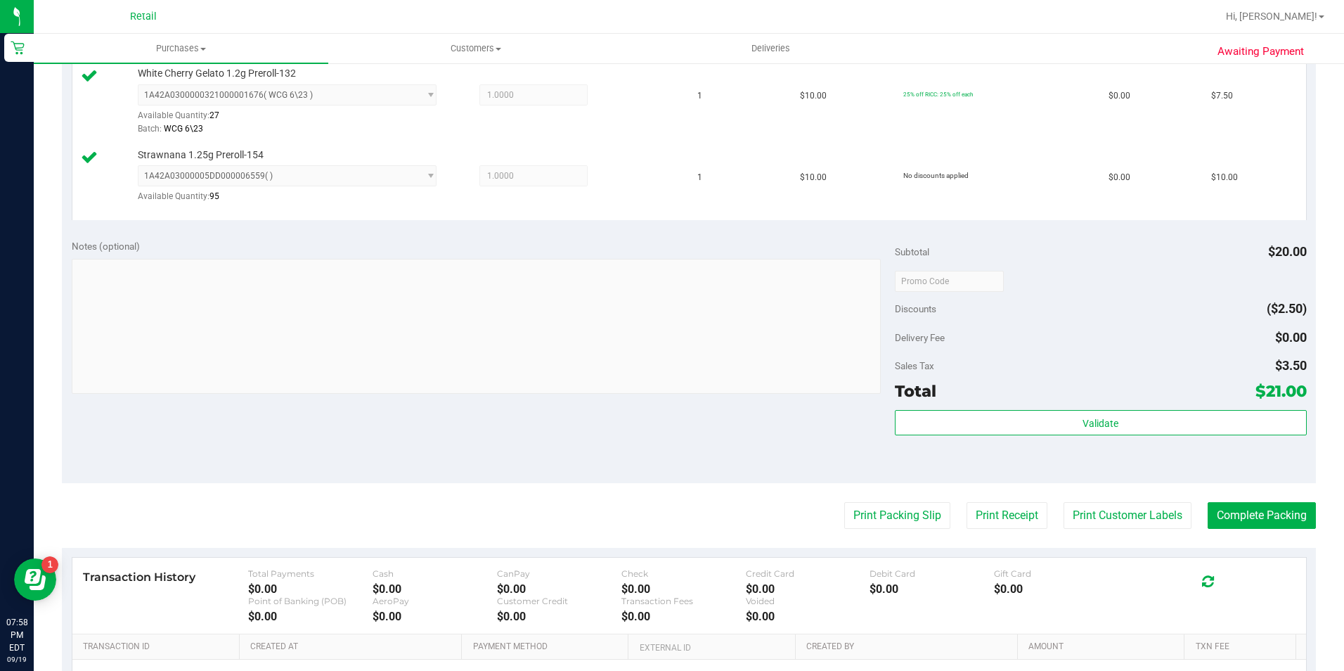
scroll to position [422, 0]
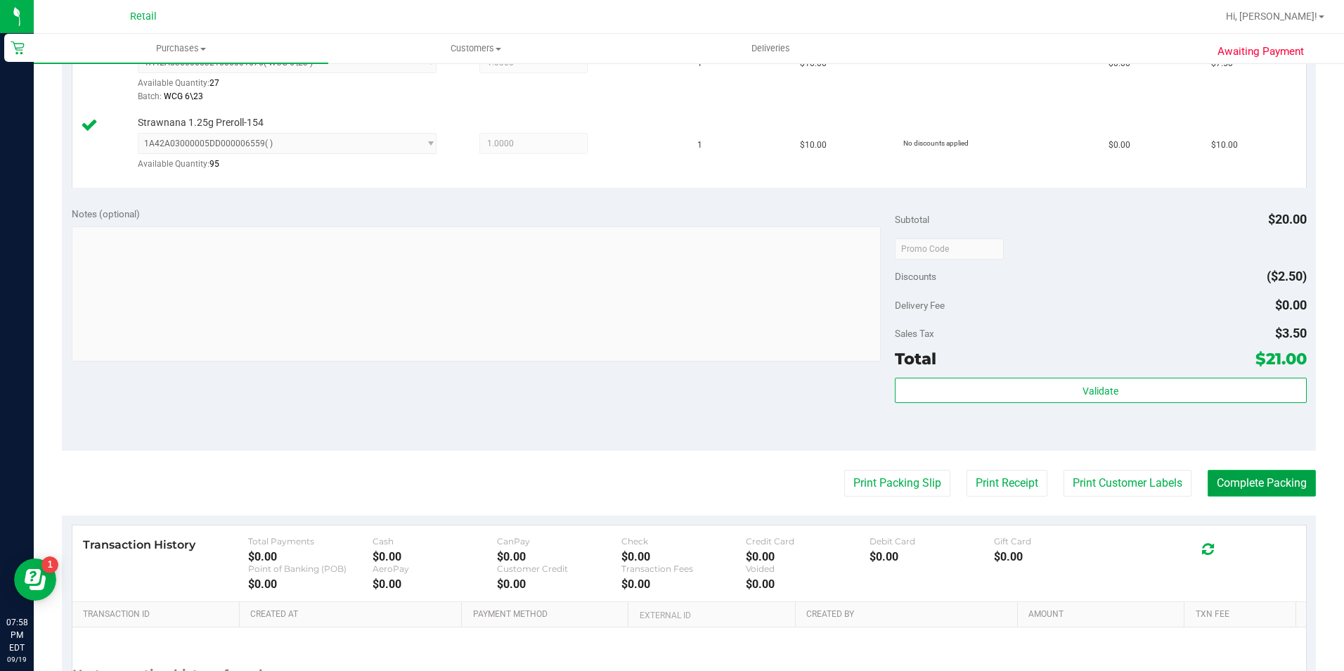
click at [1252, 475] on button "Complete Packing" at bounding box center [1262, 483] width 108 height 27
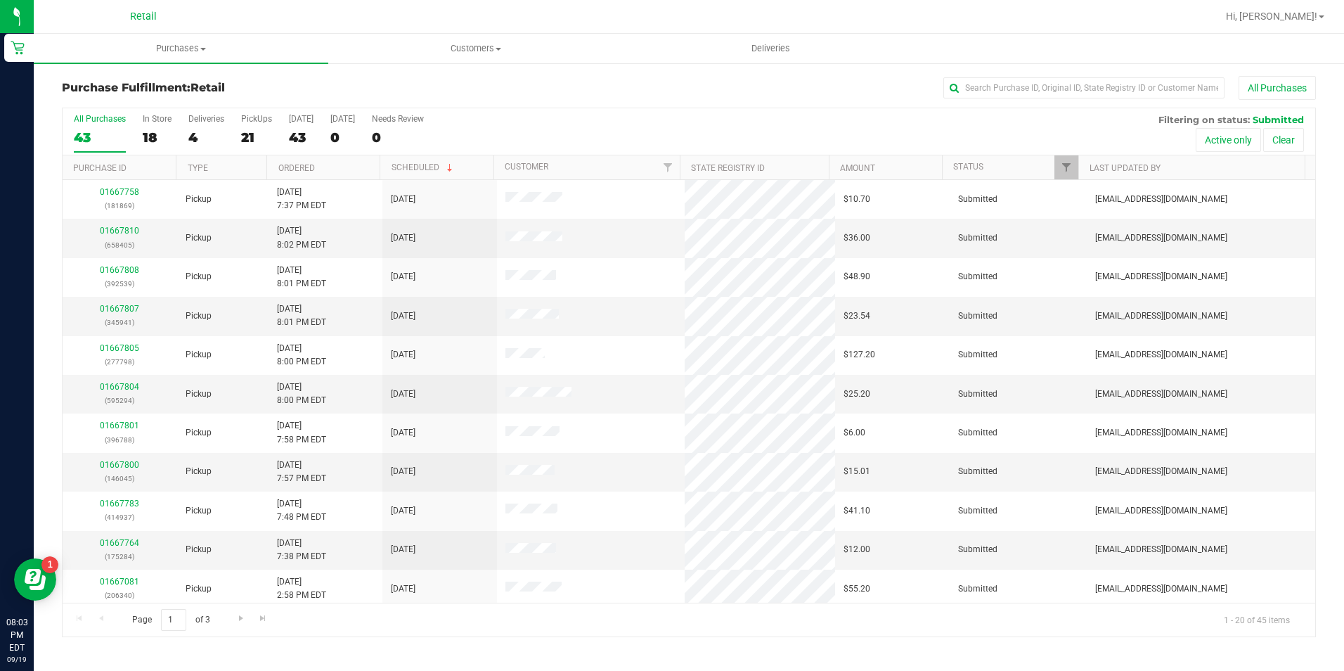
click at [1027, 100] on div "Purchase Fulfillment: Retail All Purchases" at bounding box center [689, 91] width 1254 height 31
click at [1029, 98] on div "All Purchases" at bounding box center [898, 88] width 836 height 24
click at [1032, 93] on input "text" at bounding box center [1084, 87] width 281 height 21
type input "181869"
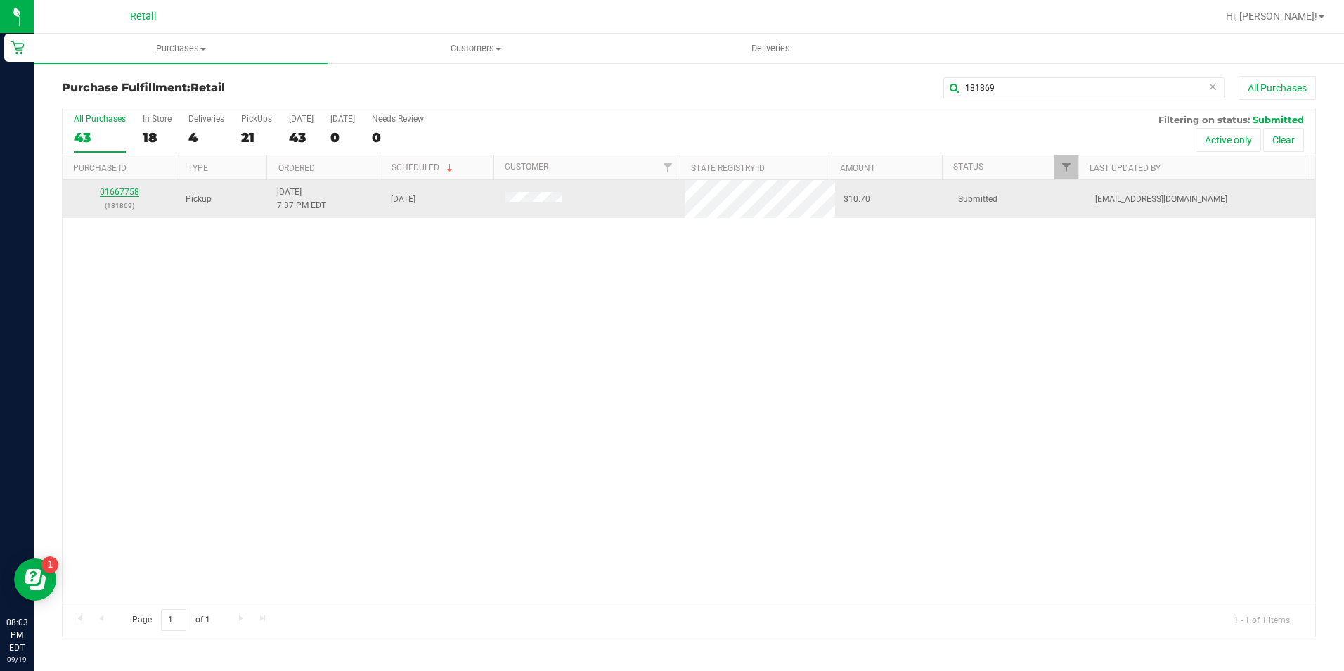
click at [127, 193] on link "01667758" at bounding box center [119, 192] width 39 height 10
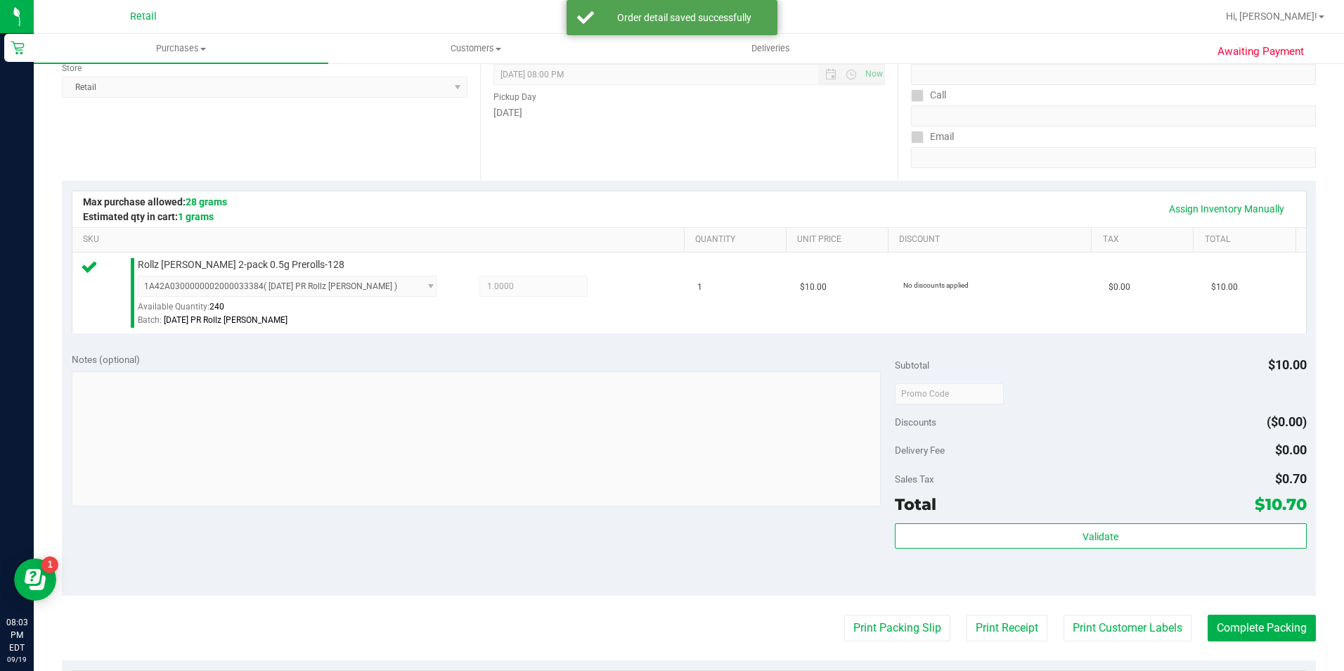
scroll to position [352, 0]
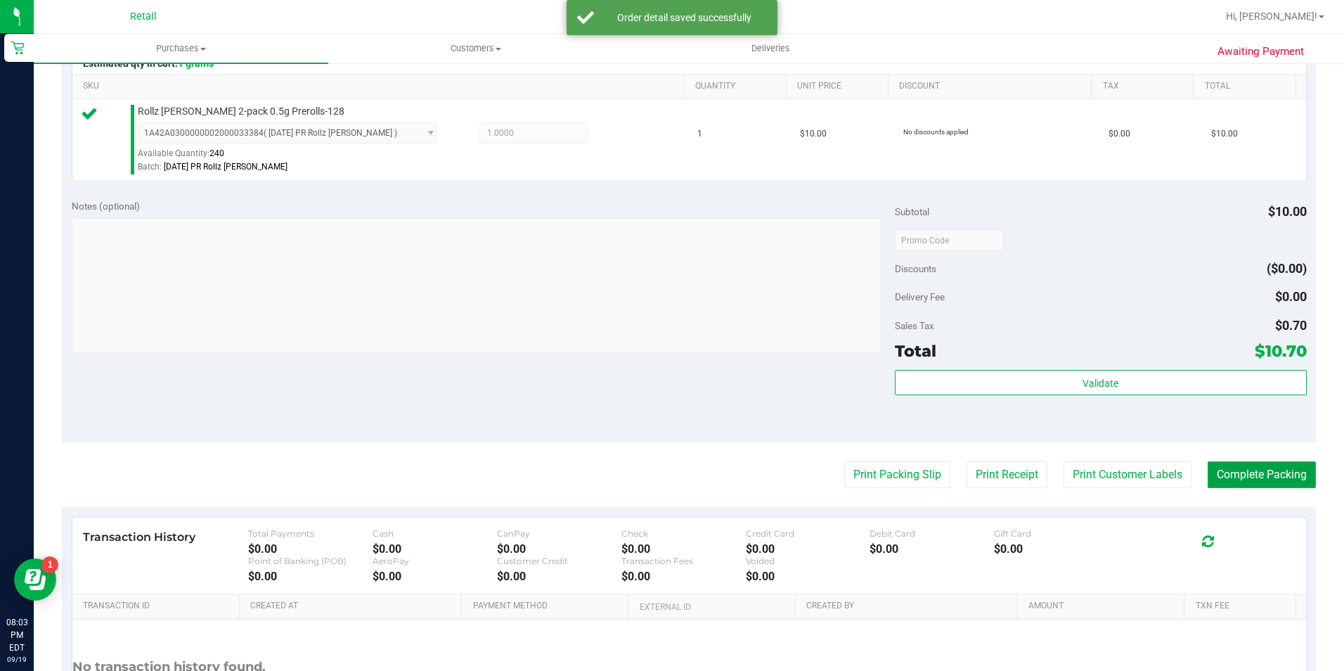
click at [1280, 484] on button "Complete Packing" at bounding box center [1262, 474] width 108 height 27
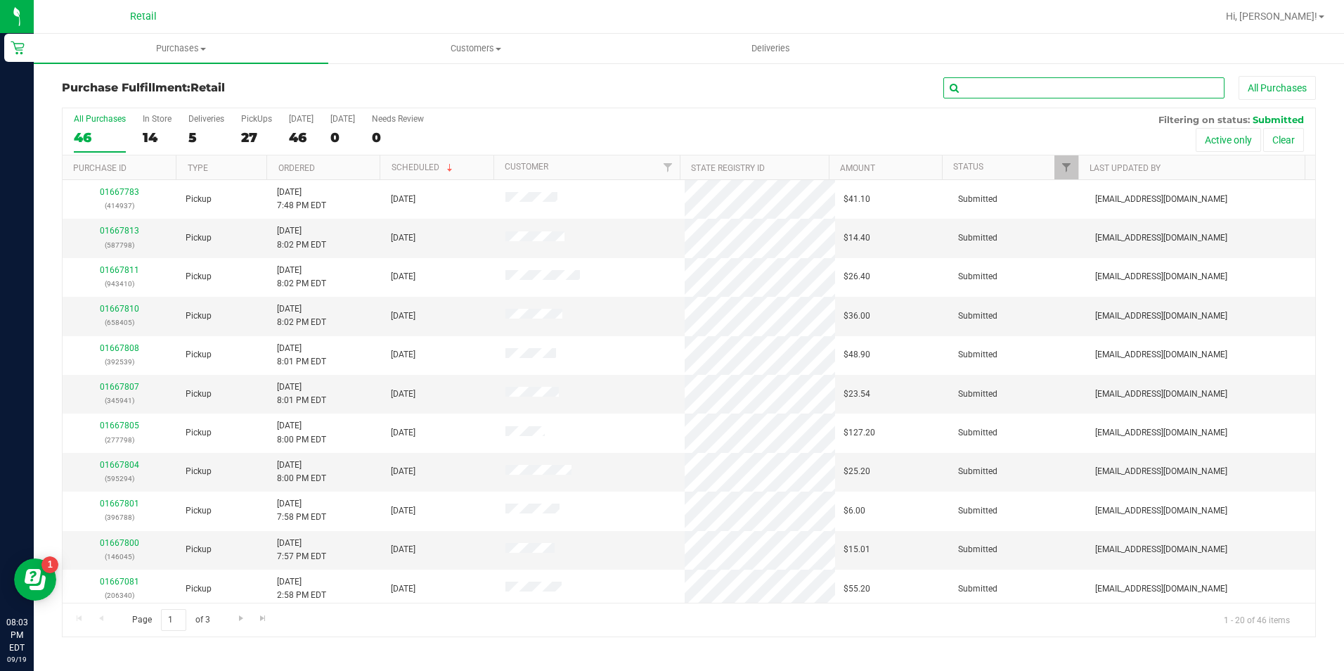
click at [1027, 89] on input "text" at bounding box center [1084, 87] width 281 height 21
type input "175284"
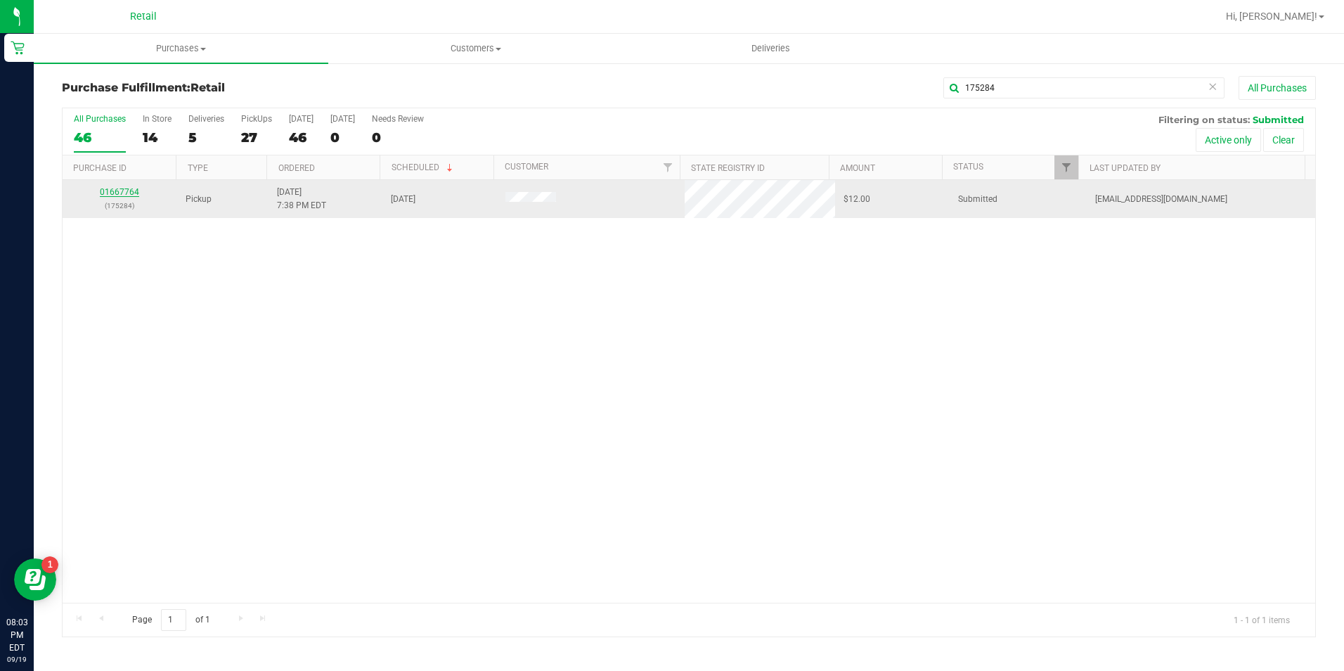
click at [133, 192] on link "01667764" at bounding box center [119, 192] width 39 height 10
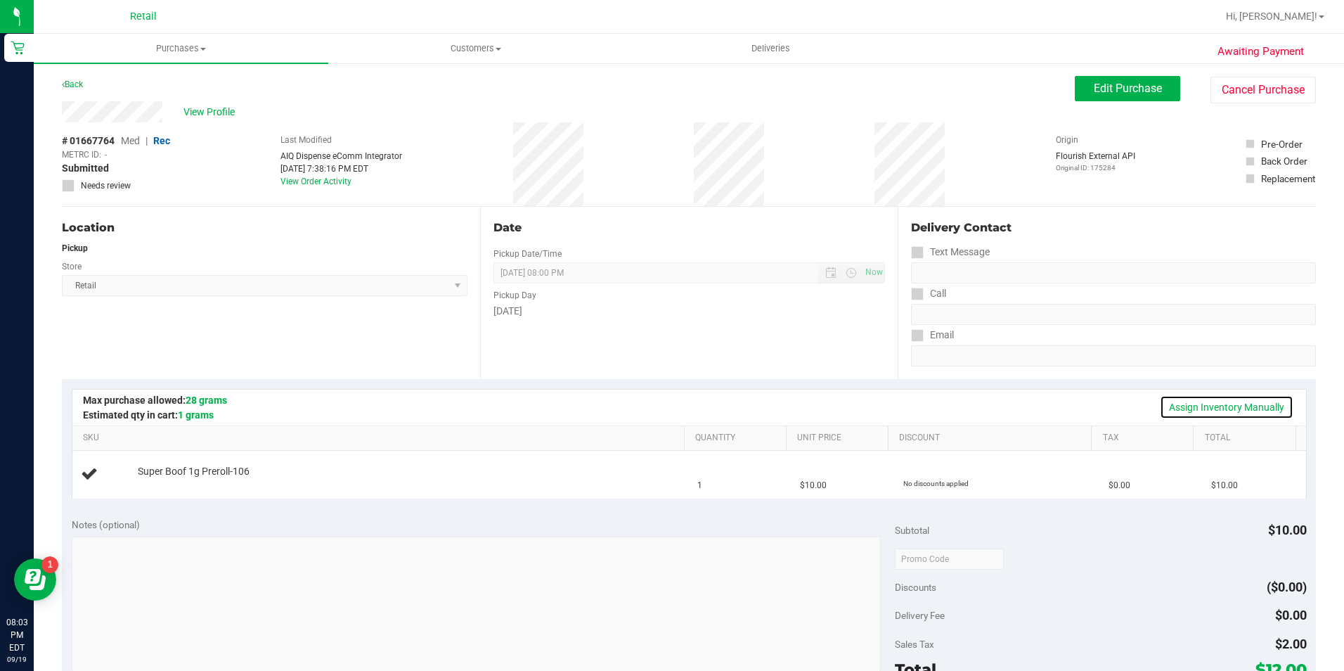
click at [1240, 413] on link "Assign Inventory Manually" at bounding box center [1227, 407] width 134 height 24
click at [166, 484] on link "Add Package" at bounding box center [163, 481] width 51 height 10
click at [196, 482] on span "Select Package" at bounding box center [279, 485] width 281 height 20
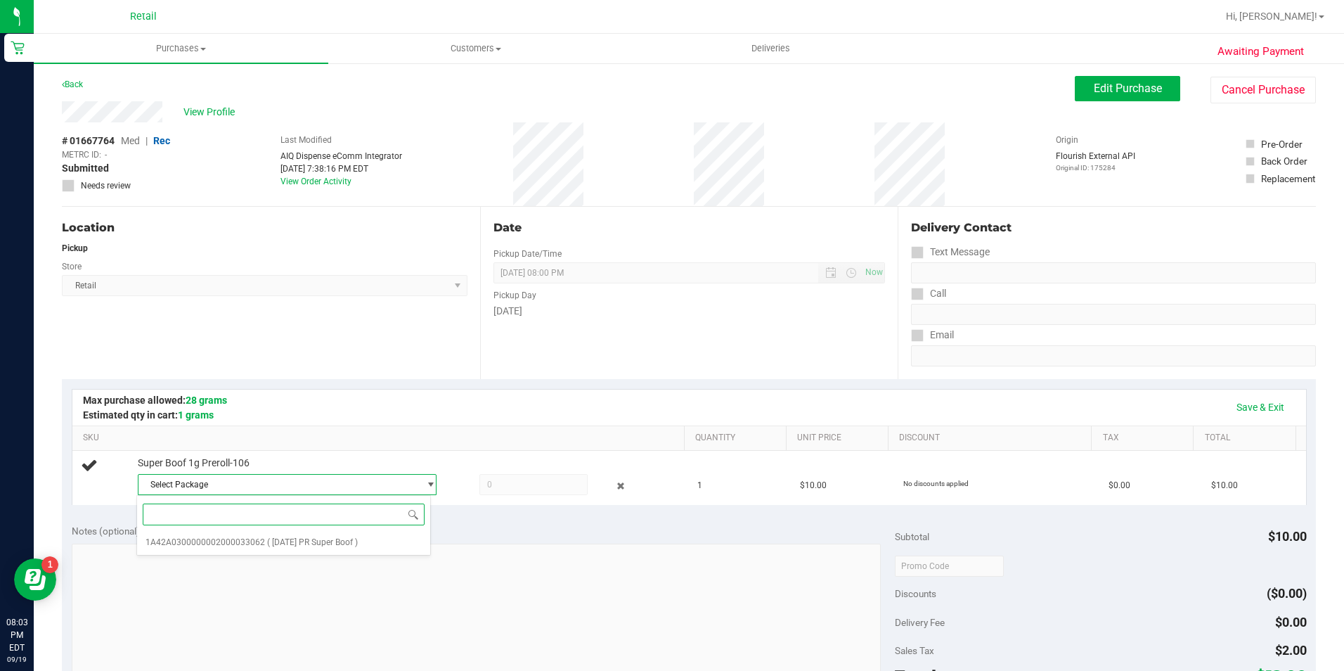
click at [290, 548] on li "1A42A0300000002000033062 ( 8.5.25 PR Super Boof )" at bounding box center [283, 542] width 293 height 20
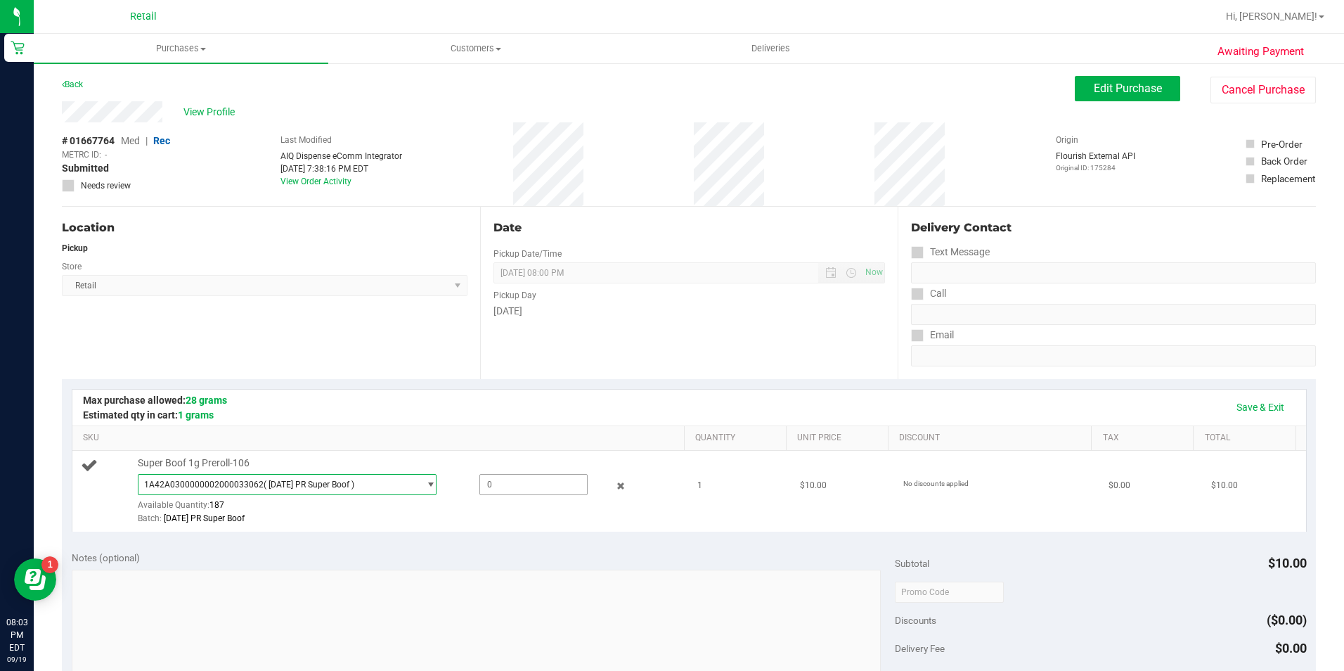
click at [489, 493] on span at bounding box center [534, 484] width 108 height 21
type input "1"
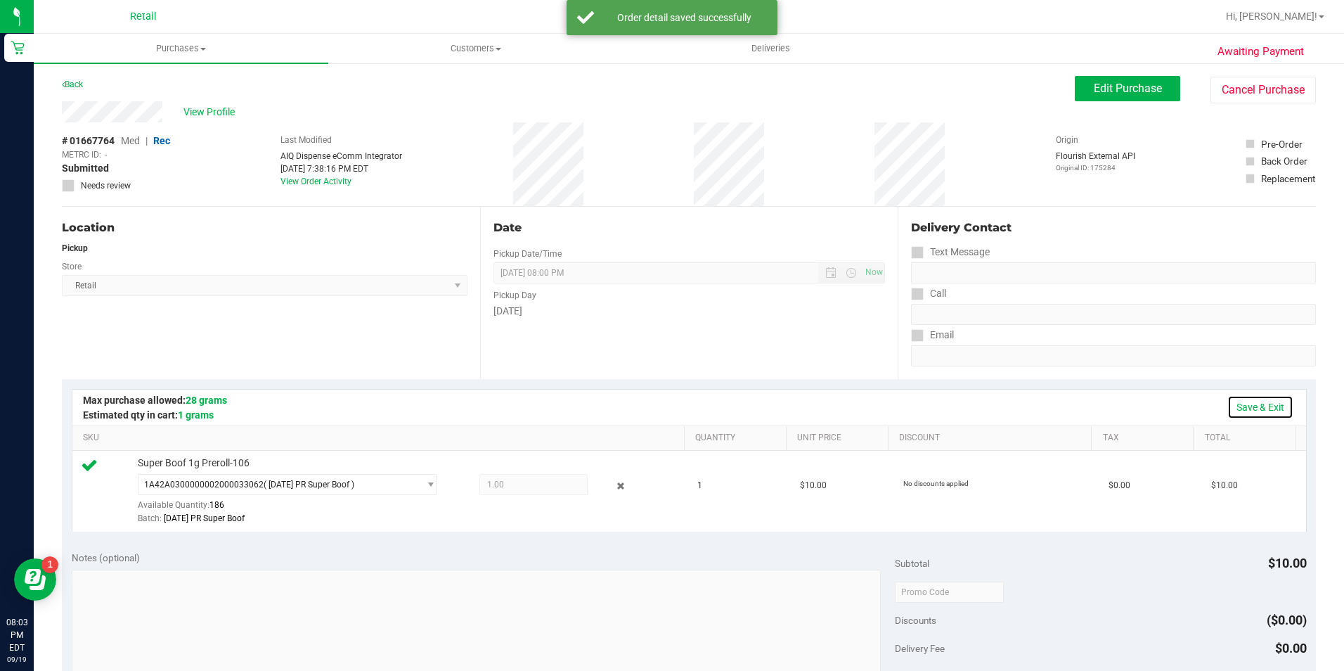
click at [1276, 398] on link "Save & Exit" at bounding box center [1261, 407] width 66 height 24
click at [1268, 406] on link "Save & Exit" at bounding box center [1261, 407] width 66 height 24
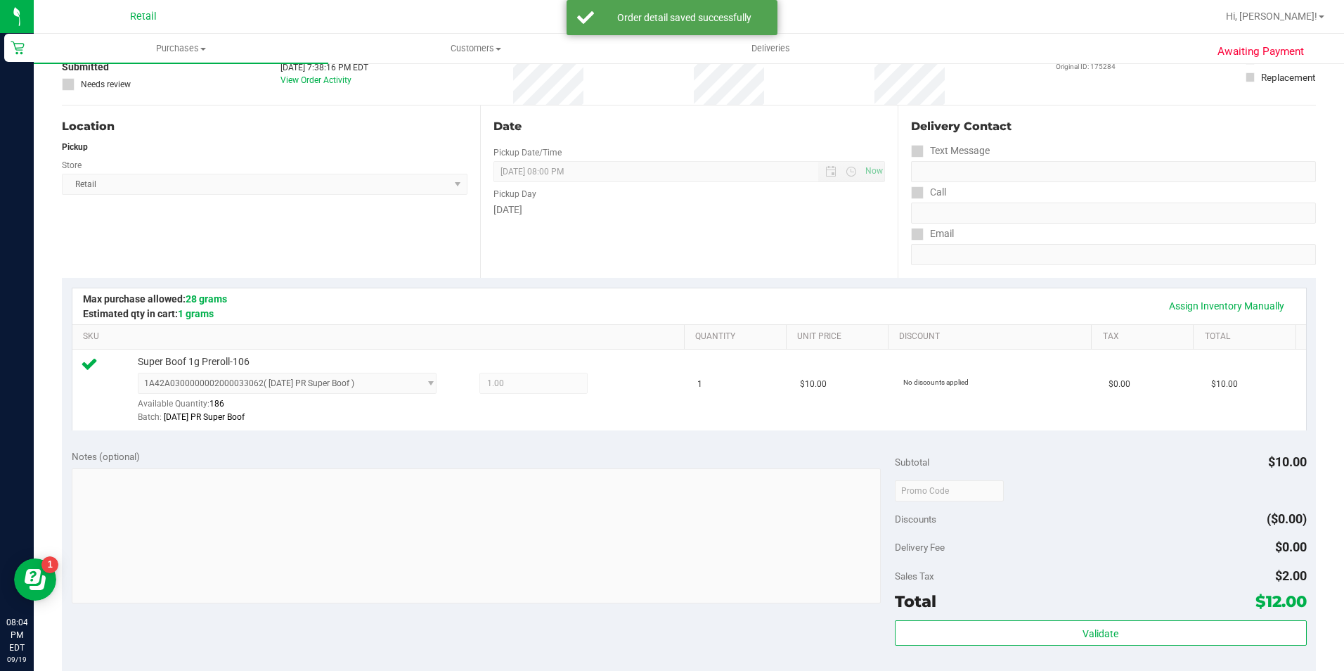
scroll to position [352, 0]
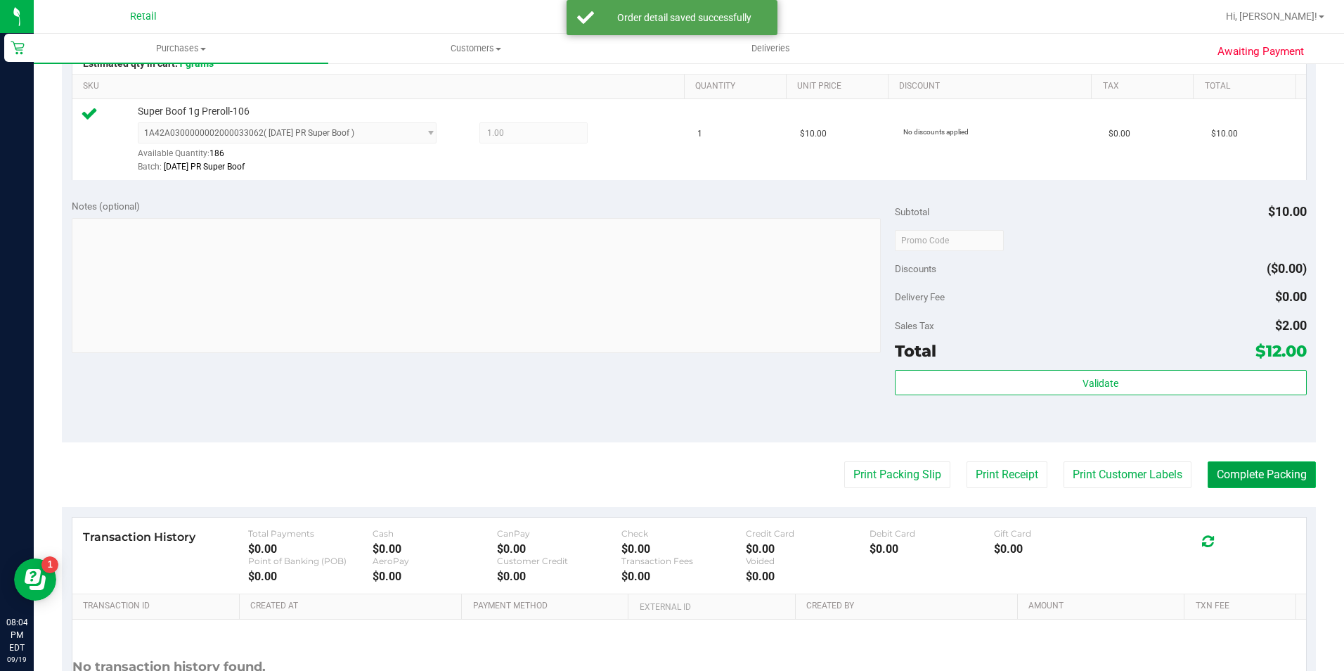
click at [1248, 464] on button "Complete Packing" at bounding box center [1262, 474] width 108 height 27
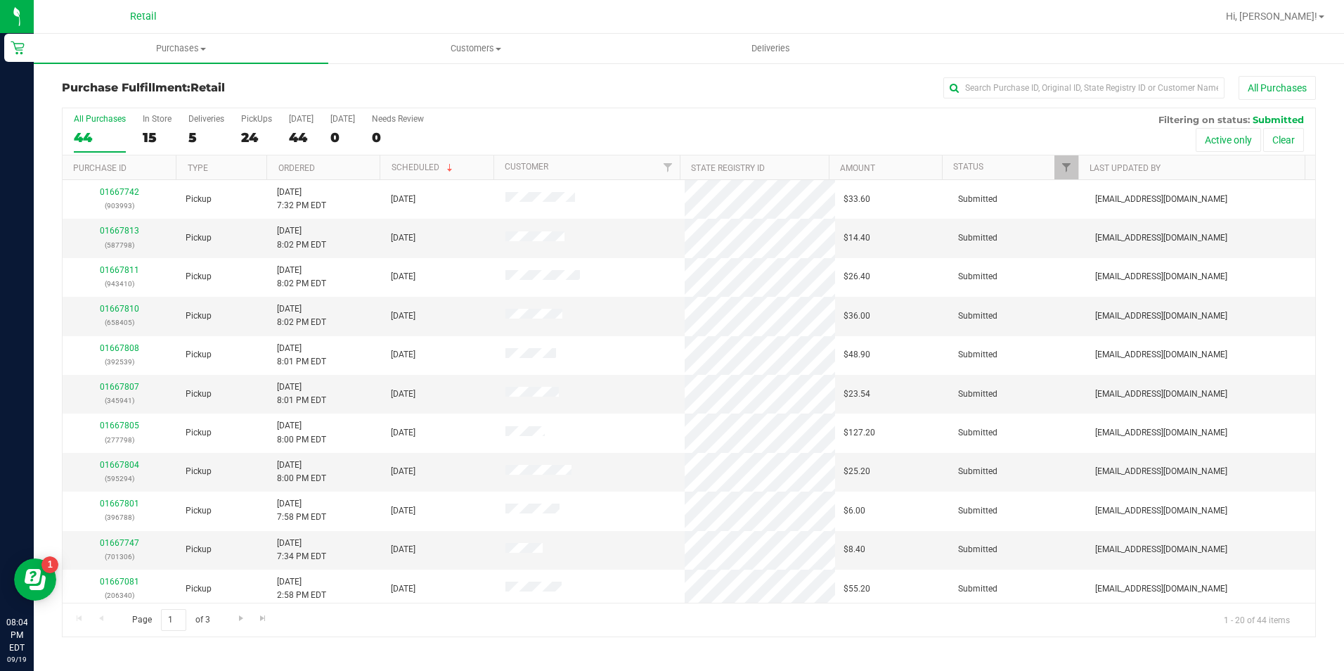
click at [1140, 104] on div "Purchase Fulfillment: Retail All Purchases" at bounding box center [689, 91] width 1254 height 31
click at [1142, 95] on input "text" at bounding box center [1084, 87] width 281 height 21
type input "903993"
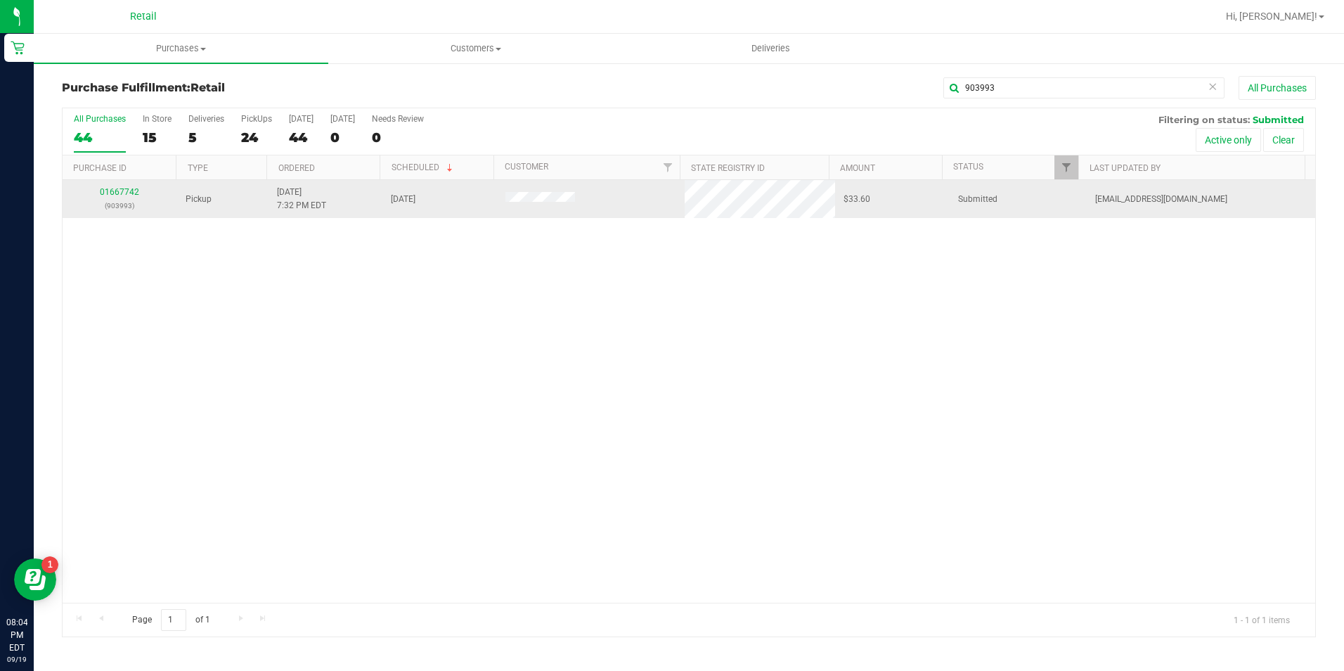
click at [130, 199] on p "(903993)" at bounding box center [120, 205] width 98 height 13
click at [129, 193] on link "01667742" at bounding box center [119, 192] width 39 height 10
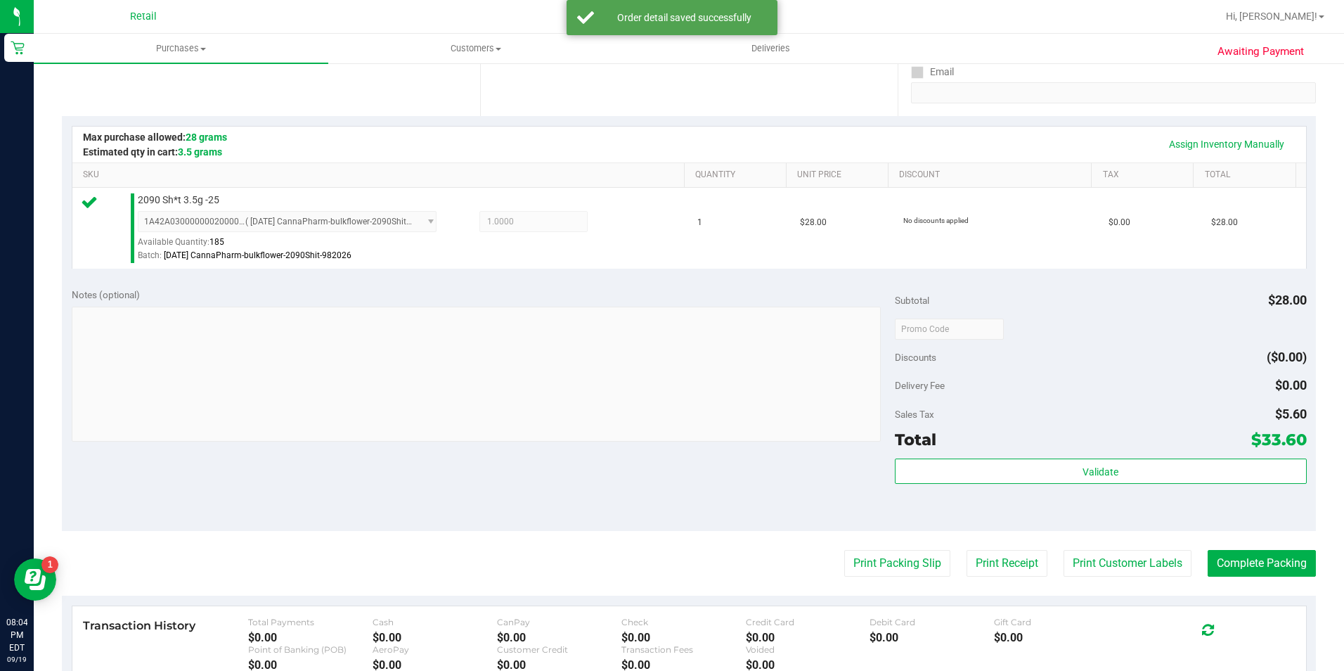
scroll to position [281, 0]
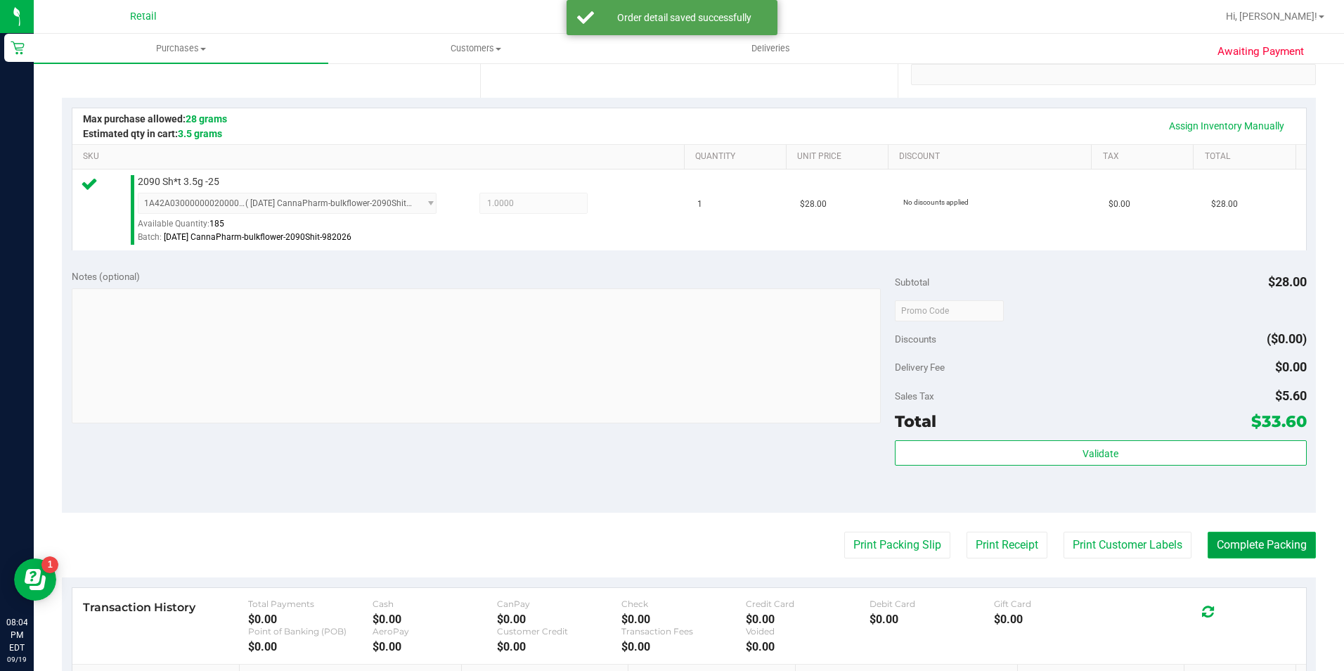
click at [1252, 551] on button "Complete Packing" at bounding box center [1262, 545] width 108 height 27
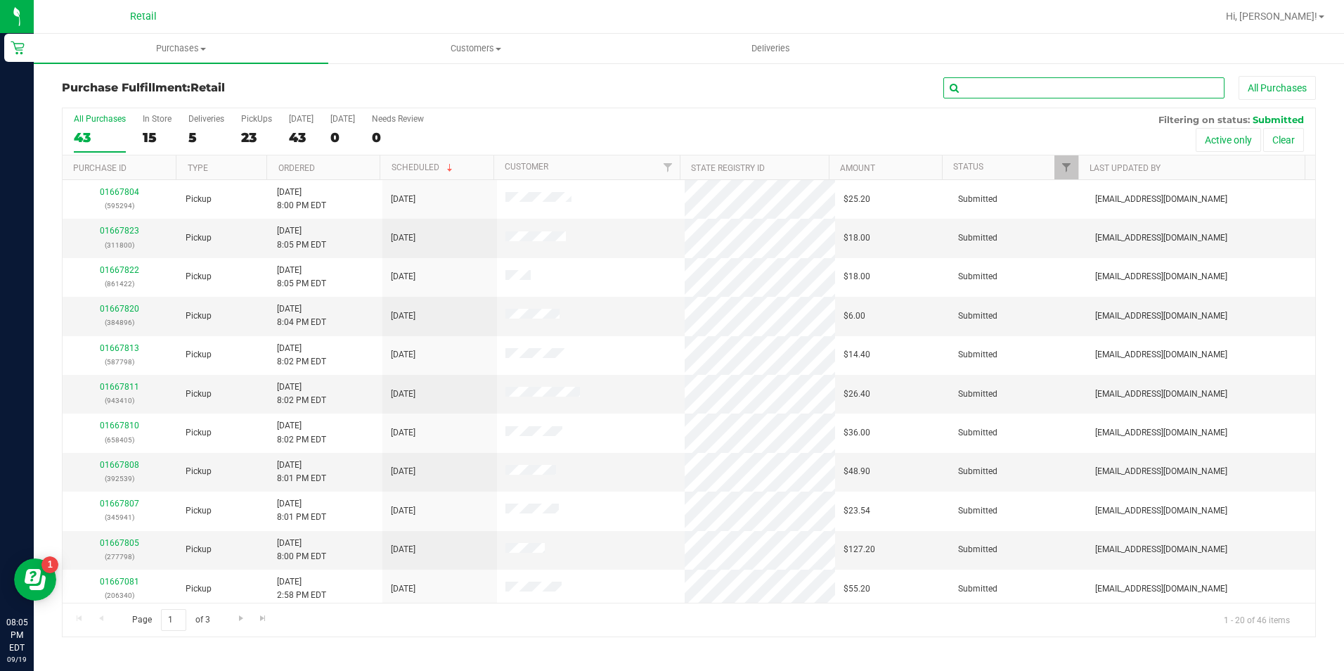
click at [954, 88] on input "text" at bounding box center [1084, 87] width 281 height 21
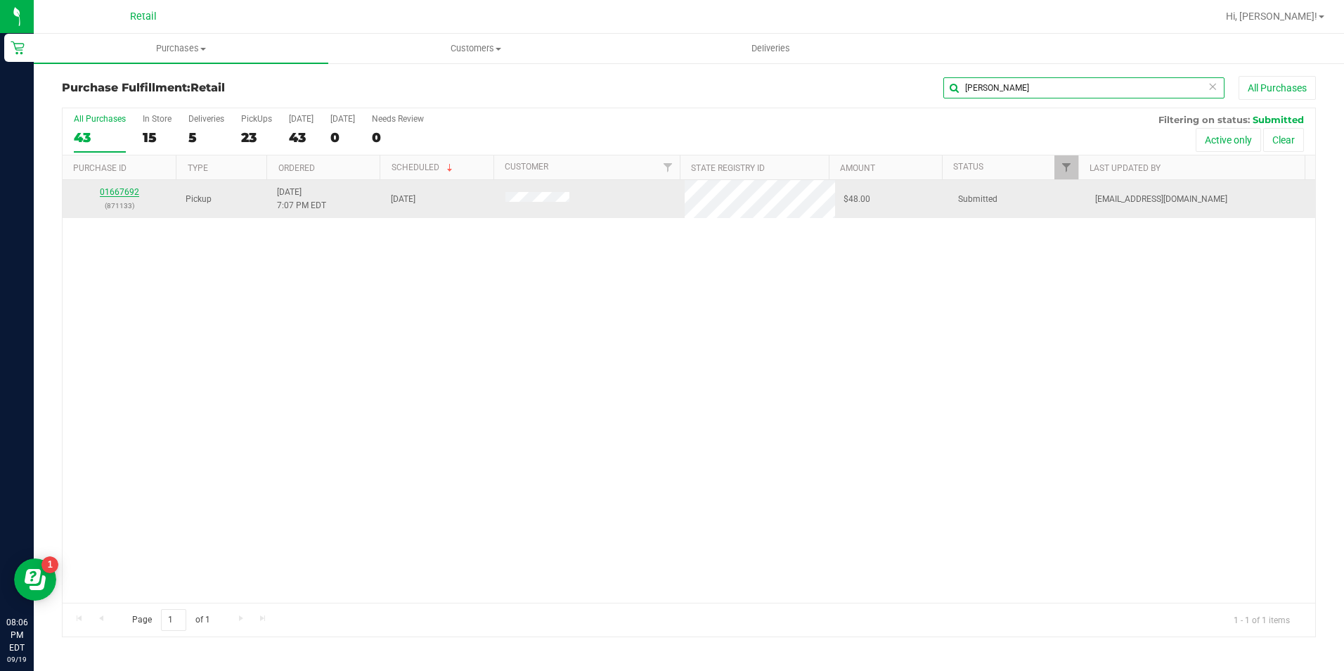
type input "karina rodri"
click at [113, 191] on link "01667692" at bounding box center [119, 192] width 39 height 10
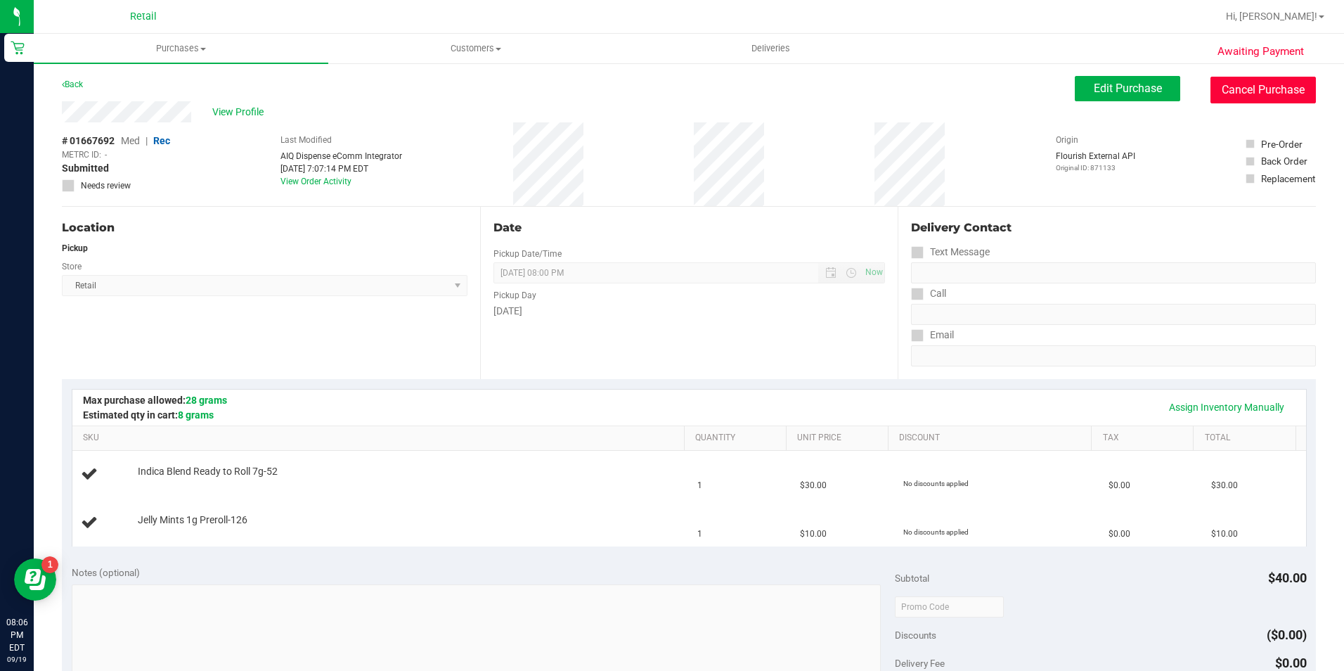
click at [1273, 82] on button "Cancel Purchase" at bounding box center [1263, 90] width 105 height 27
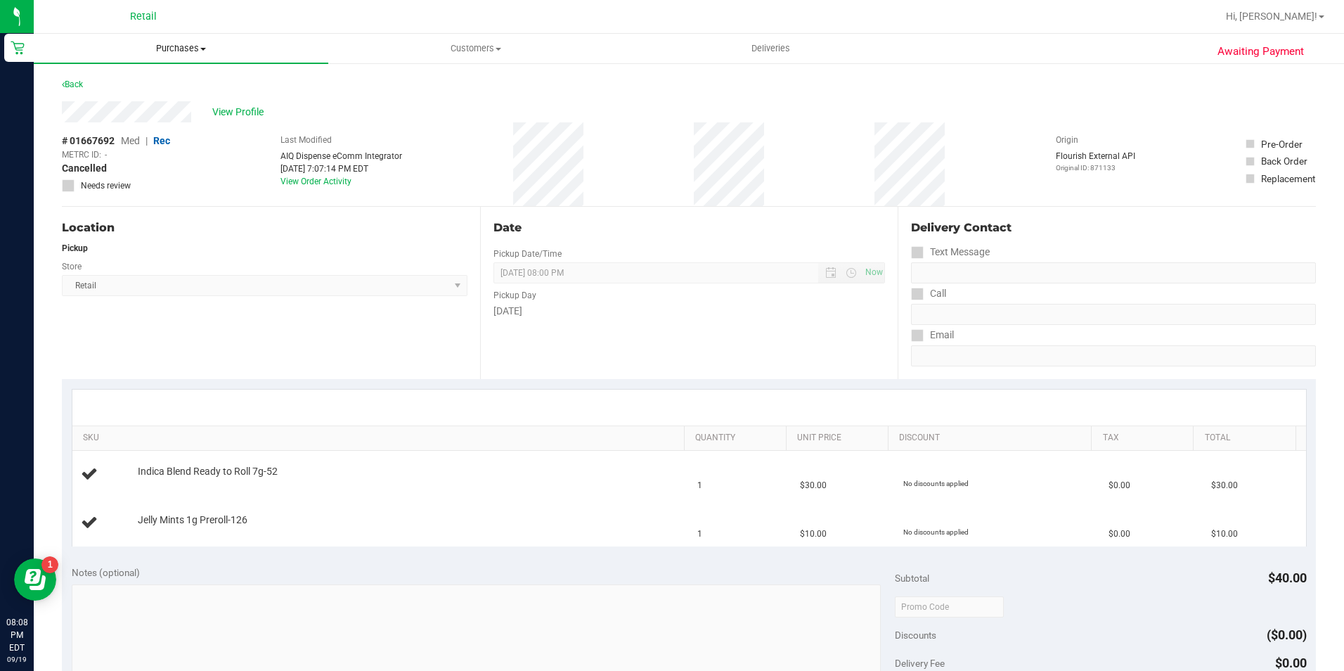
click at [212, 44] on span "Purchases" at bounding box center [181, 48] width 295 height 13
click at [129, 105] on li "Fulfillment" at bounding box center [181, 102] width 295 height 17
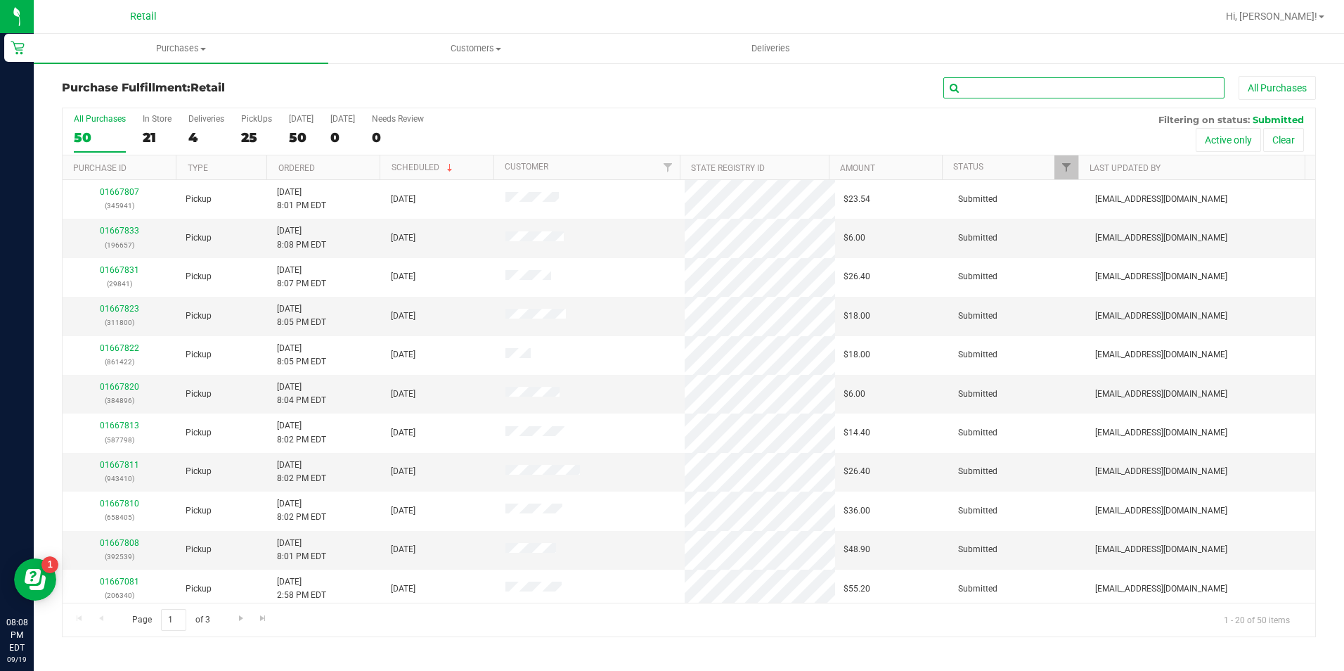
click at [973, 96] on input "text" at bounding box center [1084, 87] width 281 height 21
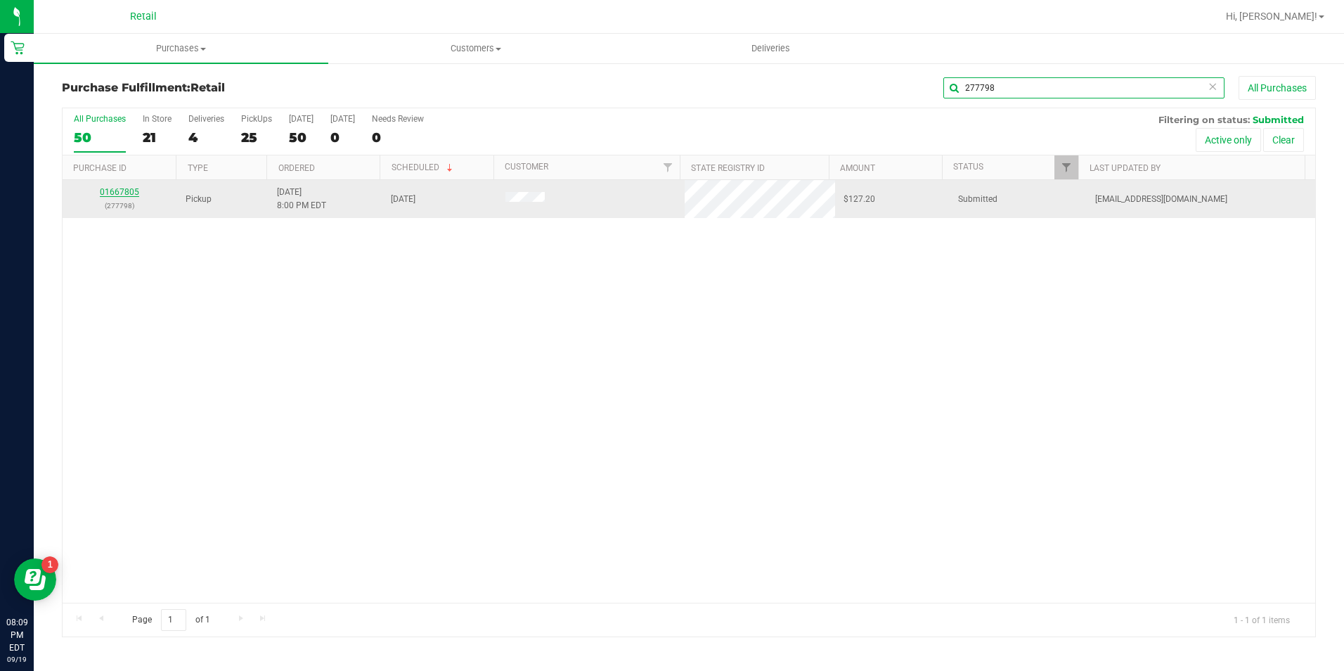
type input "277798"
click at [119, 188] on link "01667805" at bounding box center [119, 192] width 39 height 10
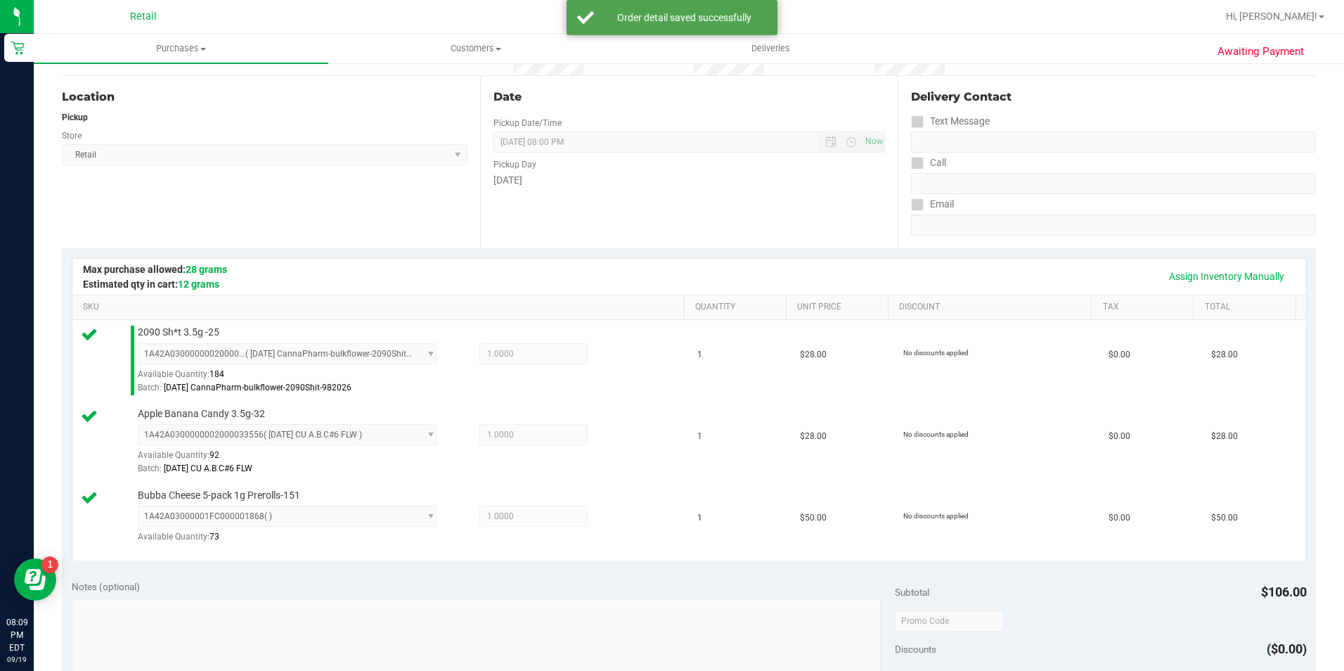
scroll to position [352, 0]
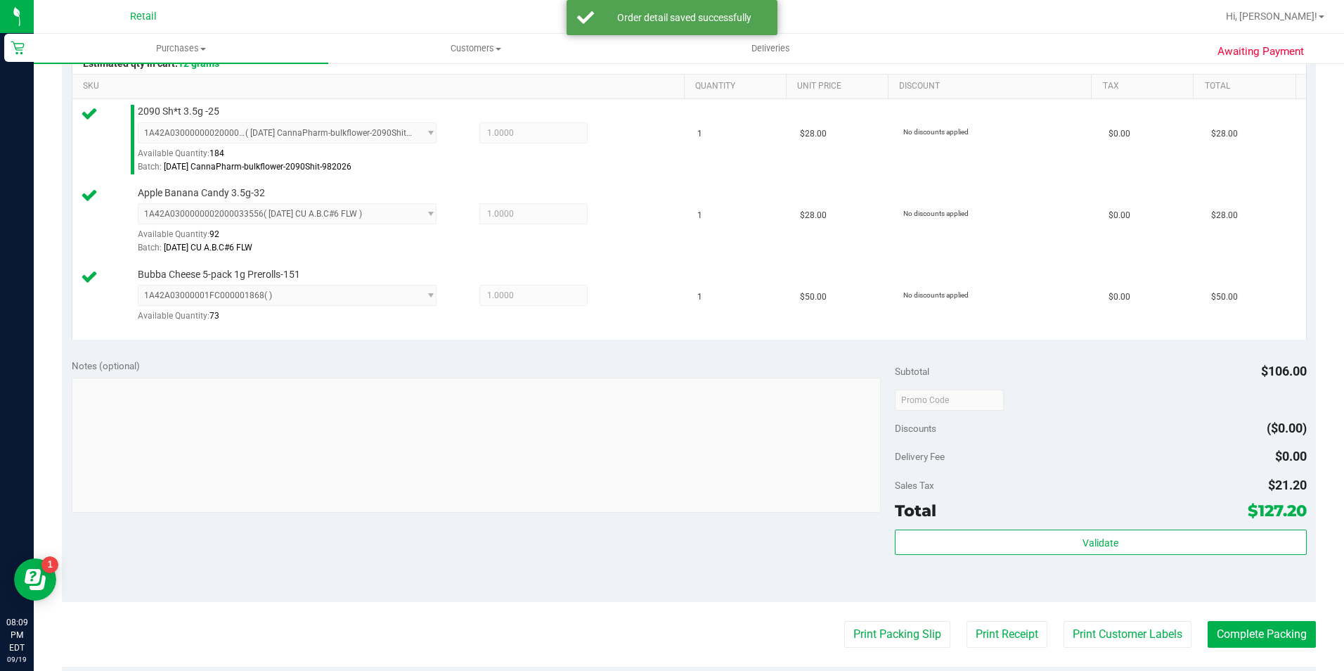
click at [1276, 614] on purchase-details "Back Edit Purchase Cancel Purchase View Profile # 01667805 Med | Rec METRC ID: …" at bounding box center [689, 326] width 1254 height 1205
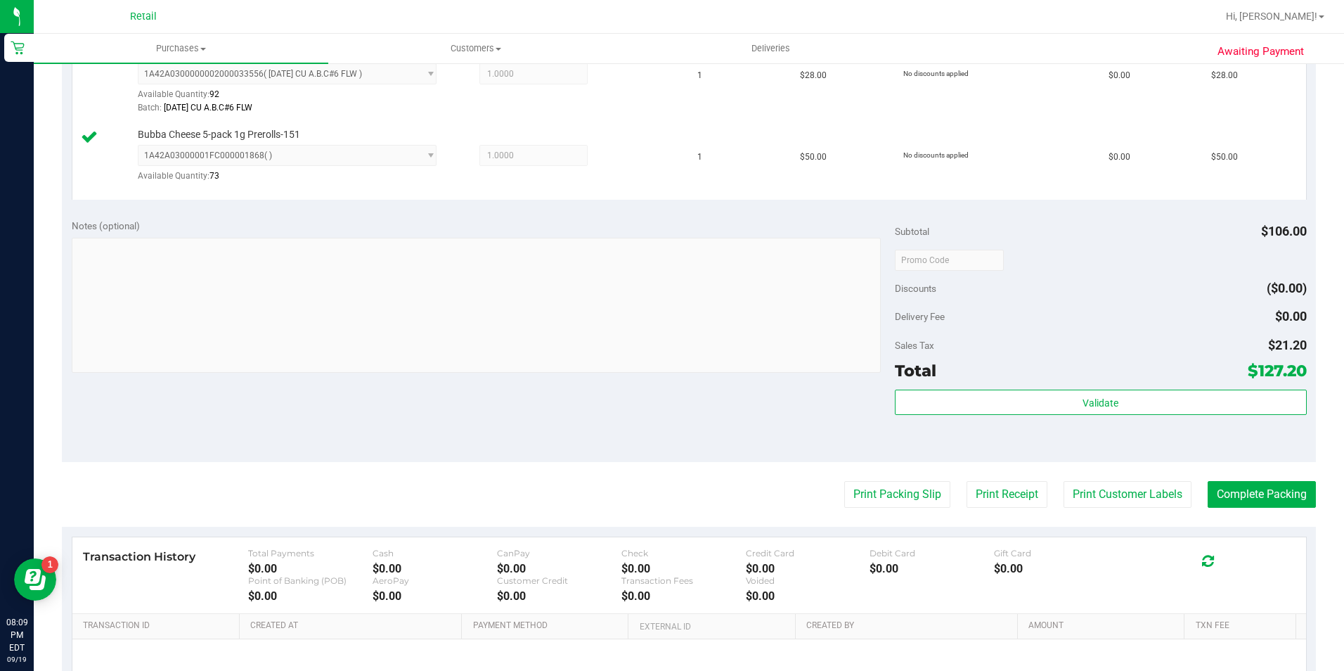
scroll to position [492, 0]
click at [1292, 497] on button "Complete Packing" at bounding box center [1262, 493] width 108 height 27
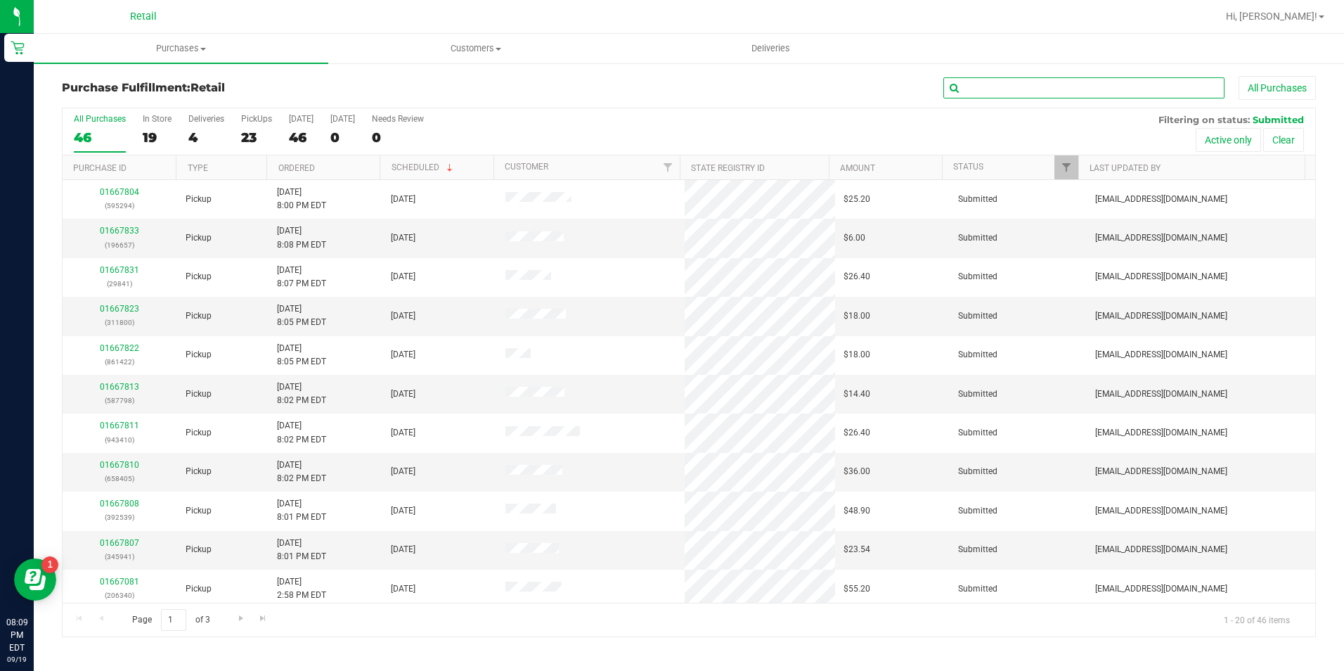
click at [991, 78] on input "text" at bounding box center [1084, 87] width 281 height 21
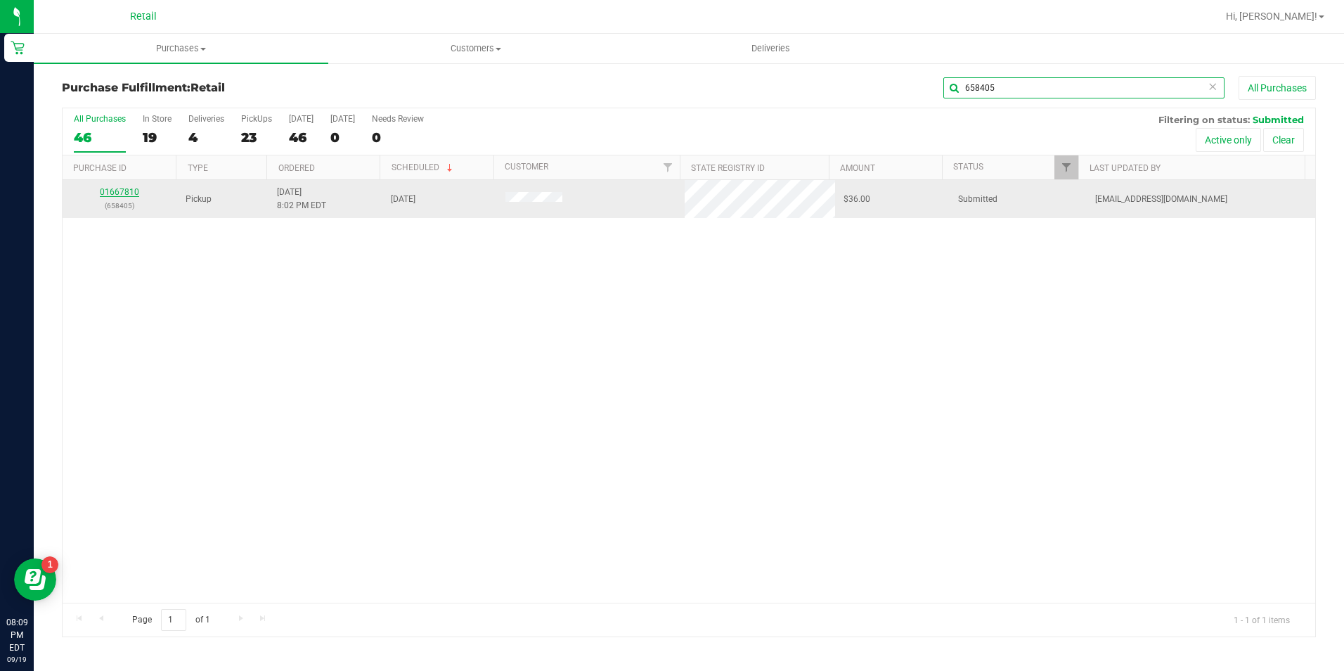
type input "658405"
click at [127, 192] on link "01667810" at bounding box center [119, 192] width 39 height 10
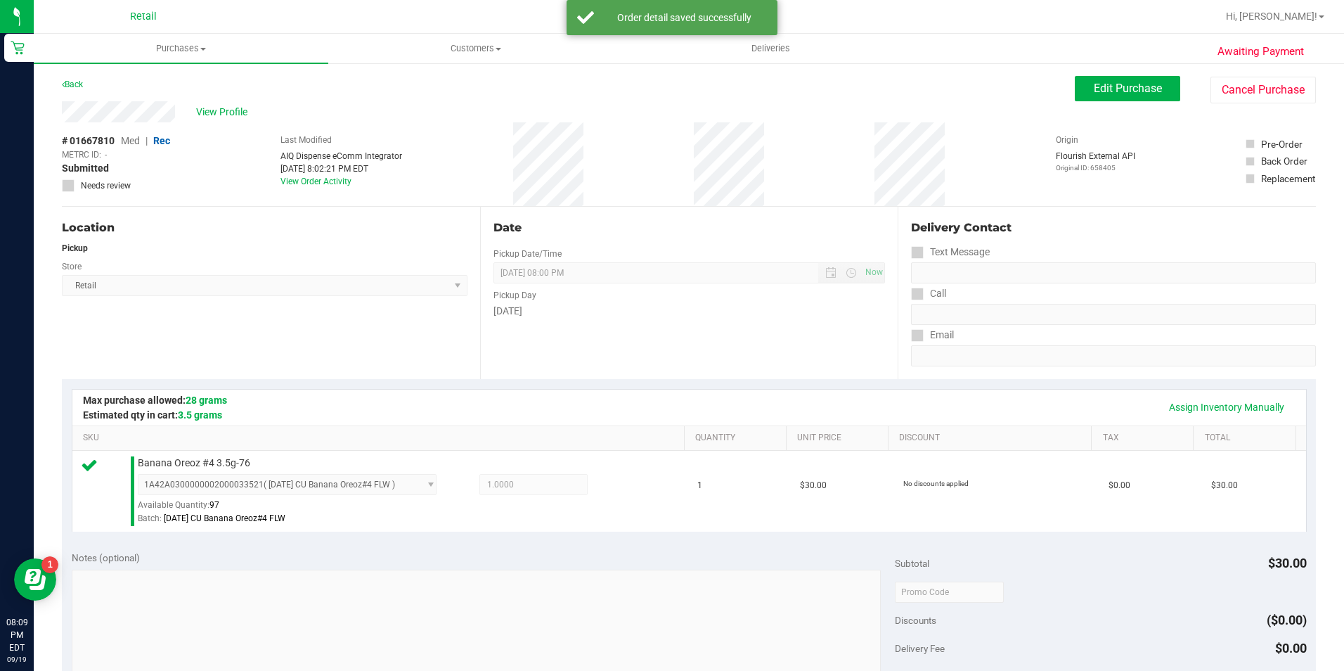
scroll to position [352, 0]
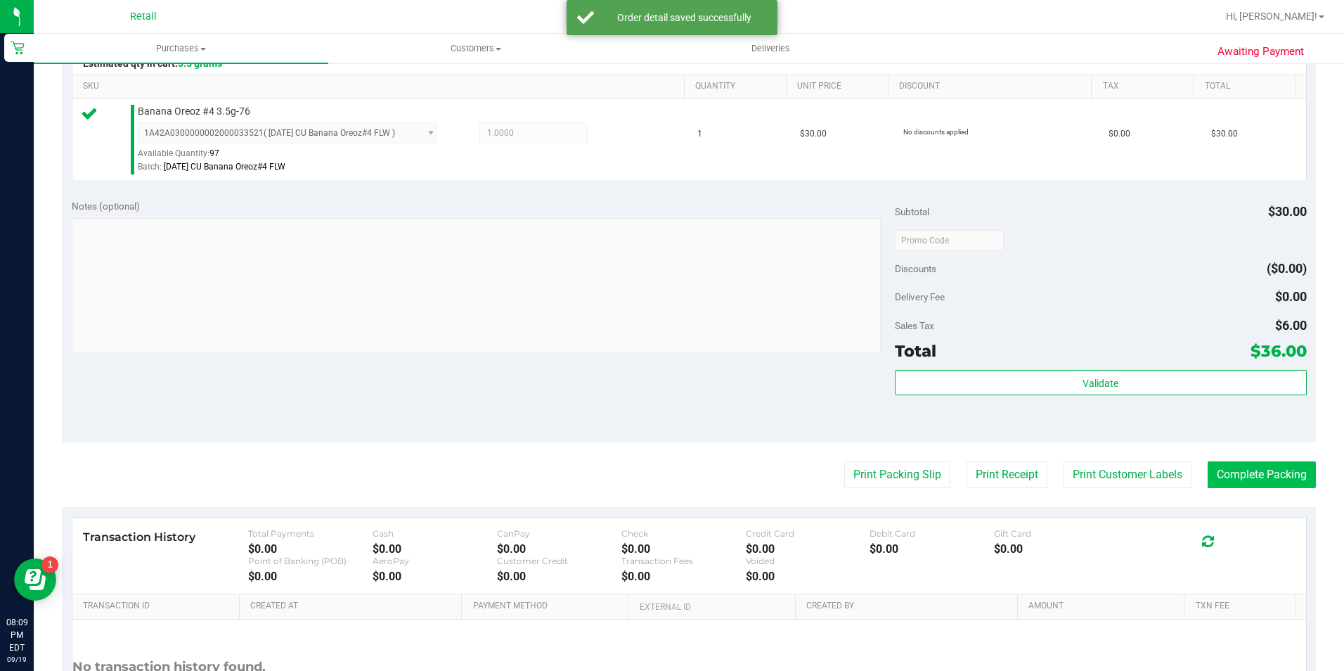
click at [1271, 508] on div "Transaction History Total Payments $0.00 Cash $0.00 CanPay $0.00 Check $0.00 Cr…" at bounding box center [689, 638] width 1254 height 263
click at [1274, 471] on button "Complete Packing" at bounding box center [1262, 474] width 108 height 27
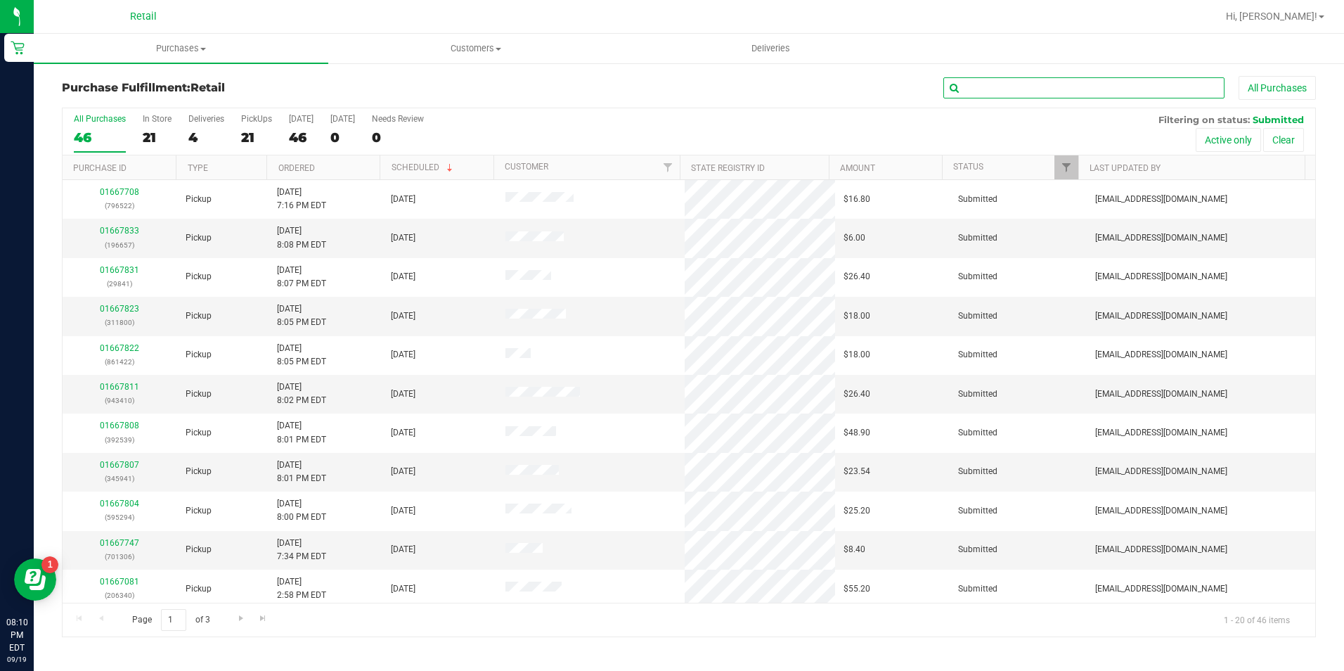
click at [1059, 90] on input "text" at bounding box center [1084, 87] width 281 height 21
type input "392539"
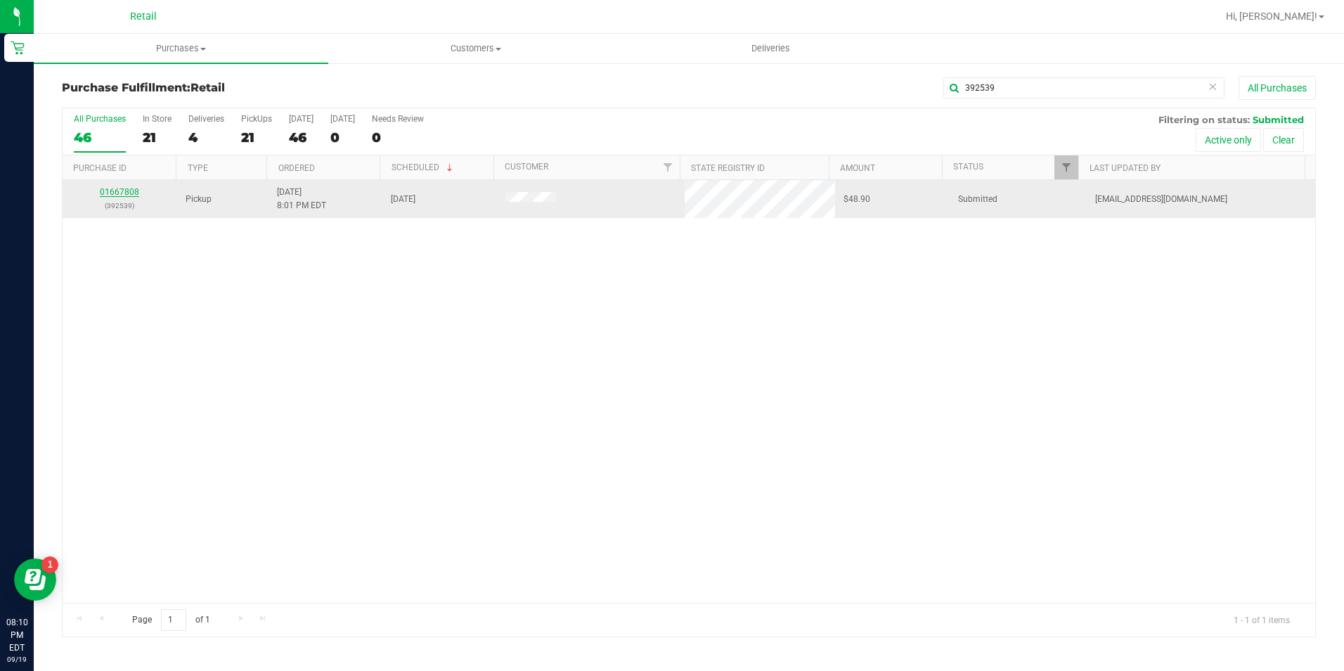
click at [133, 195] on link "01667808" at bounding box center [119, 192] width 39 height 10
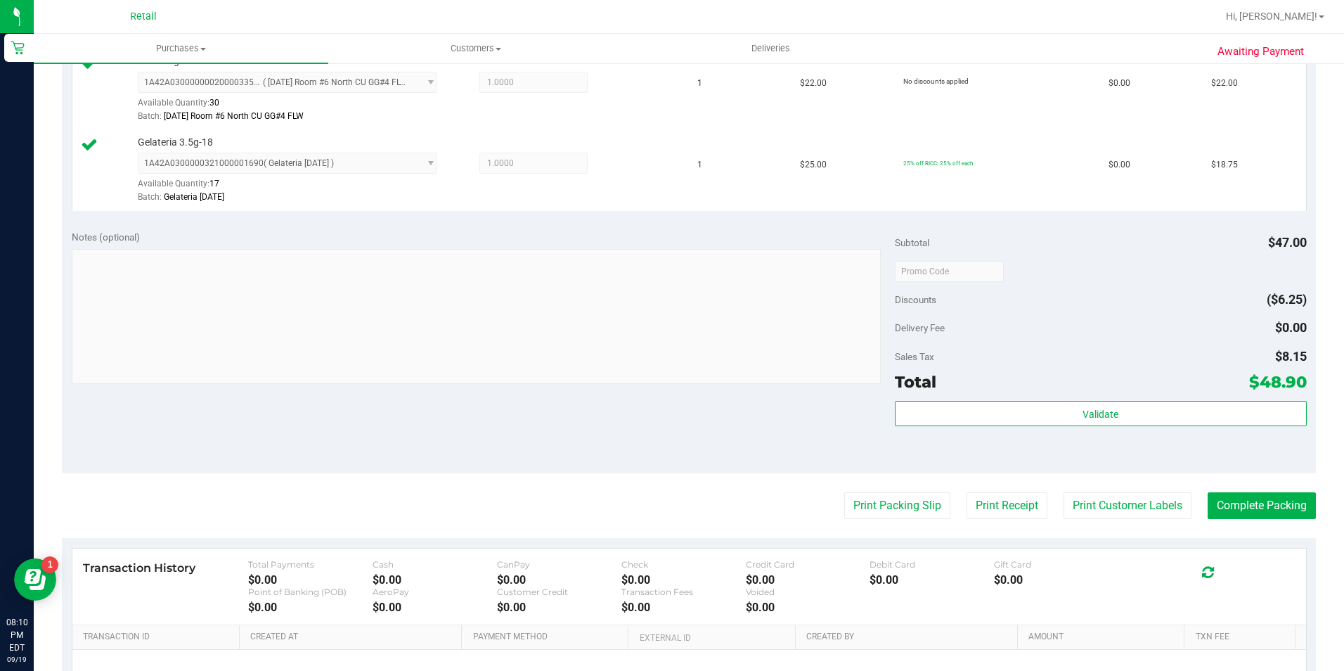
scroll to position [422, 0]
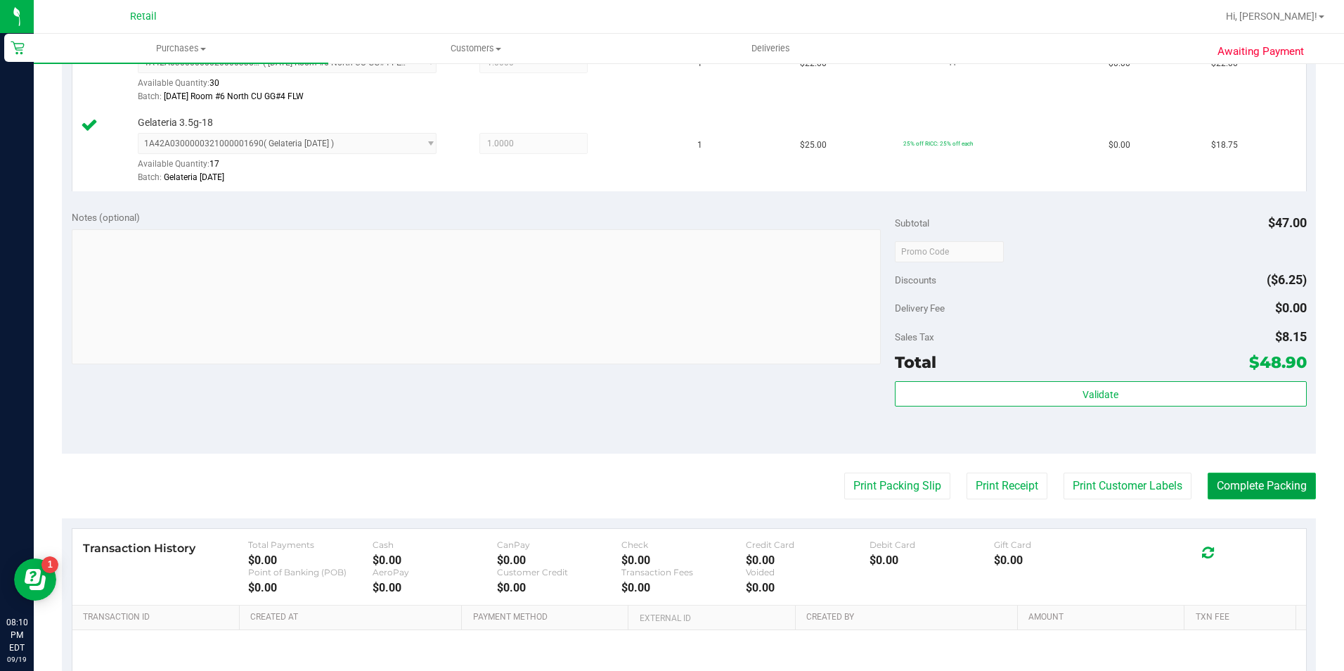
click at [1223, 499] on button "Complete Packing" at bounding box center [1262, 486] width 108 height 27
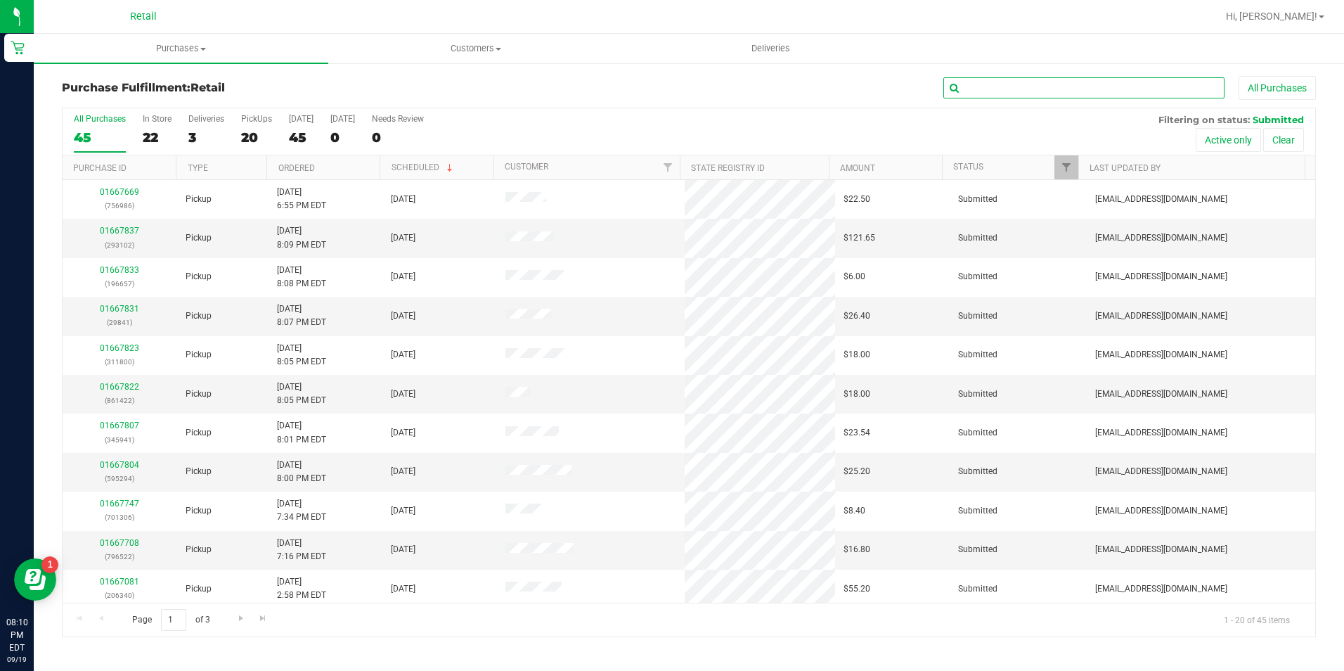
click at [1006, 88] on input "text" at bounding box center [1084, 87] width 281 height 21
type input "345941"
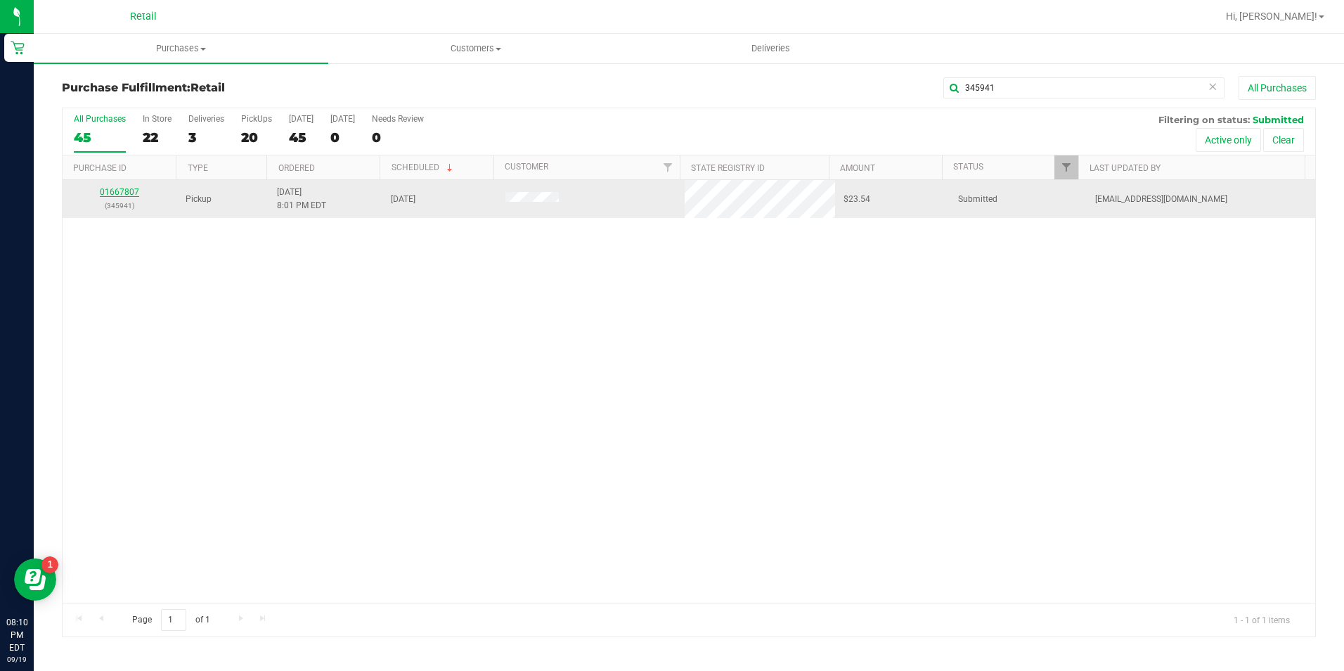
click at [134, 189] on link "01667807" at bounding box center [119, 192] width 39 height 10
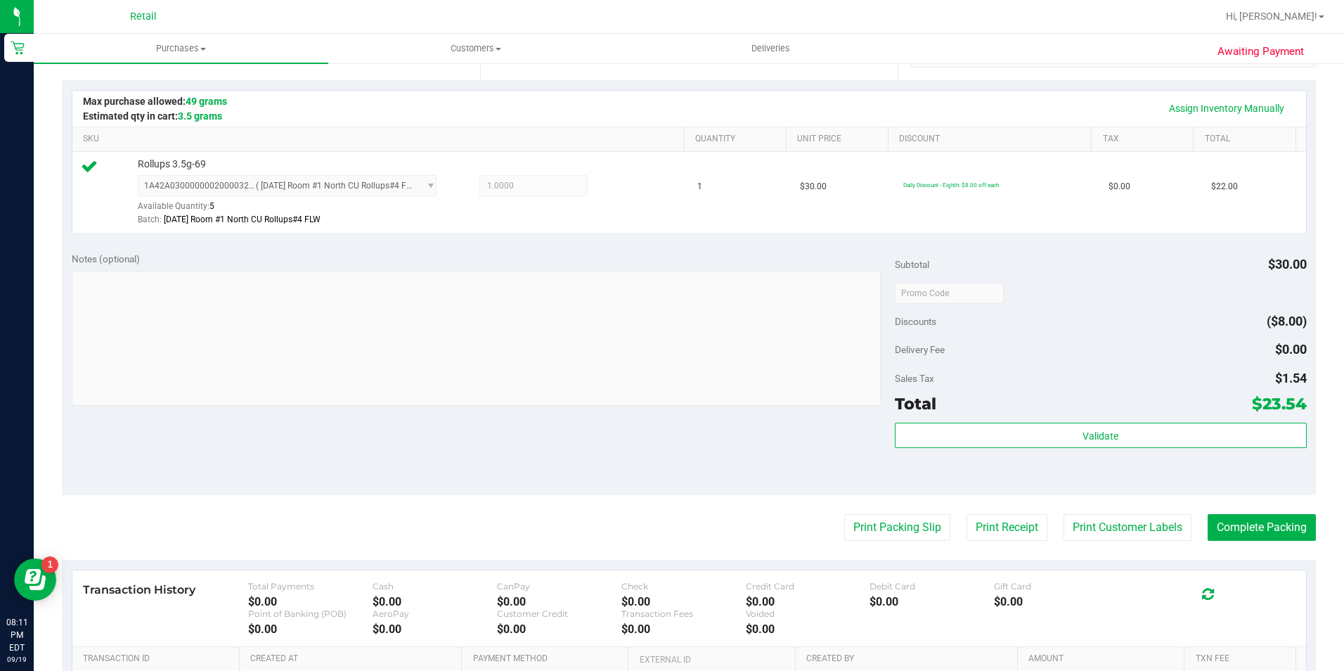
scroll to position [422, 0]
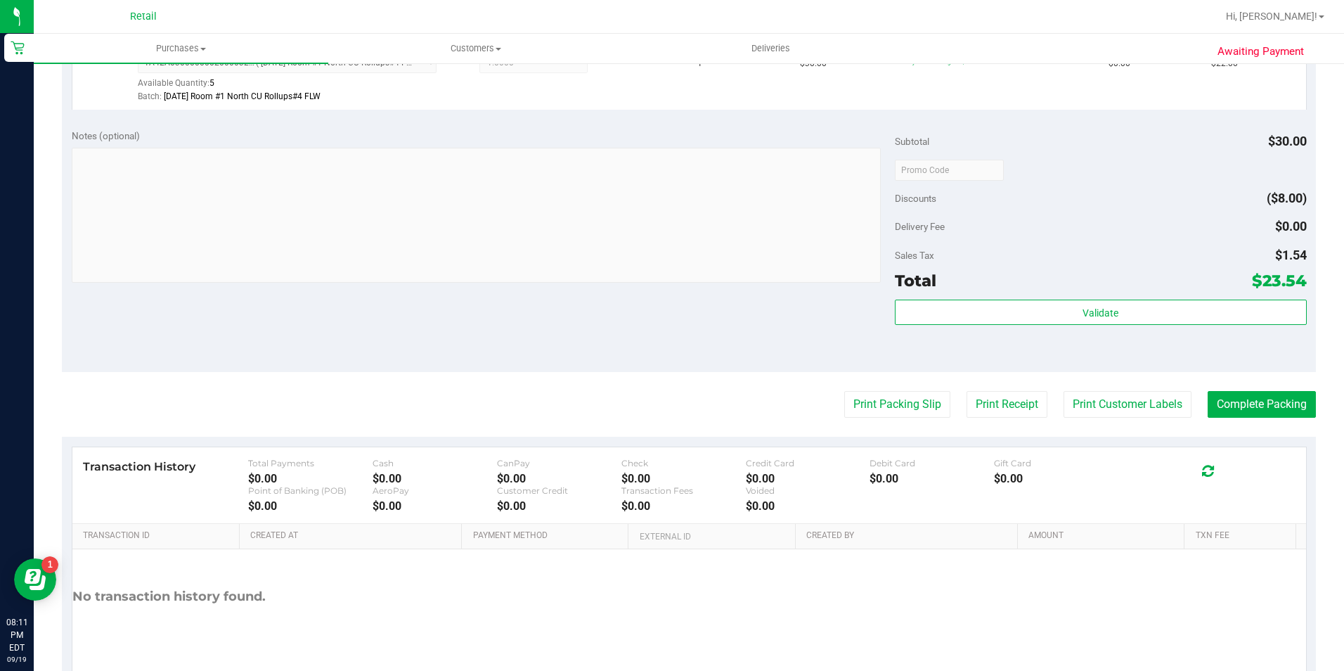
click at [1269, 389] on purchase-details "Back Edit Purchase Cancel Purchase View Profile # 01667807 Med | Rec METRC ID: …" at bounding box center [689, 177] width 1254 height 1046
click at [1263, 421] on purchase-details "Back Edit Purchase Cancel Purchase View Profile # 01667807 Med | Rec METRC ID: …" at bounding box center [689, 177] width 1254 height 1046
click at [1230, 419] on purchase-details "Back Edit Purchase Cancel Purchase View Profile # 01667807 Med | Rec METRC ID: …" at bounding box center [689, 177] width 1254 height 1046
click at [1226, 412] on button "Complete Packing" at bounding box center [1262, 404] width 108 height 27
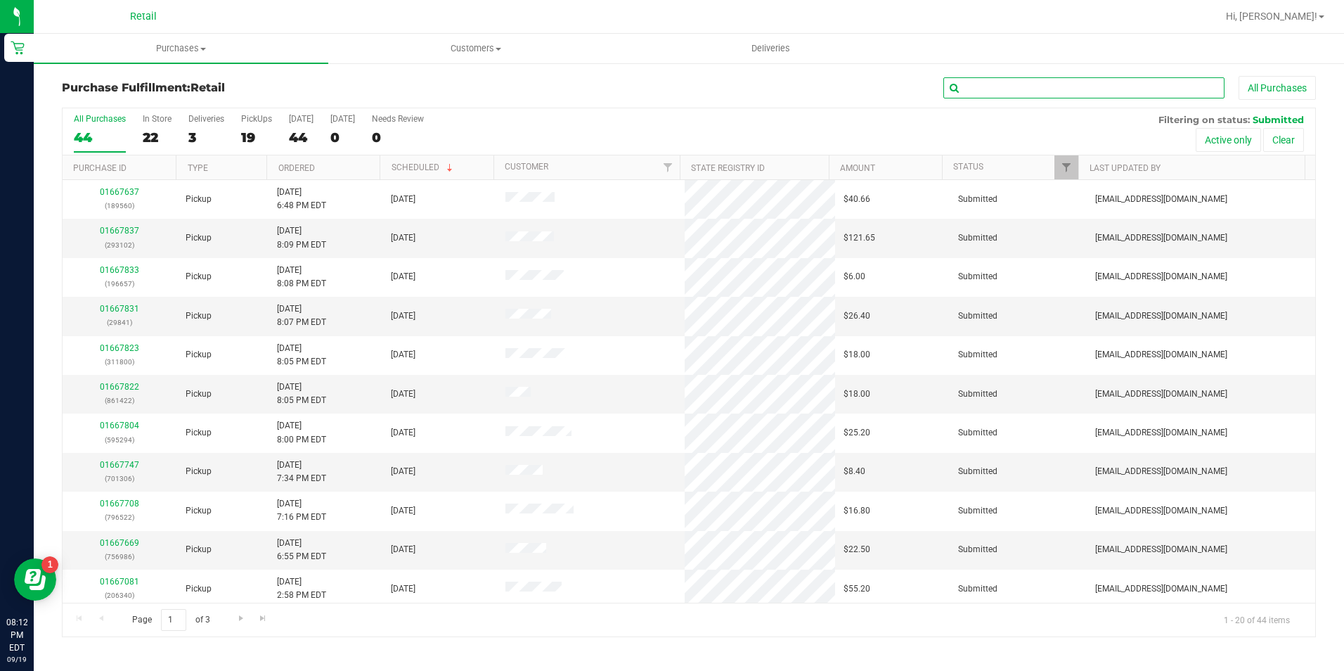
click at [1117, 79] on input "text" at bounding box center [1084, 87] width 281 height 21
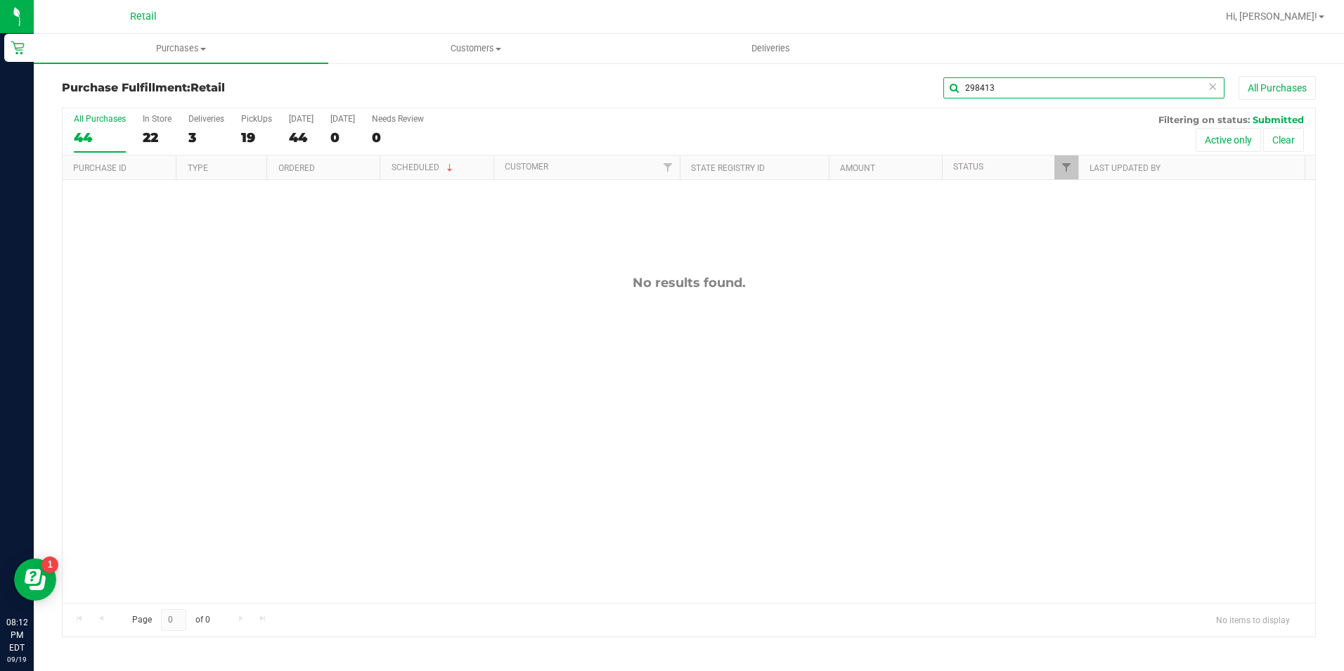
click at [1099, 91] on input "298413" at bounding box center [1084, 87] width 281 height 21
type input "29841"
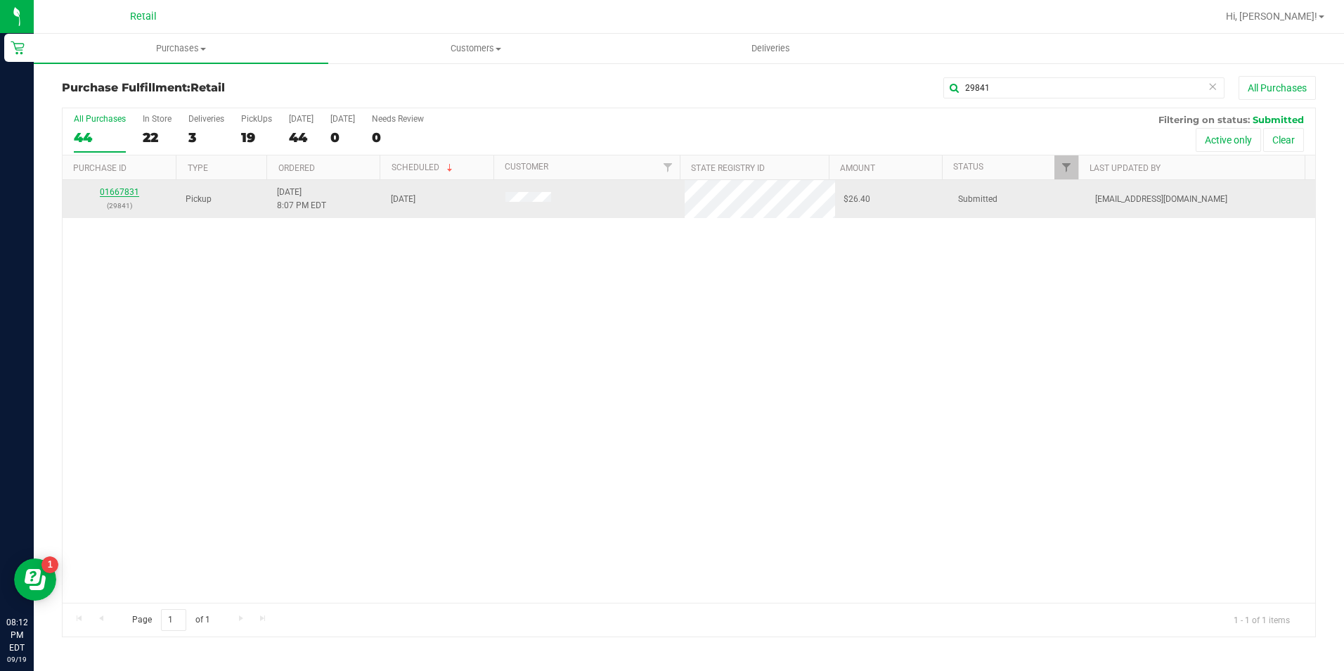
click at [127, 190] on link "01667831" at bounding box center [119, 192] width 39 height 10
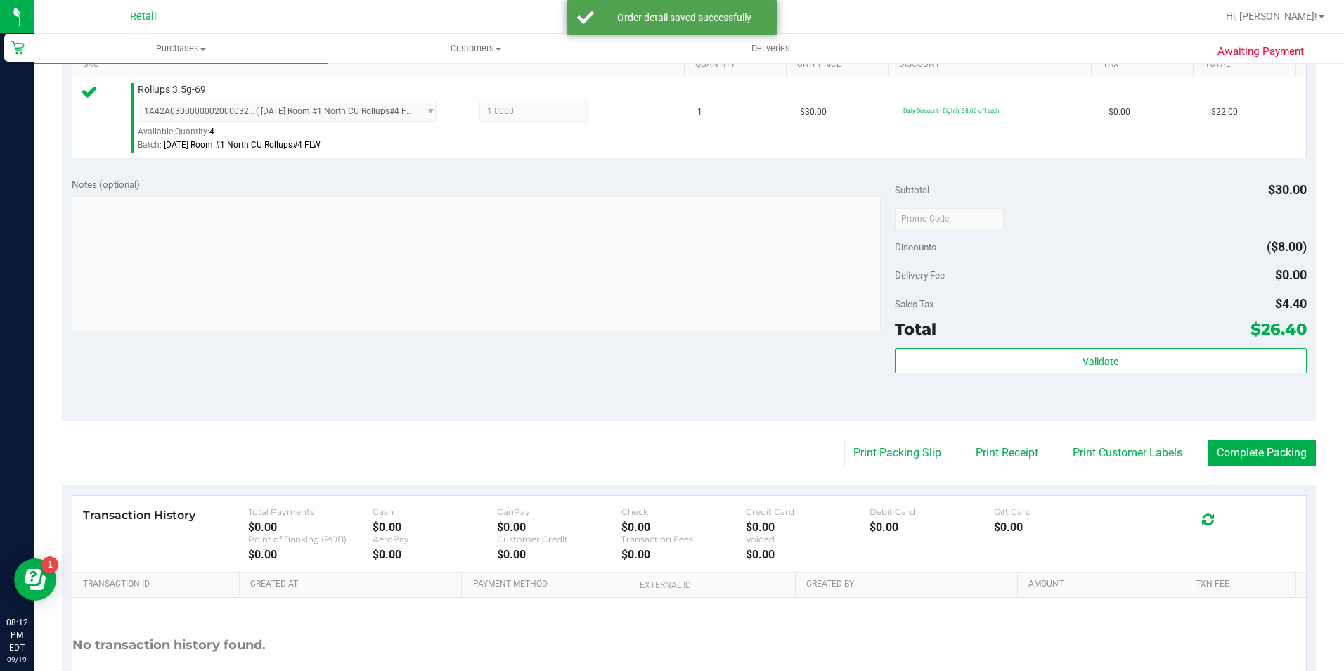
scroll to position [422, 0]
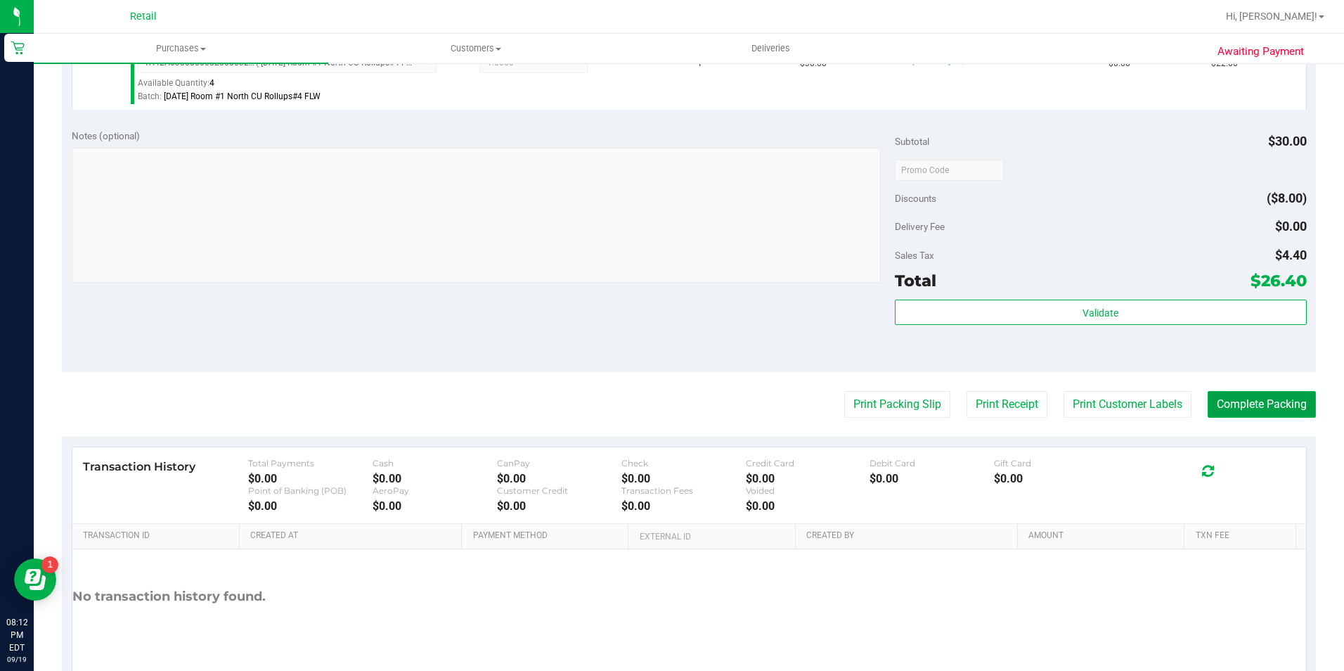
click at [1228, 398] on button "Complete Packing" at bounding box center [1262, 404] width 108 height 27
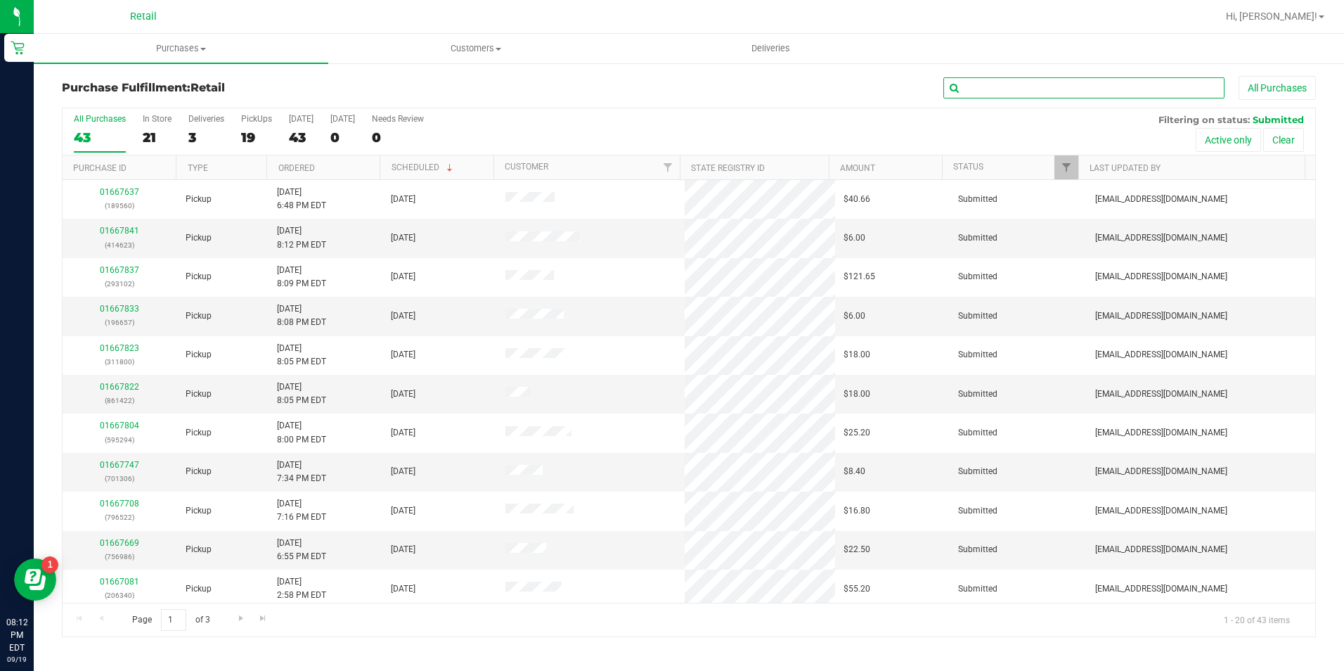
drag, startPoint x: 1056, startPoint y: 94, endPoint x: 1064, endPoint y: 91, distance: 8.2
click at [1064, 91] on input "text" at bounding box center [1084, 87] width 281 height 21
type input "311800"
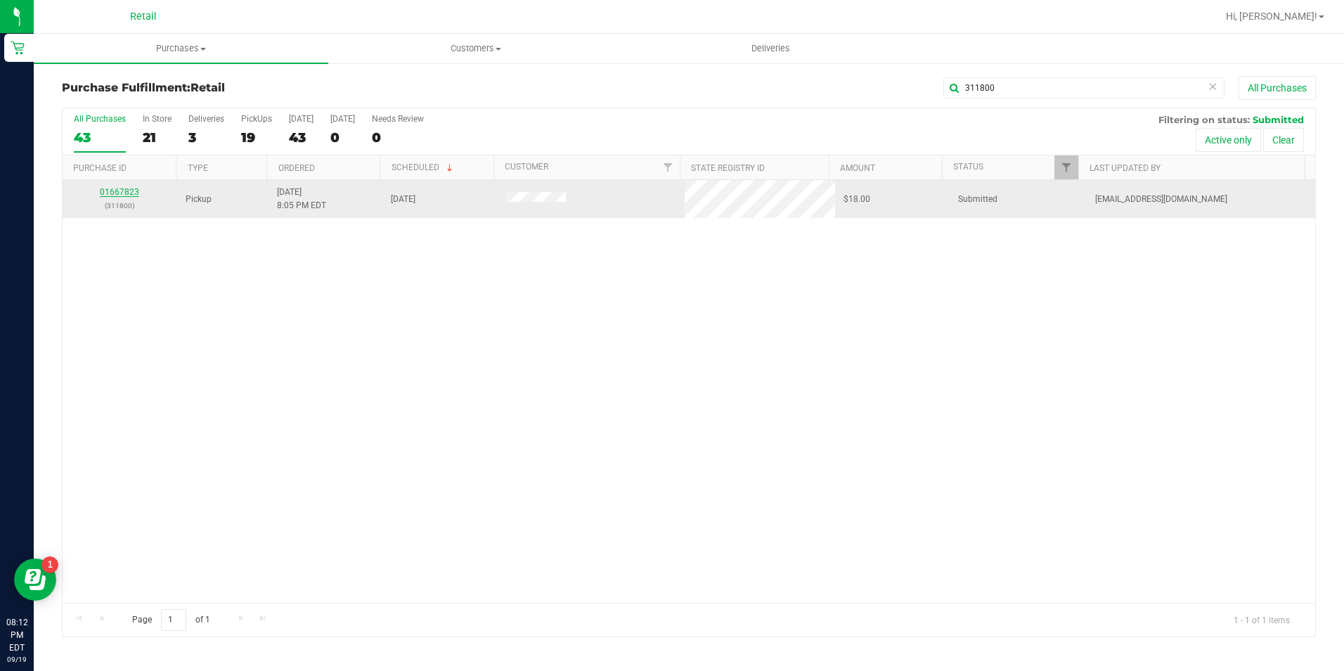
click at [126, 194] on link "01667823" at bounding box center [119, 192] width 39 height 10
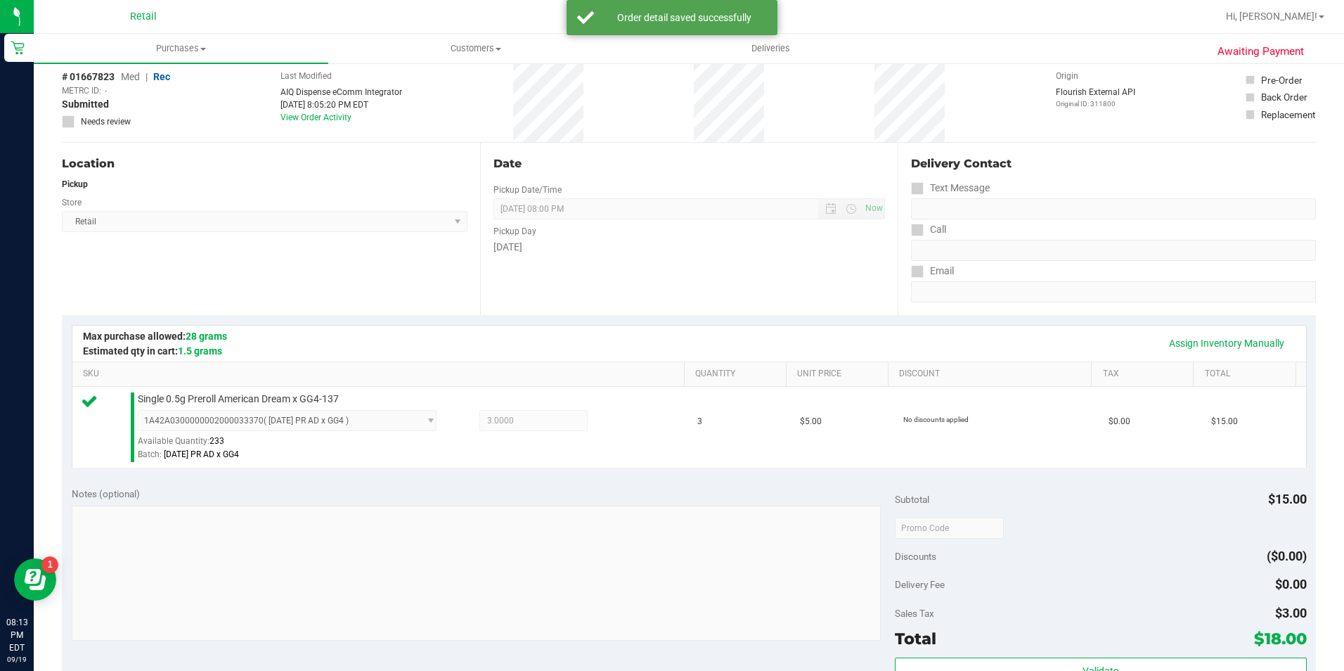
scroll to position [352, 0]
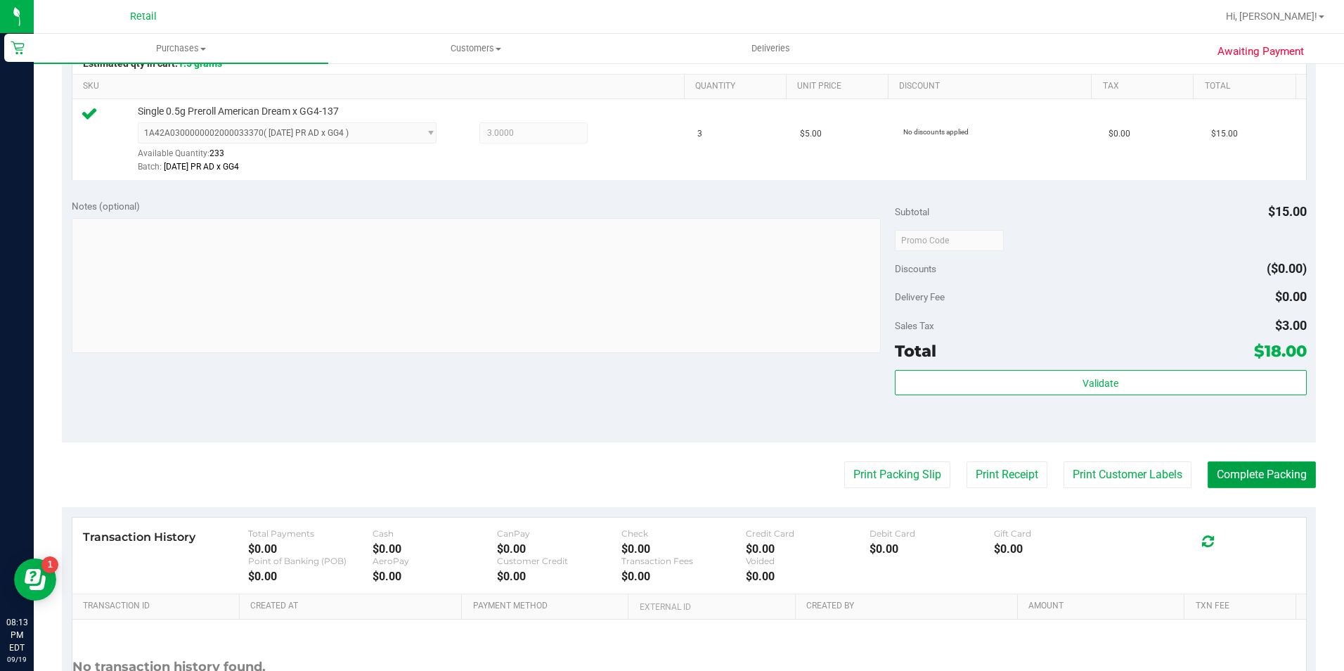
click at [1281, 466] on button "Complete Packing" at bounding box center [1262, 474] width 108 height 27
click at [1279, 467] on button "Complete Packing" at bounding box center [1257, 474] width 120 height 27
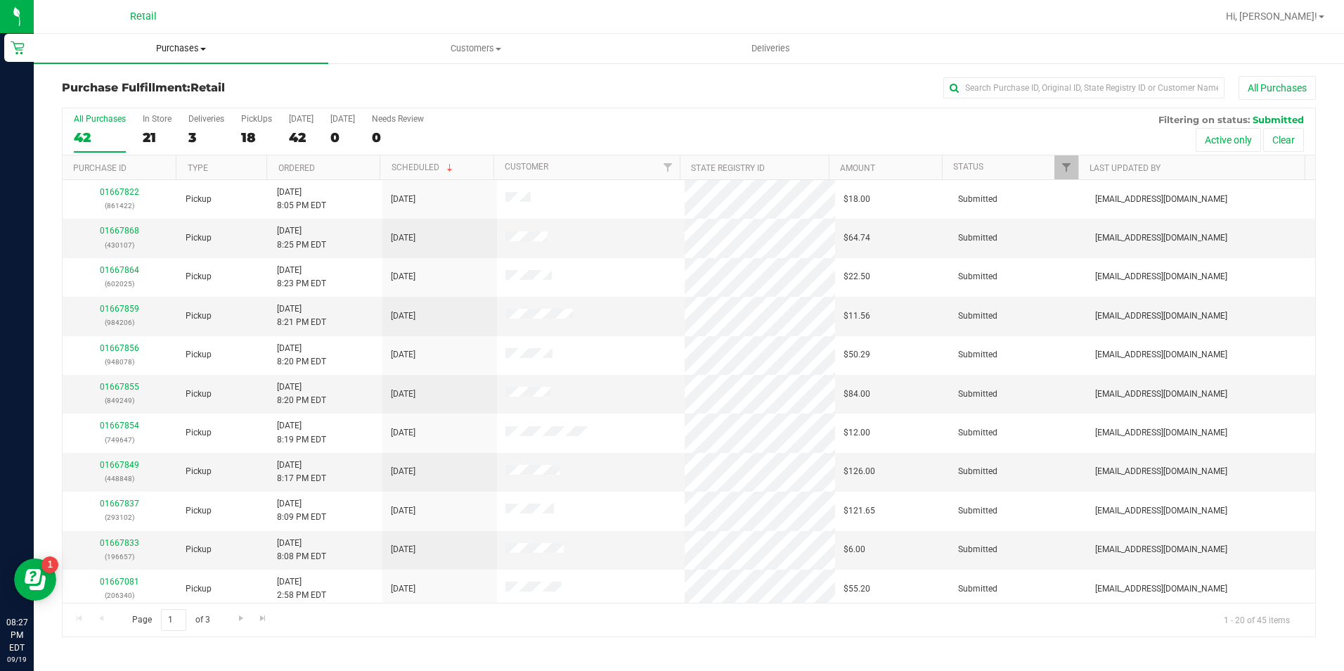
click at [184, 48] on span "Purchases" at bounding box center [181, 48] width 295 height 13
click at [181, 85] on li "Summary of purchases" at bounding box center [181, 85] width 295 height 17
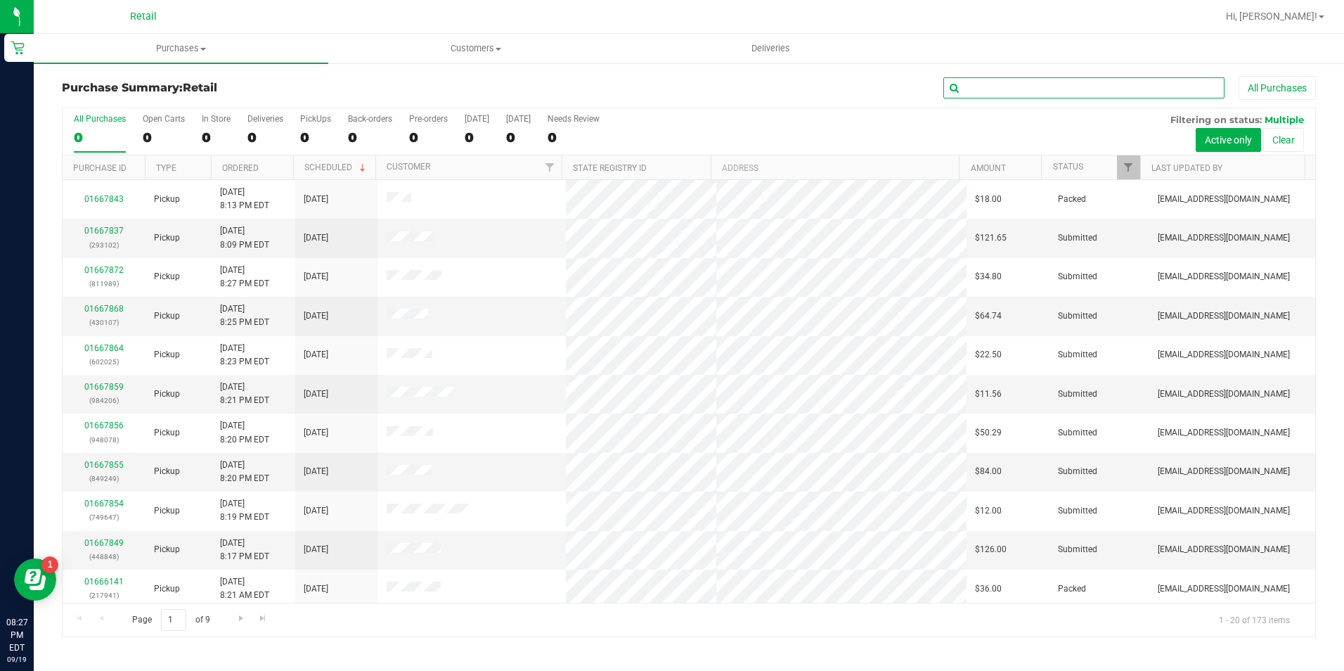
click at [1011, 80] on input "text" at bounding box center [1084, 87] width 281 height 21
click at [1012, 83] on input "text" at bounding box center [1084, 87] width 281 height 21
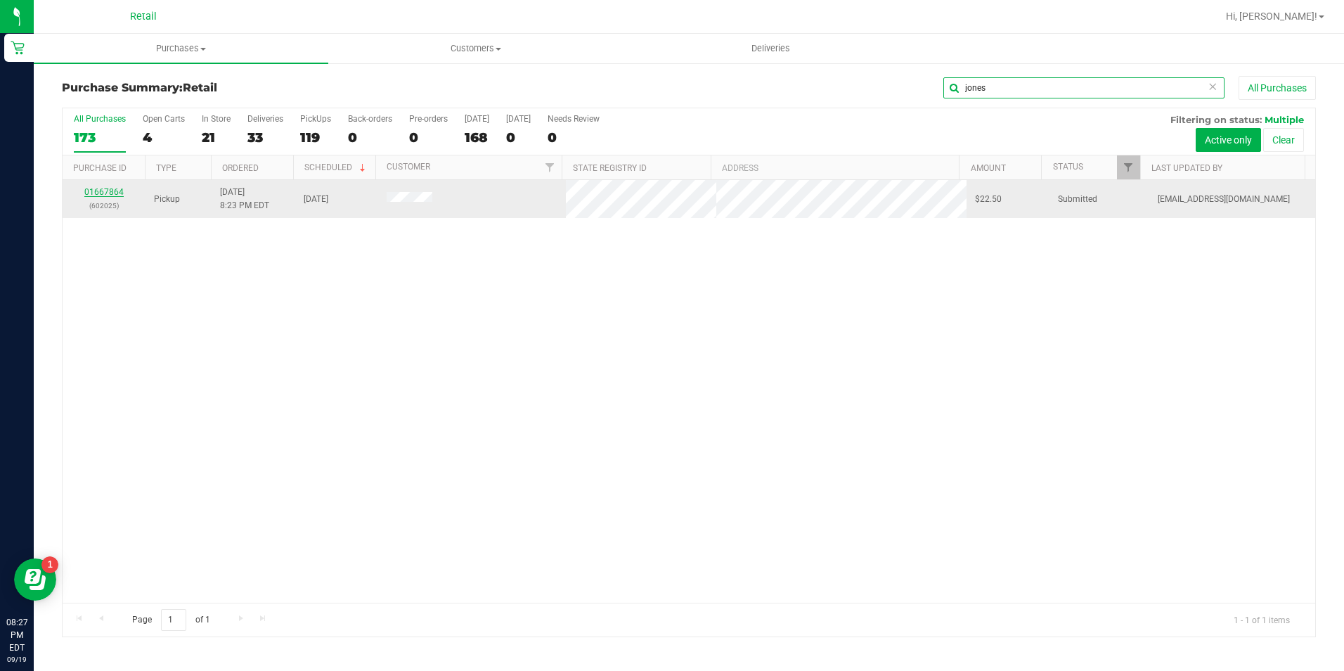
type input "jones"
click at [113, 187] on link "01667864" at bounding box center [103, 192] width 39 height 10
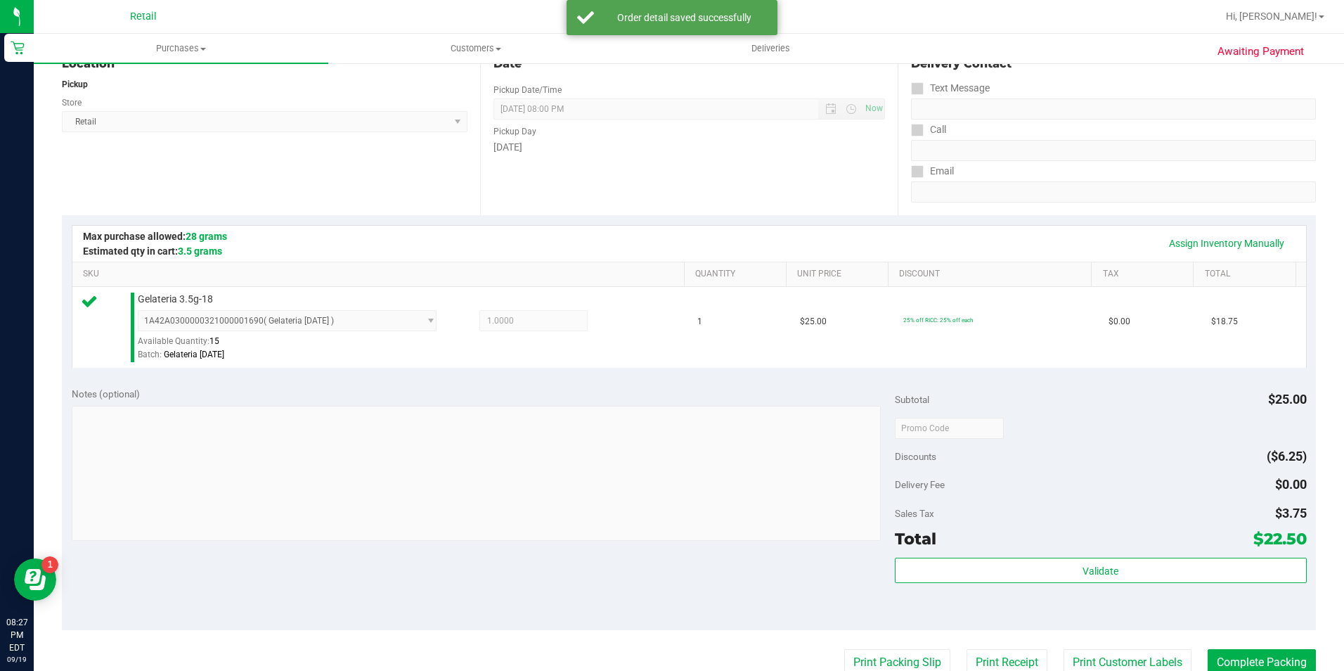
scroll to position [211, 0]
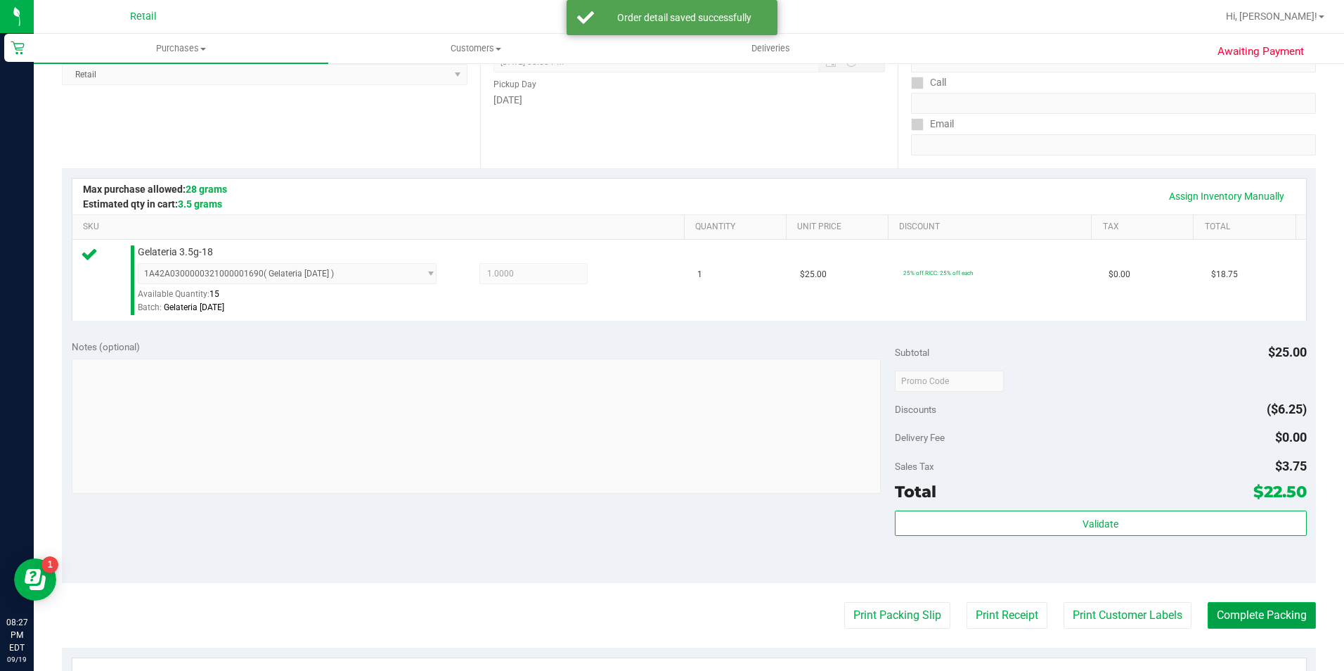
click at [1237, 605] on button "Complete Packing" at bounding box center [1262, 615] width 108 height 27
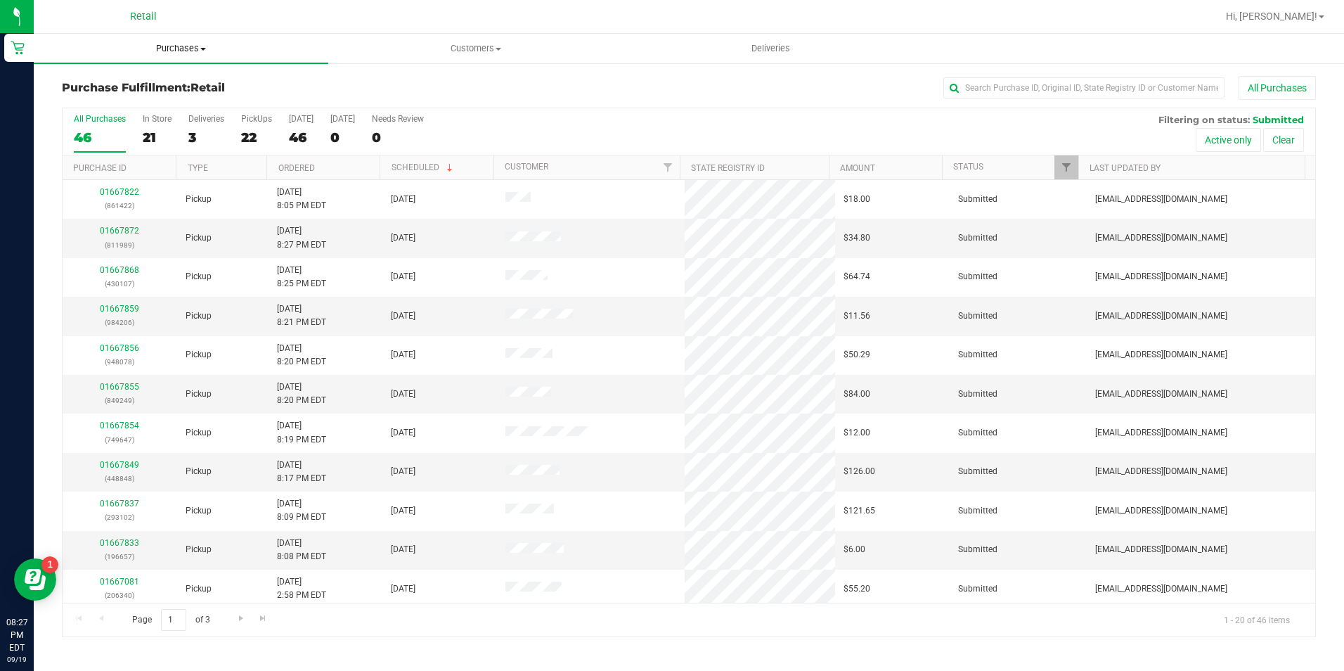
click at [179, 52] on span "Purchases" at bounding box center [181, 48] width 295 height 13
click at [192, 88] on li "Summary of purchases" at bounding box center [181, 85] width 295 height 17
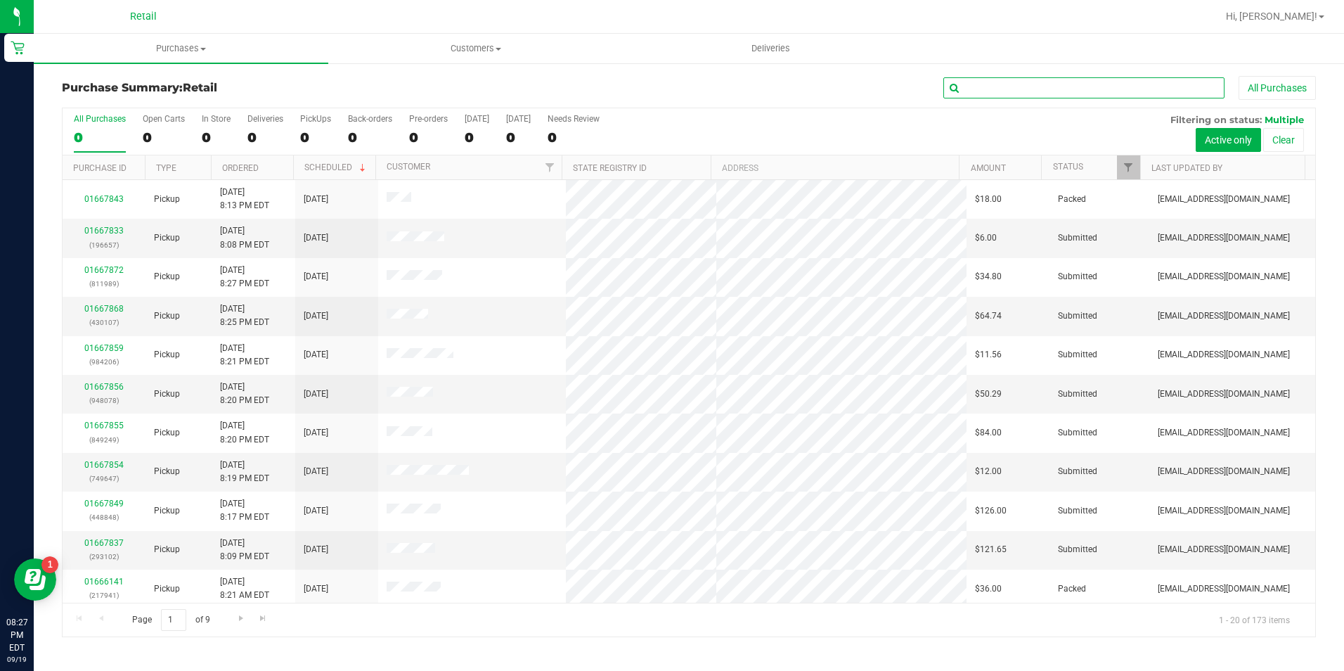
click at [1002, 91] on input "text" at bounding box center [1084, 87] width 281 height 21
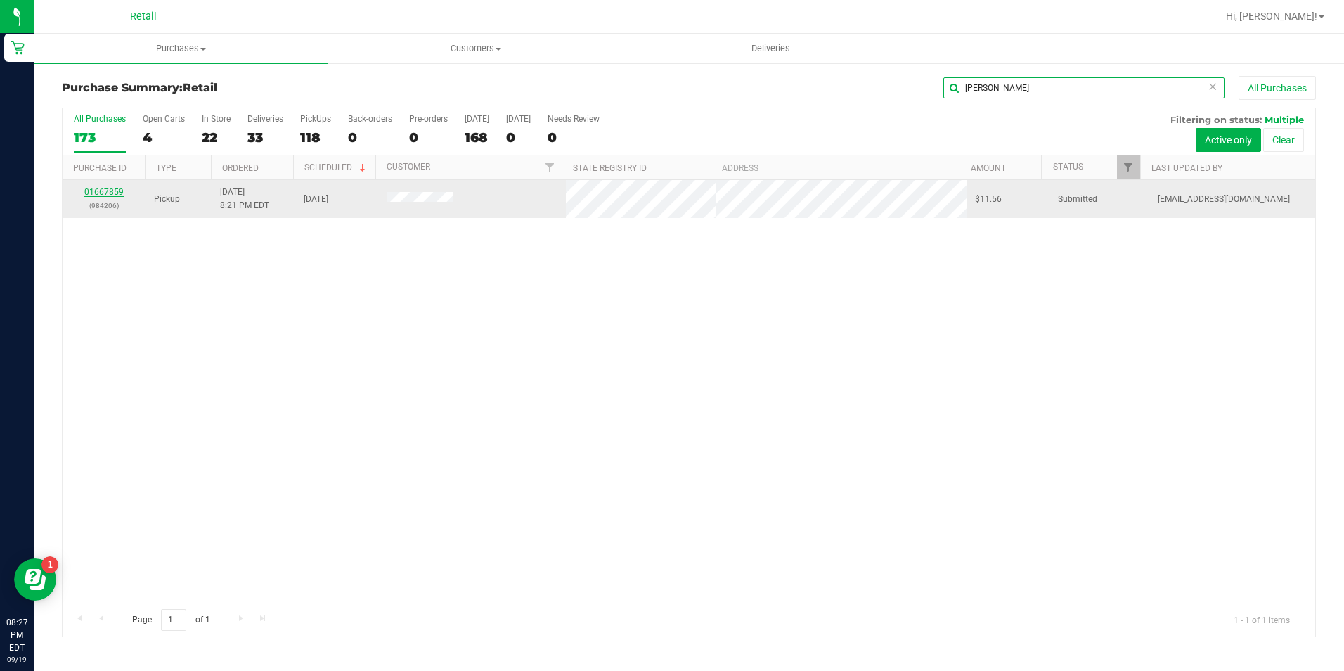
type input "bradd"
click at [112, 193] on link "01667859" at bounding box center [103, 192] width 39 height 10
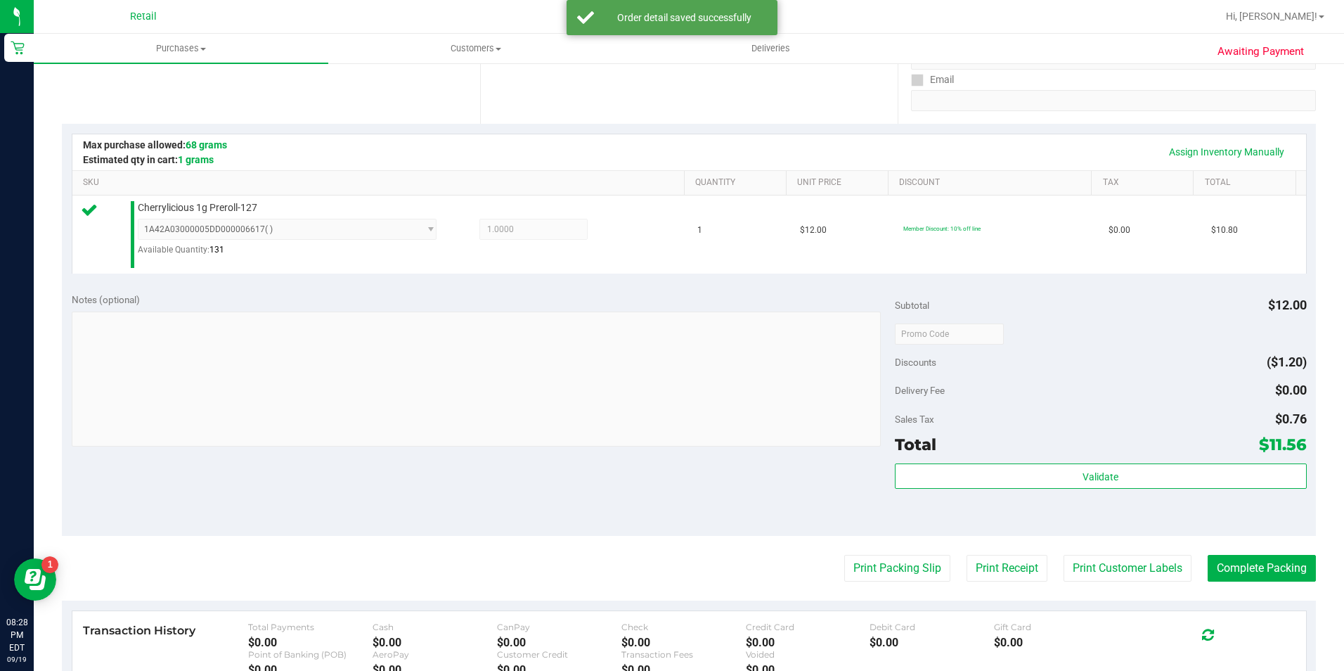
scroll to position [281, 0]
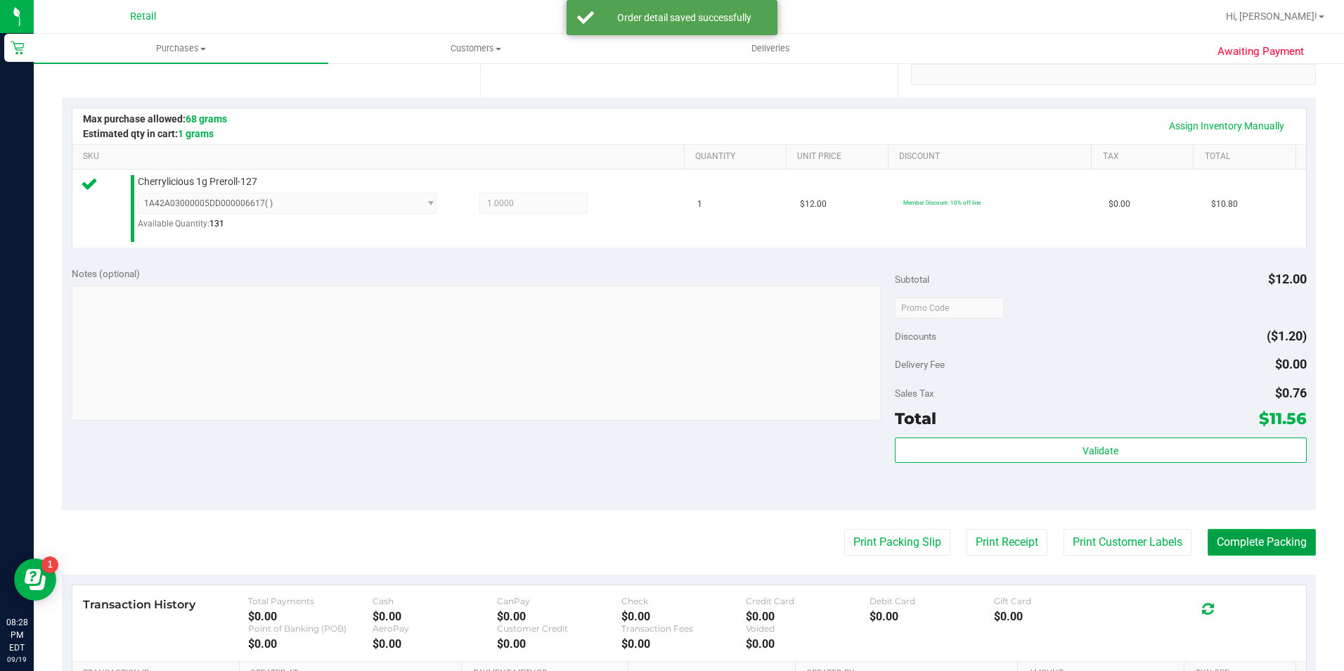
click at [1251, 543] on button "Complete Packing" at bounding box center [1262, 542] width 108 height 27
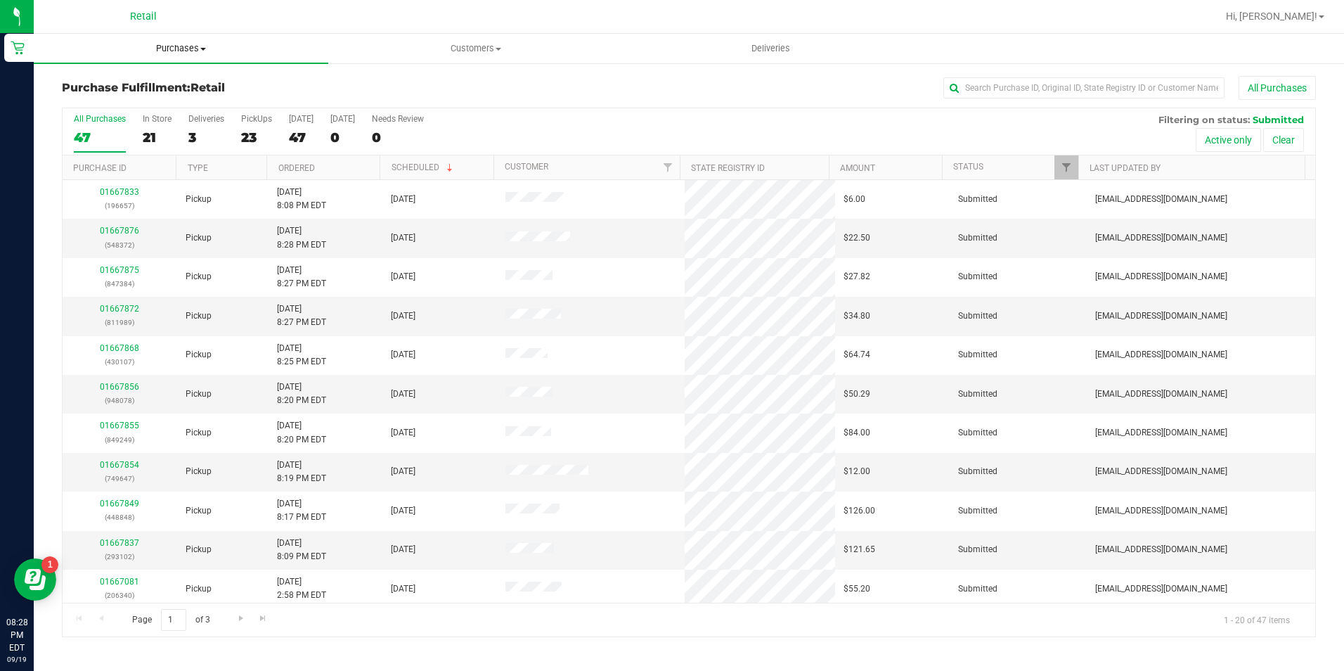
click at [203, 48] on span at bounding box center [203, 49] width 6 height 3
click at [211, 78] on li "Summary of purchases" at bounding box center [181, 85] width 295 height 17
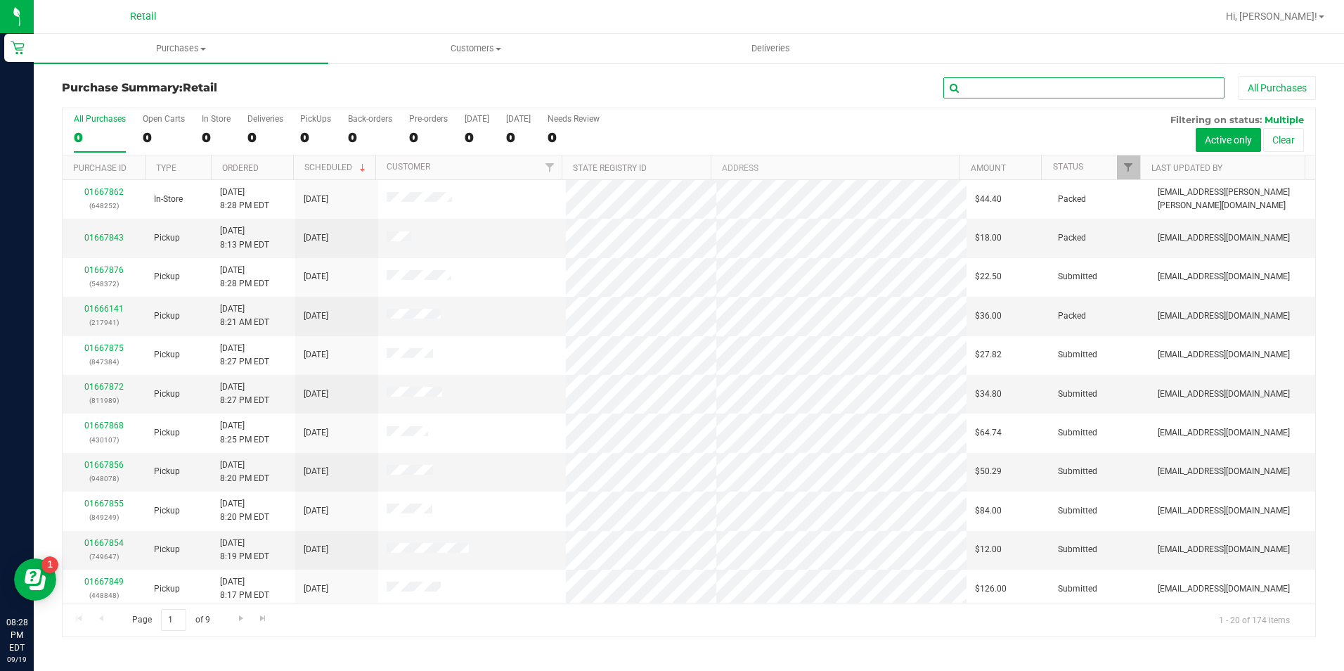
click at [1053, 85] on input "text" at bounding box center [1084, 87] width 281 height 21
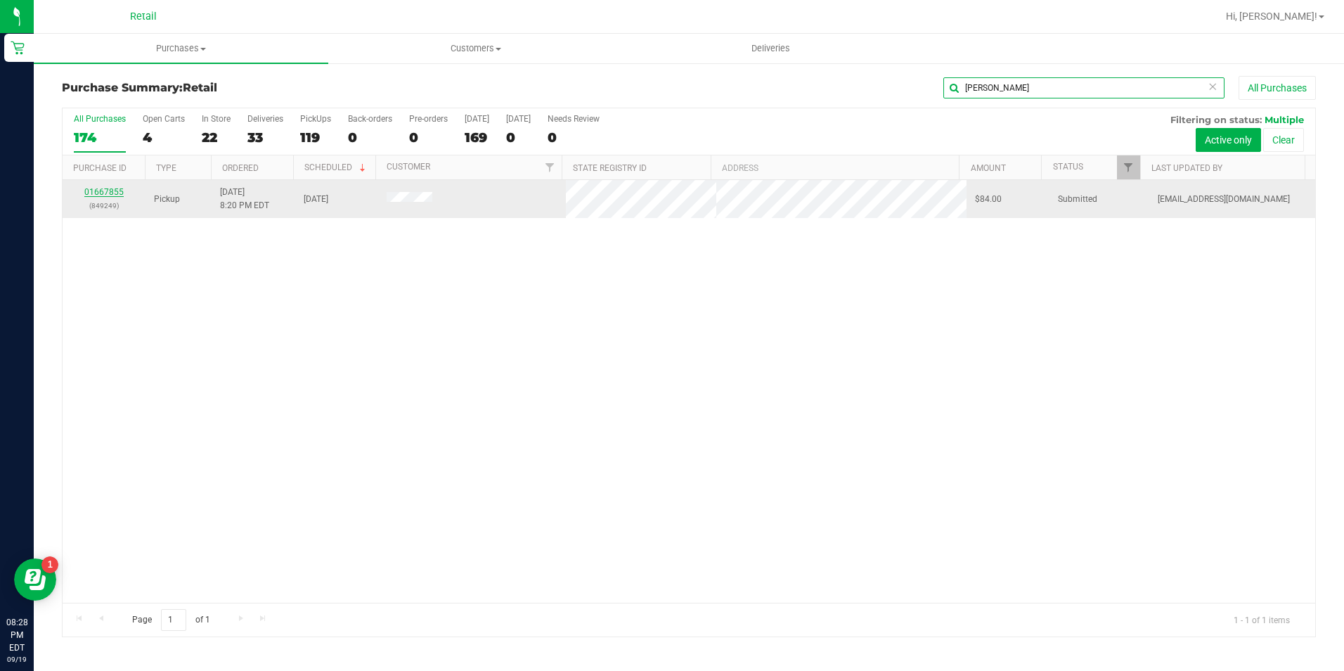
type input "sheetz"
click at [110, 192] on link "01667855" at bounding box center [103, 192] width 39 height 10
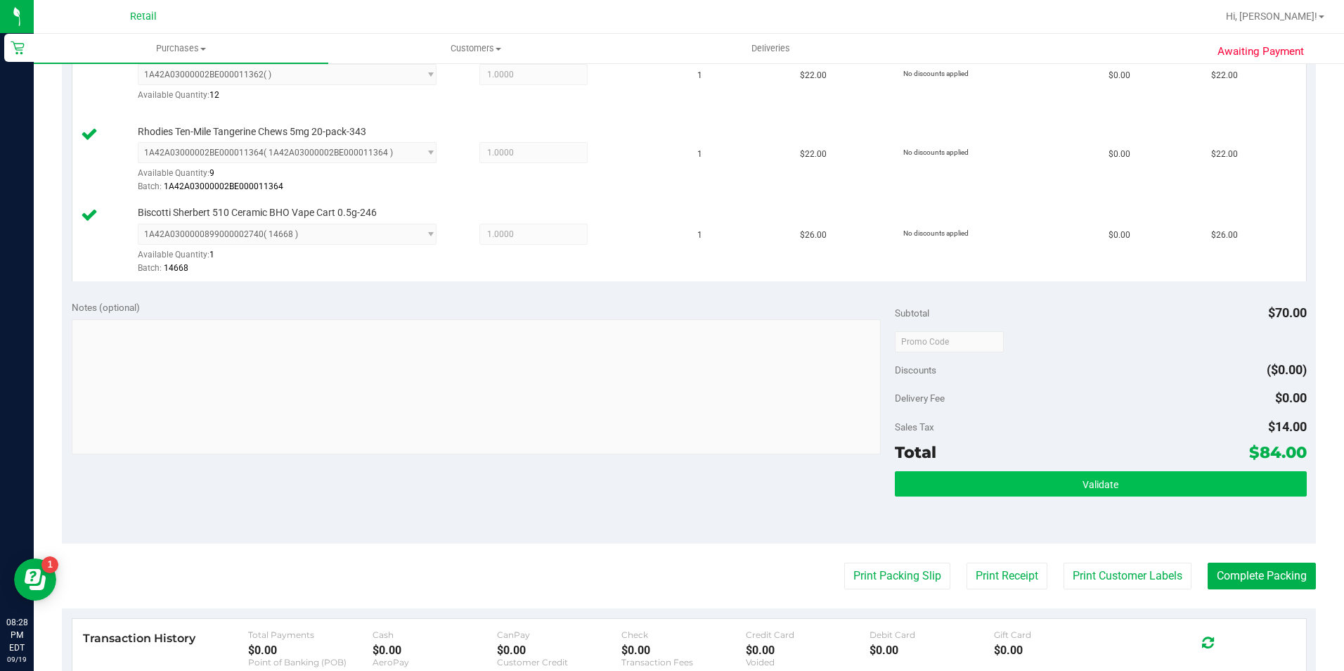
scroll to position [422, 0]
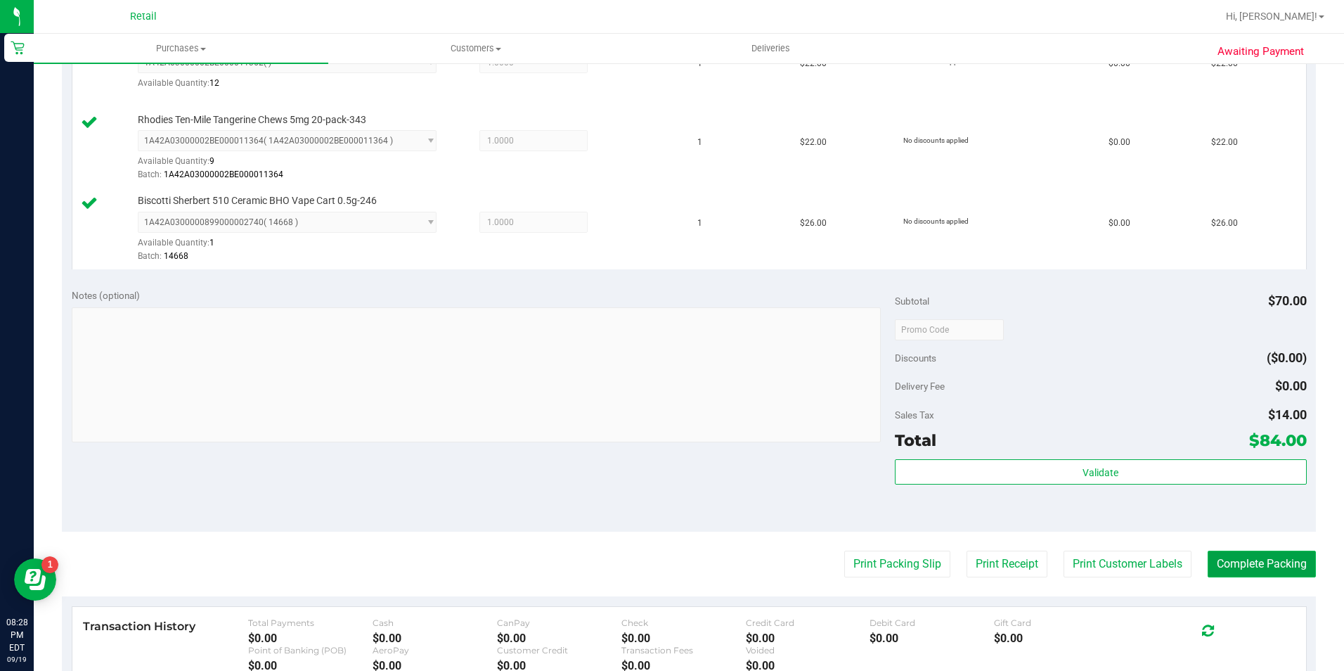
click at [1221, 557] on button "Complete Packing" at bounding box center [1262, 564] width 108 height 27
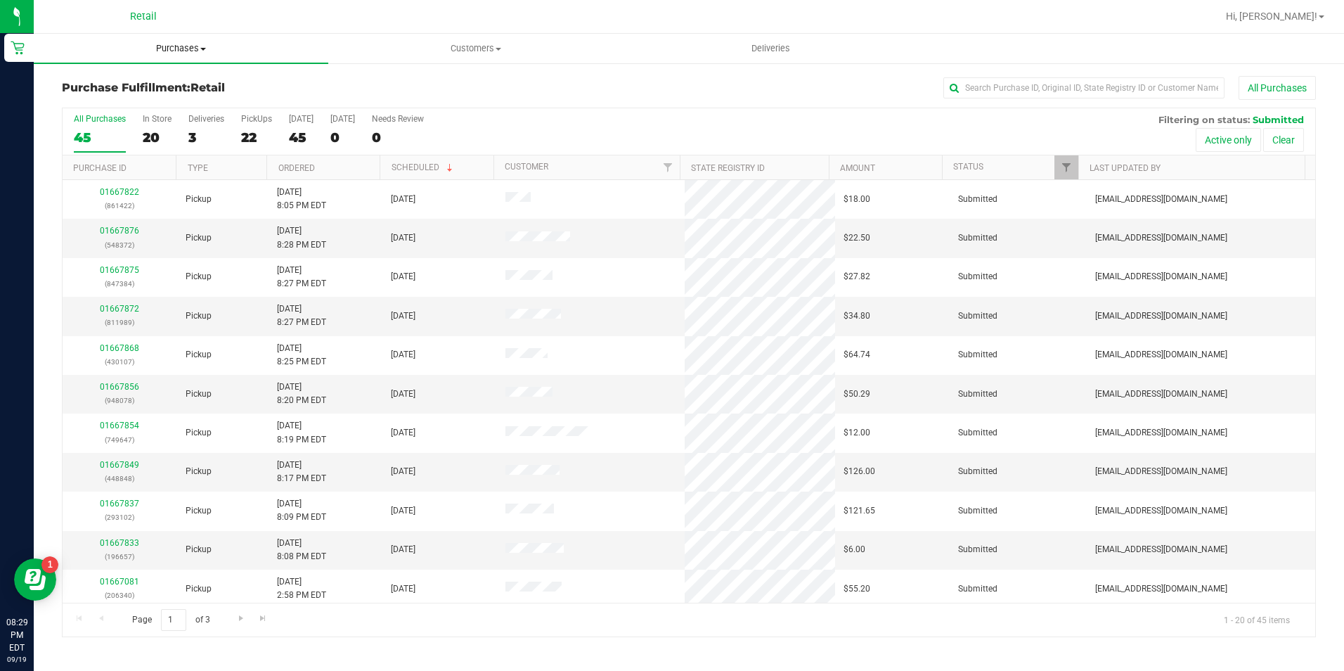
click at [179, 43] on span "Purchases" at bounding box center [181, 48] width 295 height 13
click at [184, 83] on li "Summary of purchases" at bounding box center [181, 85] width 295 height 17
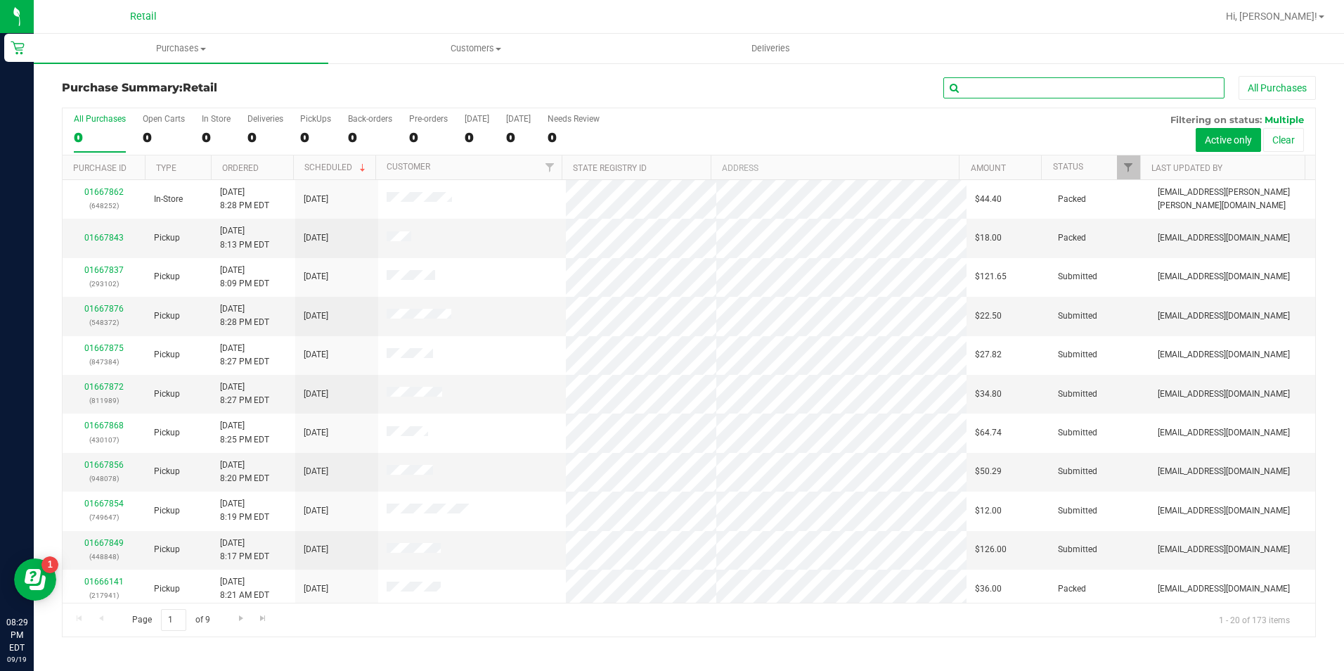
click at [1005, 89] on input "text" at bounding box center [1084, 87] width 281 height 21
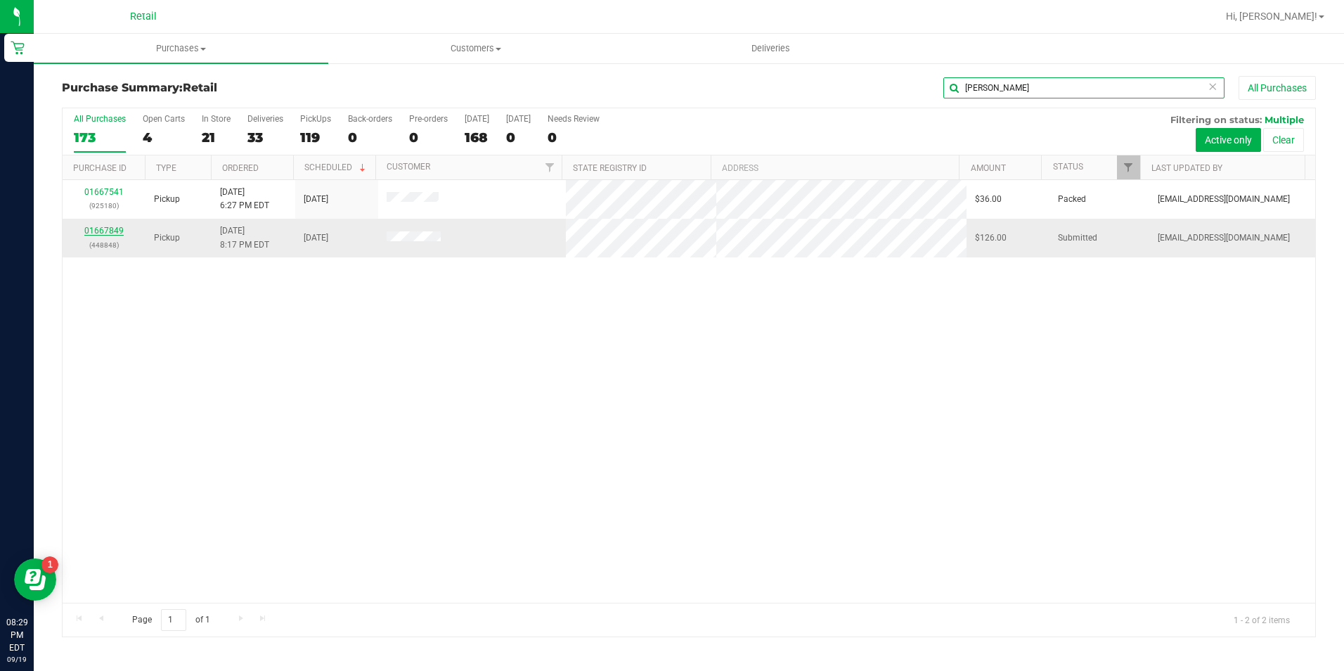
type input "rachel"
click at [92, 231] on link "01667849" at bounding box center [103, 231] width 39 height 10
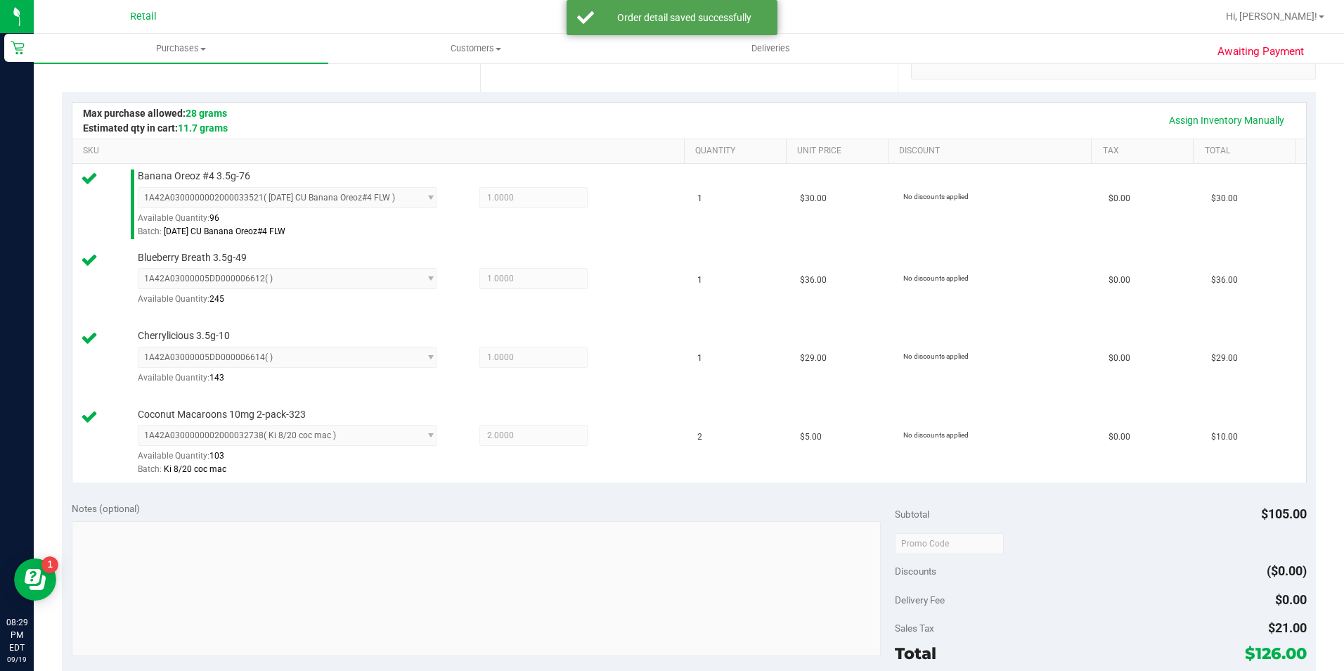
scroll to position [422, 0]
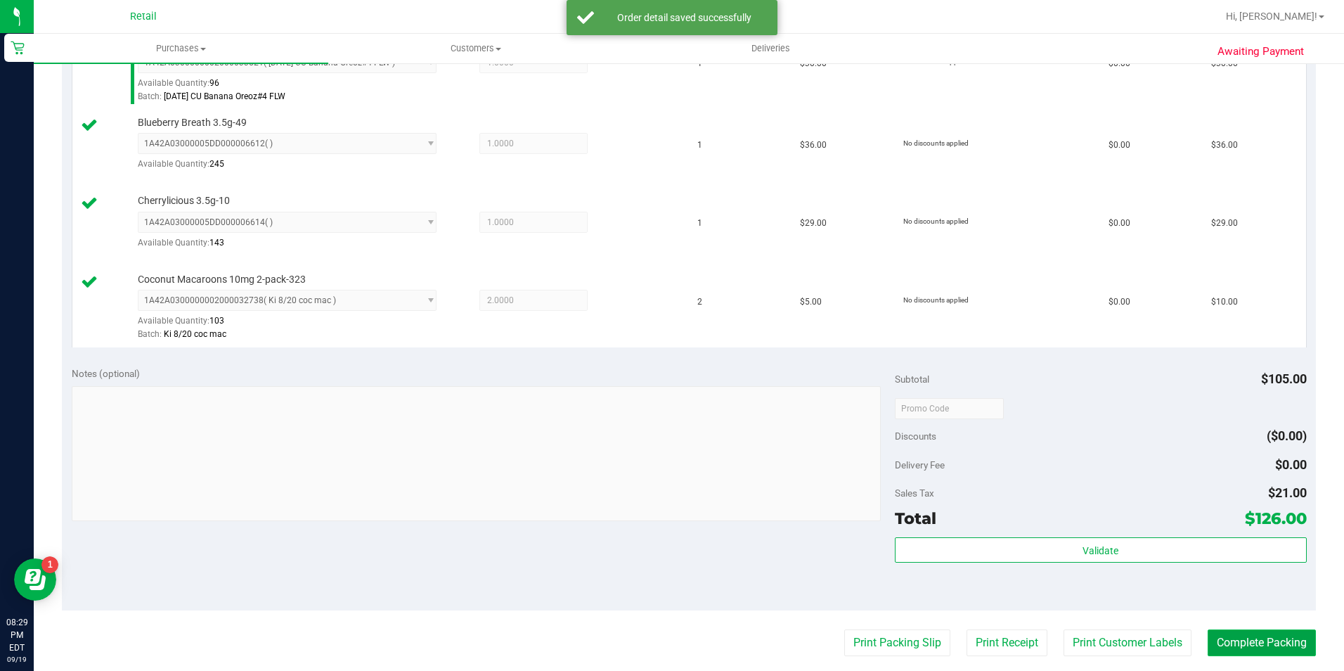
click at [1276, 646] on button "Complete Packing" at bounding box center [1262, 642] width 108 height 27
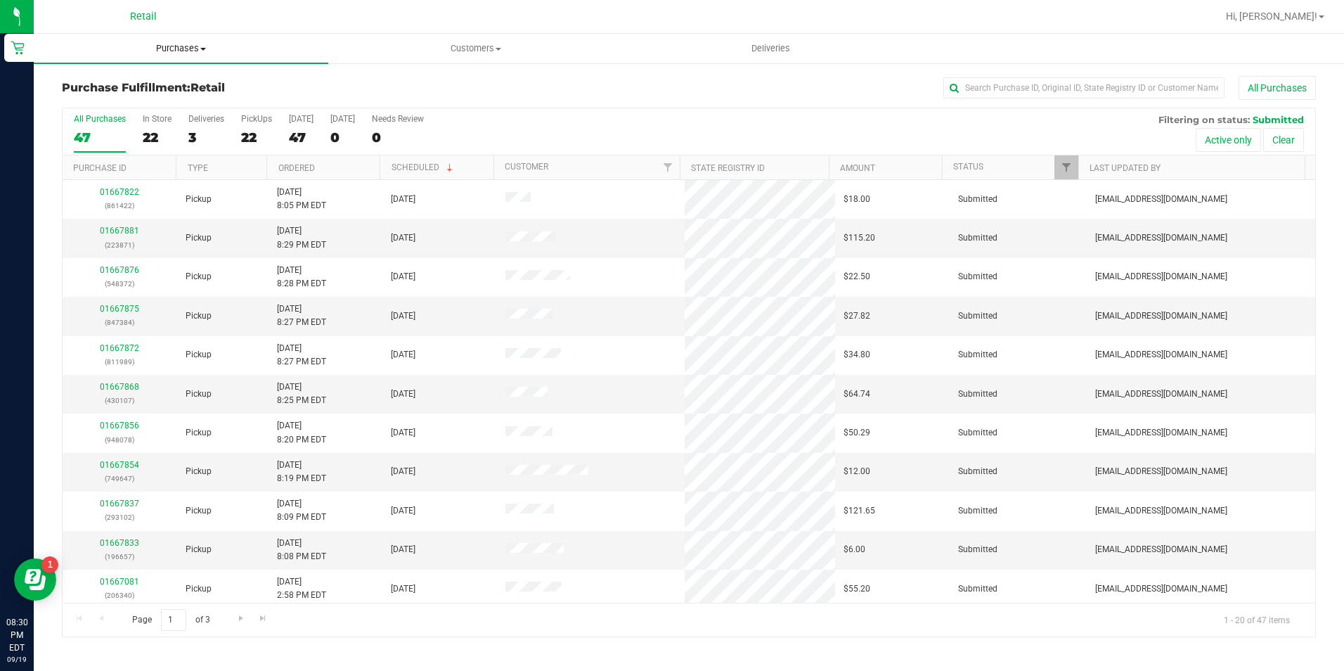
click at [203, 53] on span "Purchases" at bounding box center [181, 48] width 295 height 13
click at [189, 89] on li "Summary of purchases" at bounding box center [181, 85] width 295 height 17
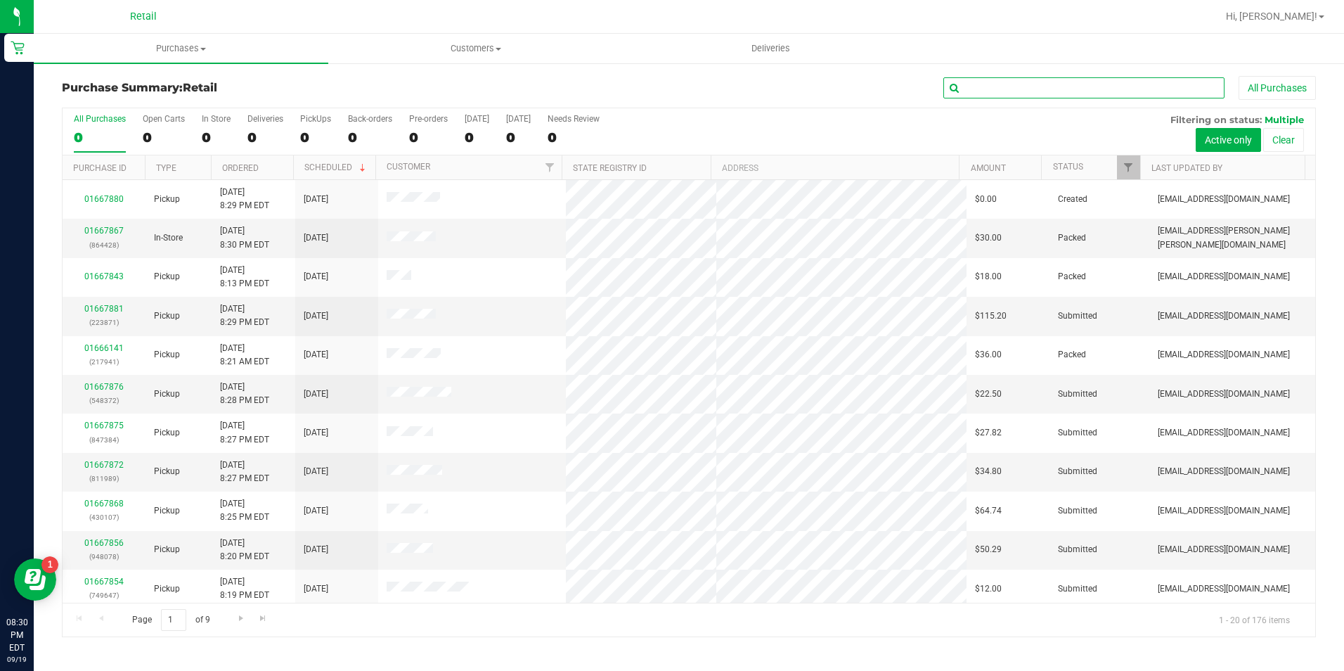
click at [1047, 83] on input "text" at bounding box center [1084, 87] width 281 height 21
click at [1041, 87] on input "text" at bounding box center [1084, 87] width 281 height 21
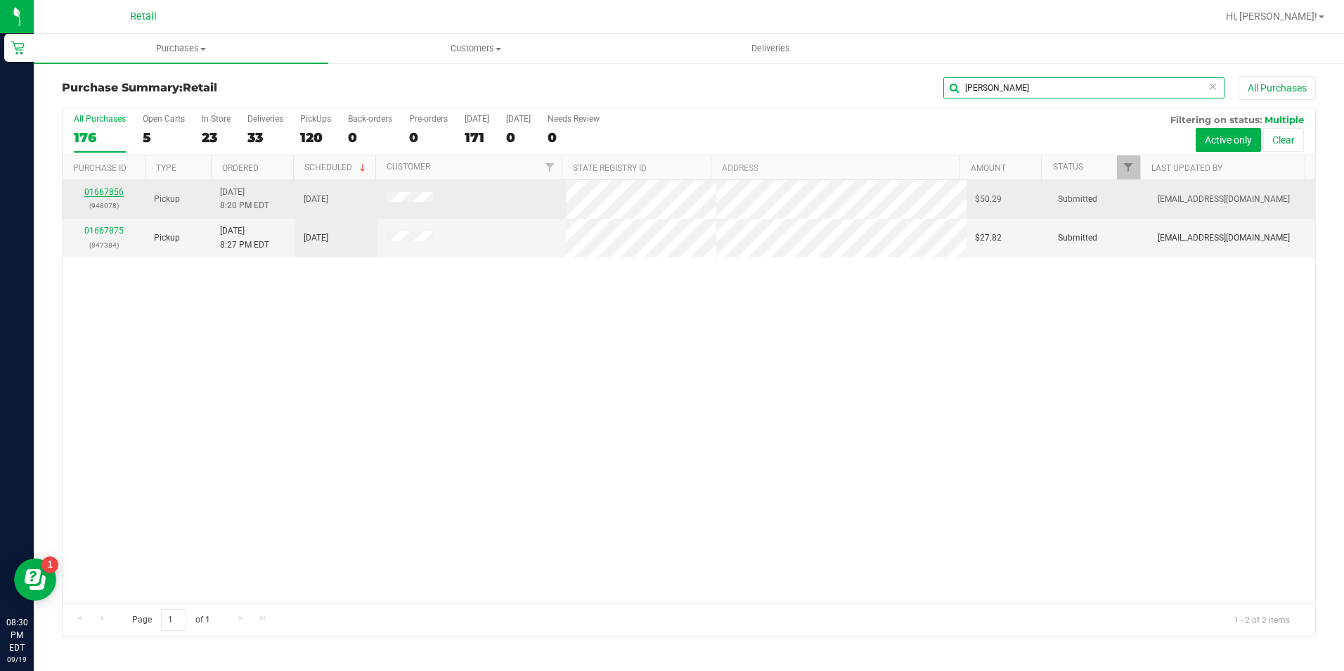
type input "[PERSON_NAME]"
click at [97, 191] on link "01667856" at bounding box center [103, 192] width 39 height 10
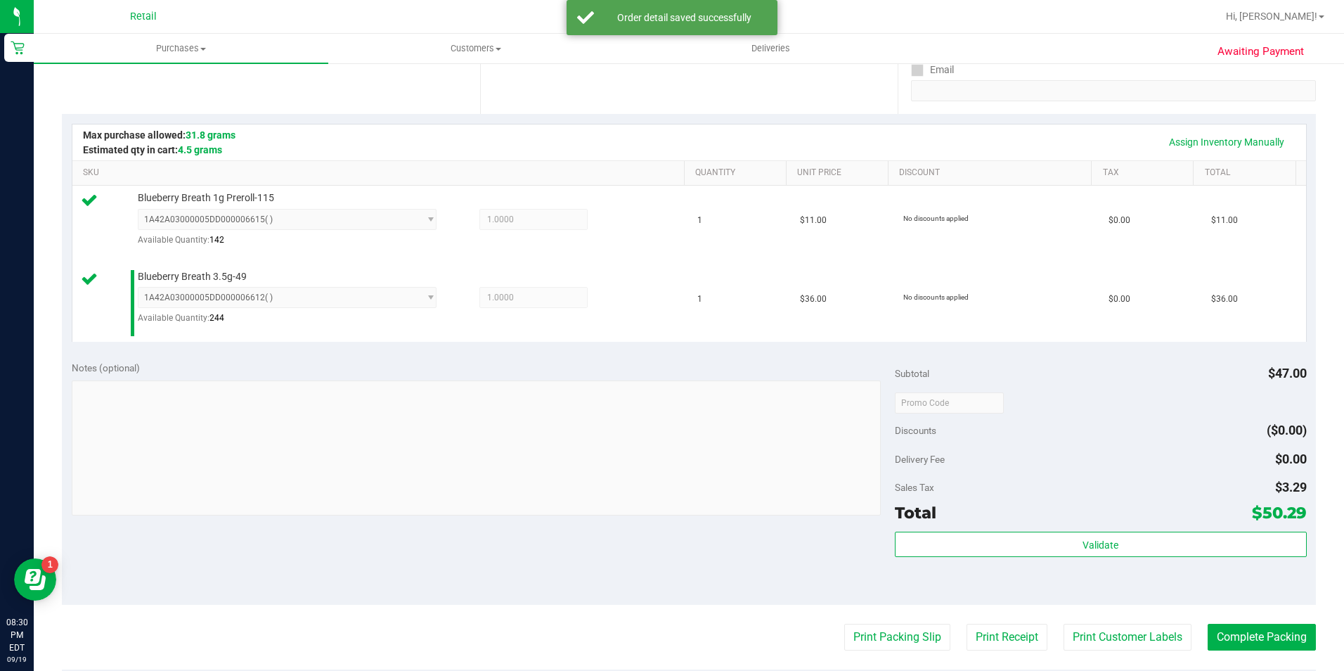
scroll to position [281, 0]
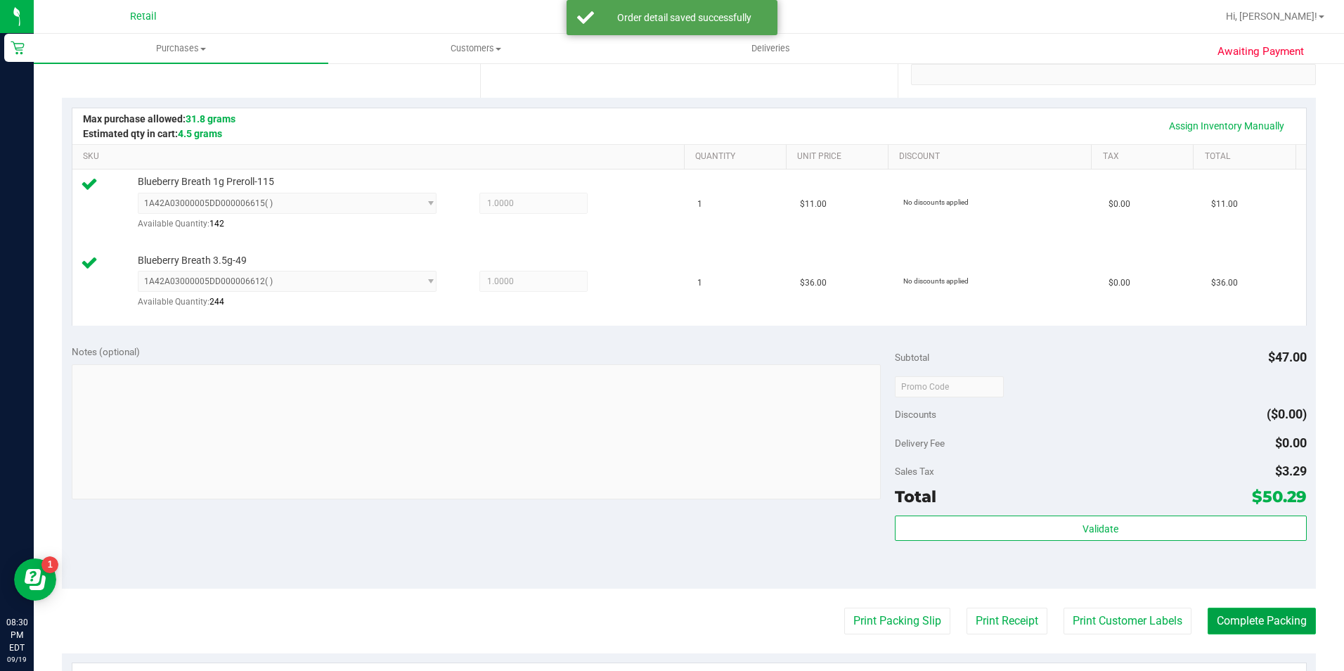
click at [1238, 608] on button "Complete Packing" at bounding box center [1262, 621] width 108 height 27
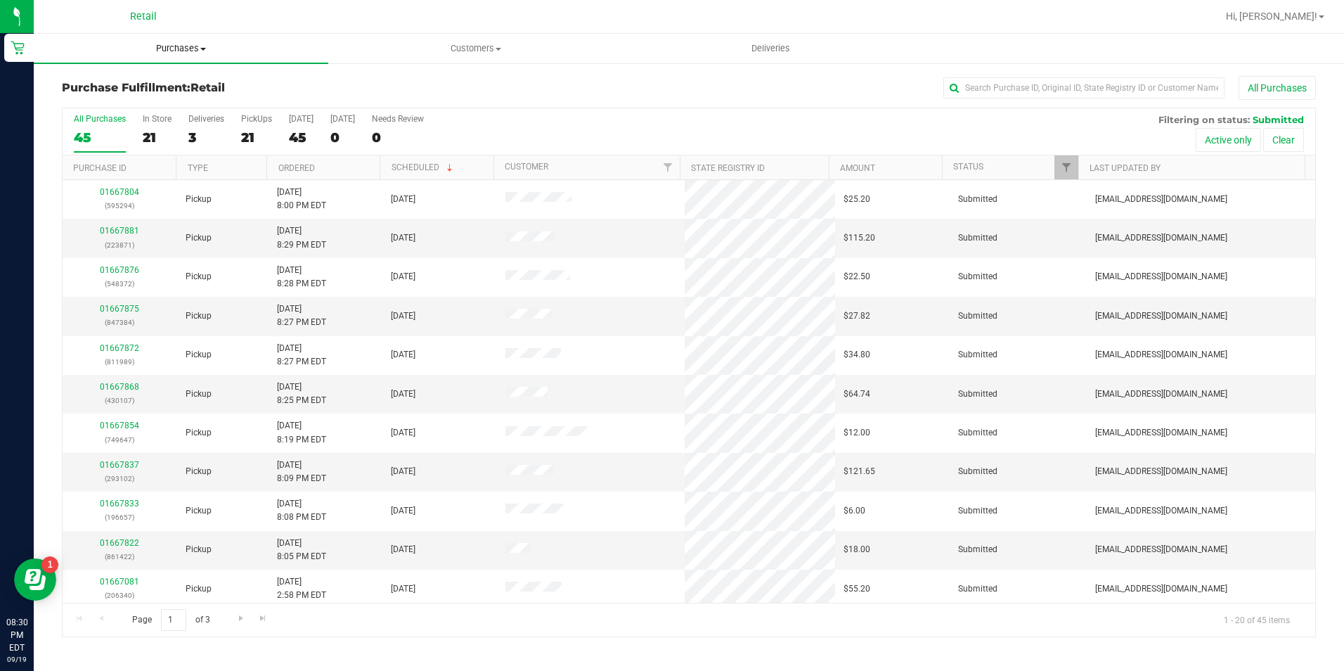
click at [165, 40] on uib-tab-heading "Purchases Summary of purchases Fulfillment All purchases" at bounding box center [181, 49] width 295 height 30
click at [172, 86] on span "Summary of purchases" at bounding box center [106, 85] width 144 height 12
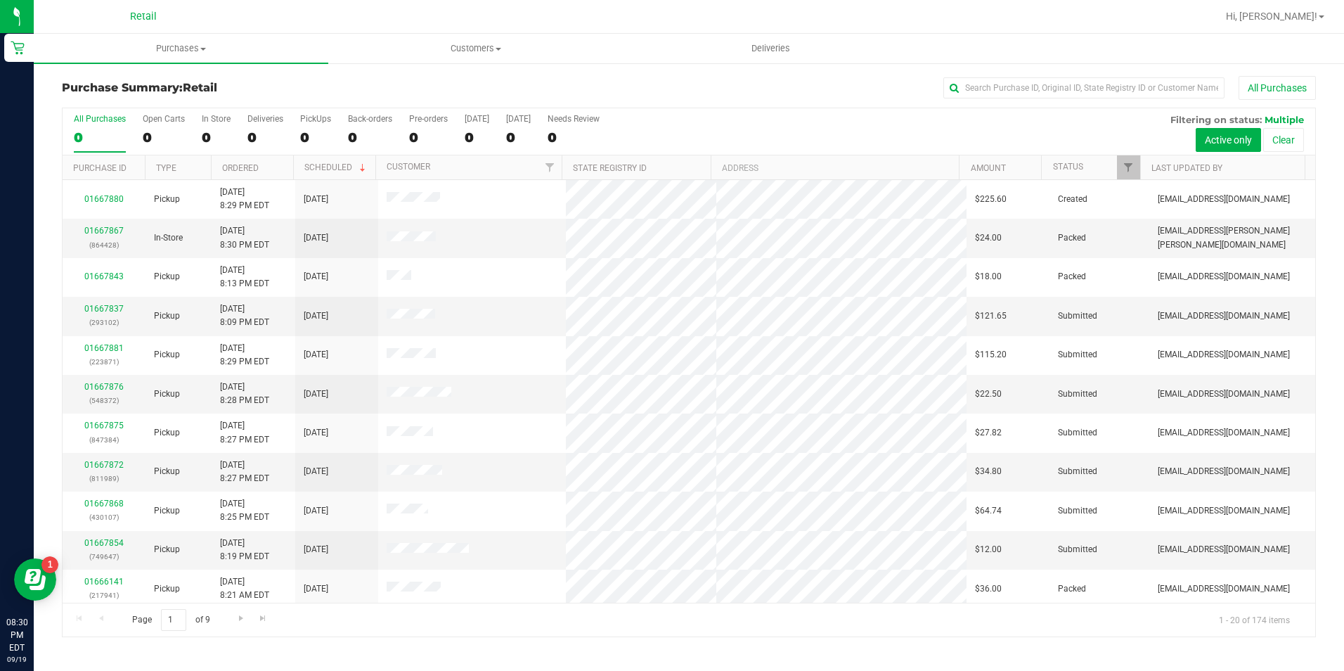
click at [1081, 101] on div "Purchase Summary: Retail All Purchases" at bounding box center [689, 91] width 1254 height 31
click at [1074, 86] on input "text" at bounding box center [1084, 87] width 281 height 21
click at [1009, 86] on input "text" at bounding box center [1084, 87] width 281 height 21
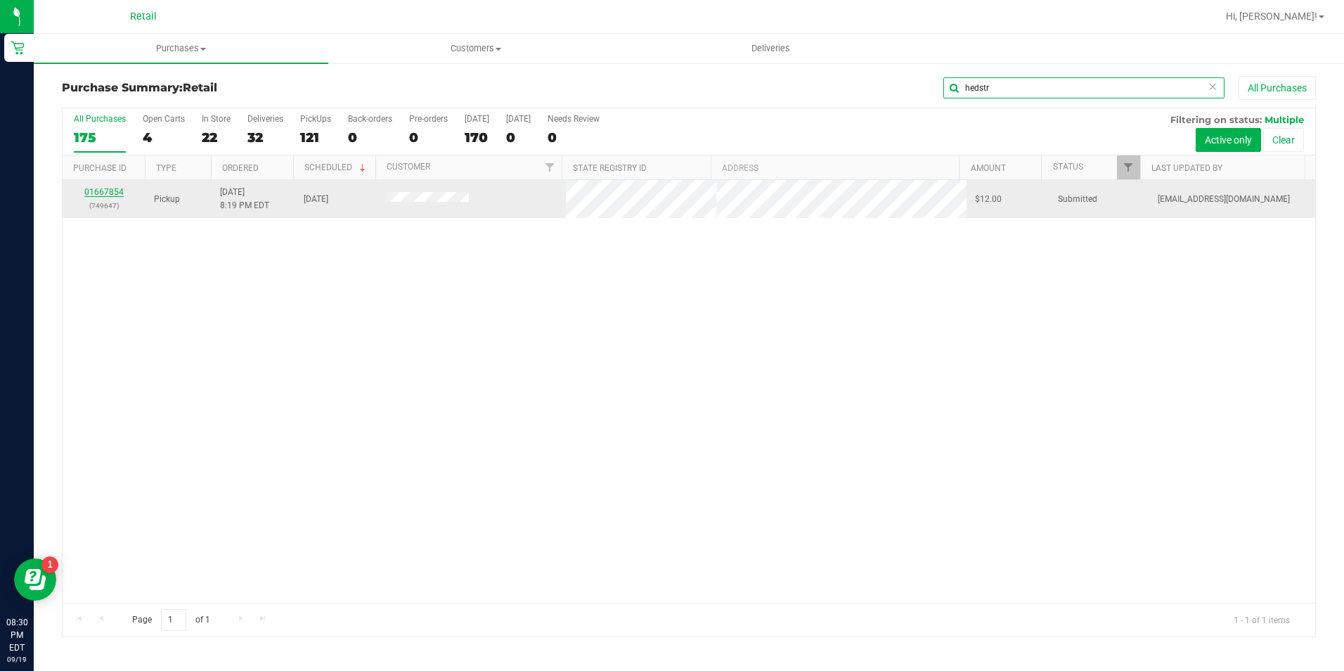
type input "hedstr"
click at [104, 188] on link "01667854" at bounding box center [103, 192] width 39 height 10
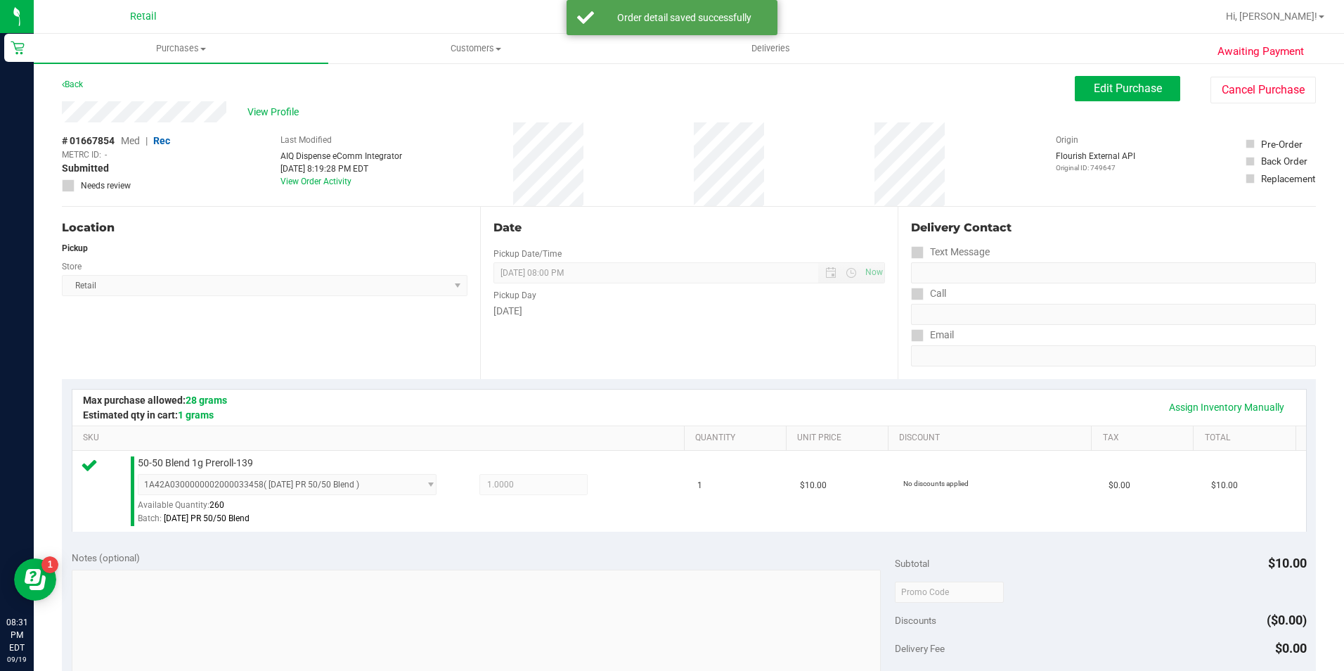
scroll to position [422, 0]
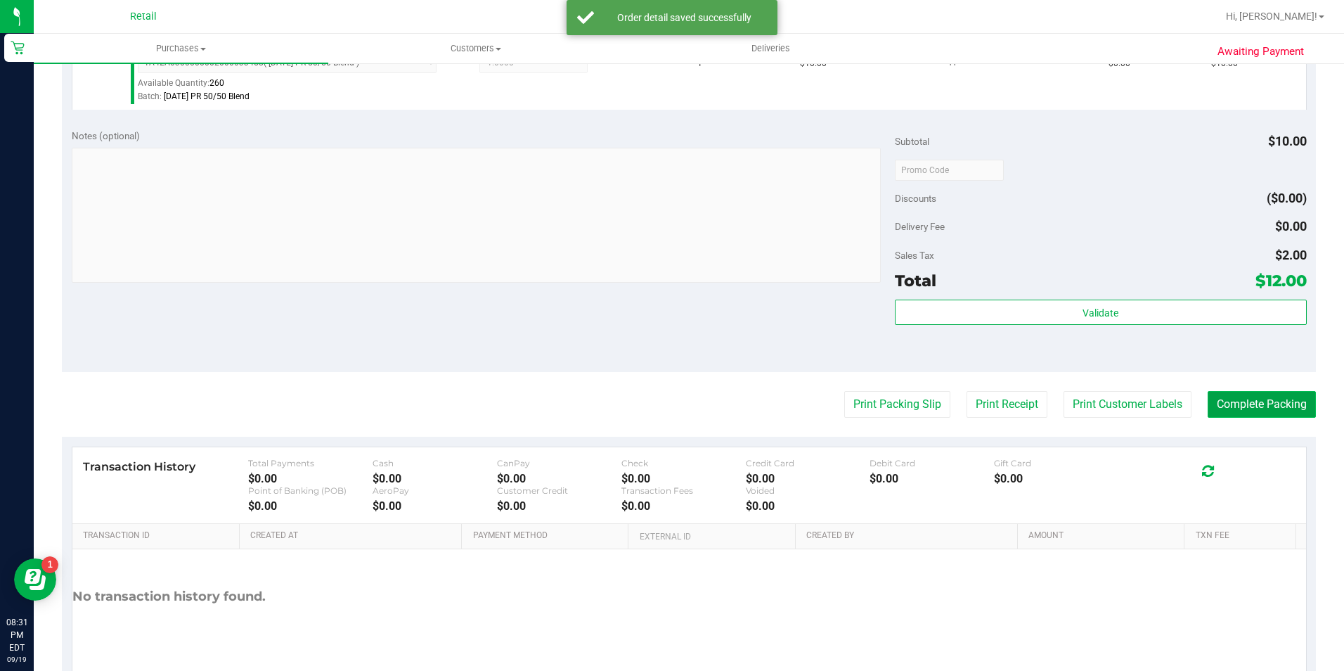
click at [1273, 408] on button "Complete Packing" at bounding box center [1262, 404] width 108 height 27
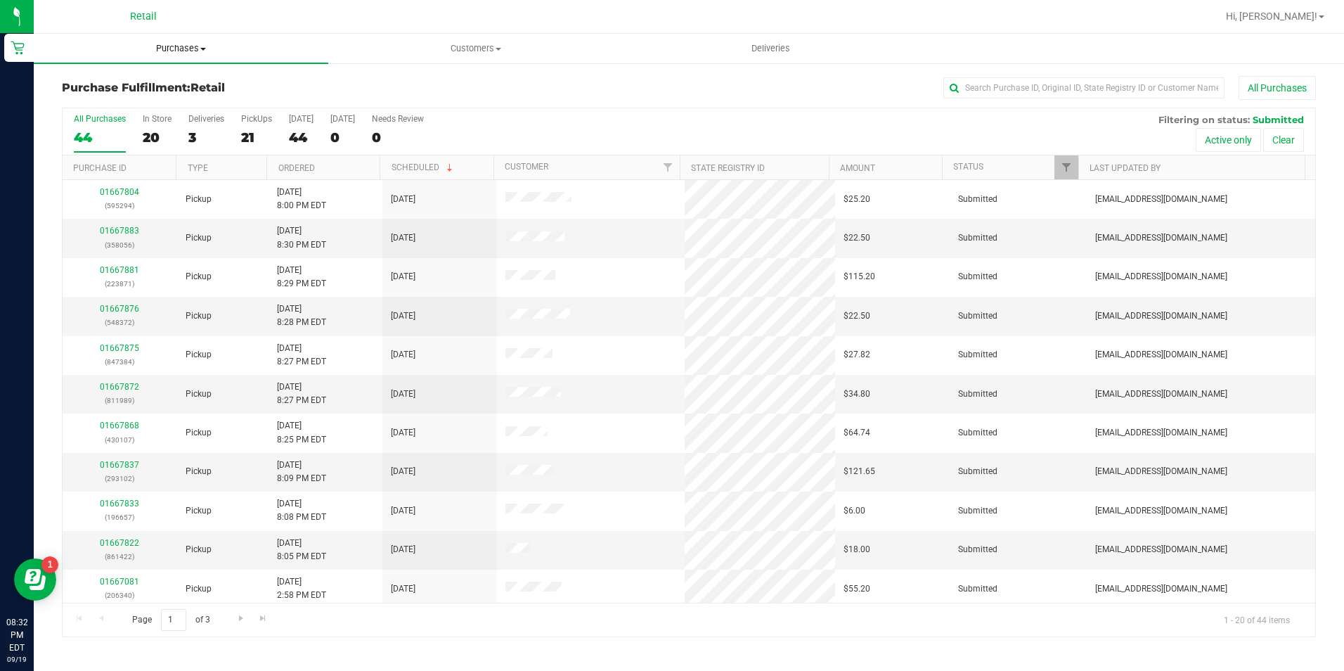
click at [180, 42] on span "Purchases" at bounding box center [181, 48] width 295 height 13
click at [179, 83] on li "Summary of purchases" at bounding box center [181, 85] width 295 height 17
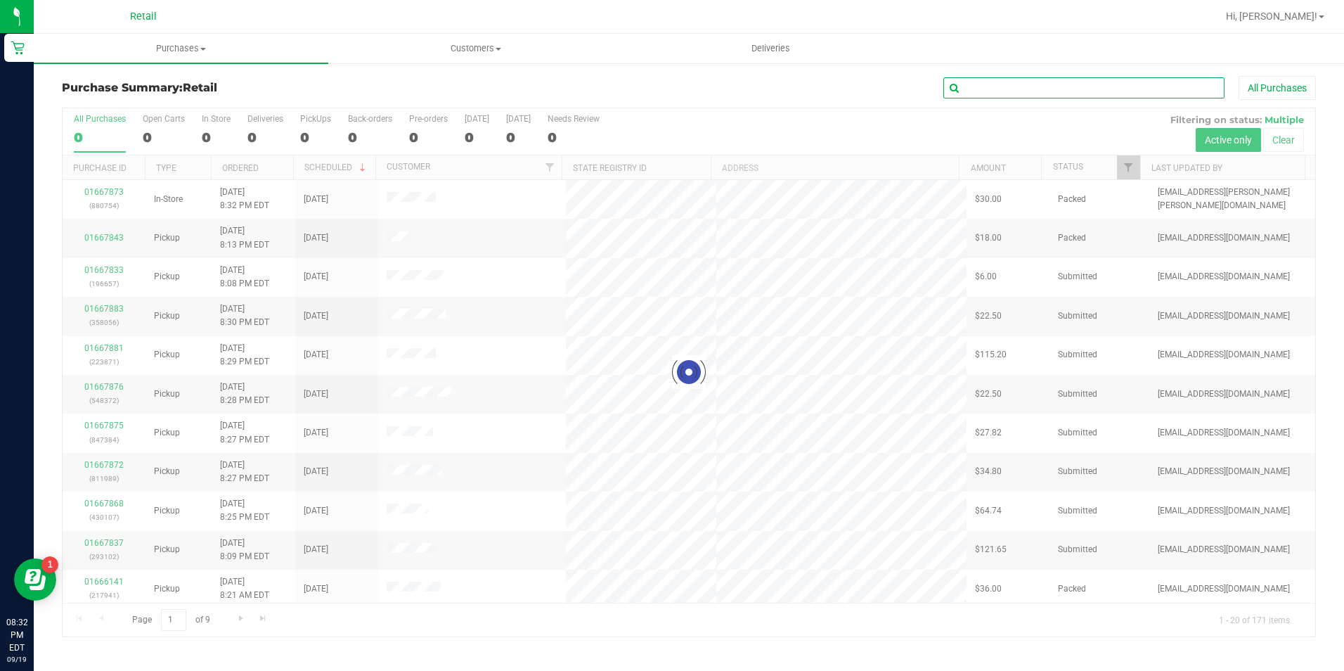
click at [1020, 87] on input "text" at bounding box center [1084, 87] width 281 height 21
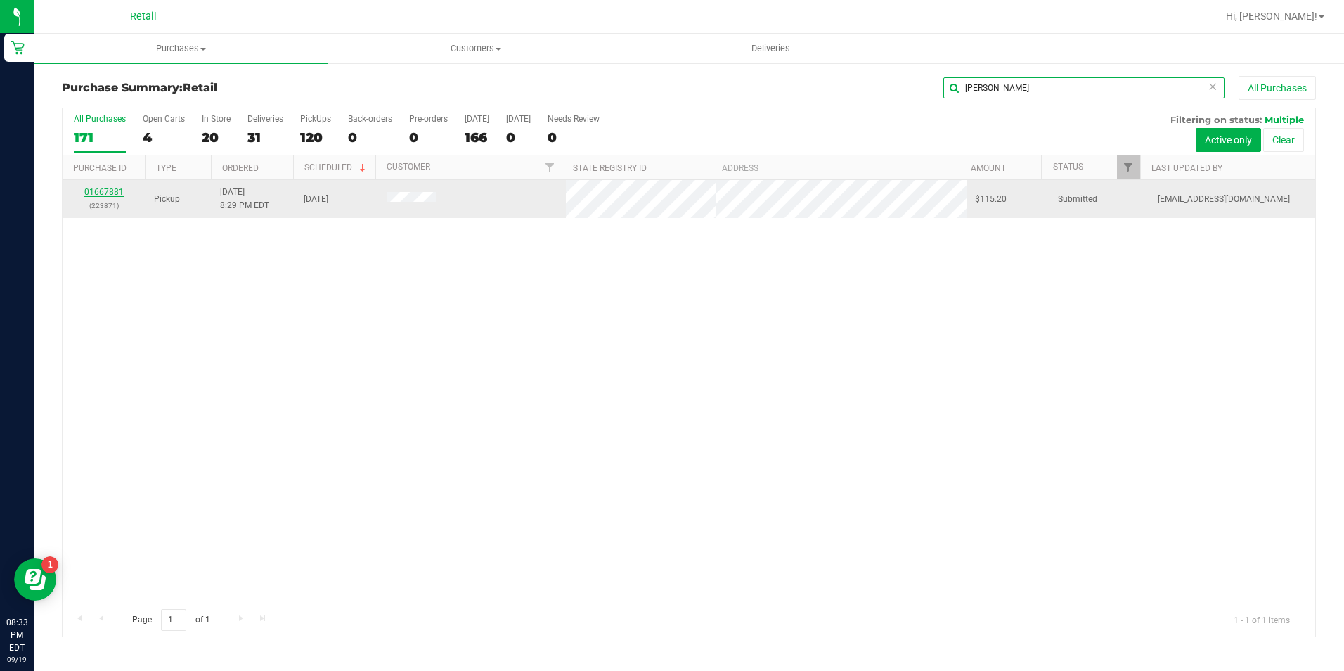
type input "coelho"
click at [101, 190] on link "01667881" at bounding box center [103, 192] width 39 height 10
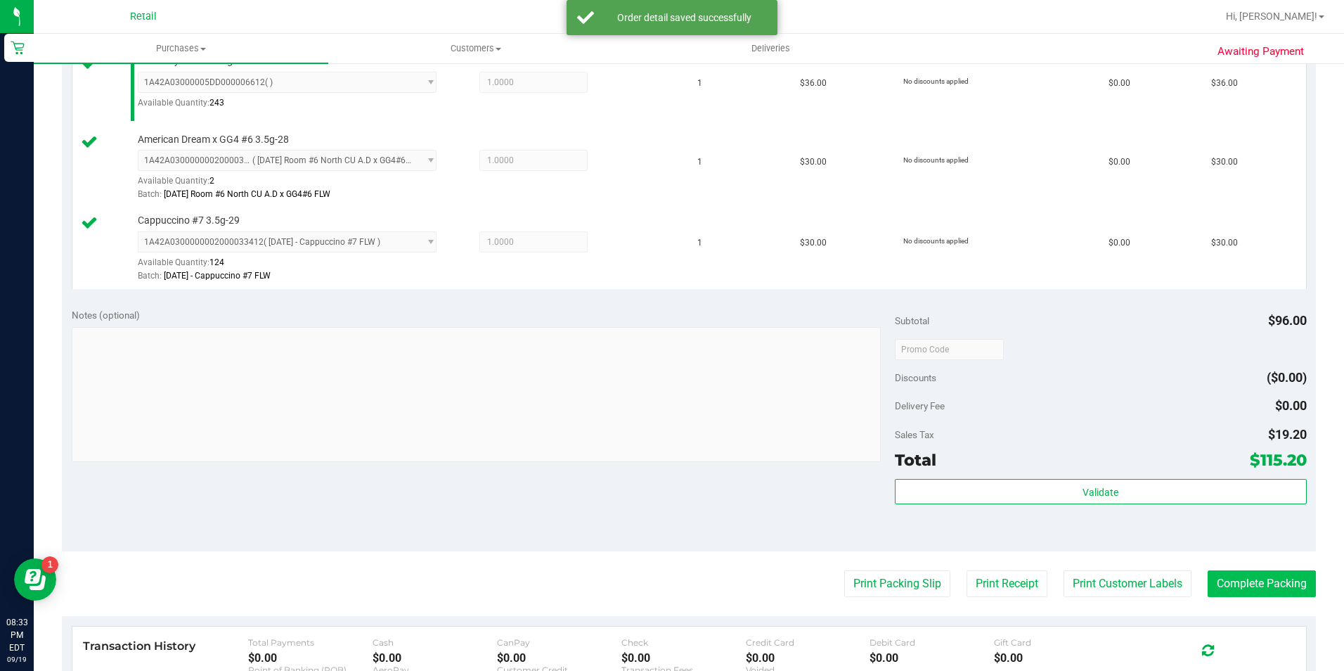
scroll to position [422, 0]
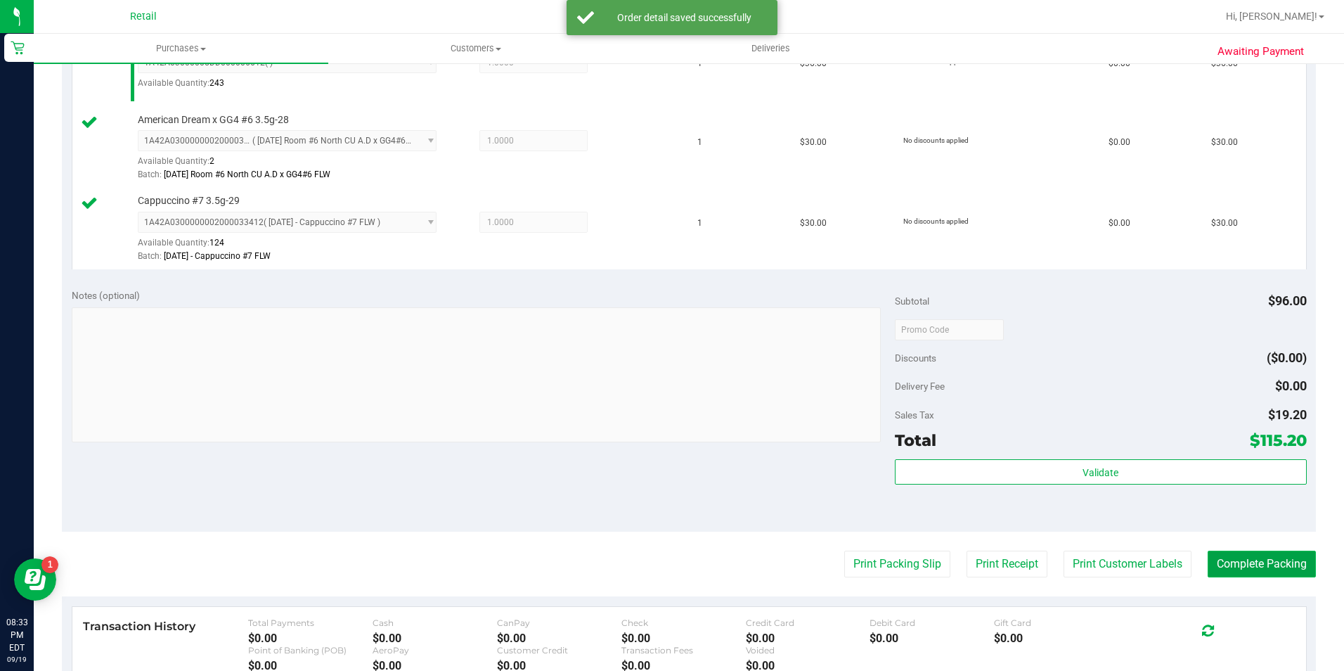
click at [1222, 557] on button "Complete Packing" at bounding box center [1262, 564] width 108 height 27
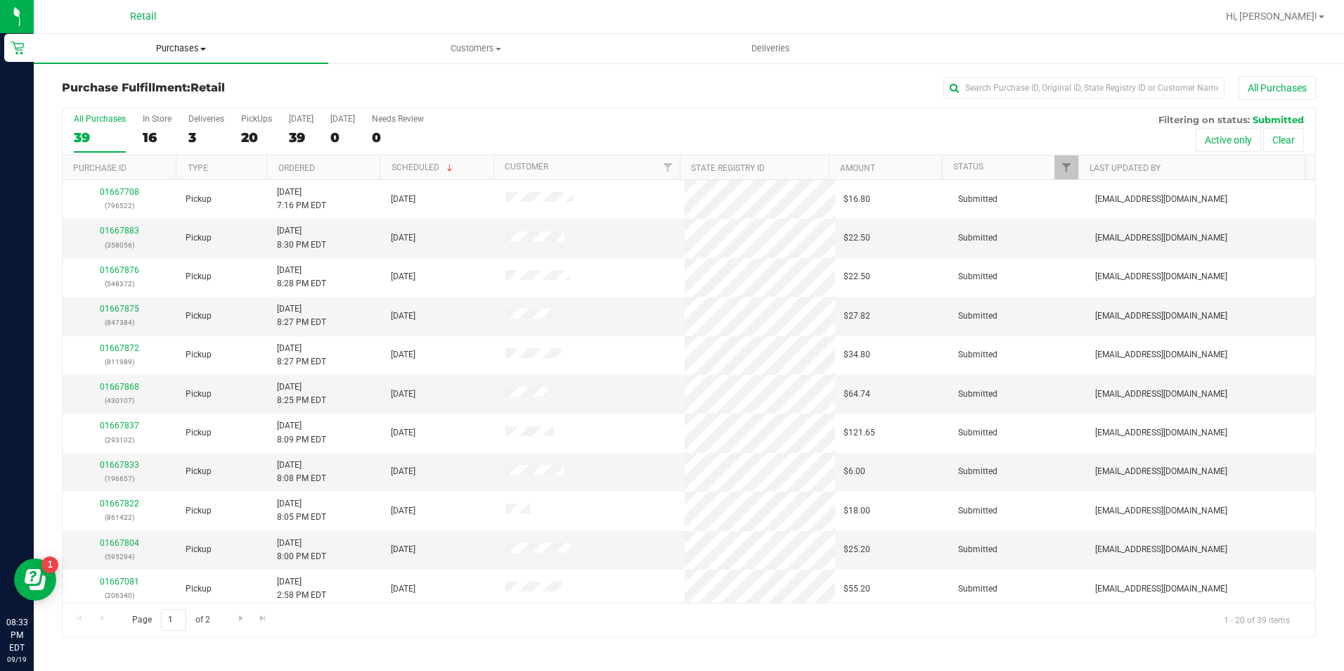
click at [197, 50] on span "Purchases" at bounding box center [181, 48] width 295 height 13
click at [197, 88] on li "Summary of purchases" at bounding box center [181, 85] width 295 height 17
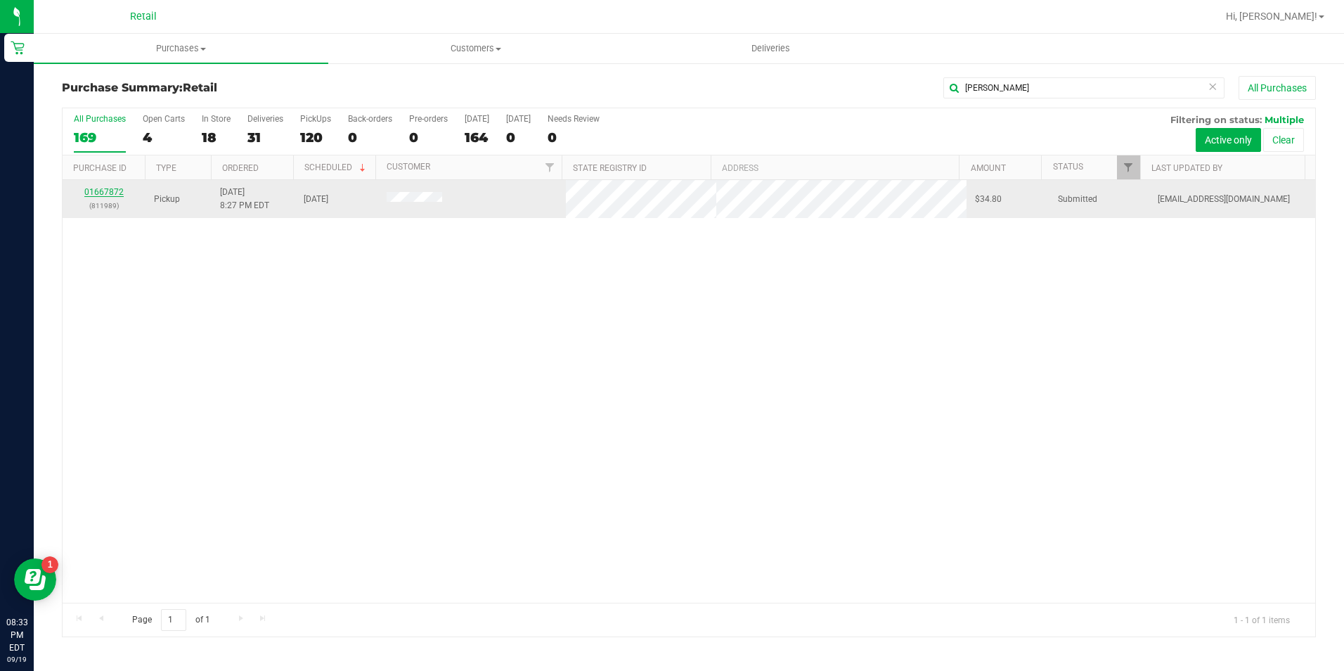
type input "[PERSON_NAME]"
click at [116, 190] on link "01667872" at bounding box center [103, 192] width 39 height 10
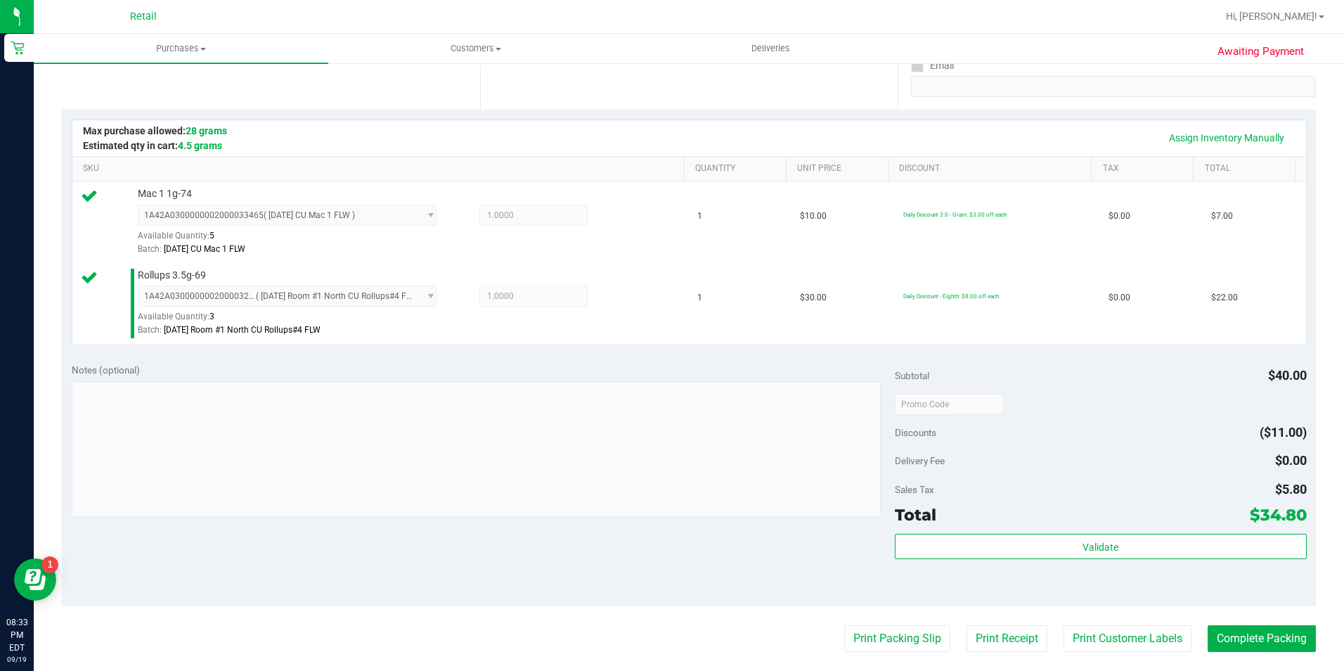
scroll to position [281, 0]
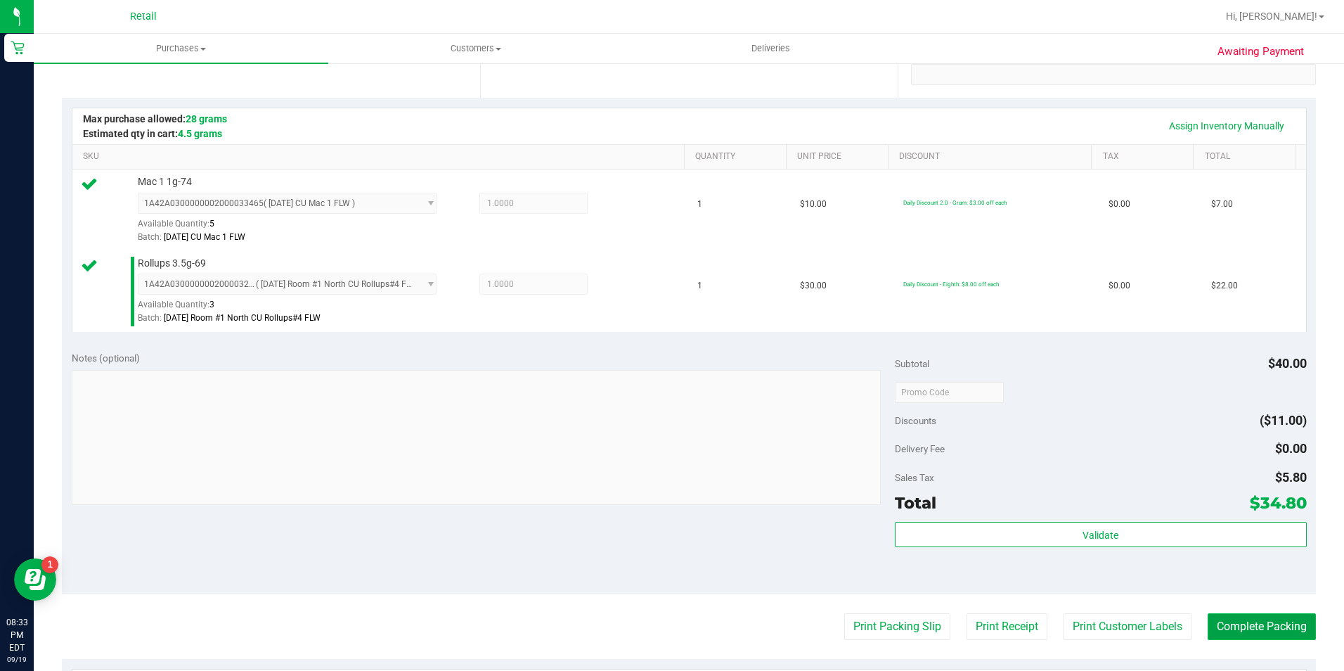
click at [1262, 619] on button "Complete Packing" at bounding box center [1262, 626] width 108 height 27
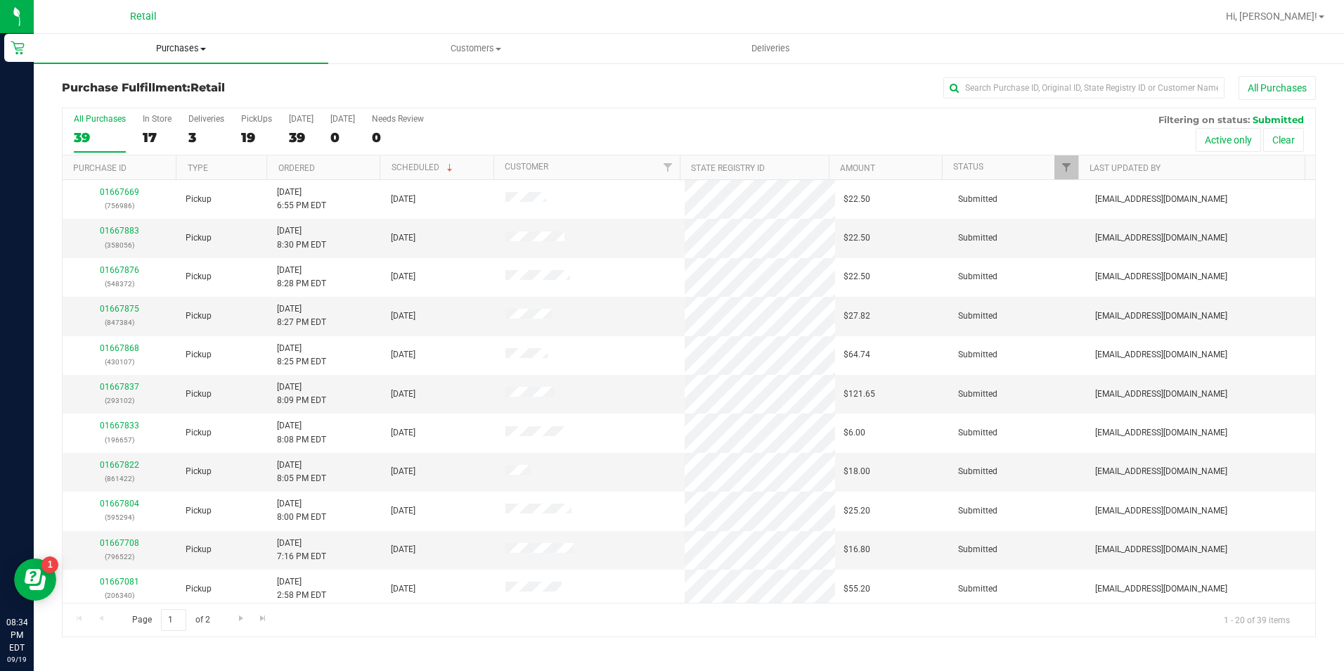
click at [174, 39] on uib-tab-heading "Purchases Summary of purchases Fulfillment All purchases" at bounding box center [181, 49] width 295 height 30
click at [178, 86] on li "Summary of purchases" at bounding box center [181, 85] width 295 height 17
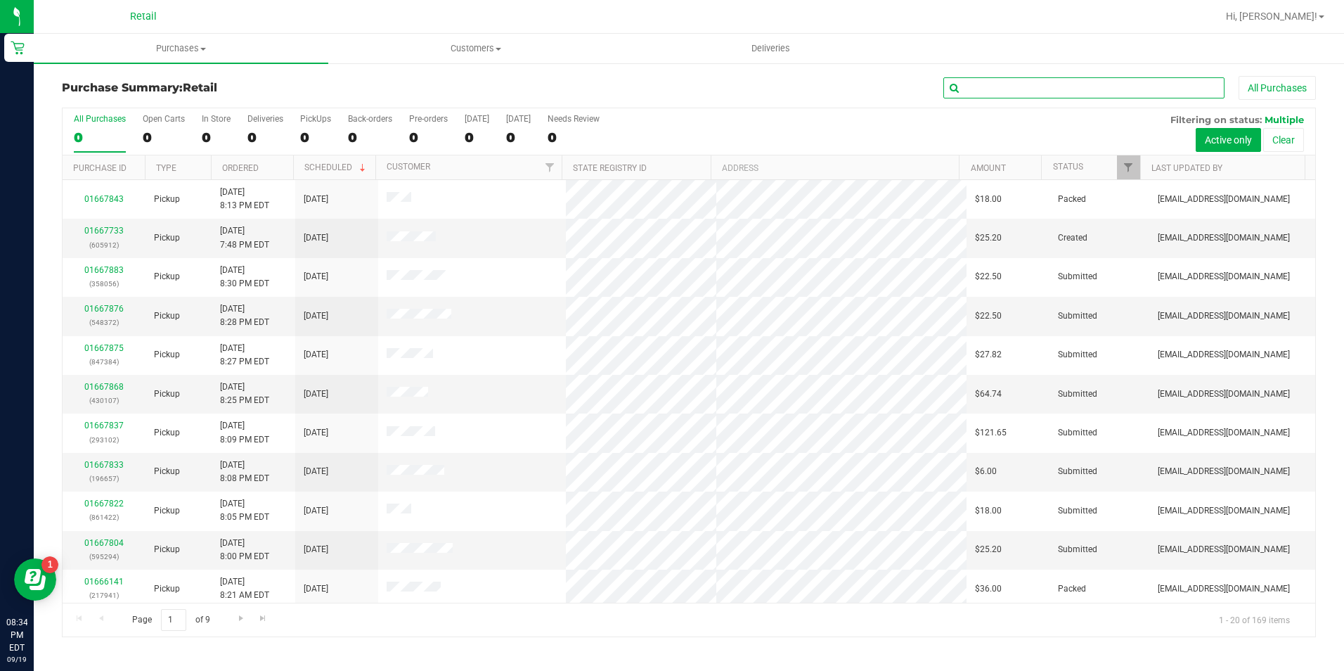
click at [984, 84] on input "text" at bounding box center [1084, 87] width 281 height 21
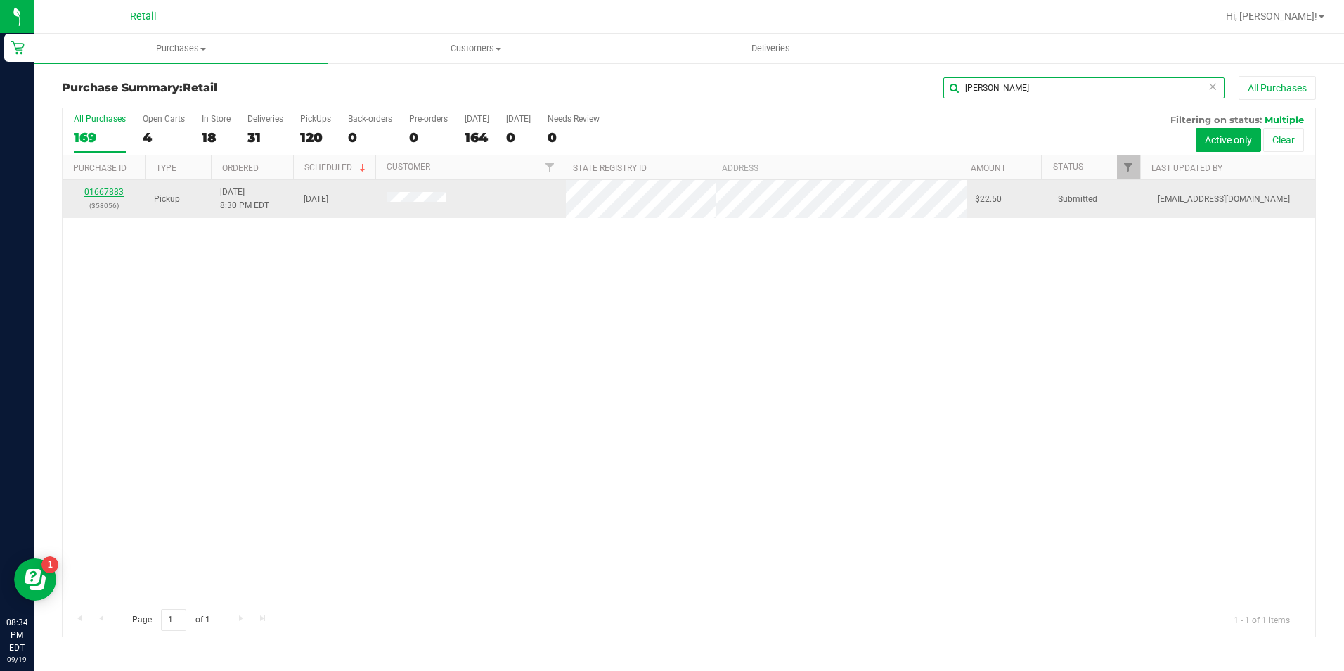
type input "[PERSON_NAME]"
click at [103, 191] on link "01667883" at bounding box center [103, 192] width 39 height 10
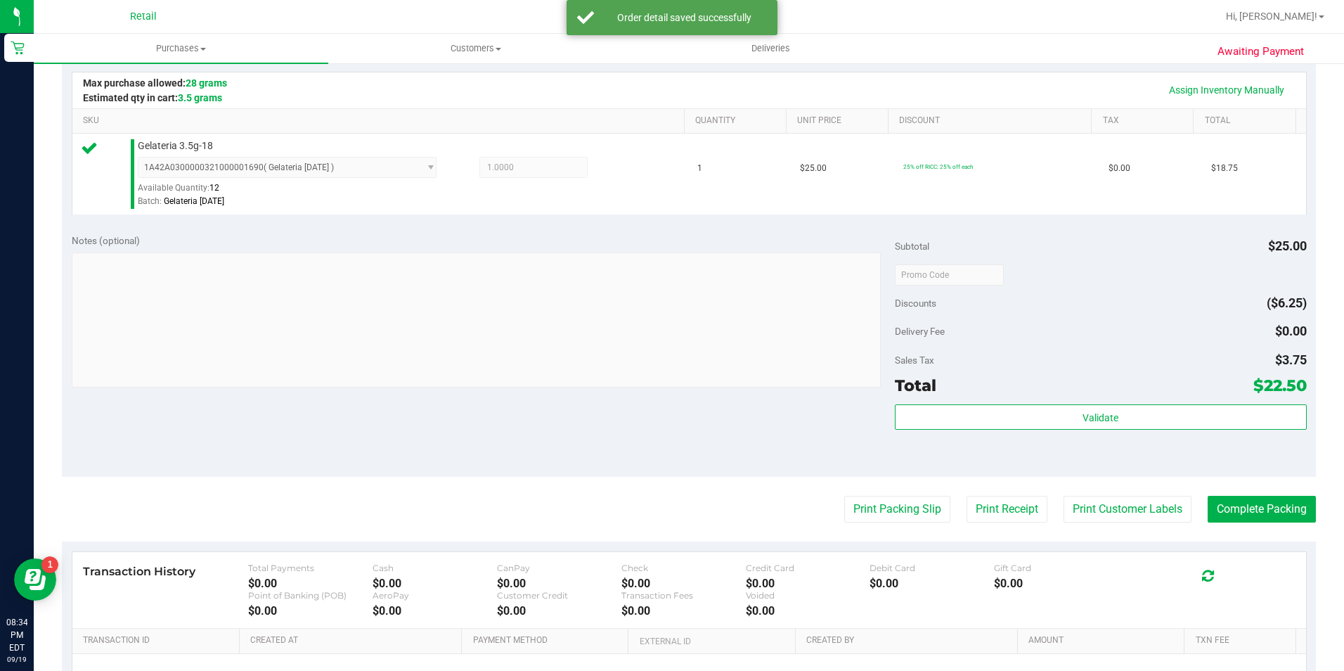
scroll to position [352, 0]
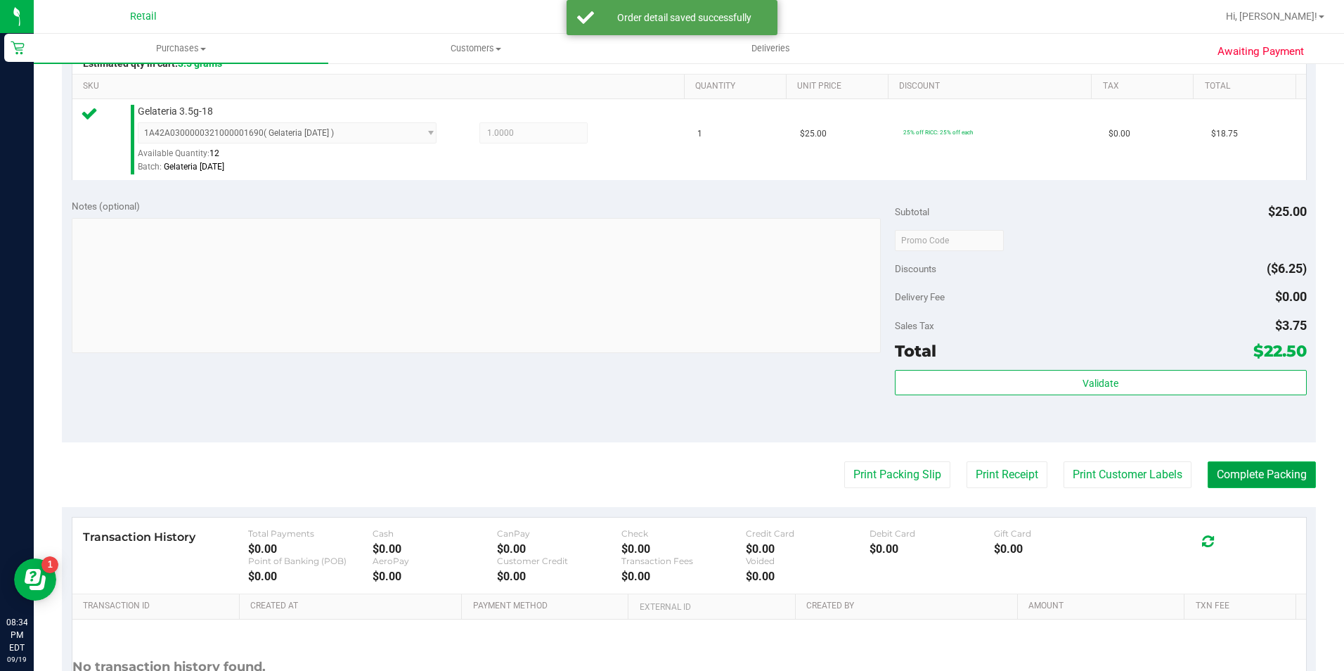
click at [1252, 477] on button "Complete Packing" at bounding box center [1262, 474] width 108 height 27
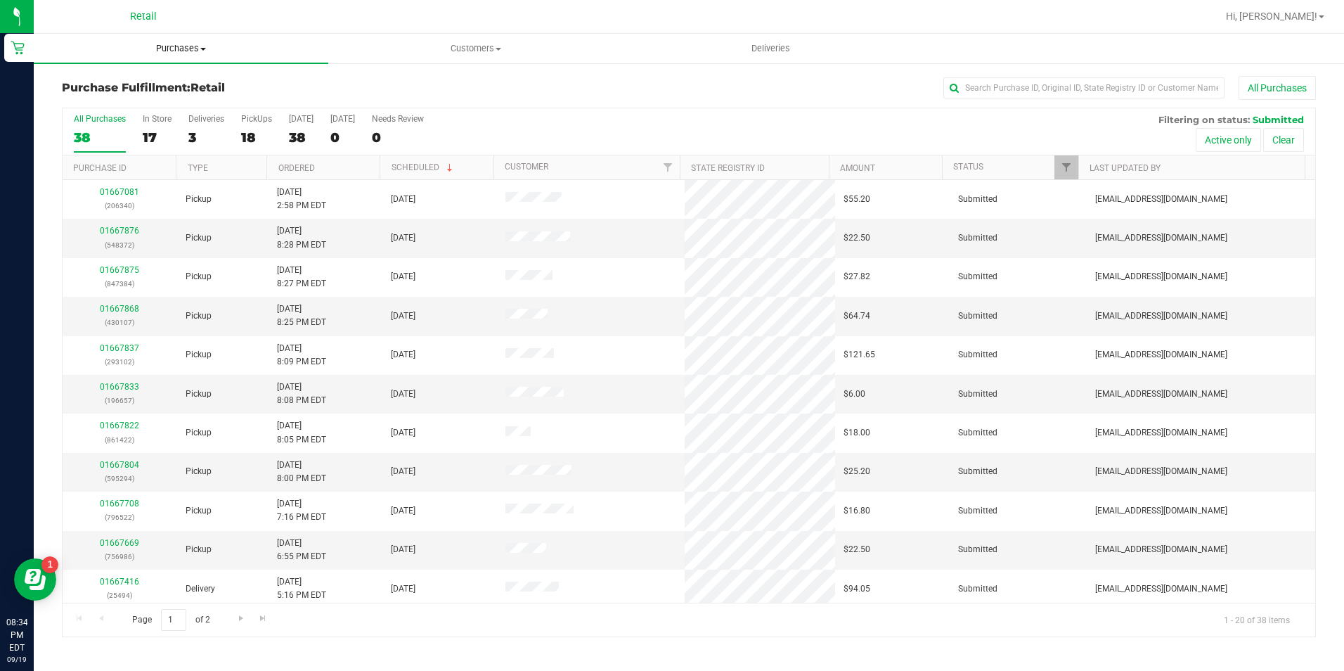
click at [181, 48] on span "Purchases" at bounding box center [181, 48] width 295 height 13
click at [172, 77] on li "Summary of purchases" at bounding box center [181, 85] width 295 height 17
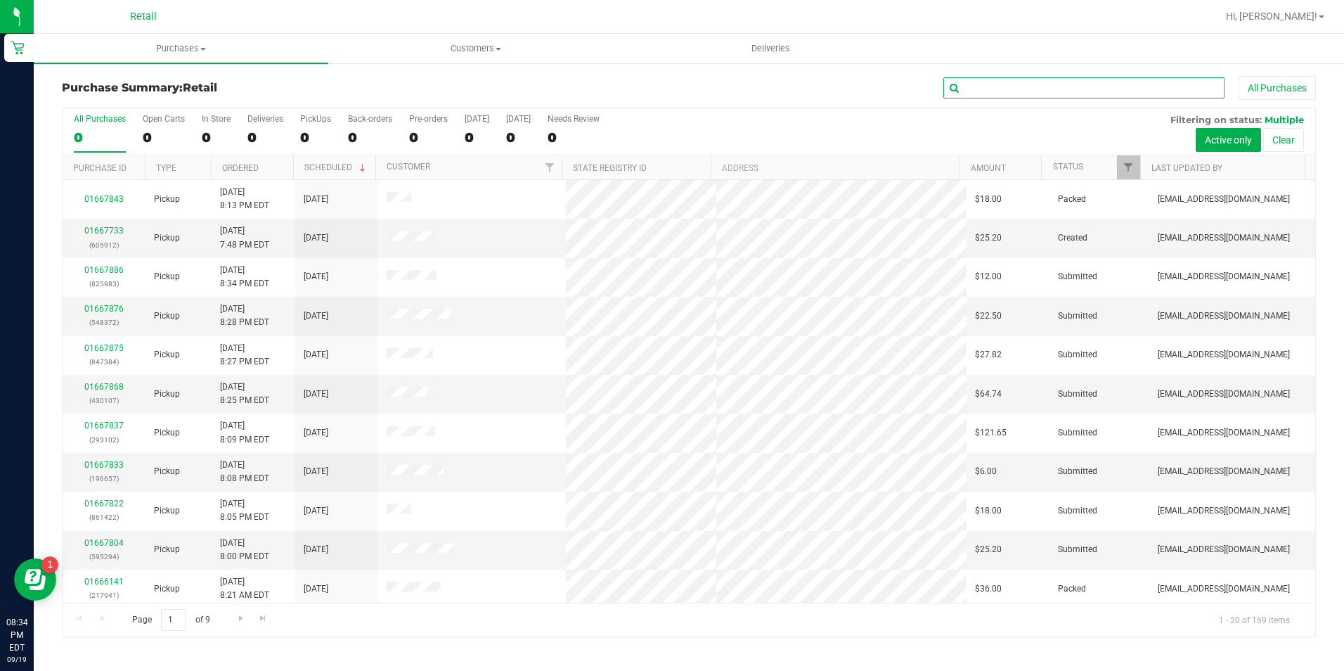
click at [990, 86] on input "text" at bounding box center [1084, 87] width 281 height 21
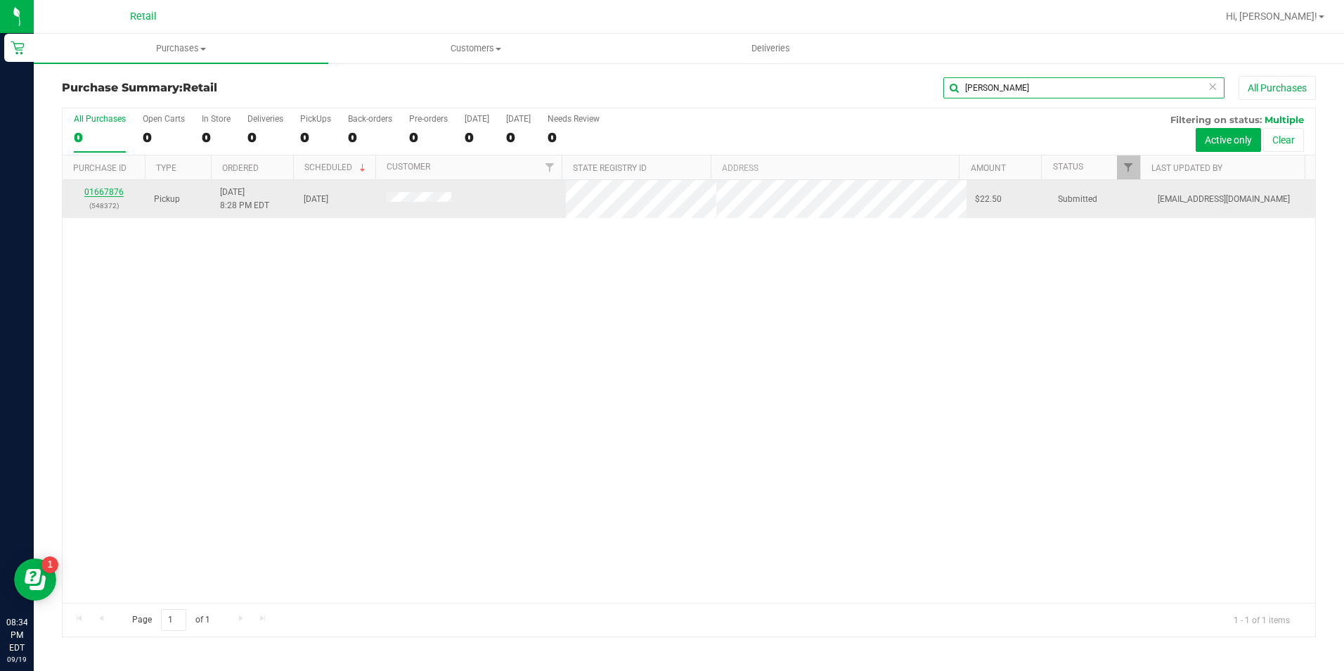
type input "[PERSON_NAME]"
click at [103, 192] on link "01667876" at bounding box center [103, 192] width 39 height 10
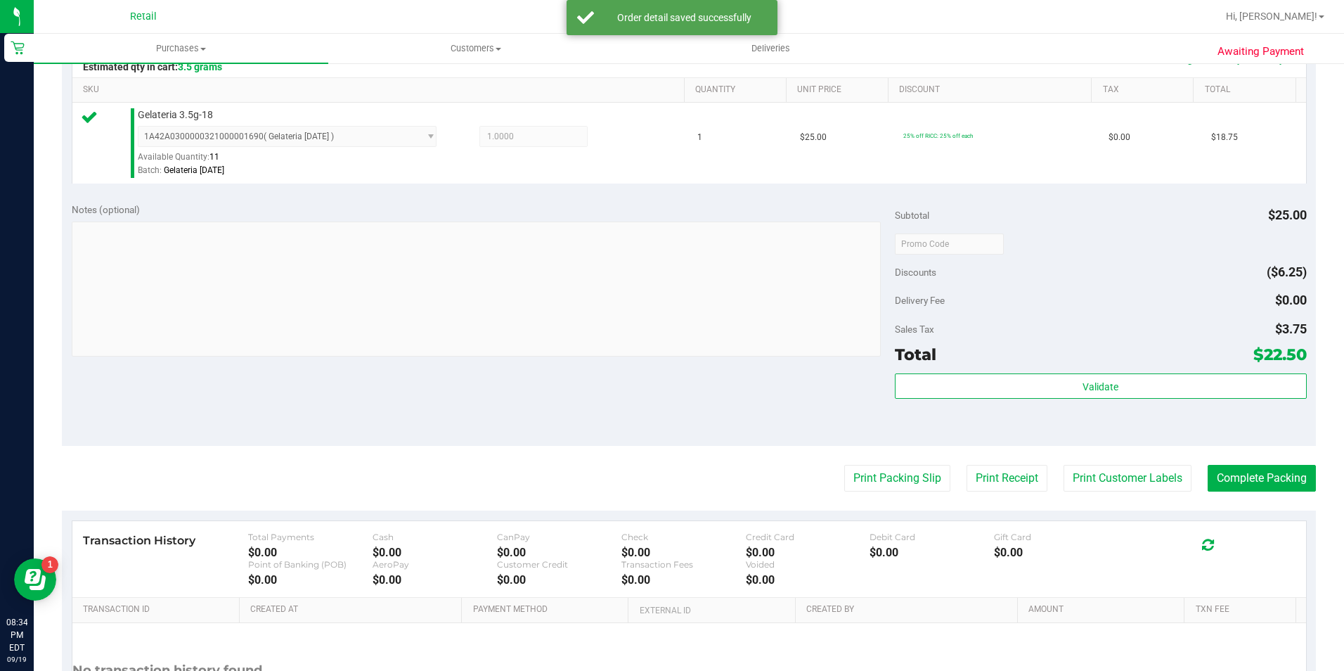
scroll to position [352, 0]
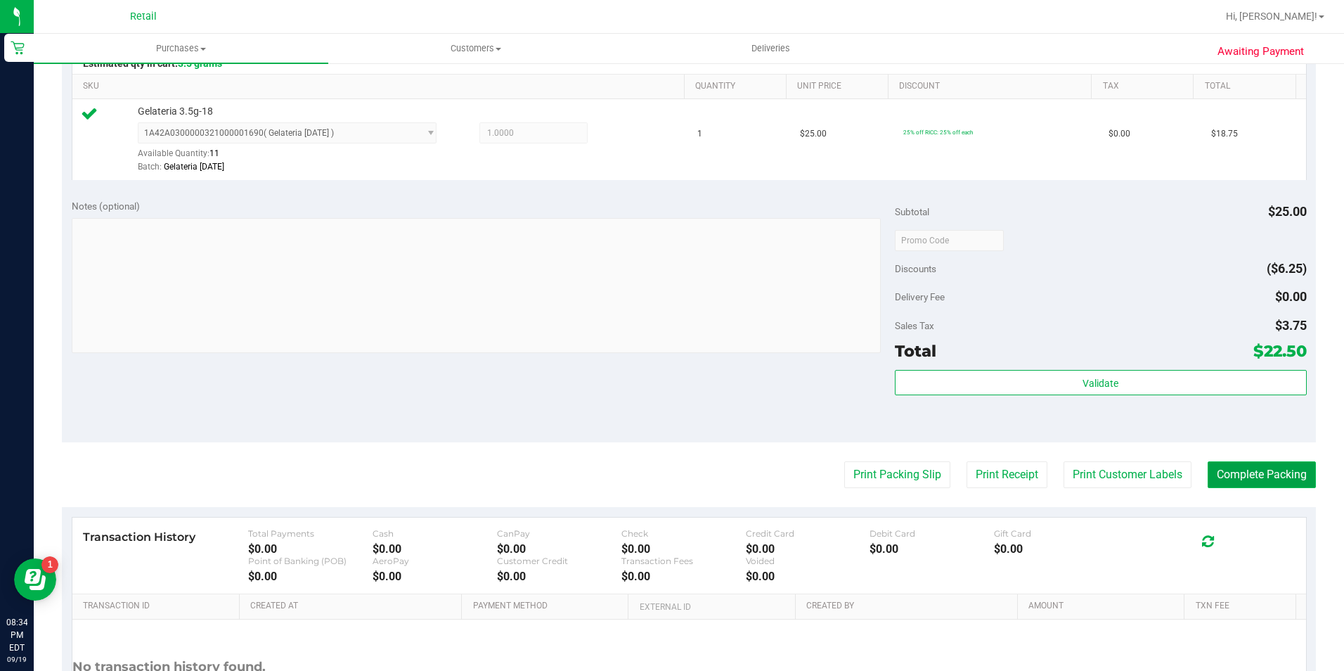
click at [1238, 473] on button "Complete Packing" at bounding box center [1262, 474] width 108 height 27
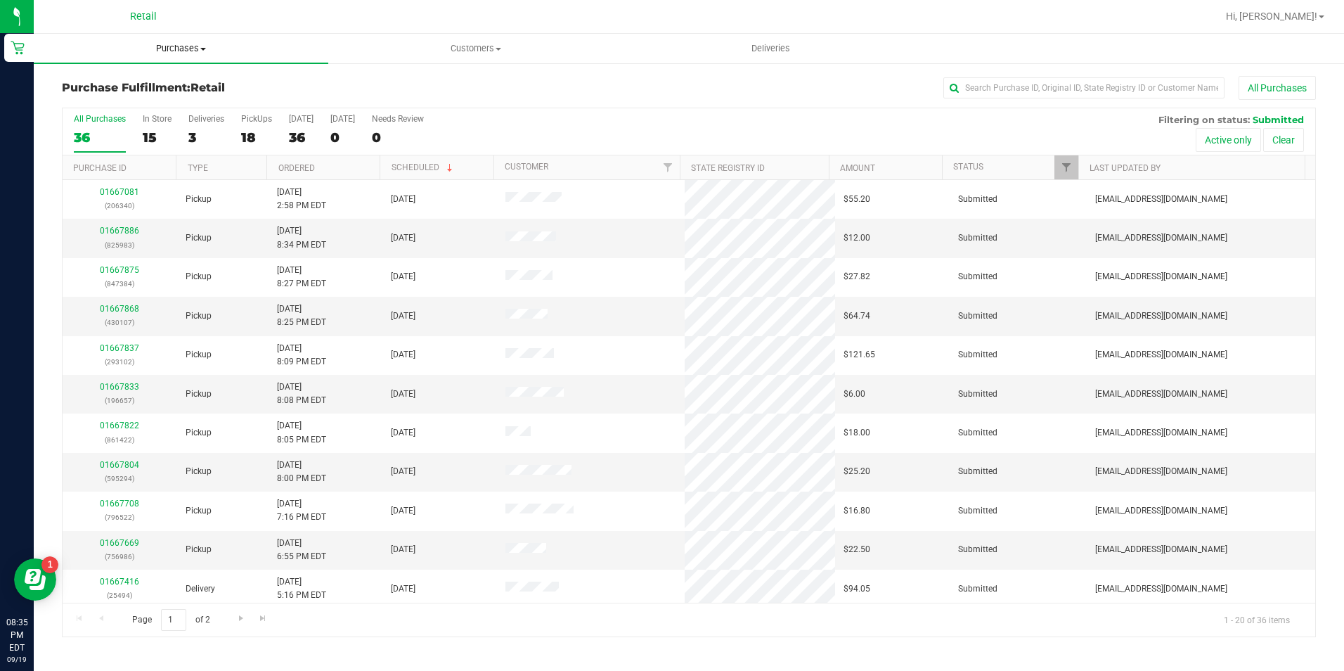
click at [174, 51] on span "Purchases" at bounding box center [181, 48] width 295 height 13
click at [174, 79] on span "Summary of purchases" at bounding box center [106, 85] width 144 height 12
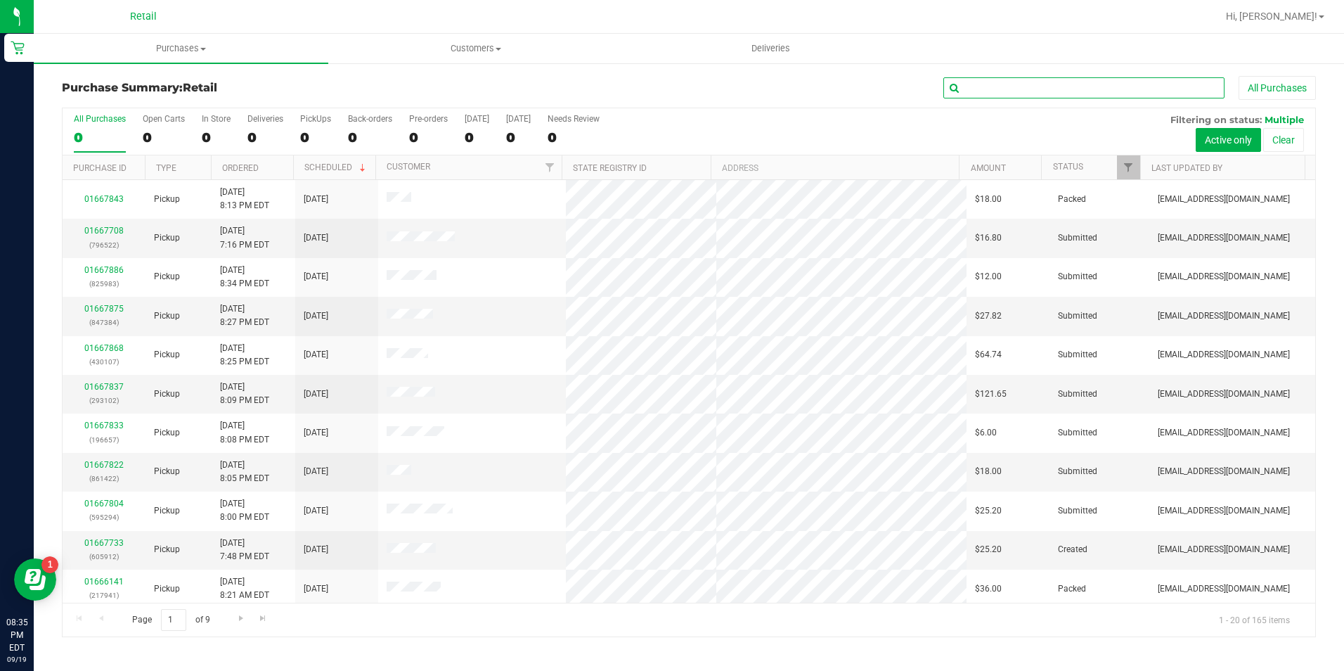
click at [1026, 84] on input "text" at bounding box center [1084, 87] width 281 height 21
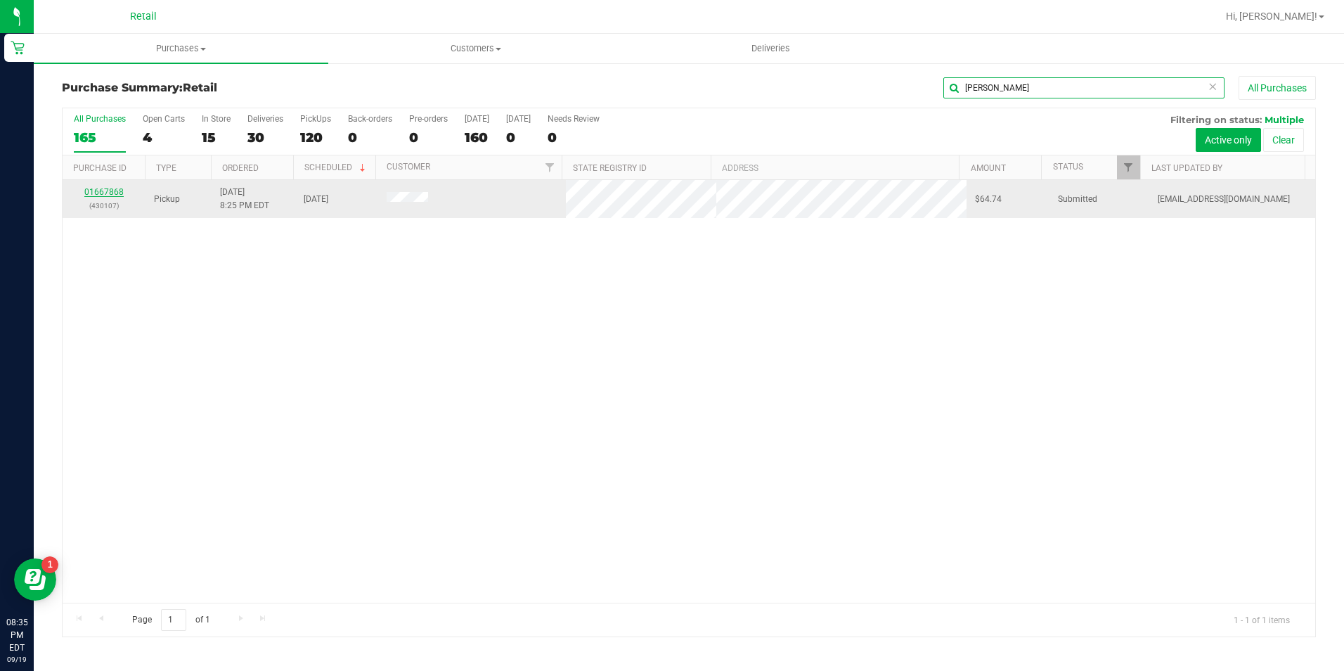
type input "[PERSON_NAME]"
click at [107, 193] on link "01667868" at bounding box center [103, 192] width 39 height 10
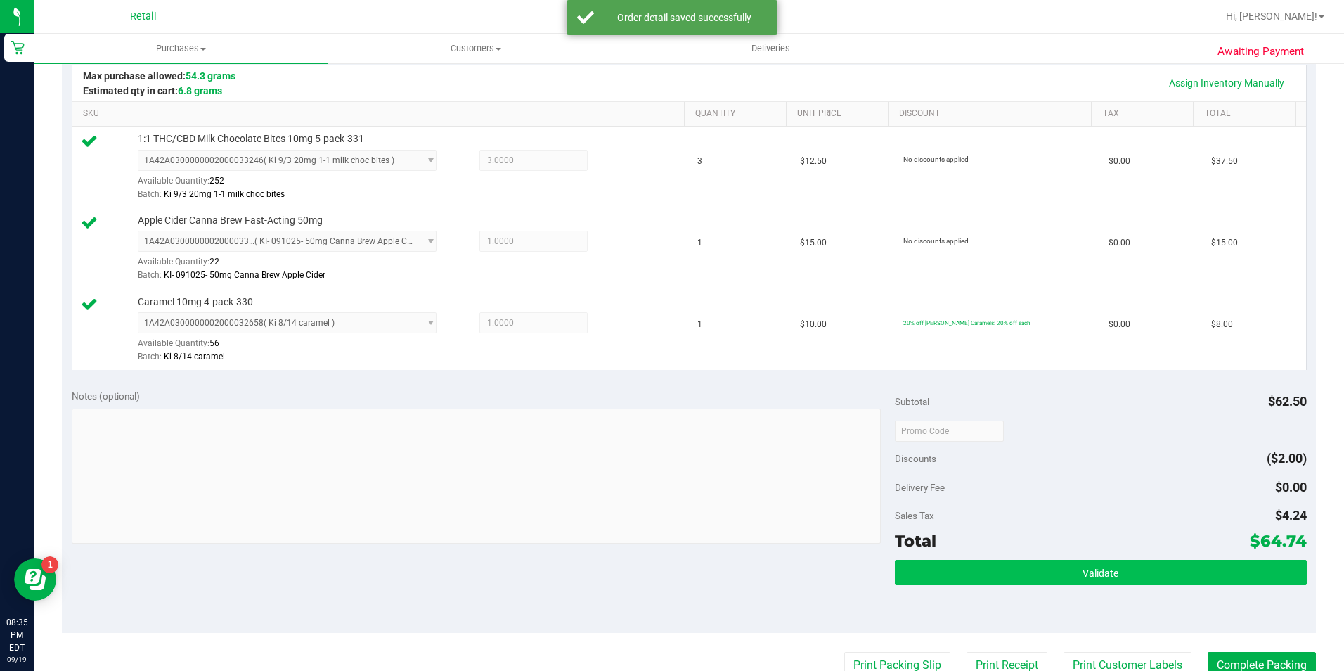
scroll to position [422, 0]
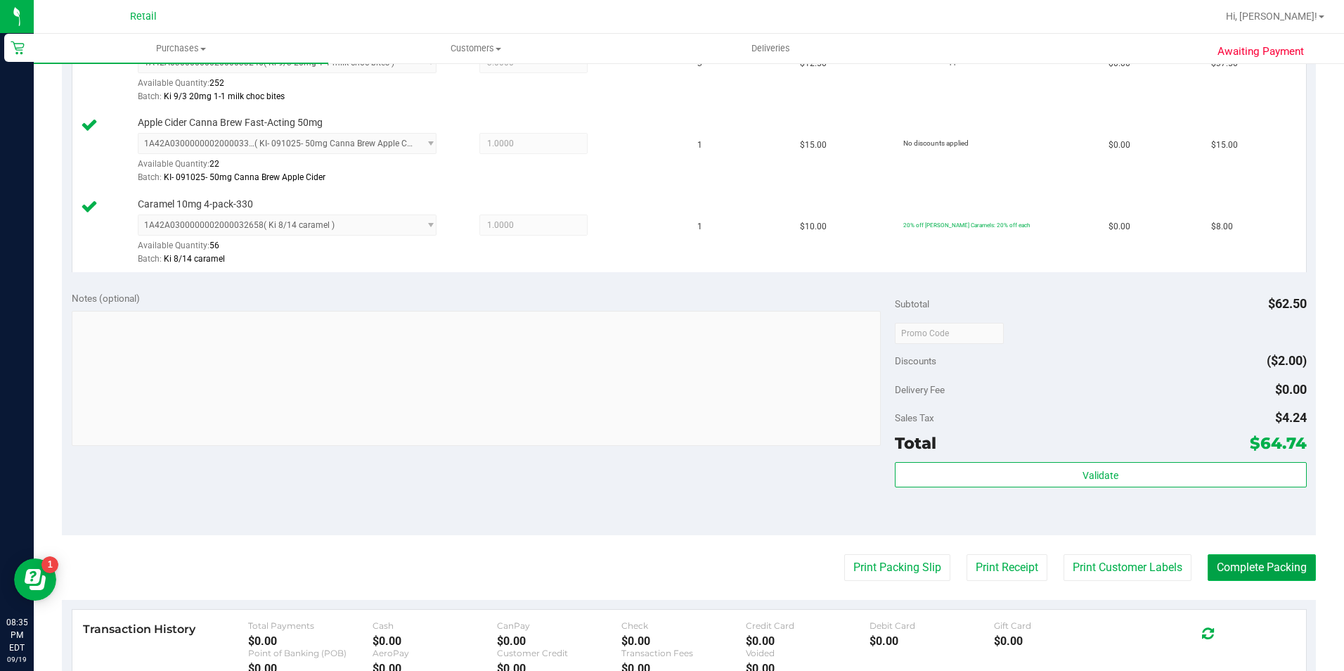
click at [1264, 577] on button "Complete Packing" at bounding box center [1262, 567] width 108 height 27
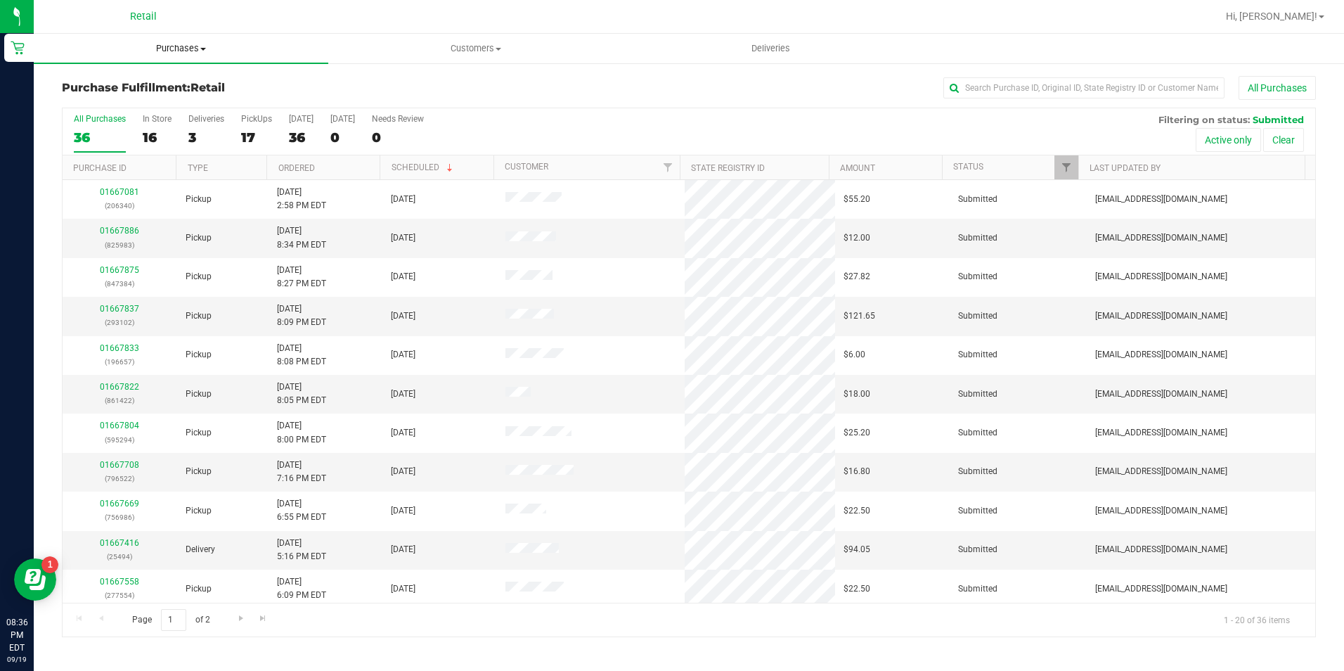
click at [176, 39] on uib-tab-heading "Purchases Summary of purchases Fulfillment All purchases" at bounding box center [181, 49] width 295 height 30
click at [169, 90] on span "Summary of purchases" at bounding box center [106, 85] width 144 height 12
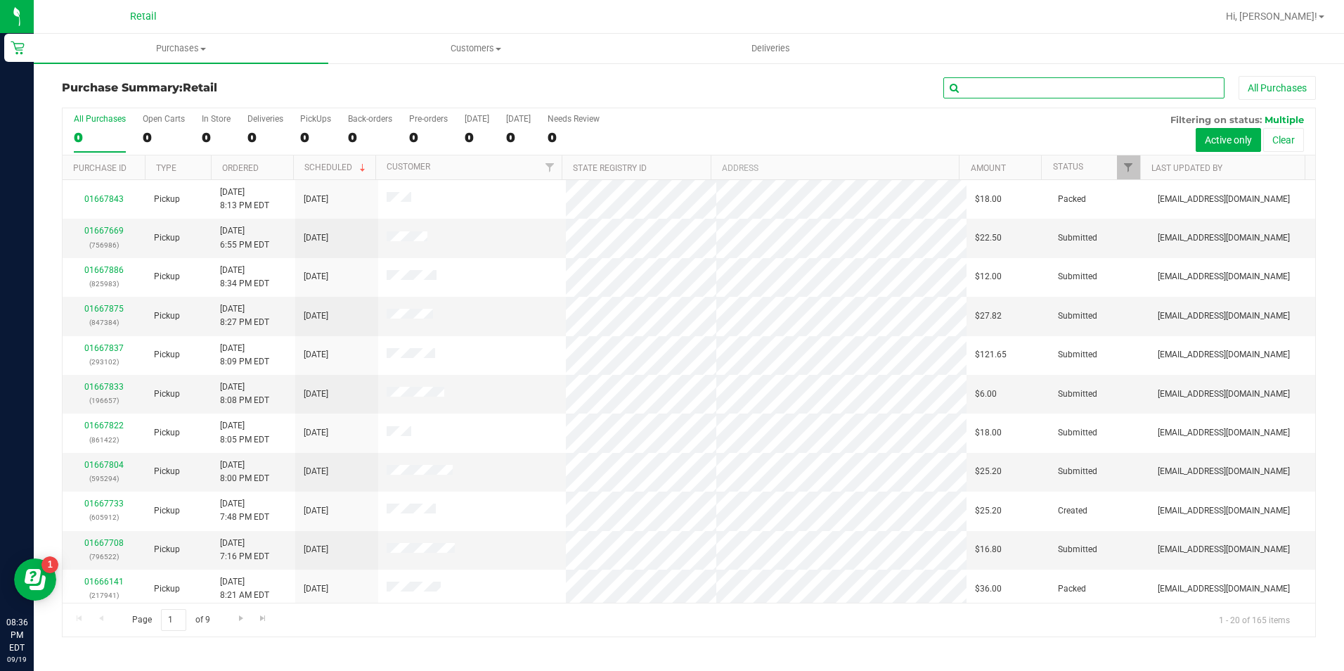
click at [1003, 89] on input "text" at bounding box center [1084, 87] width 281 height 21
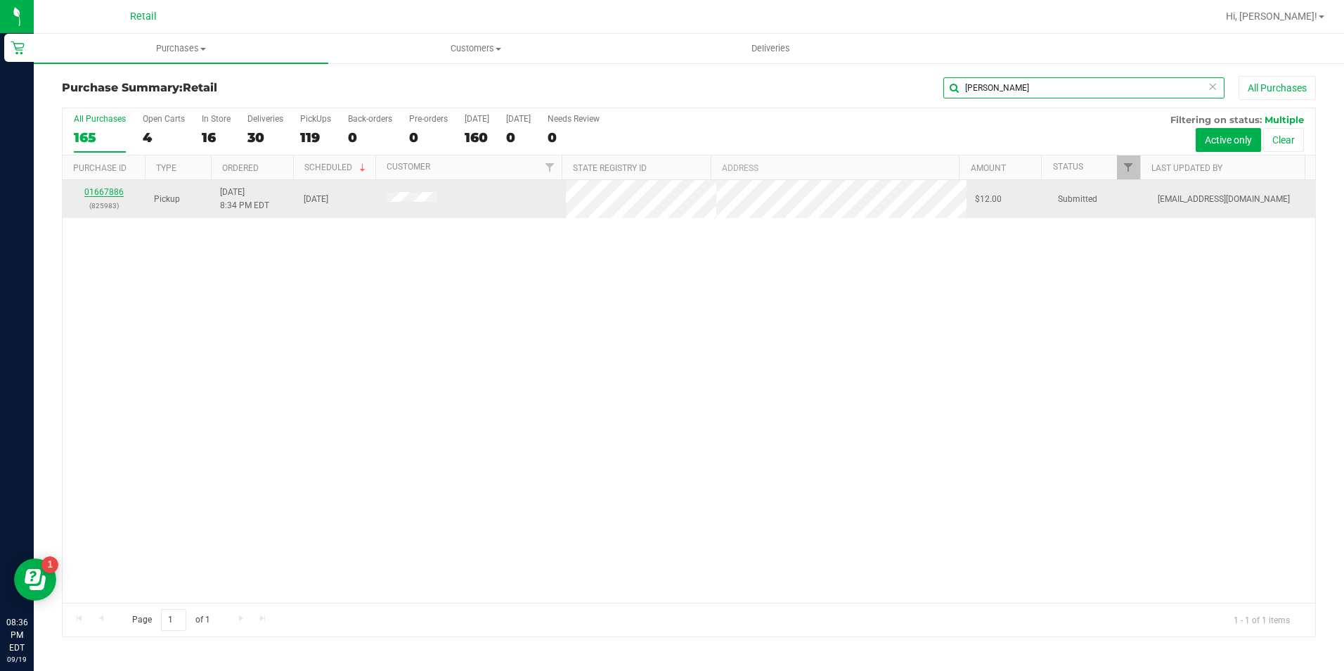
type input "[PERSON_NAME]"
click at [98, 195] on link "01667886" at bounding box center [103, 192] width 39 height 10
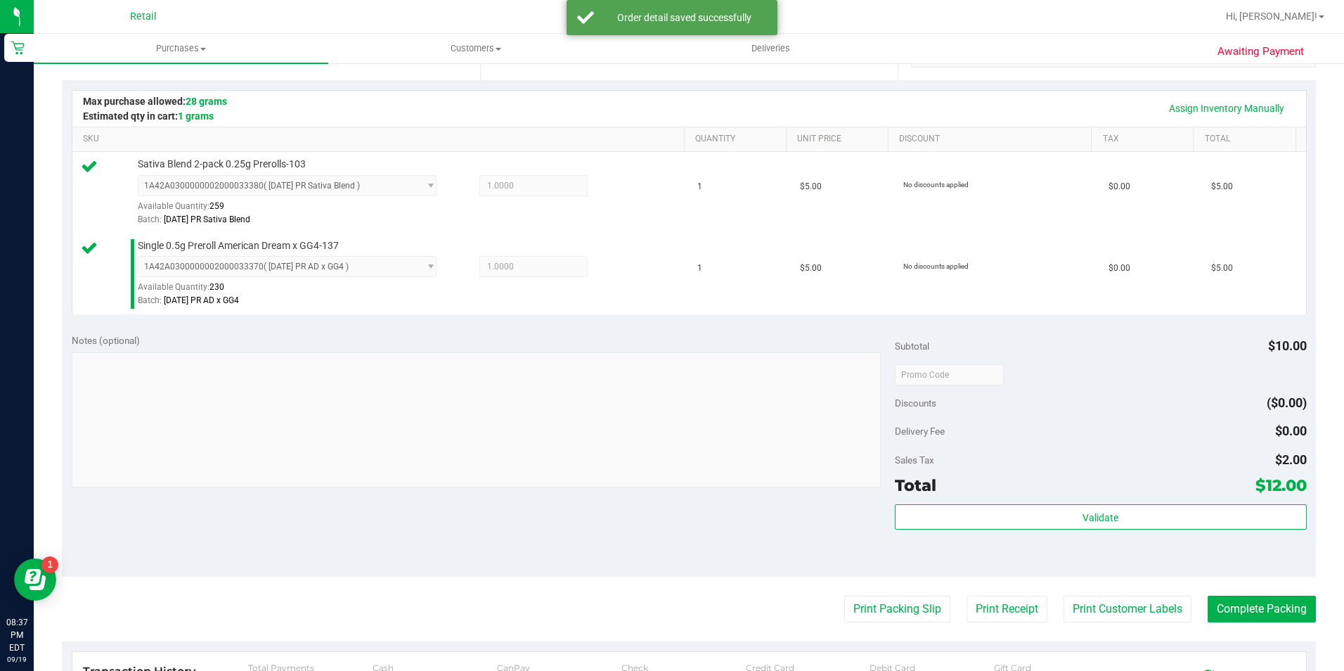
scroll to position [309, 0]
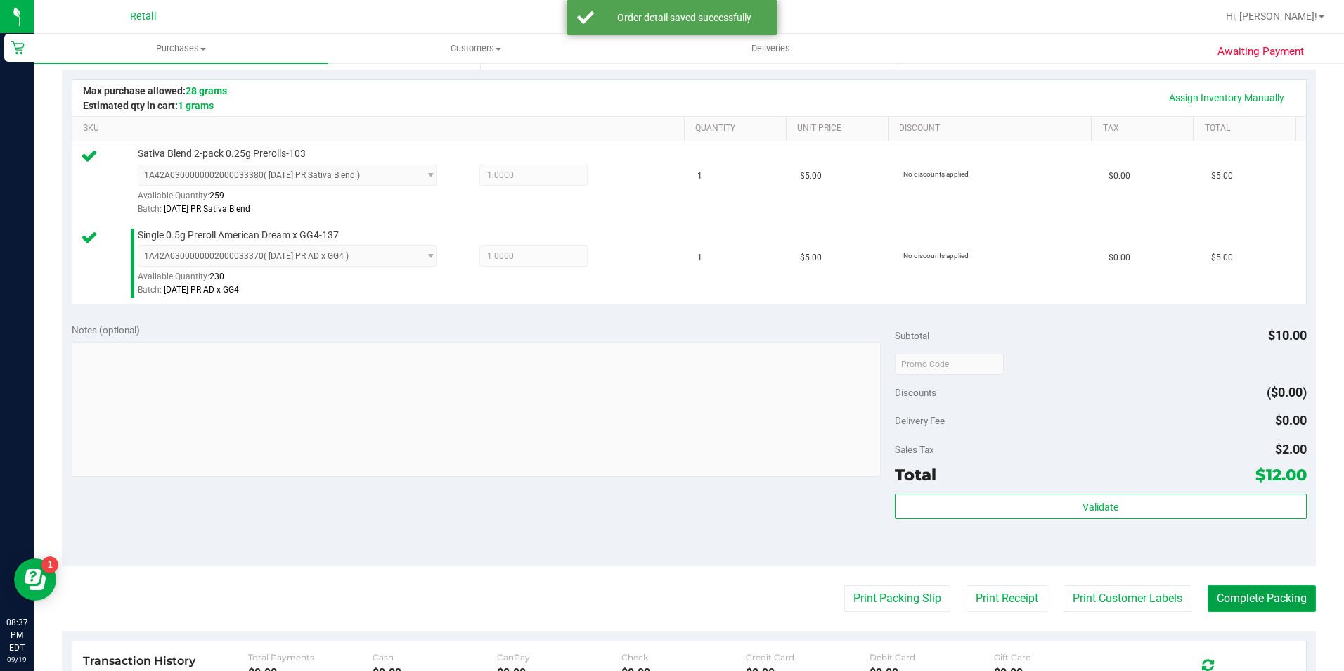
click at [1227, 589] on button "Complete Packing" at bounding box center [1262, 598] width 108 height 27
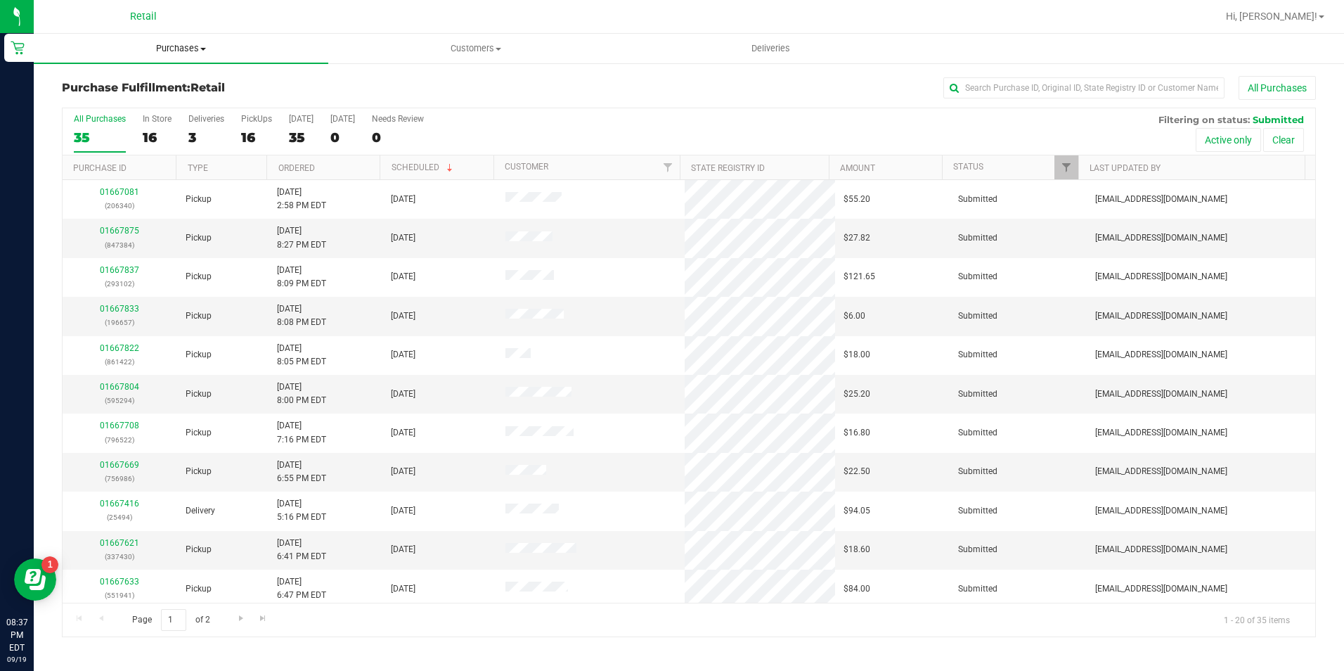
click at [188, 56] on uib-tab-heading "Purchases Summary of purchases Fulfillment All purchases" at bounding box center [181, 49] width 295 height 30
click at [181, 89] on li "Summary of purchases" at bounding box center [181, 85] width 295 height 17
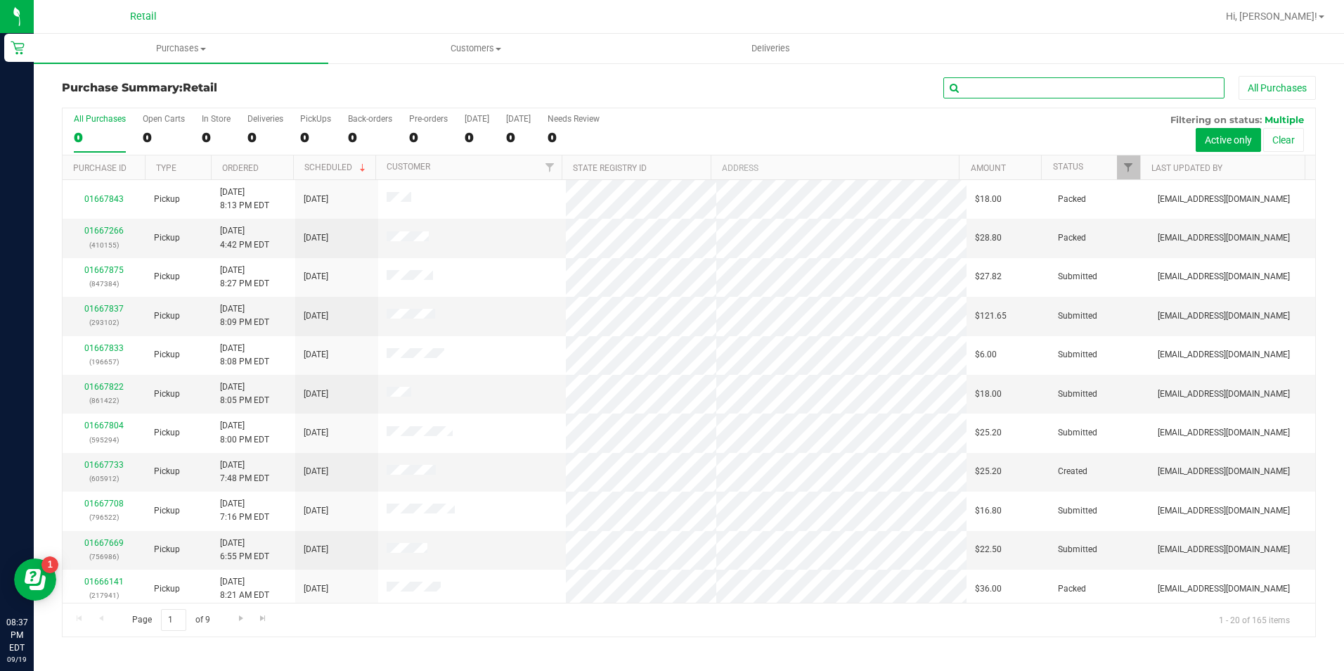
click at [1025, 82] on input "text" at bounding box center [1084, 87] width 281 height 21
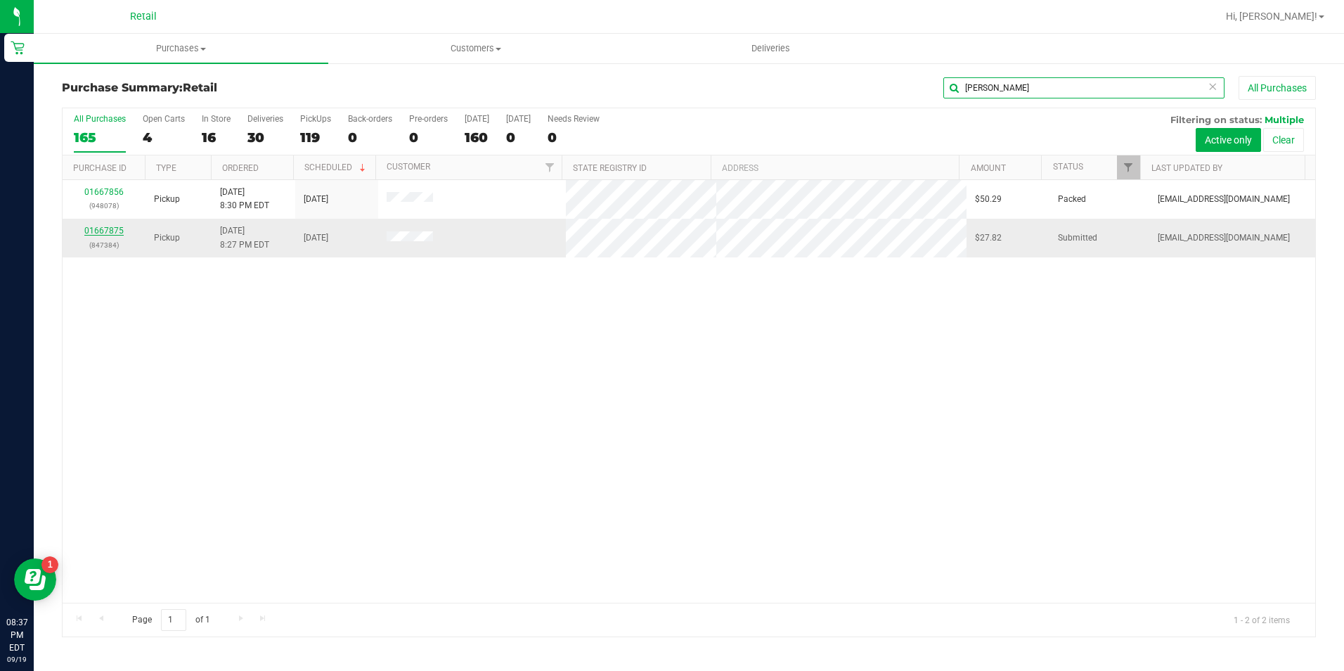
type input "[PERSON_NAME]"
click at [100, 228] on link "01667875" at bounding box center [103, 231] width 39 height 10
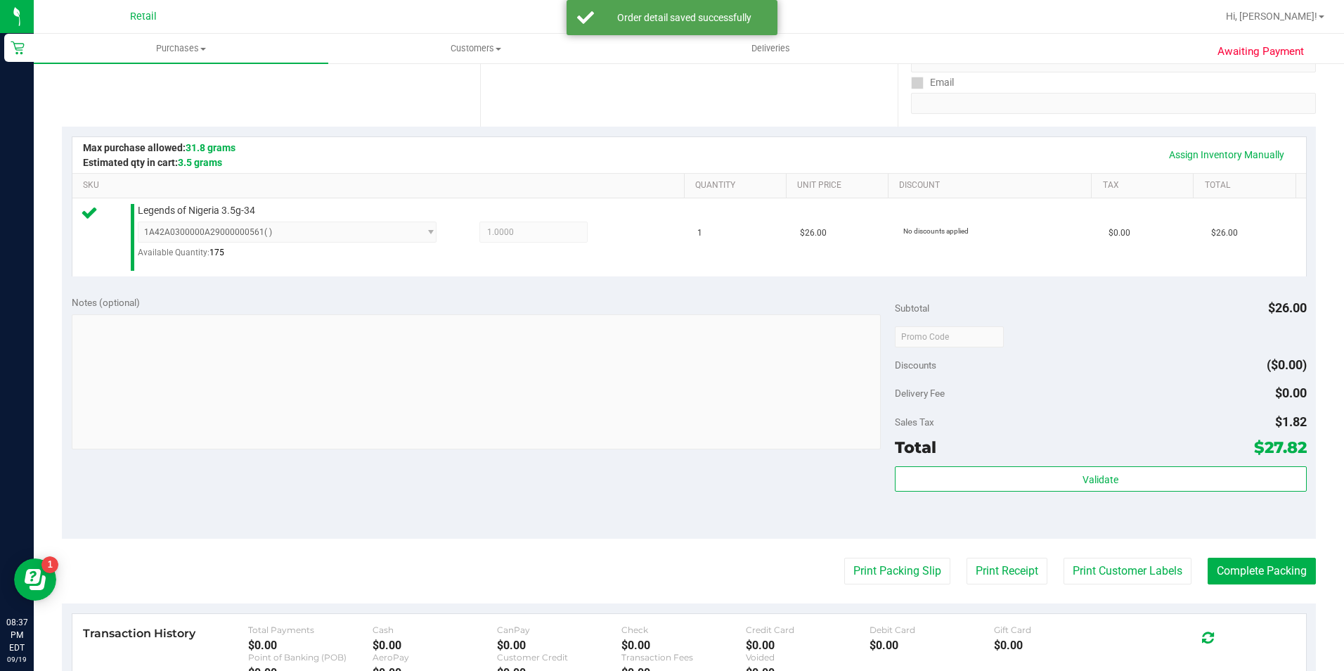
scroll to position [281, 0]
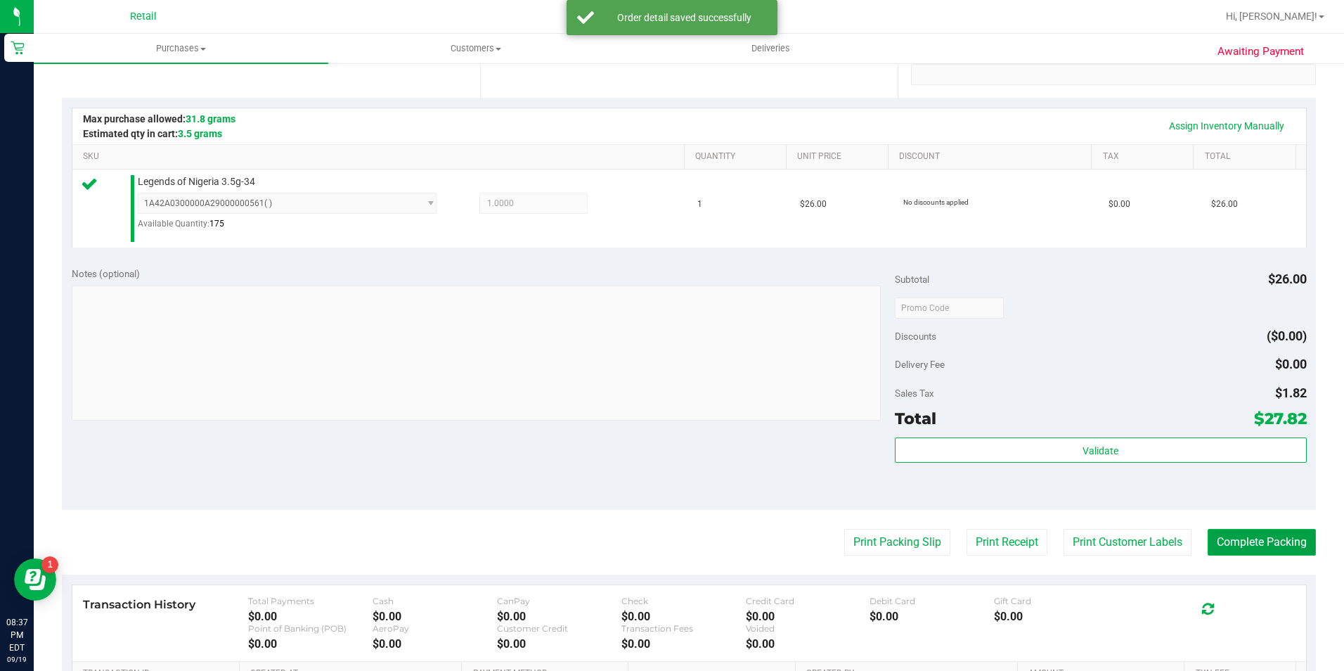
click at [1288, 536] on button "Complete Packing" at bounding box center [1262, 542] width 108 height 27
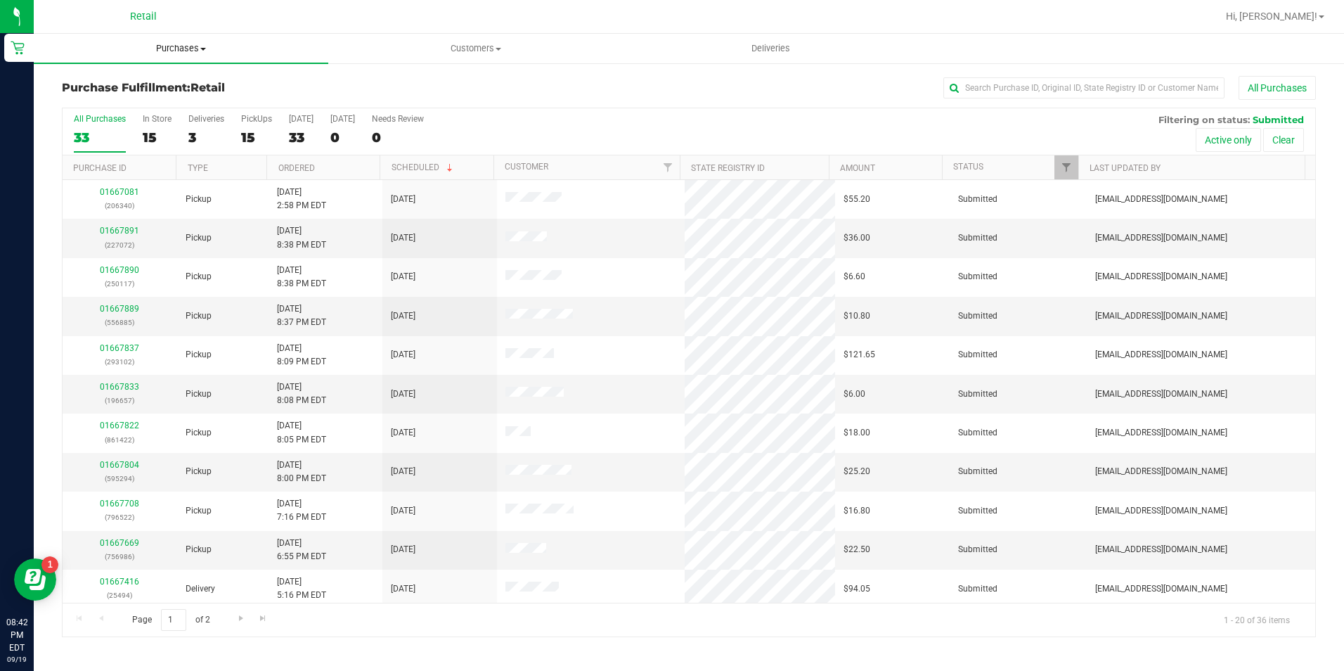
click at [169, 45] on span "Purchases" at bounding box center [181, 48] width 295 height 13
click at [169, 83] on span "Summary of purchases" at bounding box center [106, 85] width 144 height 12
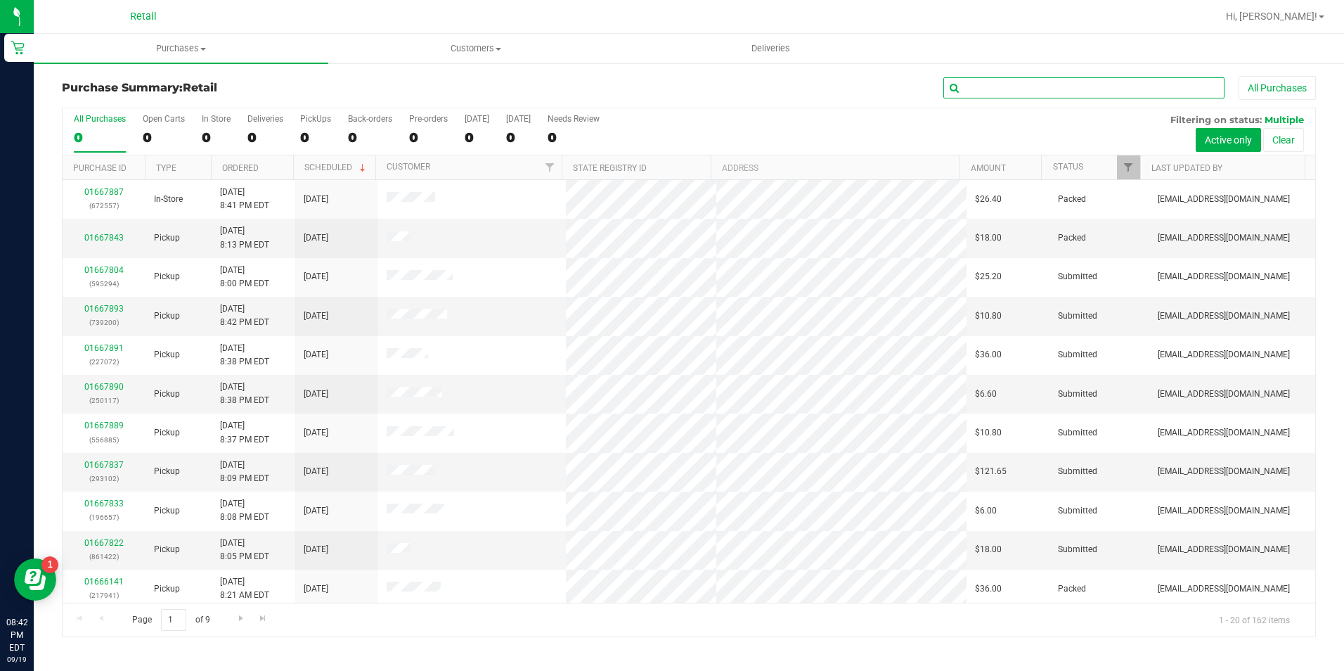
click at [1006, 96] on input "text" at bounding box center [1084, 87] width 281 height 21
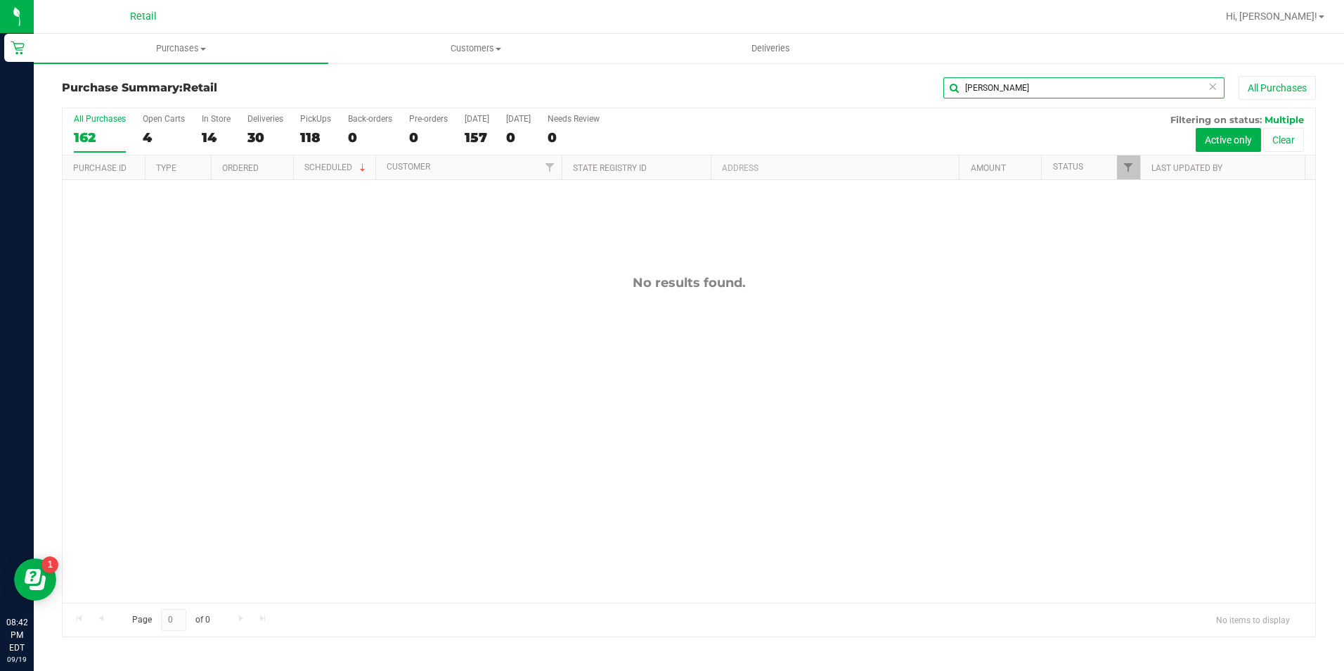
type input "[PERSON_NAME]"
drag, startPoint x: 1018, startPoint y: 86, endPoint x: 866, endPoint y: 100, distance: 151.8
click at [866, 100] on div "Purchase Summary: Retail [PERSON_NAME] All Purchases" at bounding box center [689, 91] width 1254 height 31
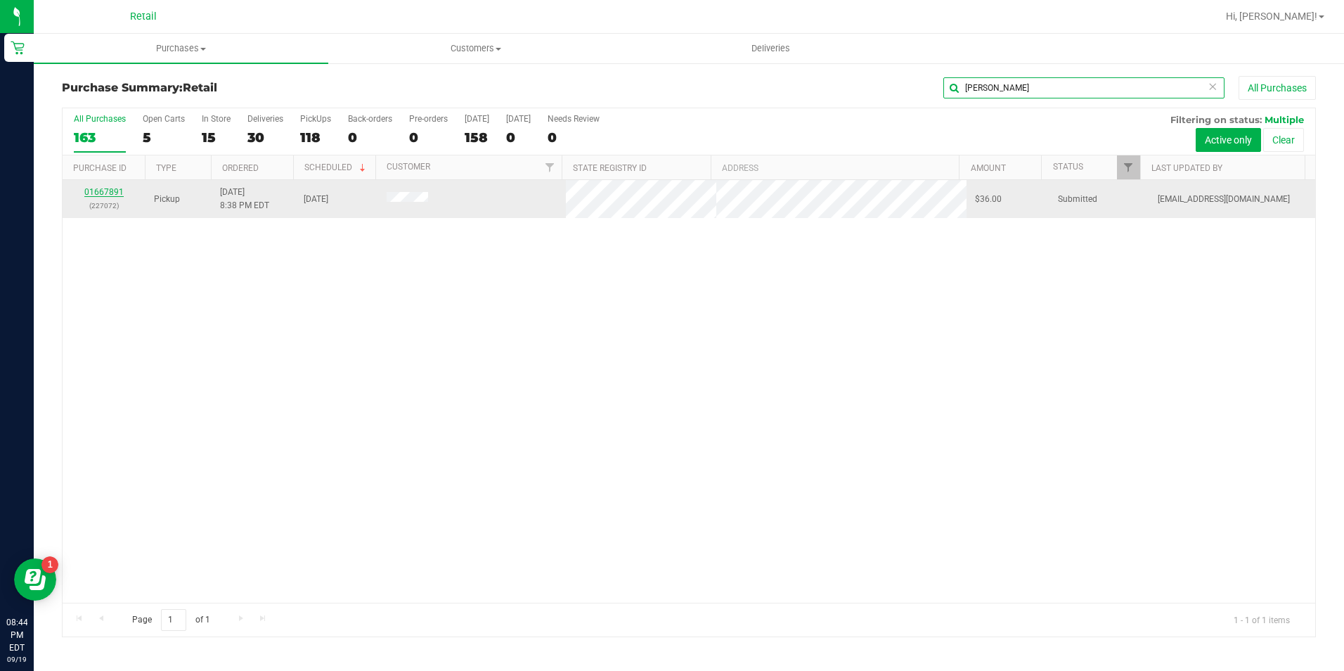
type input "[PERSON_NAME]"
click at [106, 192] on link "01667891" at bounding box center [103, 192] width 39 height 10
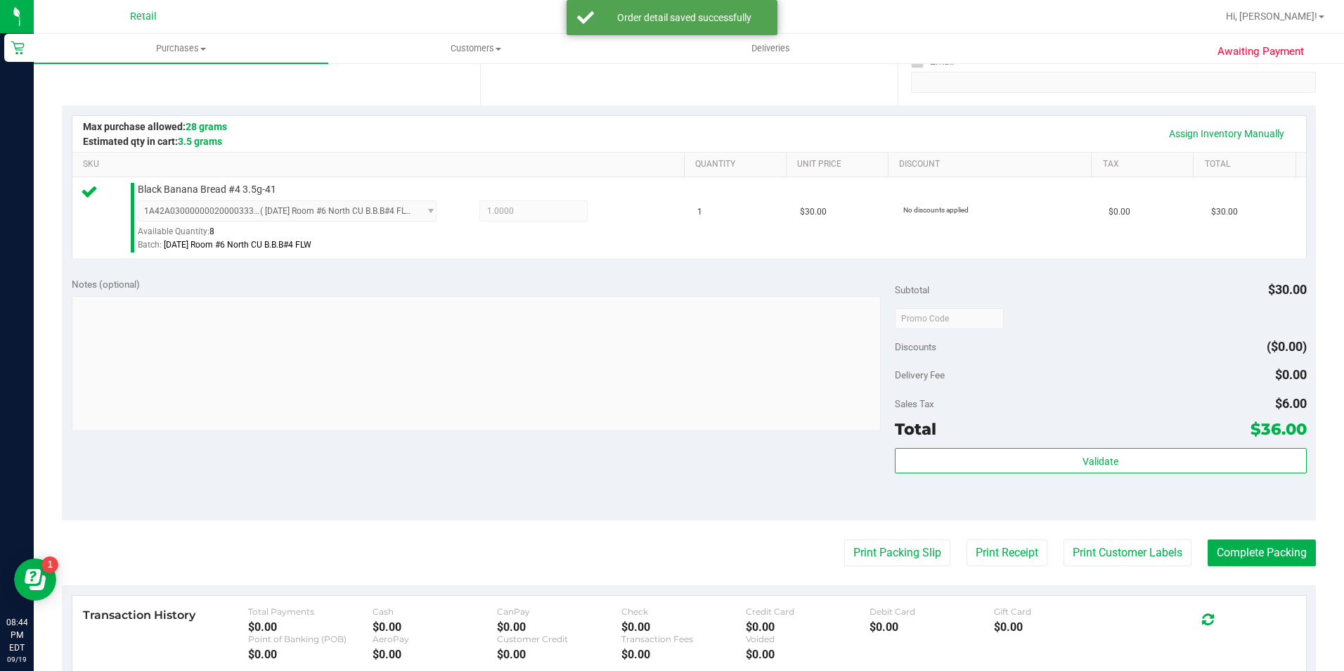
scroll to position [352, 0]
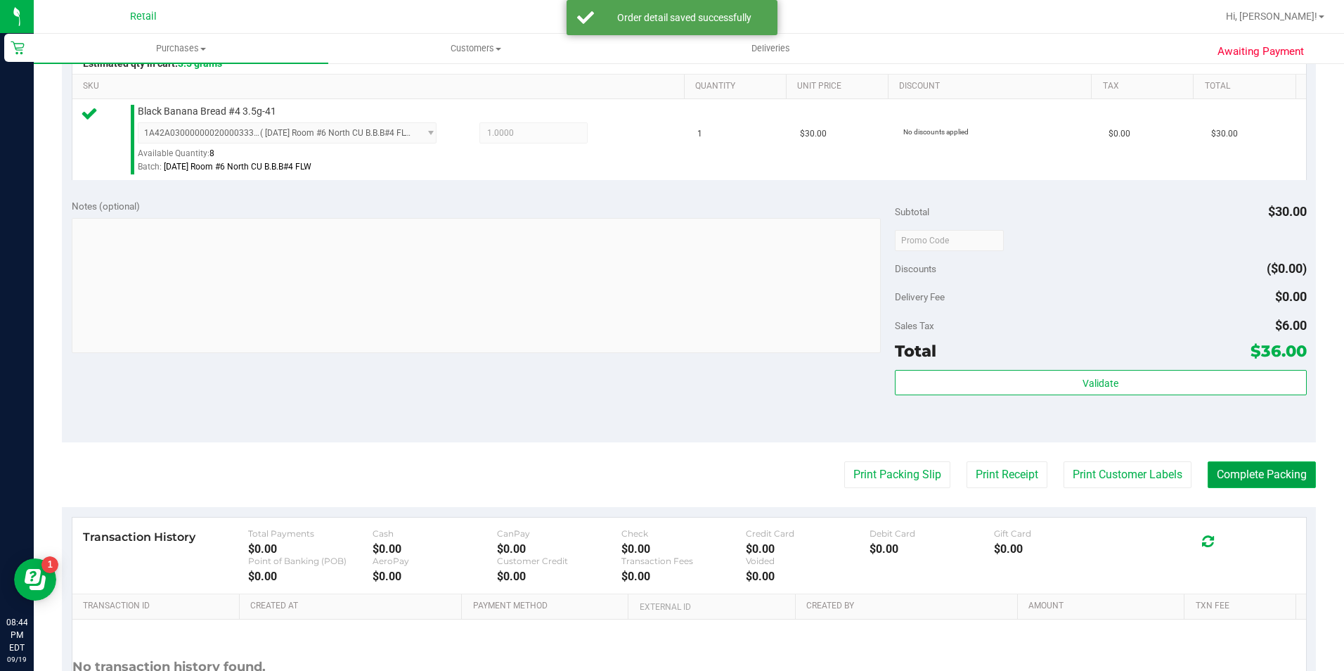
click at [1208, 475] on button "Complete Packing" at bounding box center [1262, 474] width 108 height 27
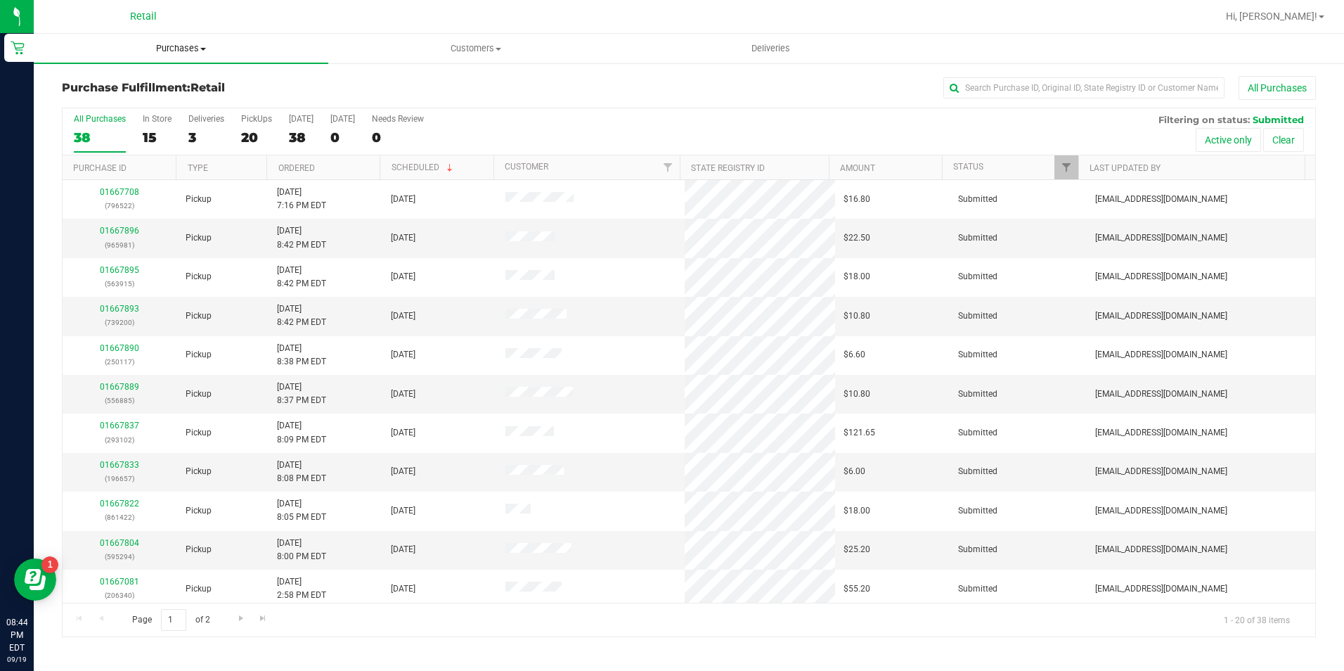
click at [193, 39] on uib-tab-heading "Purchases Summary of purchases Fulfillment All purchases" at bounding box center [181, 49] width 295 height 30
click at [193, 51] on span "Purchases" at bounding box center [181, 48] width 295 height 13
click at [188, 51] on span "Purchases" at bounding box center [181, 48] width 295 height 13
click at [183, 85] on li "Summary of purchases" at bounding box center [181, 85] width 295 height 17
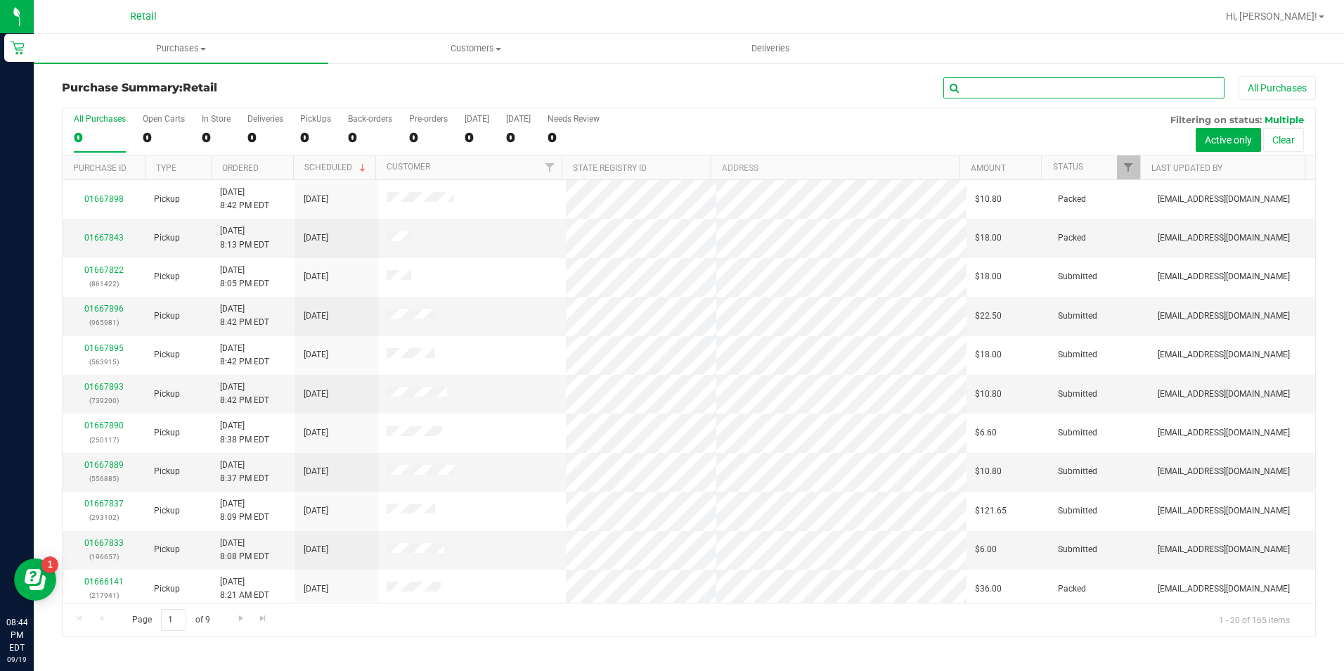
click at [1089, 84] on input "text" at bounding box center [1084, 87] width 281 height 21
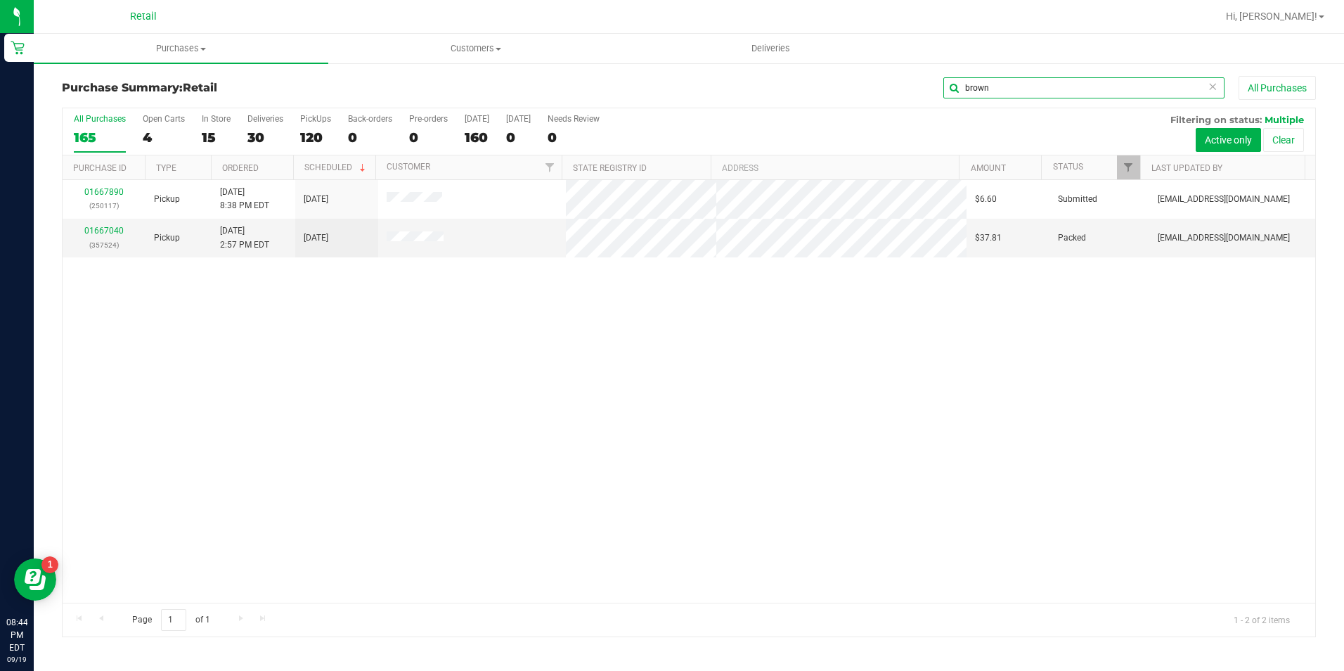
type input "brown"
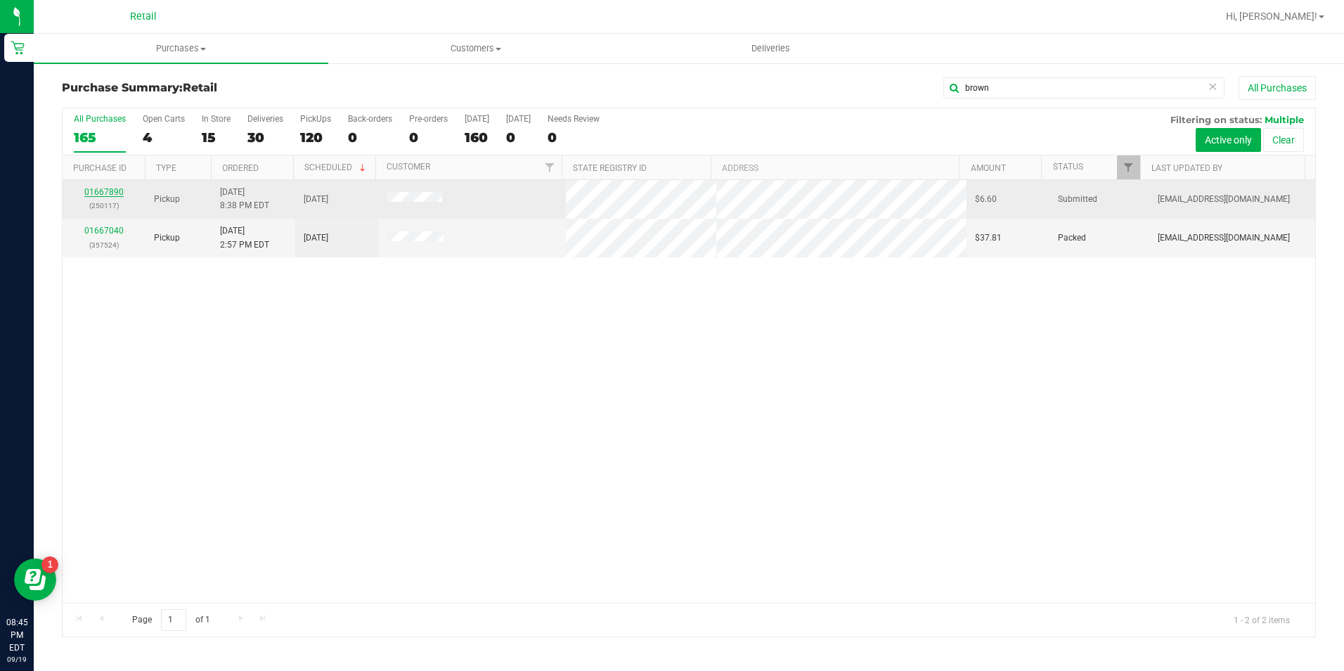
click at [96, 193] on link "01667890" at bounding box center [103, 192] width 39 height 10
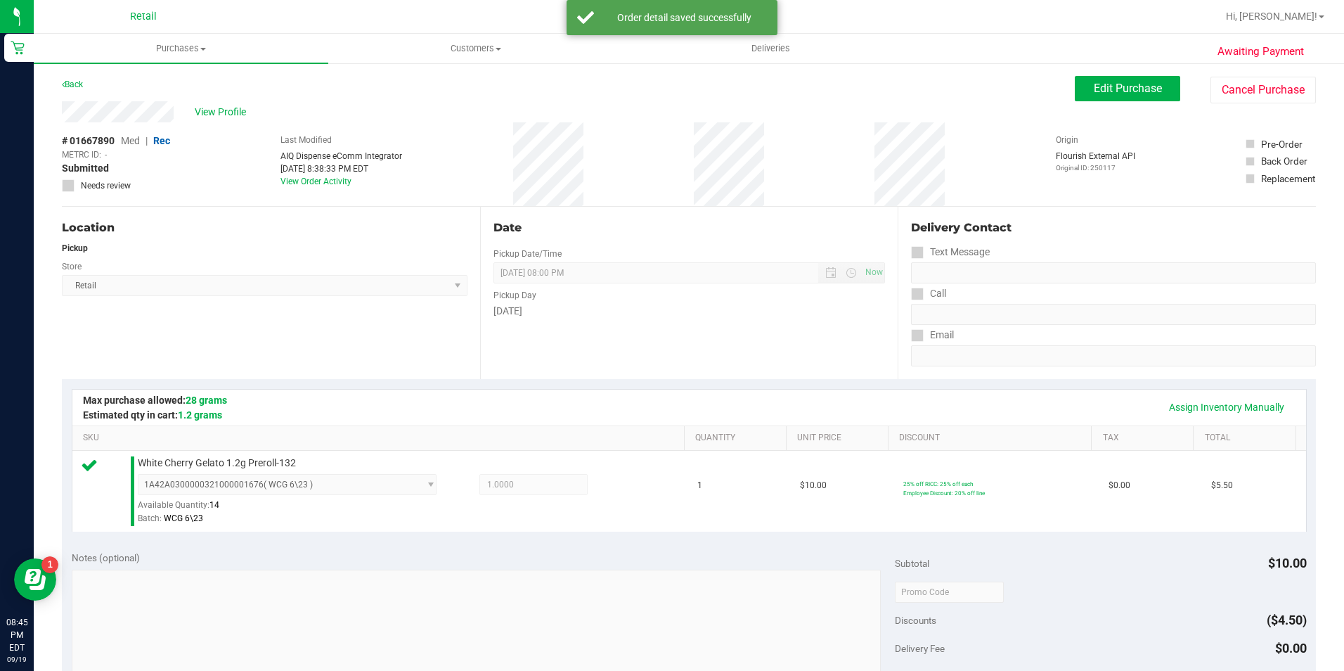
scroll to position [422, 0]
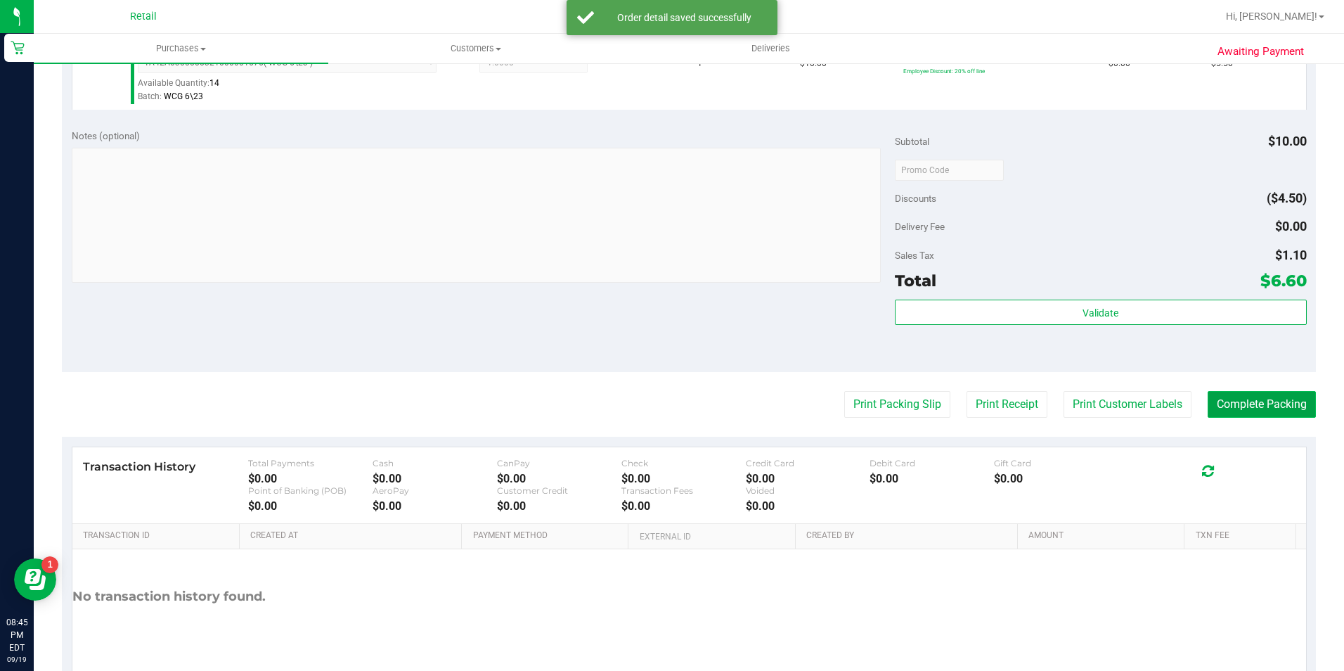
click at [1233, 413] on button "Complete Packing" at bounding box center [1262, 404] width 108 height 27
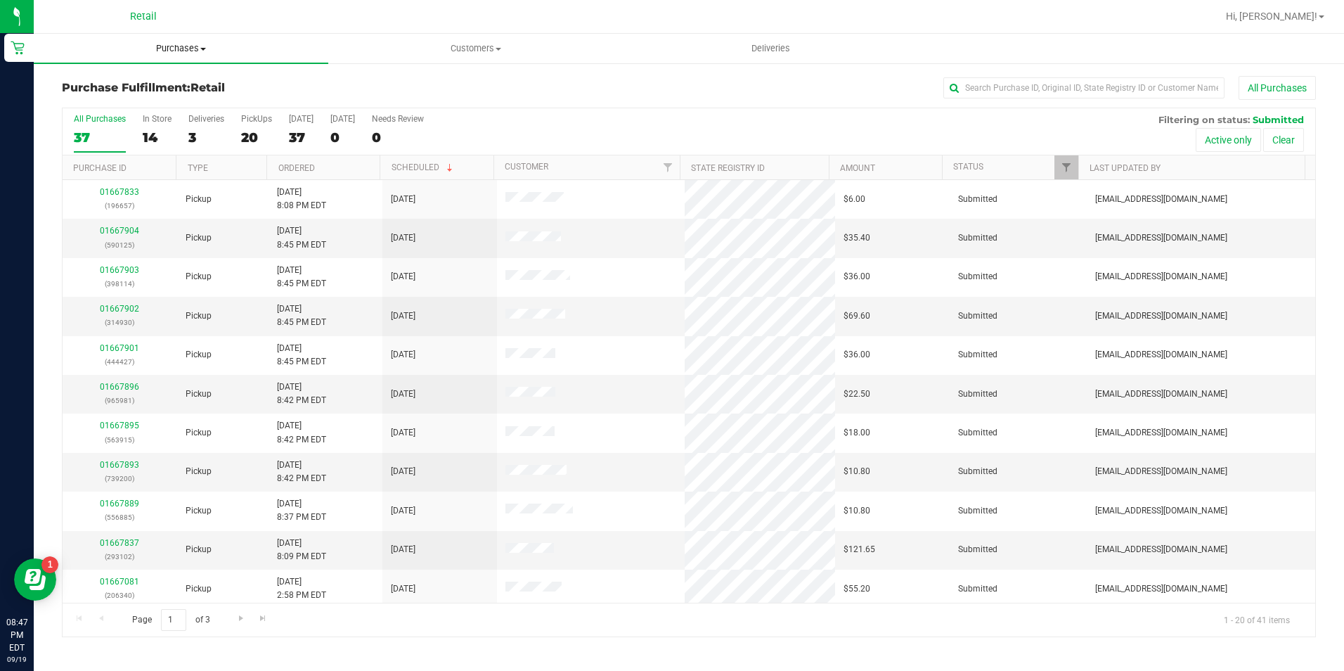
click at [167, 49] on span "Purchases" at bounding box center [181, 48] width 295 height 13
click at [162, 82] on span "Summary of purchases" at bounding box center [106, 85] width 144 height 12
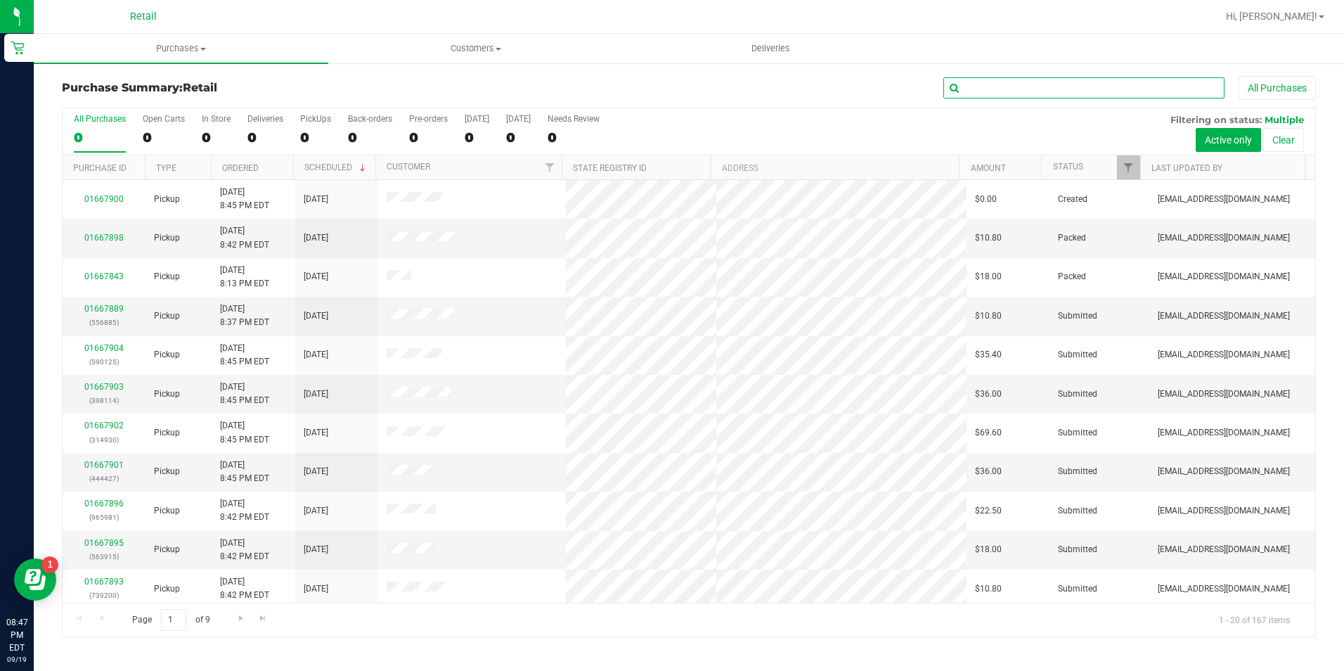
click at [1048, 86] on input "text" at bounding box center [1084, 87] width 281 height 21
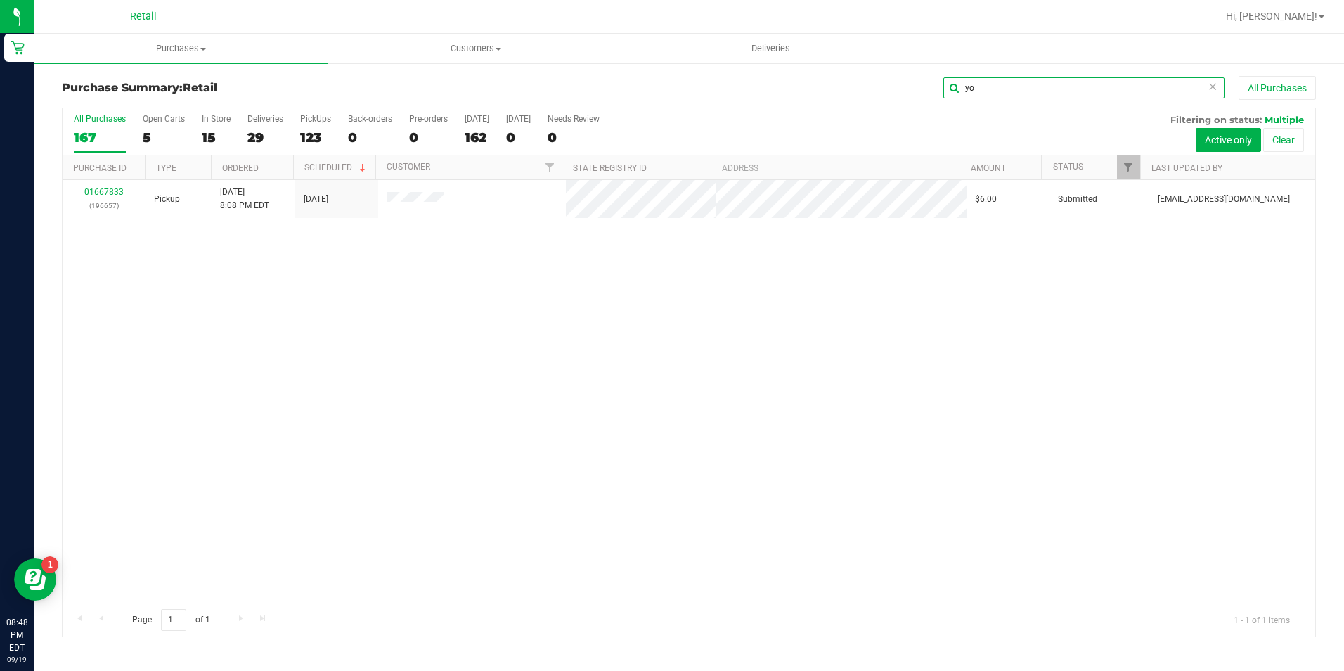
type input "y"
drag, startPoint x: 993, startPoint y: 88, endPoint x: 906, endPoint y: 87, distance: 86.5
click at [906, 87] on div "asia All Purchases" at bounding box center [898, 88] width 836 height 24
type input "]"
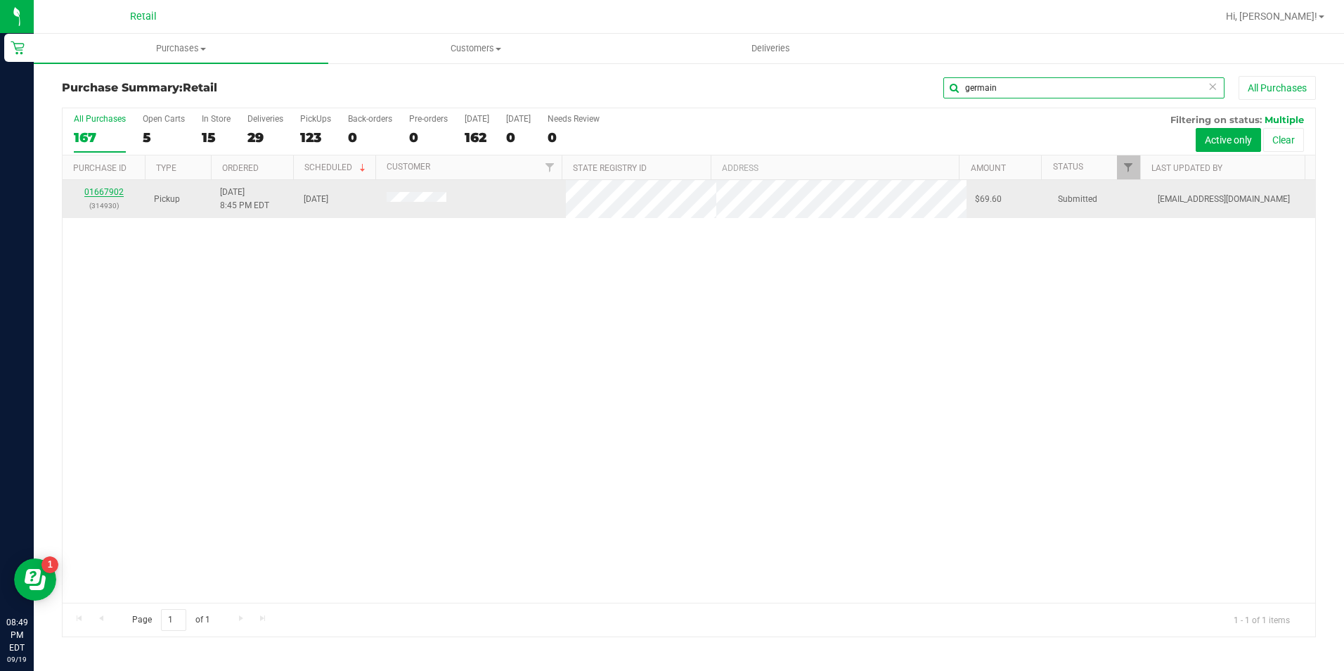
type input "germain"
click at [105, 188] on link "01667902" at bounding box center [103, 192] width 39 height 10
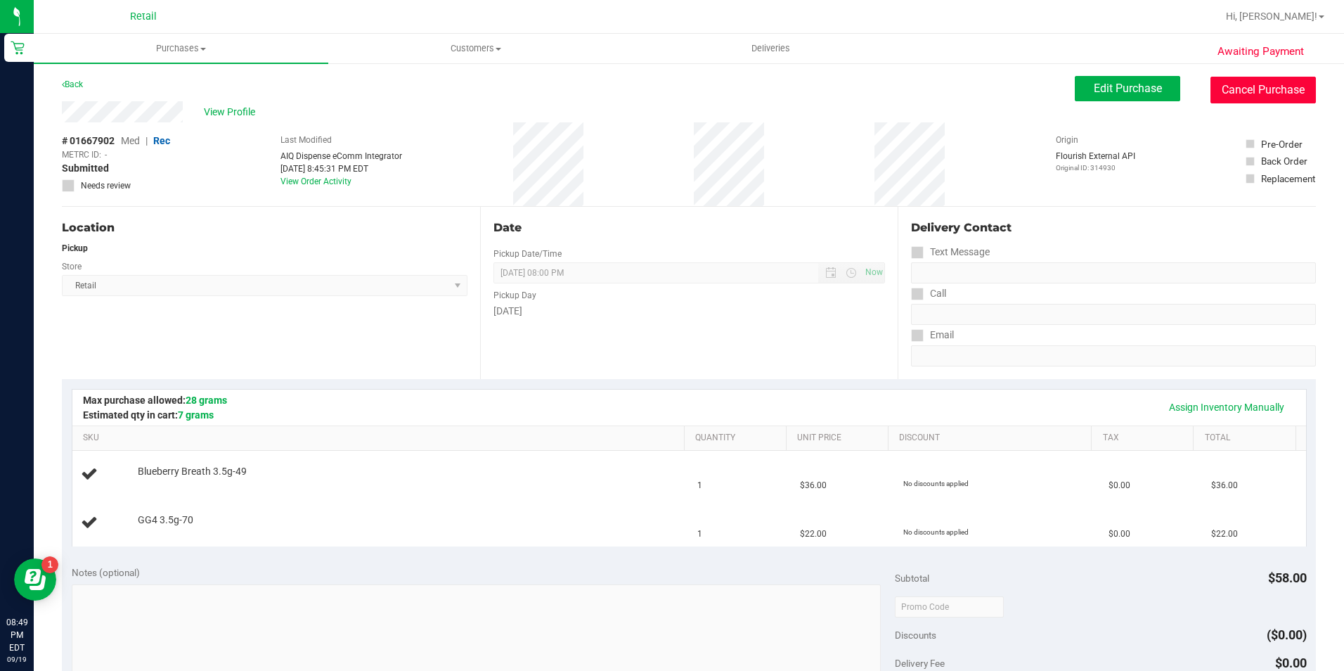
click at [1264, 82] on button "Cancel Purchase" at bounding box center [1263, 90] width 105 height 27
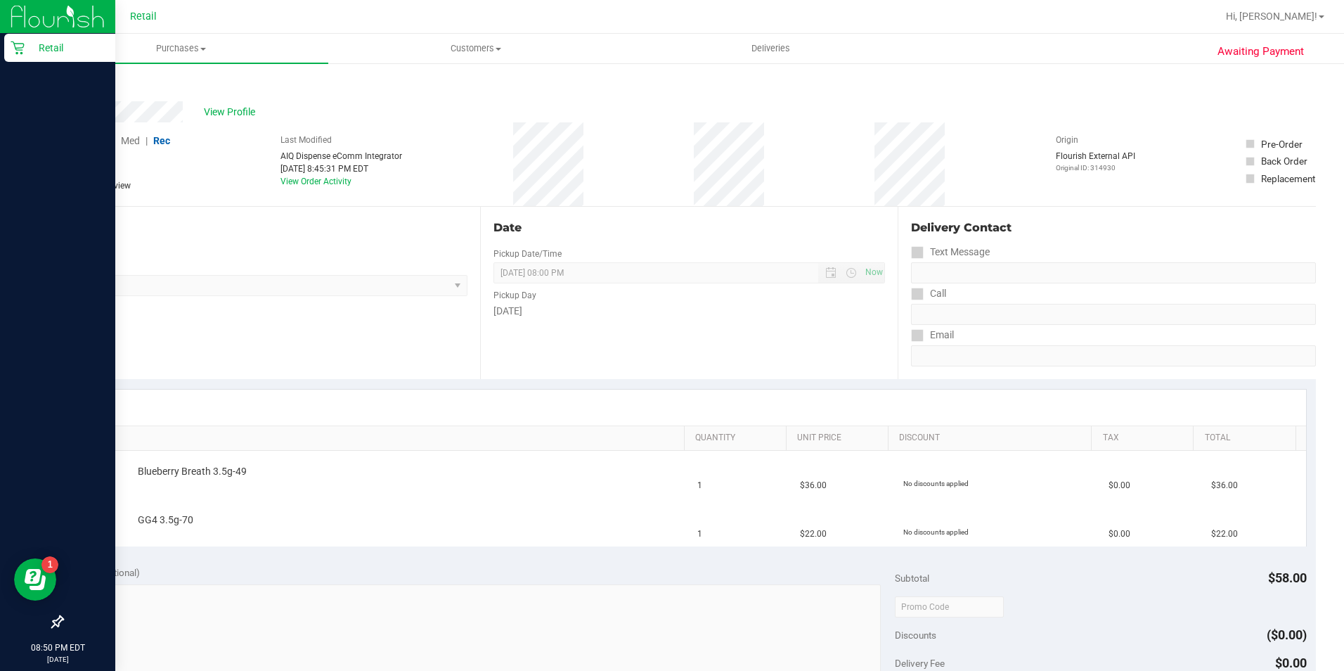
click at [14, 45] on icon at bounding box center [17, 47] width 13 height 13
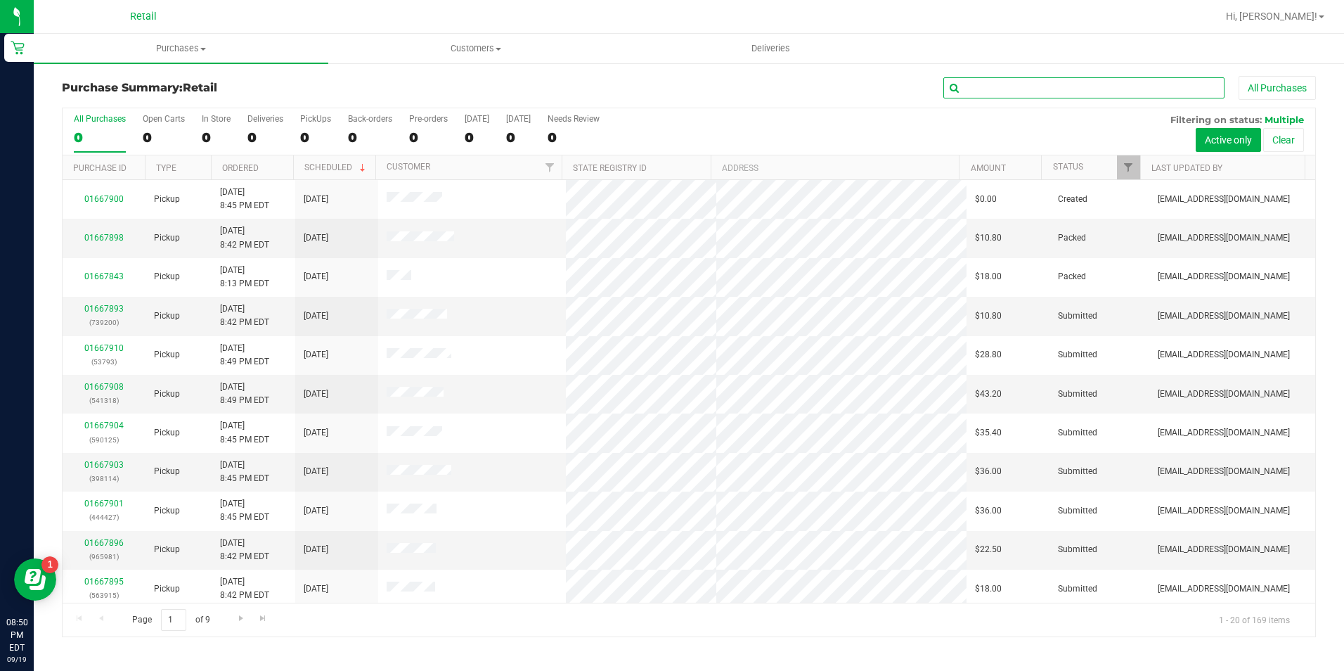
click at [1014, 86] on input "text" at bounding box center [1084, 87] width 281 height 21
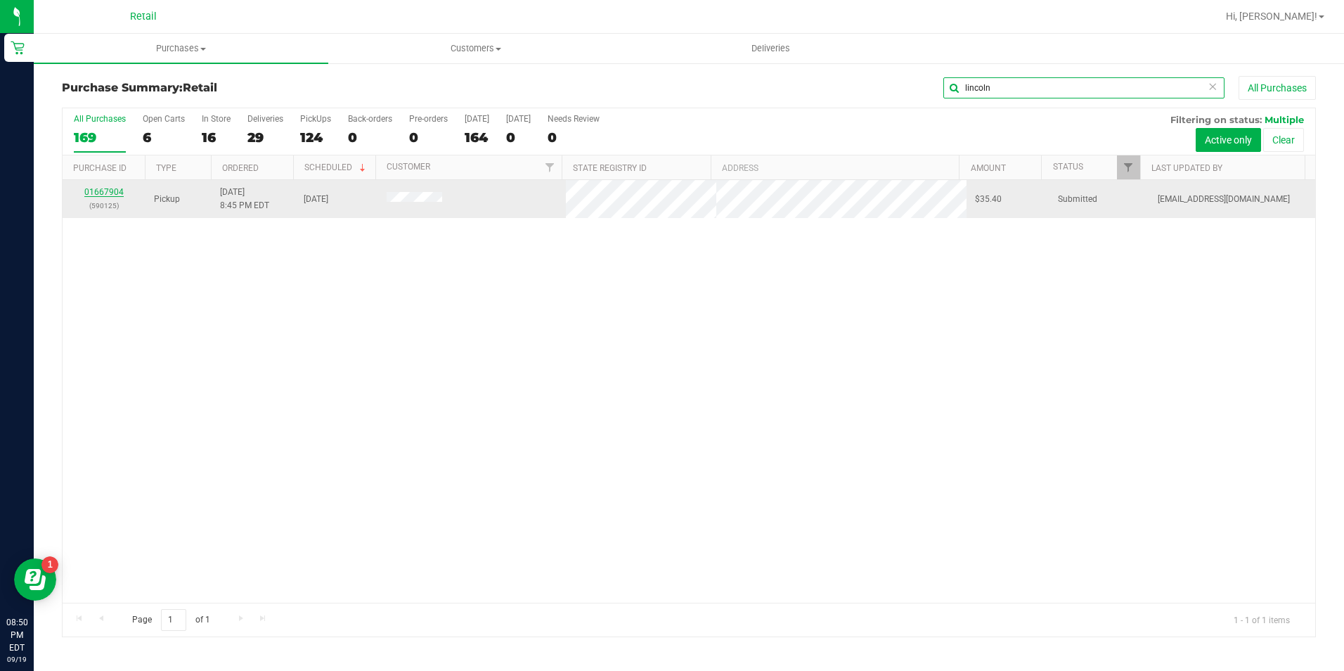
type input "lincoln"
click at [110, 191] on link "01667904" at bounding box center [103, 192] width 39 height 10
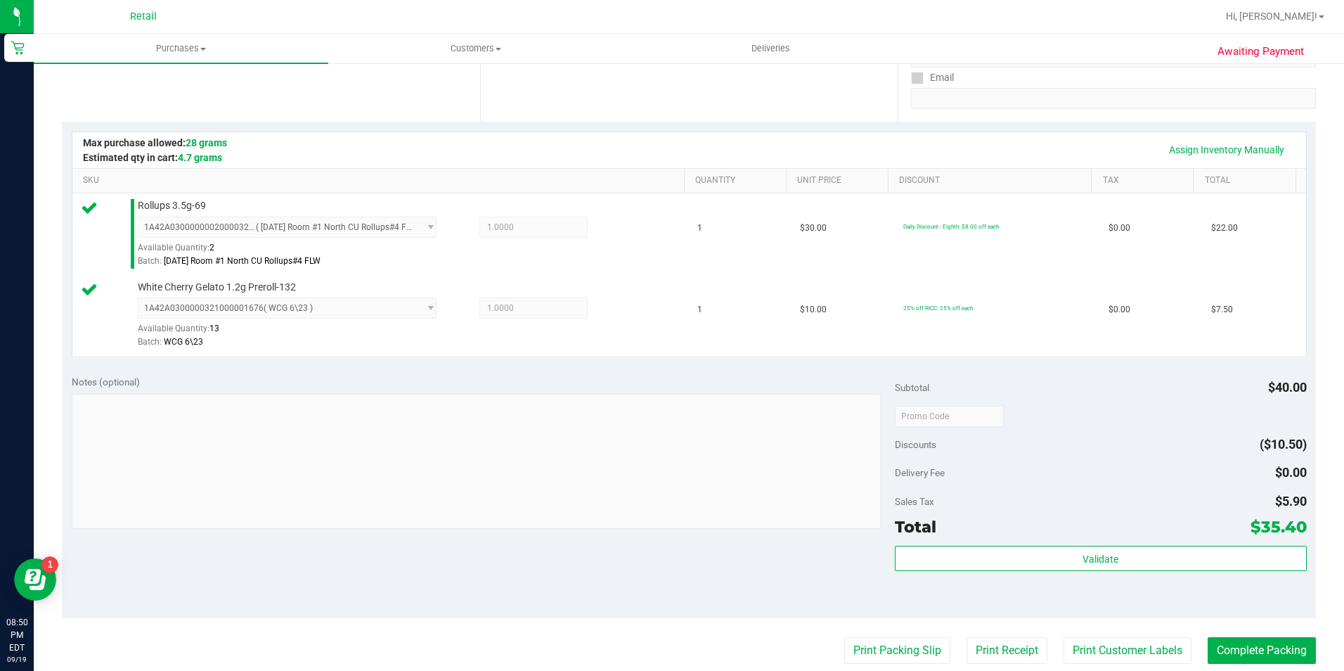
scroll to position [281, 0]
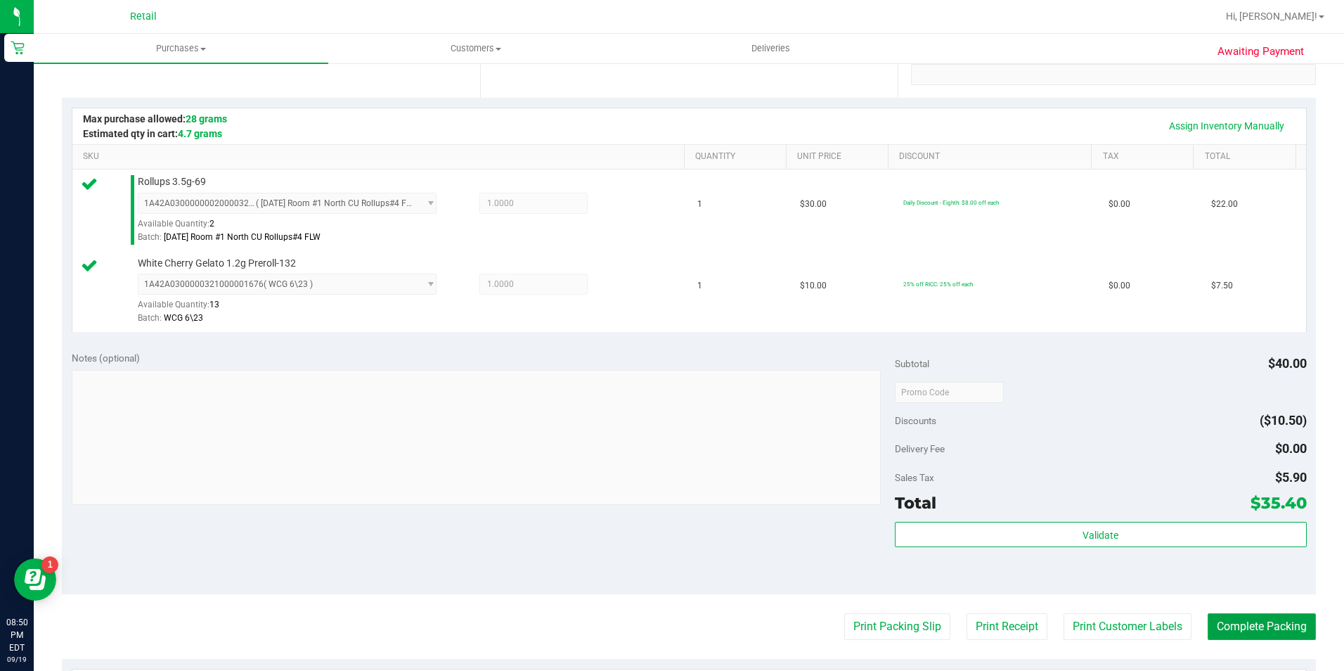
click at [1254, 627] on button "Complete Packing" at bounding box center [1262, 626] width 108 height 27
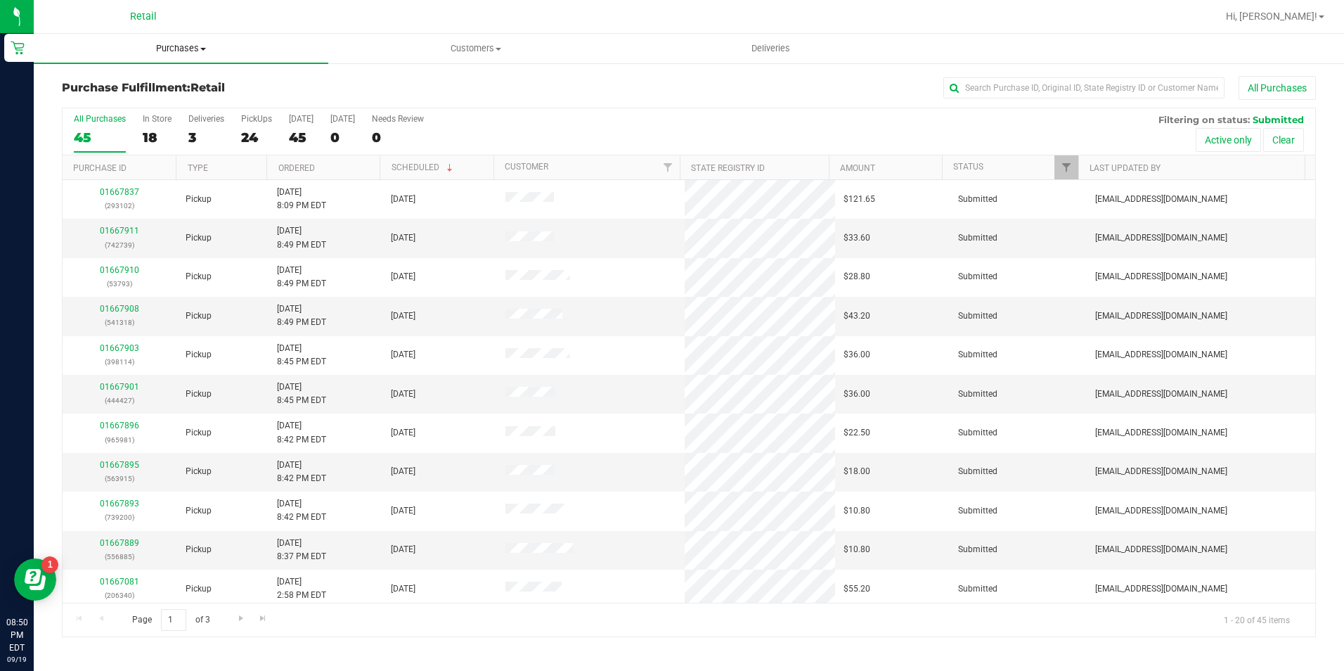
click at [171, 49] on span "Purchases" at bounding box center [181, 48] width 295 height 13
click at [173, 91] on li "Summary of purchases" at bounding box center [181, 85] width 295 height 17
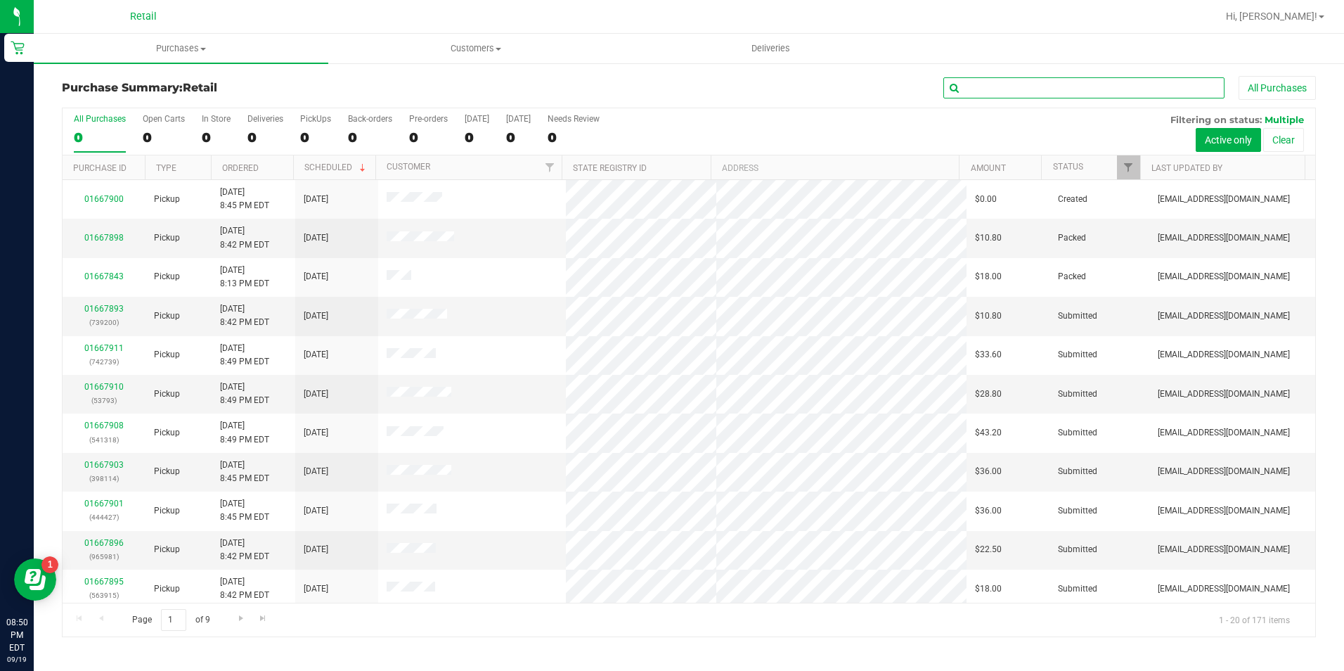
click at [1068, 89] on input "text" at bounding box center [1084, 87] width 281 height 21
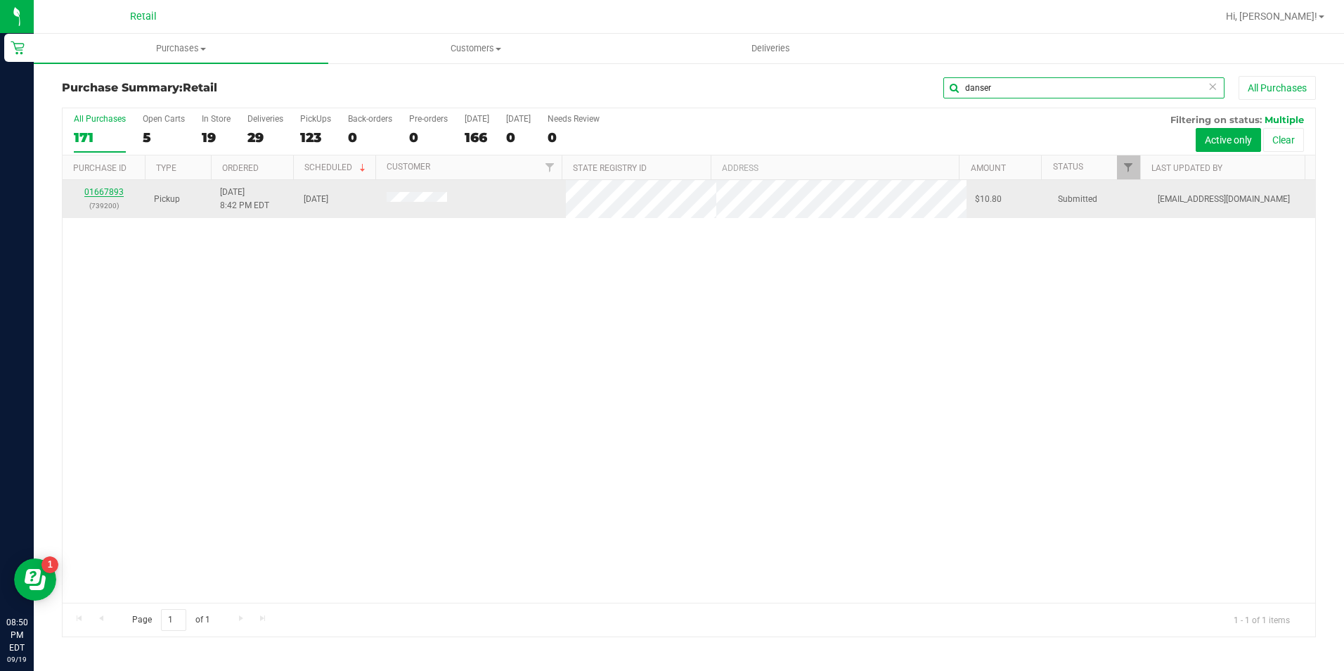
type input "danser"
click at [107, 188] on link "01667893" at bounding box center [103, 192] width 39 height 10
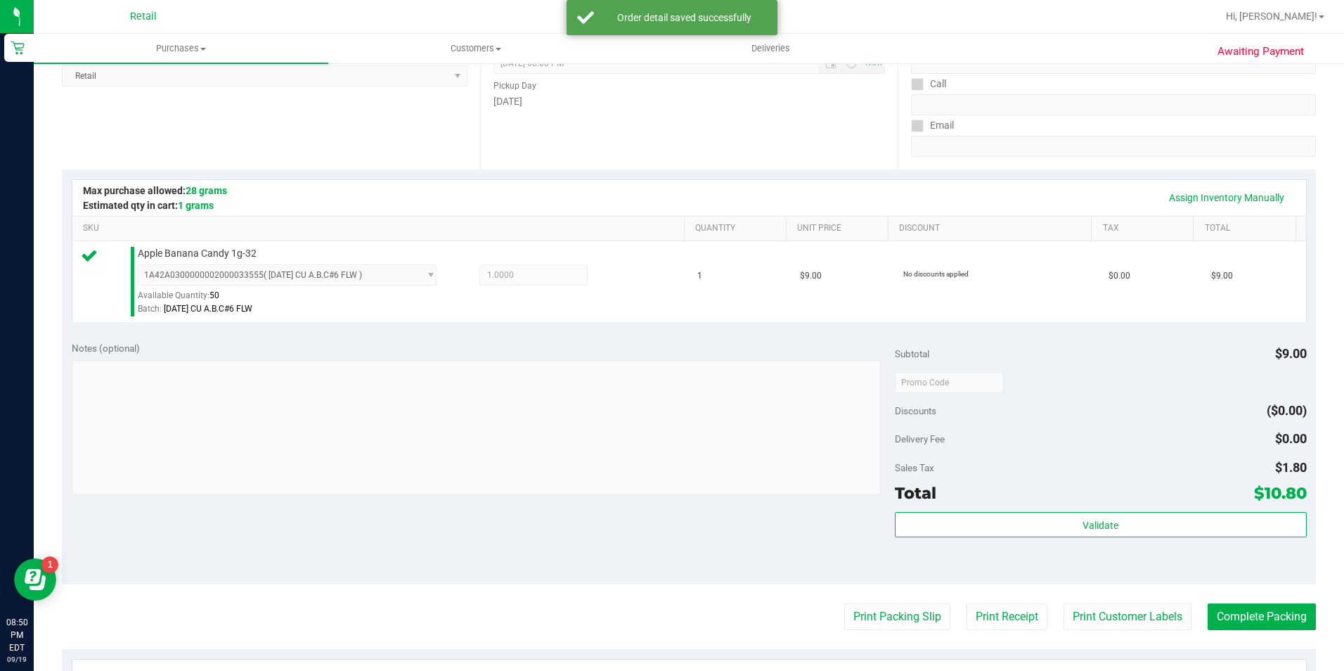
scroll to position [211, 0]
drag, startPoint x: 1227, startPoint y: 610, endPoint x: 1224, endPoint y: 599, distance: 10.9
click at [1227, 610] on button "Complete Packing" at bounding box center [1262, 615] width 108 height 27
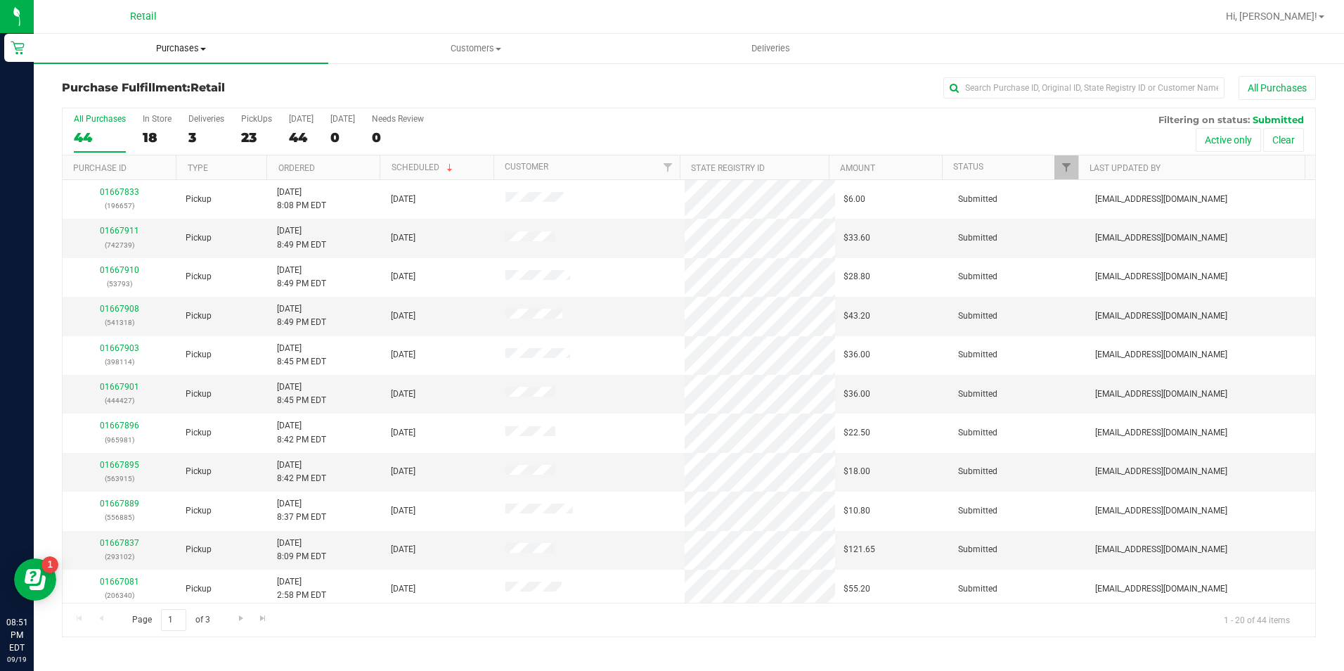
click at [207, 55] on uib-tab-heading "Purchases Summary of purchases Fulfillment All purchases" at bounding box center [181, 49] width 295 height 30
click at [185, 90] on li "Summary of purchases" at bounding box center [181, 85] width 295 height 17
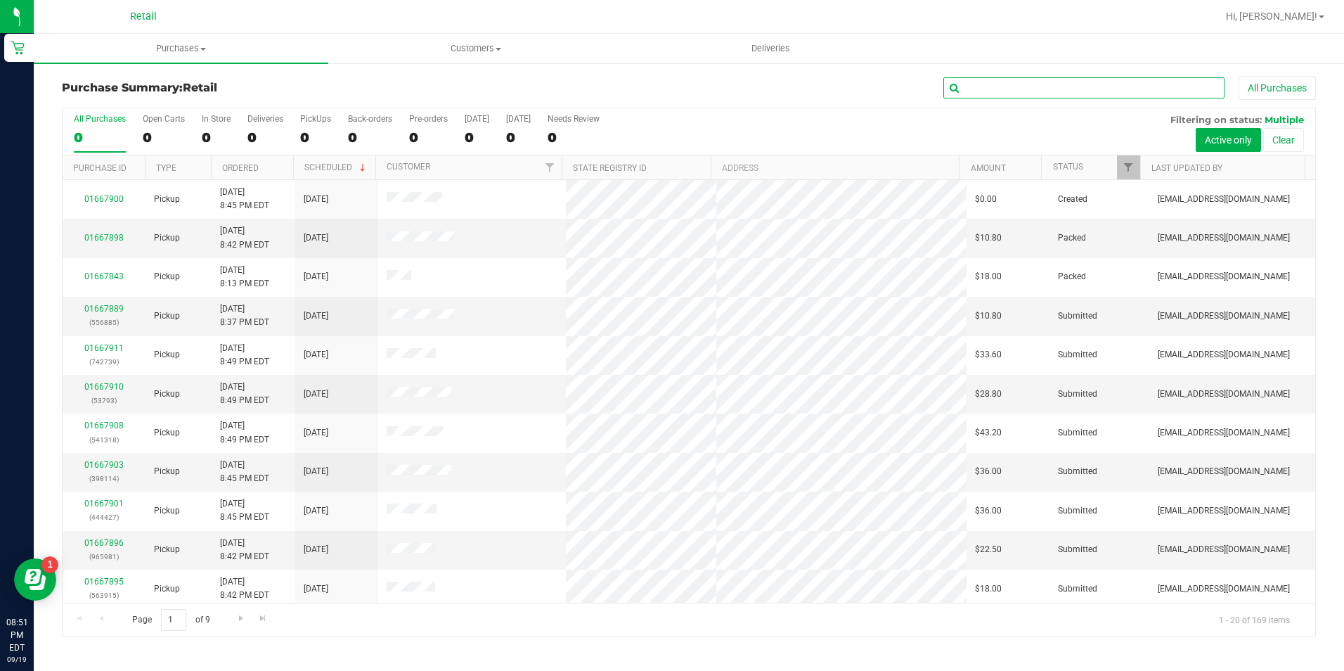
click at [1001, 90] on input "text" at bounding box center [1084, 87] width 281 height 21
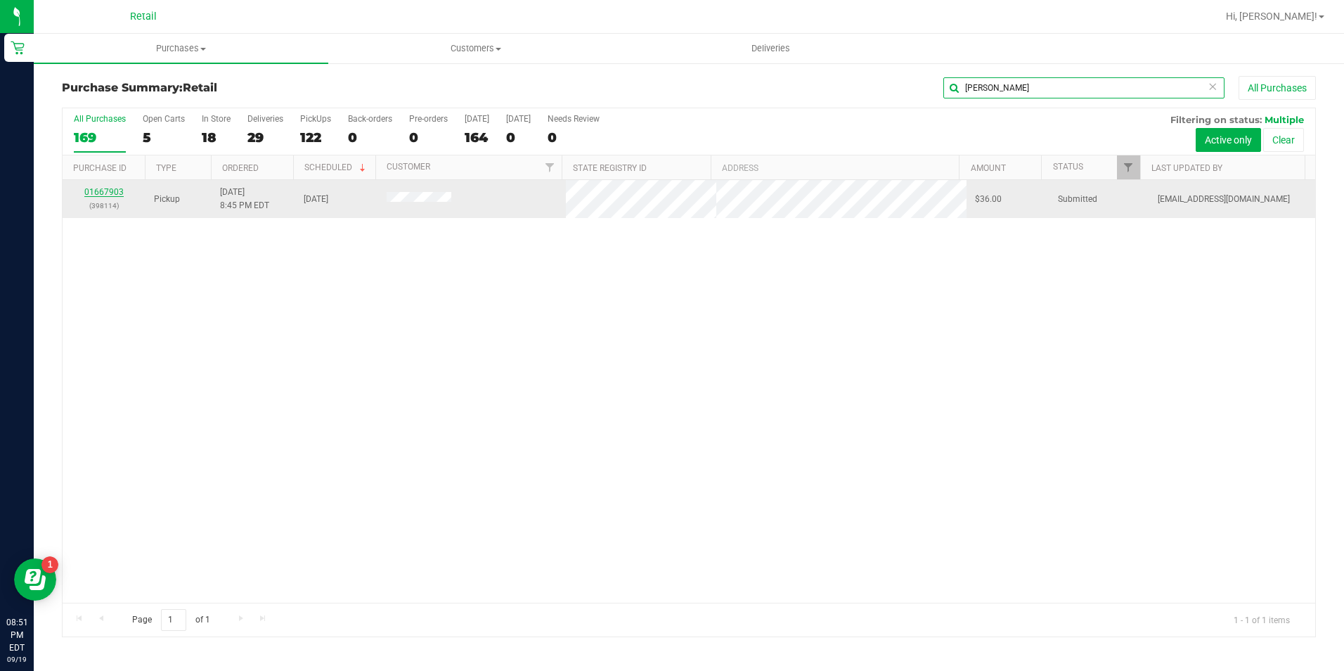
type input "[PERSON_NAME]"
click at [116, 194] on link "01667903" at bounding box center [103, 192] width 39 height 10
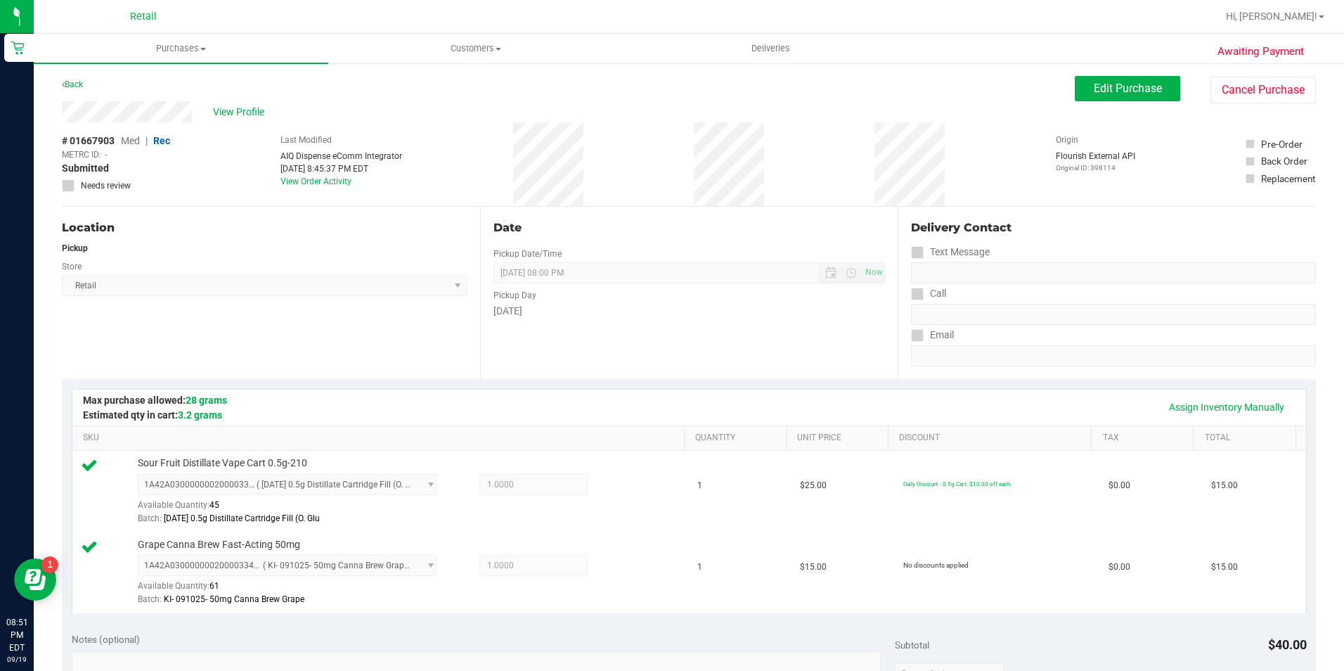
scroll to position [422, 0]
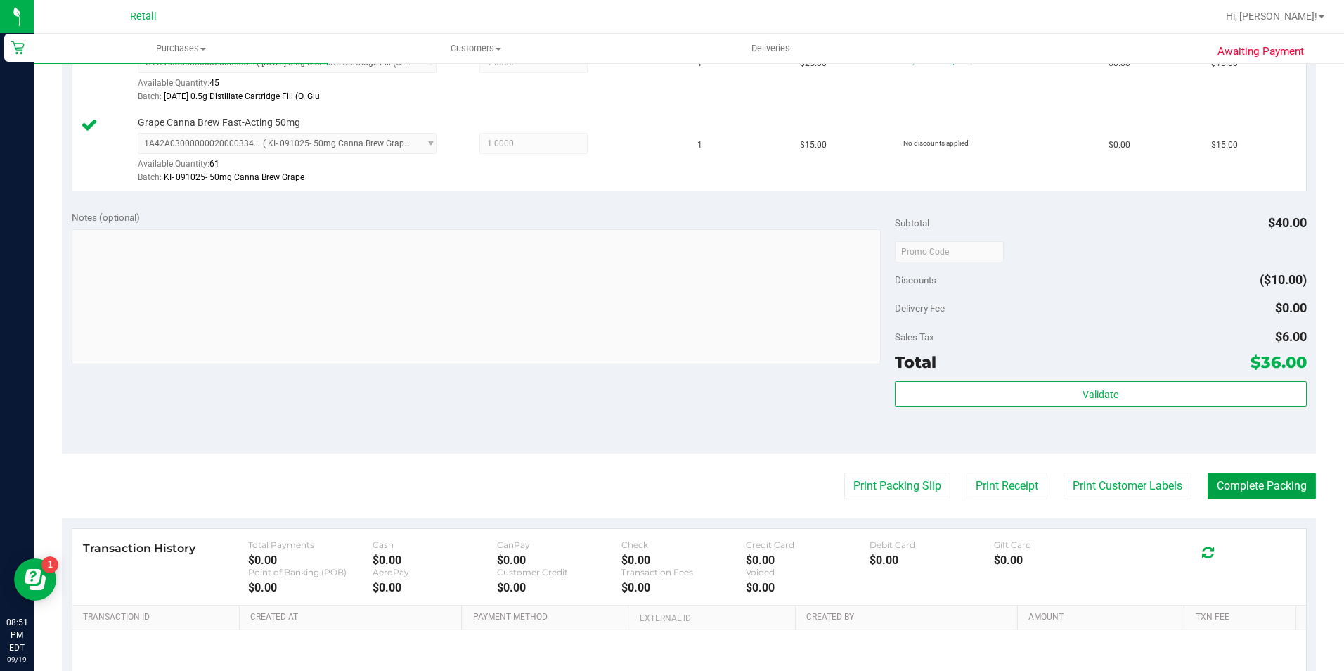
click at [1212, 485] on button "Complete Packing" at bounding box center [1262, 486] width 108 height 27
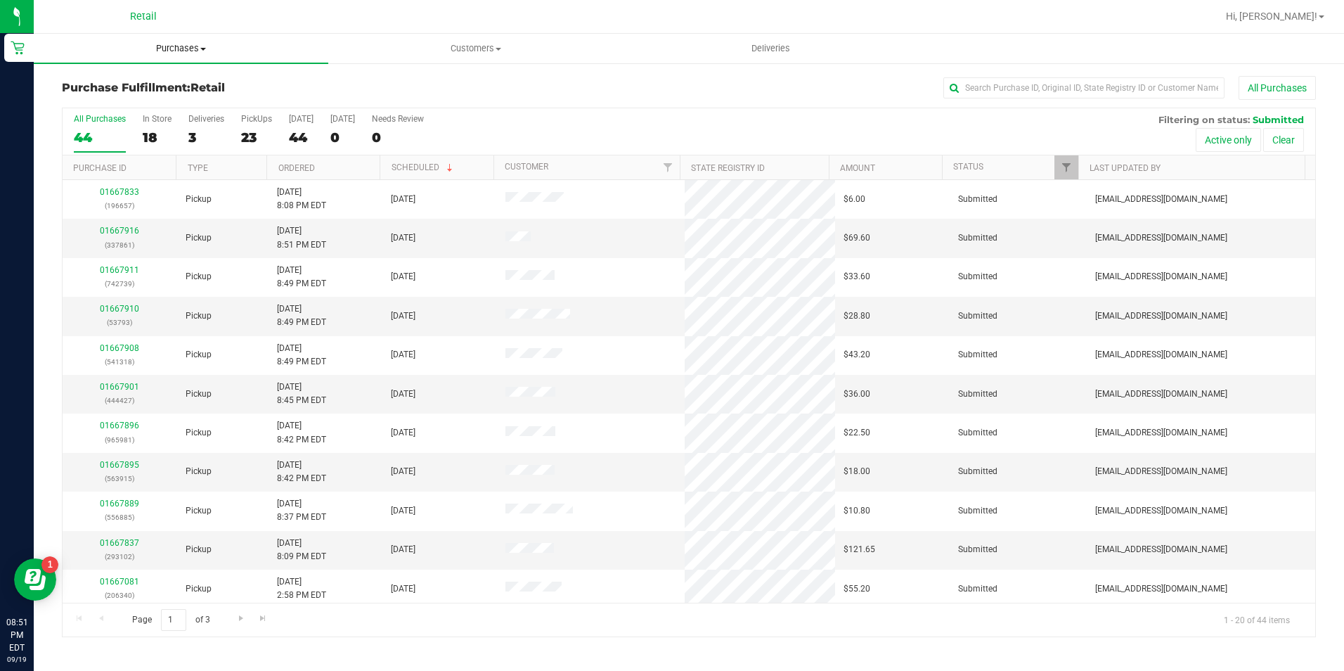
click at [160, 40] on uib-tab-heading "Purchases Summary of purchases Fulfillment All purchases" at bounding box center [181, 49] width 295 height 30
click at [171, 86] on span "Summary of purchases" at bounding box center [106, 85] width 144 height 12
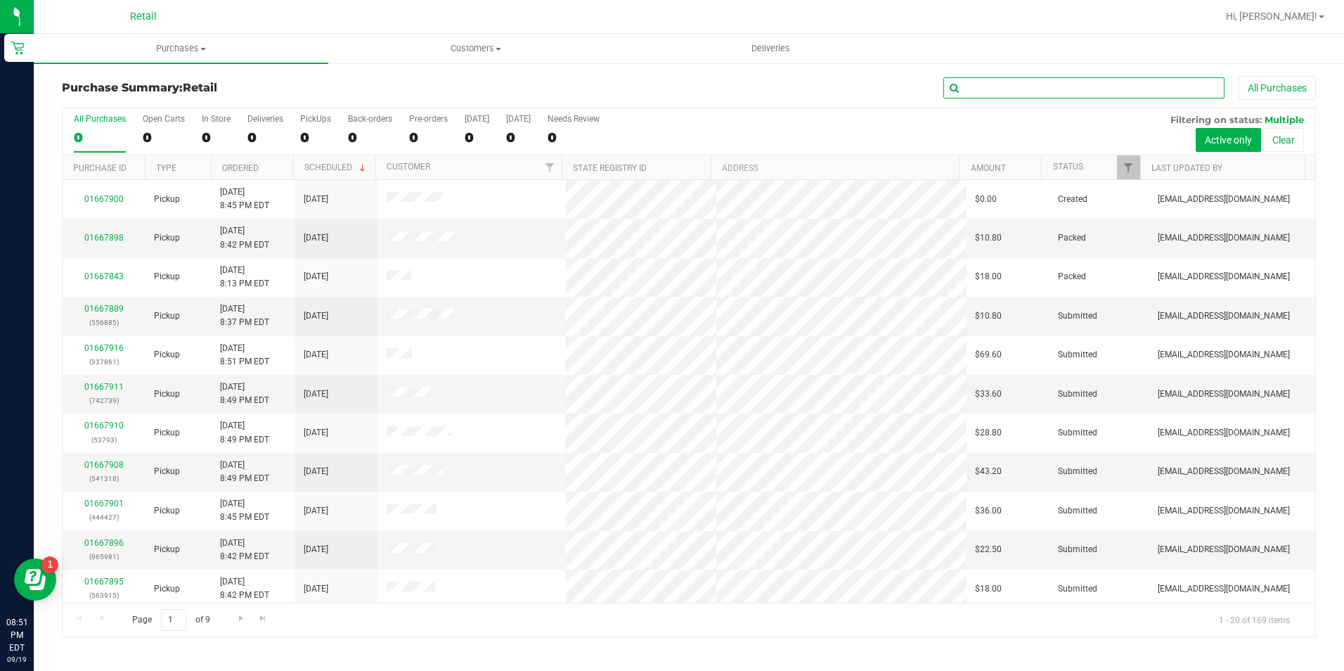
click at [1108, 85] on input "text" at bounding box center [1084, 87] width 281 height 21
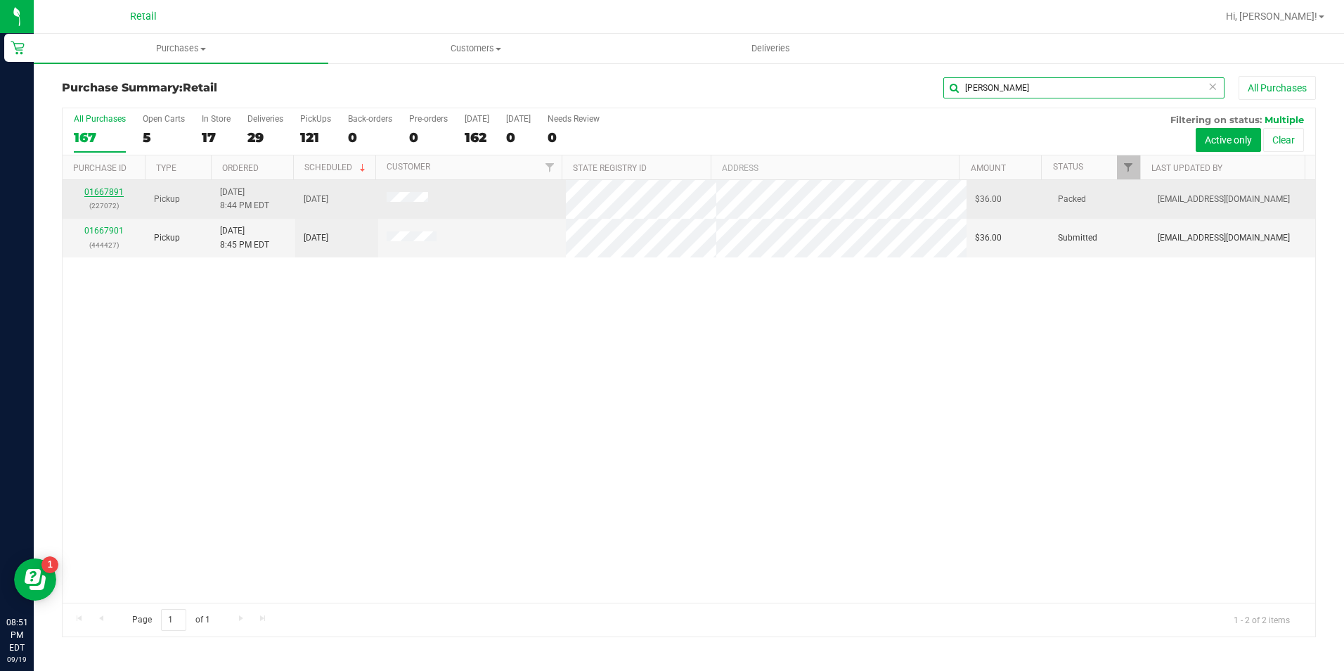
type input "[PERSON_NAME]"
click at [108, 193] on link "01667891" at bounding box center [103, 192] width 39 height 10
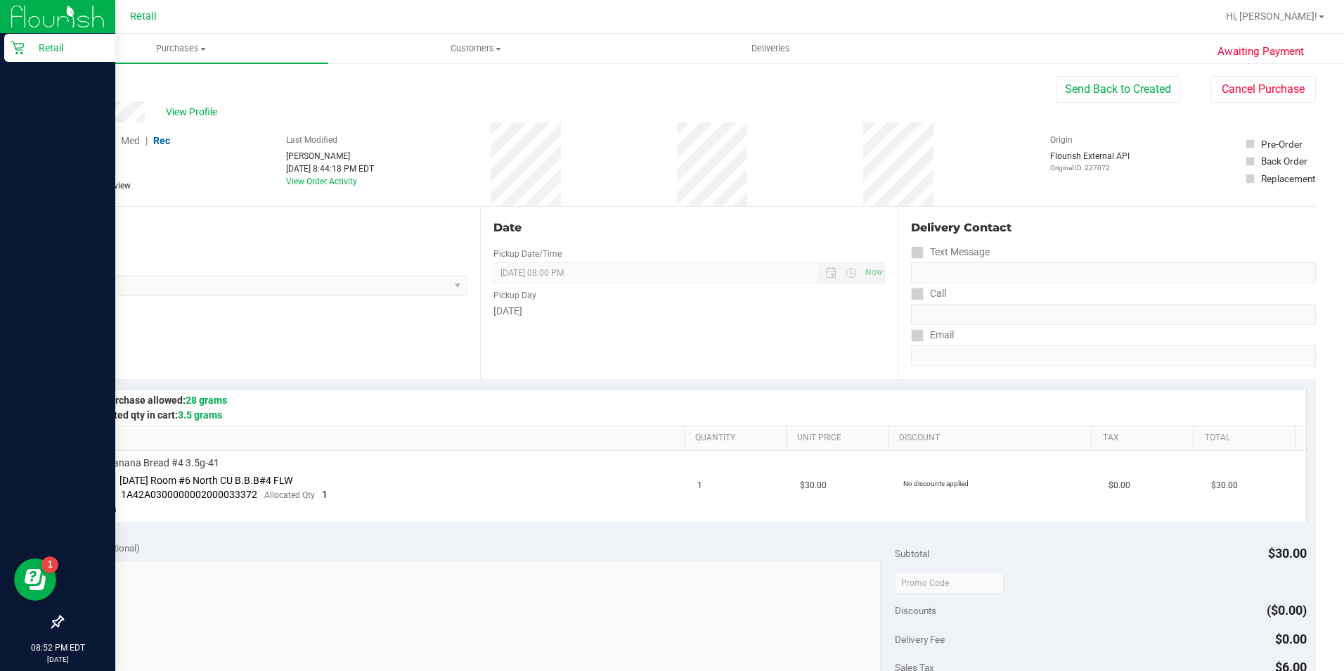
click at [68, 52] on p "Retail" at bounding box center [67, 47] width 84 height 17
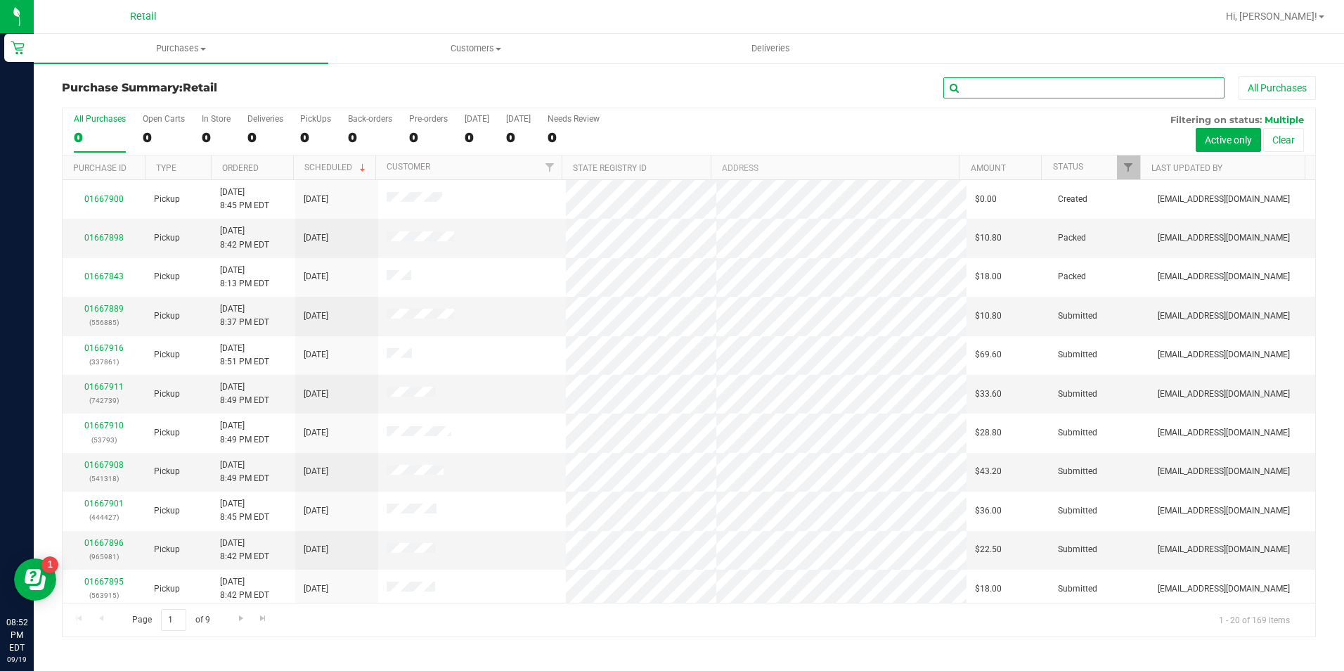
click at [989, 90] on input "text" at bounding box center [1084, 87] width 281 height 21
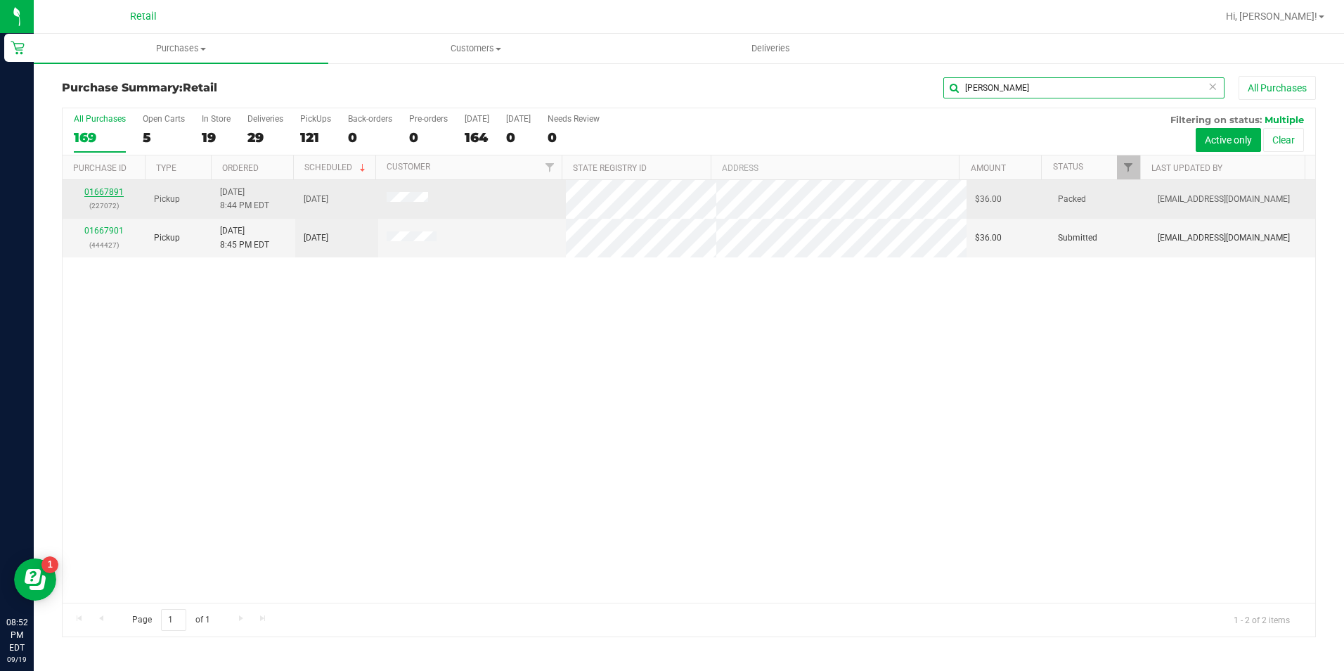
type input "[PERSON_NAME]"
click at [103, 192] on link "01667891" at bounding box center [103, 192] width 39 height 10
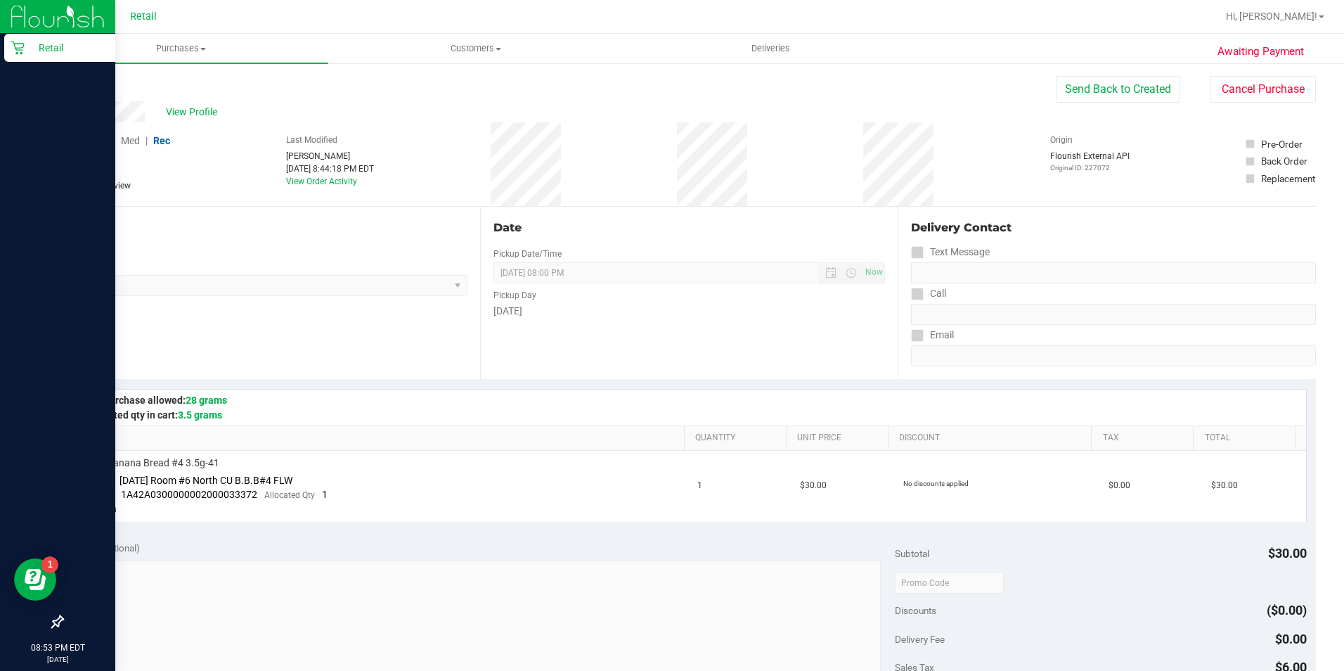
click at [29, 47] on p "Retail" at bounding box center [67, 47] width 84 height 17
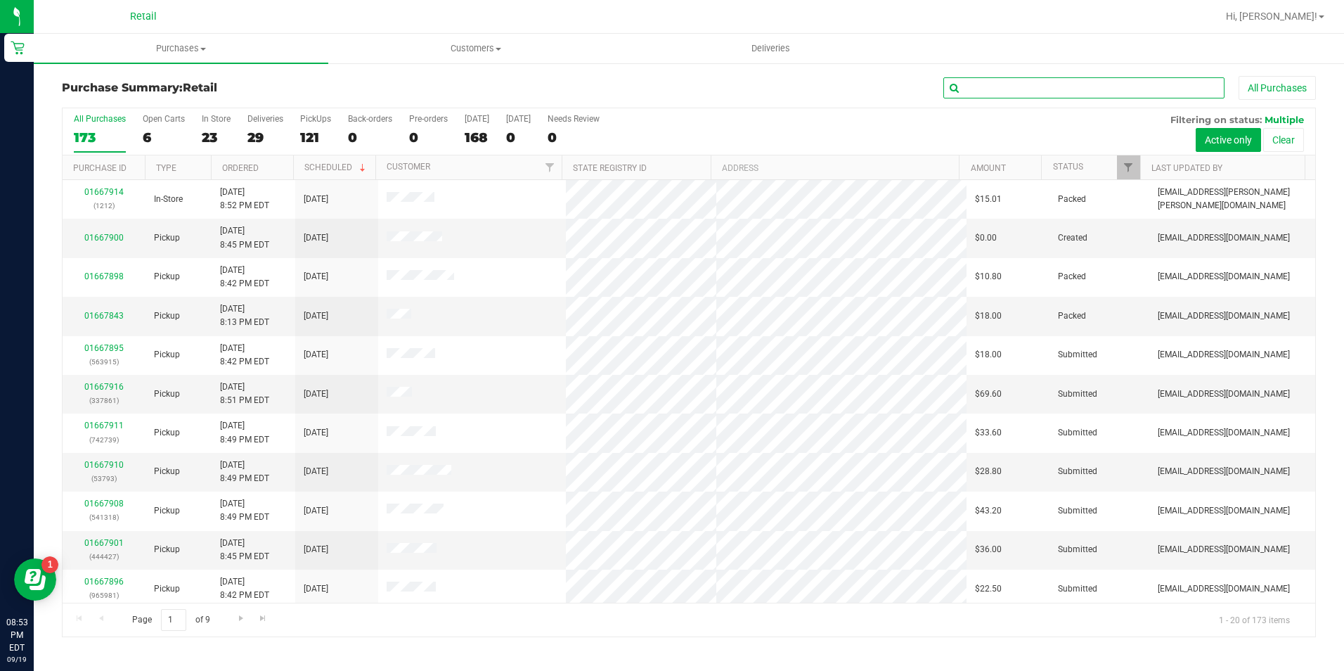
click at [1034, 77] on input "text" at bounding box center [1084, 87] width 281 height 21
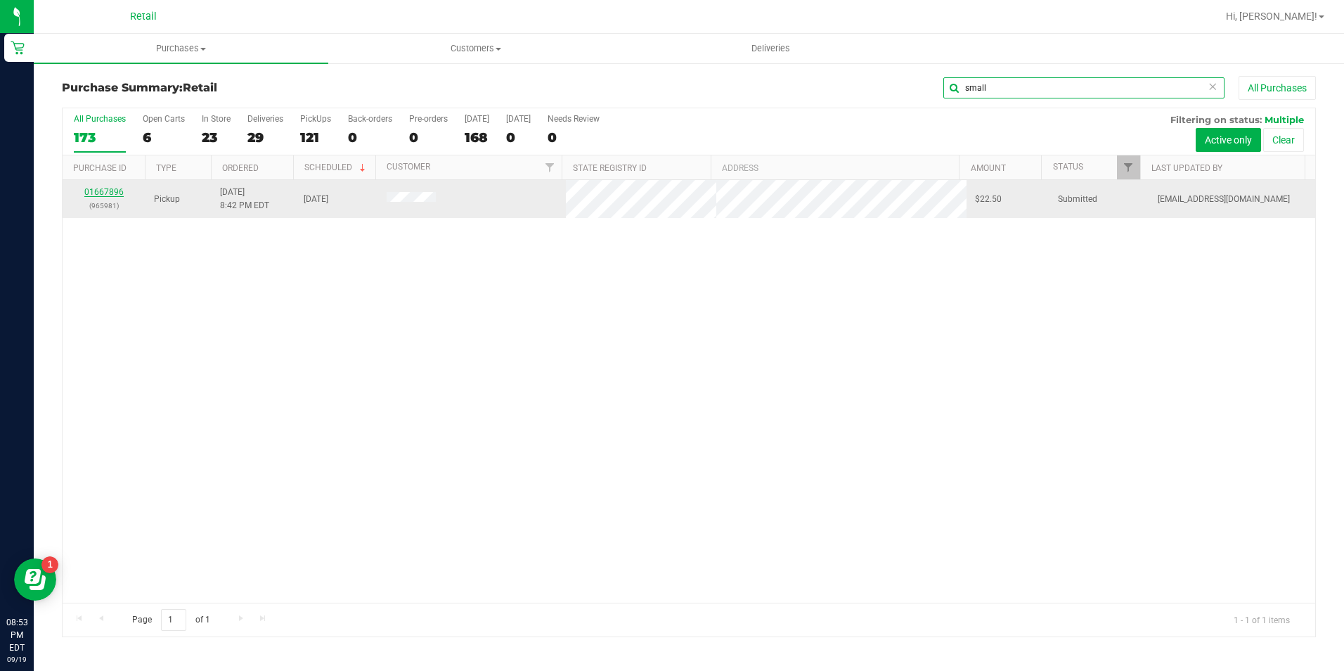
type input "small"
click at [104, 195] on link "01667896" at bounding box center [103, 192] width 39 height 10
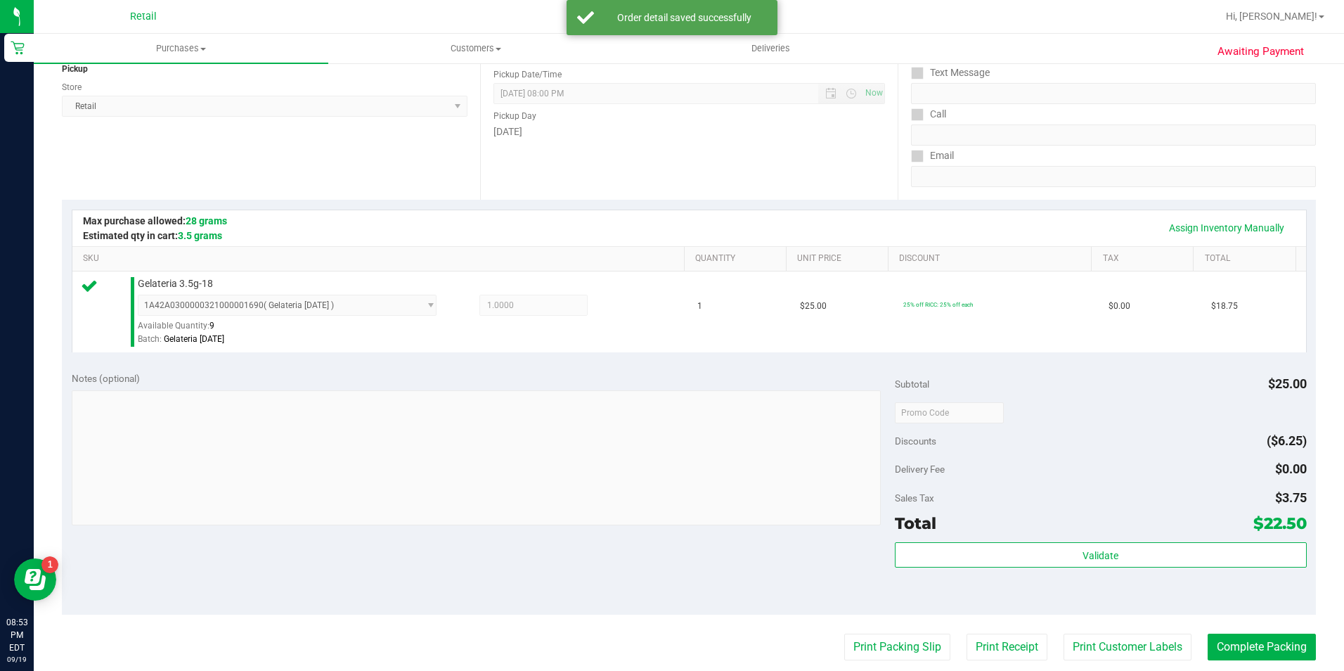
scroll to position [211, 0]
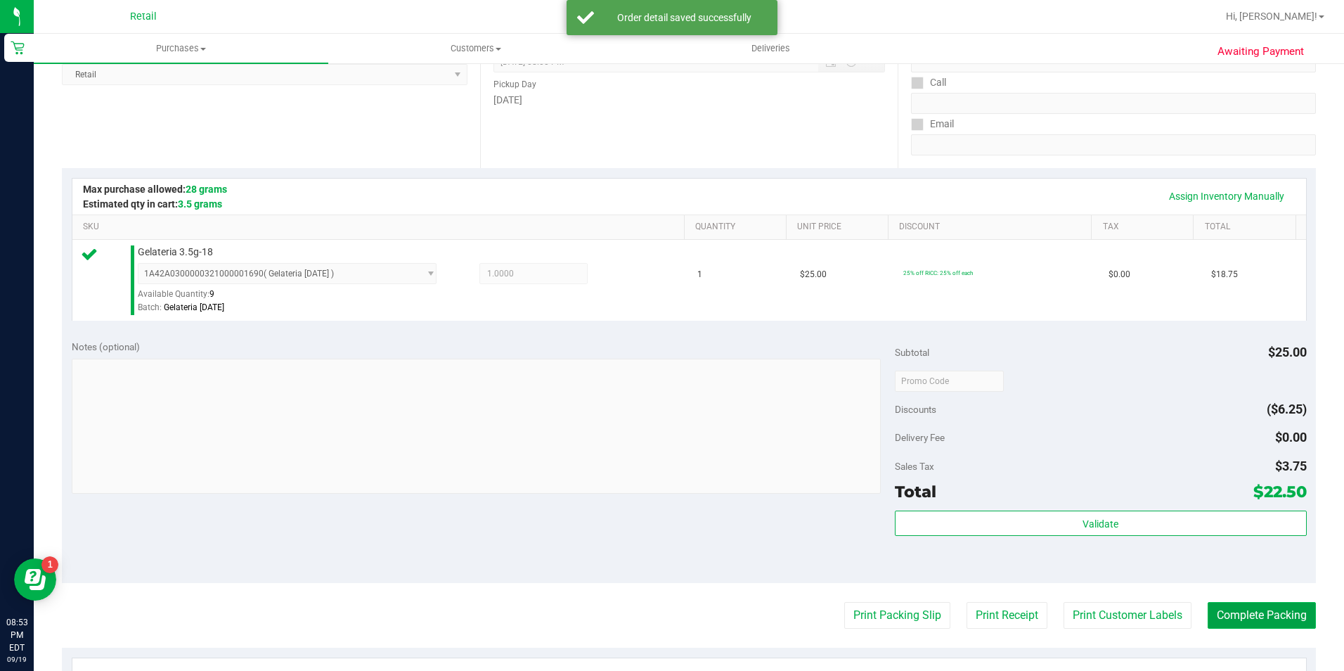
click at [1213, 615] on button "Complete Packing" at bounding box center [1262, 615] width 108 height 27
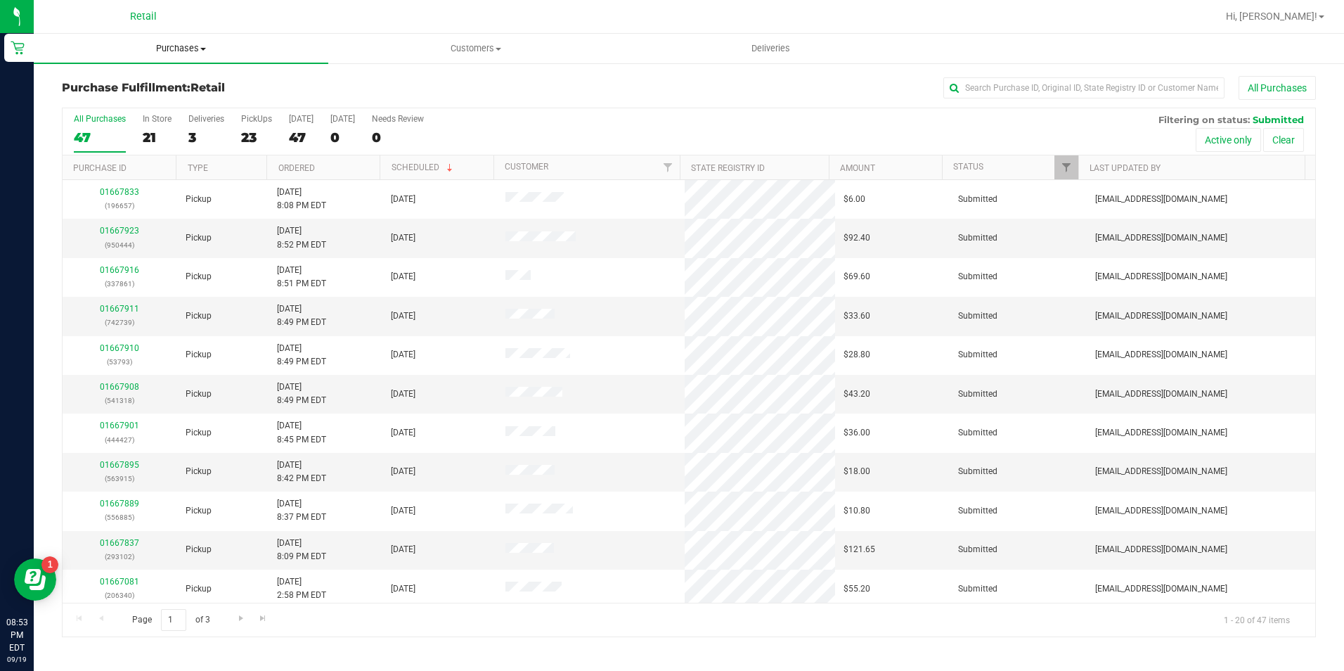
click at [212, 46] on span "Purchases" at bounding box center [181, 48] width 295 height 13
click at [205, 72] on ul "Summary of purchases Fulfillment All purchases" at bounding box center [181, 102] width 295 height 76
click at [189, 41] on uib-tab-heading "Purchases Summary of purchases Fulfillment All purchases" at bounding box center [181, 49] width 295 height 30
click at [176, 85] on li "Summary of purchases" at bounding box center [181, 85] width 295 height 17
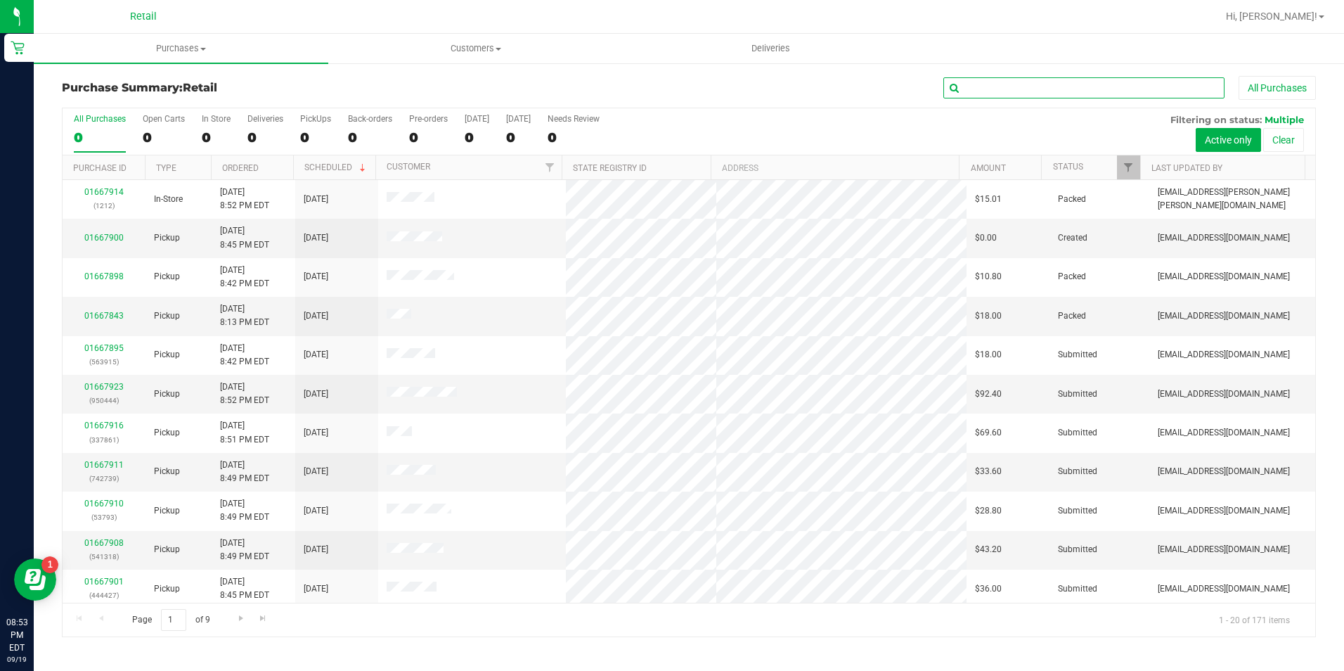
click at [981, 91] on input "text" at bounding box center [1084, 87] width 281 height 21
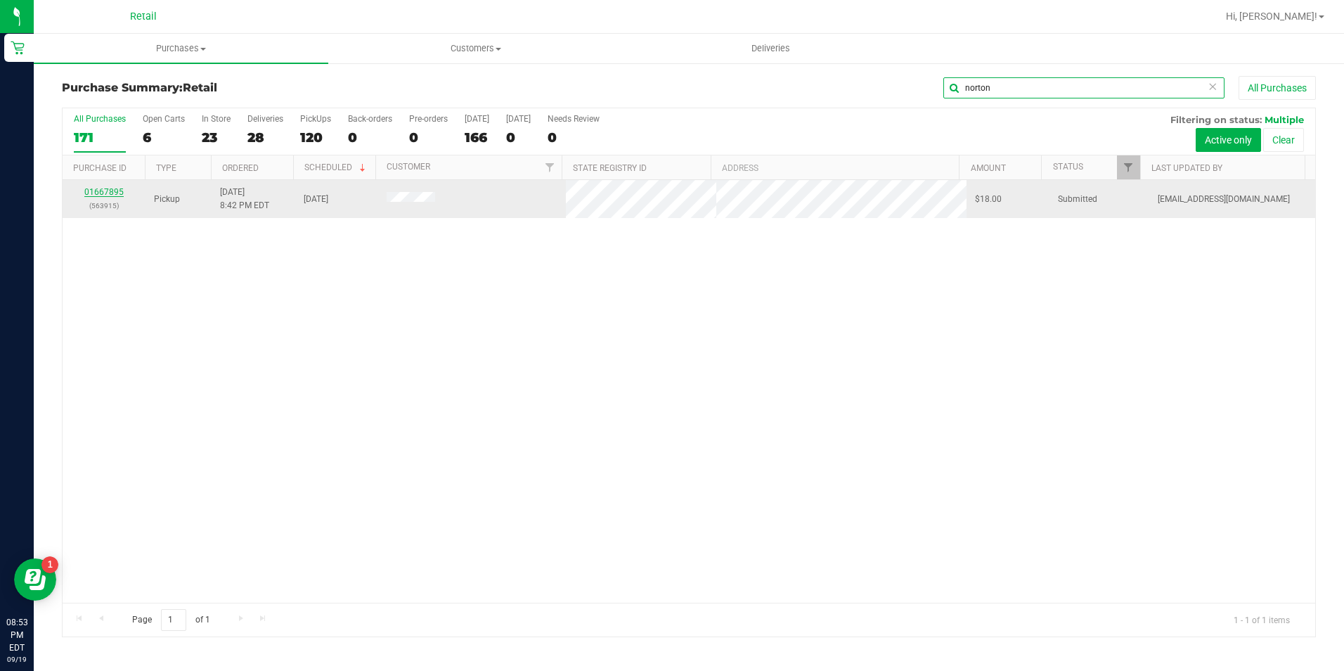
type input "norton"
click at [110, 192] on link "01667895" at bounding box center [103, 192] width 39 height 10
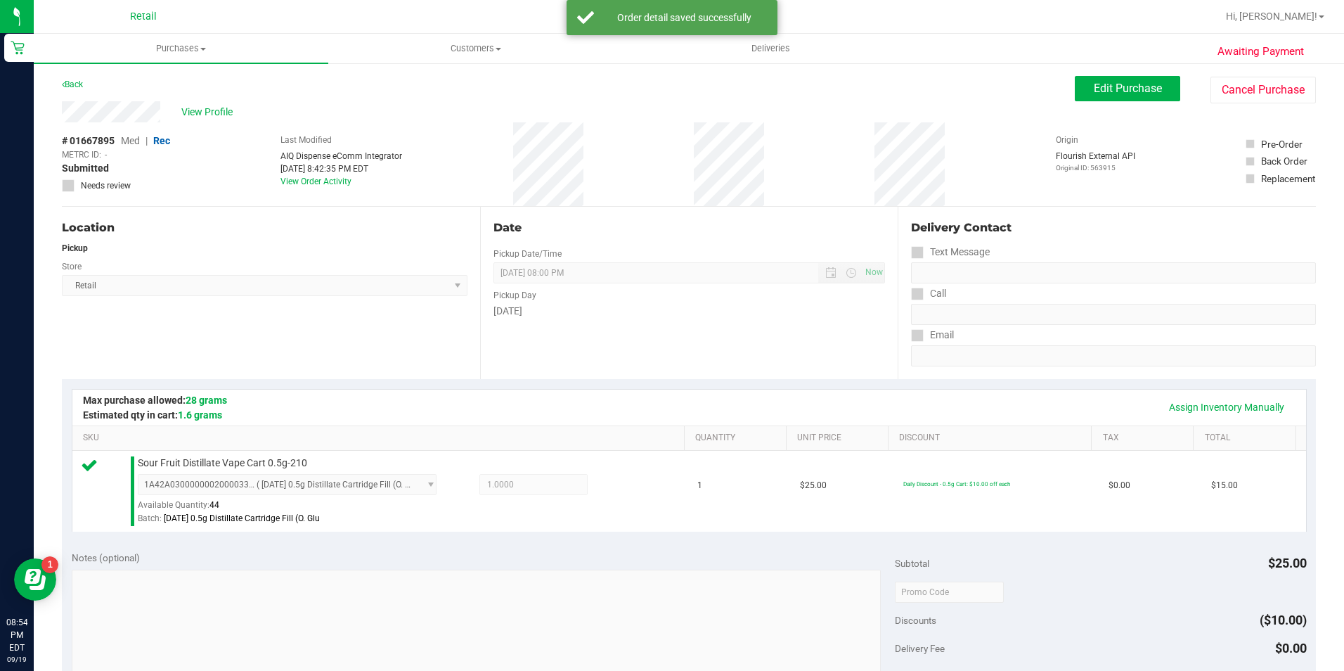
scroll to position [211, 0]
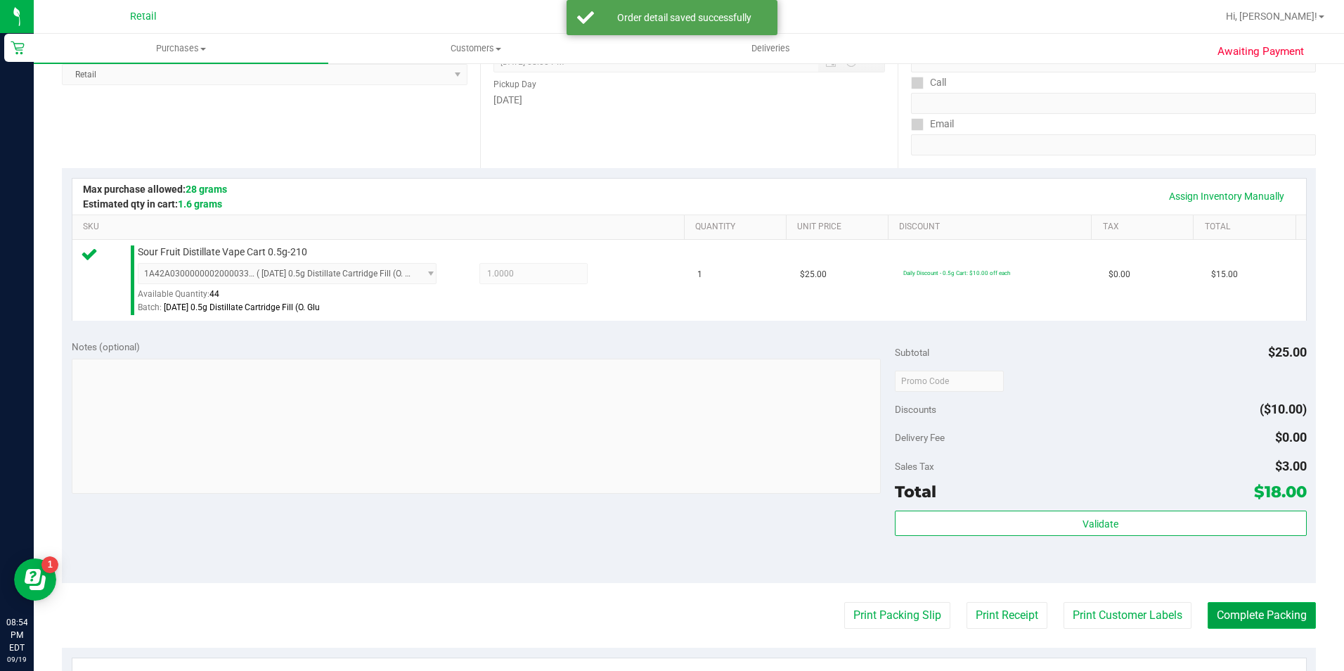
click at [1239, 623] on button "Complete Packing" at bounding box center [1262, 615] width 108 height 27
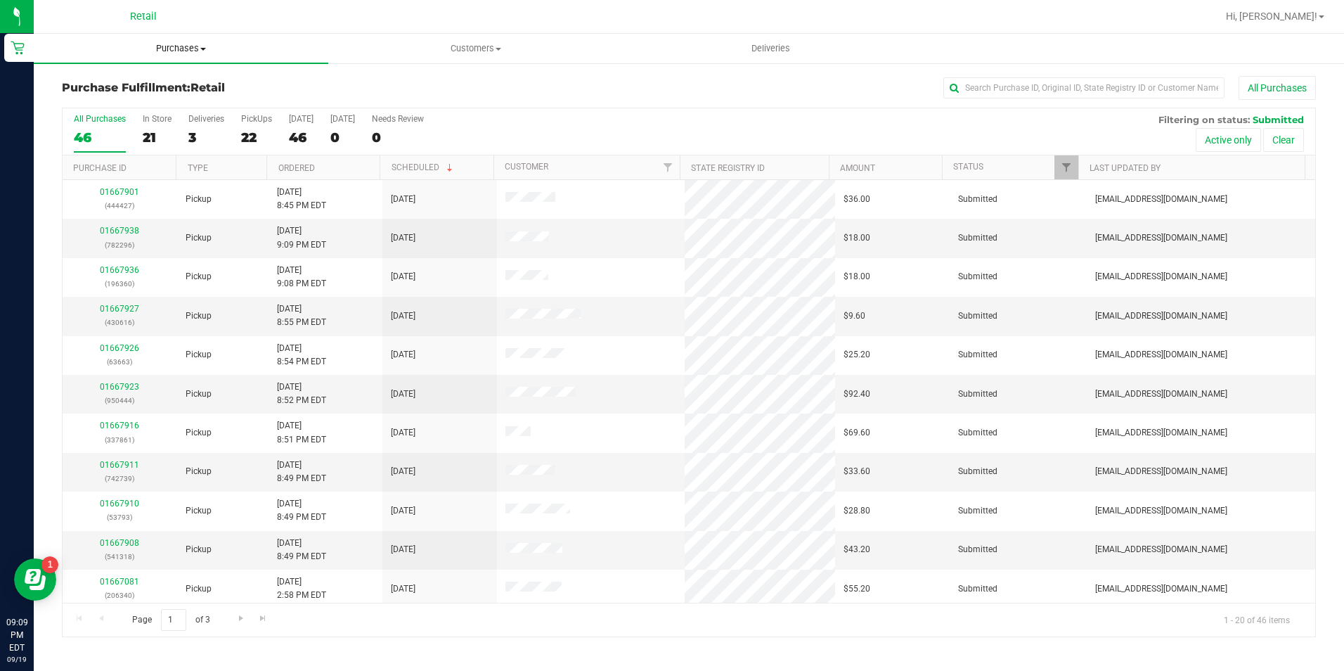
click at [179, 49] on span "Purchases" at bounding box center [181, 48] width 295 height 13
click at [178, 77] on li "Summary of purchases" at bounding box center [181, 85] width 295 height 17
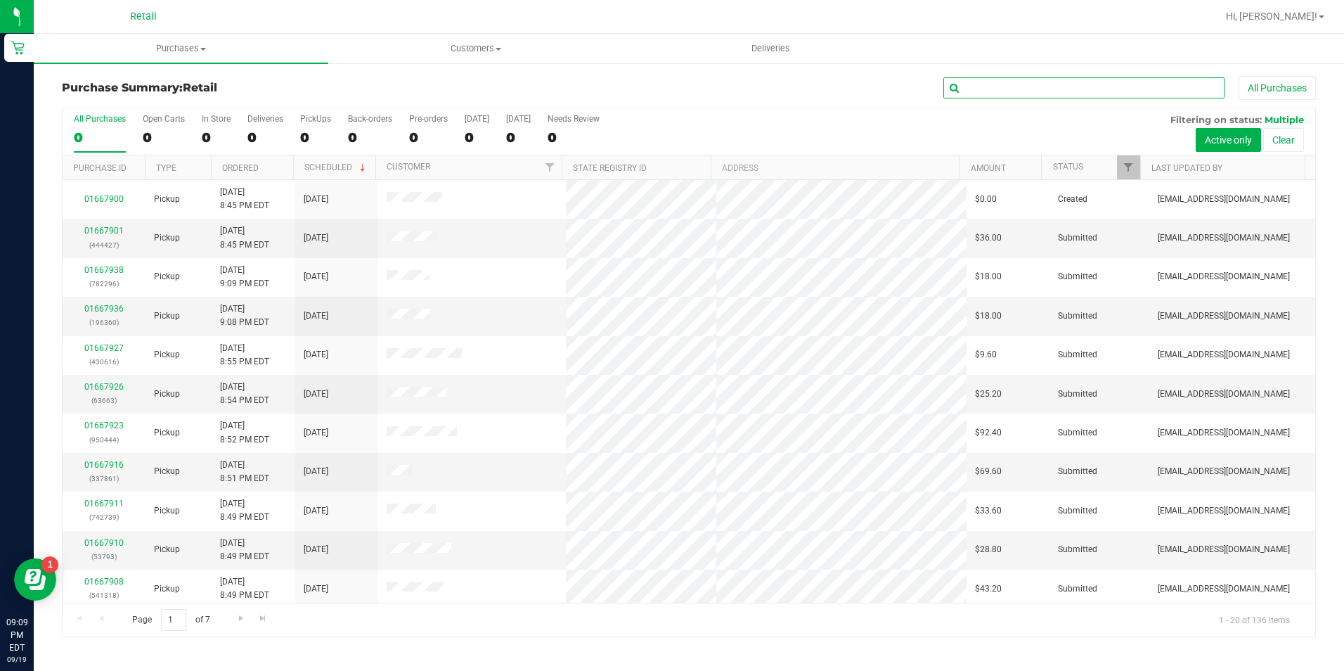
click at [1009, 84] on input "text" at bounding box center [1084, 87] width 281 height 21
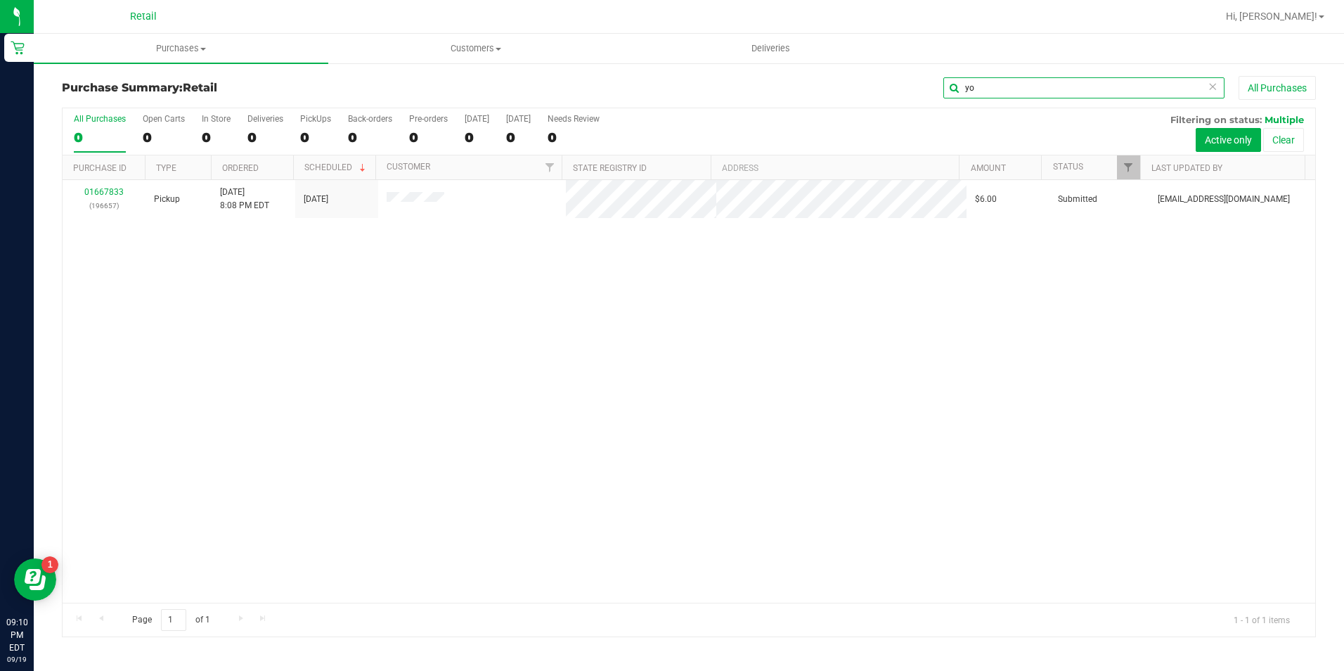
type input "y"
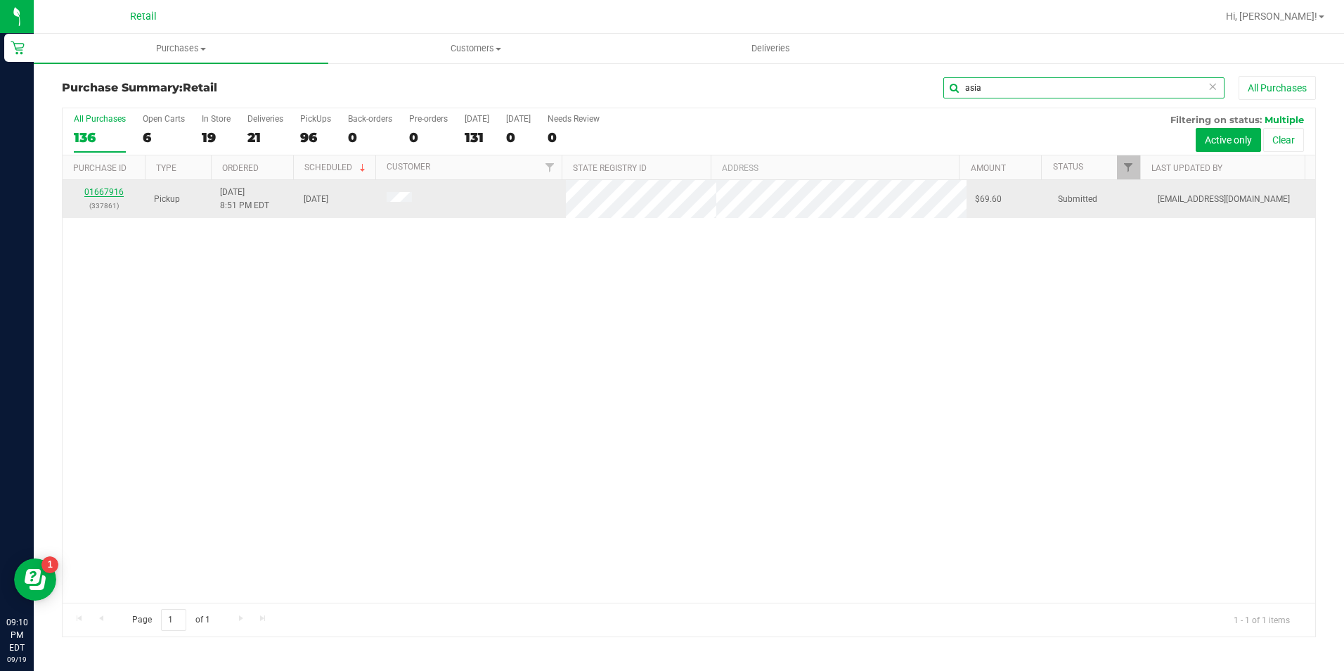
type input "asia"
click at [116, 191] on link "01667916" at bounding box center [103, 192] width 39 height 10
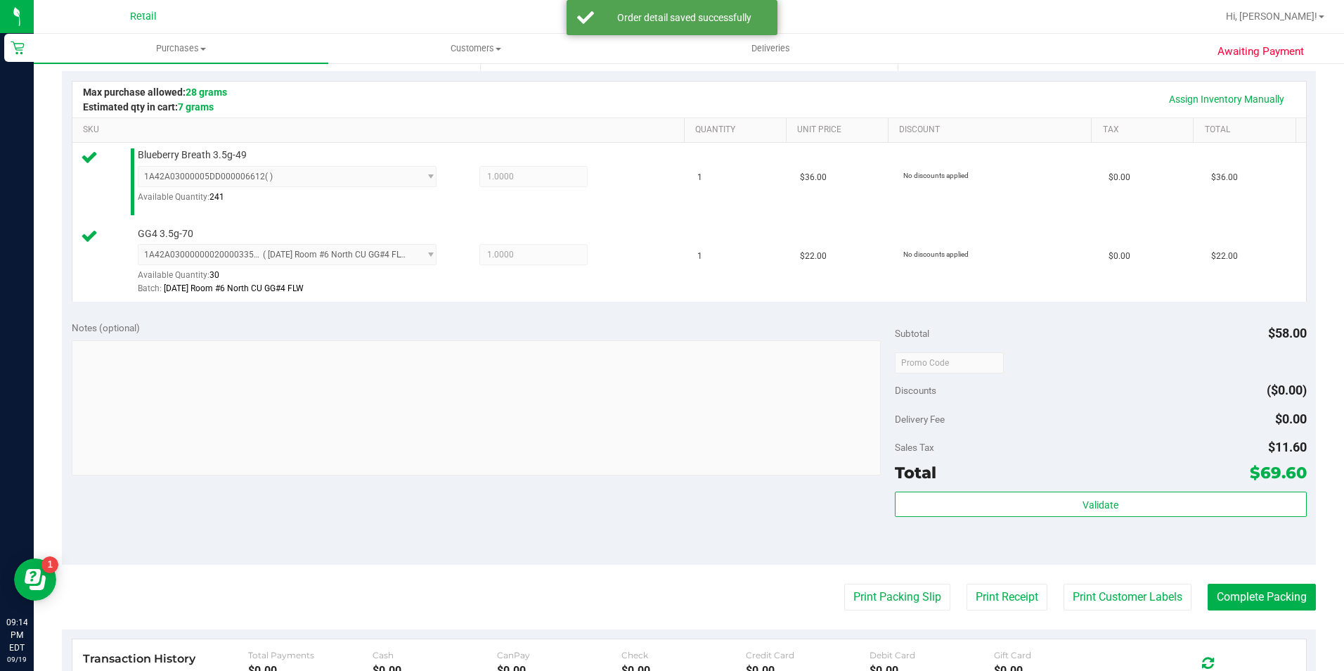
scroll to position [352, 0]
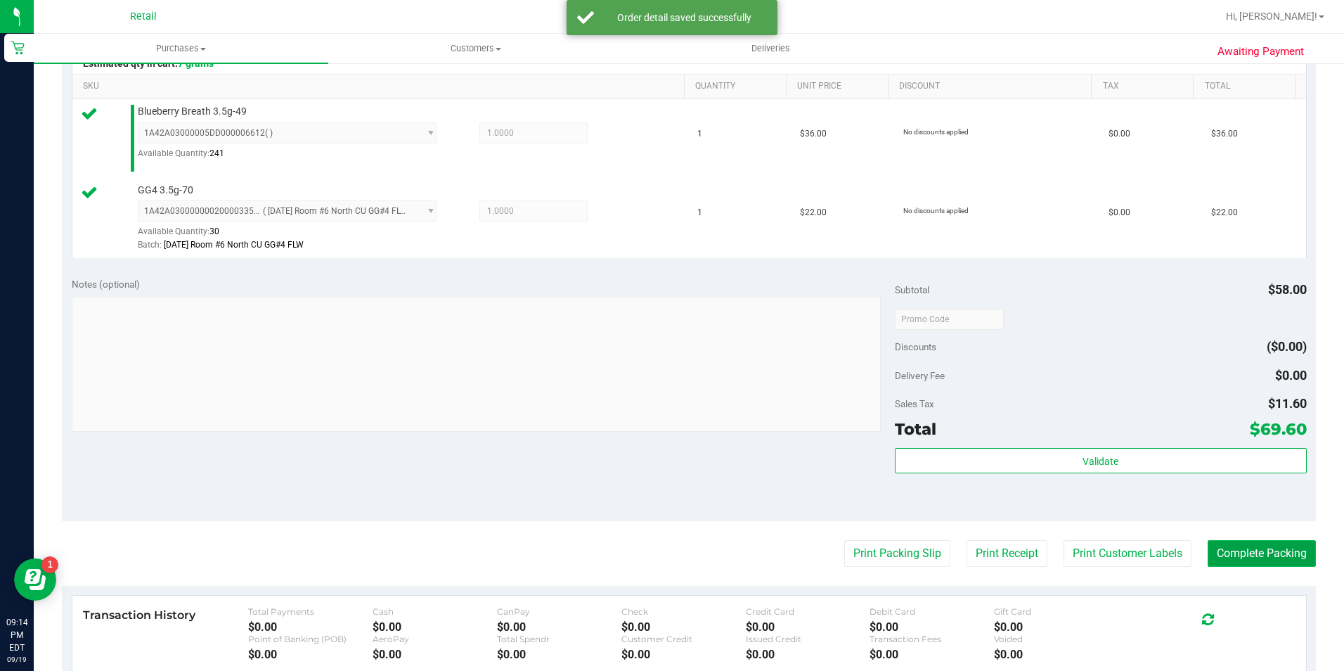
click at [1262, 554] on button "Complete Packing" at bounding box center [1262, 553] width 108 height 27
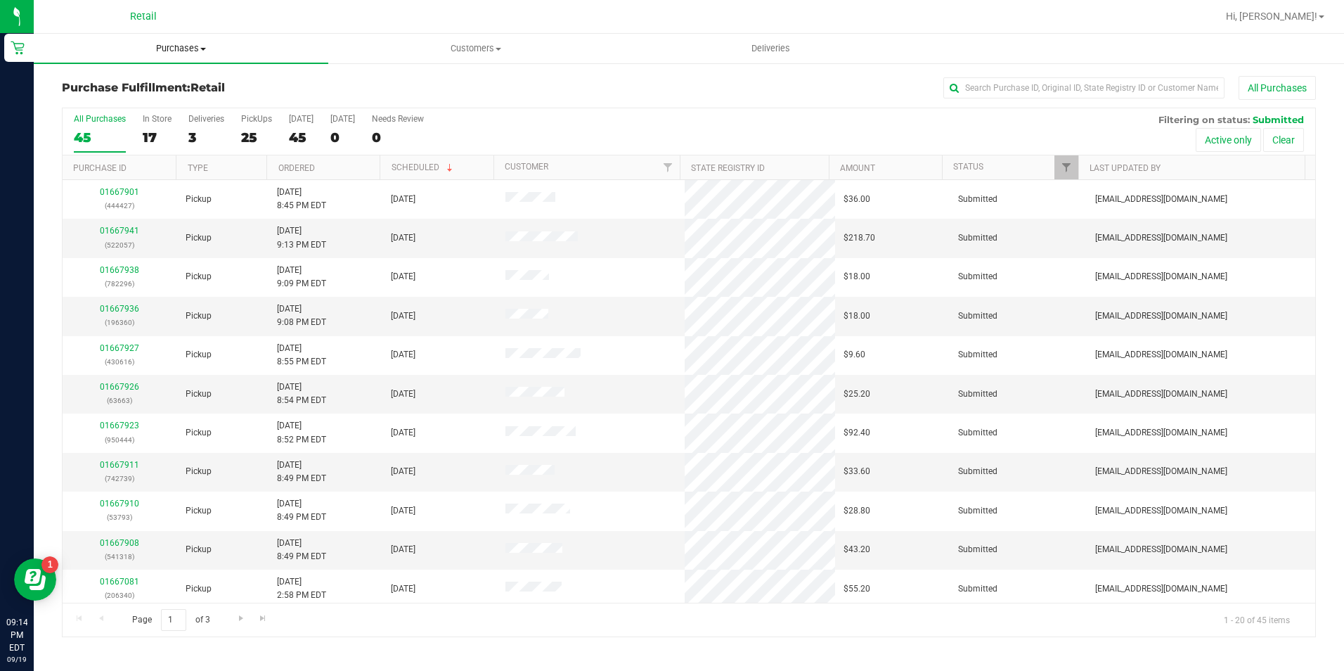
click at [175, 53] on span "Purchases" at bounding box center [181, 48] width 295 height 13
click at [191, 82] on li "Summary of purchases" at bounding box center [181, 85] width 295 height 17
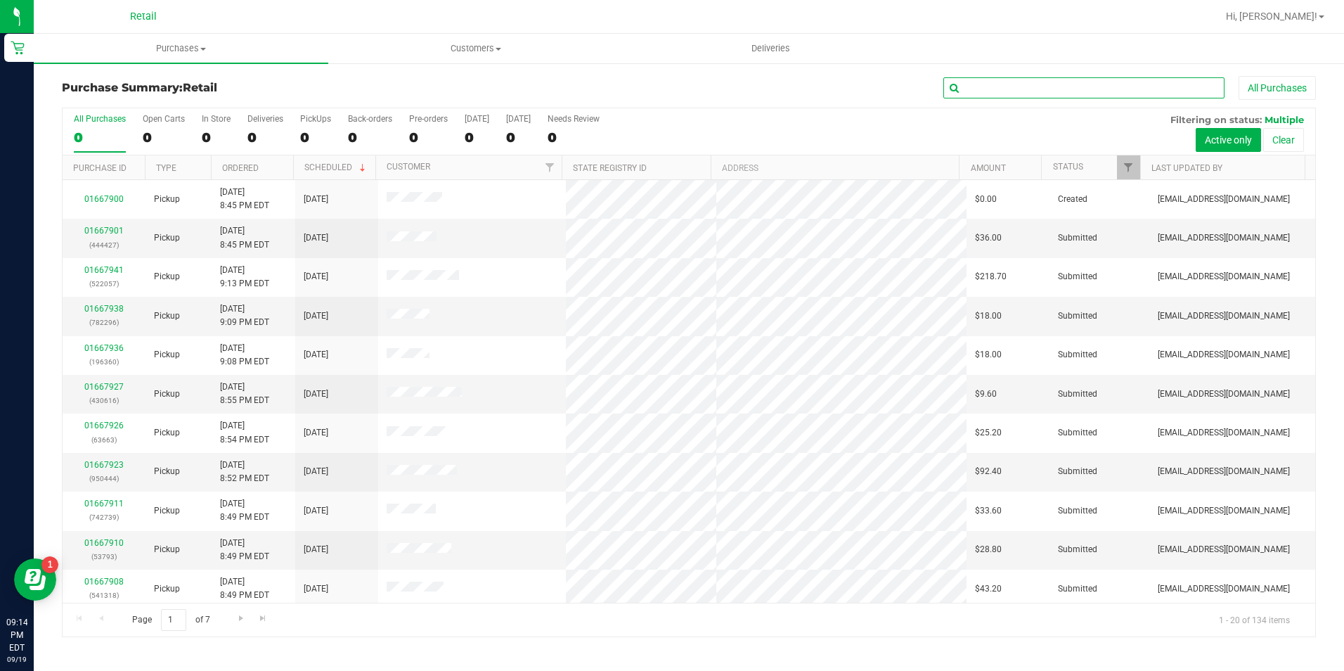
click at [1015, 87] on input "text" at bounding box center [1084, 87] width 281 height 21
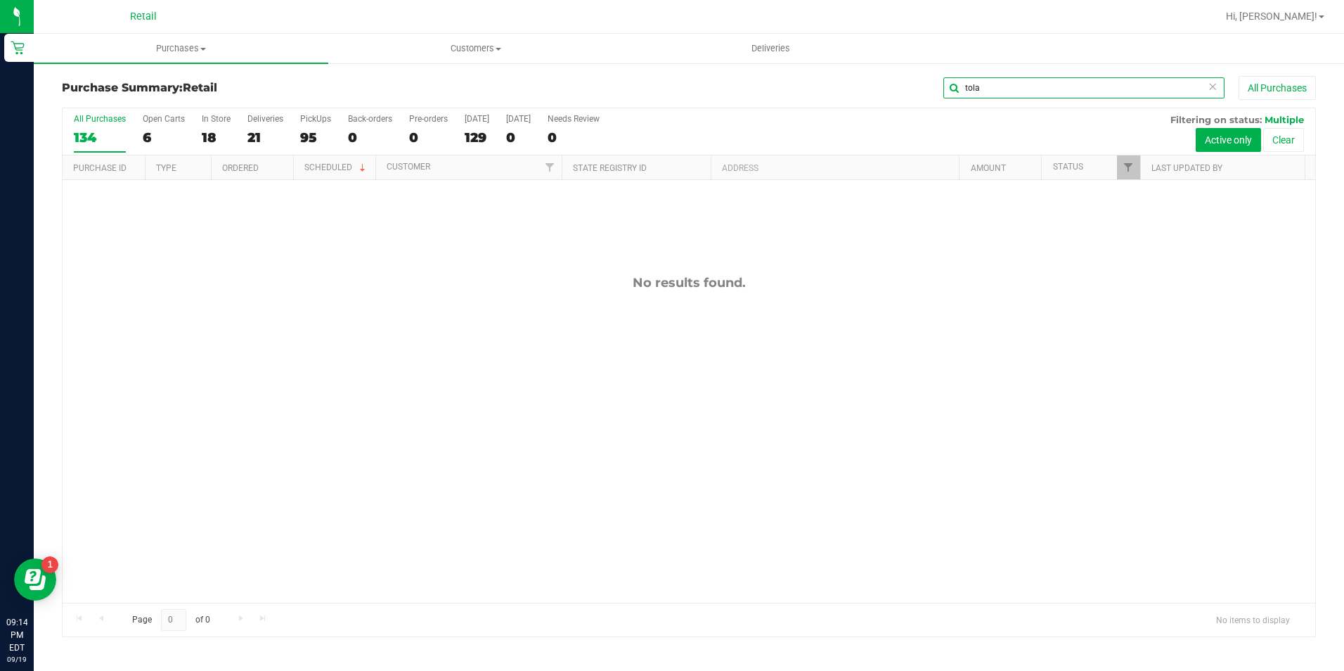
type input "tola"
drag, startPoint x: 1006, startPoint y: 79, endPoint x: 933, endPoint y: 94, distance: 74.5
click at [921, 94] on div "tola All Purchases" at bounding box center [898, 88] width 836 height 24
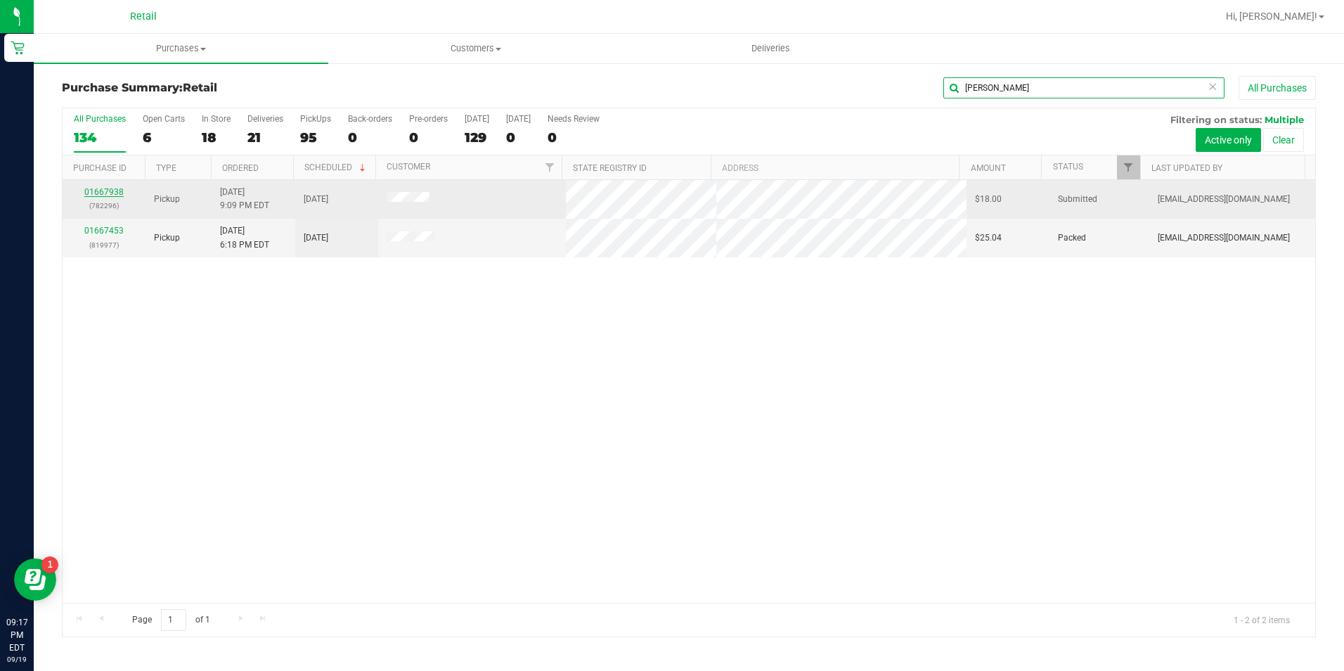
type input "leo"
click at [95, 188] on link "01667938" at bounding box center [103, 192] width 39 height 10
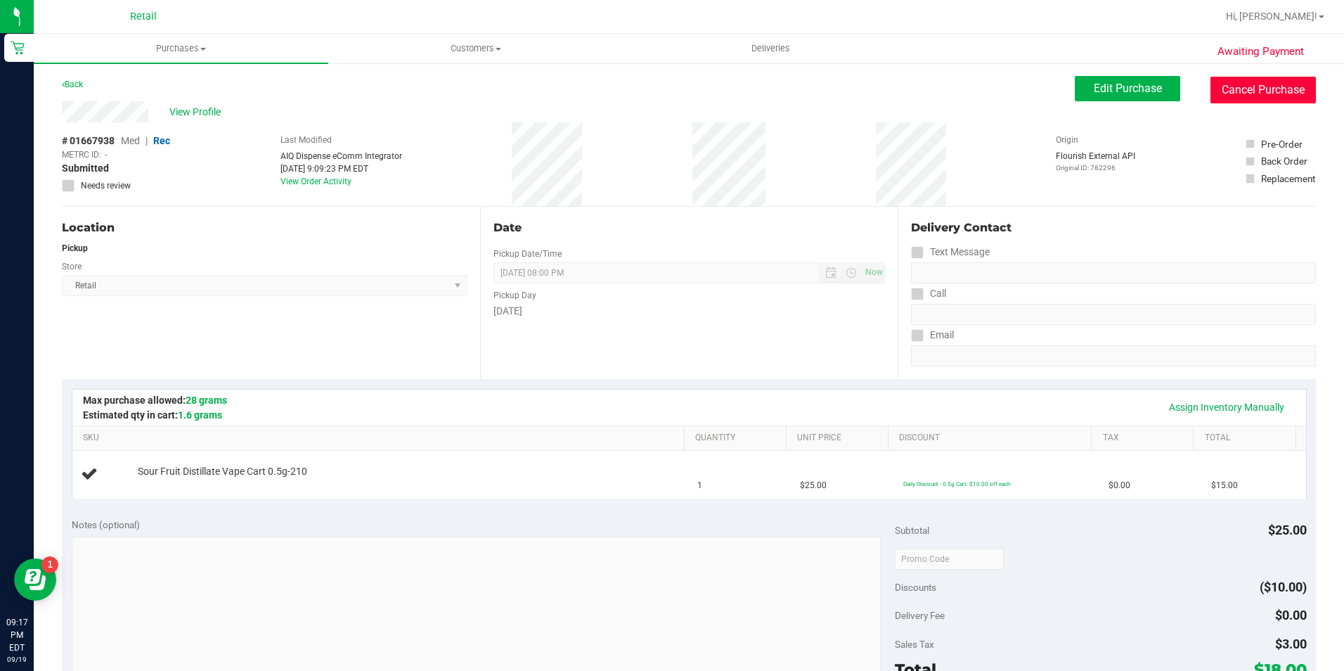
click at [1232, 84] on button "Cancel Purchase" at bounding box center [1263, 90] width 105 height 27
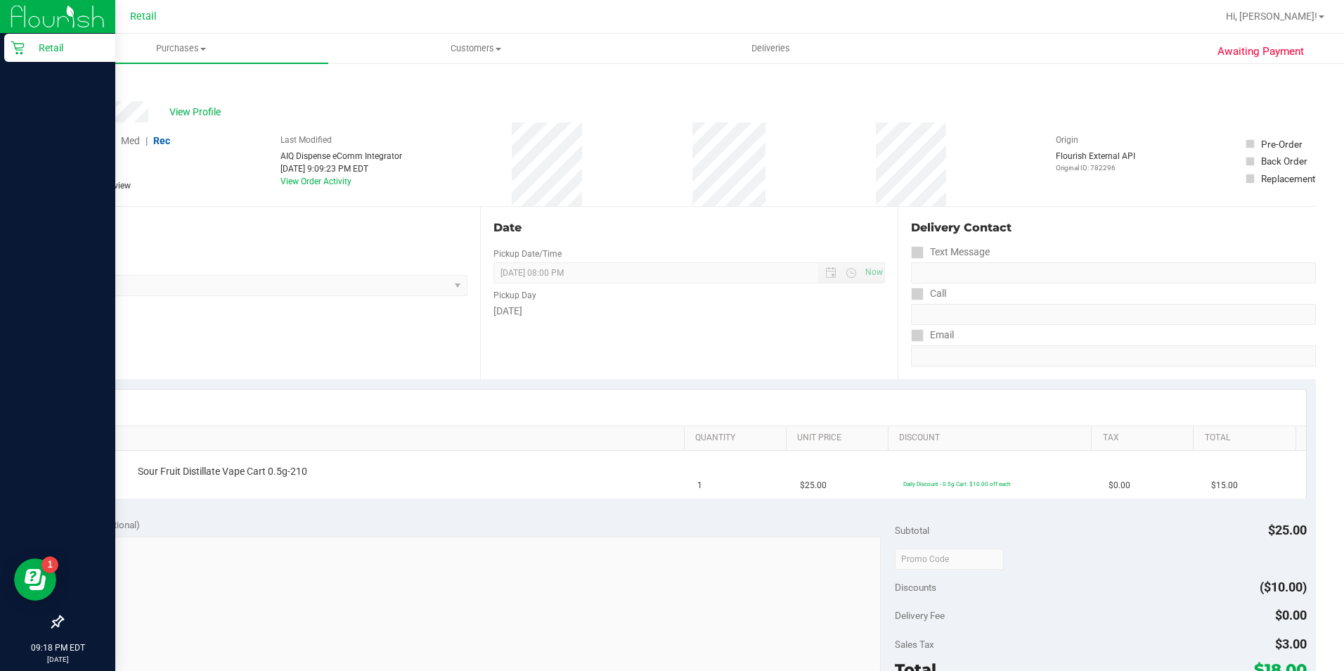
click at [20, 55] on div "Retail" at bounding box center [59, 48] width 111 height 28
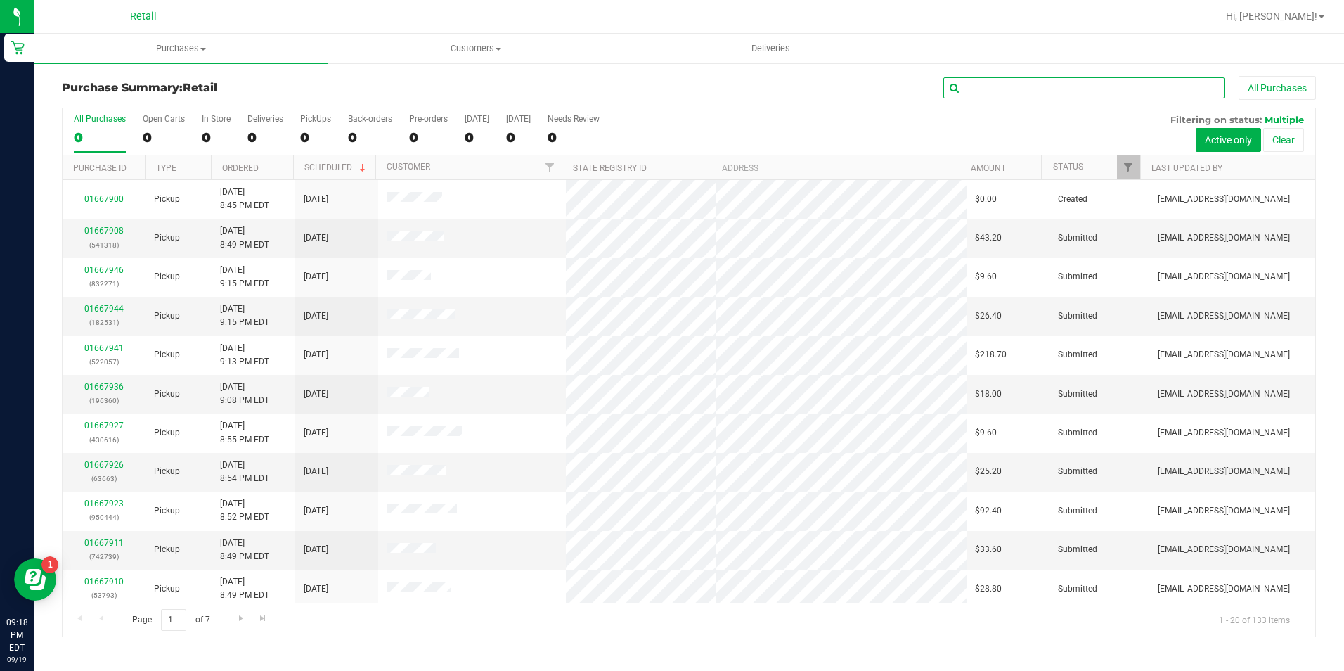
click at [1001, 80] on input "text" at bounding box center [1084, 87] width 281 height 21
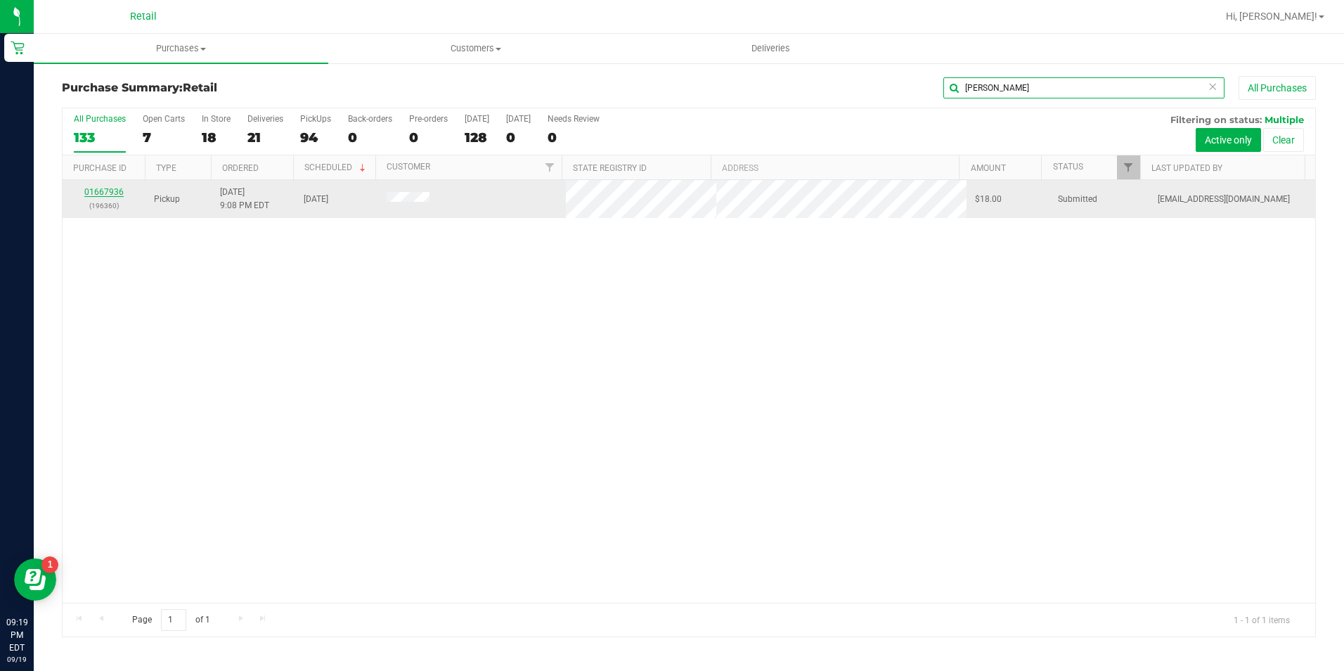
type input "nunez"
click at [103, 187] on link "01667936" at bounding box center [103, 192] width 39 height 10
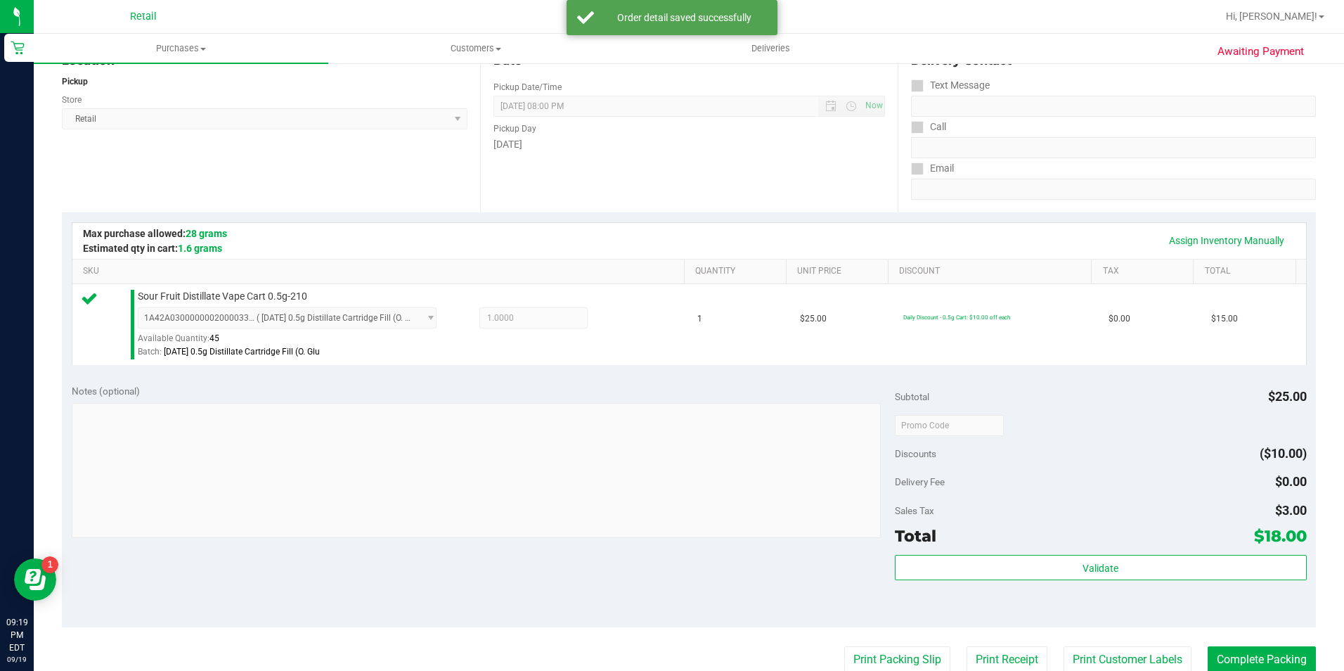
scroll to position [281, 0]
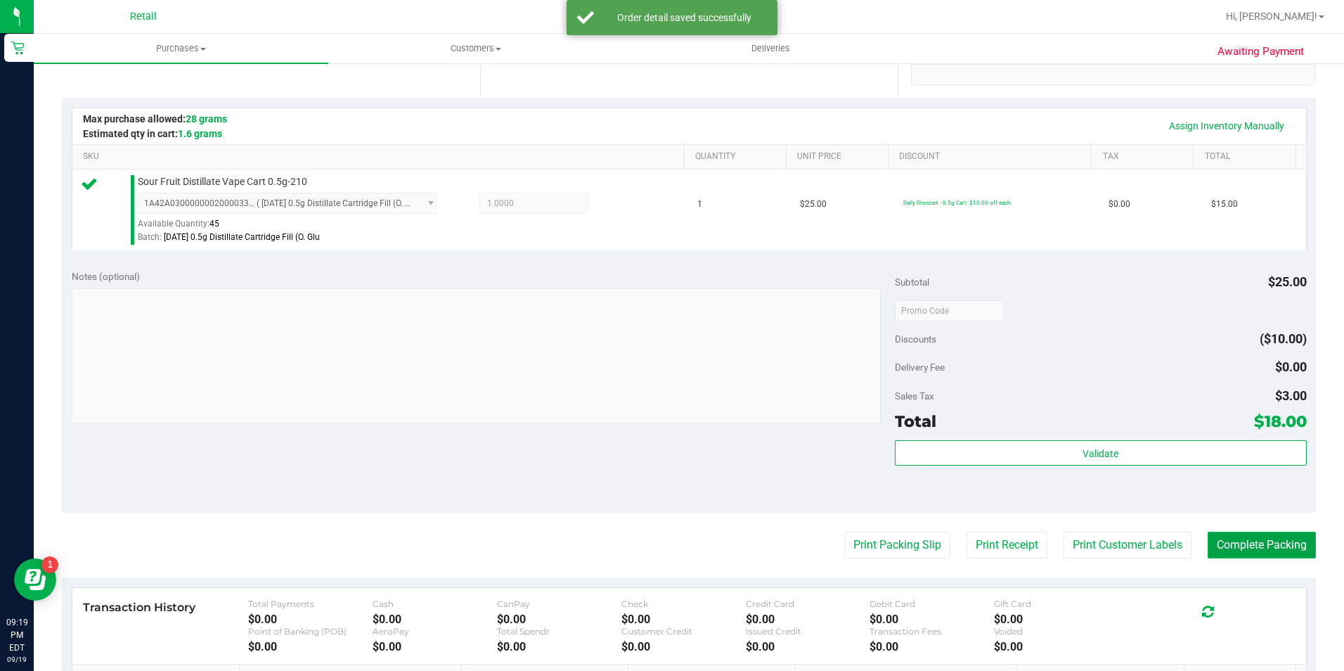
click at [1219, 539] on button "Complete Packing" at bounding box center [1262, 545] width 108 height 27
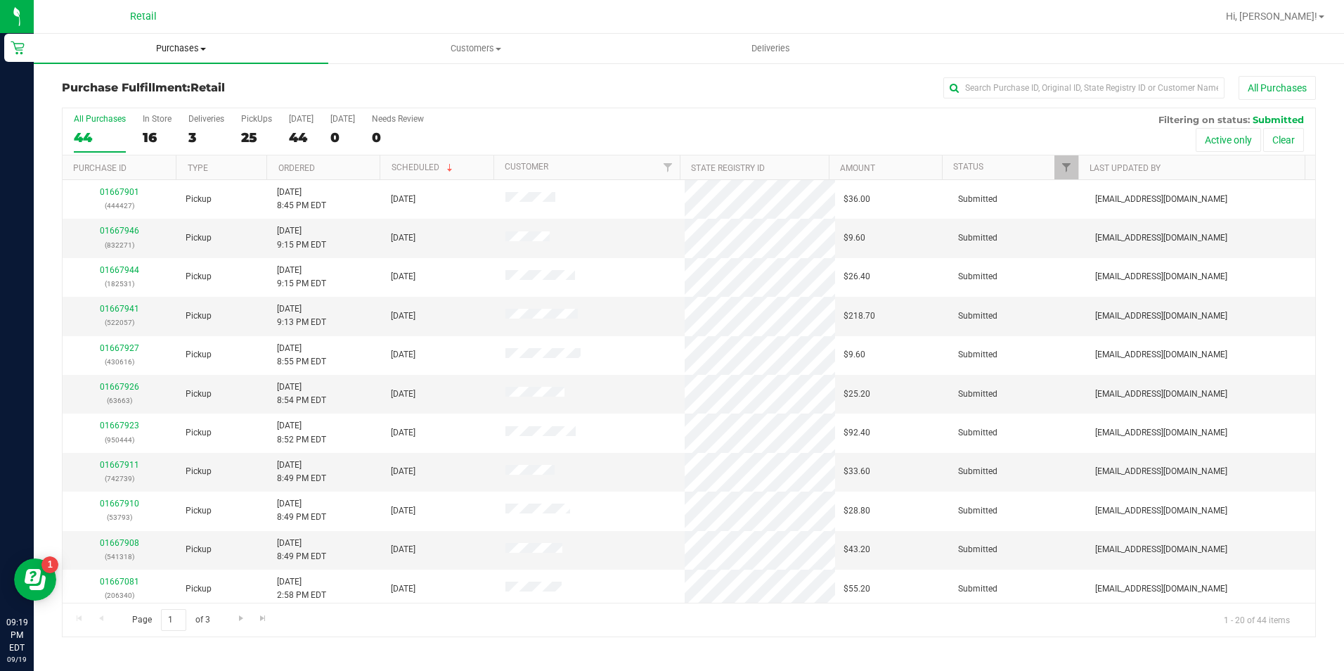
click at [196, 48] on span "Purchases" at bounding box center [181, 48] width 295 height 13
click at [191, 84] on li "Summary of purchases" at bounding box center [181, 85] width 295 height 17
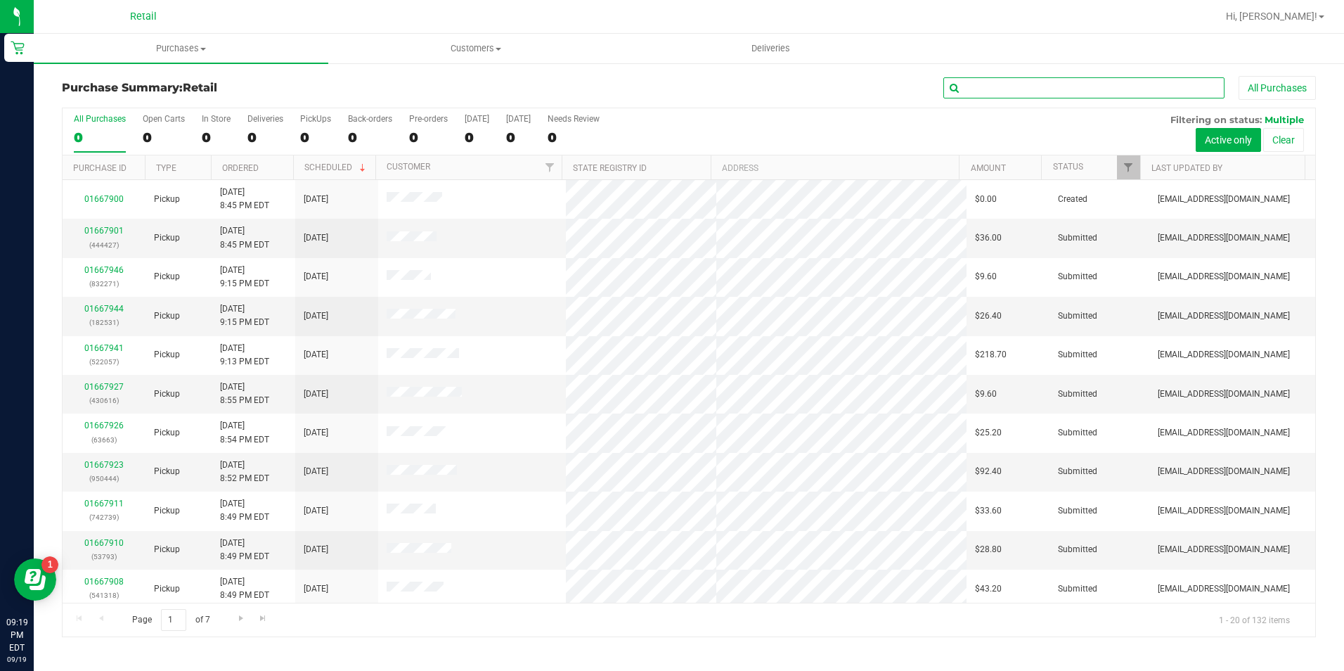
click at [998, 87] on input "text" at bounding box center [1084, 87] width 281 height 21
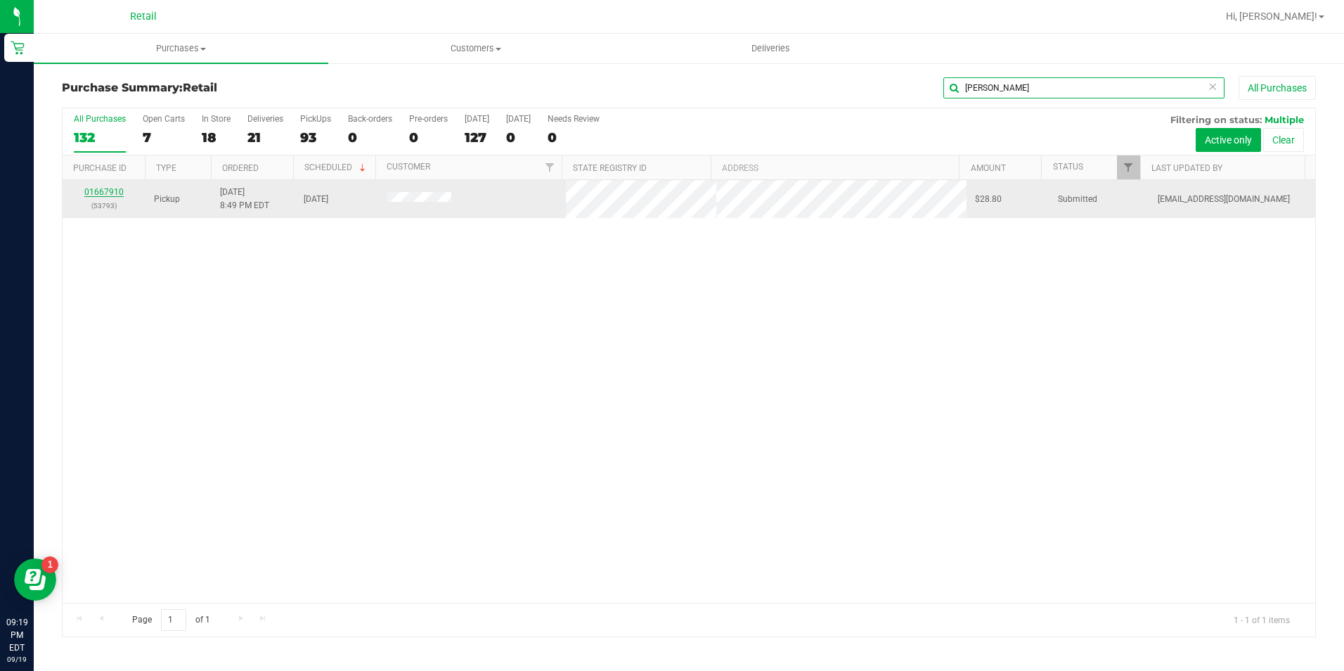
type input "medeiros"
click at [99, 193] on link "01667910" at bounding box center [103, 192] width 39 height 10
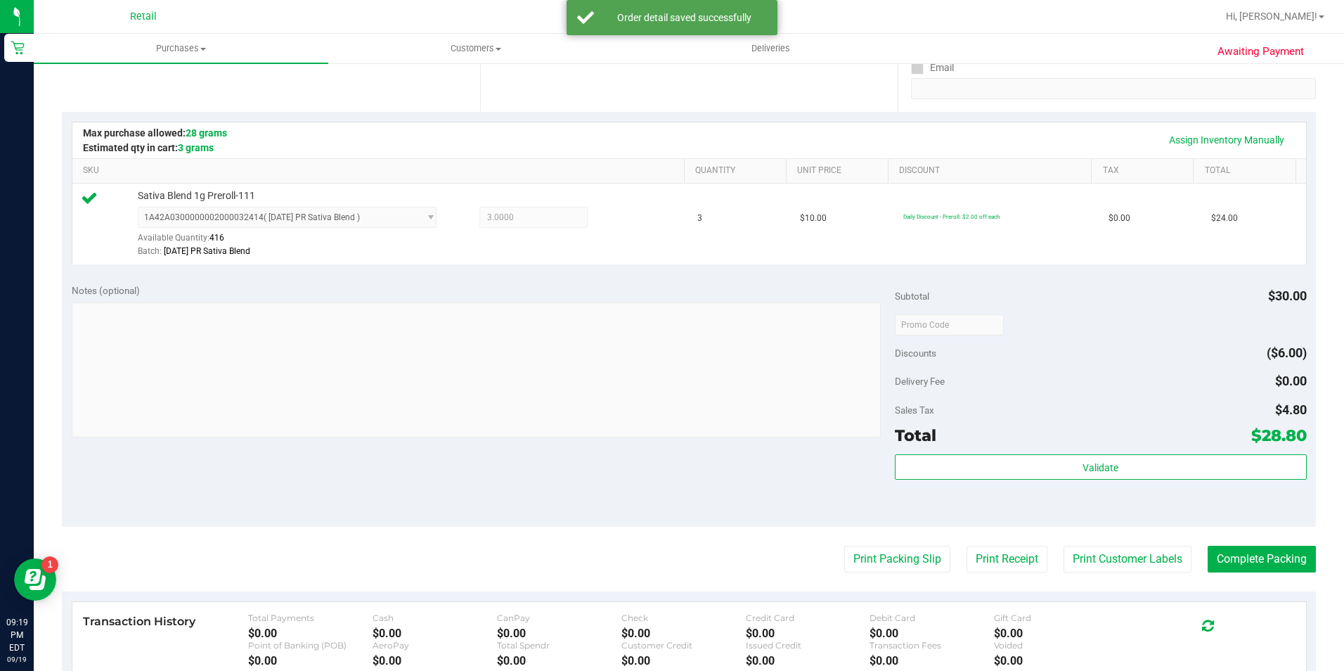
scroll to position [352, 0]
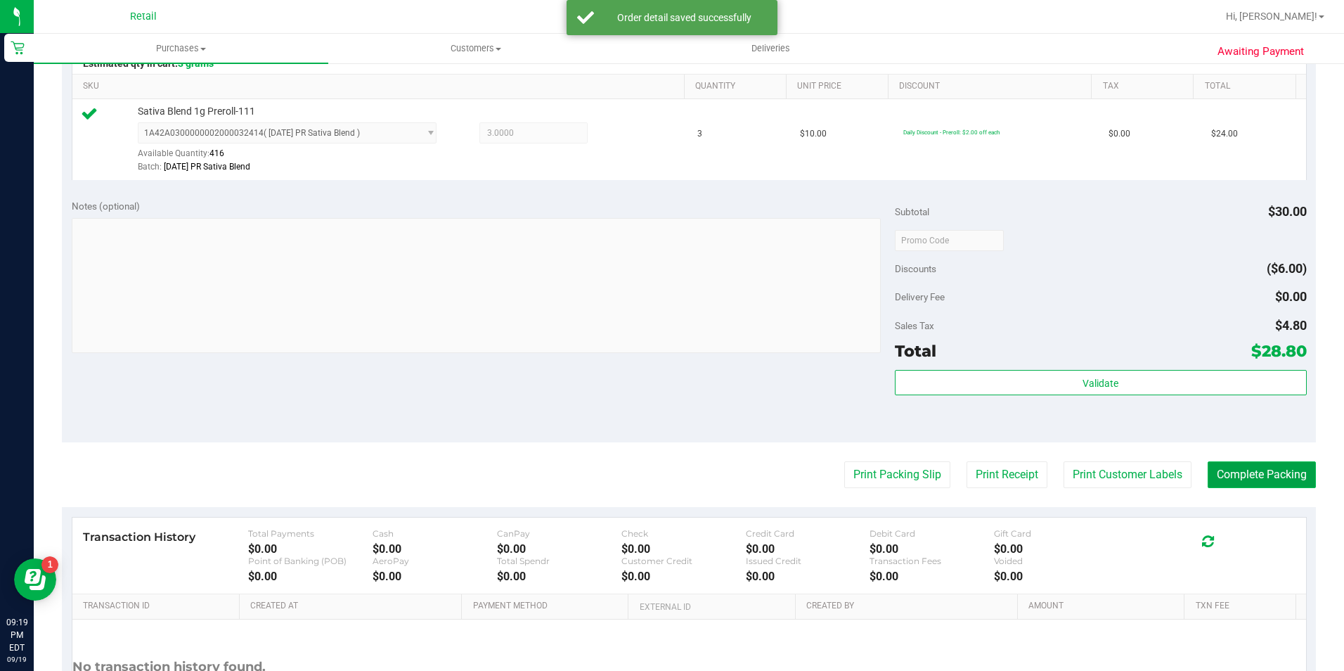
click at [1240, 478] on button "Complete Packing" at bounding box center [1262, 474] width 108 height 27
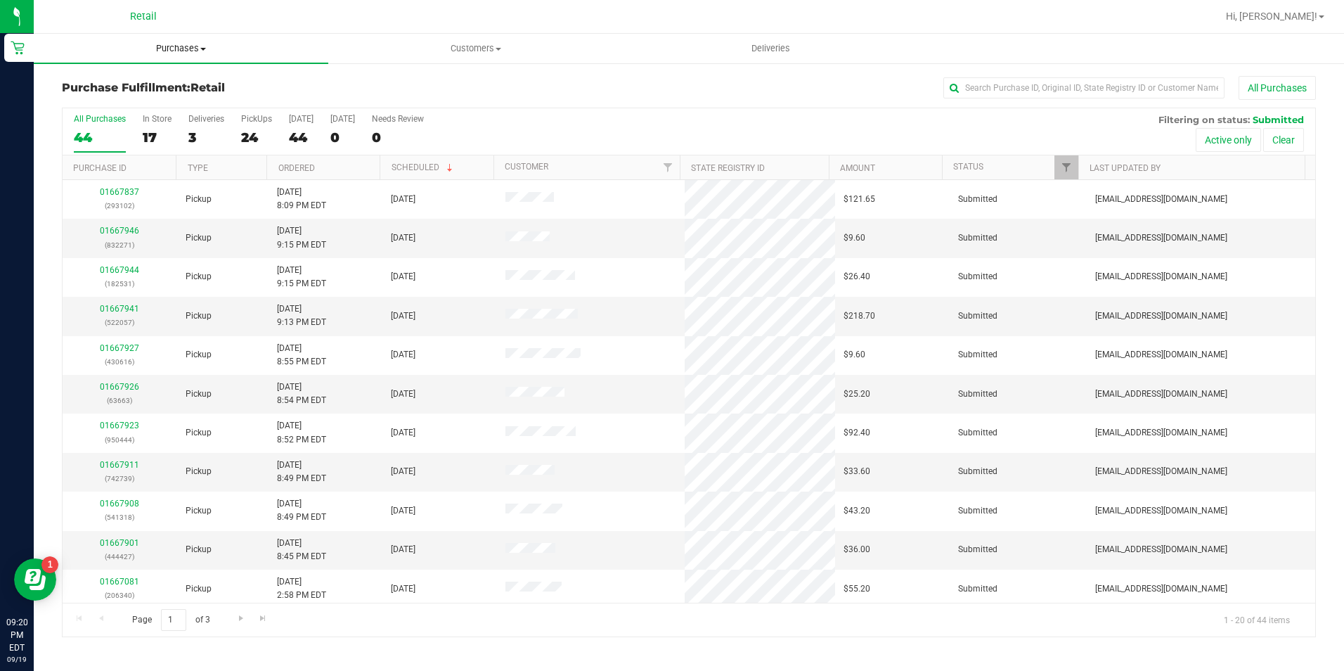
click at [181, 43] on span "Purchases" at bounding box center [181, 48] width 295 height 13
click at [181, 84] on li "Summary of purchases" at bounding box center [181, 85] width 295 height 17
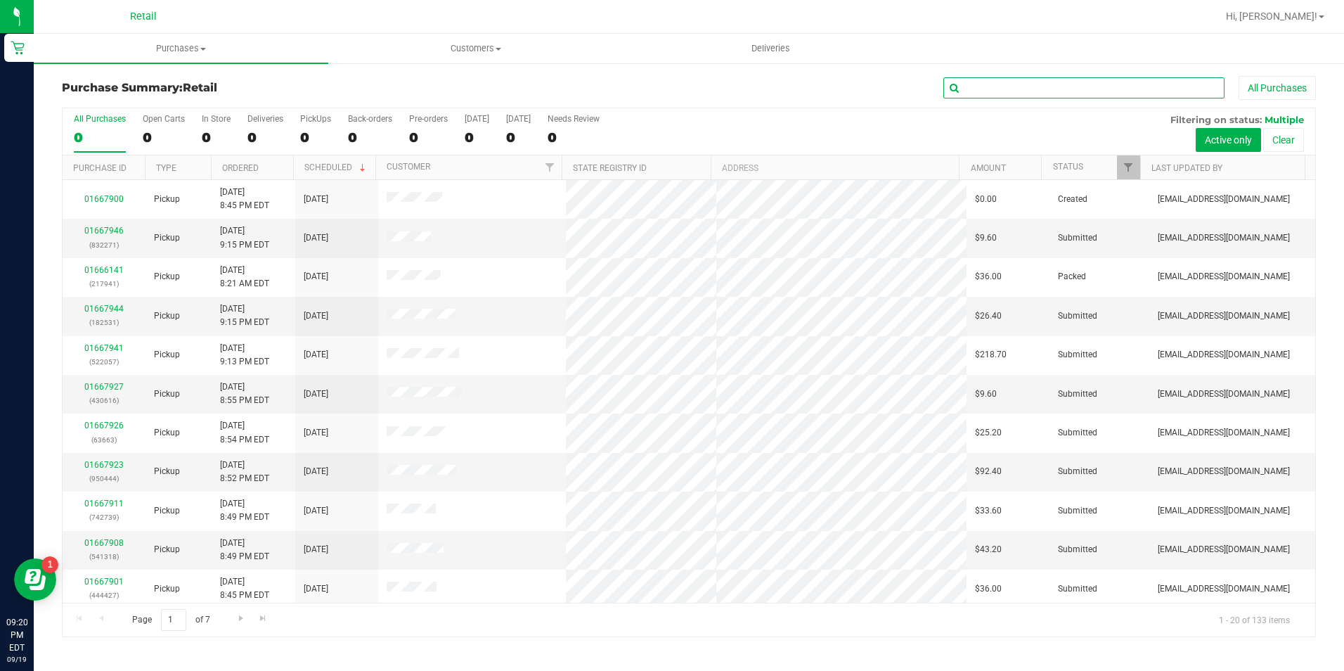
click at [1014, 86] on input "text" at bounding box center [1084, 87] width 281 height 21
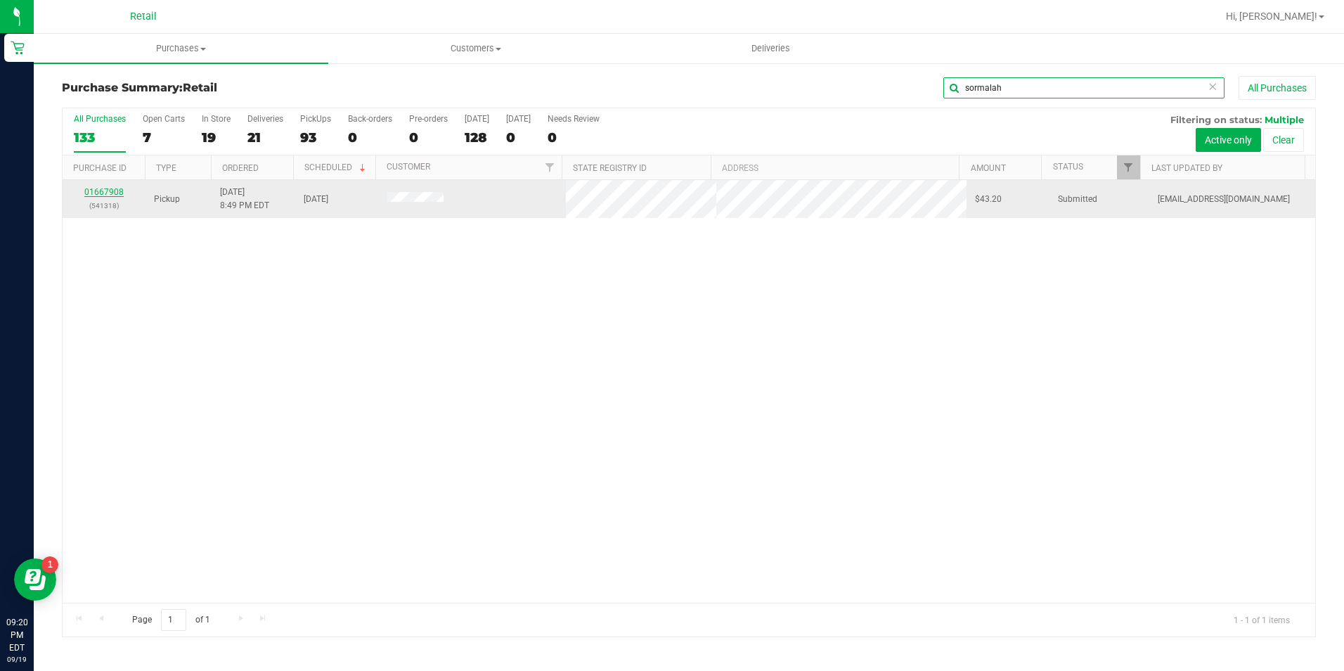
type input "sormalah"
click at [99, 188] on link "01667908" at bounding box center [103, 192] width 39 height 10
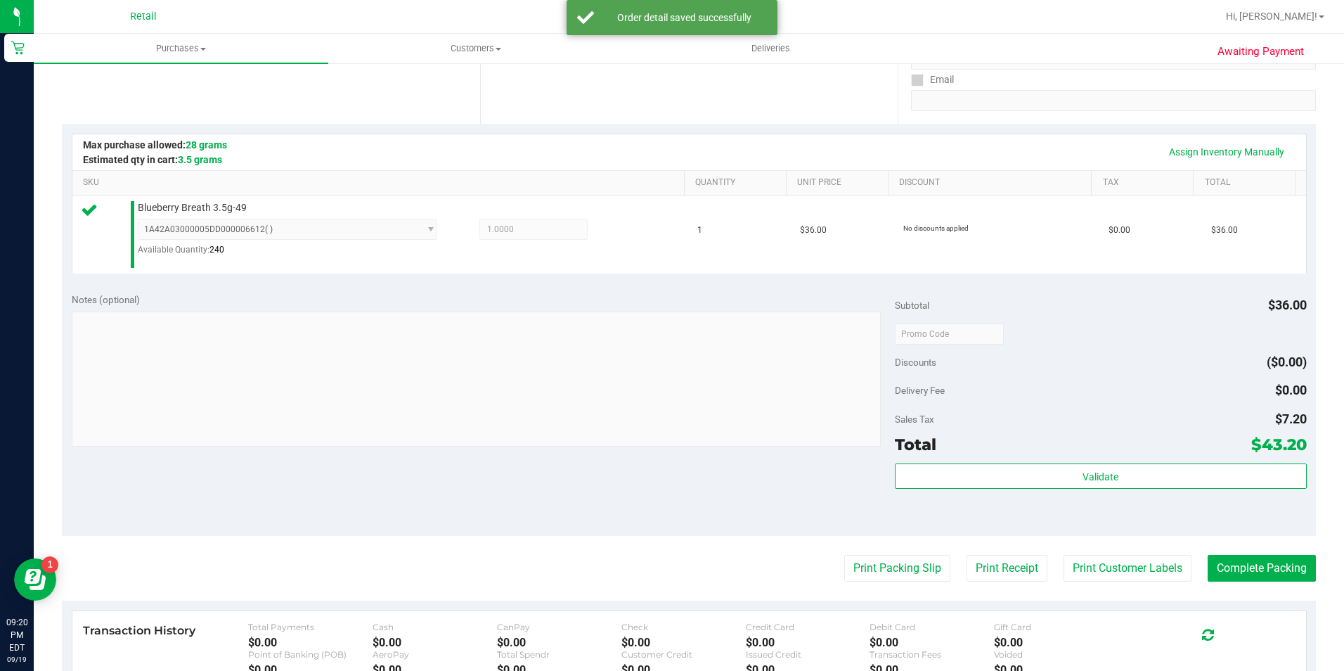
scroll to position [281, 0]
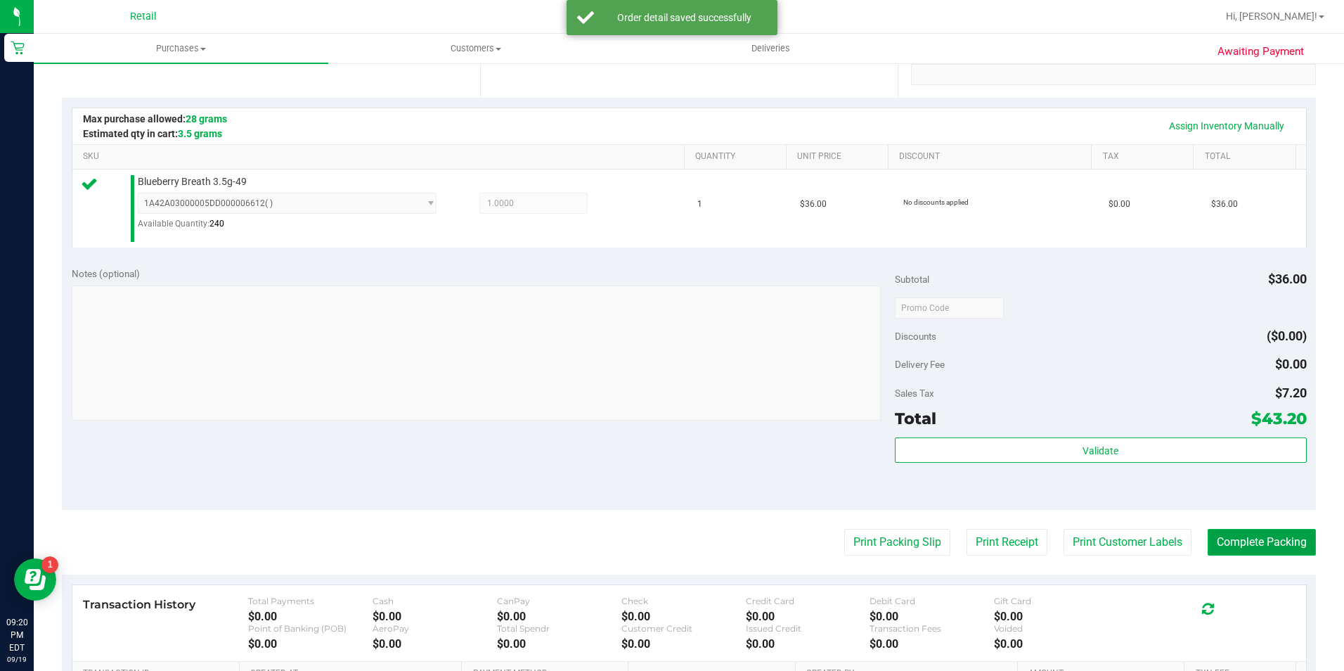
click at [1273, 534] on button "Complete Packing" at bounding box center [1262, 542] width 108 height 27
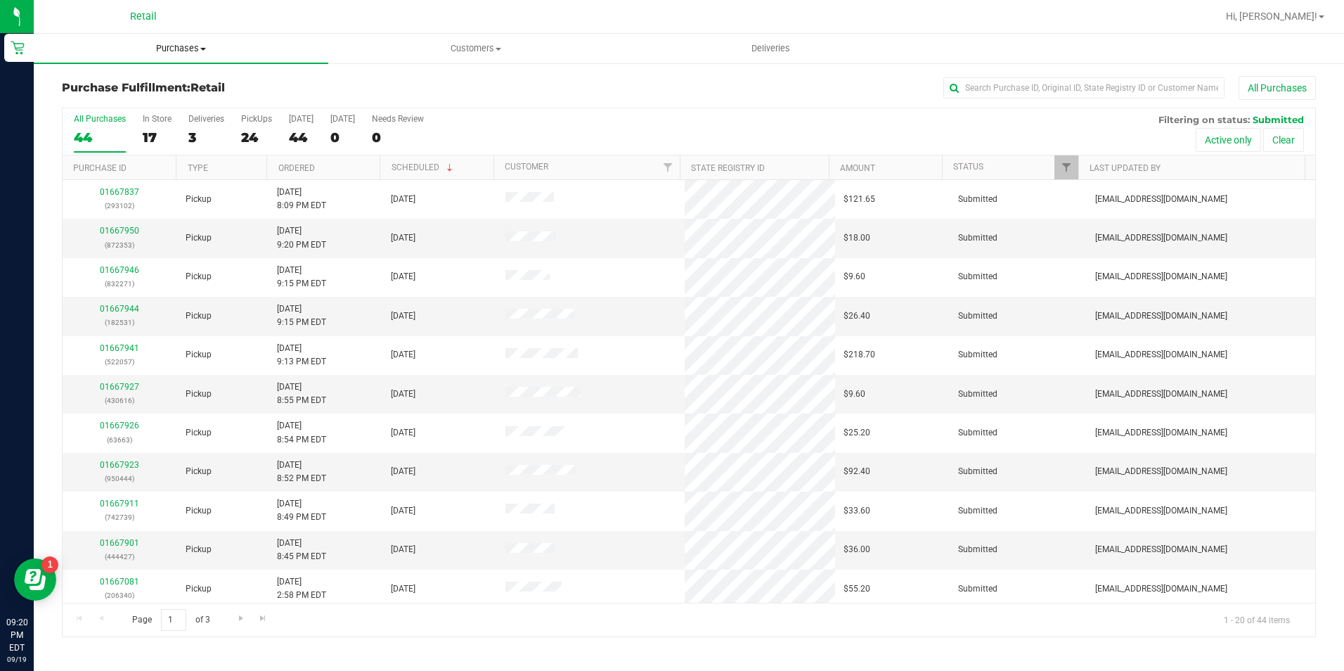
click at [161, 46] on span "Purchases" at bounding box center [181, 48] width 295 height 13
click at [163, 77] on li "Summary of purchases" at bounding box center [181, 85] width 295 height 17
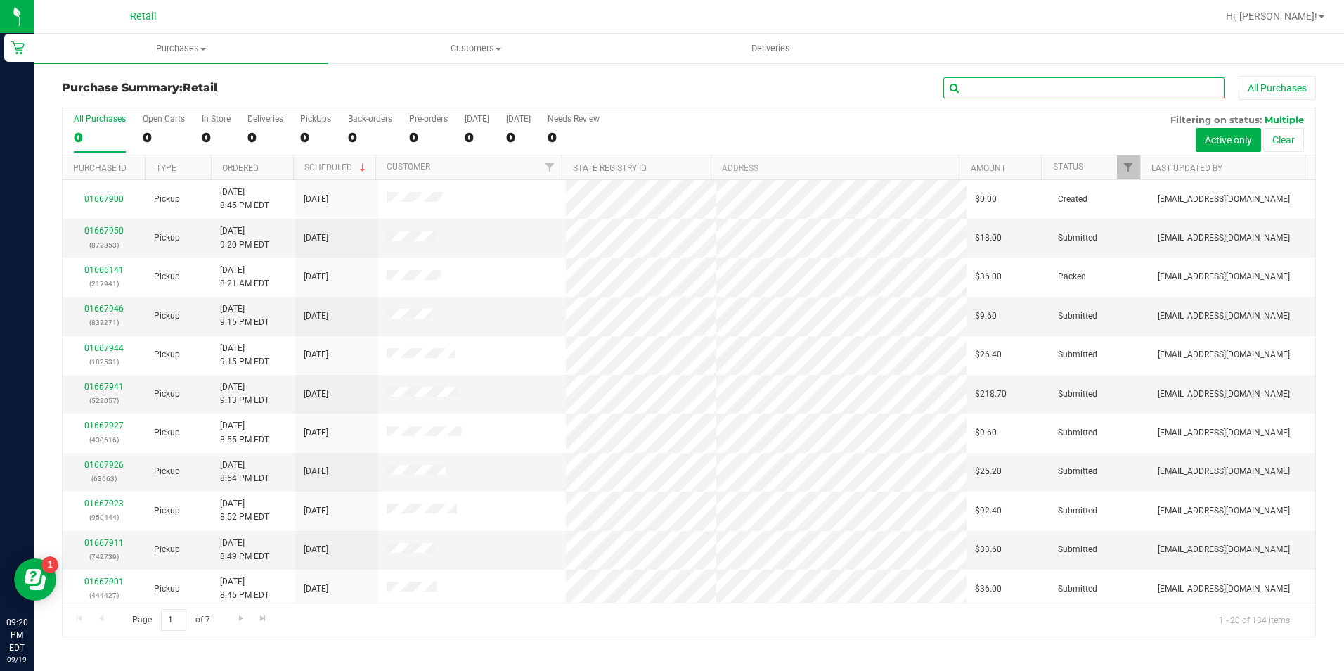
click at [971, 91] on input "text" at bounding box center [1084, 87] width 281 height 21
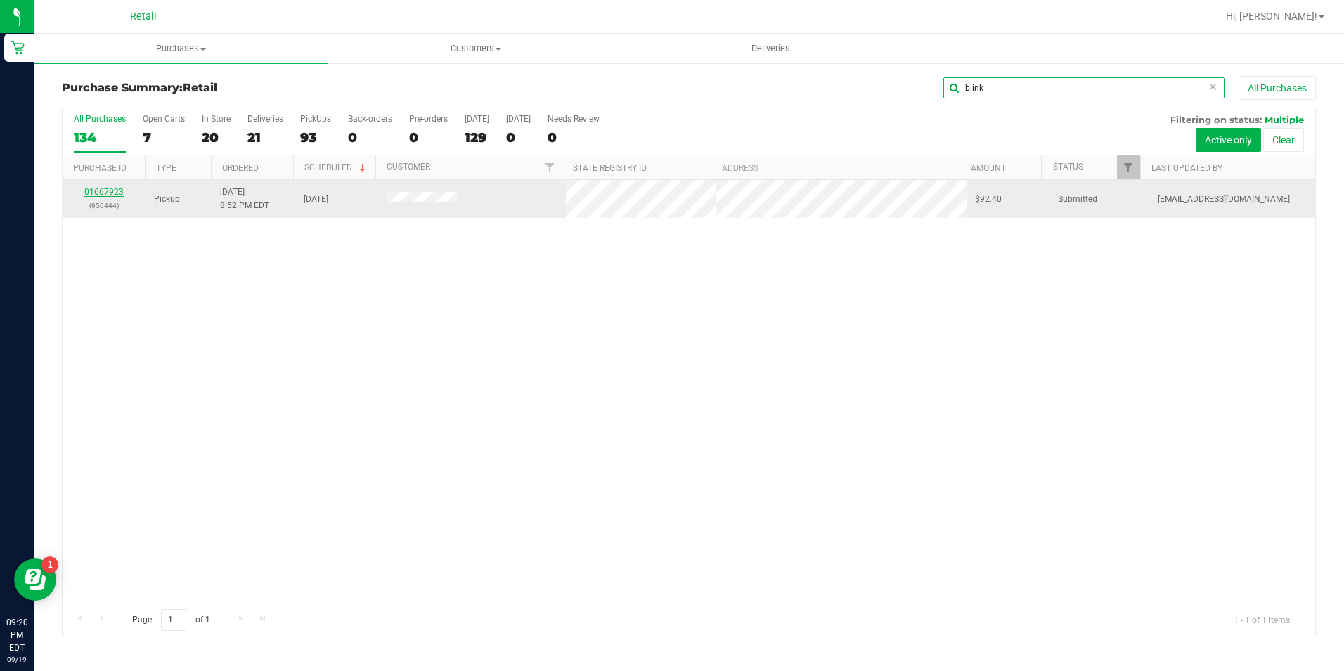
type input "blink"
click at [109, 192] on link "01667923" at bounding box center [103, 192] width 39 height 10
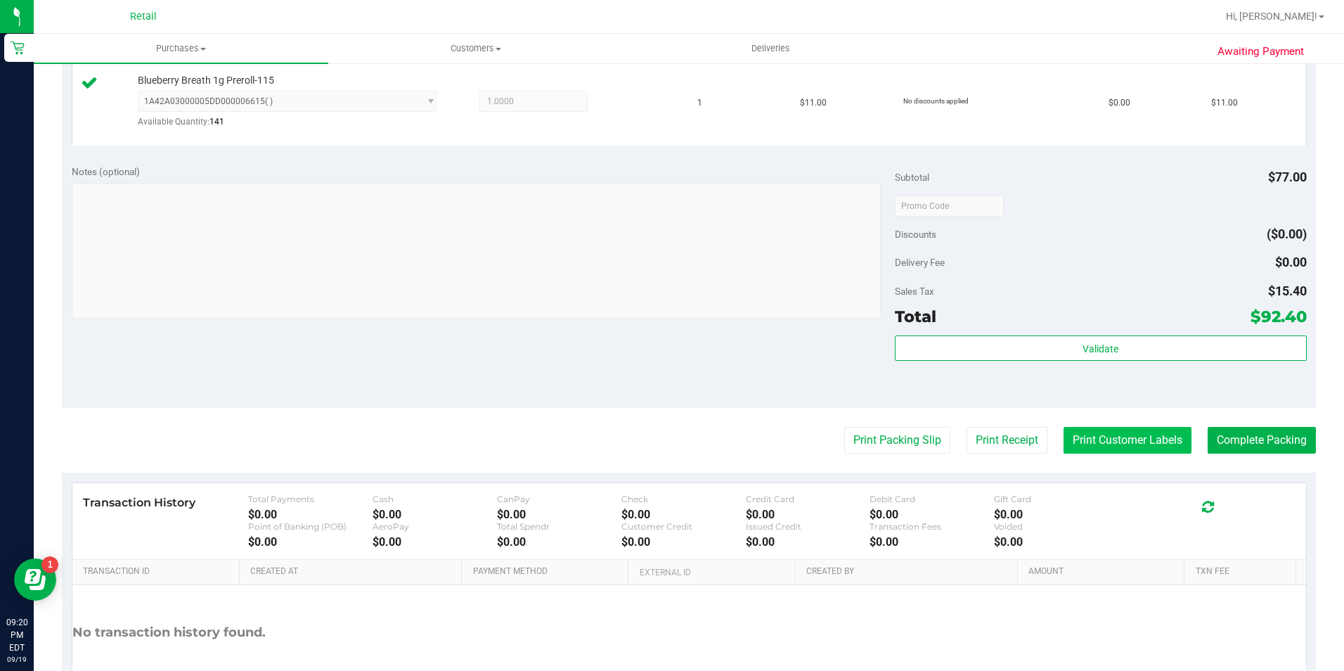
scroll to position [563, 0]
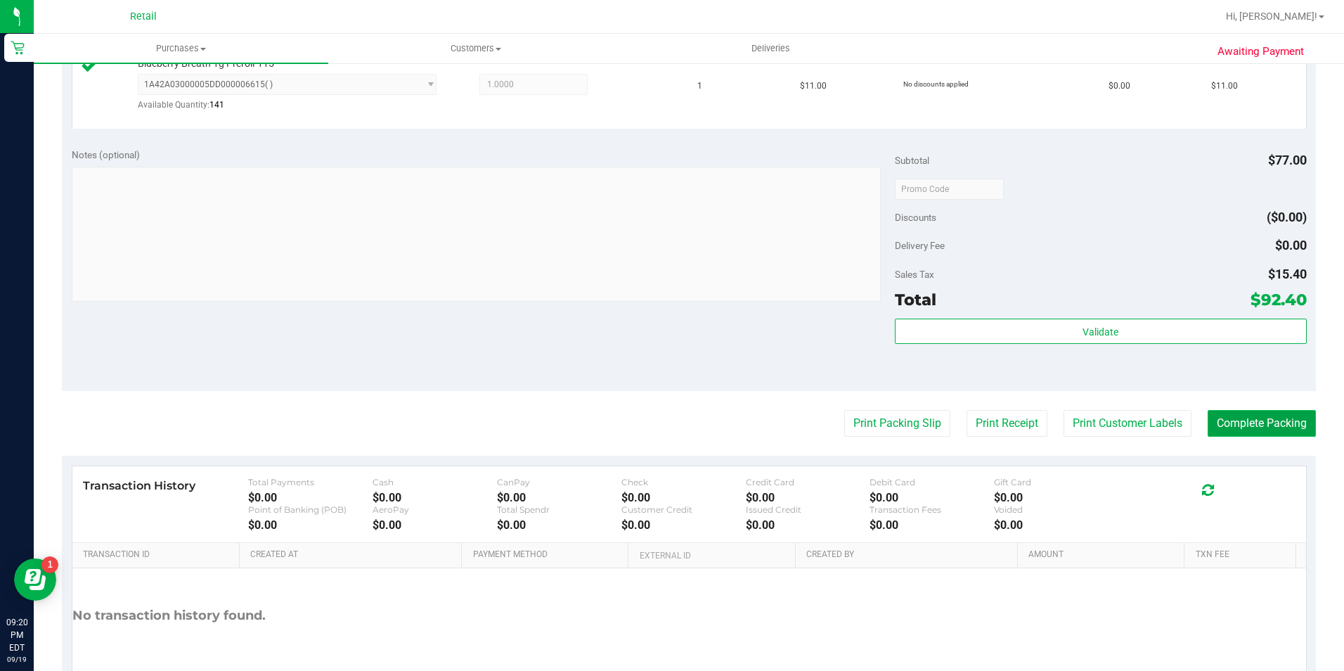
click at [1222, 418] on button "Complete Packing" at bounding box center [1262, 423] width 108 height 27
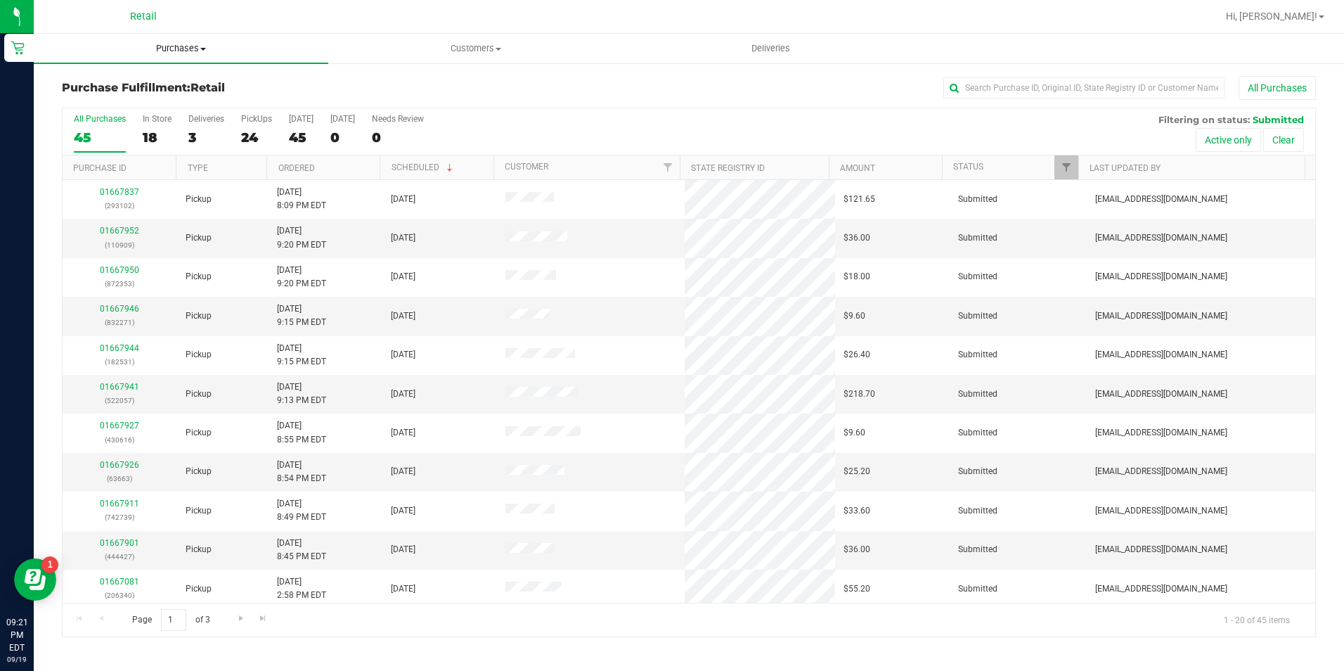
click at [166, 51] on span "Purchases" at bounding box center [181, 48] width 295 height 13
click at [171, 88] on span "Summary of purchases" at bounding box center [106, 85] width 144 height 12
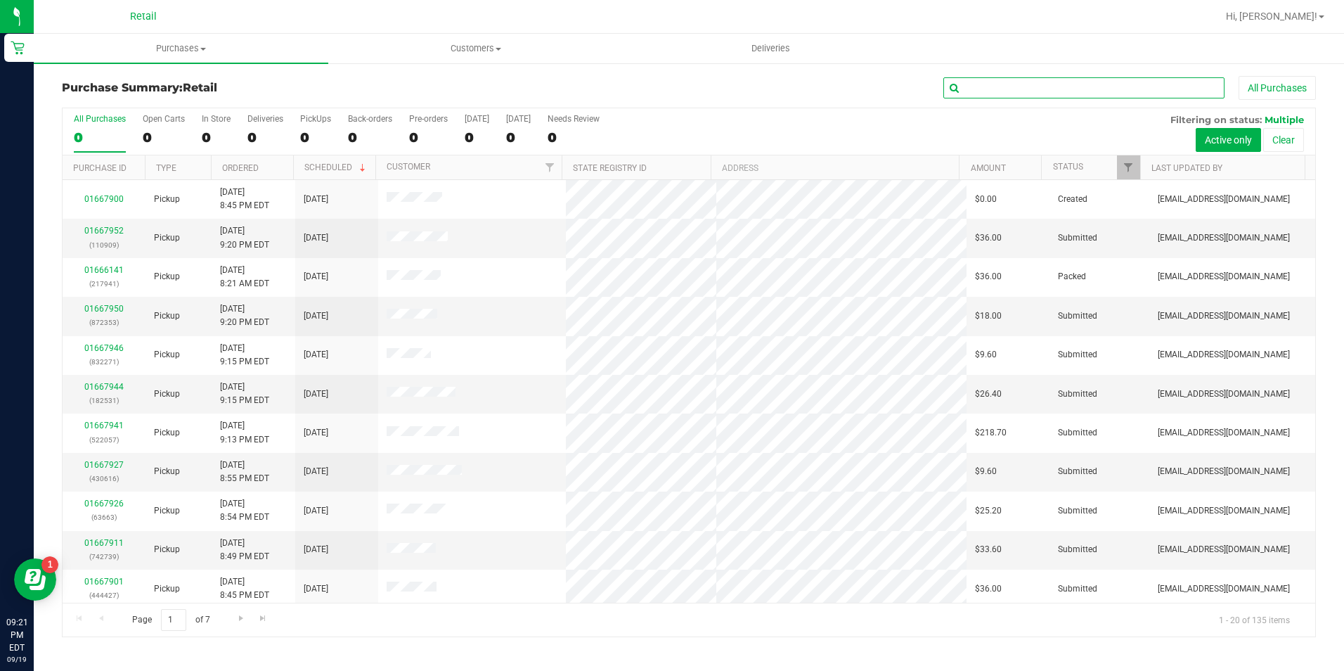
click at [987, 91] on input "text" at bounding box center [1084, 87] width 281 height 21
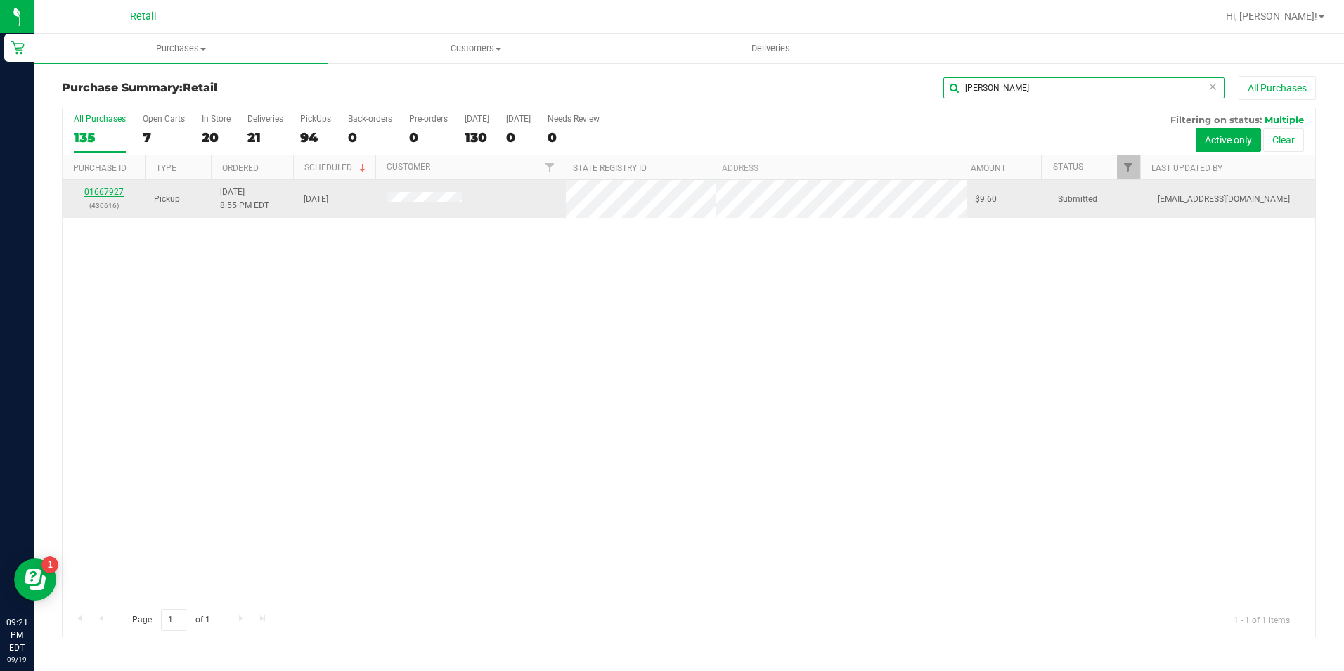
type input "wyche"
click at [108, 190] on link "01667927" at bounding box center [103, 192] width 39 height 10
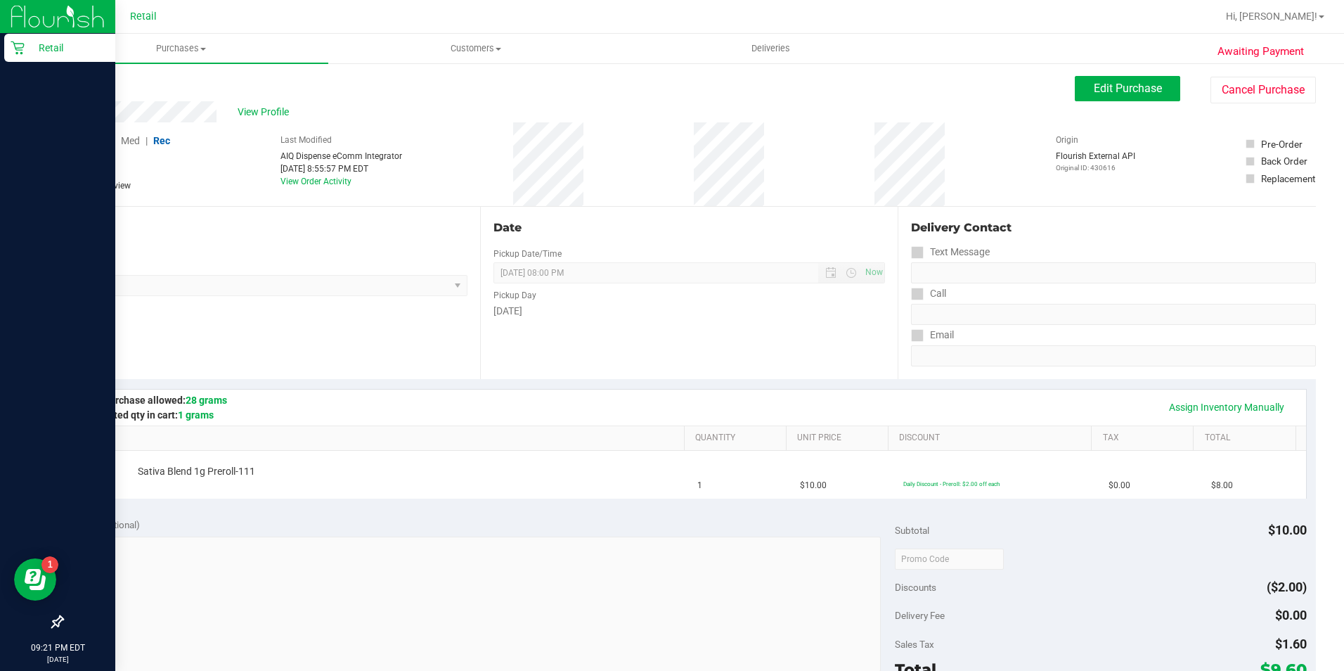
click at [36, 50] on p "Retail" at bounding box center [67, 47] width 84 height 17
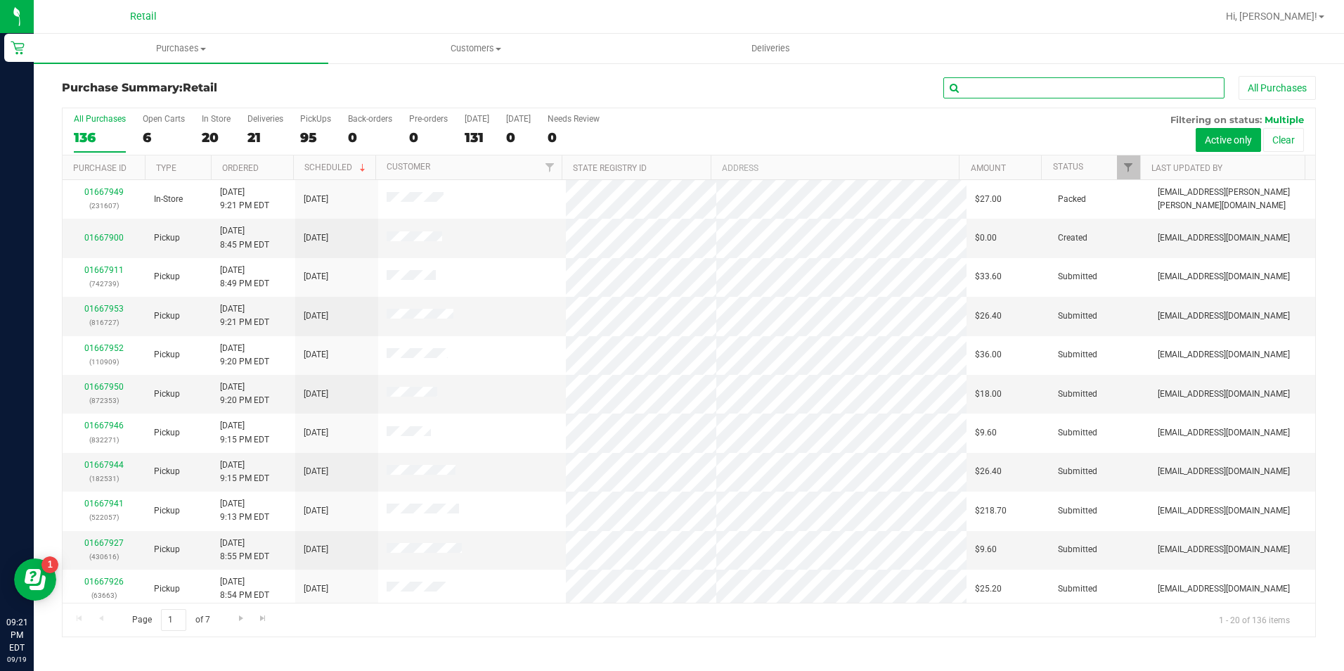
click at [985, 86] on input "text" at bounding box center [1084, 87] width 281 height 21
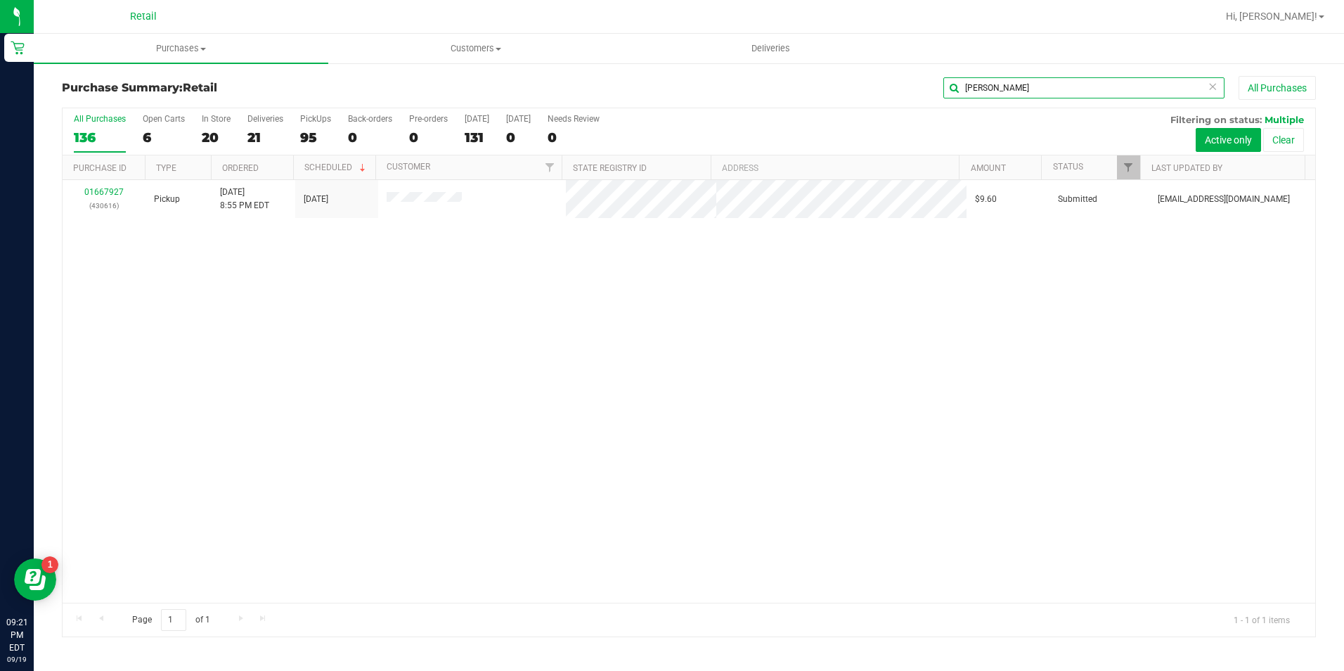
type input "wyche"
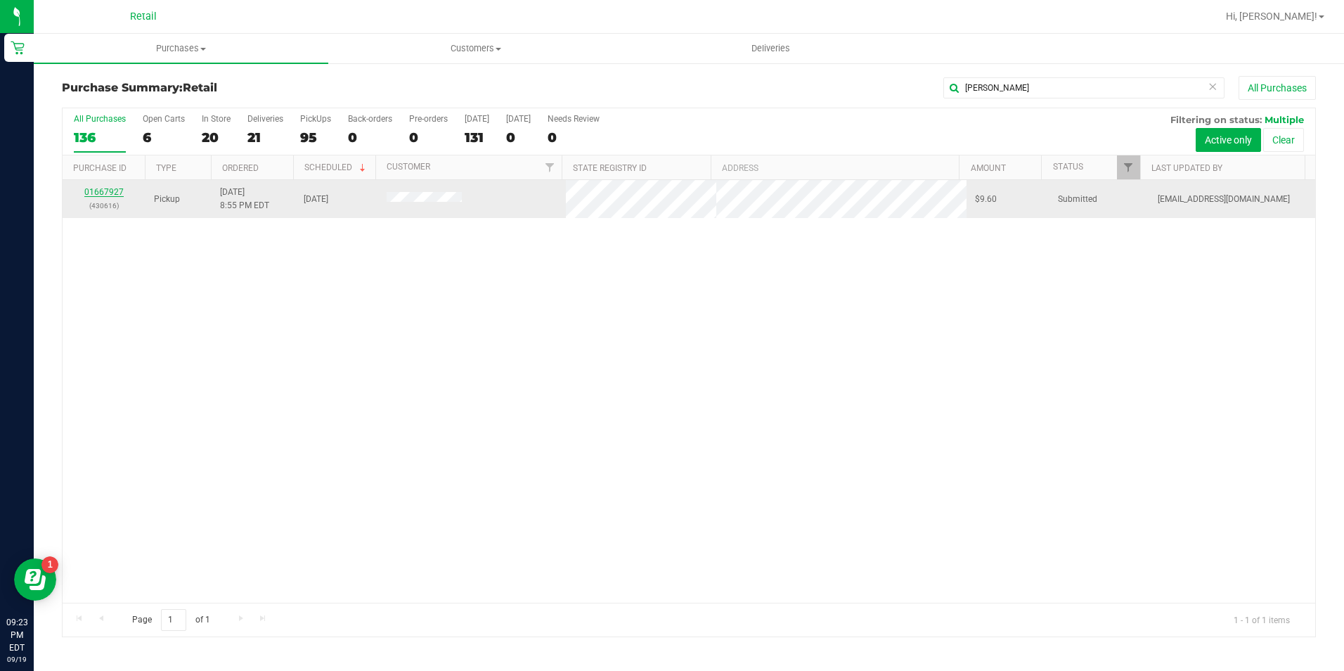
click at [113, 193] on link "01667927" at bounding box center [103, 192] width 39 height 10
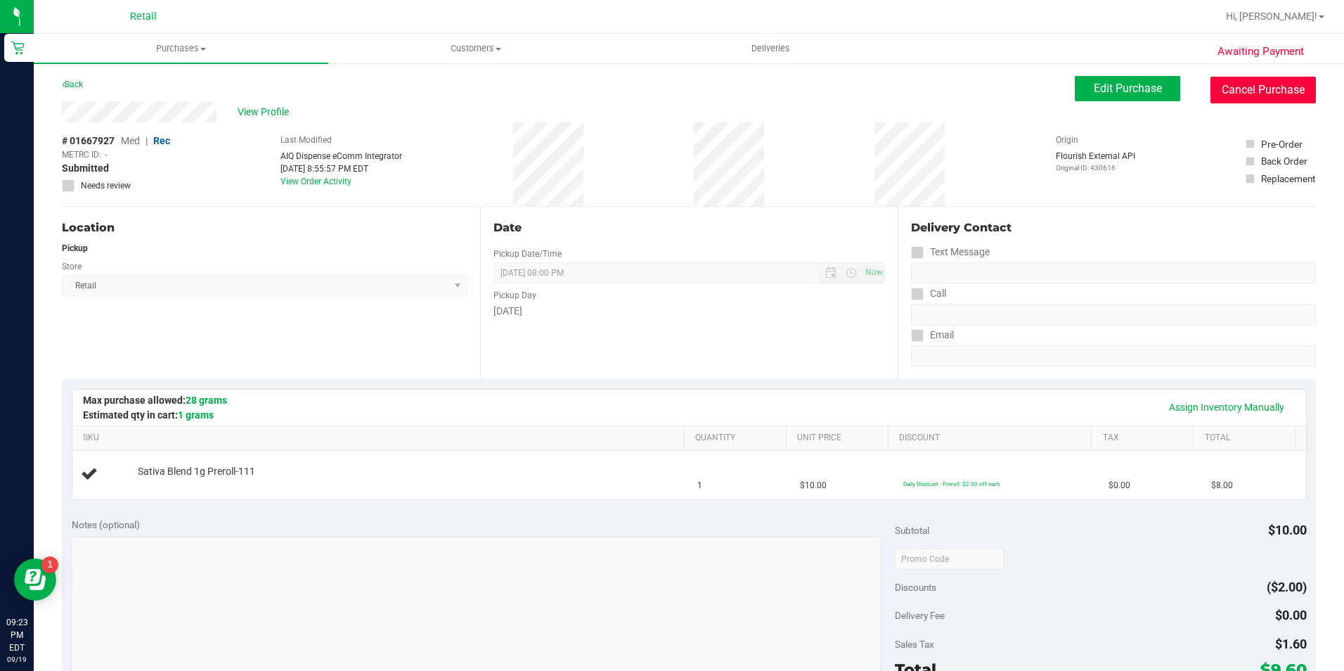
click at [1226, 90] on button "Cancel Purchase" at bounding box center [1263, 90] width 105 height 27
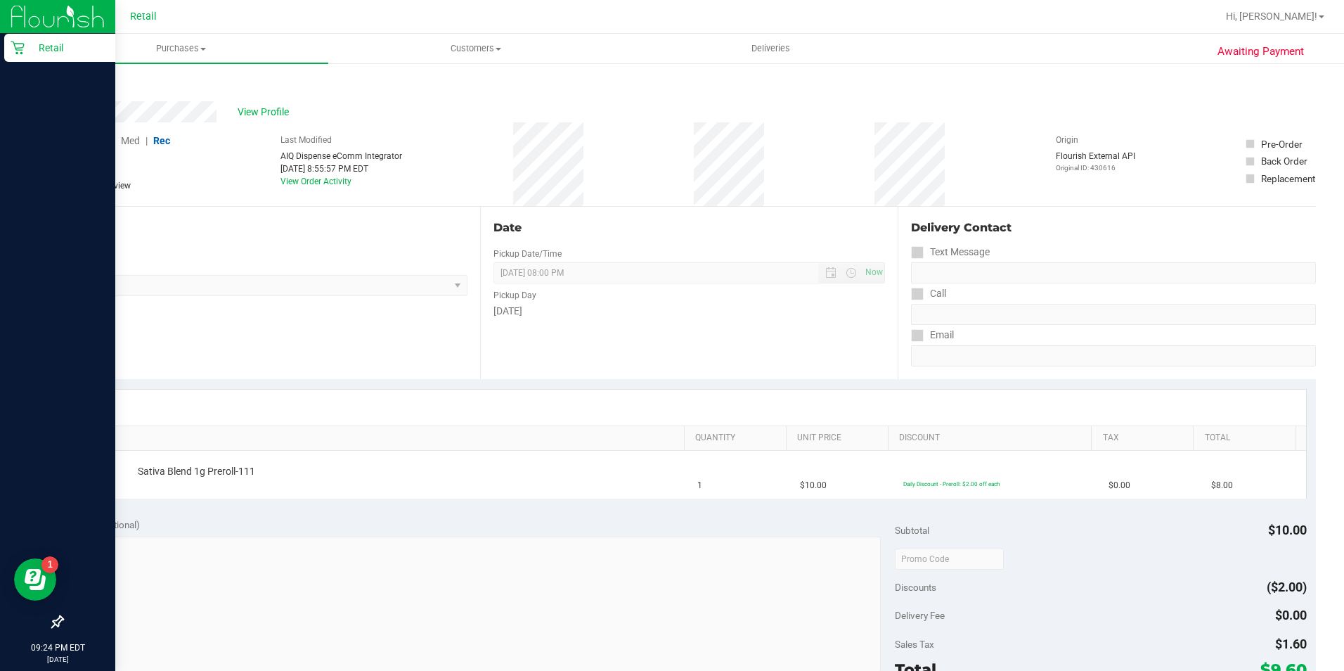
click at [31, 37] on div "Retail" at bounding box center [59, 48] width 111 height 28
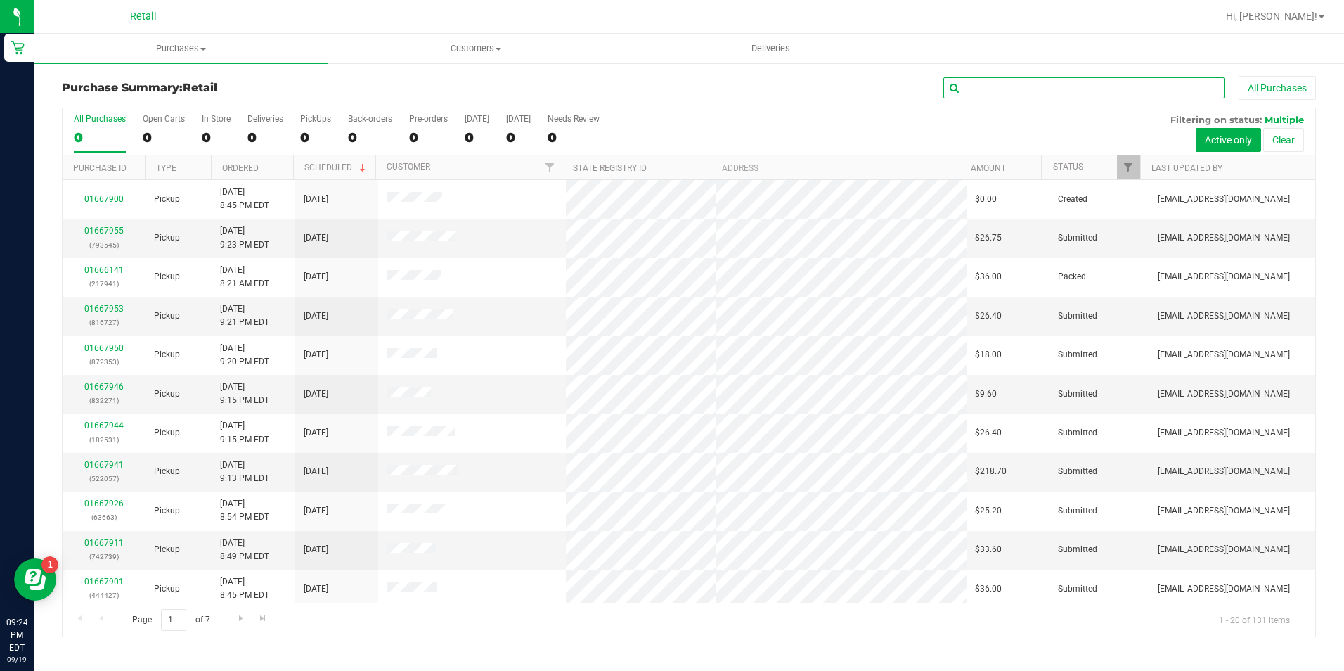
click at [984, 85] on input "text" at bounding box center [1084, 87] width 281 height 21
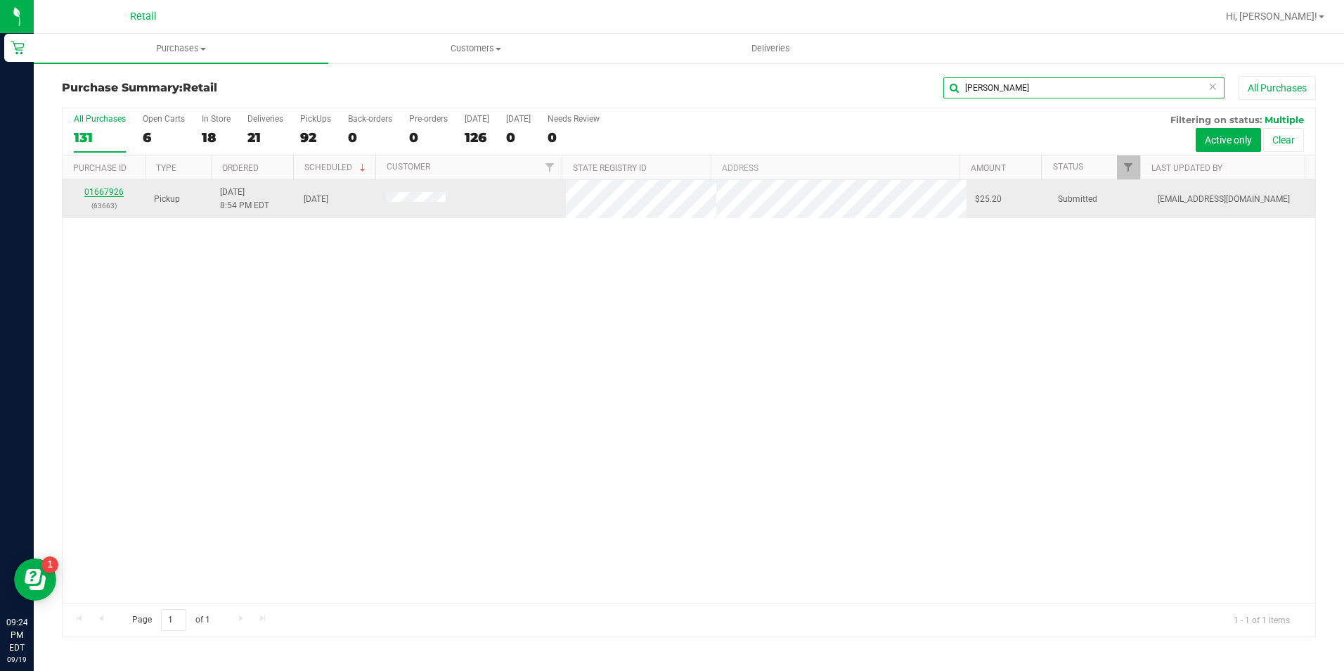
type input "reynolds"
click at [108, 194] on link "01667926" at bounding box center [103, 192] width 39 height 10
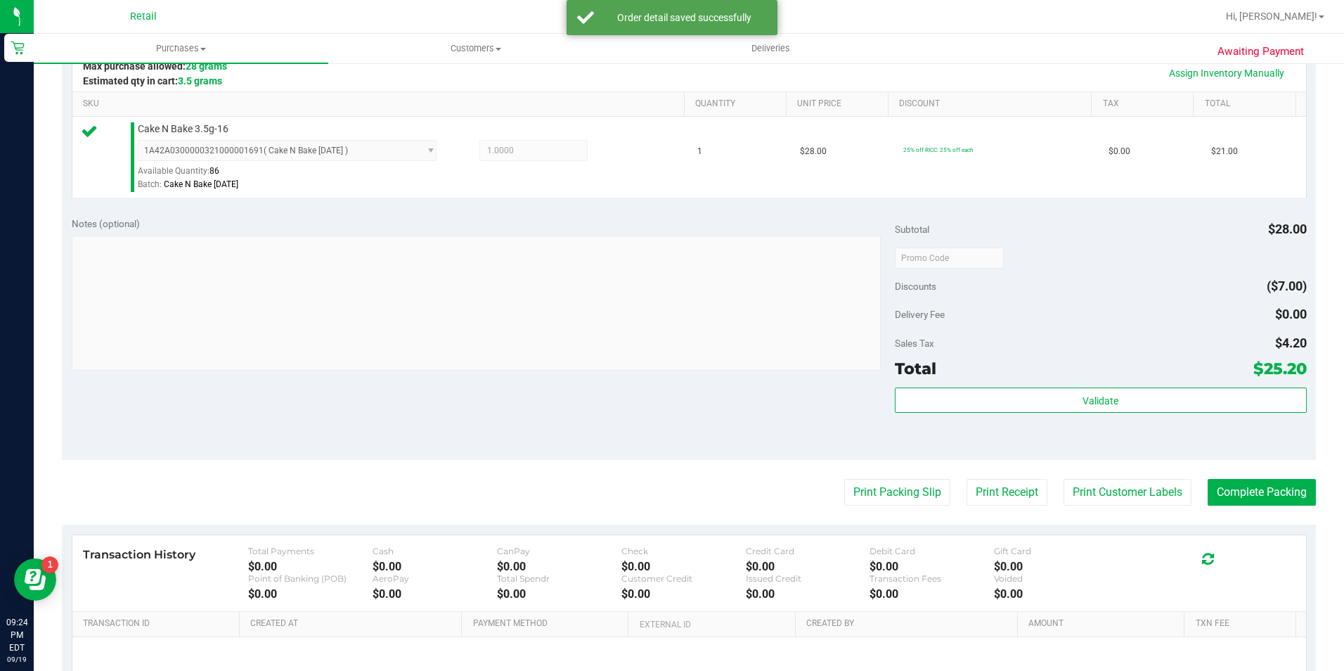
scroll to position [352, 0]
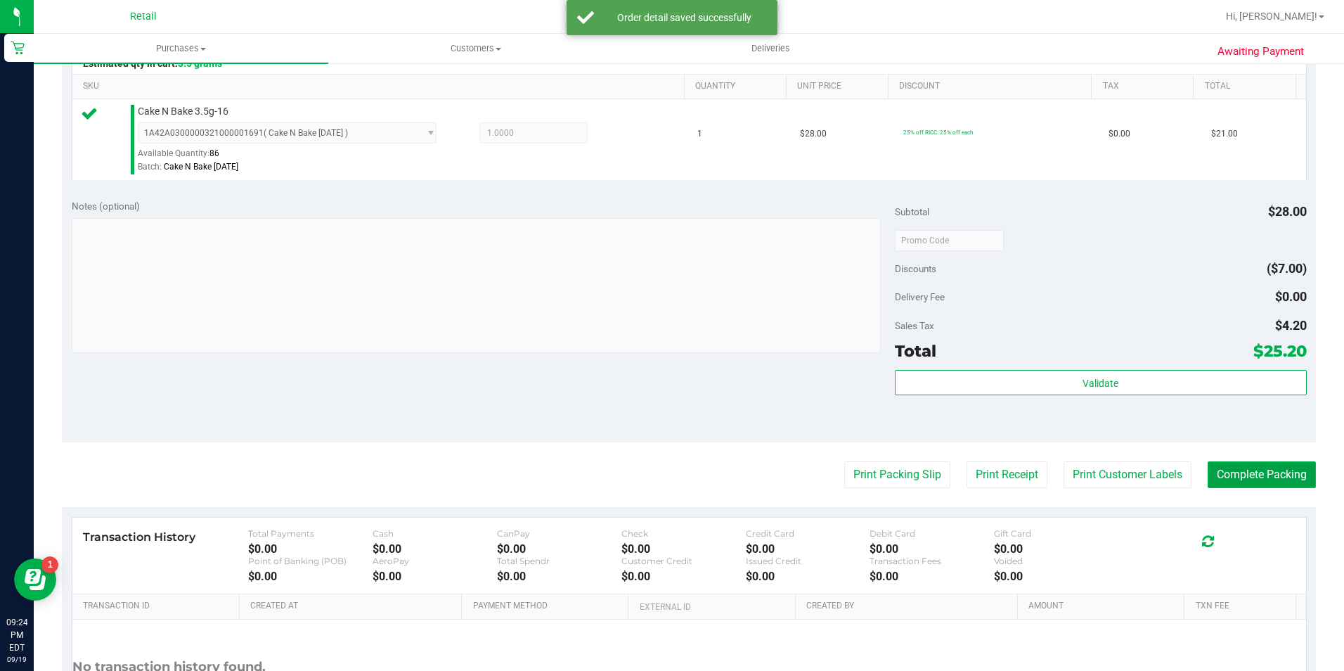
click at [1264, 480] on button "Complete Packing" at bounding box center [1262, 474] width 108 height 27
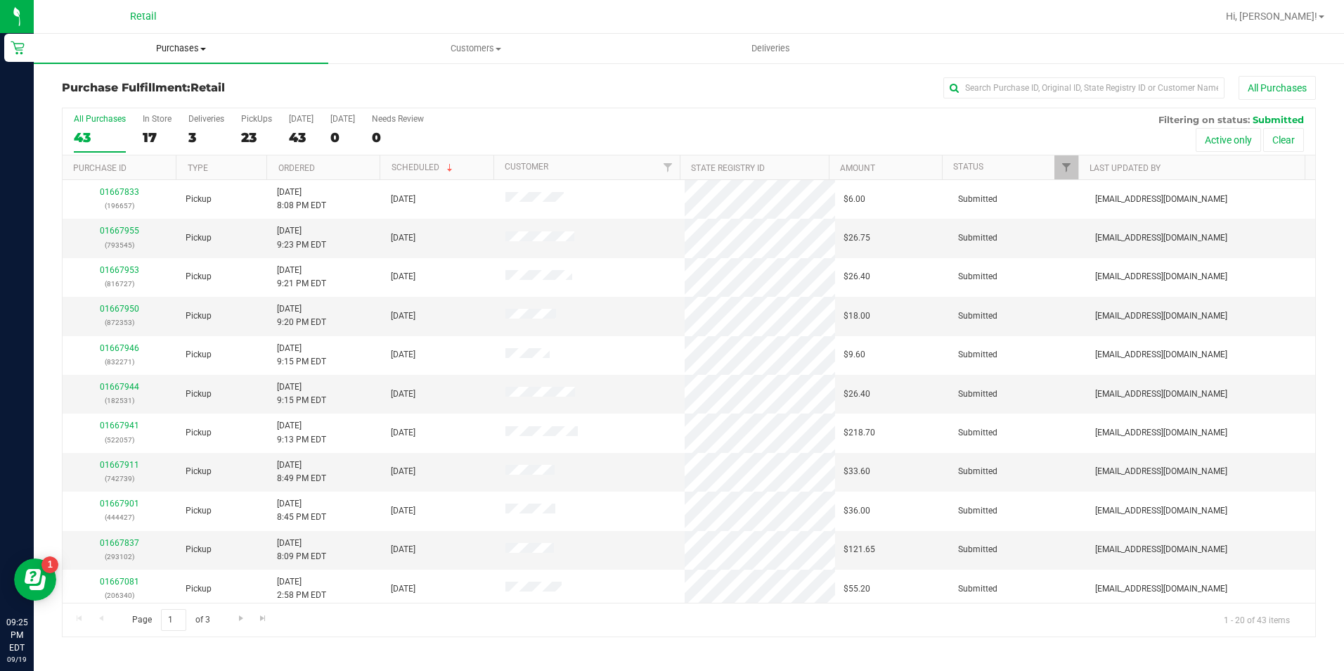
click at [164, 51] on span "Purchases" at bounding box center [181, 48] width 295 height 13
click at [188, 86] on li "Summary of purchases" at bounding box center [181, 85] width 295 height 17
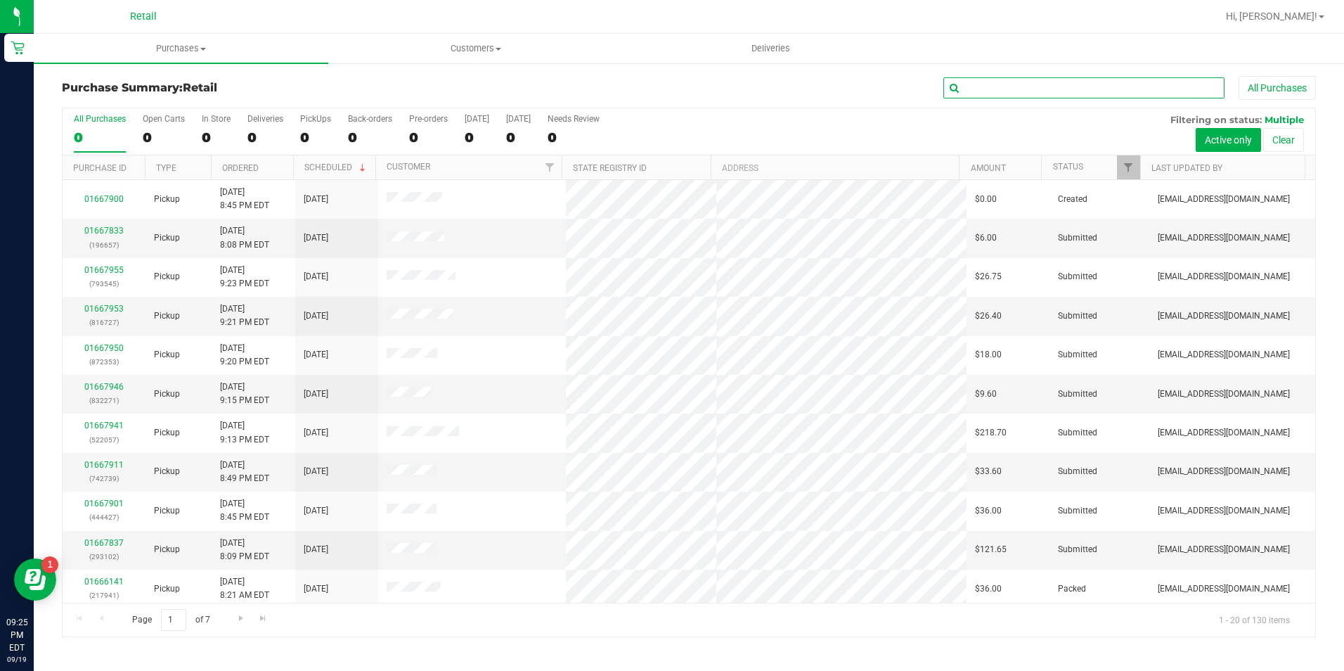
click at [1047, 92] on input "text" at bounding box center [1084, 87] width 281 height 21
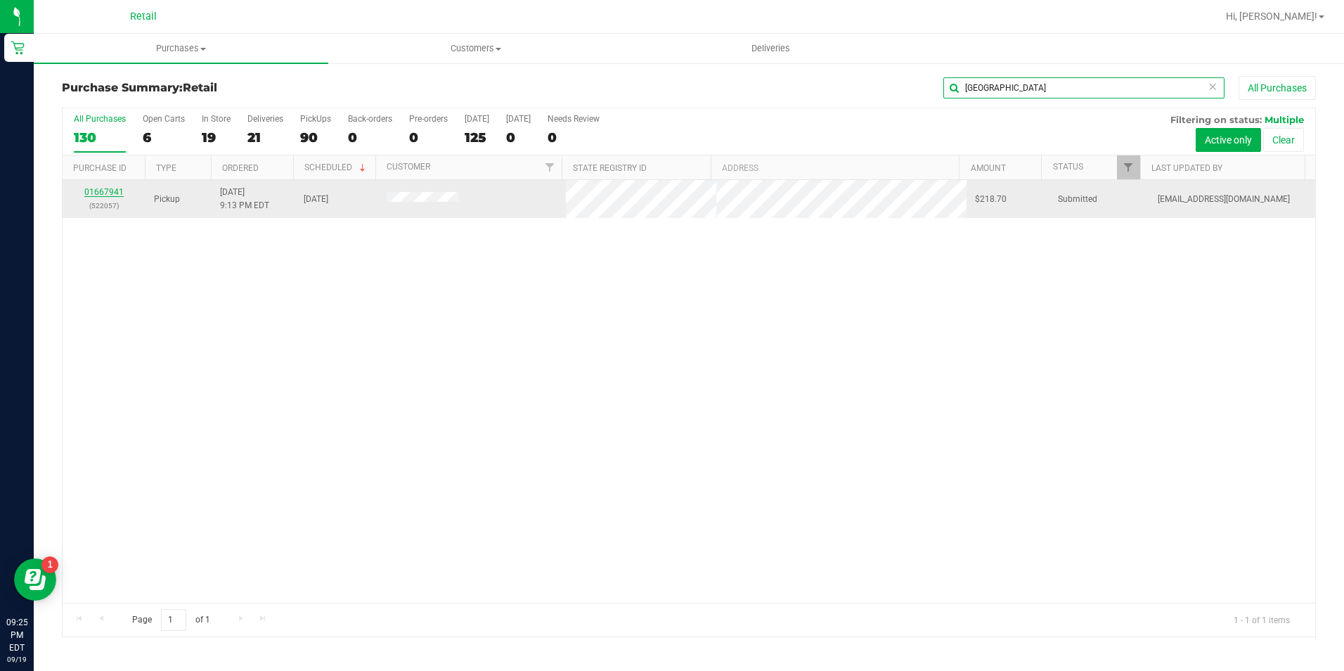
type input "richmond"
click at [108, 193] on link "01667941" at bounding box center [103, 192] width 39 height 10
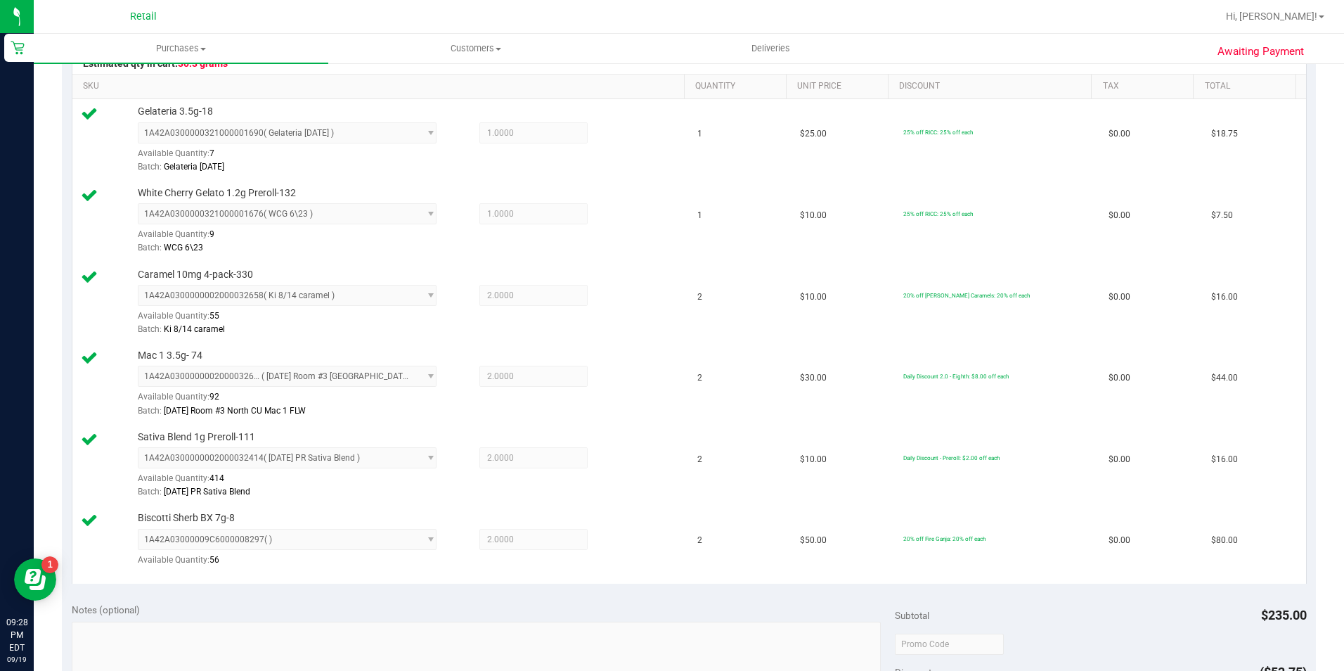
scroll to position [703, 0]
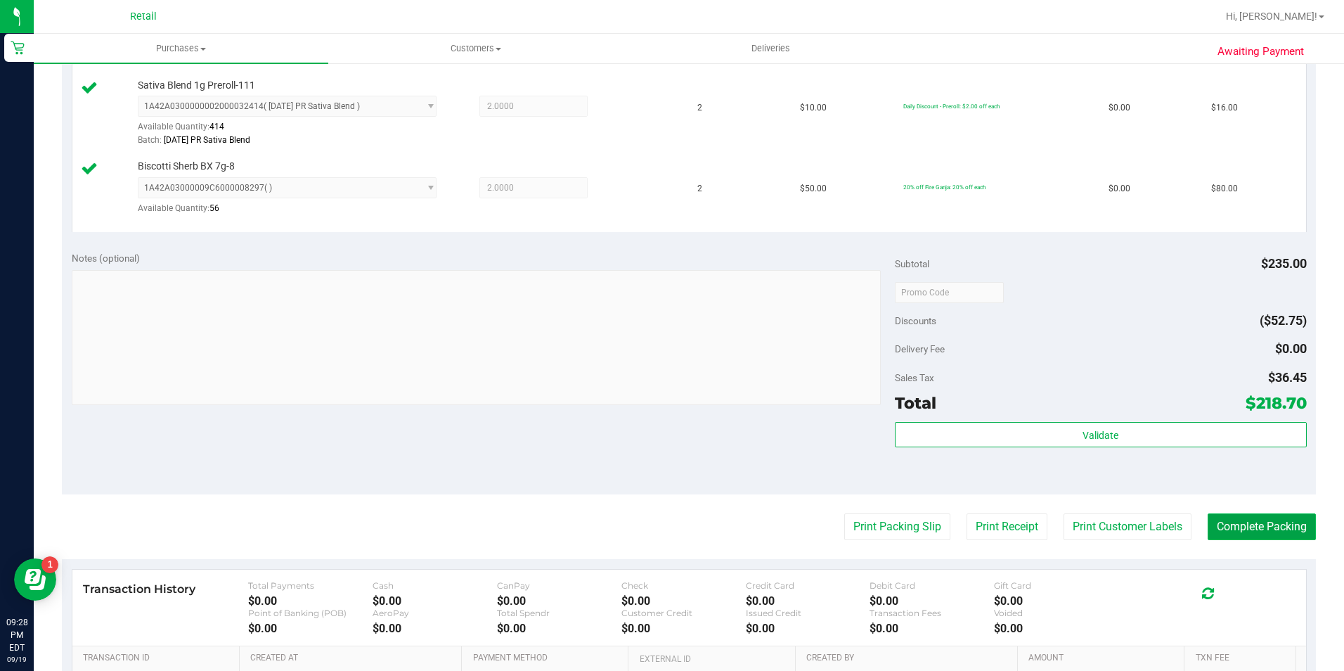
click at [1220, 532] on button "Complete Packing" at bounding box center [1262, 526] width 108 height 27
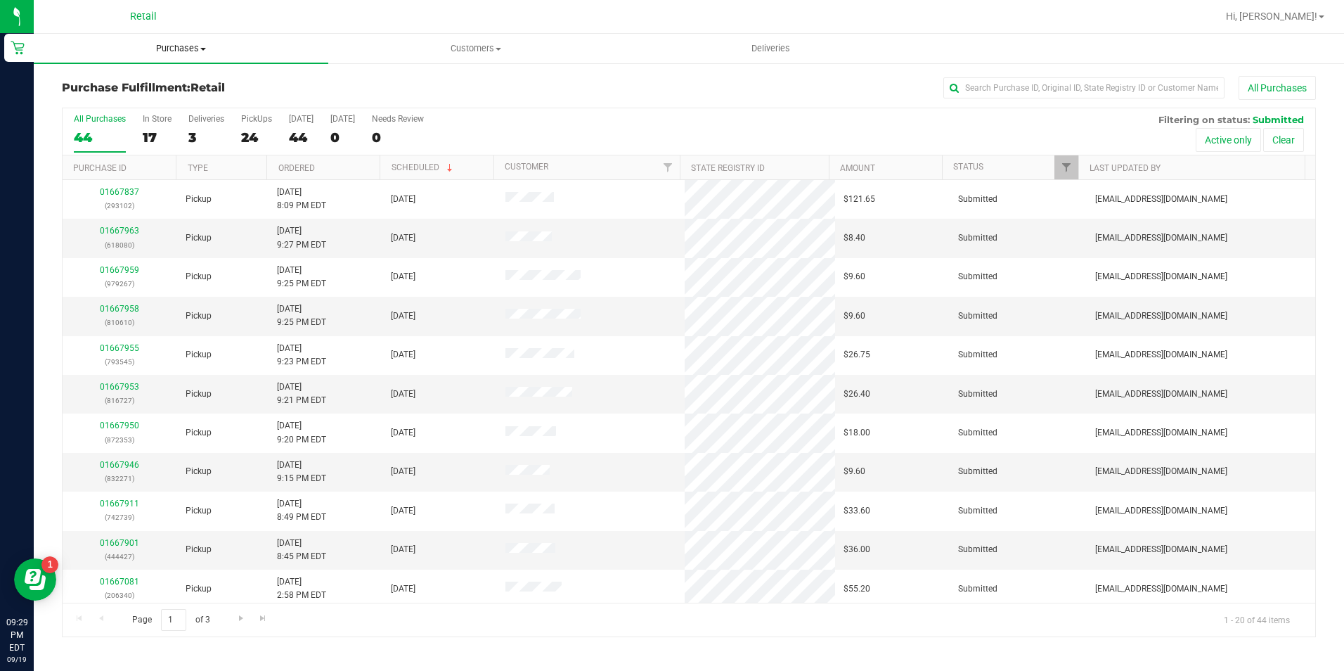
click at [181, 49] on span "Purchases" at bounding box center [181, 48] width 295 height 13
click at [181, 80] on li "Summary of purchases" at bounding box center [181, 85] width 295 height 17
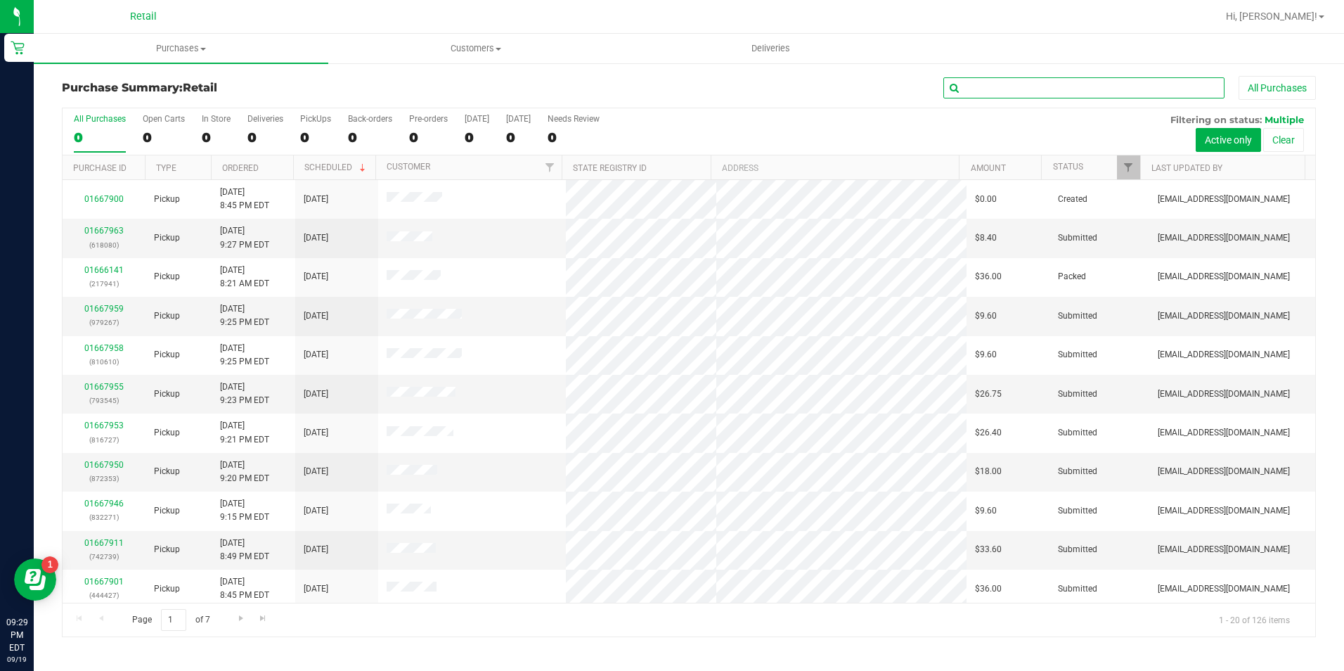
click at [1014, 93] on input "text" at bounding box center [1084, 87] width 281 height 21
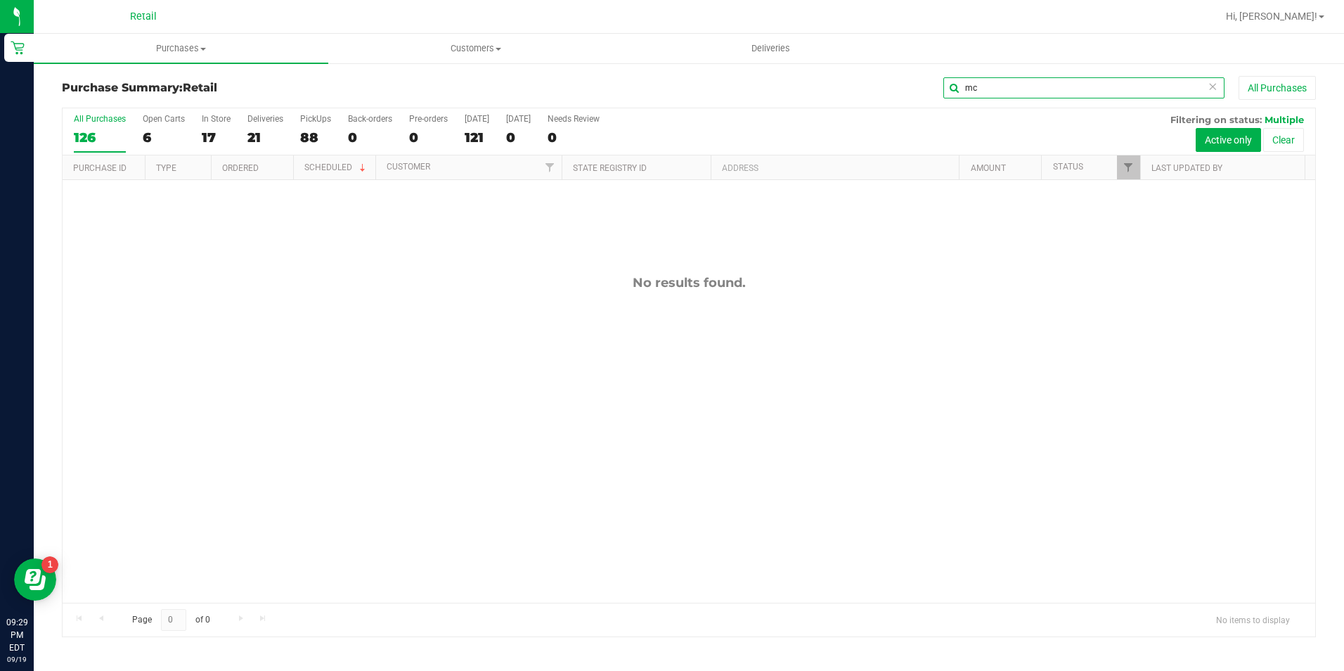
type input "m"
type input "cheyenne"
drag, startPoint x: 867, startPoint y: 107, endPoint x: 808, endPoint y: 109, distance: 59.1
click at [808, 109] on div "Purchase Summary: Retail cheyenne All Purchases All Purchases 126 Open Carts 6 …" at bounding box center [689, 356] width 1254 height 561
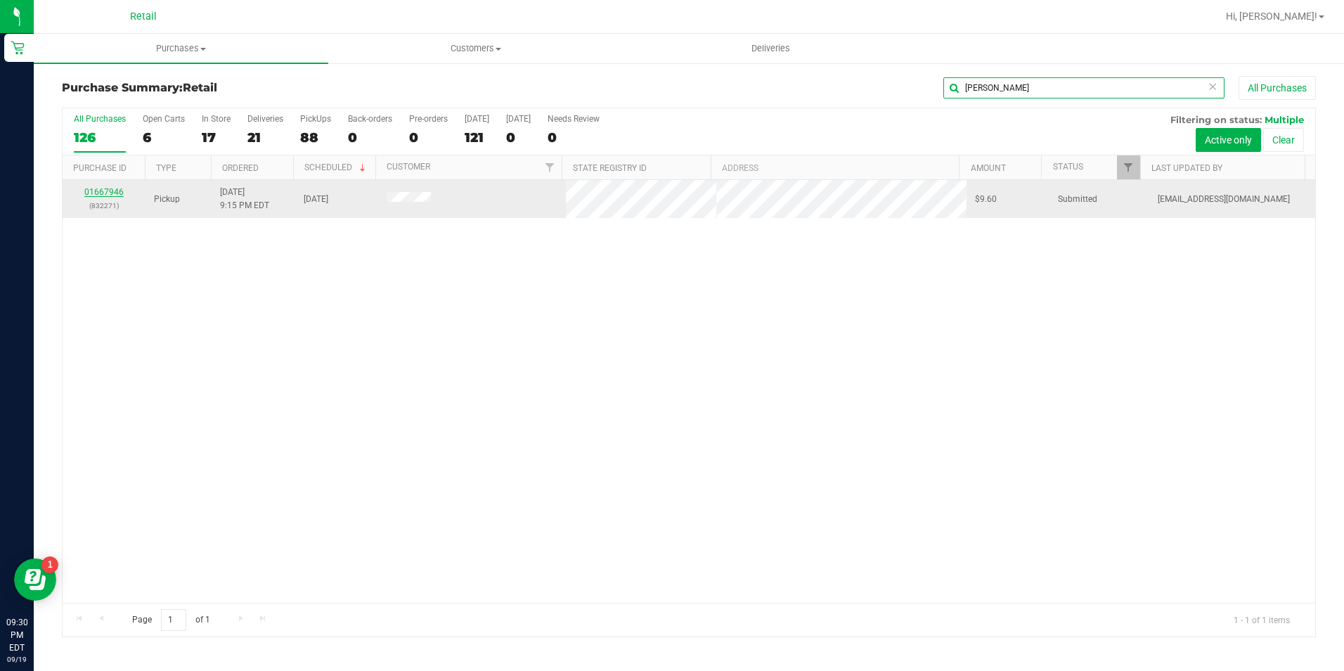
type input "blanco"
click at [109, 193] on link "01667946" at bounding box center [103, 192] width 39 height 10
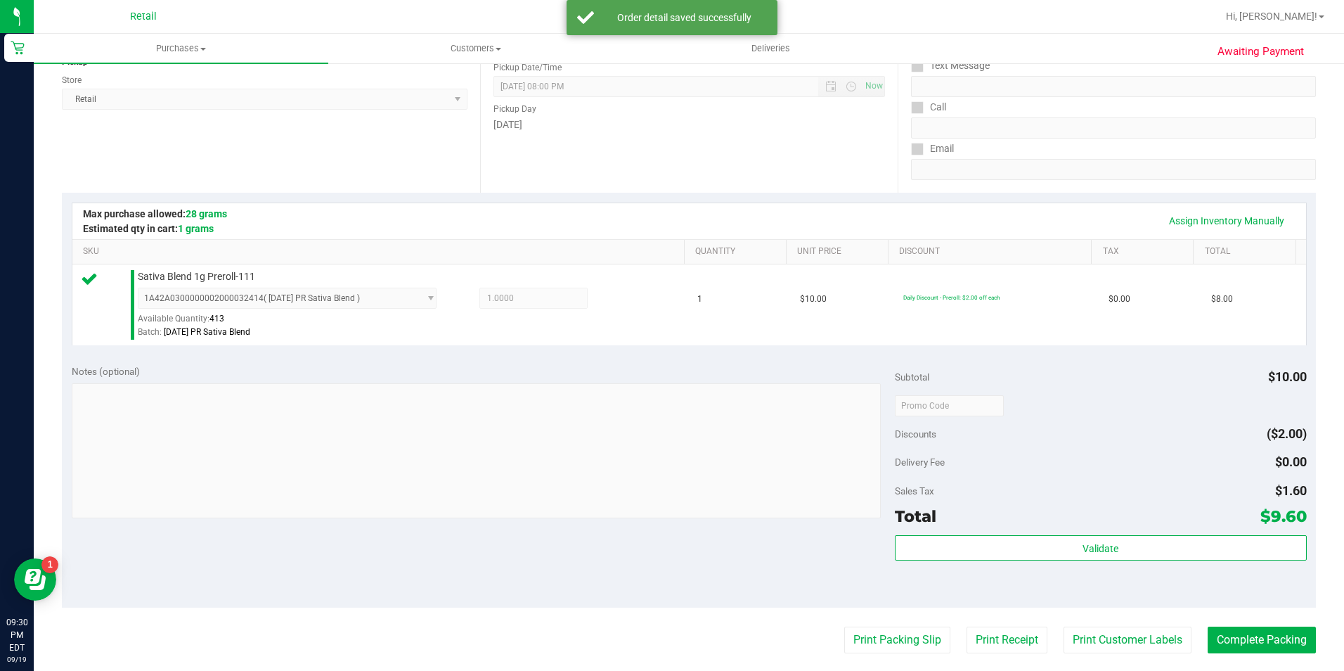
scroll to position [211, 0]
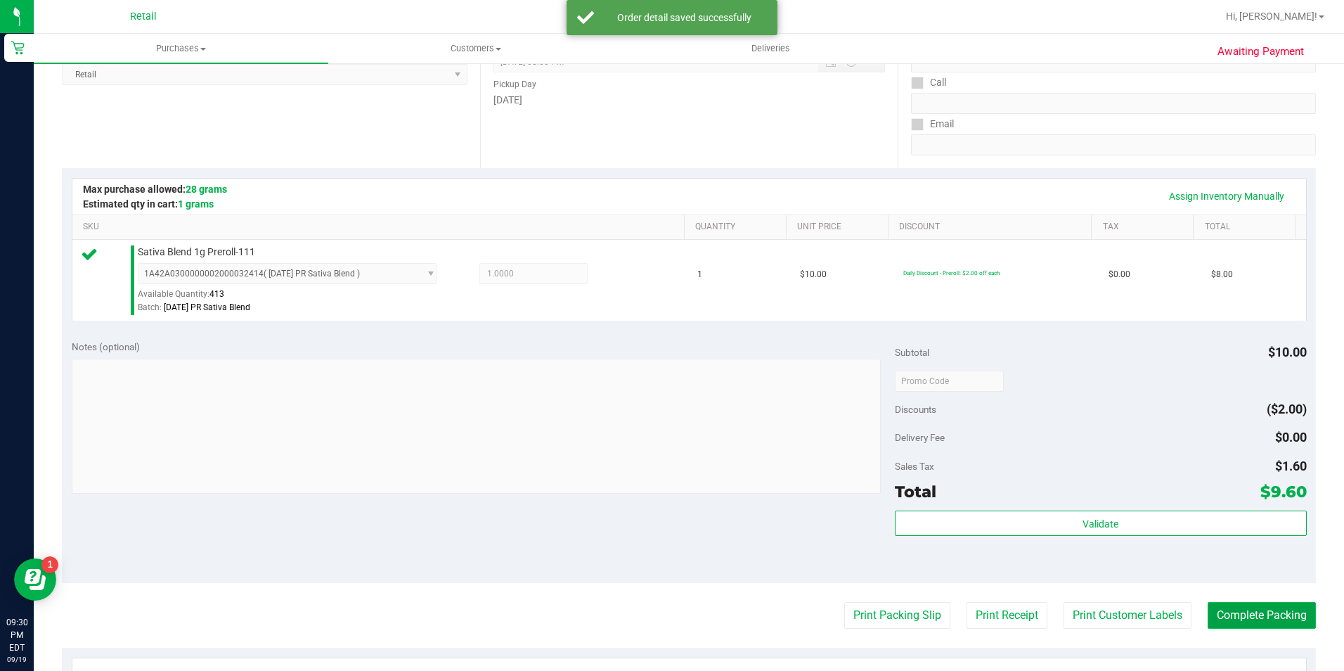
click at [1257, 605] on button "Complete Packing" at bounding box center [1262, 615] width 108 height 27
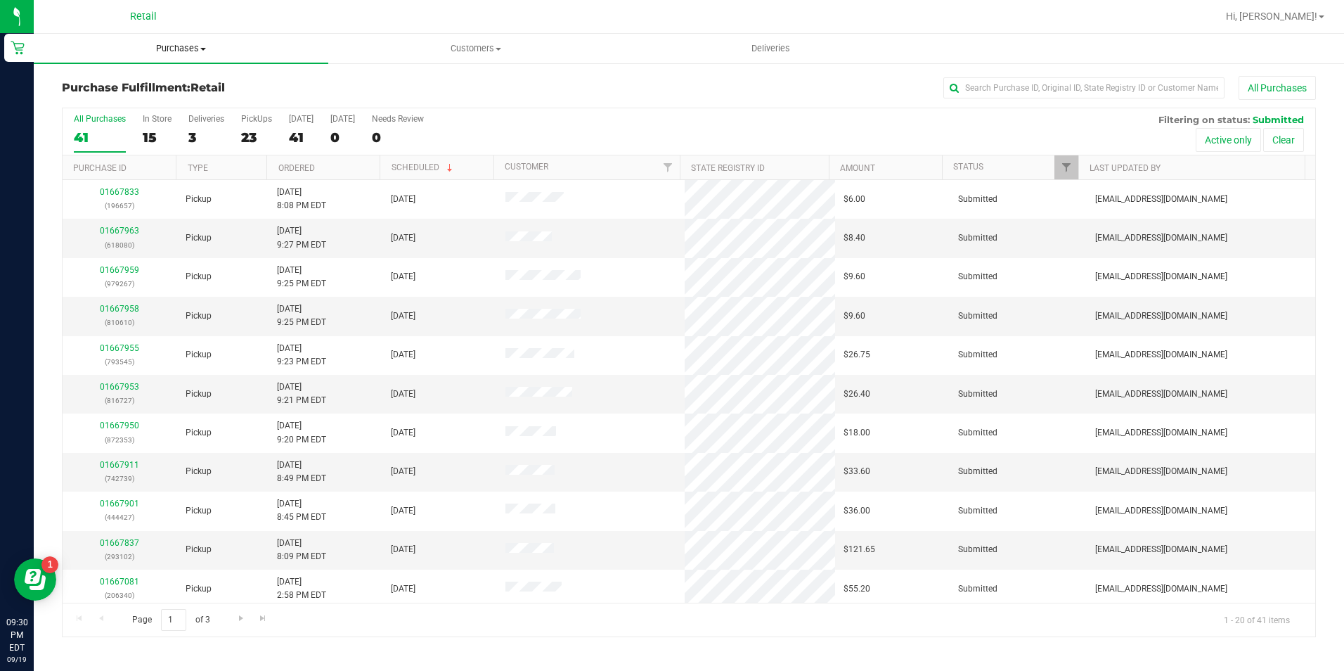
click at [189, 52] on span "Purchases" at bounding box center [181, 48] width 295 height 13
click at [197, 80] on li "Summary of purchases" at bounding box center [181, 85] width 295 height 17
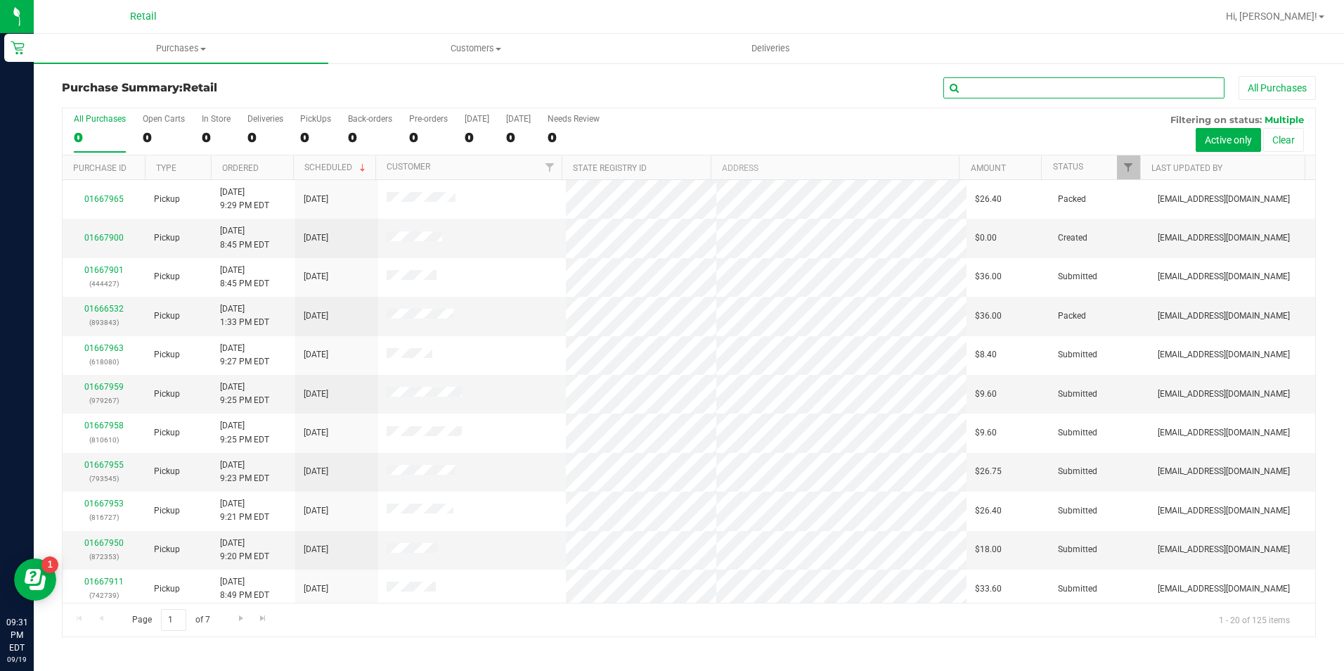
click at [1009, 93] on input "text" at bounding box center [1084, 87] width 281 height 21
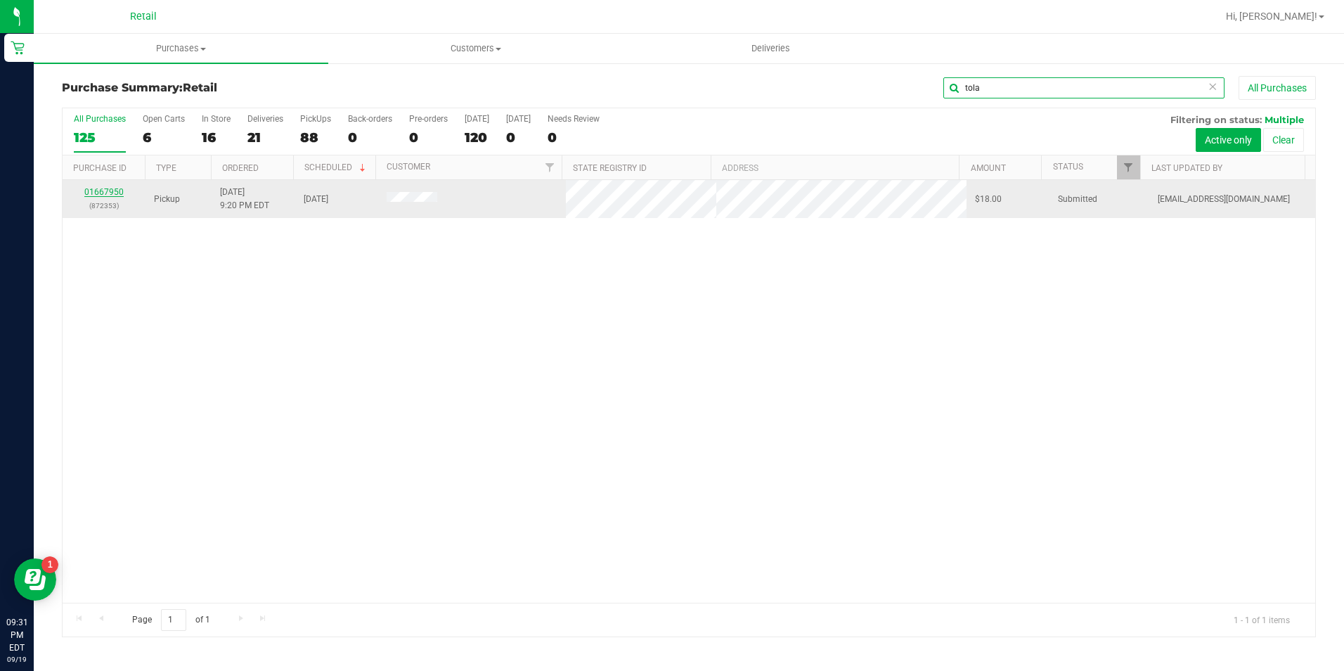
type input "tola"
click at [110, 187] on link "01667950" at bounding box center [103, 192] width 39 height 10
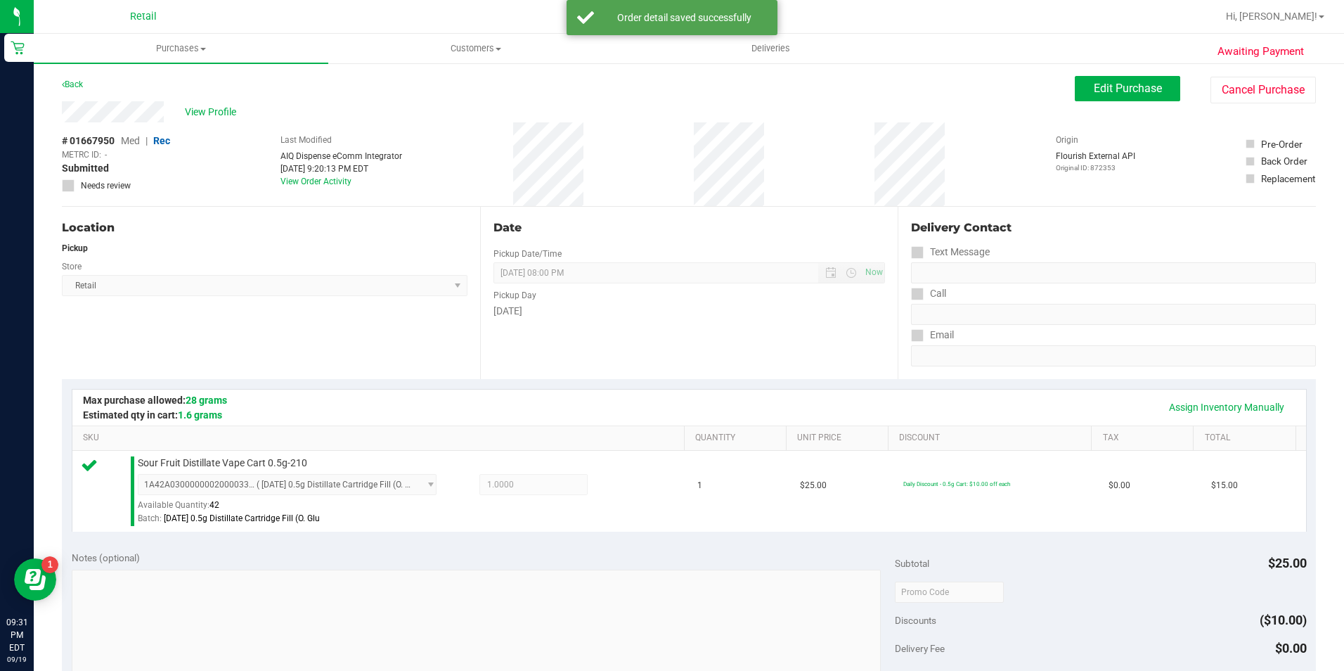
scroll to position [352, 0]
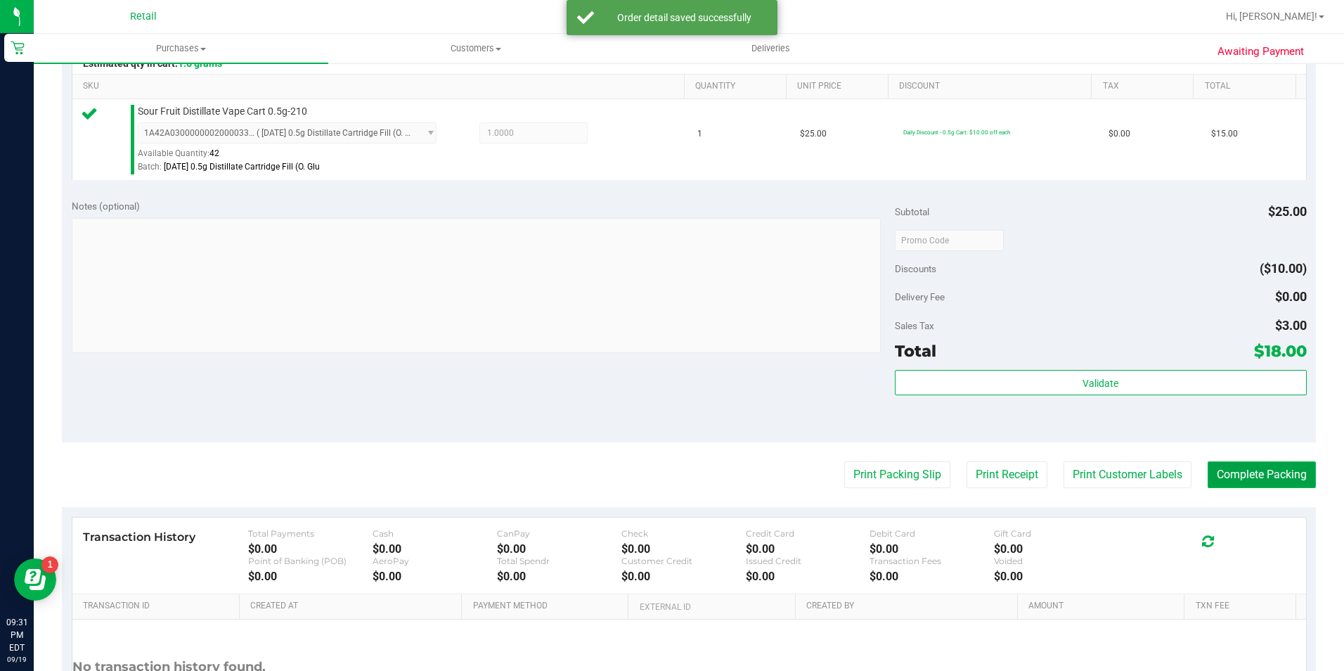
click at [1216, 478] on button "Complete Packing" at bounding box center [1262, 474] width 108 height 27
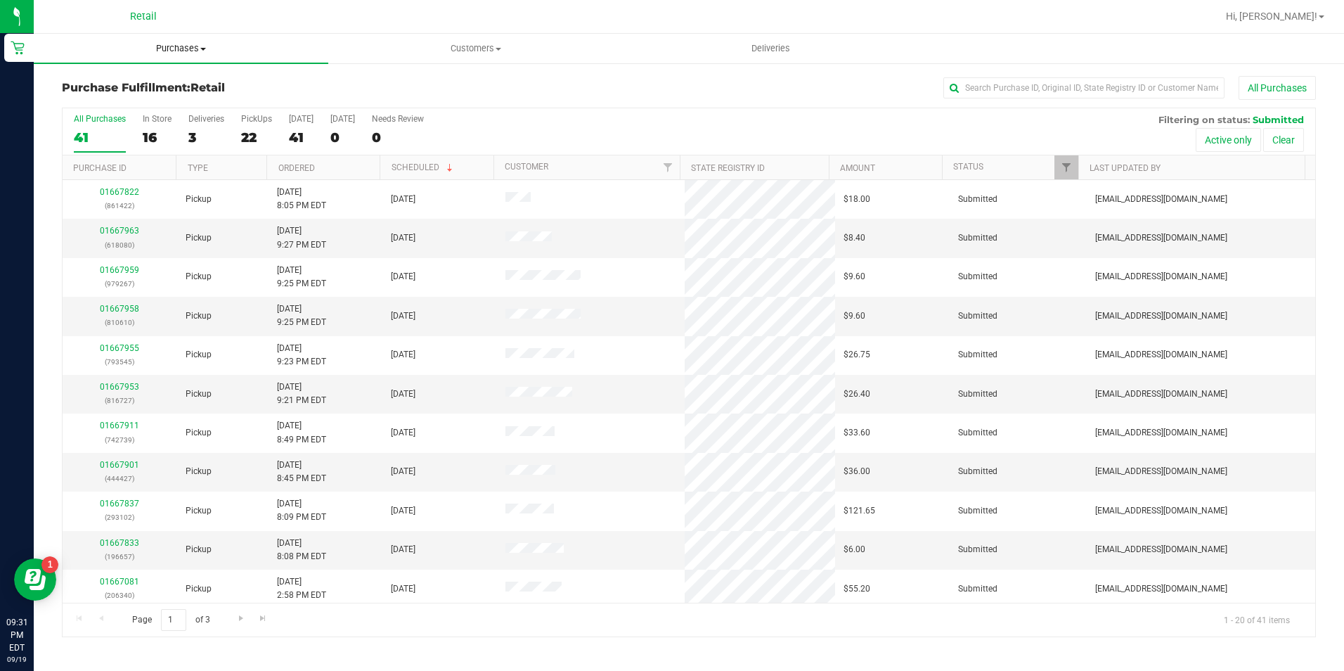
click at [156, 45] on span "Purchases" at bounding box center [181, 48] width 295 height 13
click at [164, 79] on span "Summary of purchases" at bounding box center [106, 85] width 144 height 12
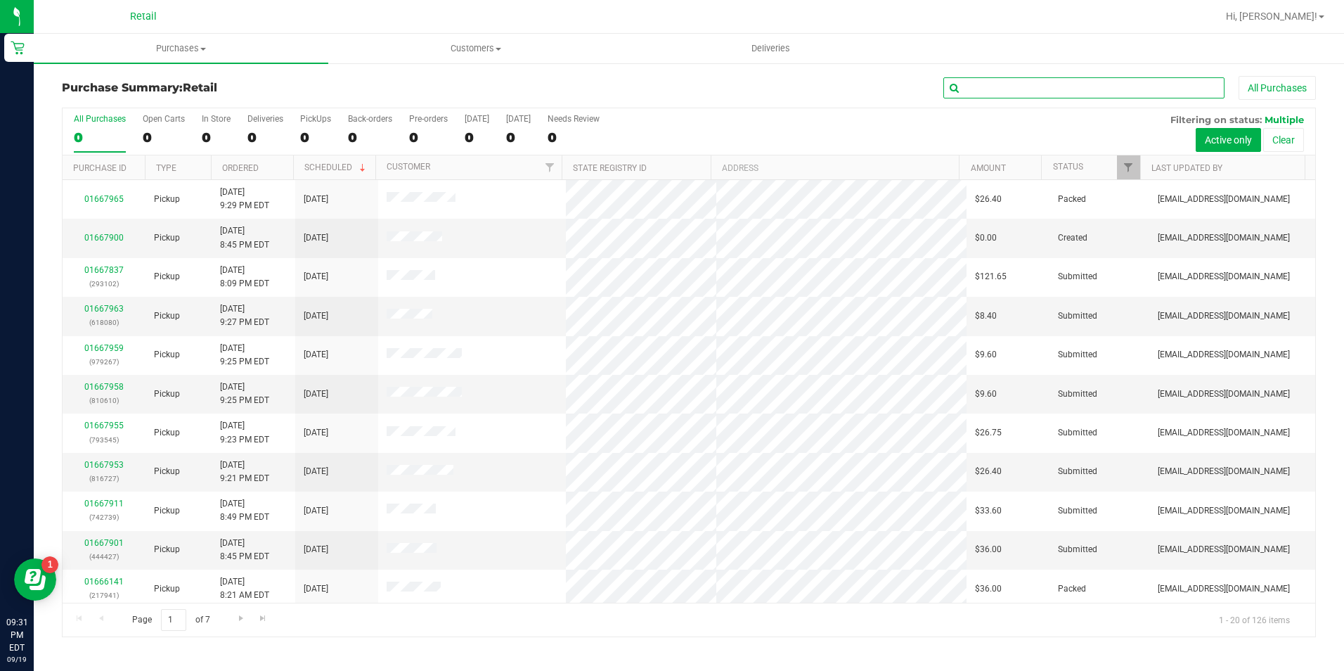
click at [975, 93] on input "text" at bounding box center [1084, 87] width 281 height 21
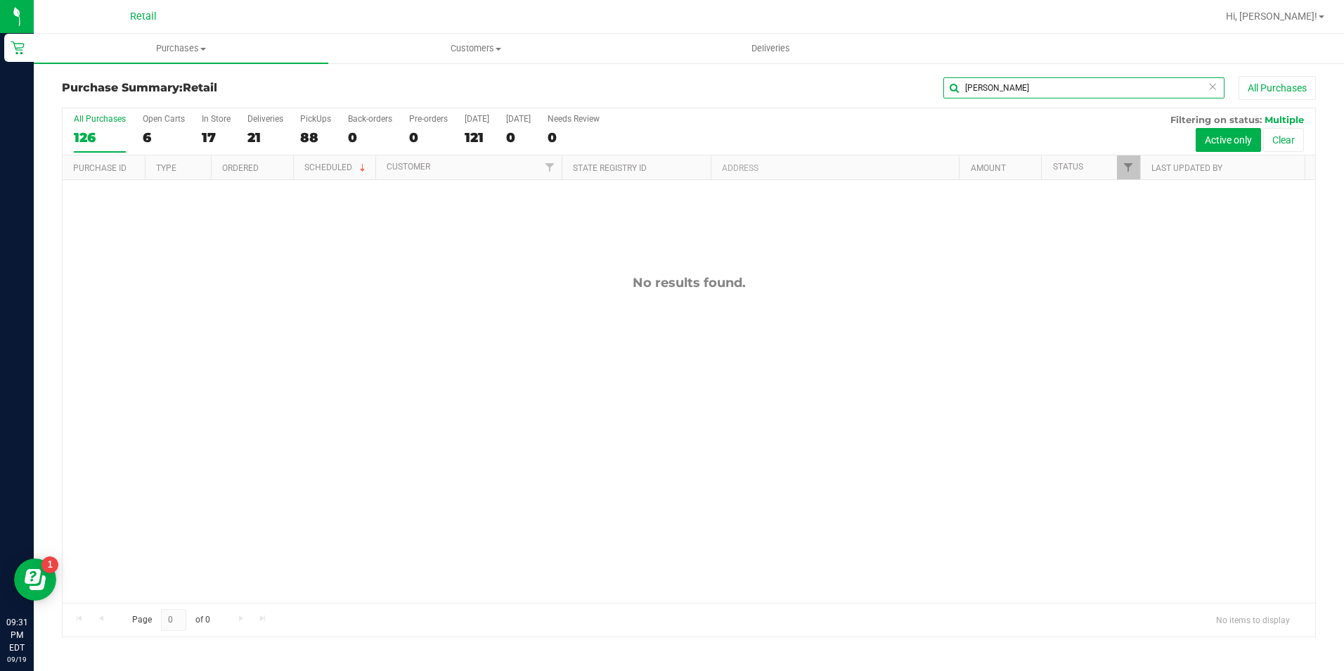
type input "bowen"
drag, startPoint x: 1024, startPoint y: 84, endPoint x: 904, endPoint y: 77, distance: 119.7
click at [904, 77] on div "bowen All Purchases" at bounding box center [898, 88] width 836 height 24
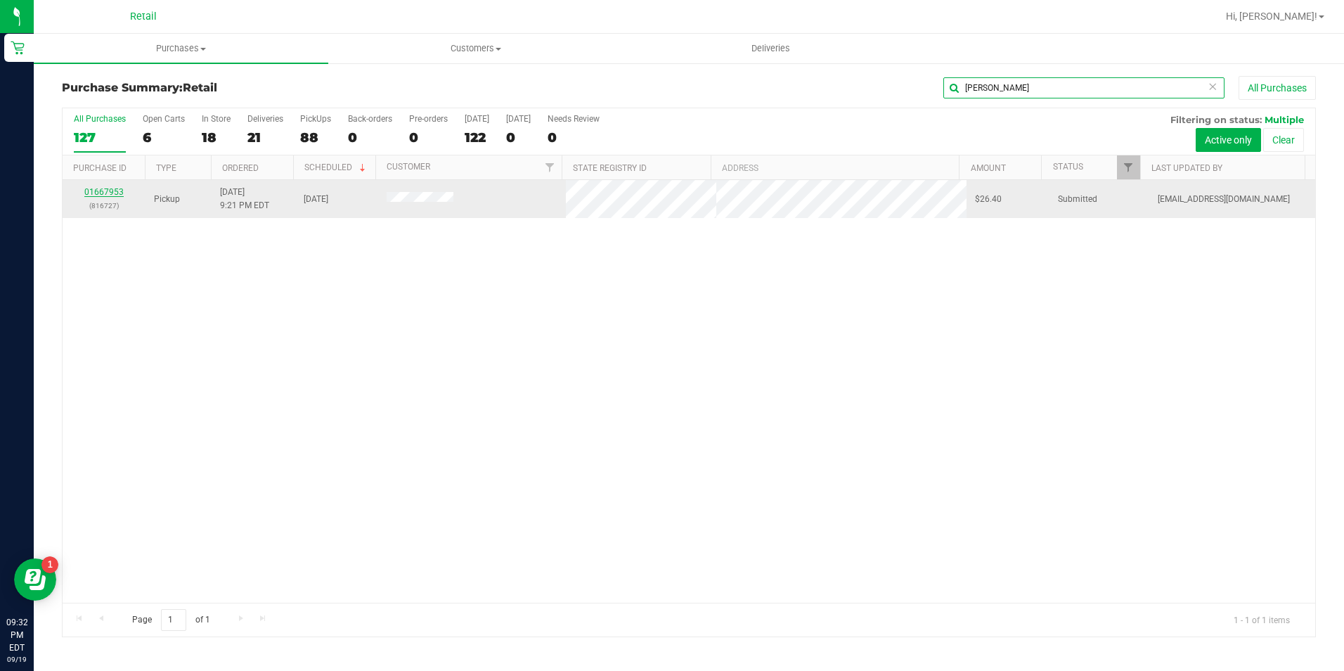
type input "dickerson"
click at [114, 192] on link "01667953" at bounding box center [103, 192] width 39 height 10
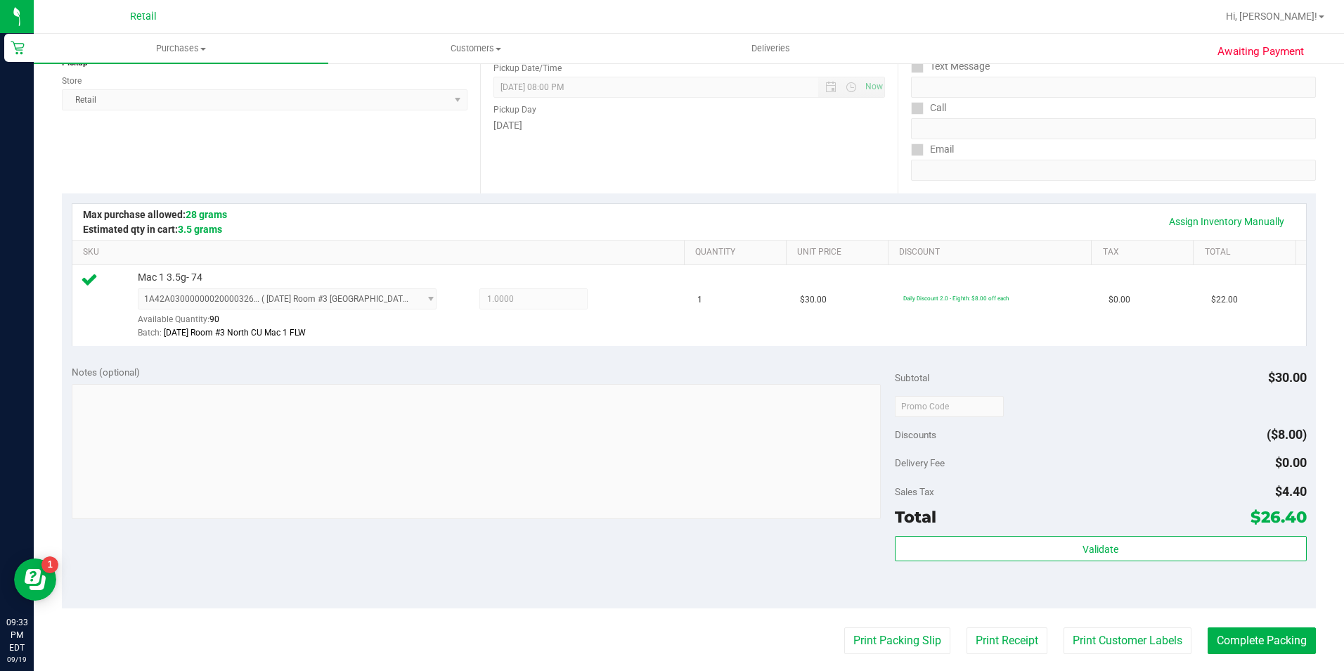
scroll to position [211, 0]
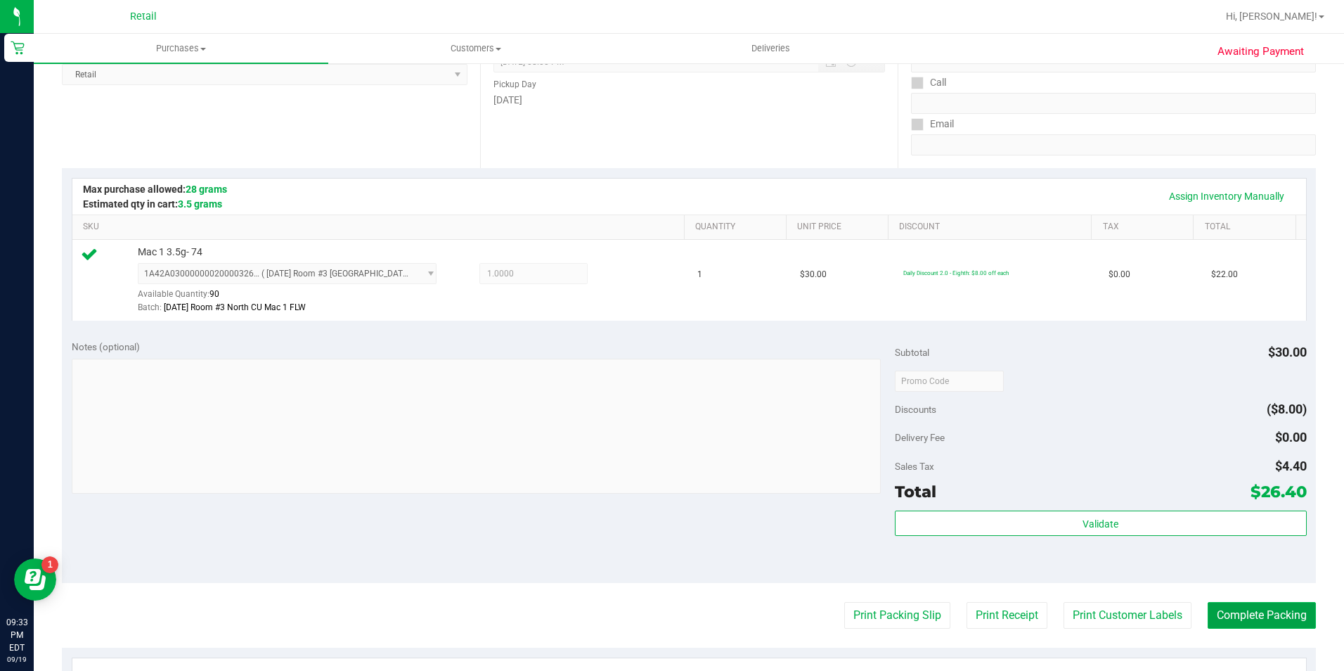
click at [1224, 609] on button "Complete Packing" at bounding box center [1262, 615] width 108 height 27
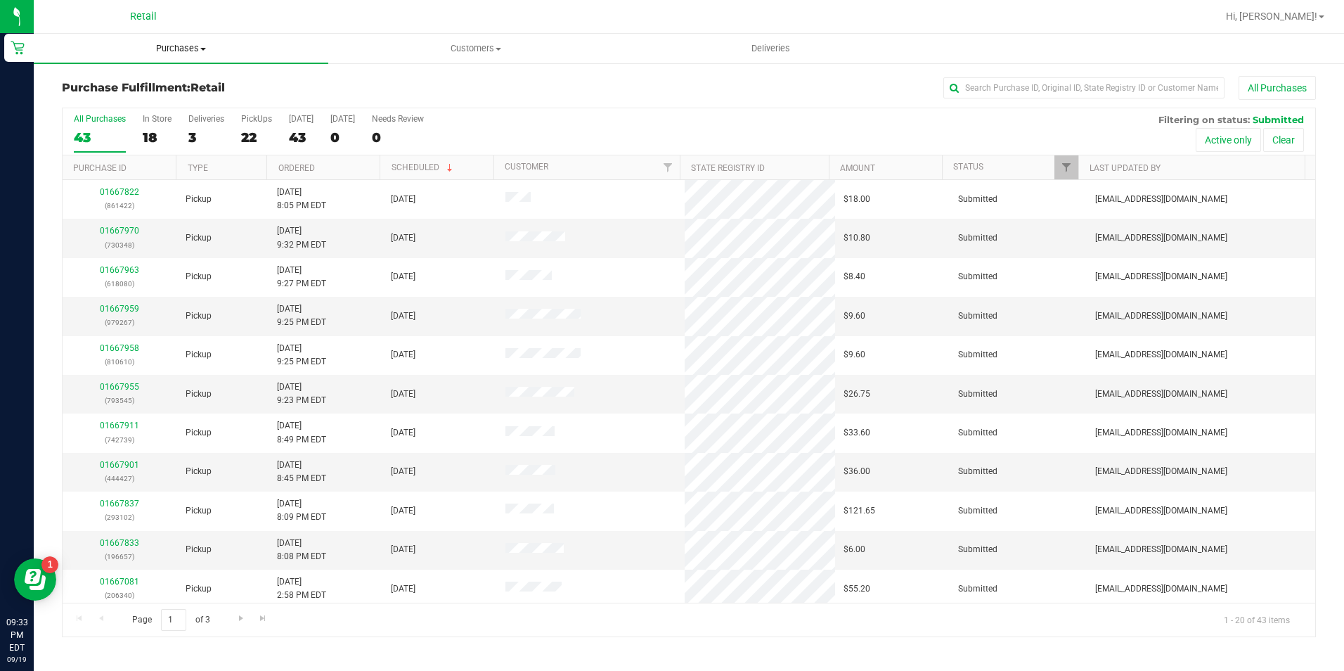
click at [181, 42] on span "Purchases" at bounding box center [181, 48] width 295 height 13
click at [184, 46] on span "Purchases" at bounding box center [181, 48] width 295 height 13
click at [203, 48] on span at bounding box center [203, 49] width 6 height 3
click at [202, 82] on li "Summary of purchases" at bounding box center [181, 85] width 295 height 17
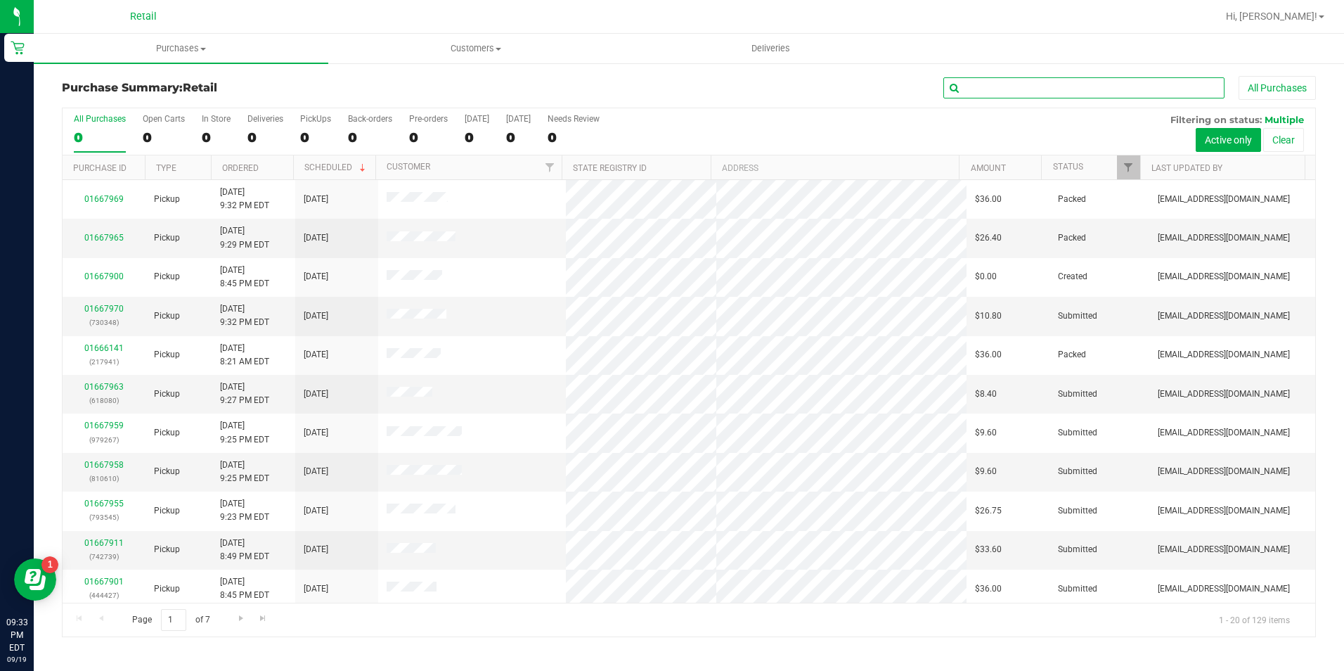
click at [1097, 86] on input "text" at bounding box center [1084, 87] width 281 height 21
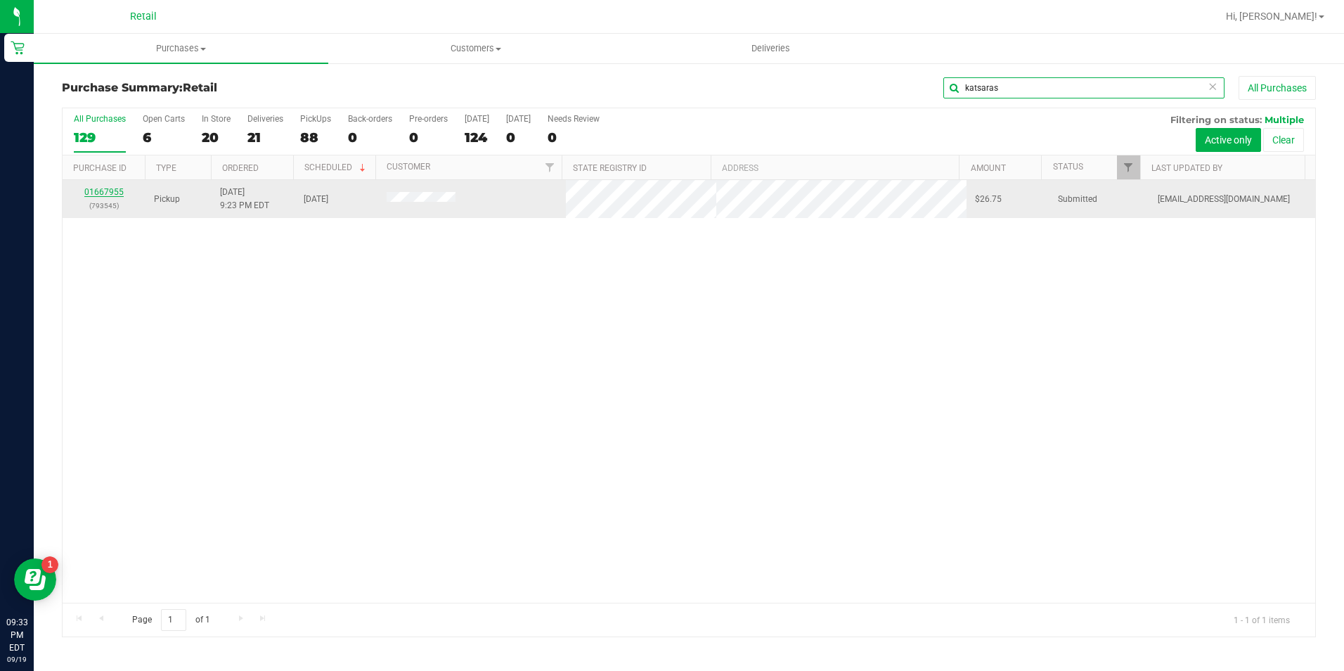
type input "katsaras"
click at [112, 190] on link "01667955" at bounding box center [103, 192] width 39 height 10
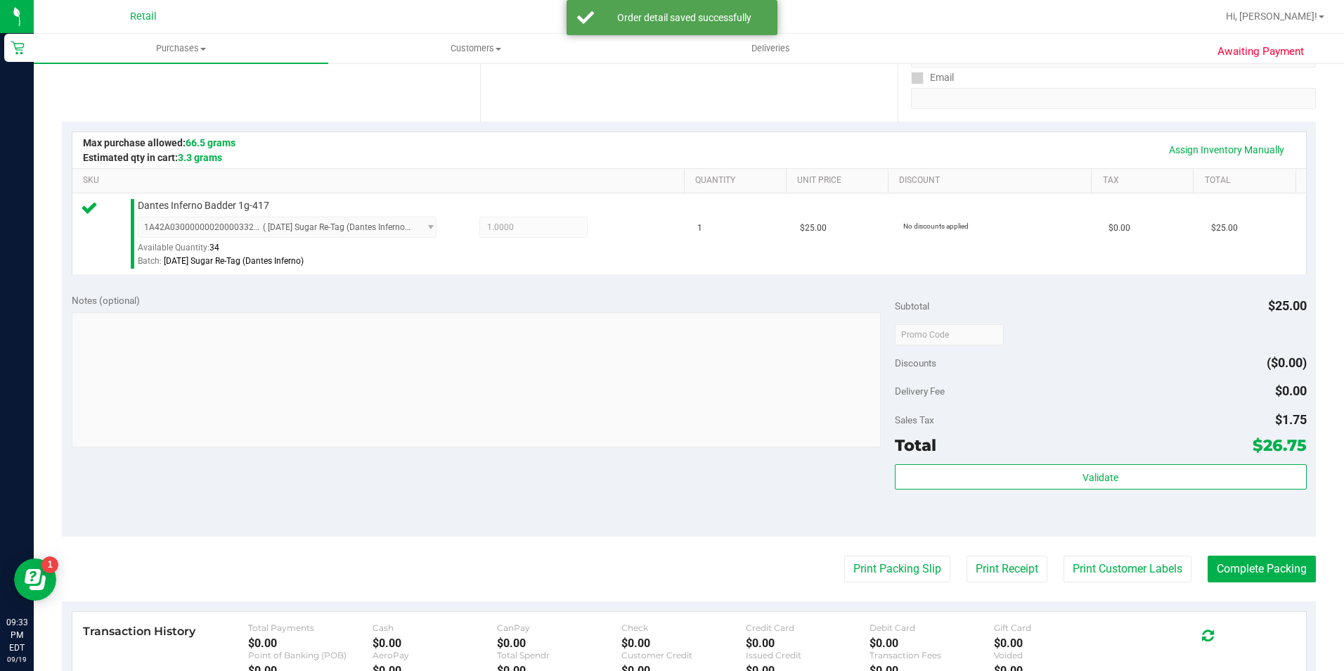
scroll to position [281, 0]
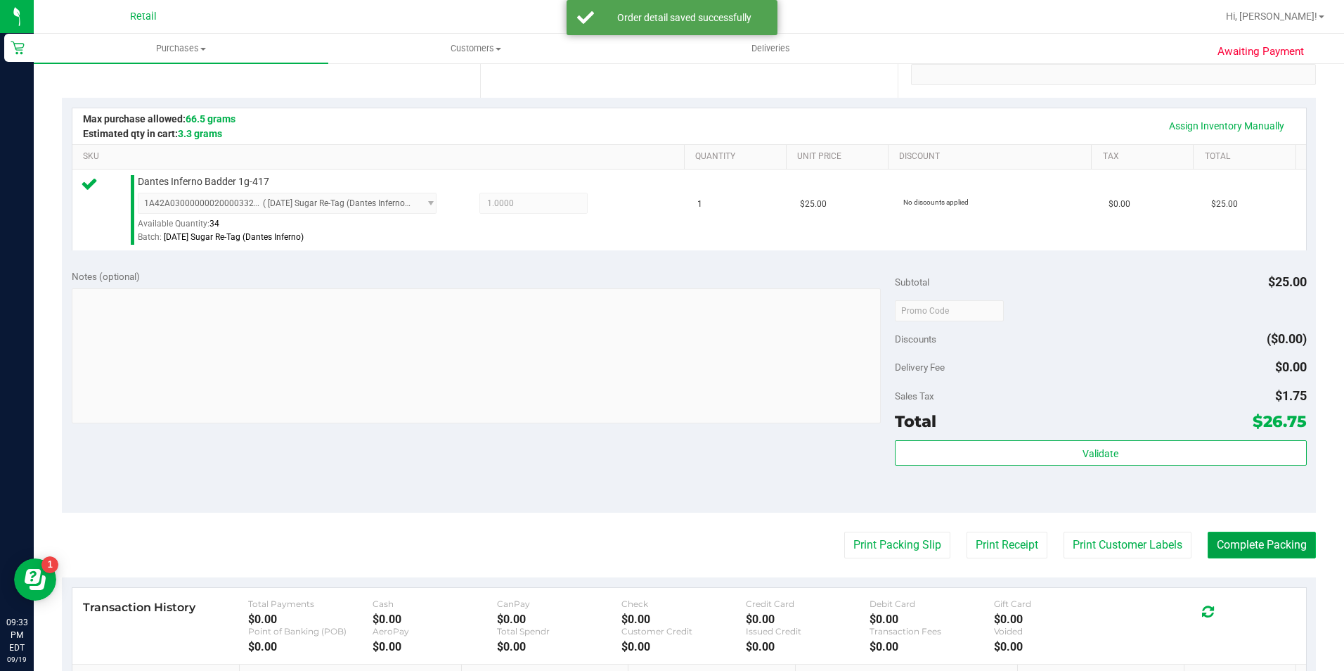
click at [1208, 548] on button "Complete Packing" at bounding box center [1262, 545] width 108 height 27
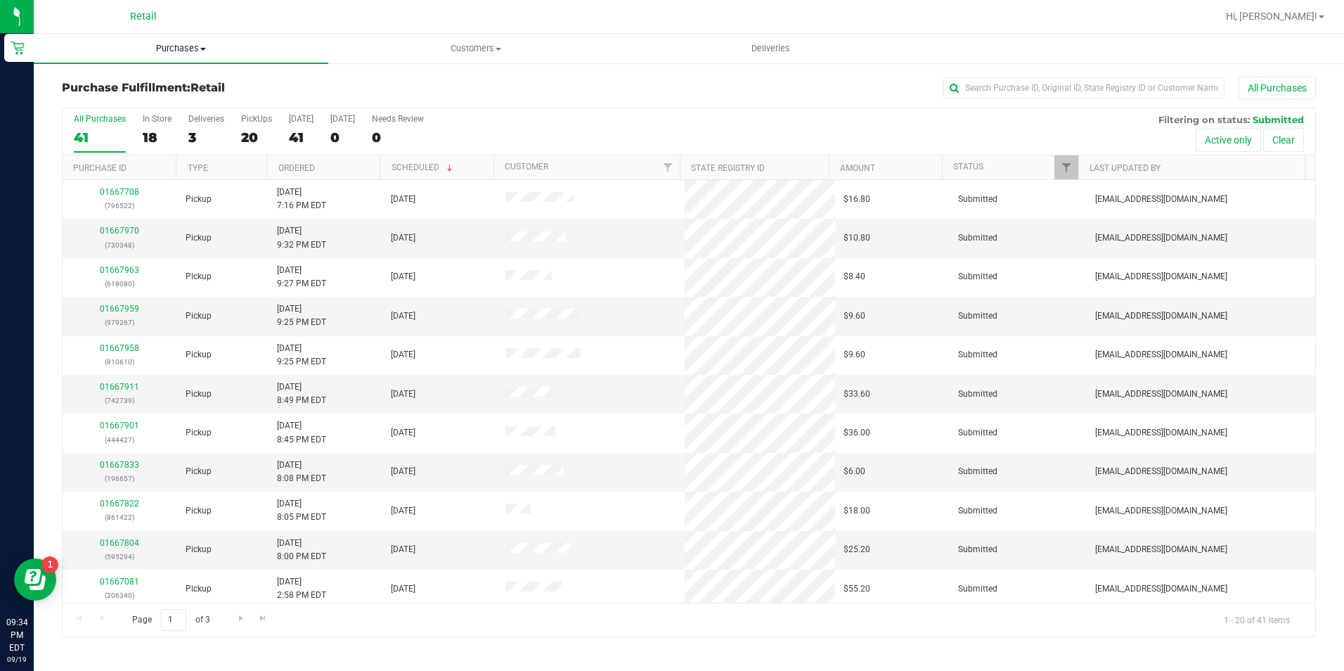
click at [181, 46] on span "Purchases" at bounding box center [181, 48] width 295 height 13
click at [189, 71] on ul "Summary of purchases Fulfillment All purchases" at bounding box center [181, 102] width 295 height 76
click at [185, 51] on span "Purchases" at bounding box center [181, 48] width 295 height 13
click at [162, 81] on span "Summary of purchases" at bounding box center [106, 85] width 144 height 12
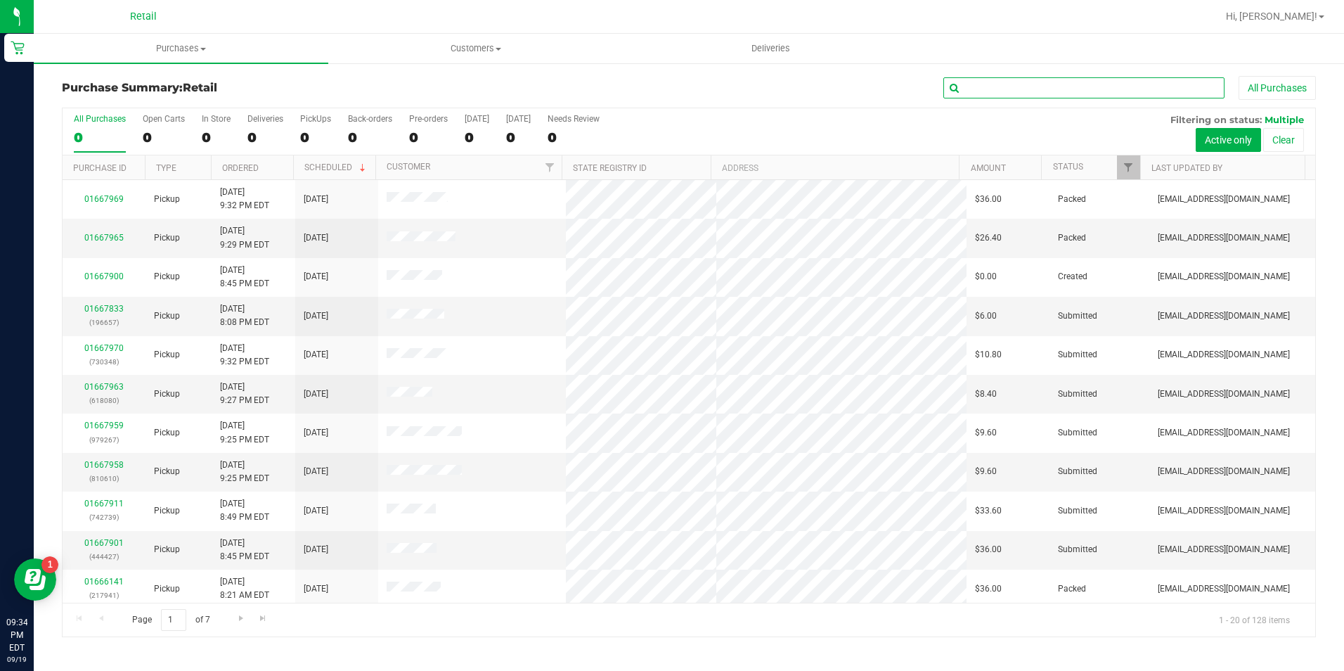
click at [1033, 80] on input "text" at bounding box center [1084, 87] width 281 height 21
click at [1036, 90] on input "text" at bounding box center [1084, 87] width 281 height 21
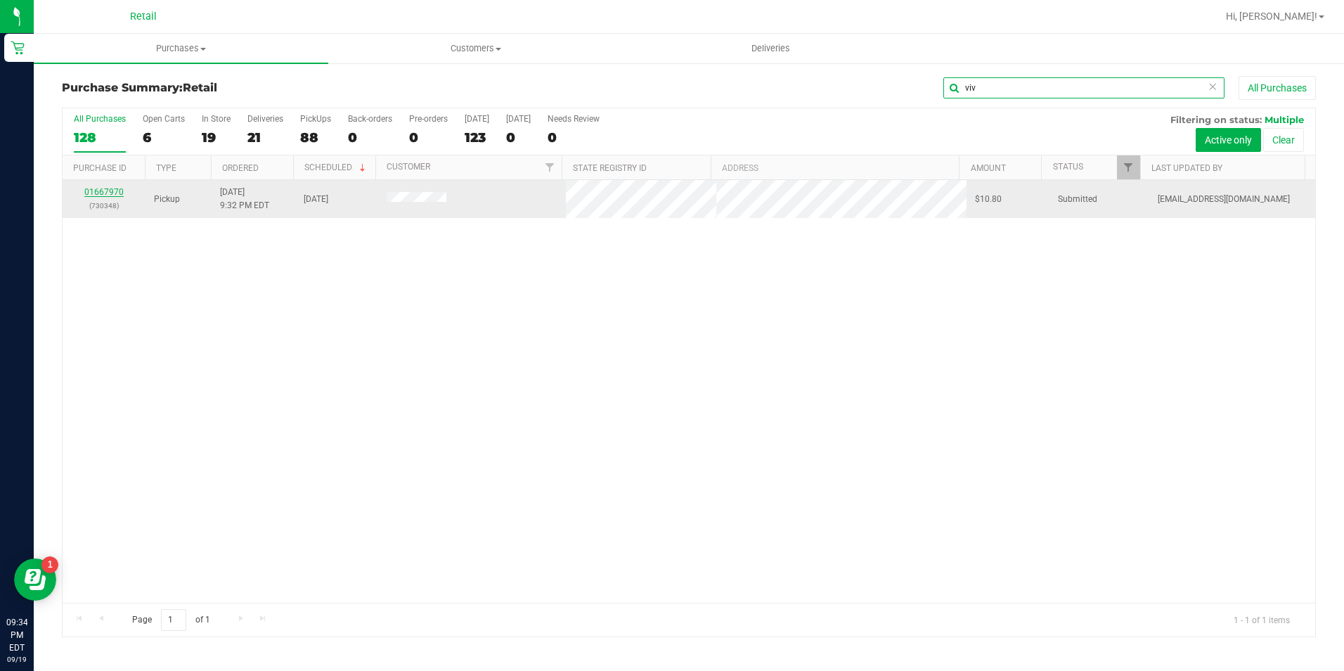
type input "viv"
click at [108, 192] on link "01667970" at bounding box center [103, 192] width 39 height 10
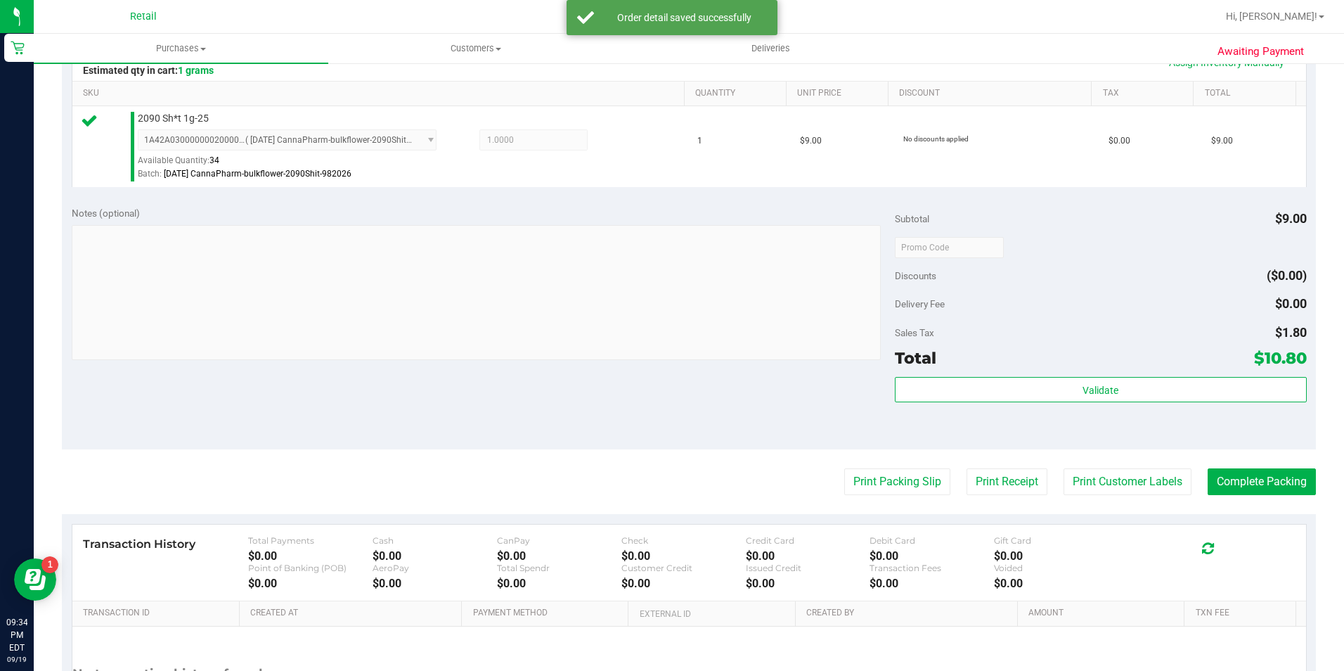
scroll to position [352, 0]
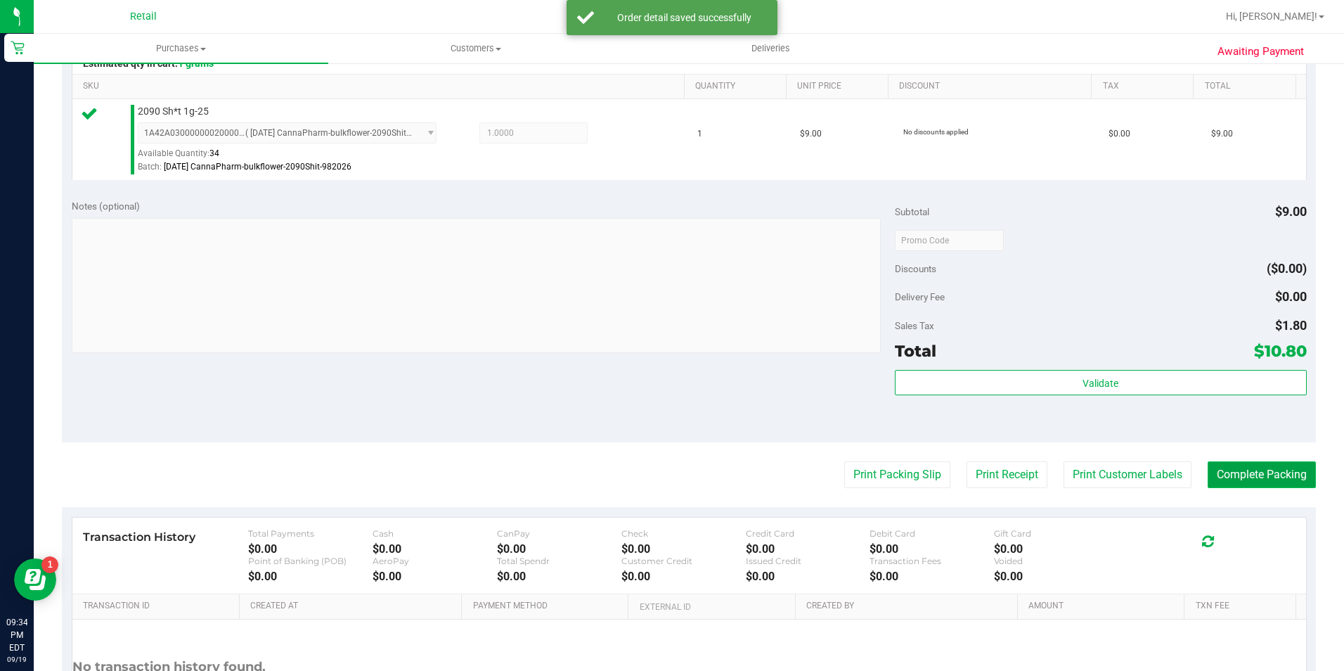
click at [1230, 481] on button "Complete Packing" at bounding box center [1262, 474] width 108 height 27
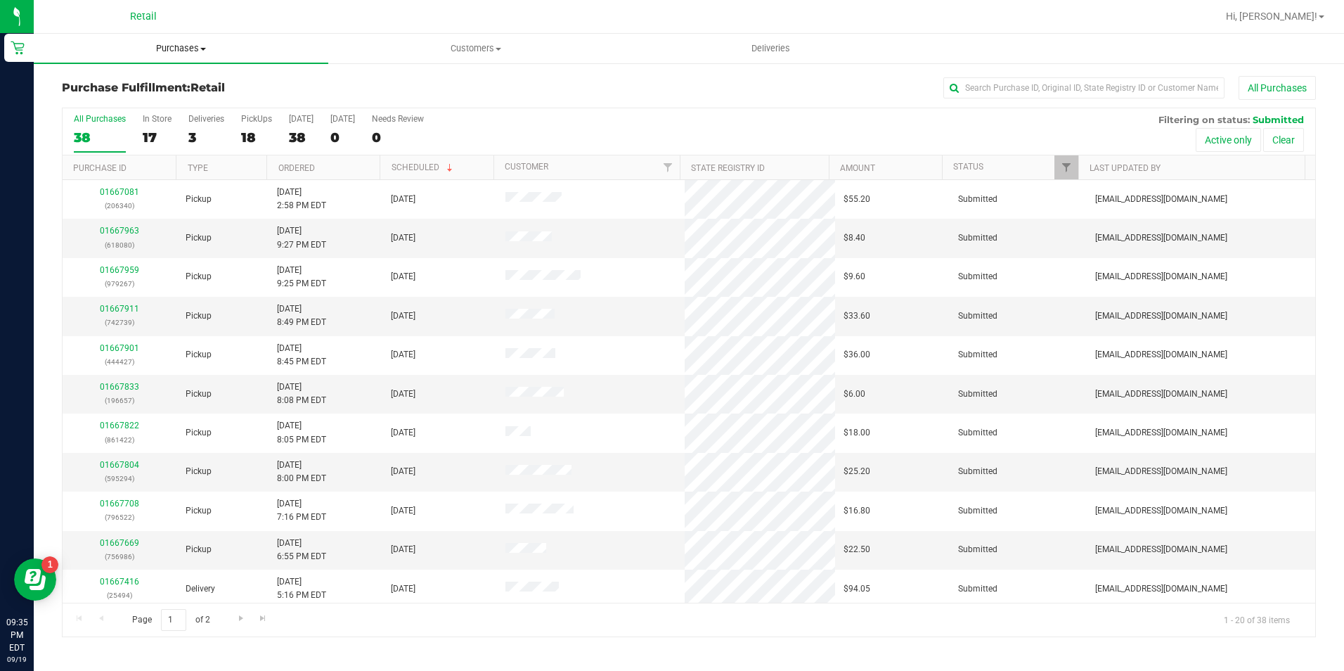
click at [173, 44] on span "Purchases" at bounding box center [181, 48] width 295 height 13
click at [179, 84] on li "Summary of purchases" at bounding box center [181, 85] width 295 height 17
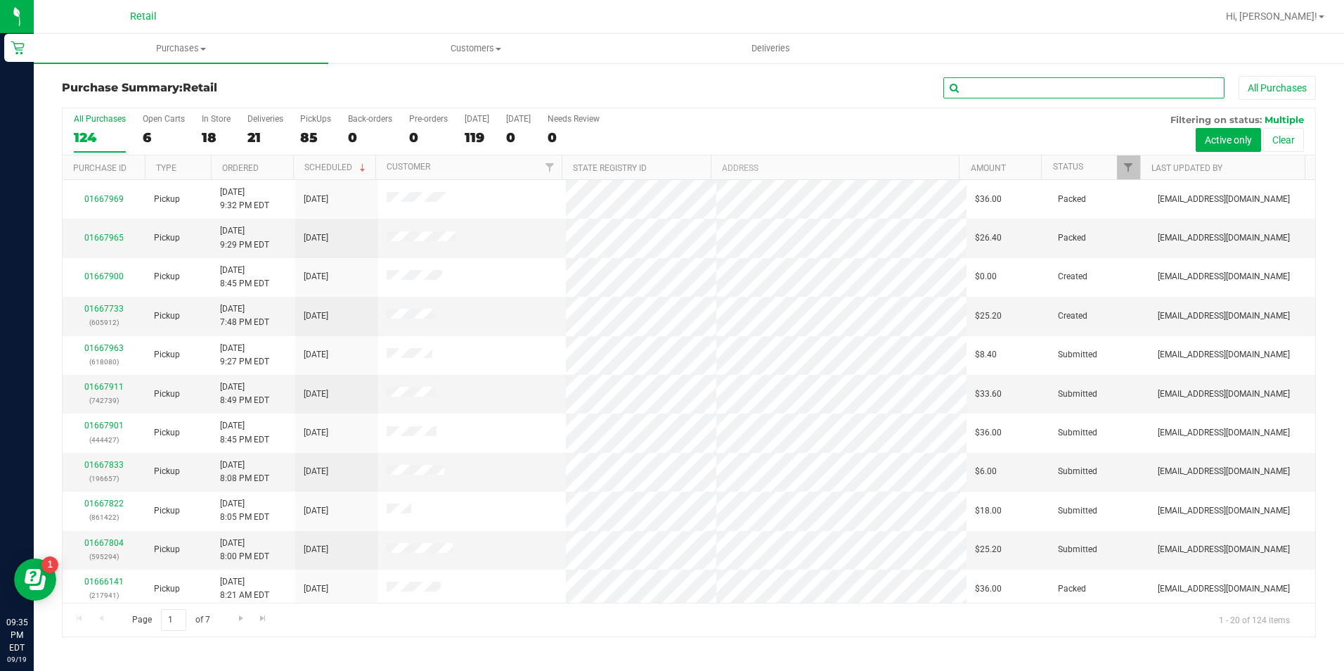
click at [984, 82] on input "text" at bounding box center [1084, 87] width 281 height 21
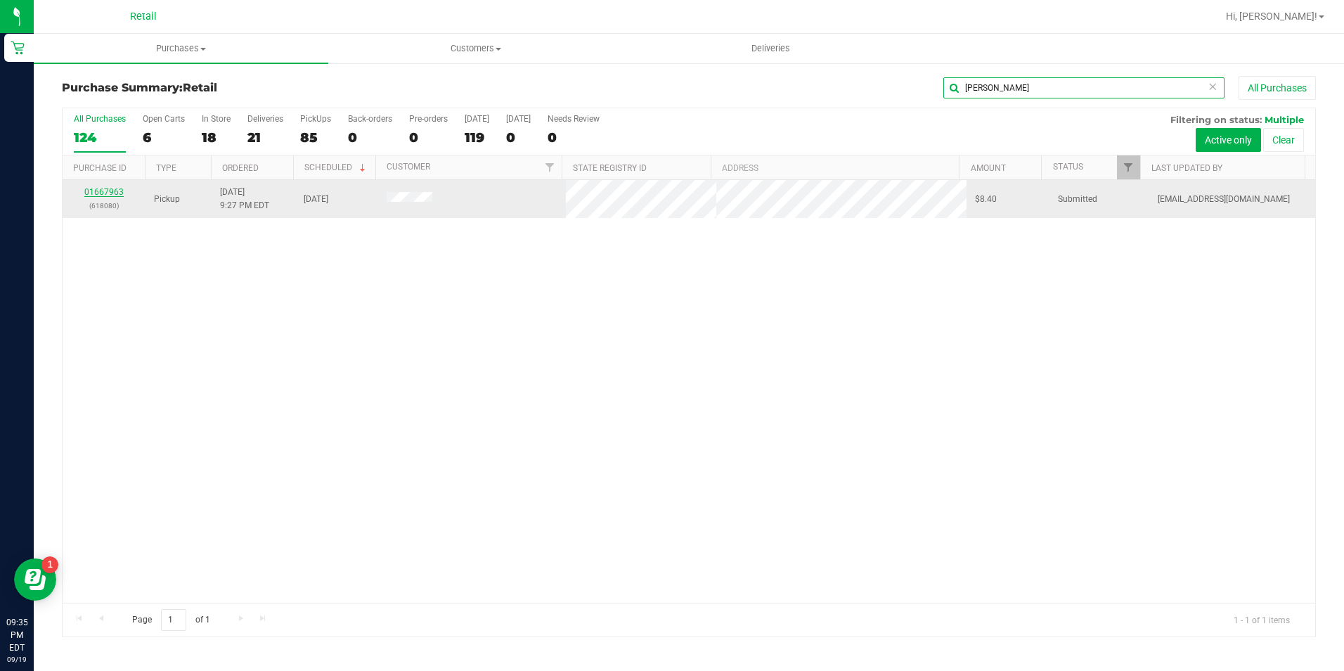
type input "hayes"
click at [95, 191] on link "01667963" at bounding box center [103, 192] width 39 height 10
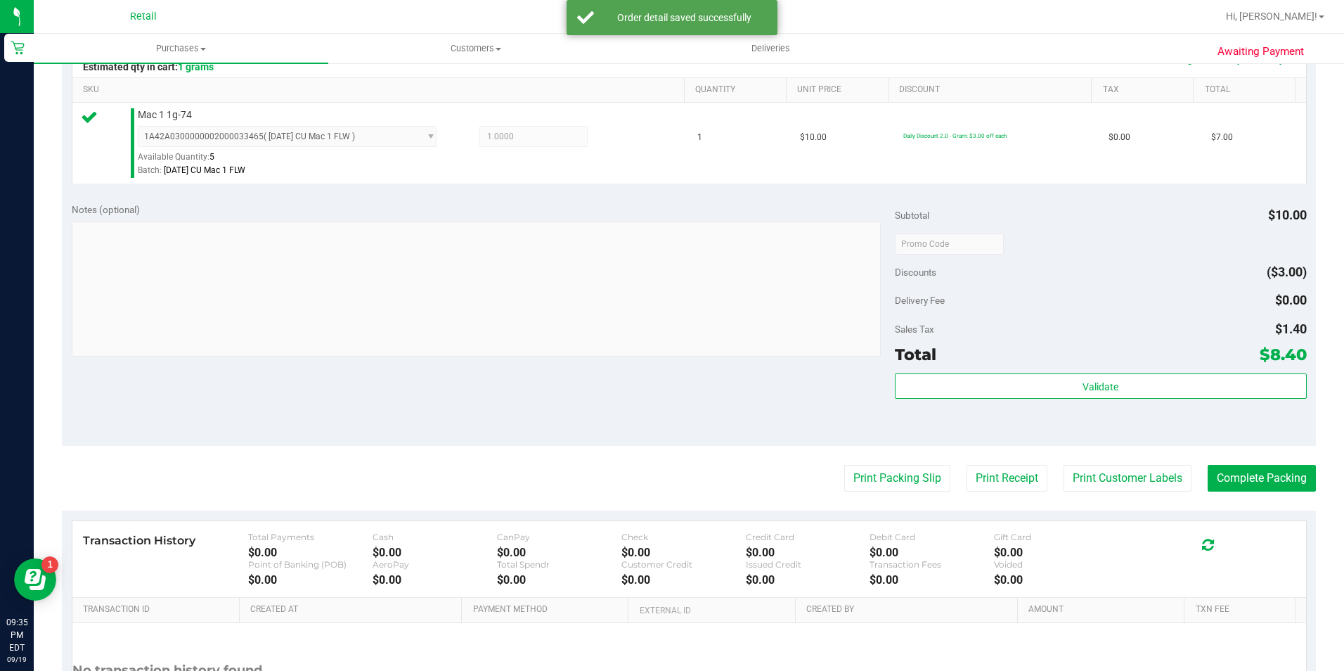
scroll to position [352, 0]
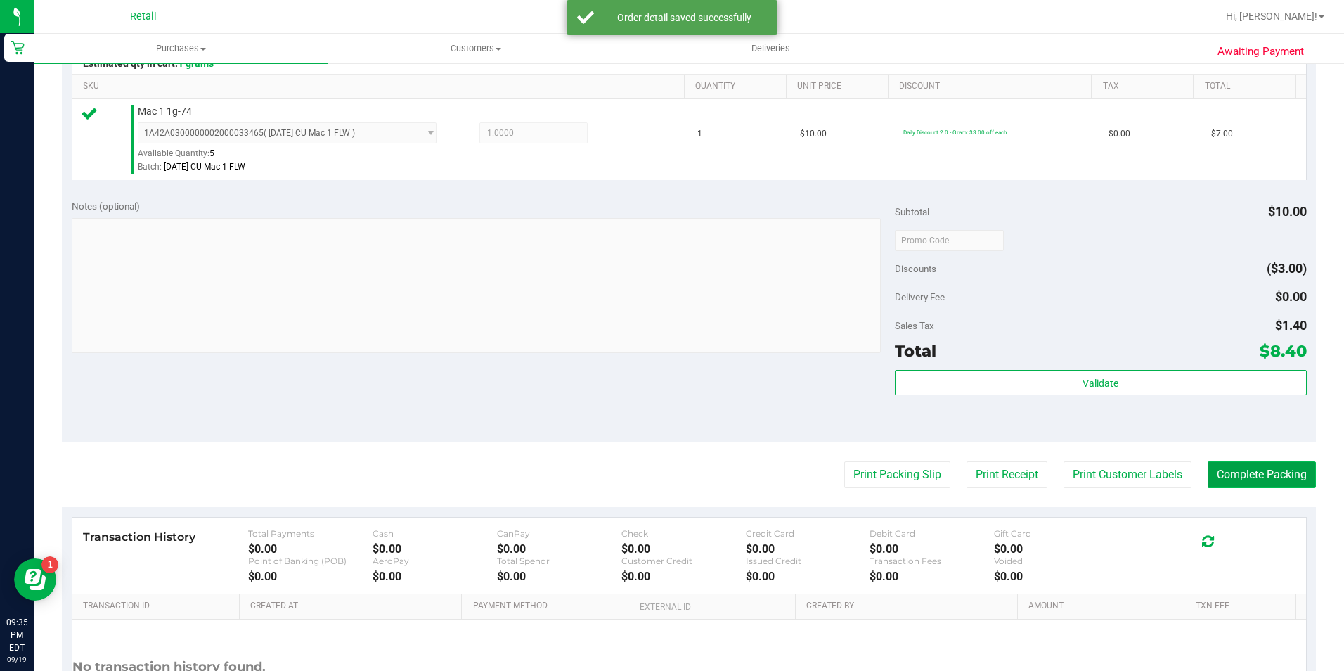
click at [1211, 466] on button "Complete Packing" at bounding box center [1262, 474] width 108 height 27
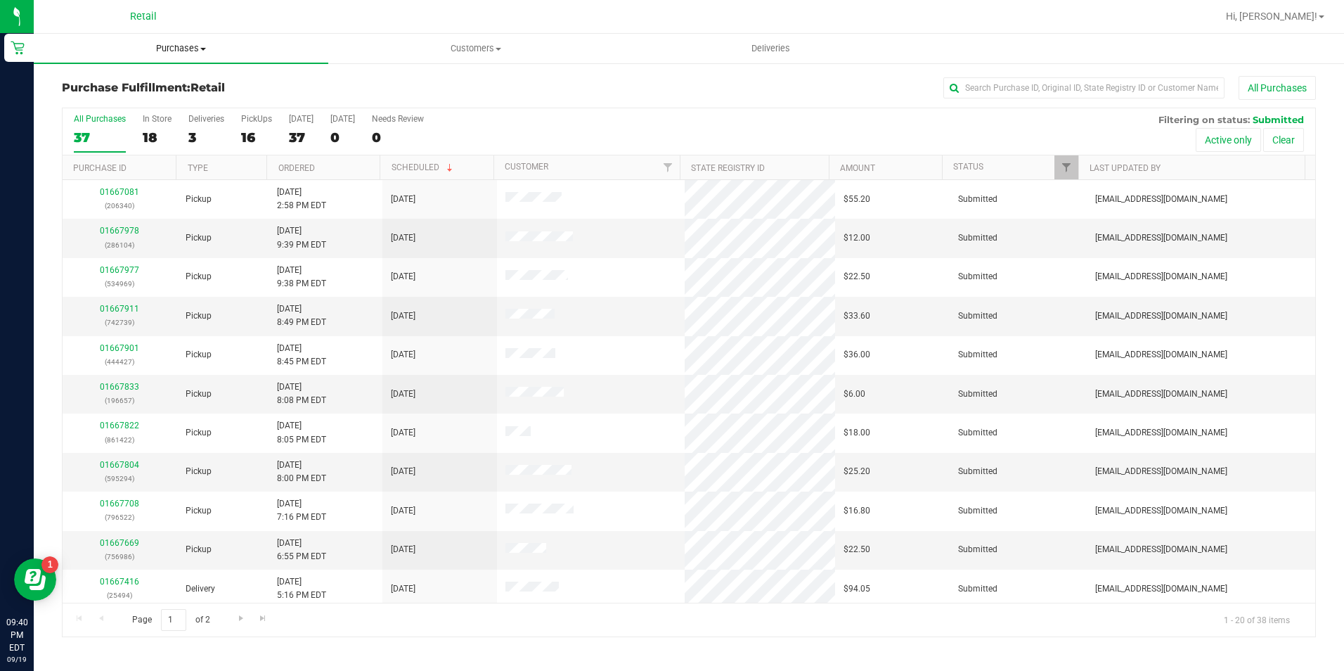
click at [158, 56] on uib-tab-heading "Purchases Summary of purchases Fulfillment All purchases" at bounding box center [181, 49] width 295 height 30
click at [181, 86] on li "Summary of purchases" at bounding box center [181, 85] width 295 height 17
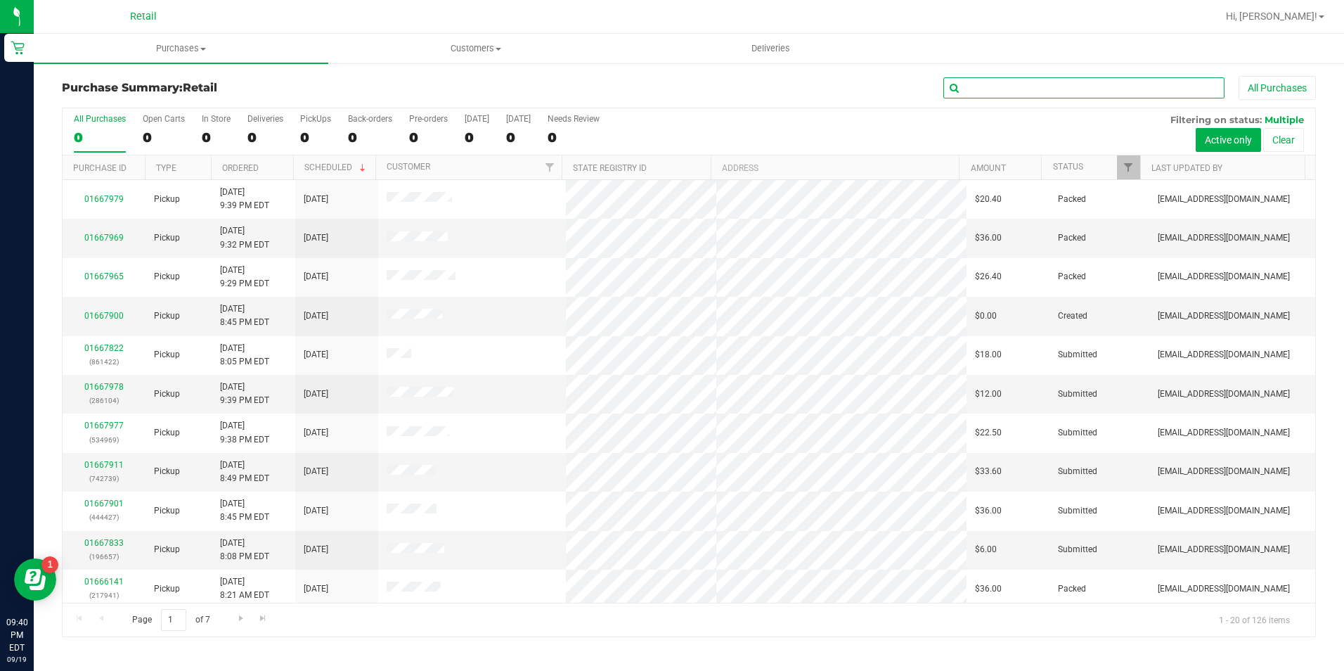
click at [987, 96] on input "text" at bounding box center [1084, 87] width 281 height 21
click at [995, 90] on input "text" at bounding box center [1084, 87] width 281 height 21
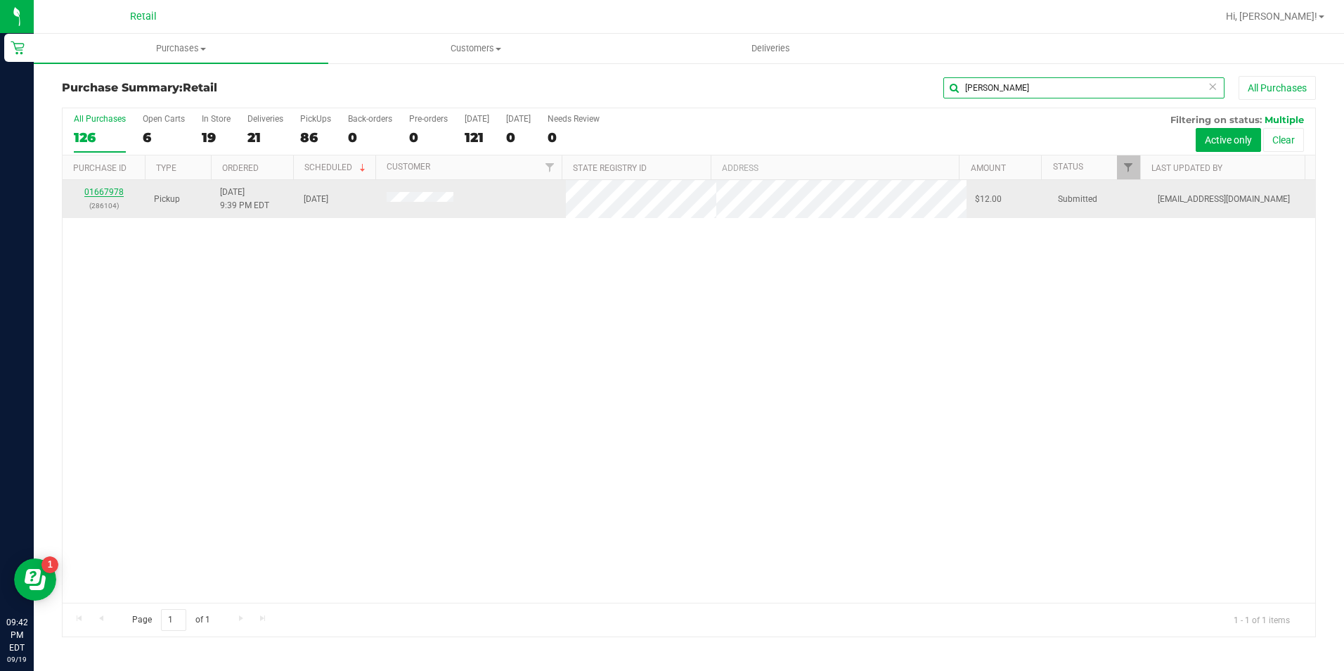
type input "leonardo"
click at [96, 191] on link "01667978" at bounding box center [103, 192] width 39 height 10
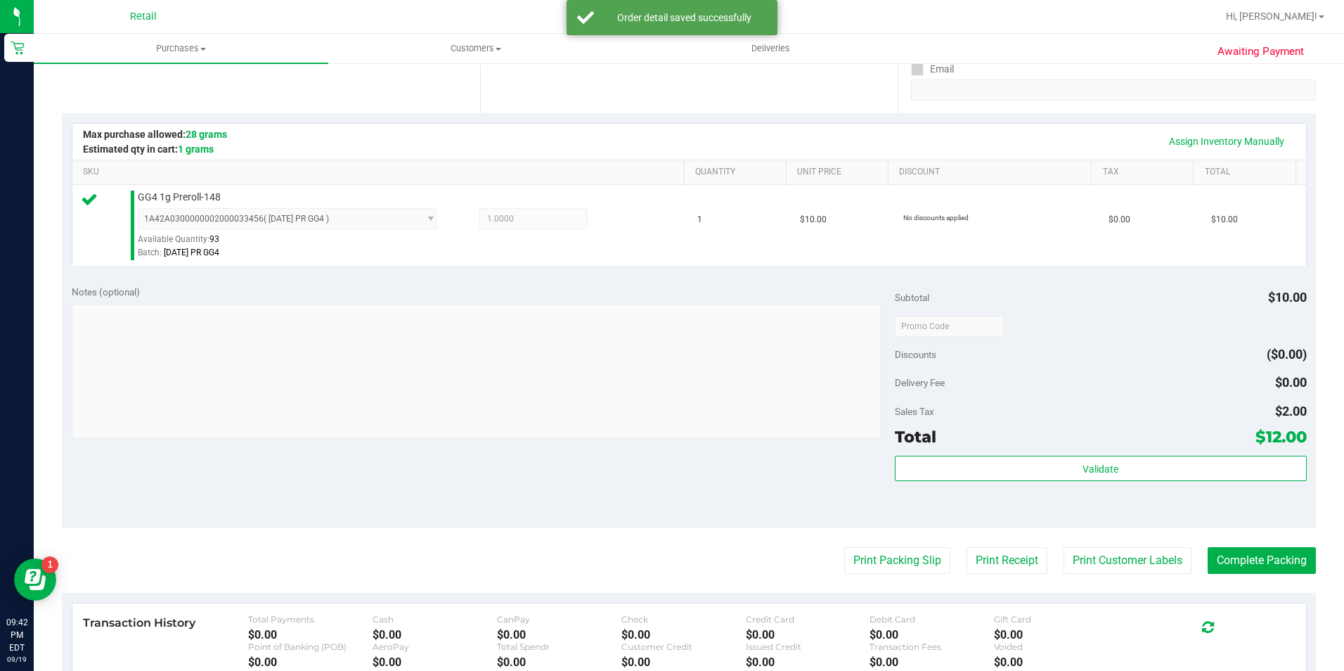
scroll to position [352, 0]
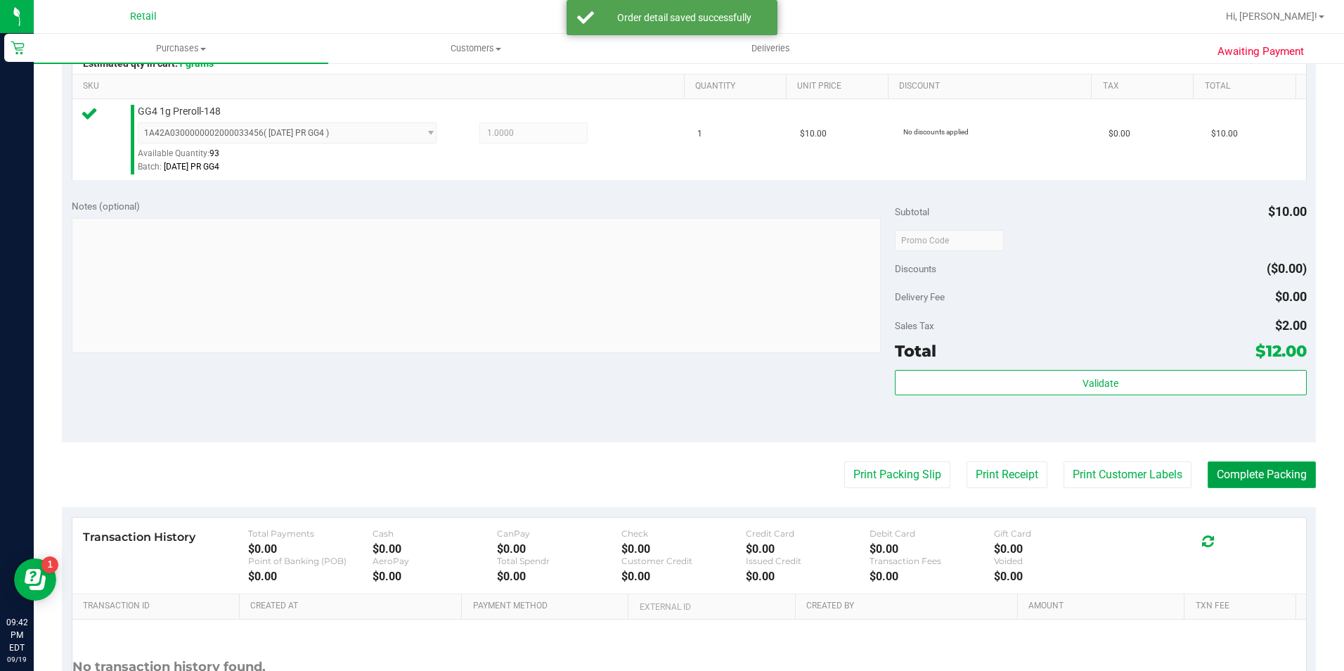
click at [1231, 470] on button "Complete Packing" at bounding box center [1262, 474] width 108 height 27
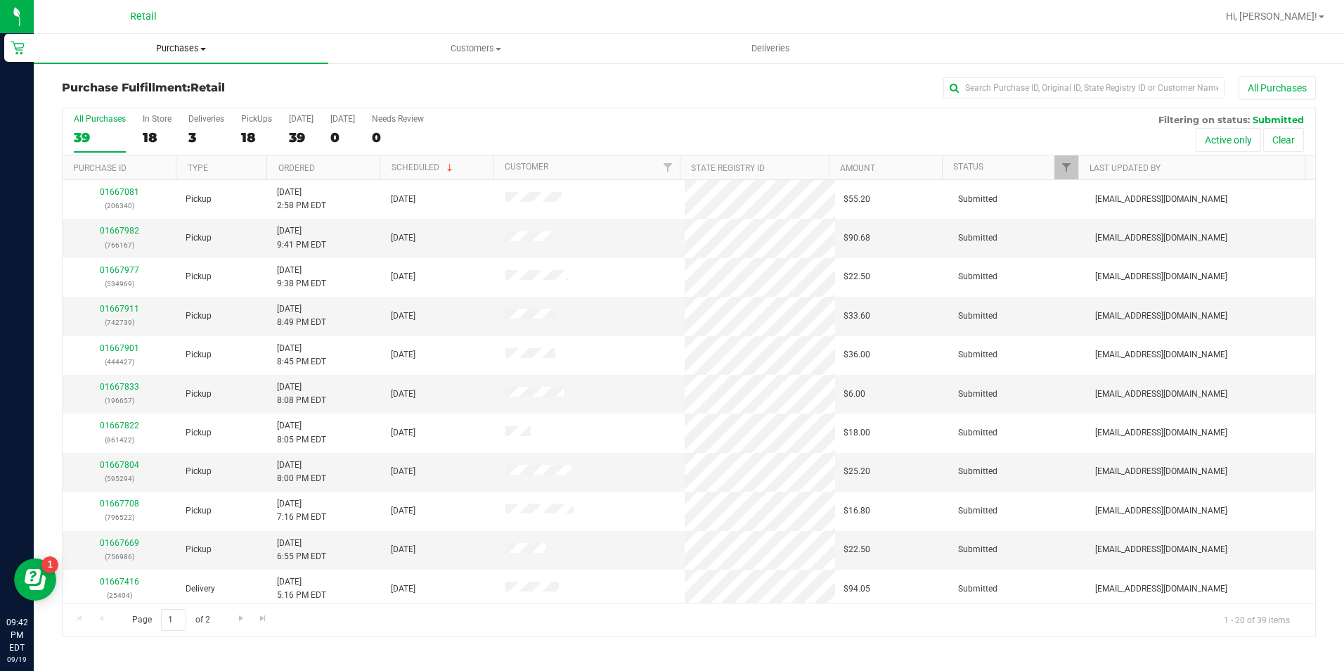
click at [143, 53] on span "Purchases" at bounding box center [181, 48] width 295 height 13
click at [198, 84] on li "Summary of purchases" at bounding box center [181, 85] width 295 height 17
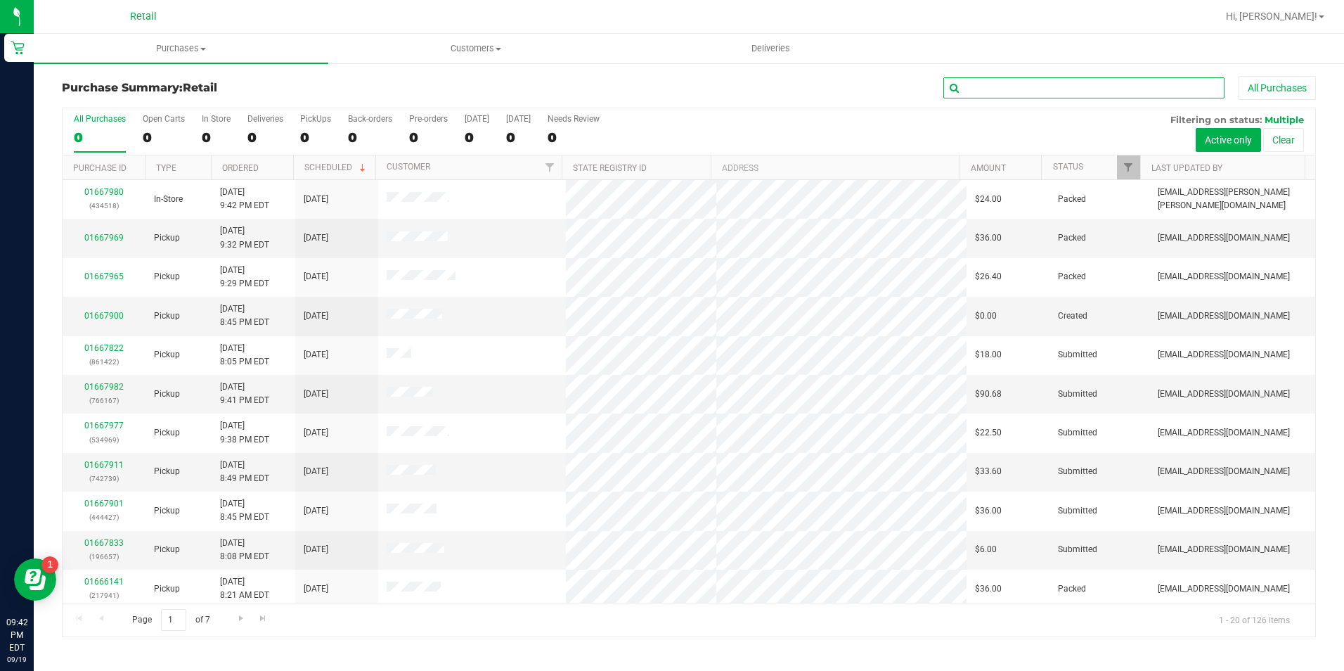
click at [1032, 88] on input "text" at bounding box center [1084, 87] width 281 height 21
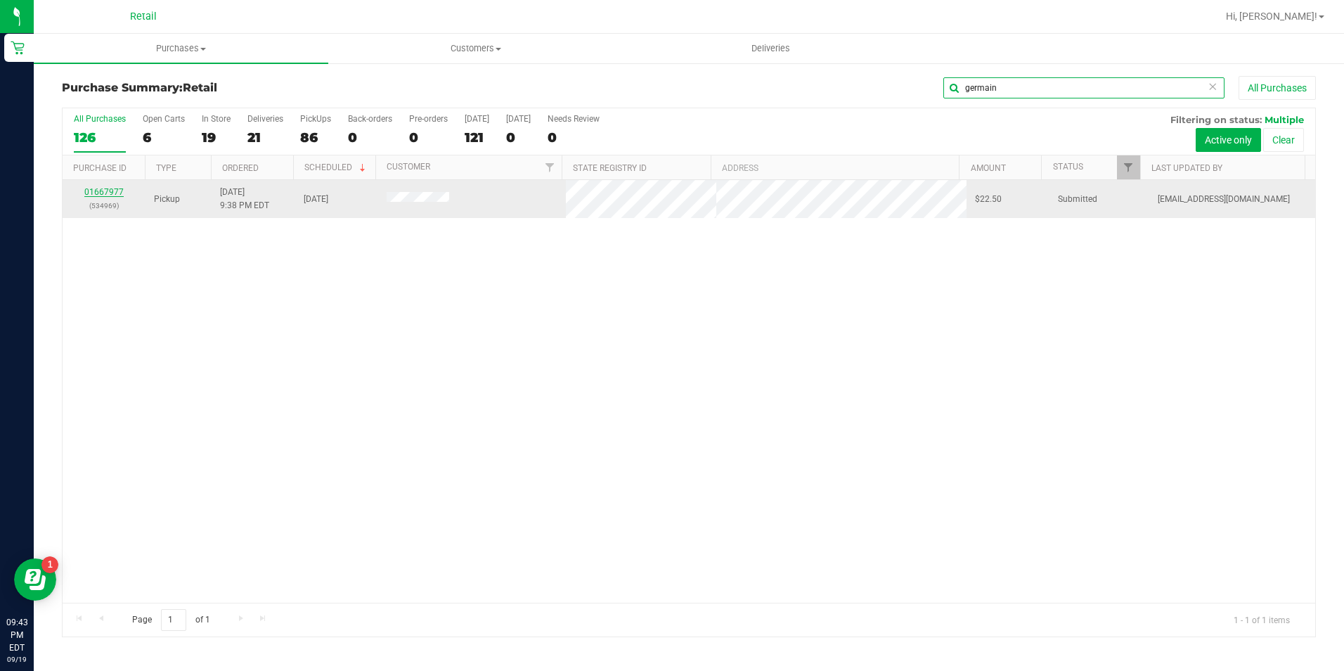
type input "germain"
click at [108, 190] on link "01667977" at bounding box center [103, 192] width 39 height 10
click at [97, 196] on link "01667977" at bounding box center [103, 192] width 39 height 10
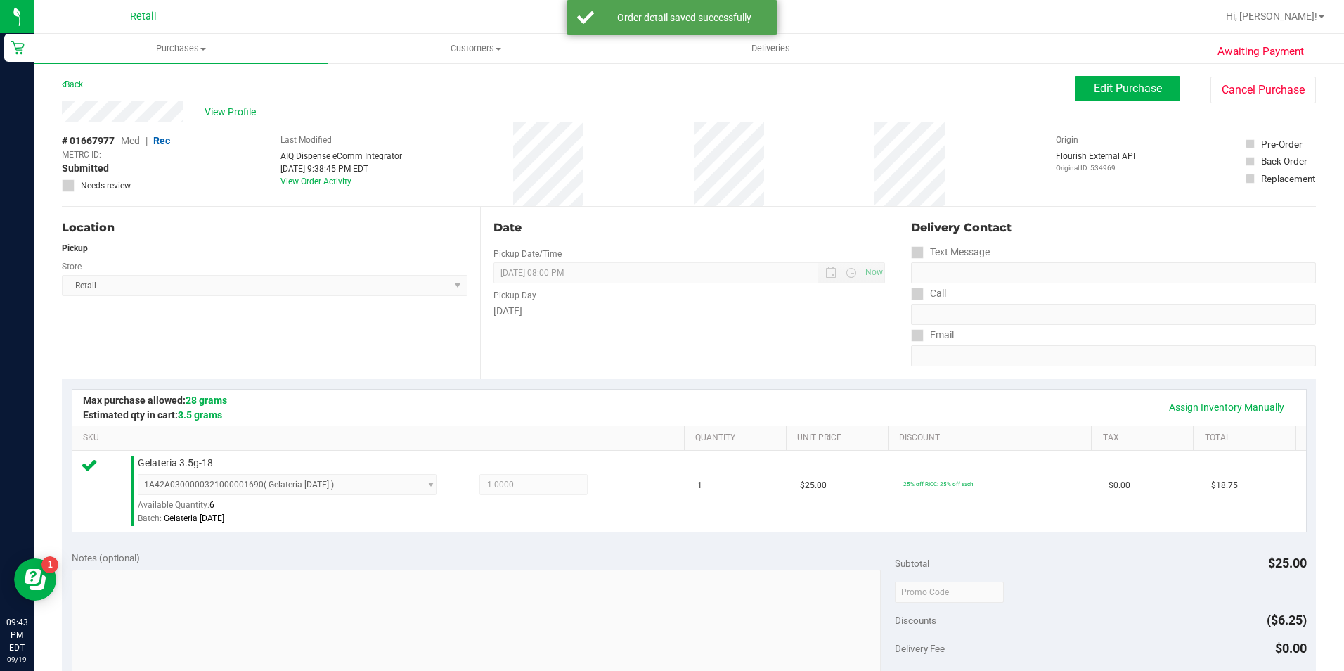
scroll to position [479, 0]
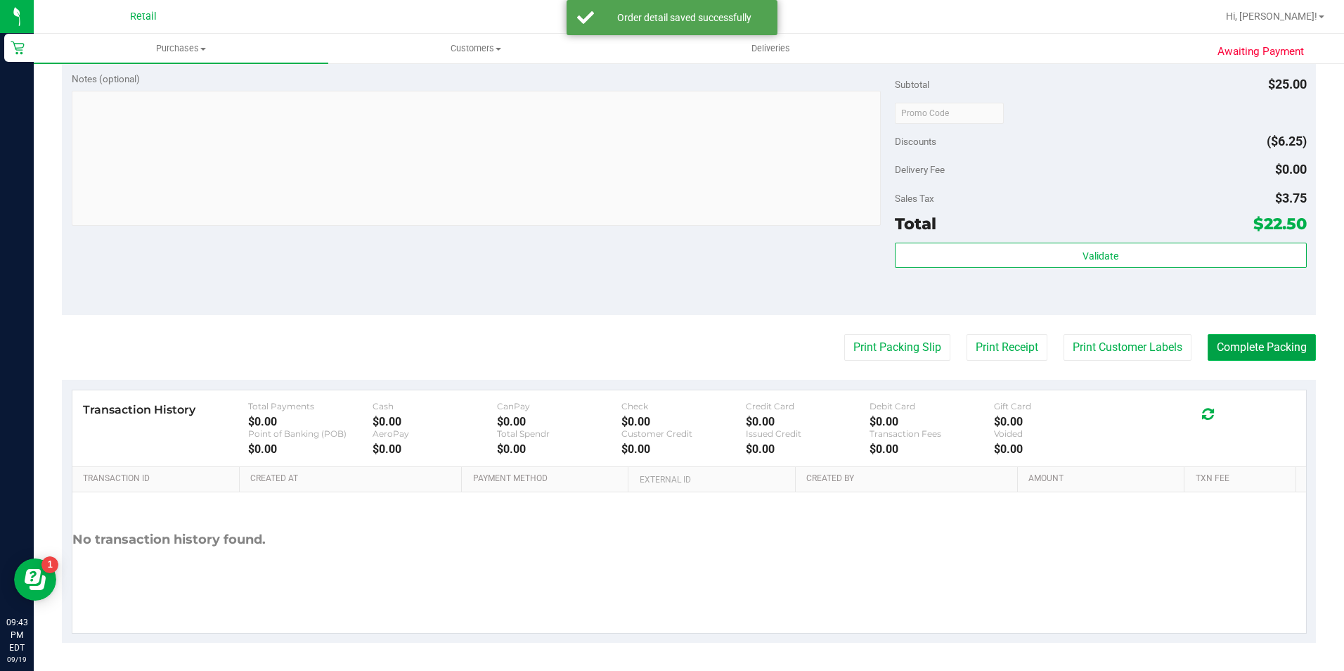
click at [1214, 350] on button "Complete Packing" at bounding box center [1262, 347] width 108 height 27
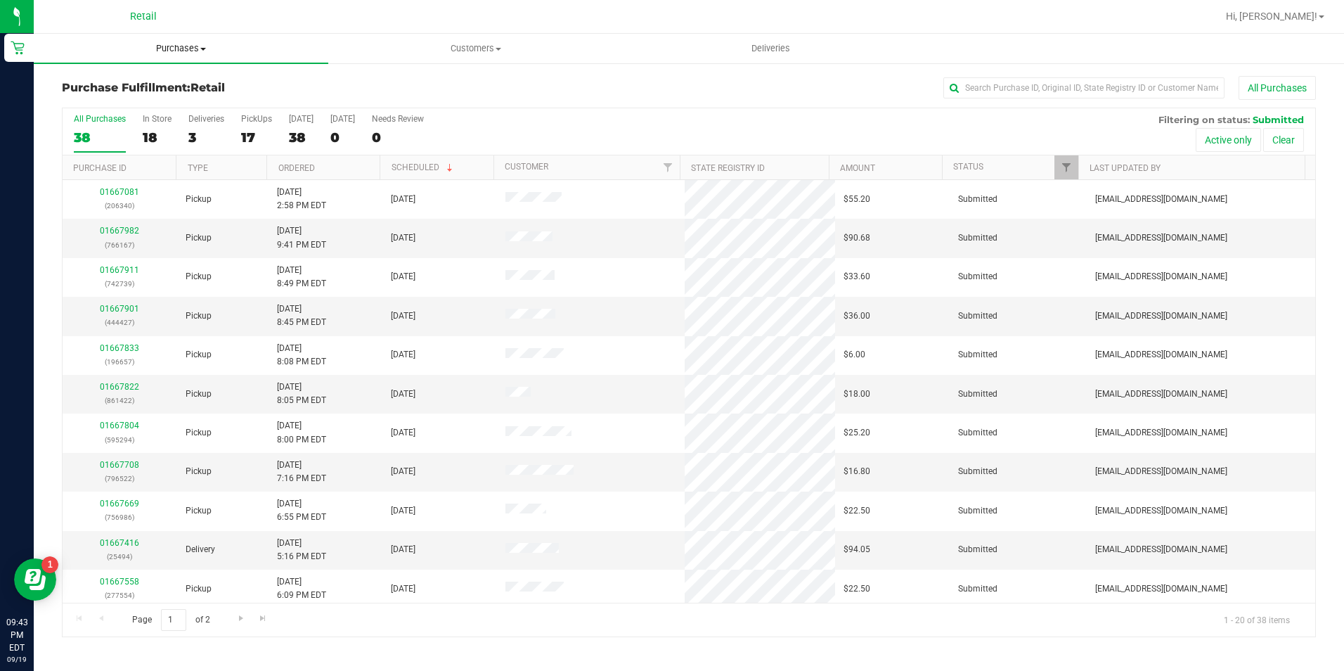
click at [195, 49] on span "Purchases" at bounding box center [181, 48] width 295 height 13
click at [190, 78] on li "Summary of purchases" at bounding box center [181, 85] width 295 height 17
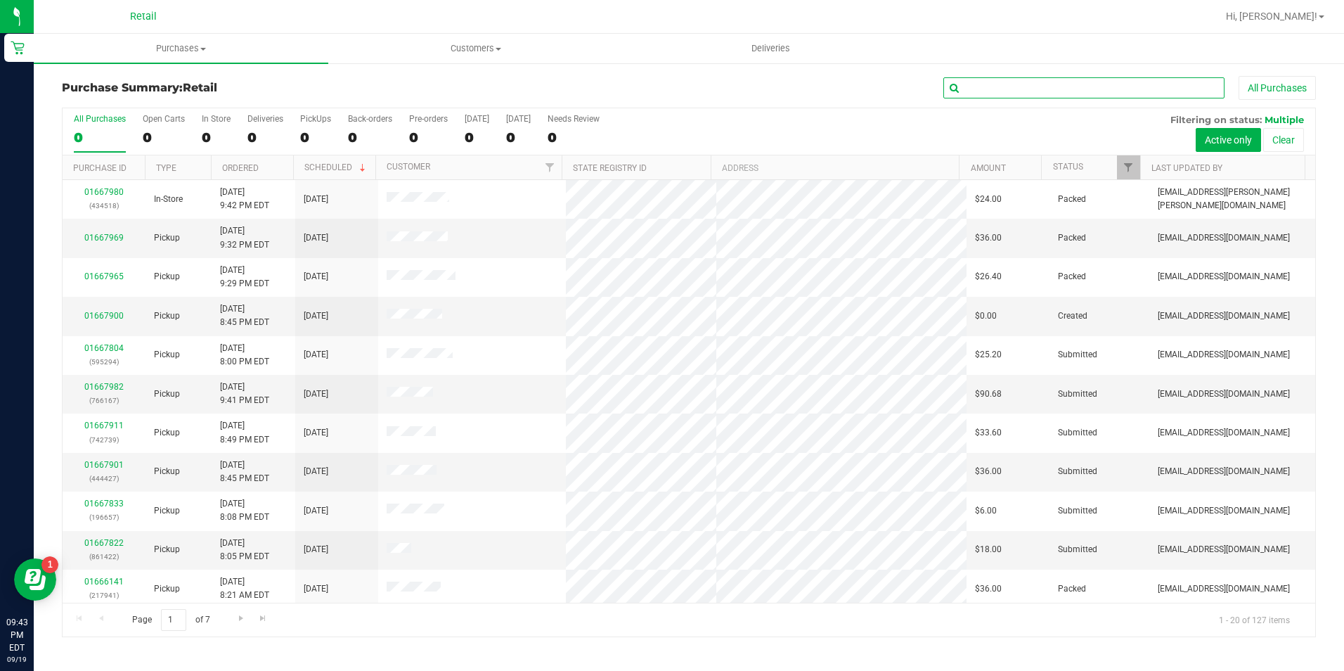
click at [995, 83] on input "text" at bounding box center [1084, 87] width 281 height 21
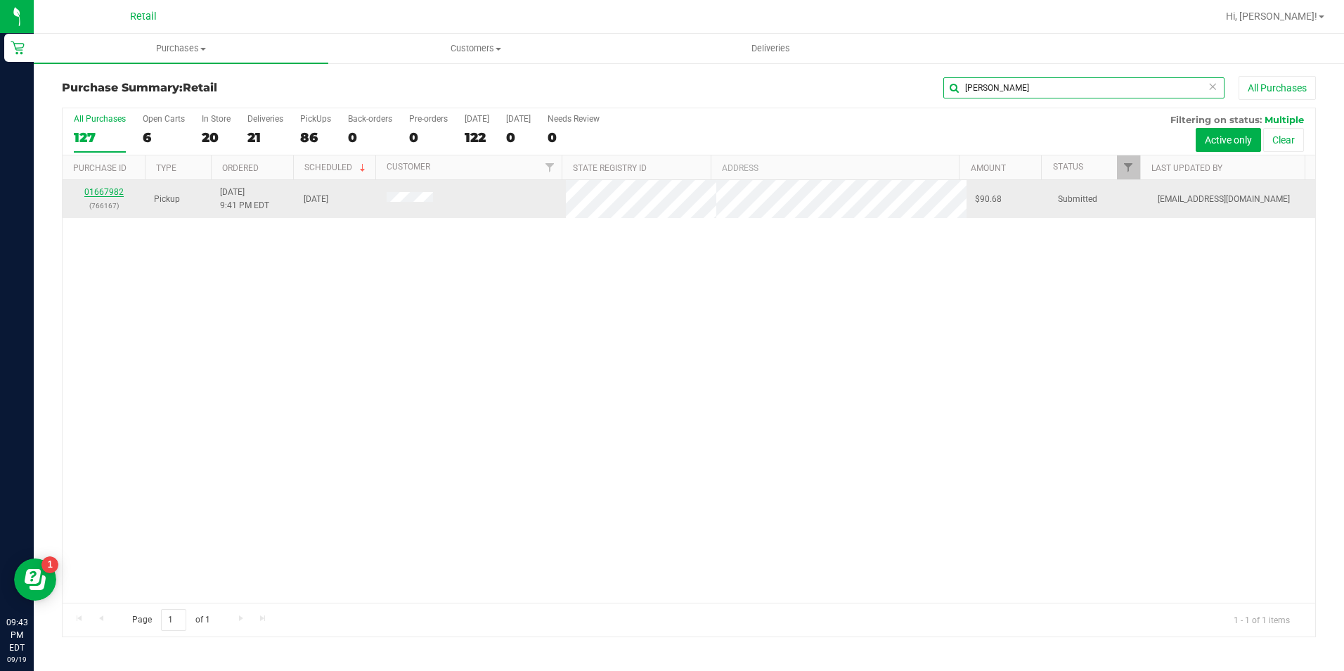
type input "tiberi"
click at [114, 192] on link "01667982" at bounding box center [103, 192] width 39 height 10
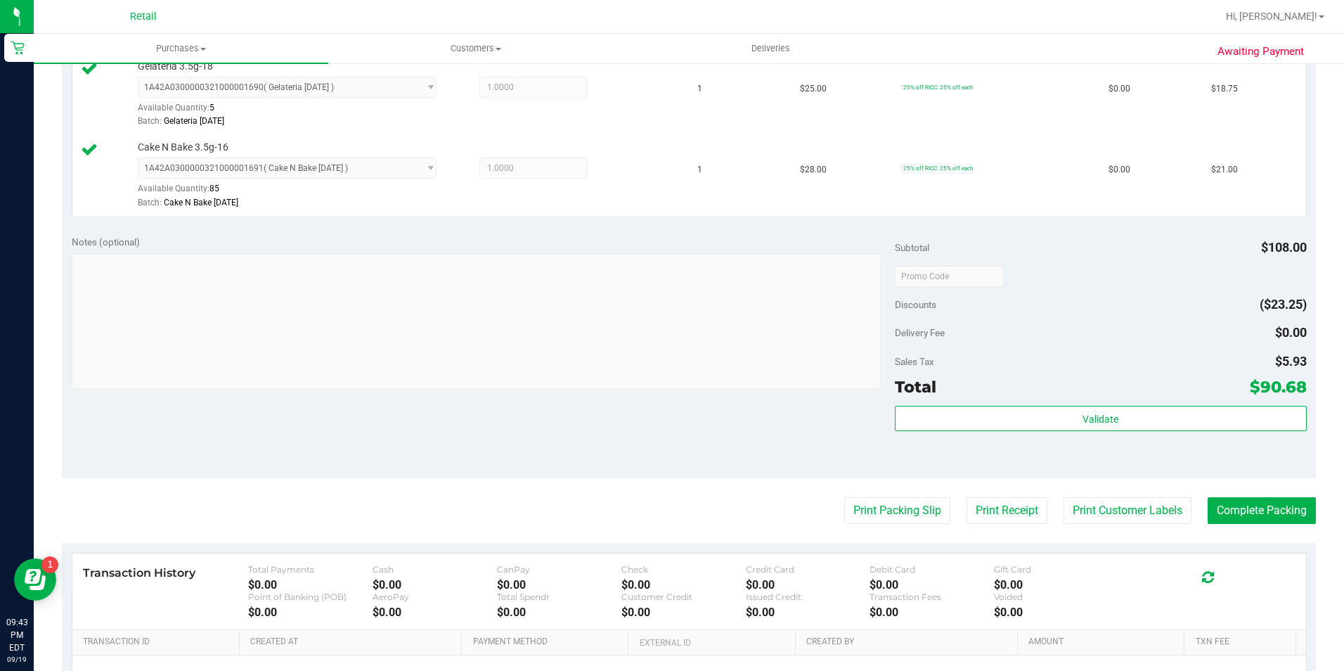
scroll to position [563, 0]
click at [1264, 514] on button "Complete Packing" at bounding box center [1262, 507] width 108 height 27
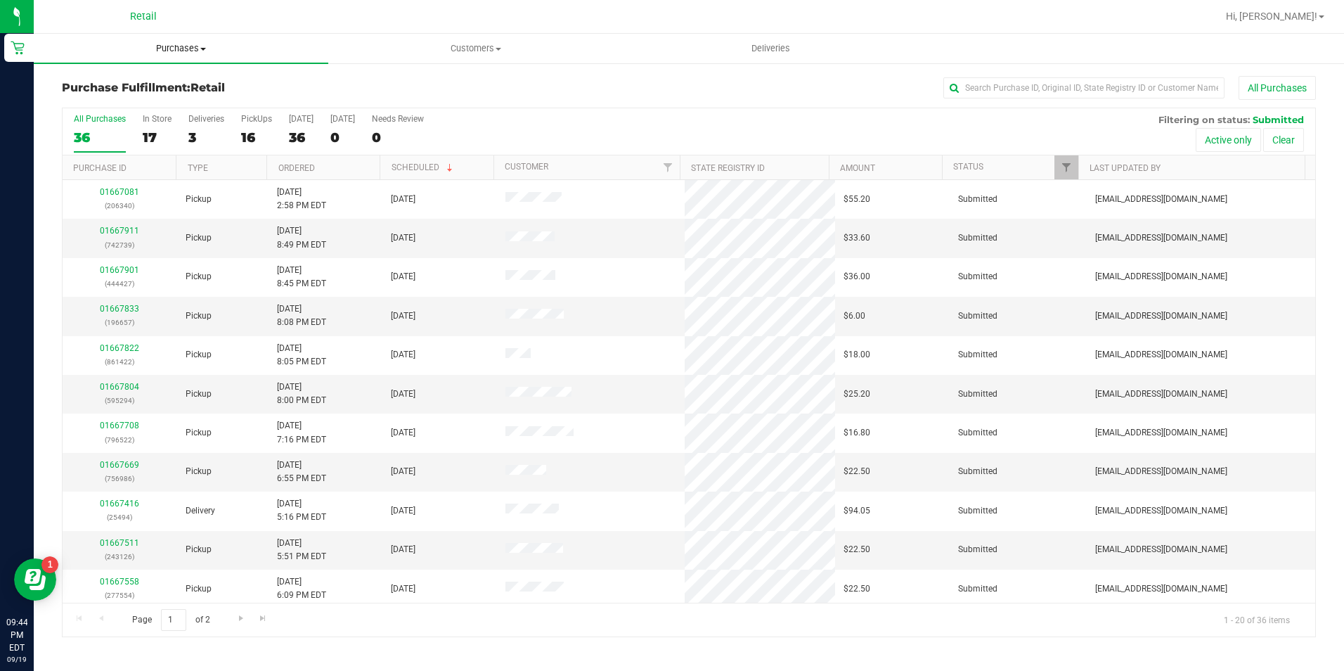
click at [159, 52] on span "Purchases" at bounding box center [181, 48] width 295 height 13
click at [162, 87] on span "Summary of purchases" at bounding box center [106, 85] width 144 height 12
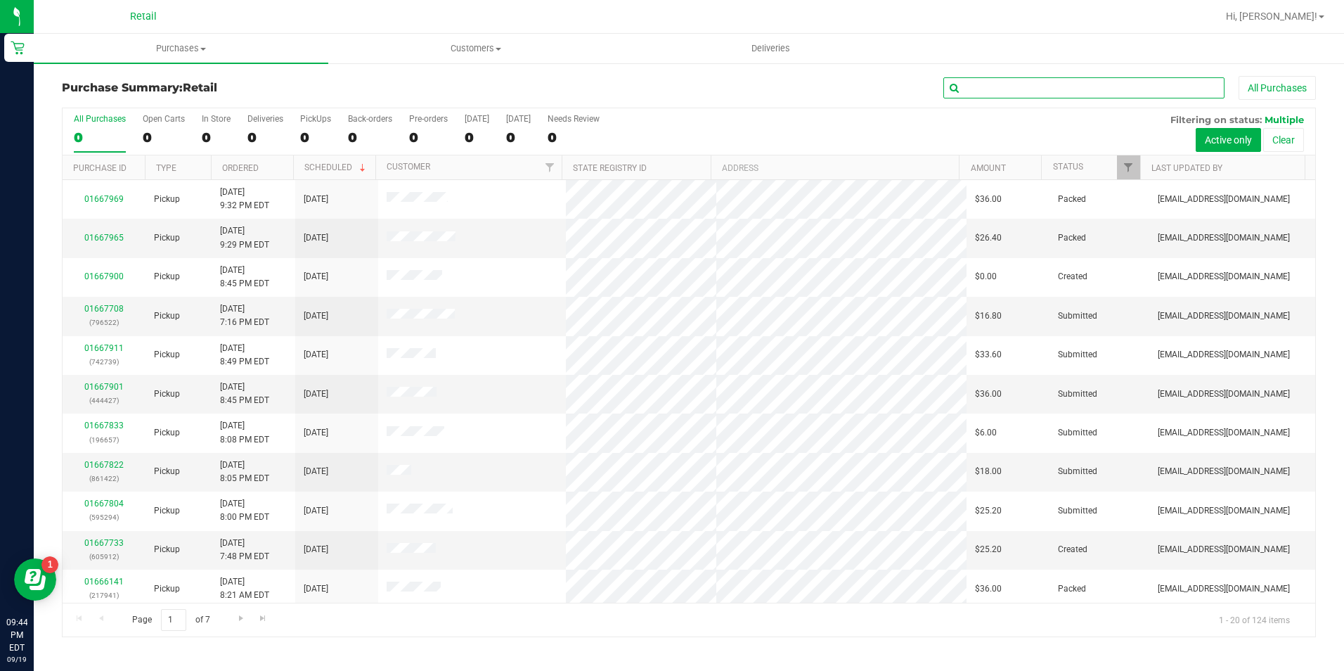
click at [1010, 89] on input "text" at bounding box center [1084, 87] width 281 height 21
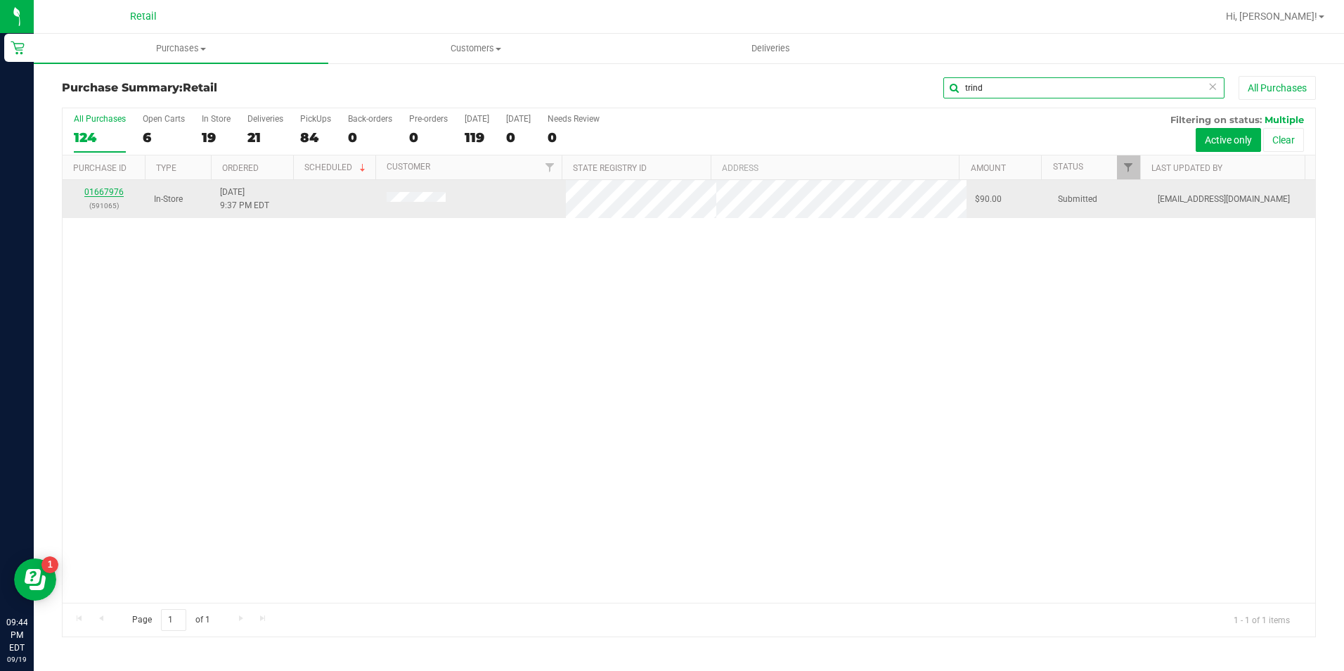
type input "trind"
click at [110, 191] on link "01667976" at bounding box center [103, 192] width 39 height 10
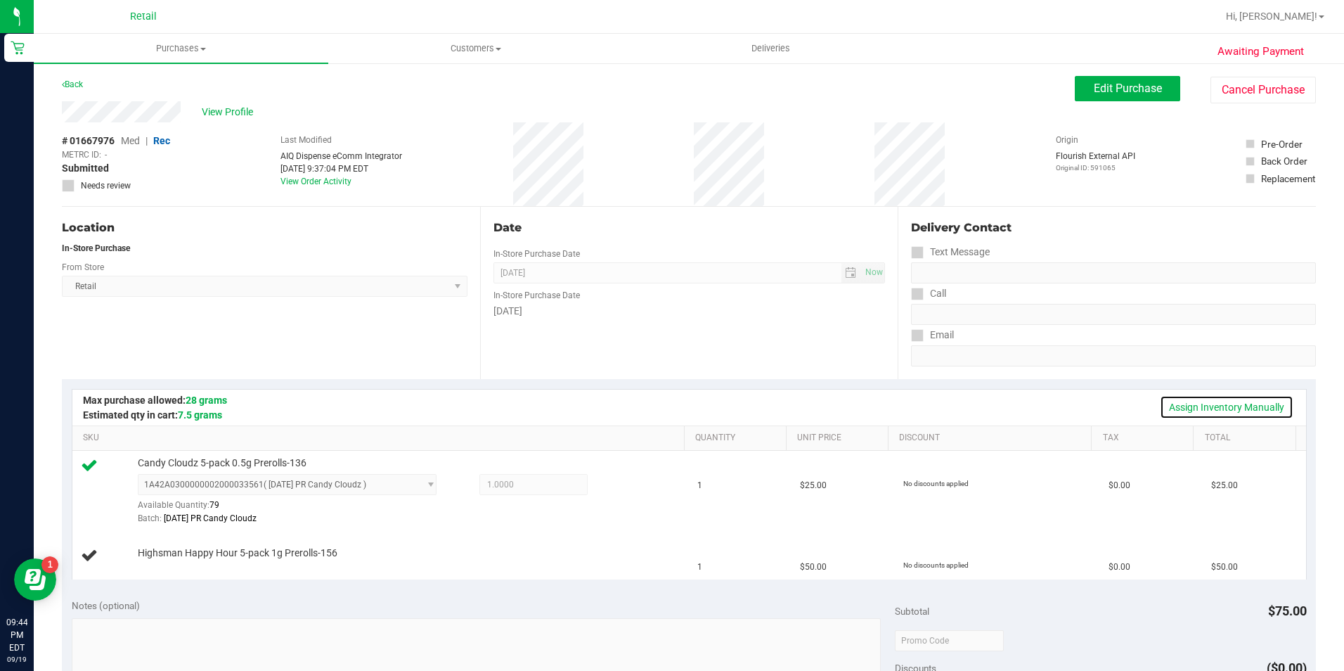
click at [1231, 406] on link "Assign Inventory Manually" at bounding box center [1227, 407] width 134 height 24
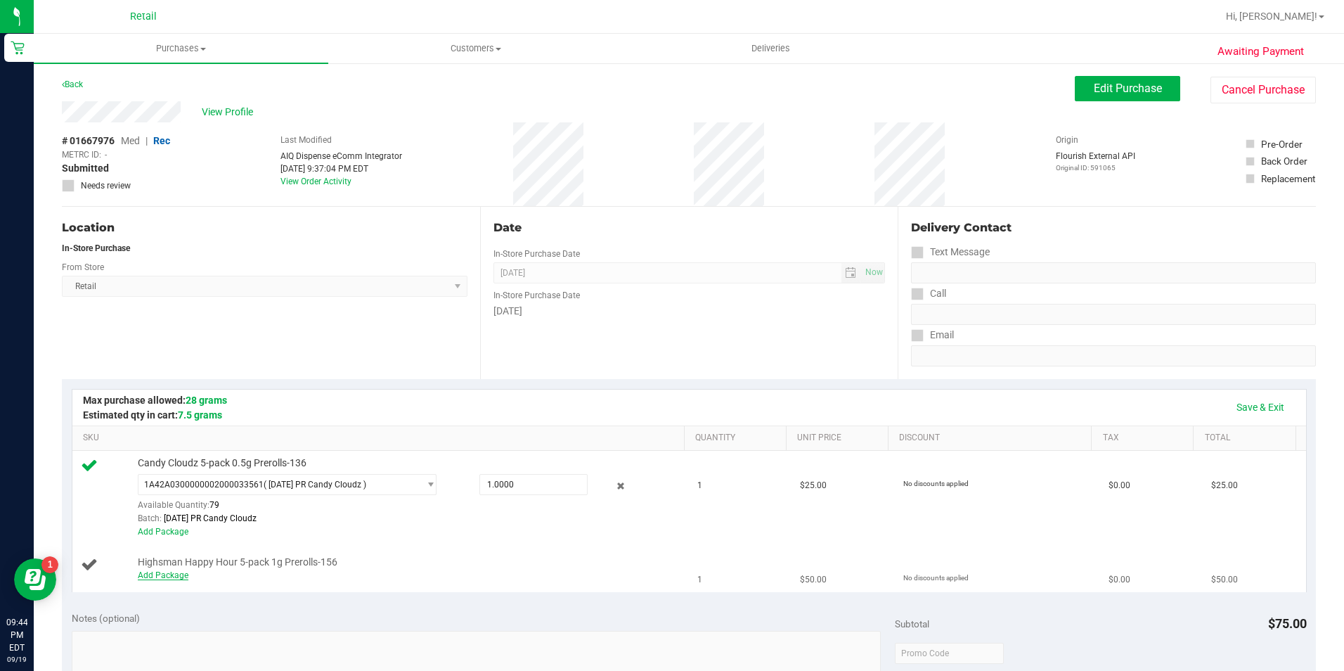
click at [159, 577] on link "Add Package" at bounding box center [163, 575] width 51 height 10
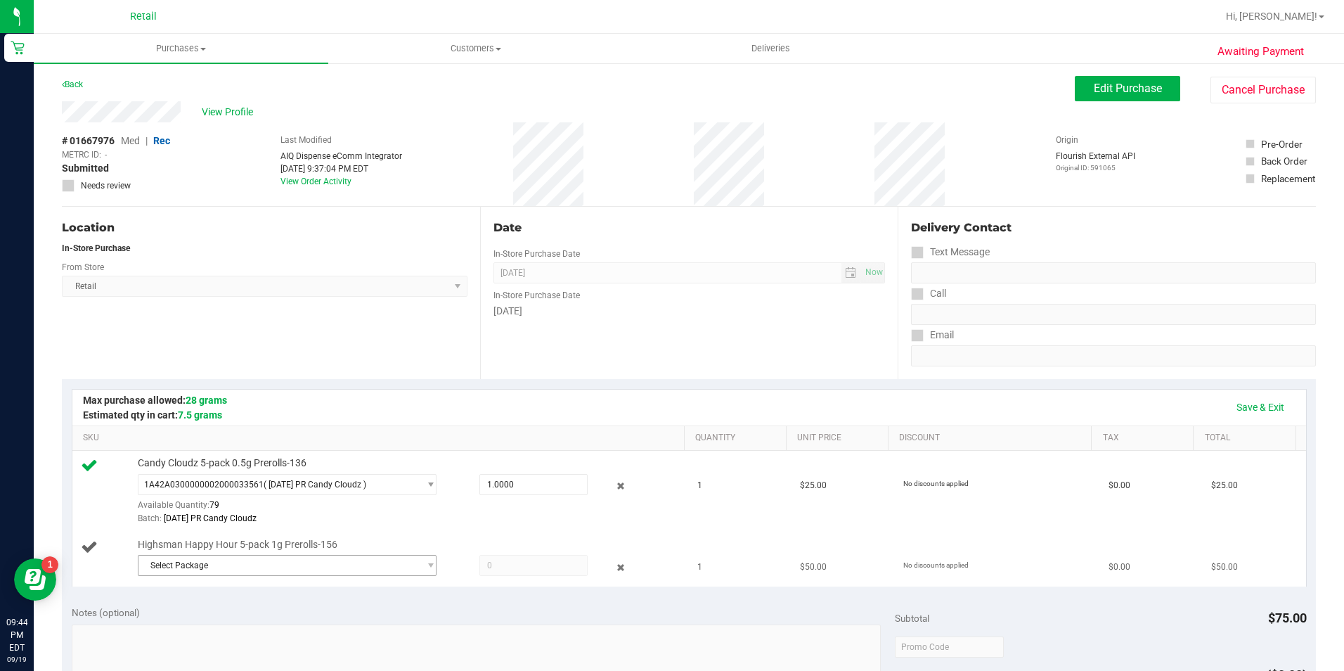
click at [263, 565] on span "Select Package" at bounding box center [279, 566] width 281 height 20
click at [254, 626] on span "1A42A03000001FC000001865" at bounding box center [206, 624] width 120 height 10
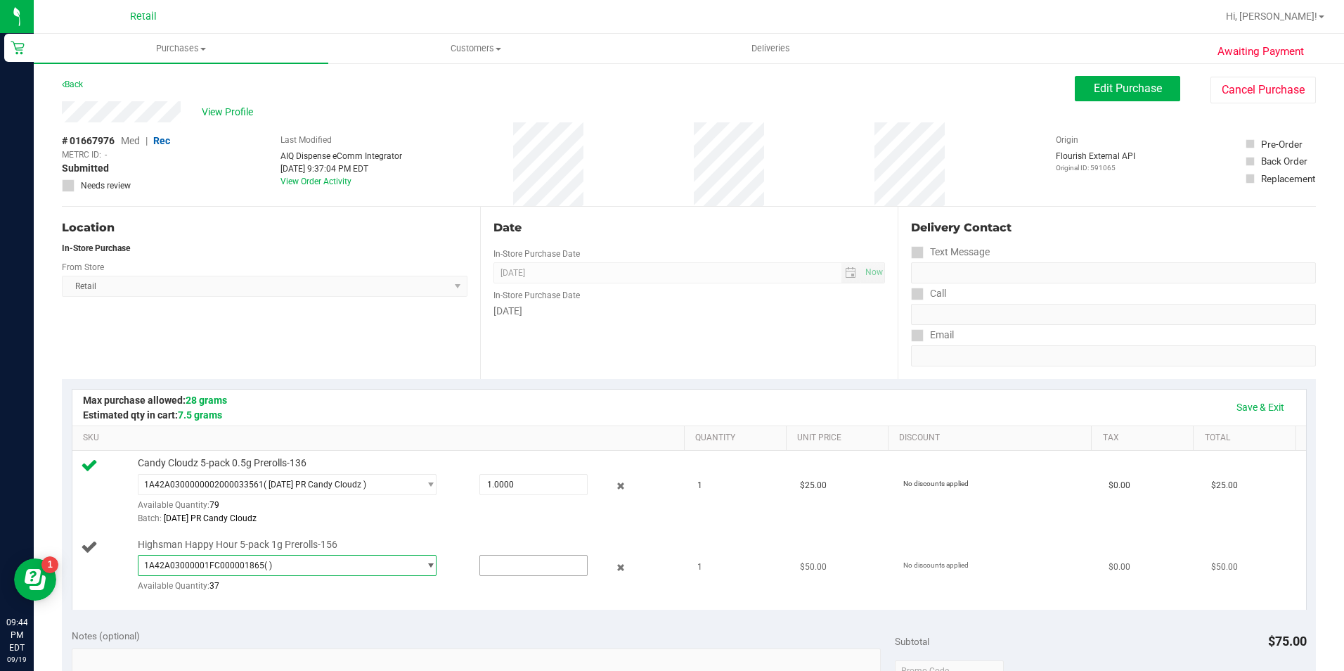
click at [522, 575] on input "text" at bounding box center [533, 566] width 107 height 20
click at [522, 570] on input "text" at bounding box center [533, 566] width 107 height 20
type input "1"
type input "1.0000"
click at [1234, 406] on link "Save & Exit" at bounding box center [1261, 407] width 66 height 24
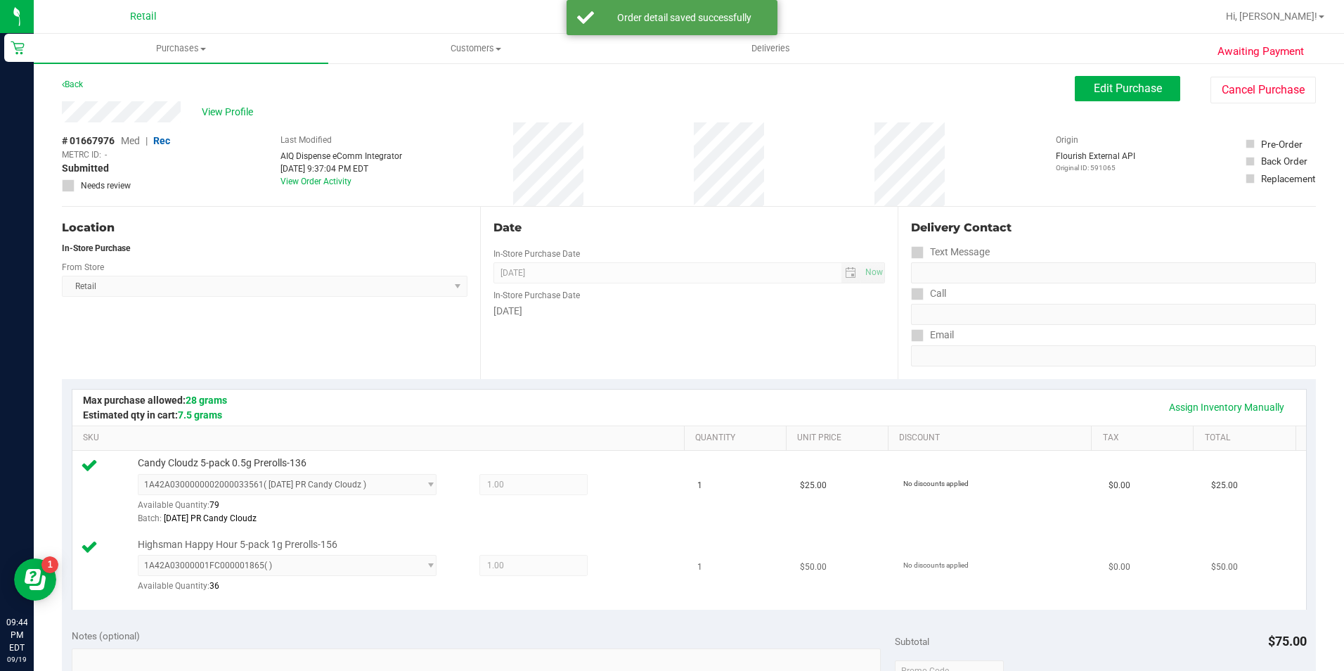
scroll to position [422, 0]
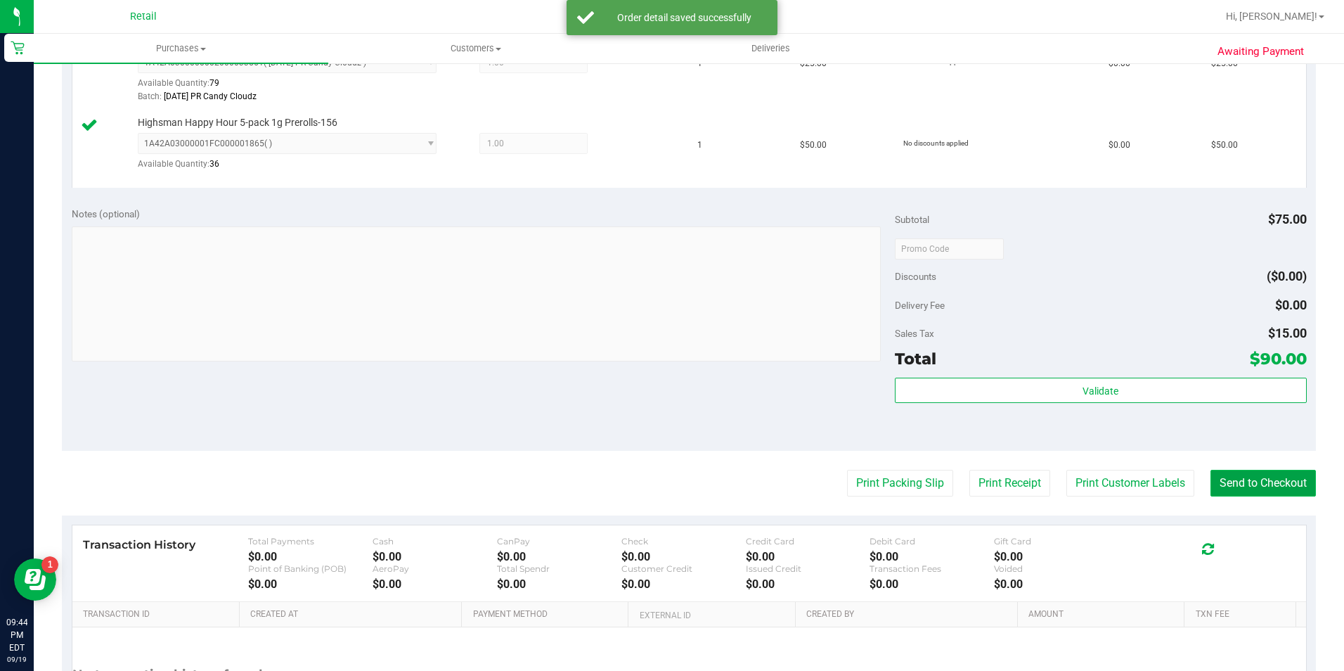
click at [1221, 478] on button "Send to Checkout" at bounding box center [1263, 483] width 105 height 27
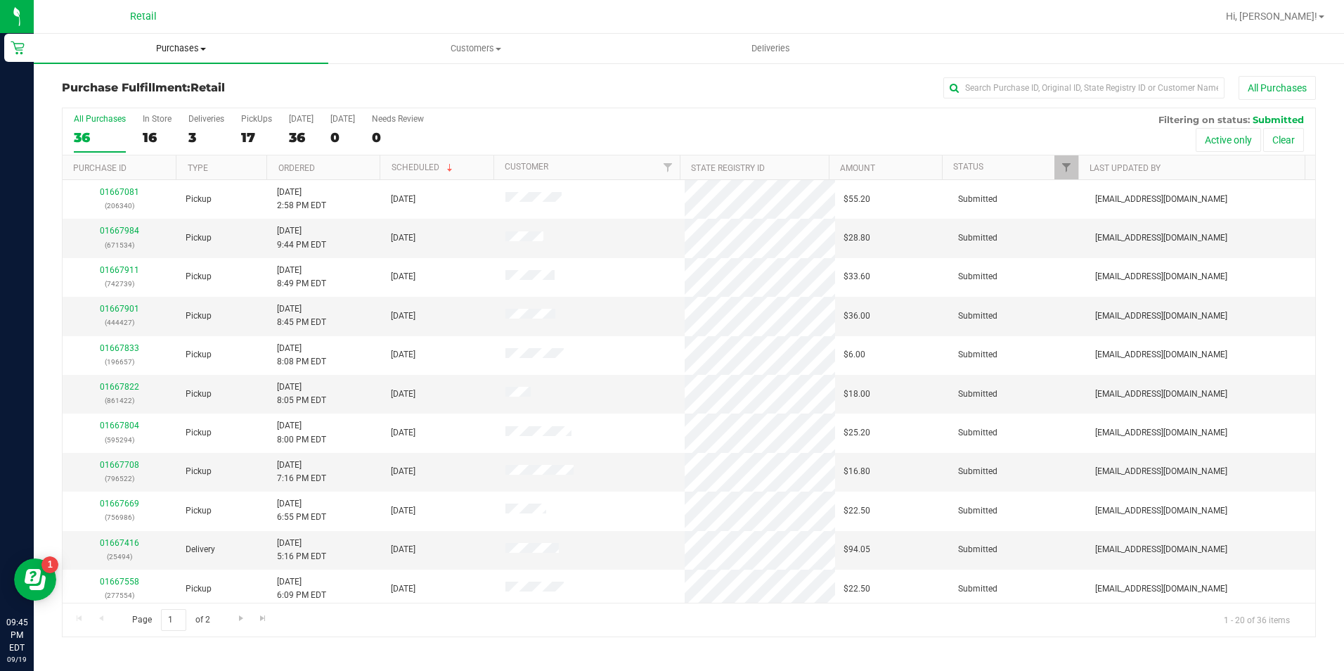
click at [179, 48] on span "Purchases" at bounding box center [181, 48] width 295 height 13
click at [184, 83] on li "Summary of purchases" at bounding box center [181, 85] width 295 height 17
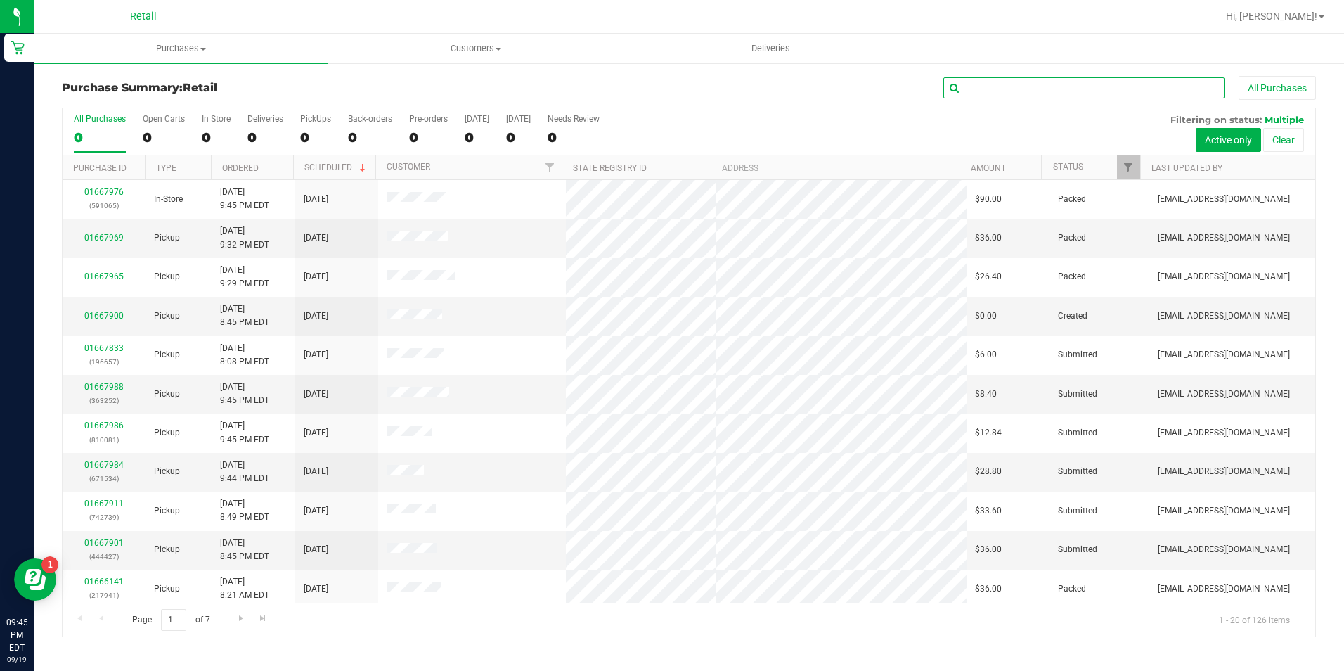
click at [1060, 86] on input "text" at bounding box center [1084, 87] width 281 height 21
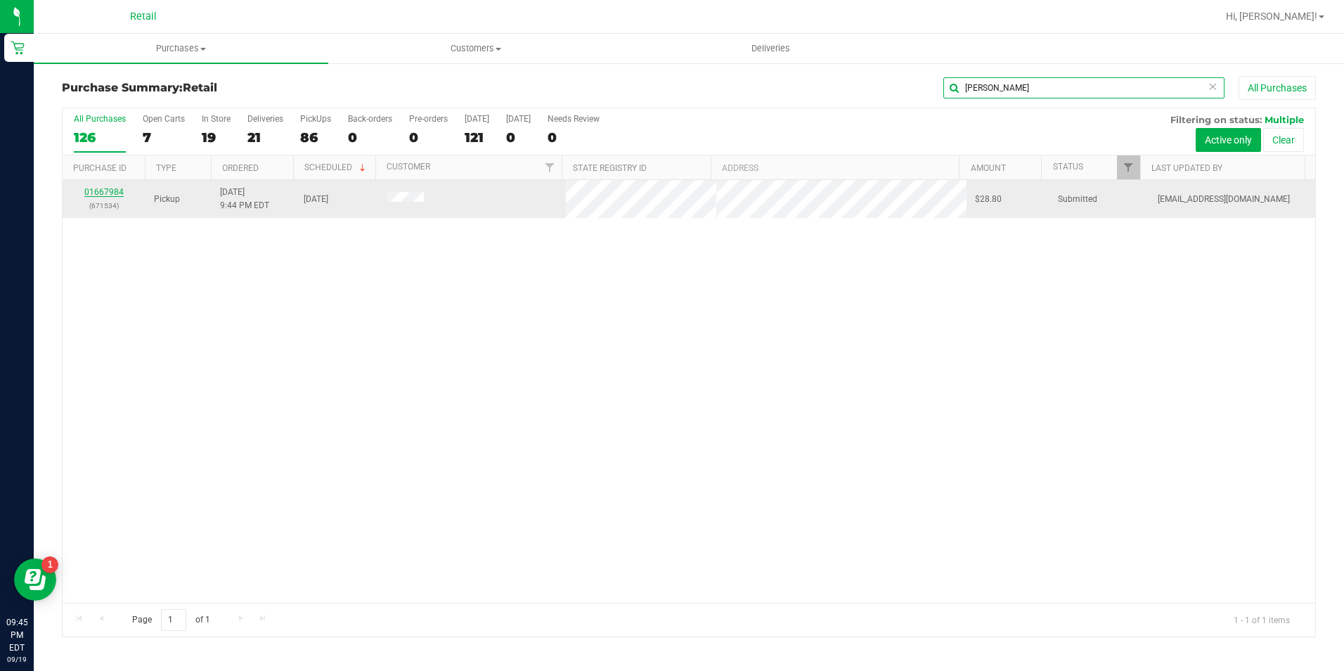
type input "ethier"
click at [113, 193] on link "01667984" at bounding box center [103, 192] width 39 height 10
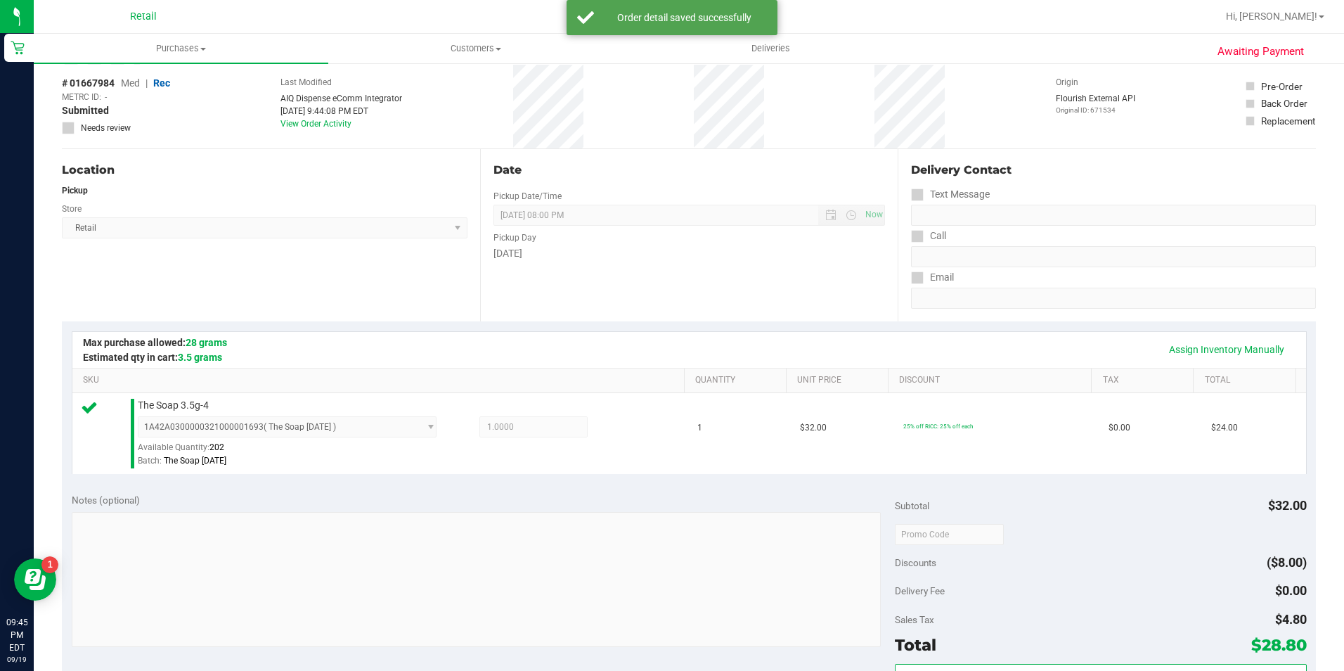
scroll to position [352, 0]
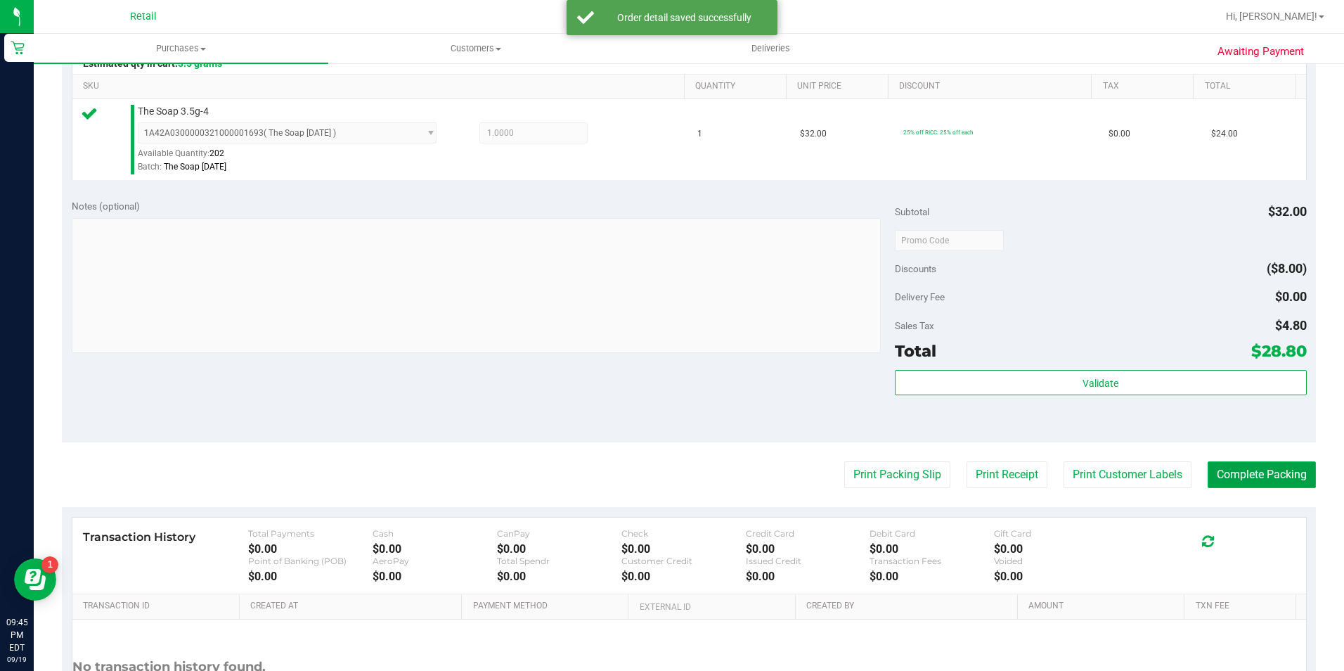
click at [1276, 476] on button "Complete Packing" at bounding box center [1262, 474] width 108 height 27
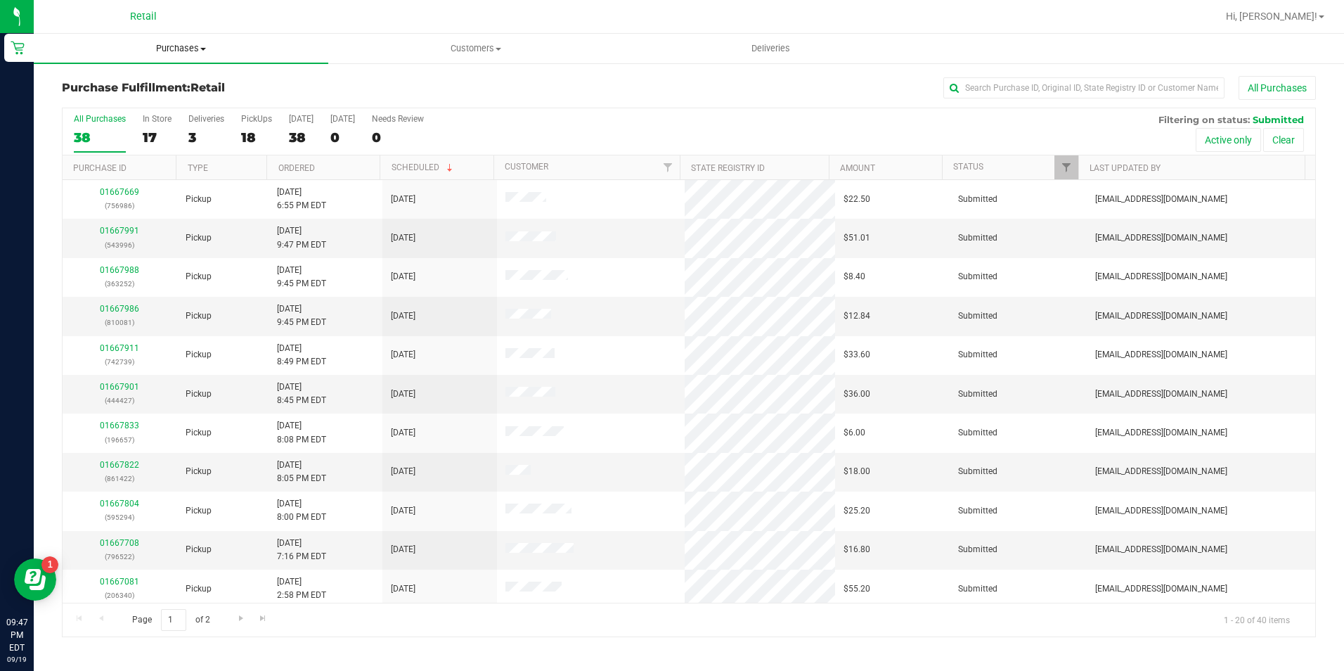
click at [180, 60] on uib-tab-heading "Purchases Summary of purchases Fulfillment All purchases" at bounding box center [181, 49] width 295 height 30
click at [192, 80] on li "Summary of purchases" at bounding box center [181, 85] width 295 height 17
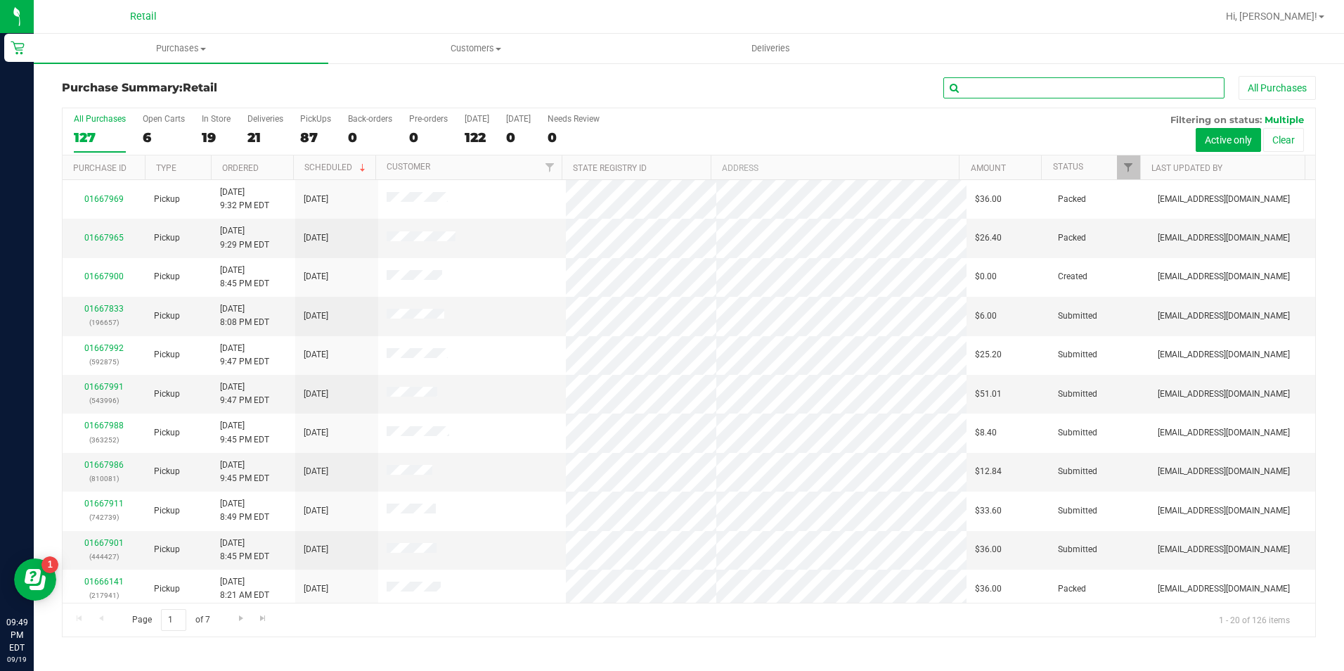
click at [1024, 82] on input "text" at bounding box center [1084, 87] width 281 height 21
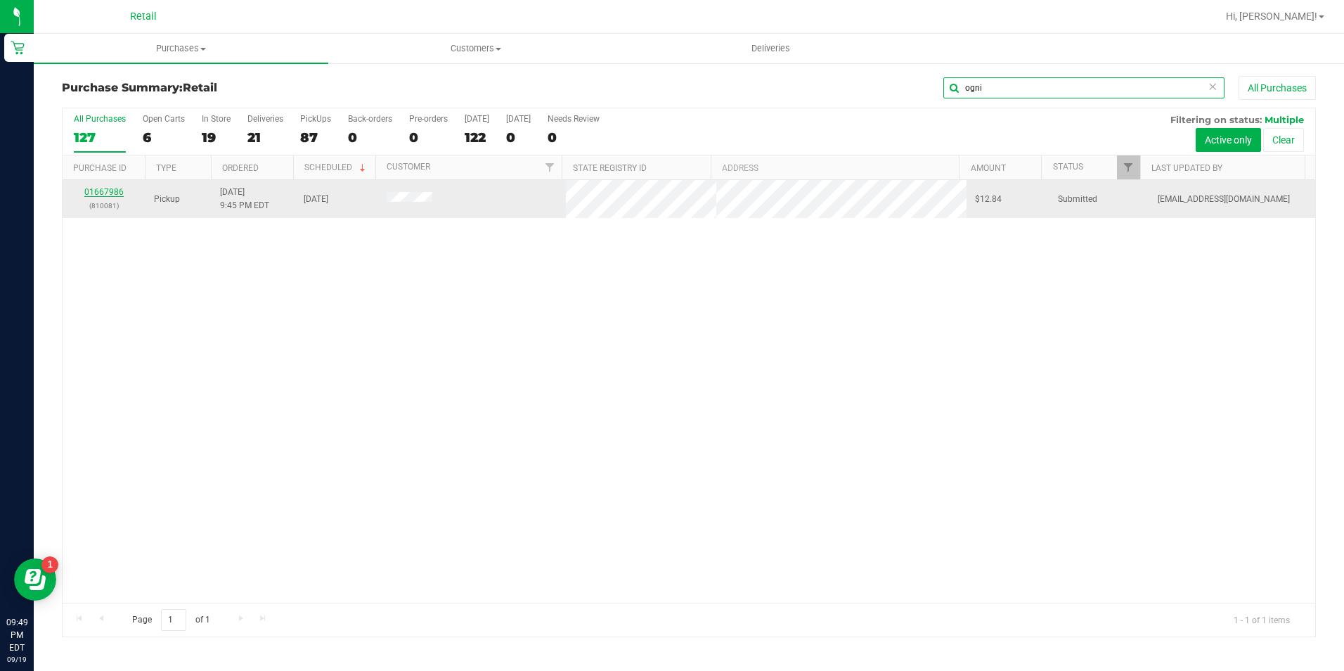
type input "ogni"
click at [103, 190] on link "01667986" at bounding box center [103, 192] width 39 height 10
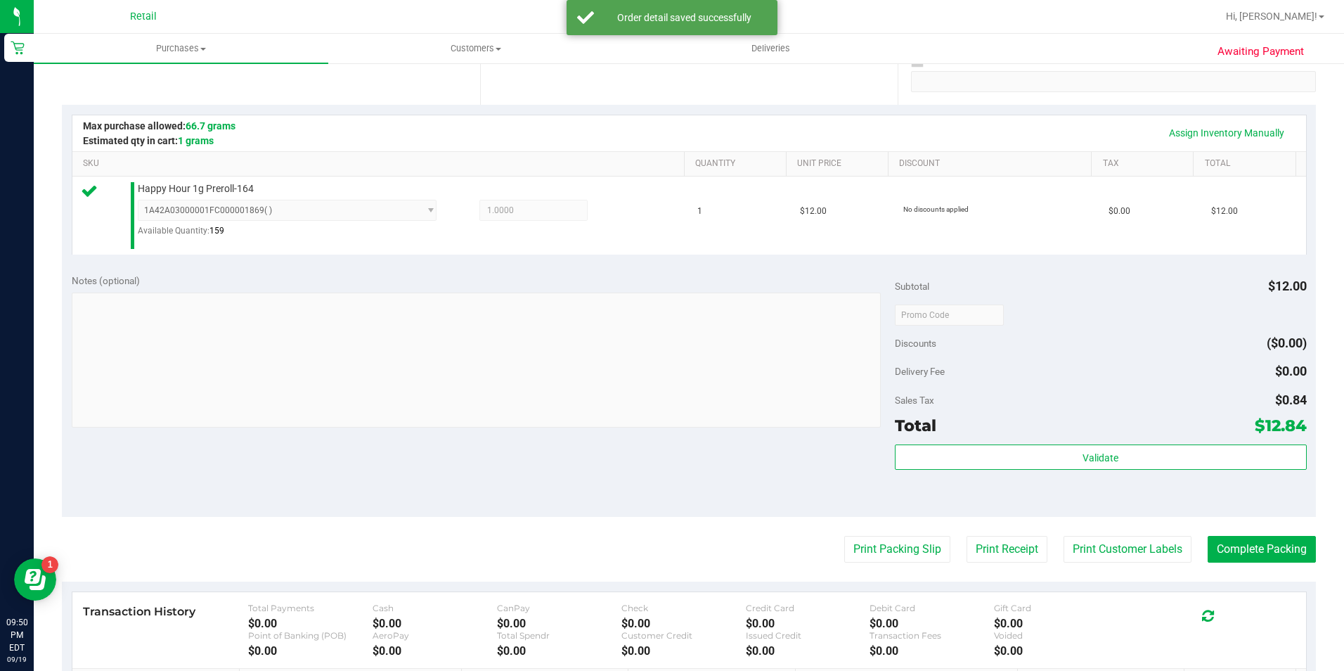
scroll to position [281, 0]
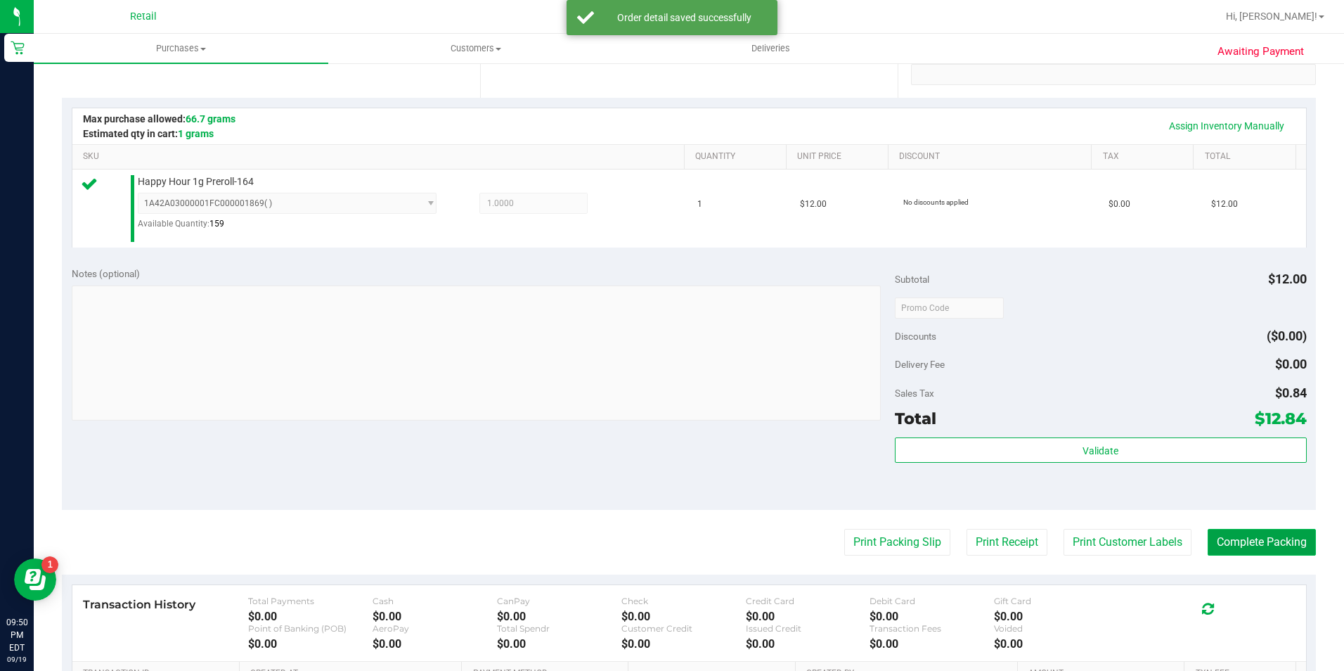
click at [1269, 540] on button "Complete Packing" at bounding box center [1262, 542] width 108 height 27
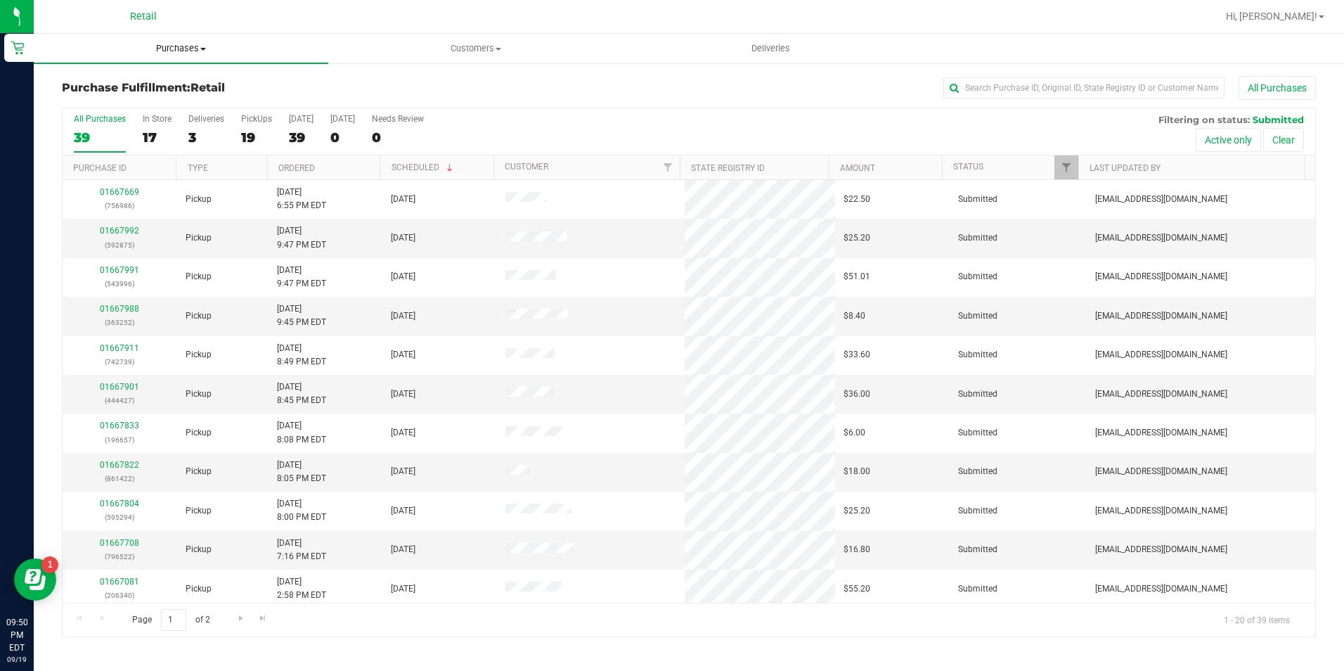
click at [160, 47] on span "Purchases" at bounding box center [181, 48] width 295 height 13
click at [154, 90] on span "Summary of purchases" at bounding box center [106, 85] width 144 height 12
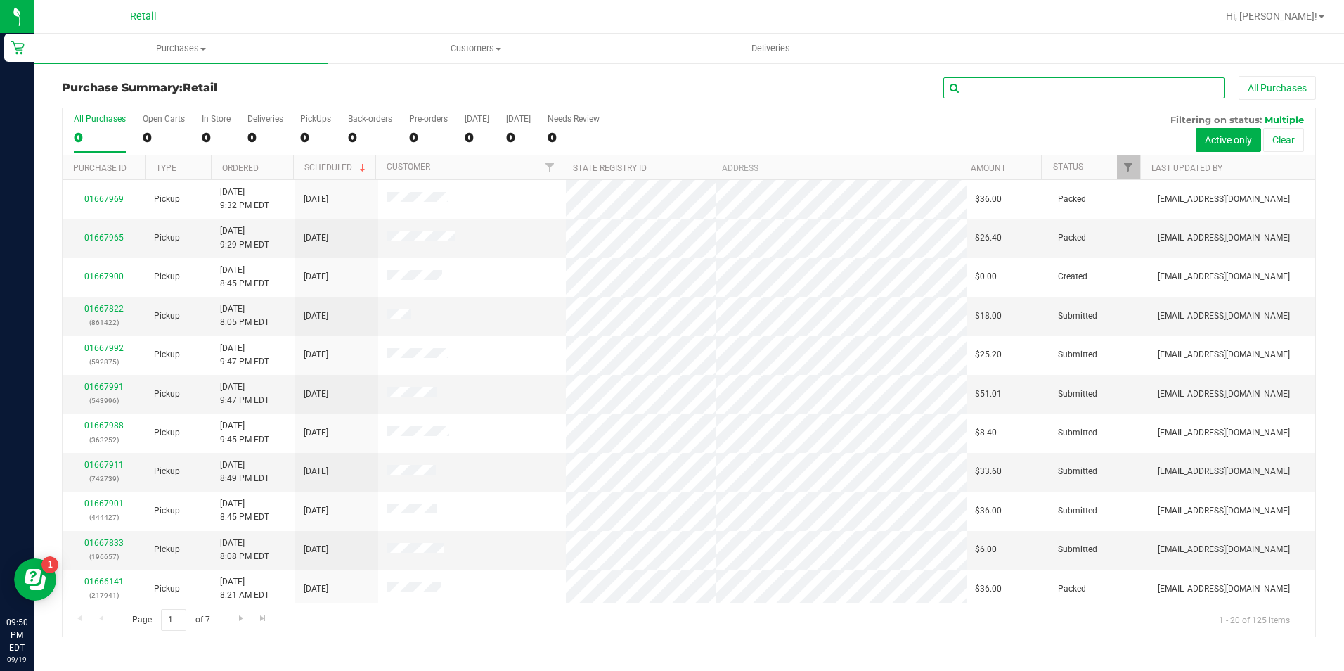
click at [1039, 92] on input "text" at bounding box center [1084, 87] width 281 height 21
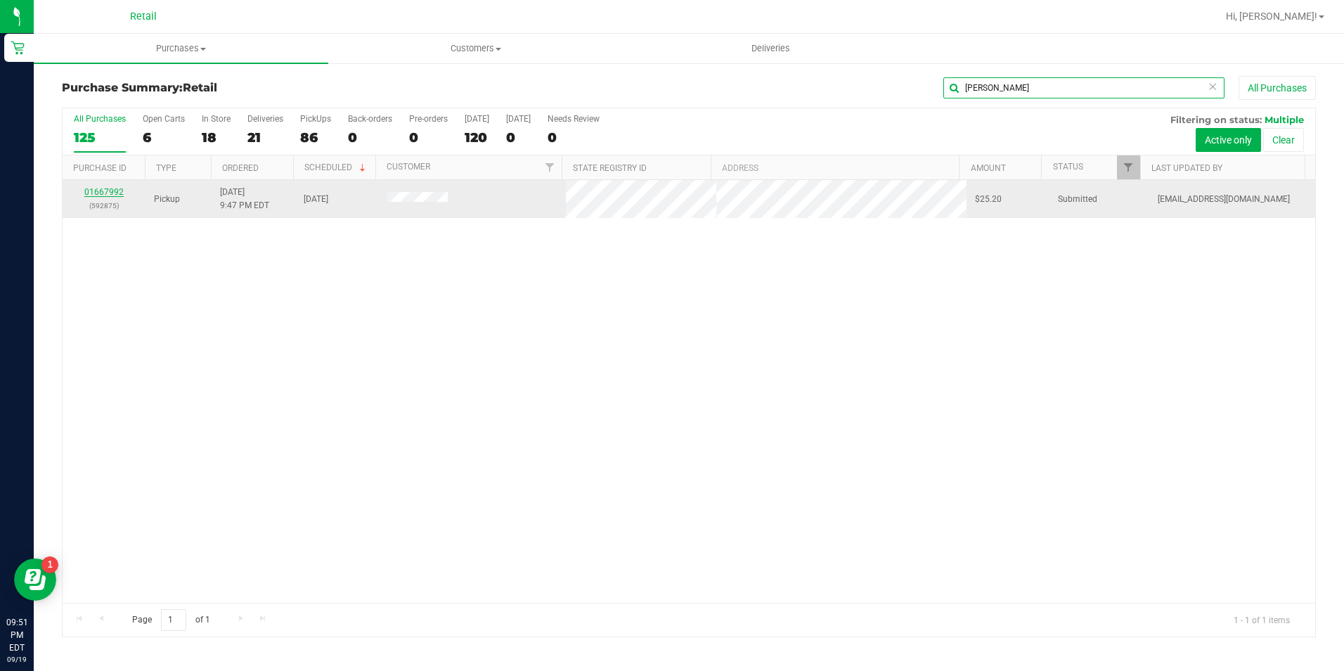
type input "chattman"
click at [116, 191] on link "01667992" at bounding box center [103, 192] width 39 height 10
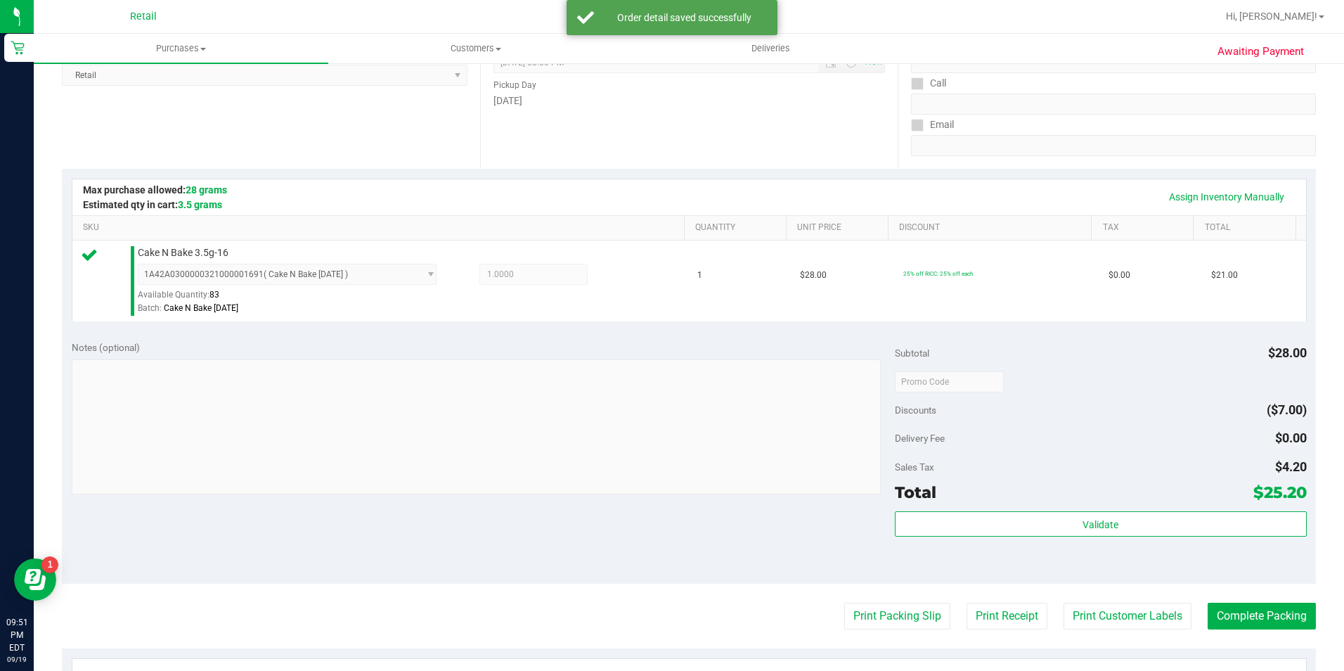
scroll to position [211, 0]
drag, startPoint x: 1233, startPoint y: 610, endPoint x: 1250, endPoint y: 612, distance: 17.0
click at [1233, 610] on button "Complete Packing" at bounding box center [1262, 615] width 108 height 27
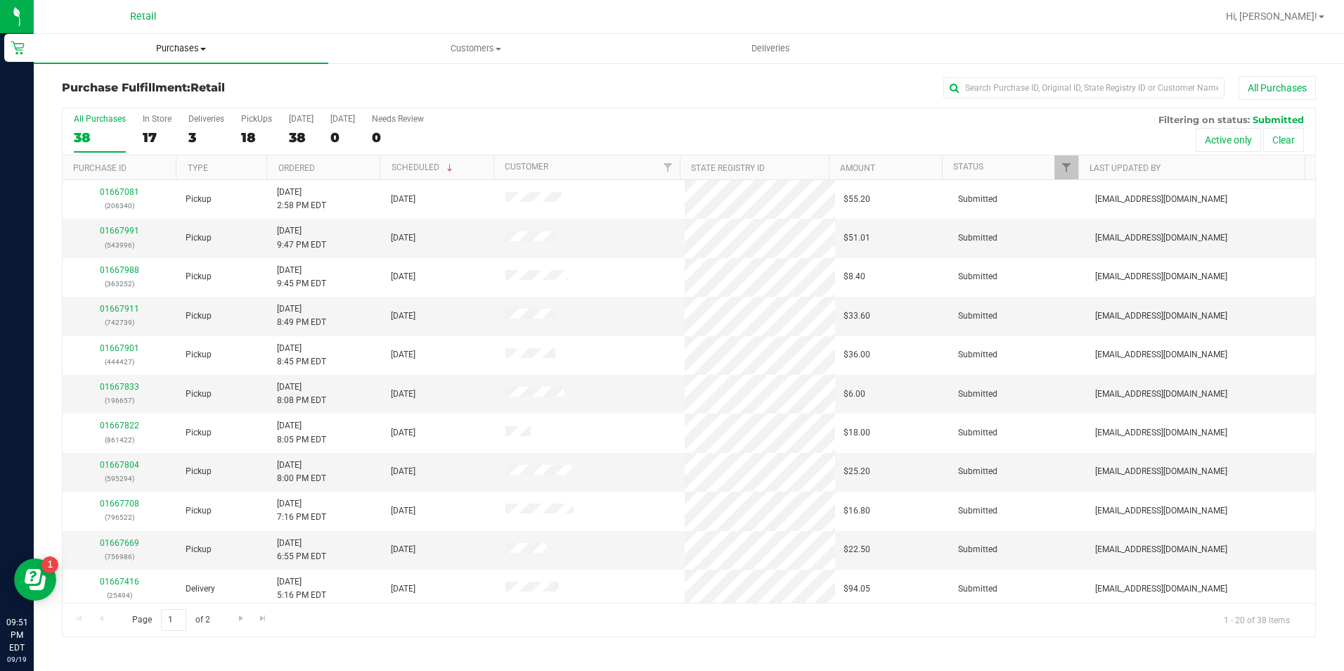
click at [173, 38] on uib-tab-heading "Purchases Summary of purchases Fulfillment All purchases" at bounding box center [181, 49] width 295 height 30
click at [184, 81] on li "Summary of purchases" at bounding box center [181, 85] width 295 height 17
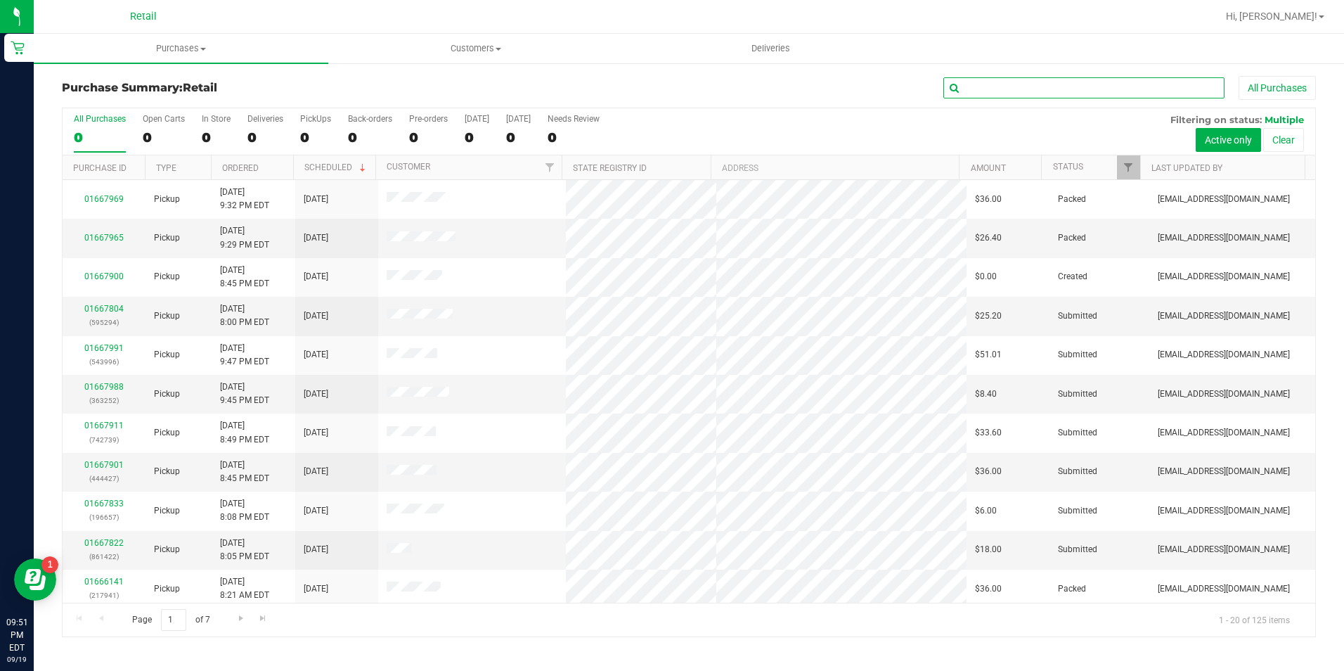
click at [1033, 86] on input "text" at bounding box center [1084, 87] width 281 height 21
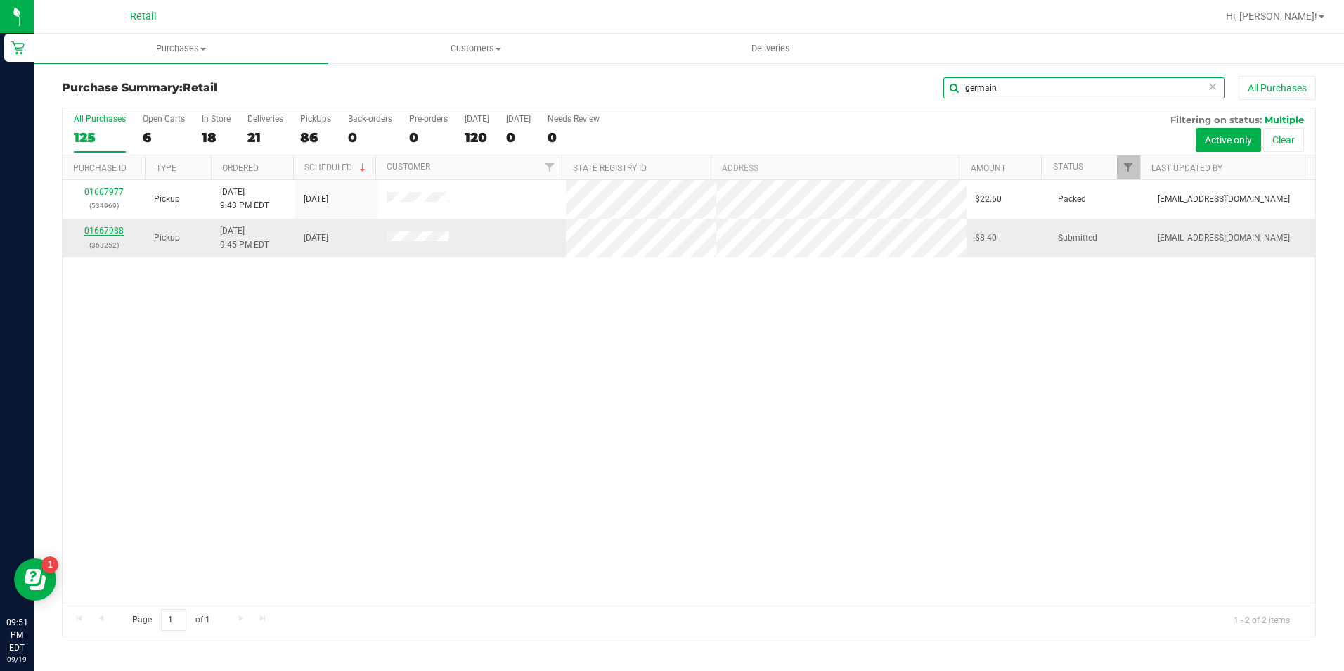
type input "germain"
click at [108, 228] on link "01667988" at bounding box center [103, 231] width 39 height 10
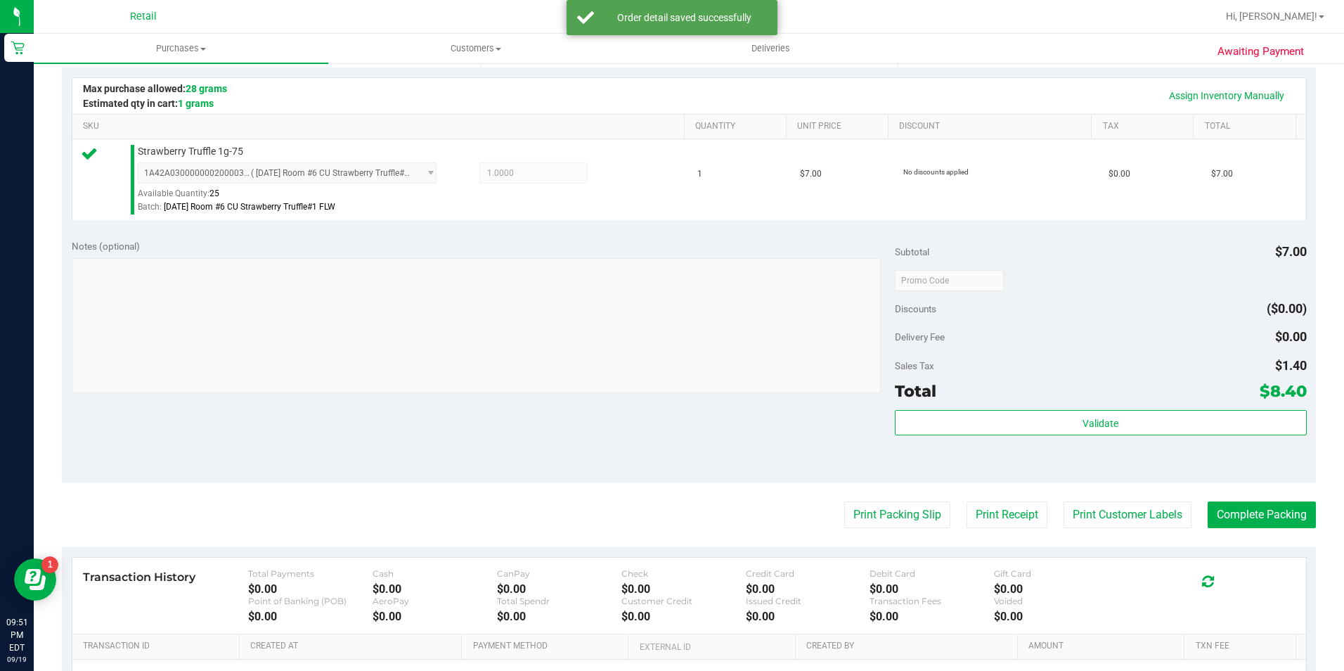
scroll to position [352, 0]
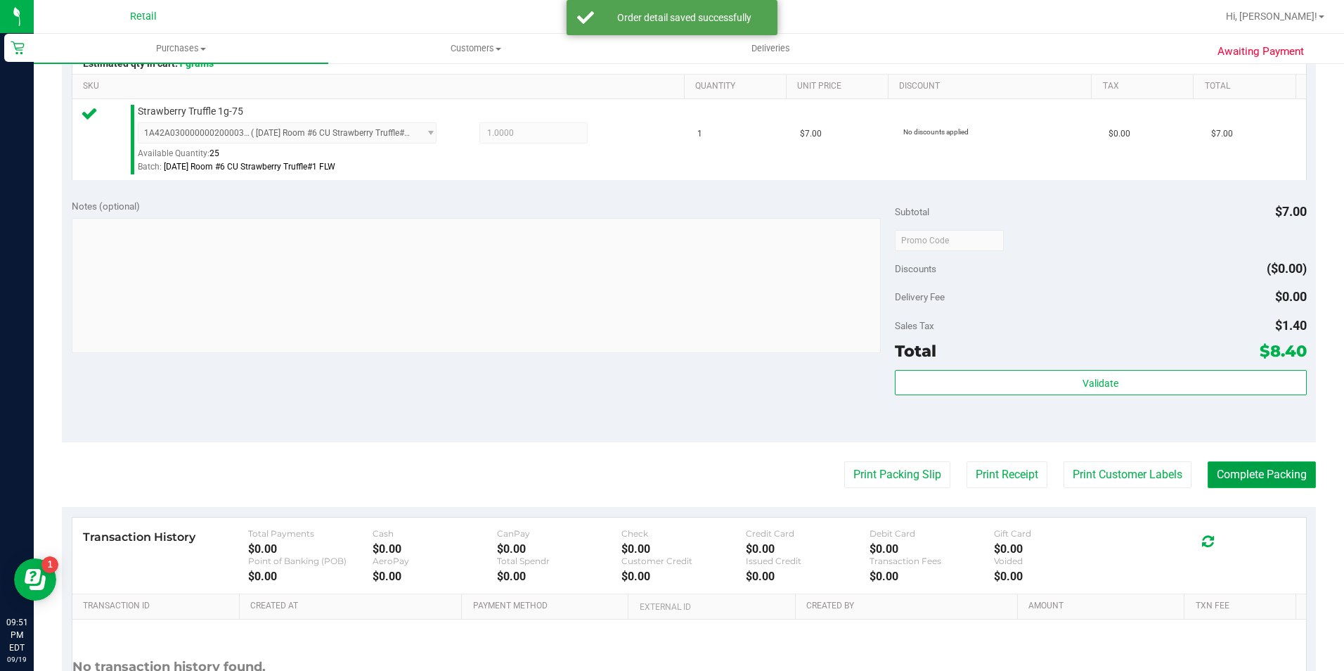
click at [1275, 473] on button "Complete Packing" at bounding box center [1262, 474] width 108 height 27
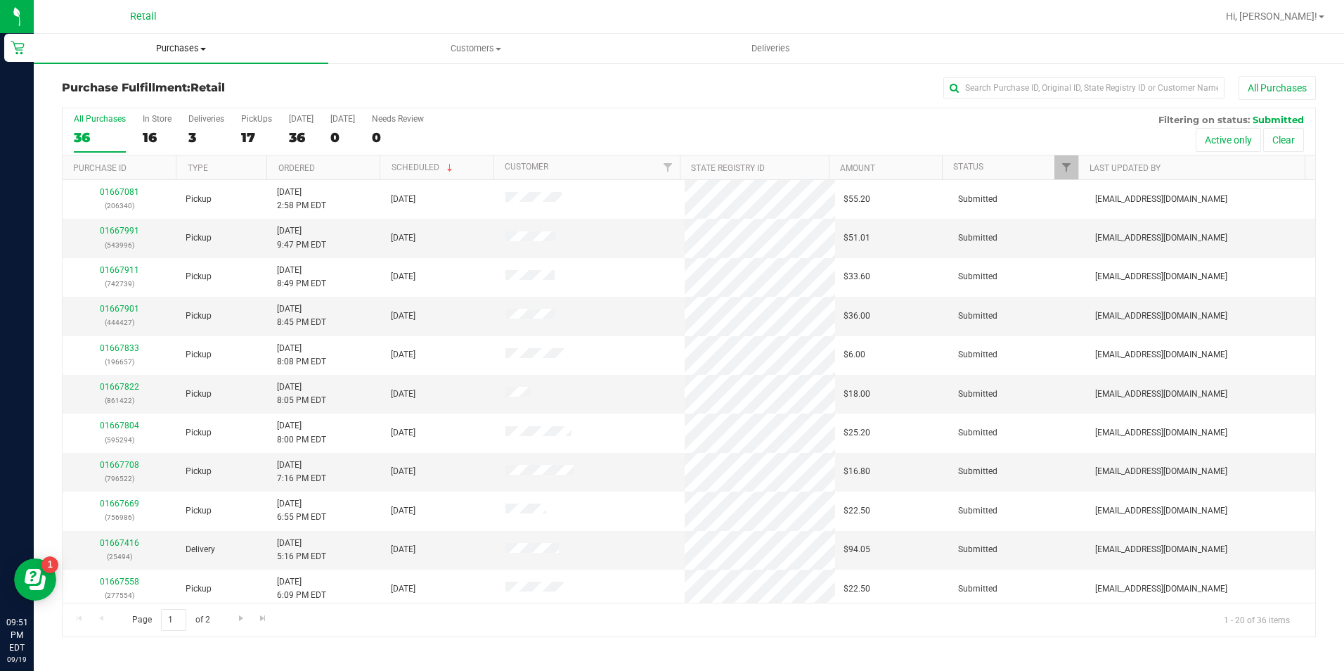
click at [193, 61] on uib-tab-heading "Purchases Summary of purchases Fulfillment All purchases" at bounding box center [181, 49] width 295 height 30
click at [191, 77] on li "Summary of purchases" at bounding box center [181, 85] width 295 height 17
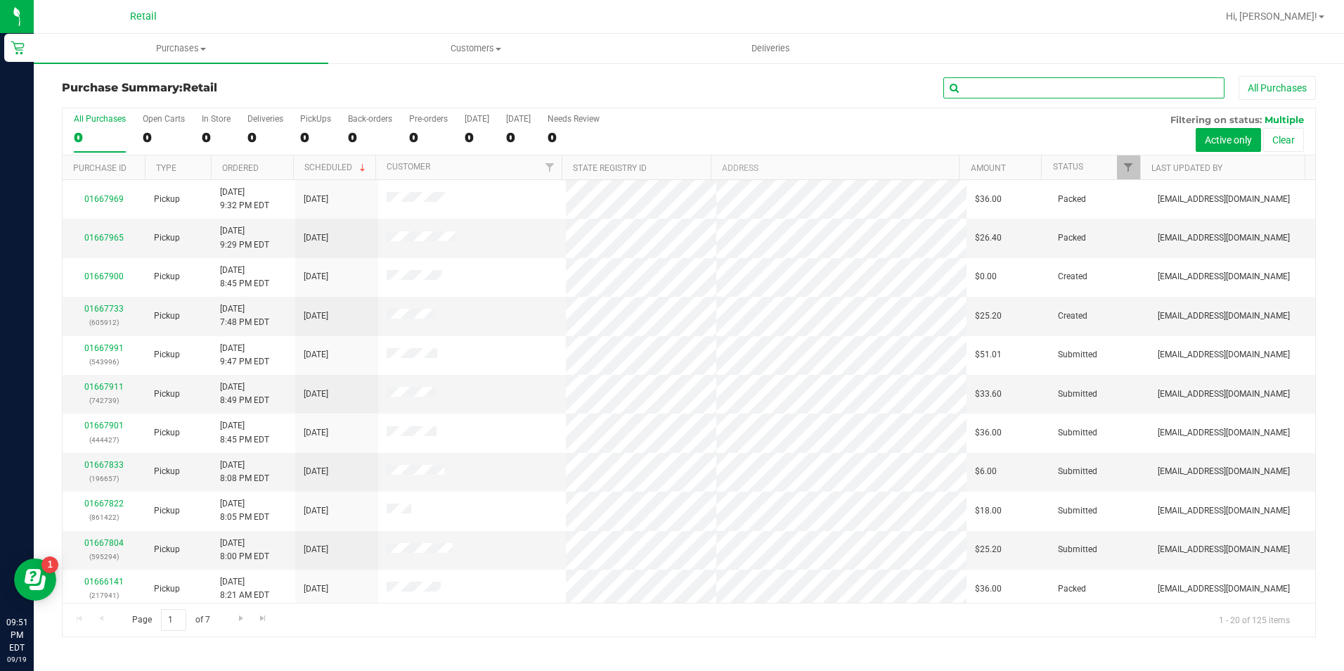
click at [992, 93] on input "text" at bounding box center [1084, 87] width 281 height 21
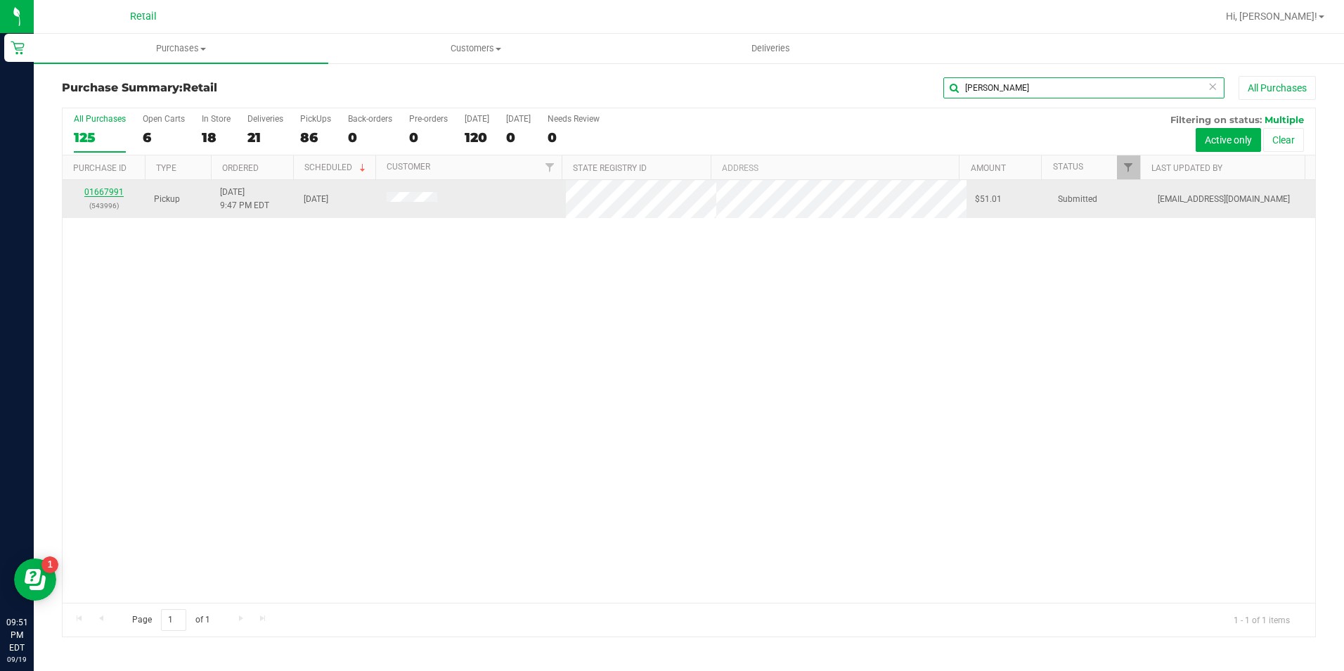
type input "prunty"
click at [108, 192] on link "01667991" at bounding box center [103, 192] width 39 height 10
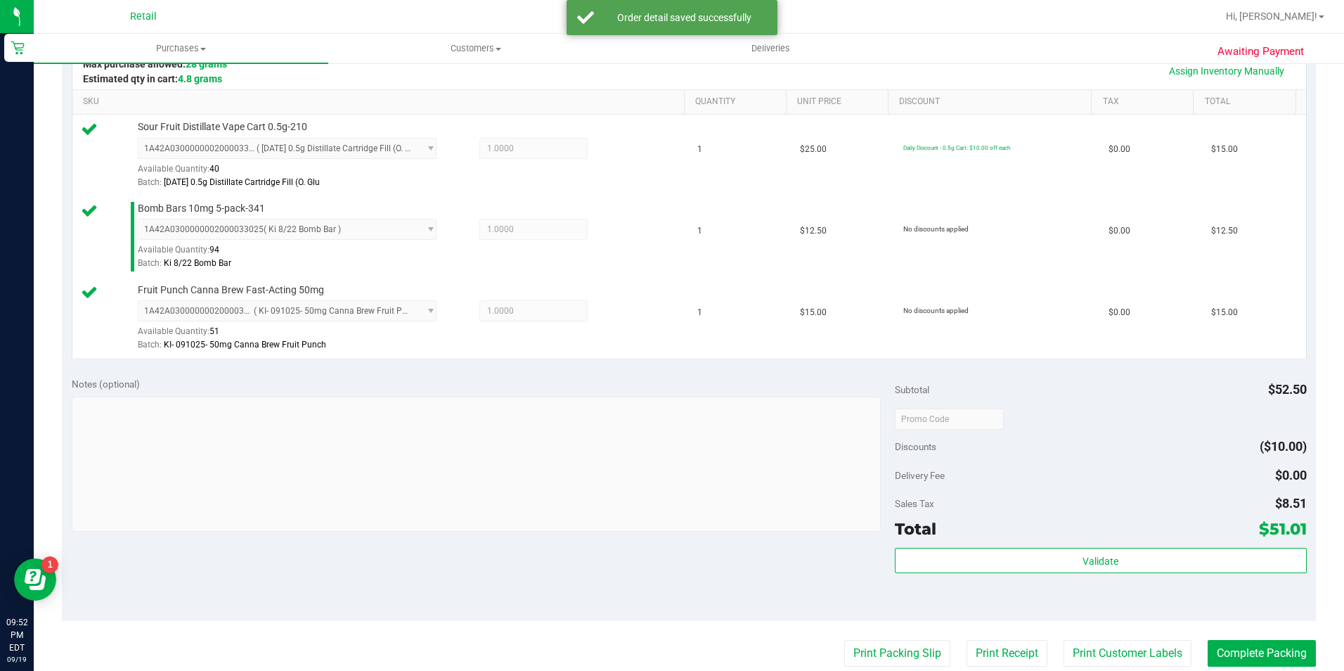
scroll to position [422, 0]
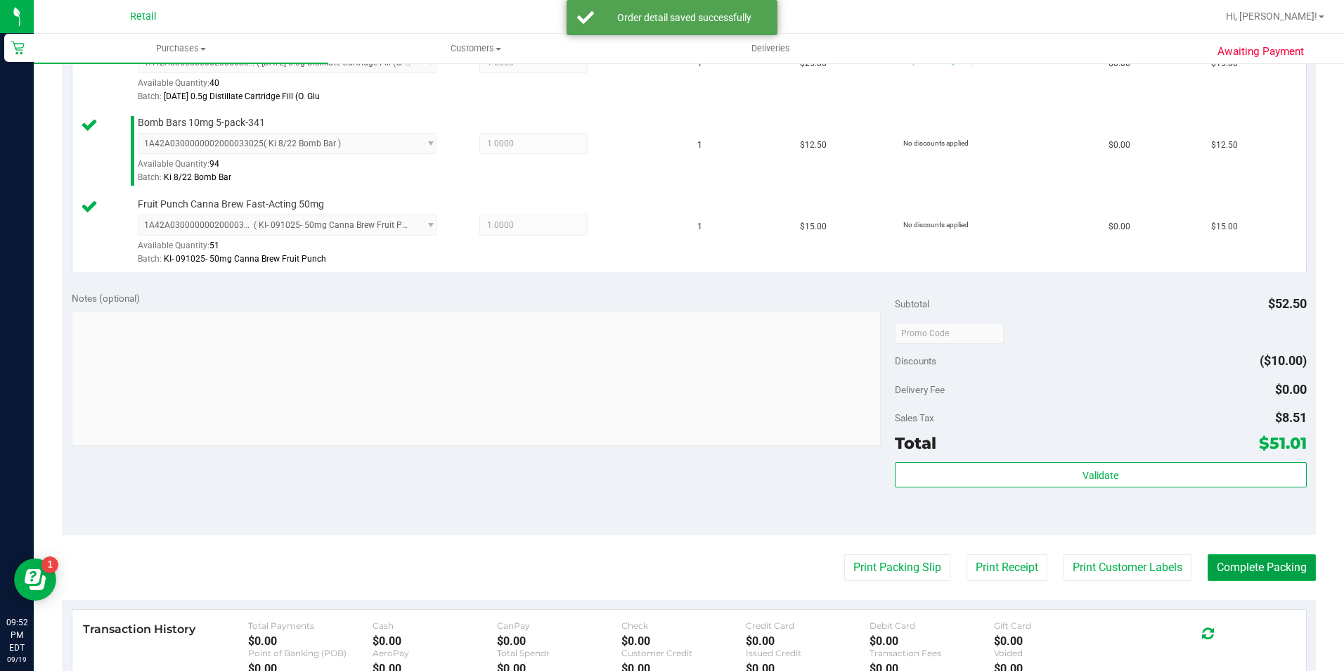
click at [1233, 564] on button "Complete Packing" at bounding box center [1262, 567] width 108 height 27
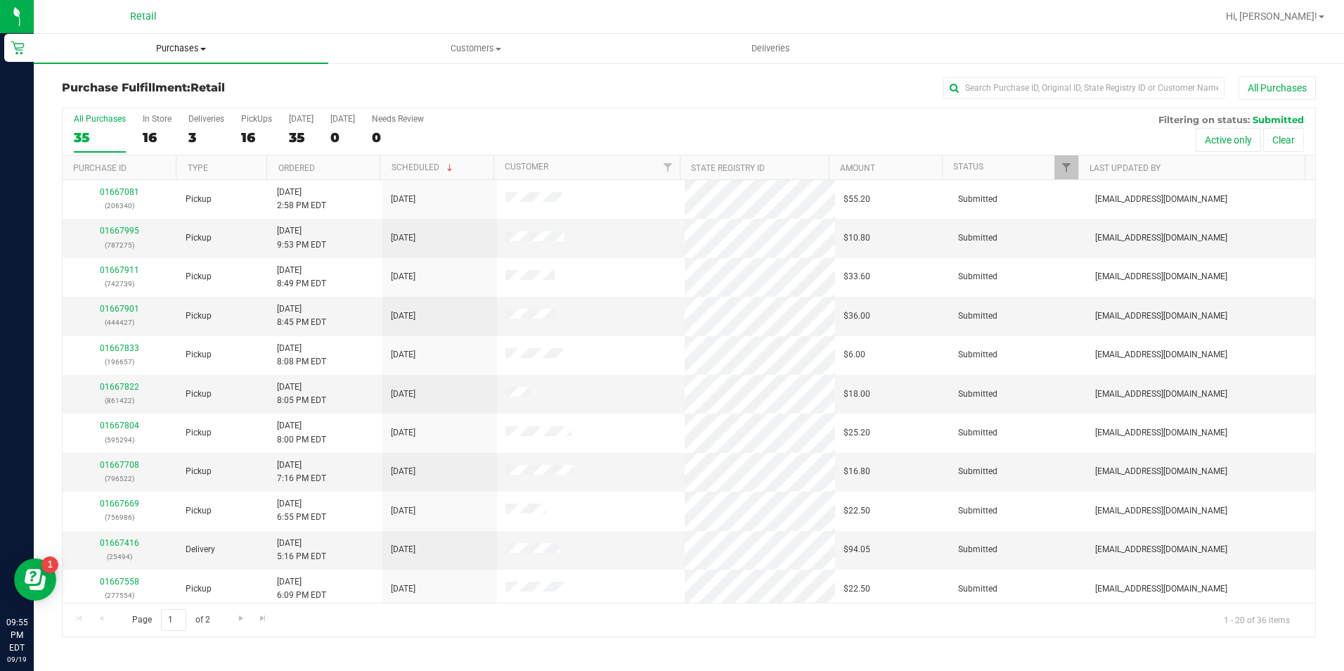
click at [167, 49] on span "Purchases" at bounding box center [181, 48] width 295 height 13
click at [198, 82] on li "Summary of purchases" at bounding box center [181, 85] width 295 height 17
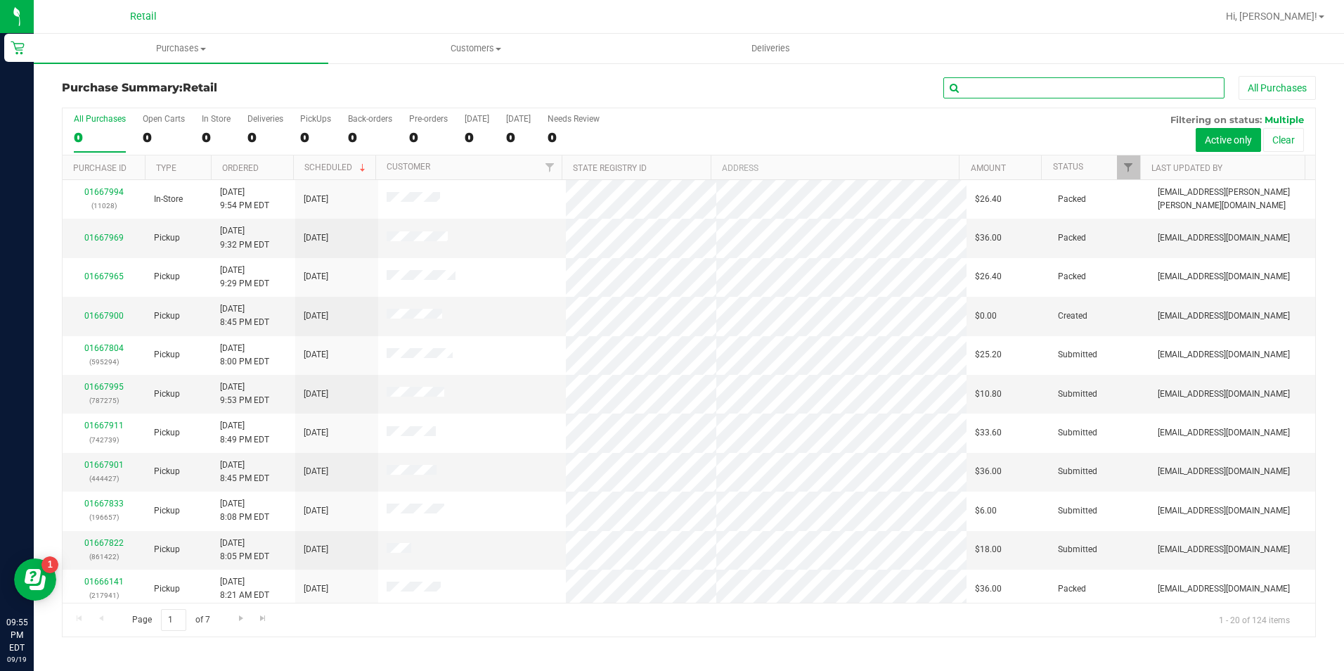
click at [982, 94] on input "text" at bounding box center [1084, 87] width 281 height 21
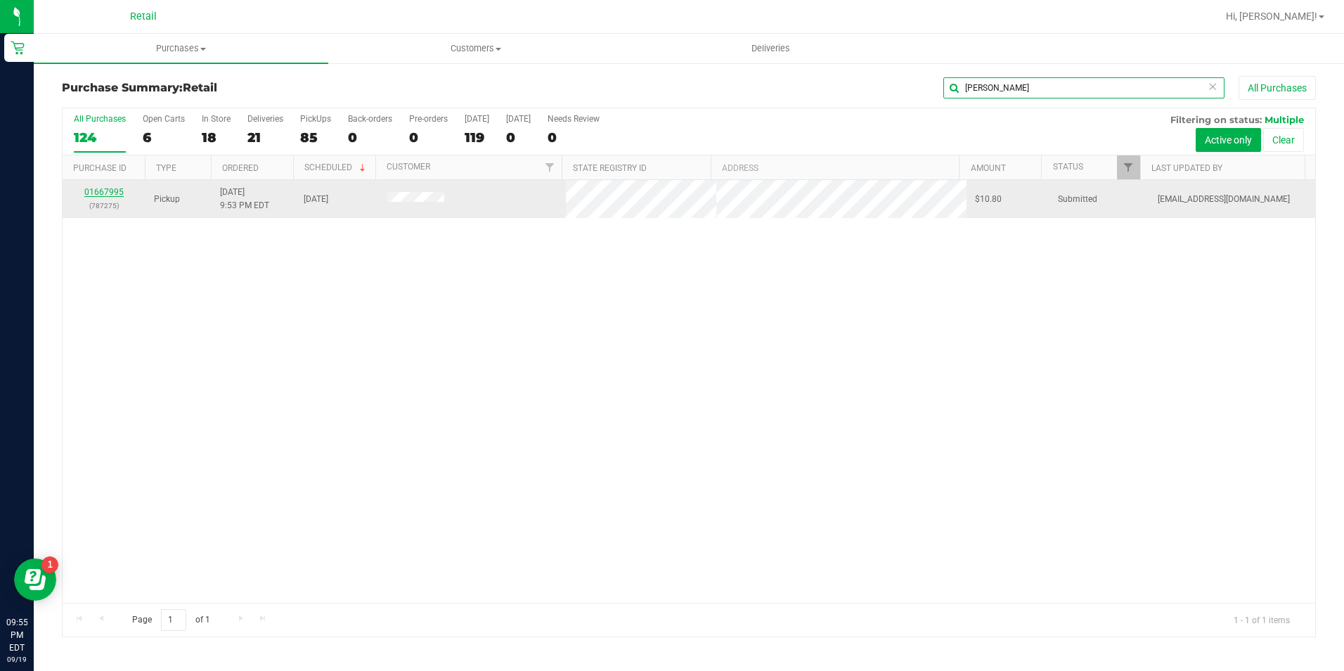
type input "godfrey"
click at [116, 193] on link "01667995" at bounding box center [103, 192] width 39 height 10
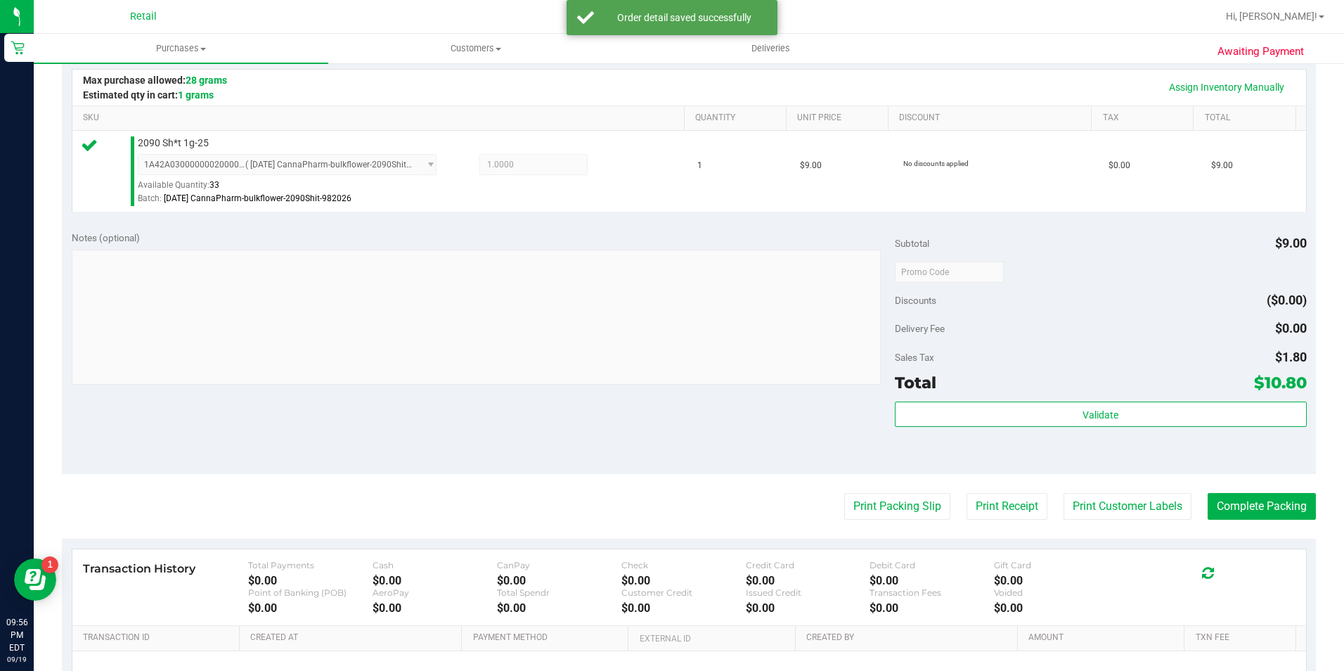
scroll to position [422, 0]
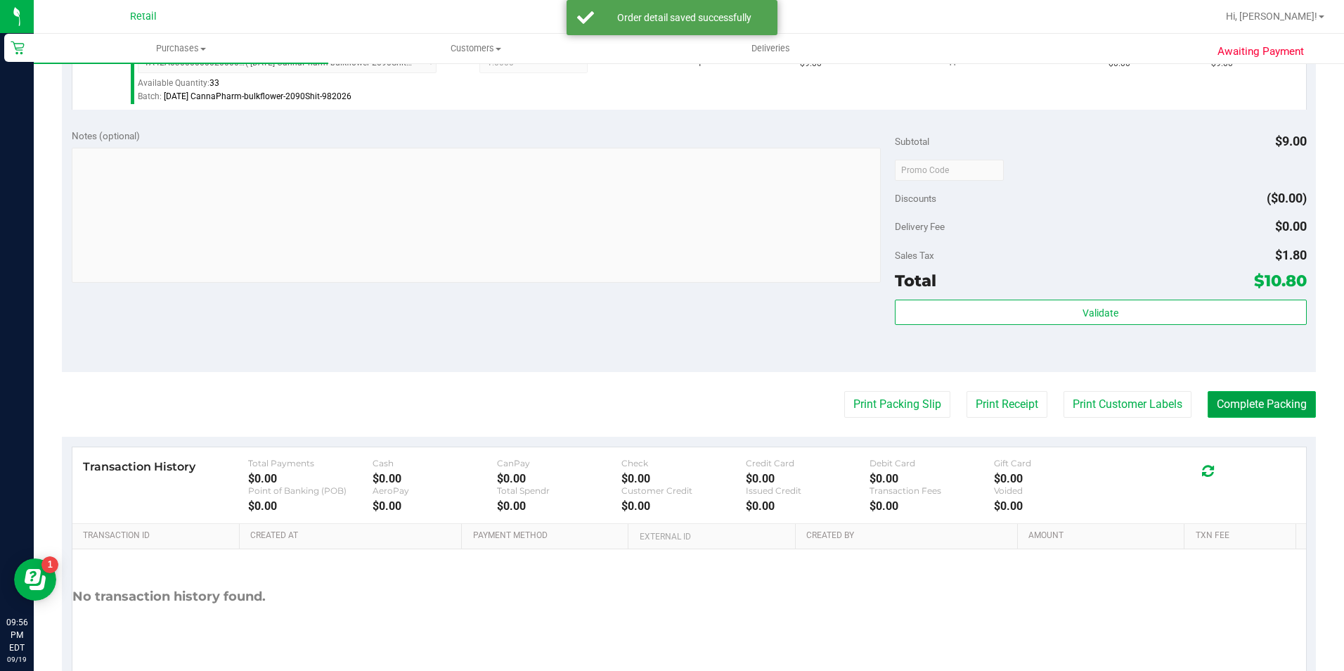
click at [1227, 402] on button "Complete Packing" at bounding box center [1262, 404] width 108 height 27
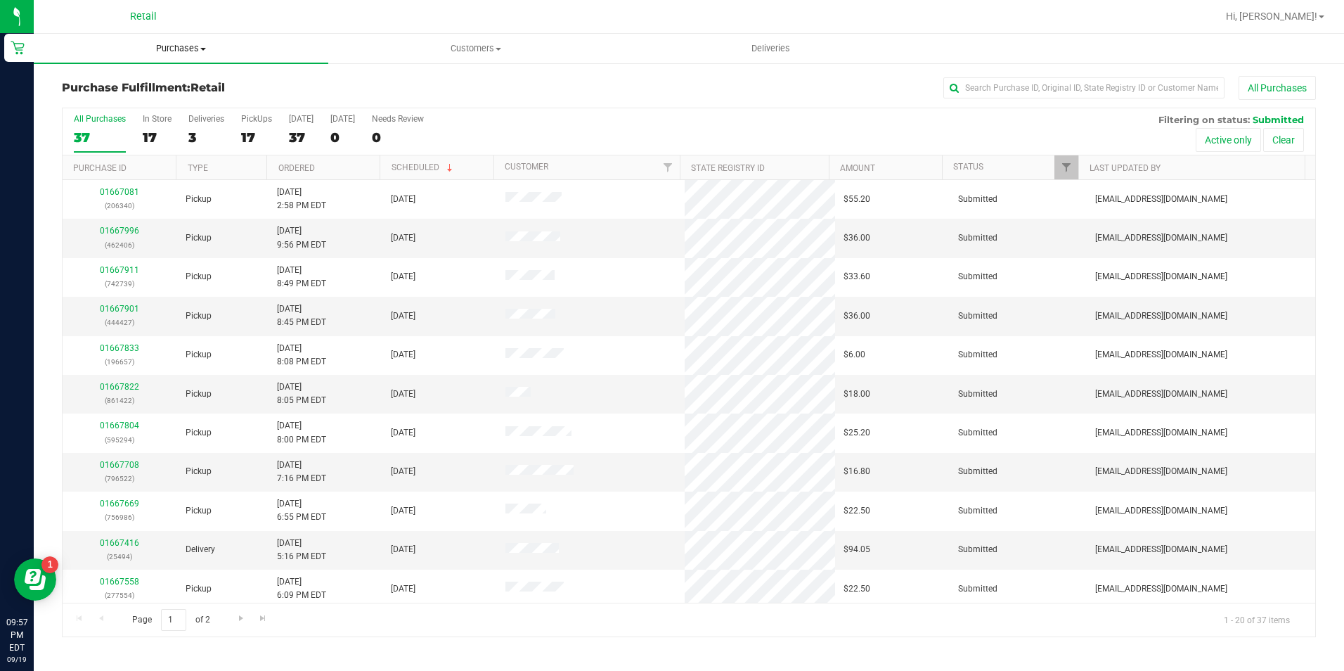
click at [158, 52] on span "Purchases" at bounding box center [181, 48] width 295 height 13
click at [153, 86] on span "Summary of purchases" at bounding box center [106, 85] width 144 height 12
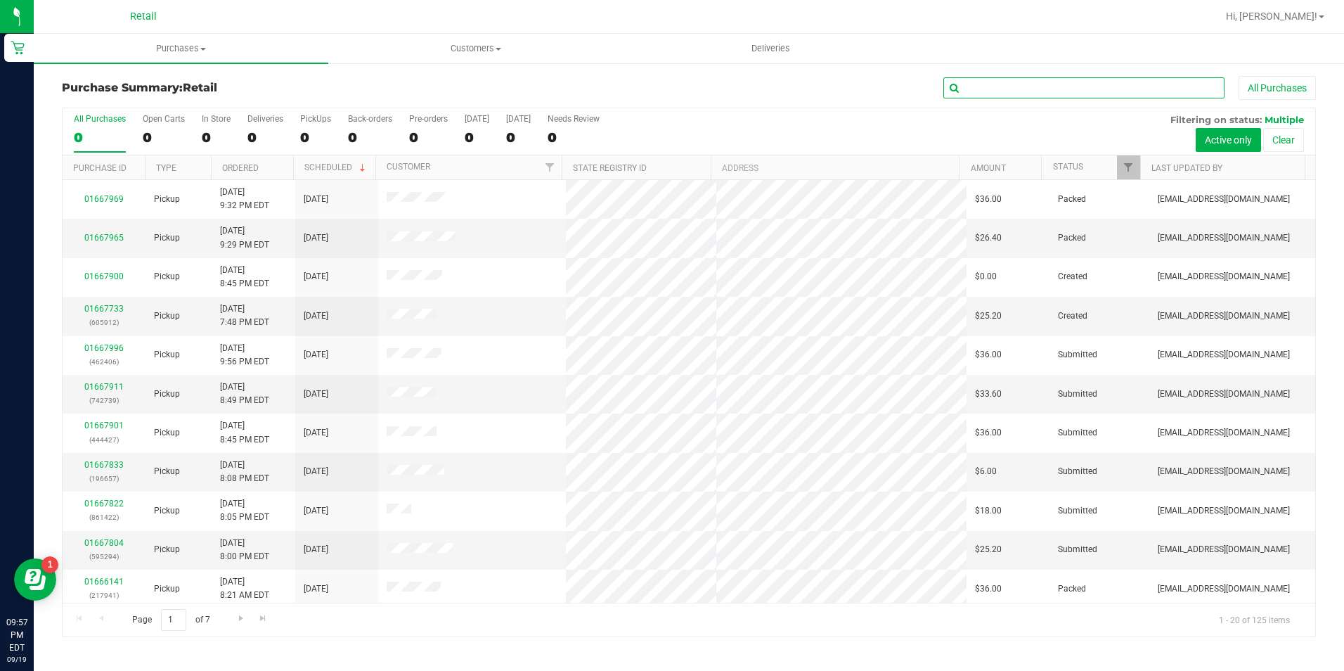
click at [1005, 89] on input "text" at bounding box center [1084, 87] width 281 height 21
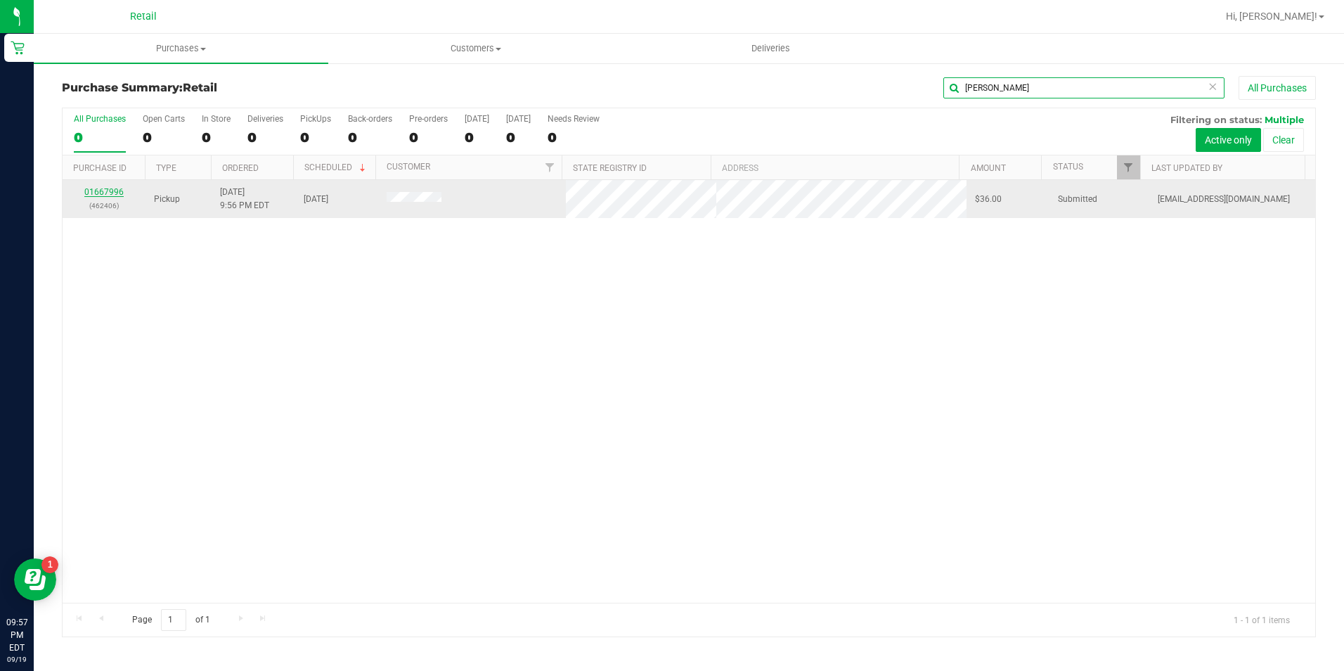
type input "moore"
click at [101, 191] on link "01667996" at bounding box center [103, 192] width 39 height 10
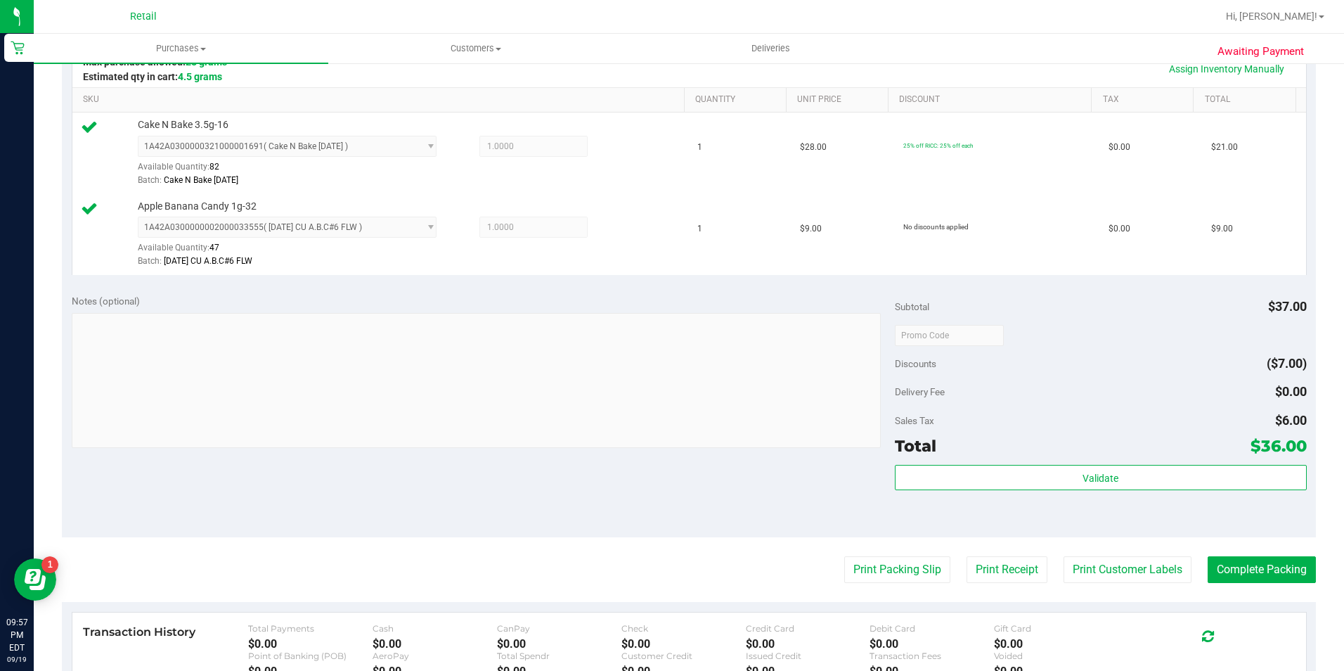
scroll to position [352, 0]
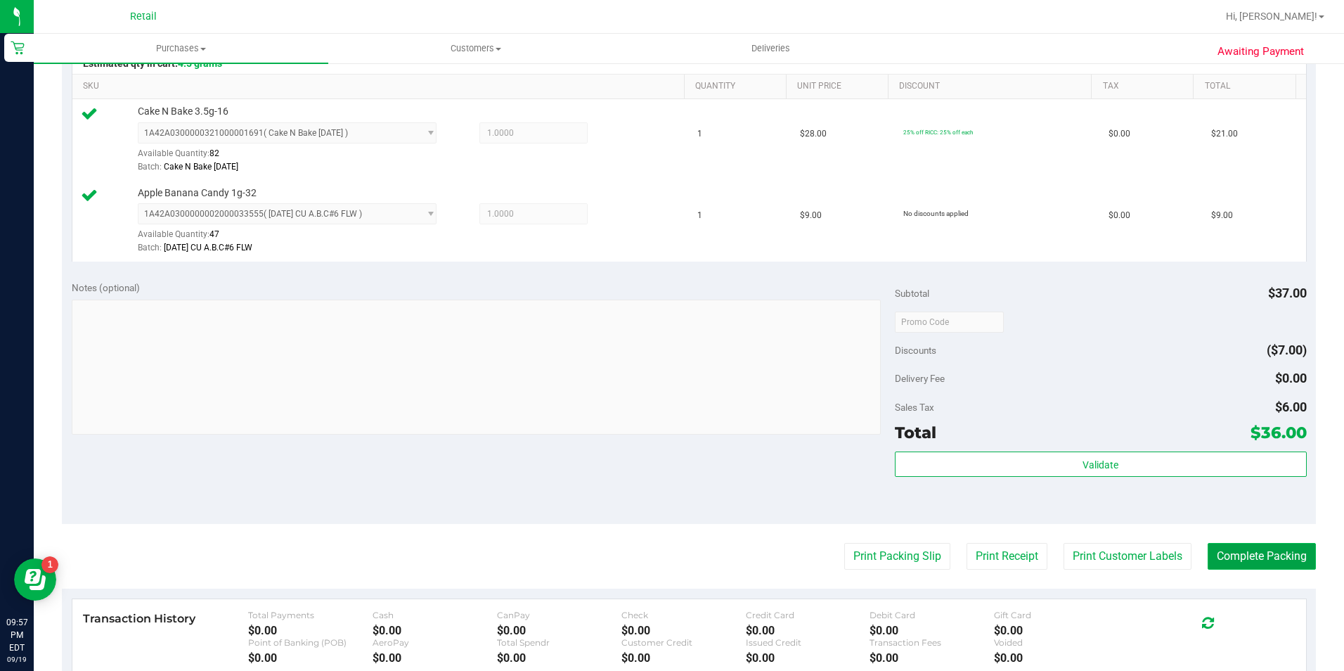
click at [1243, 556] on button "Complete Packing" at bounding box center [1262, 556] width 108 height 27
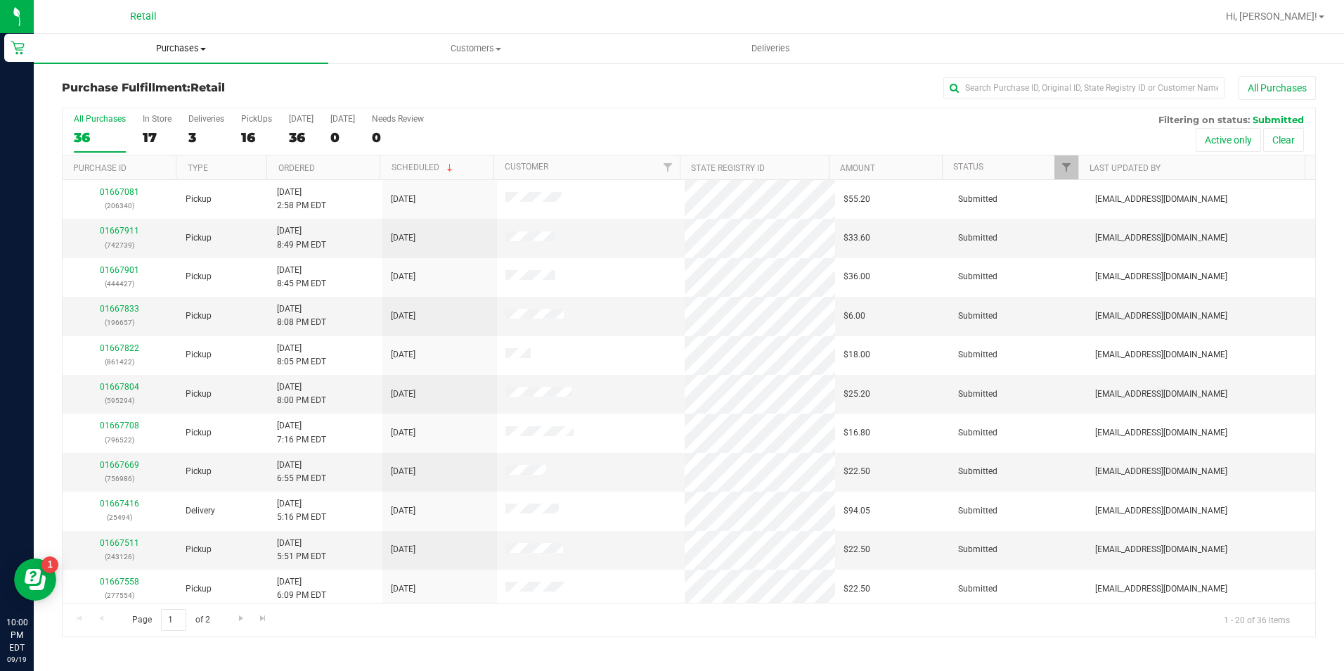
click at [174, 52] on span "Purchases" at bounding box center [181, 48] width 295 height 13
click at [169, 82] on span "Summary of purchases" at bounding box center [106, 85] width 144 height 12
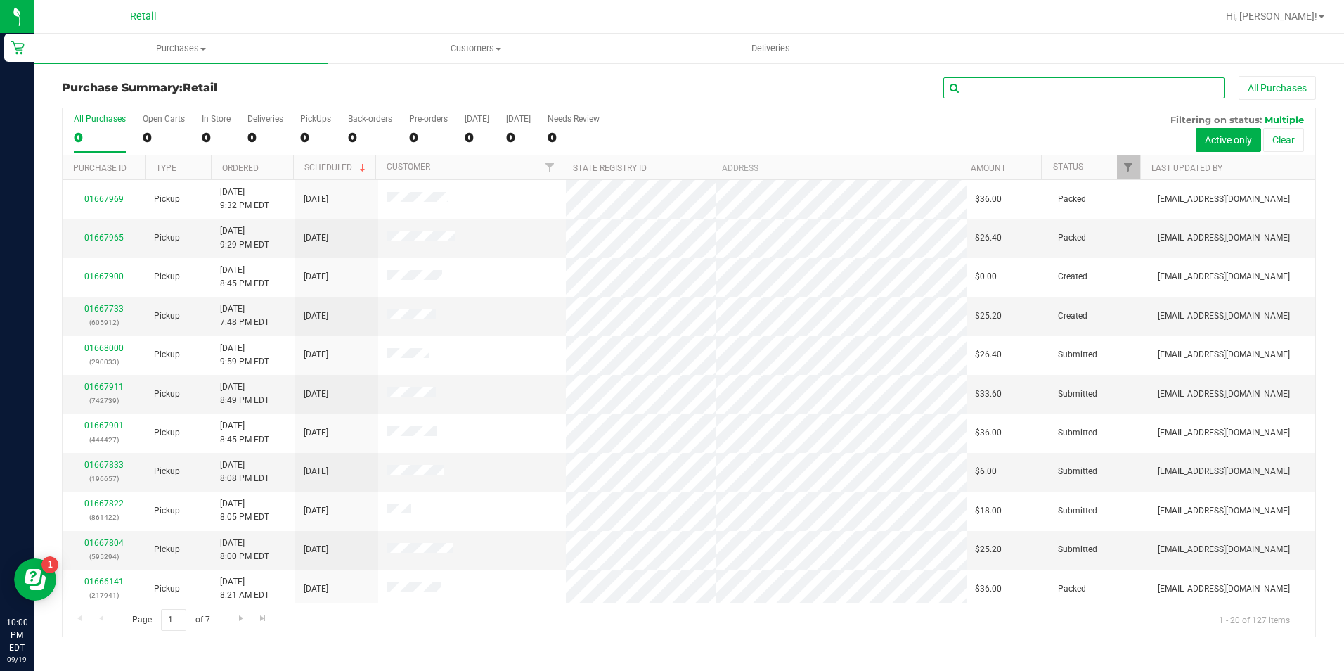
click at [1011, 89] on input "text" at bounding box center [1084, 87] width 281 height 21
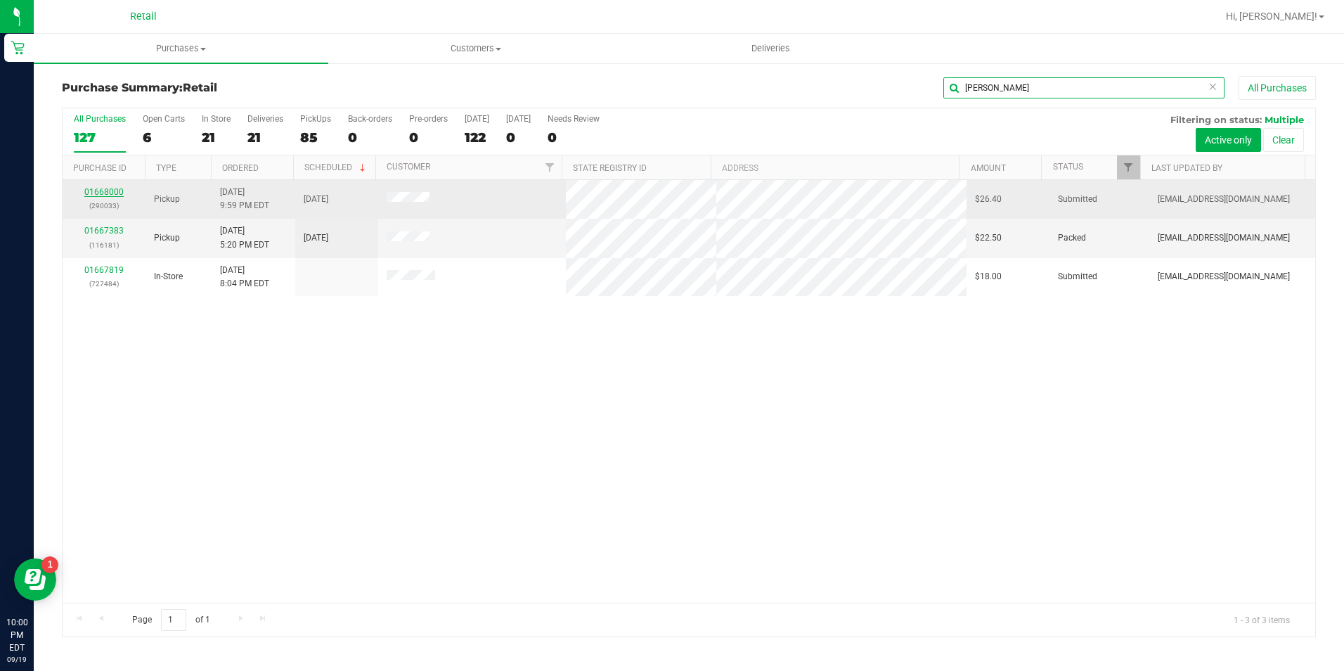
type input "rivera"
click at [103, 193] on link "01668000" at bounding box center [103, 192] width 39 height 10
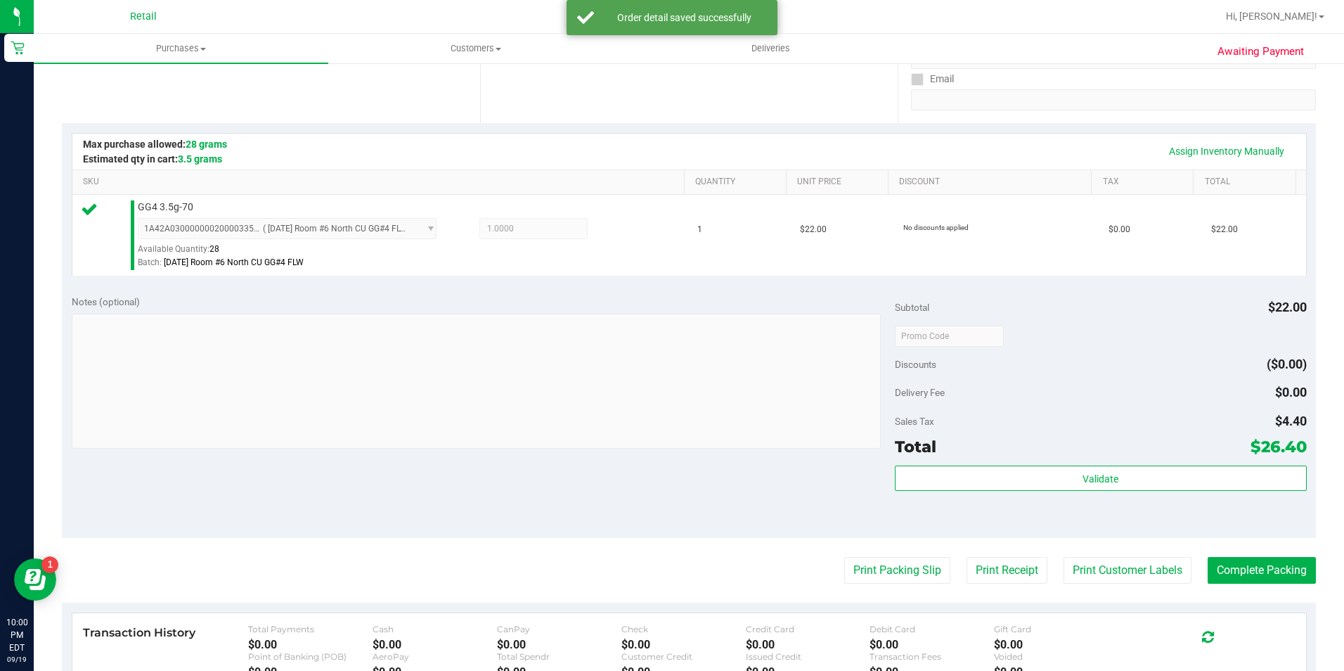
scroll to position [352, 0]
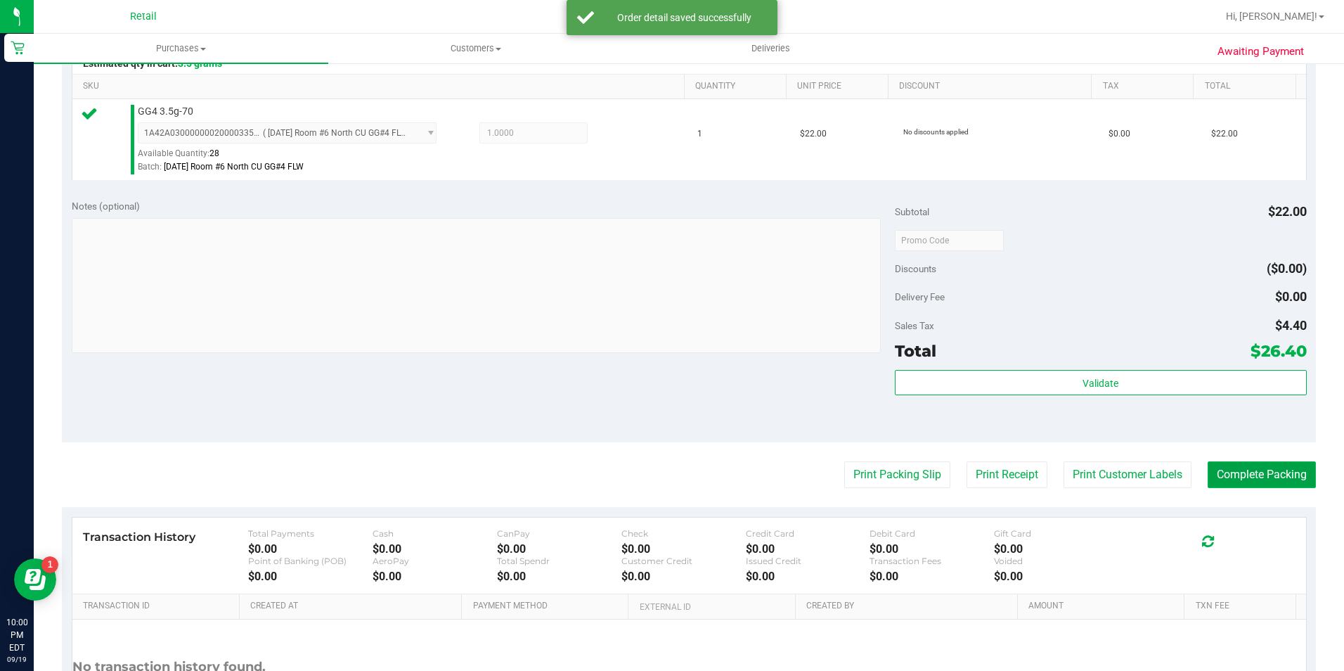
click at [1284, 482] on button "Complete Packing" at bounding box center [1262, 474] width 108 height 27
